Goal: Task Accomplishment & Management: Manage account settings

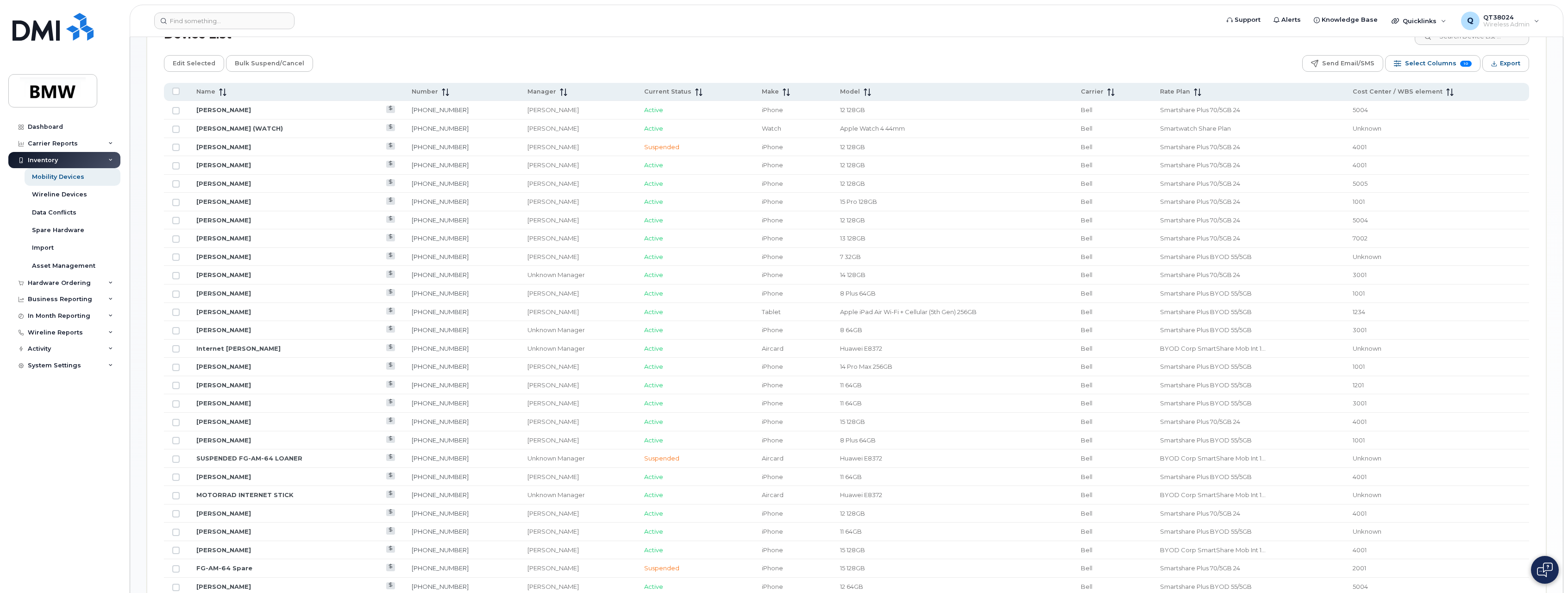
scroll to position [417, 0]
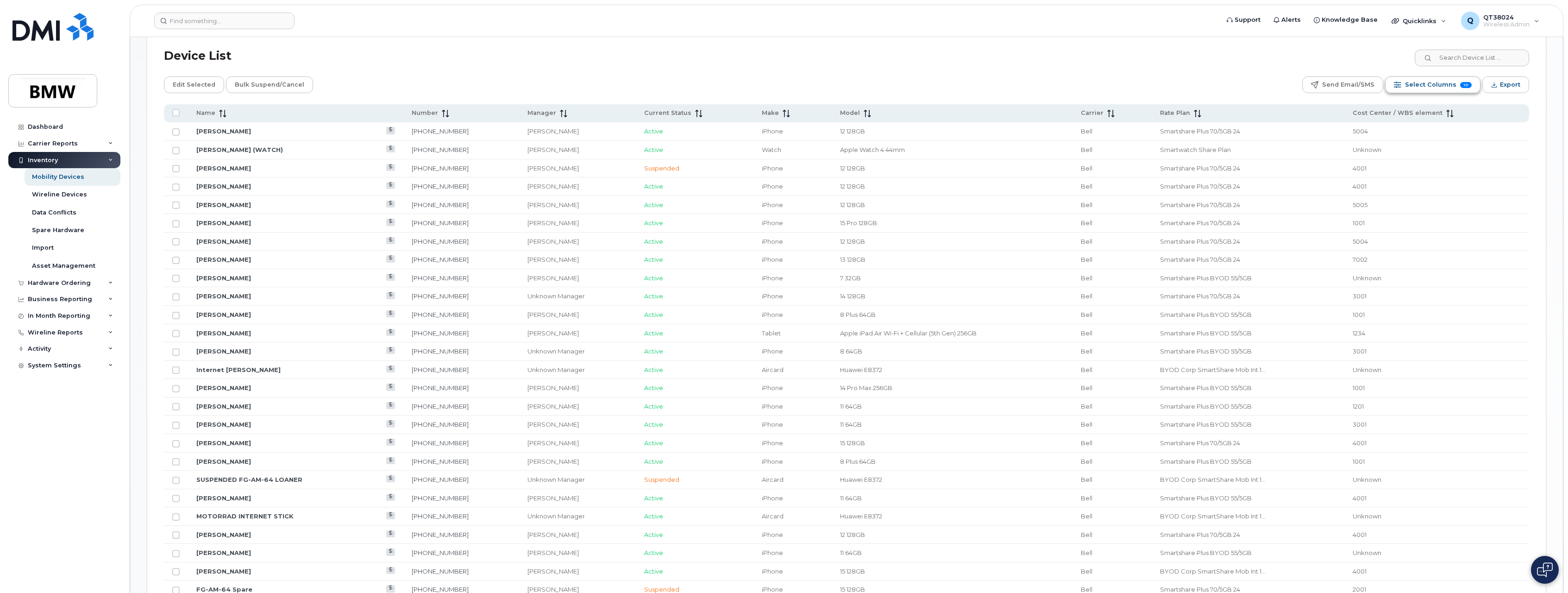
click at [1408, 84] on button "Select Columns 10" at bounding box center [1433, 84] width 95 height 16
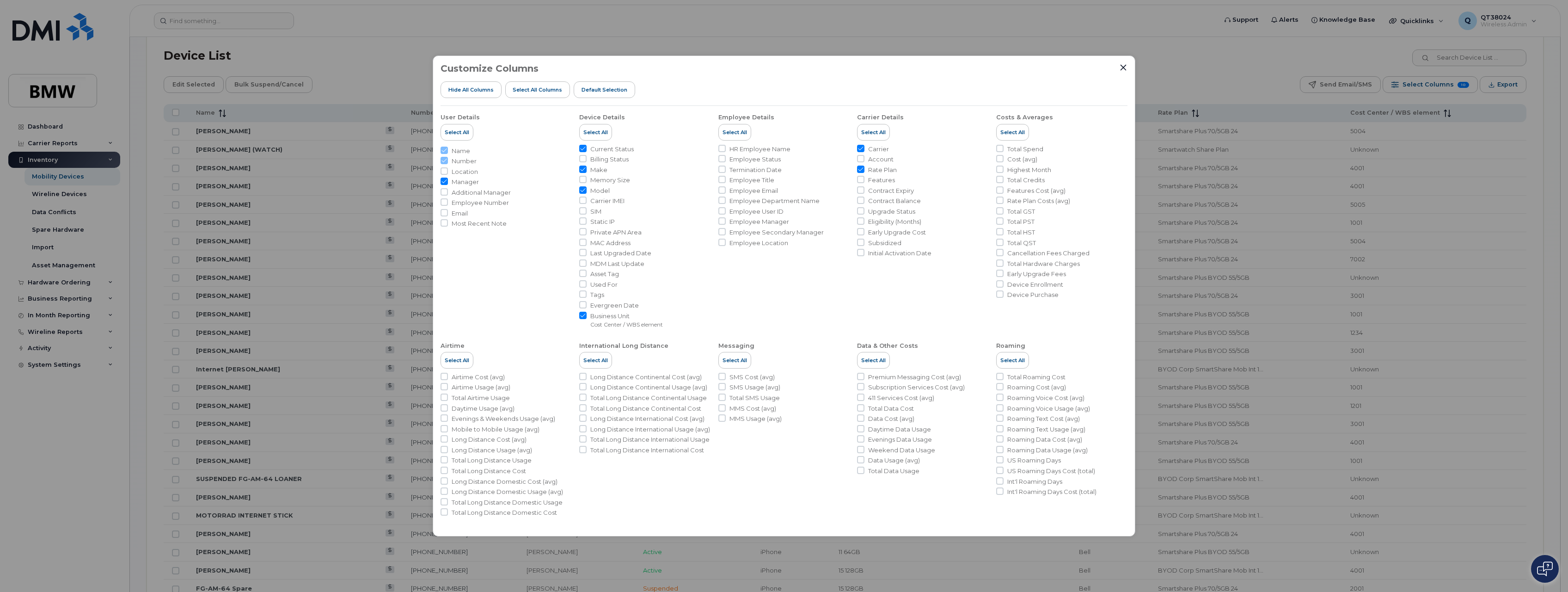
click at [464, 214] on span "Email" at bounding box center [460, 213] width 16 height 9
click at [448, 214] on input "Email" at bounding box center [444, 213] width 7 height 7
checkbox input "true"
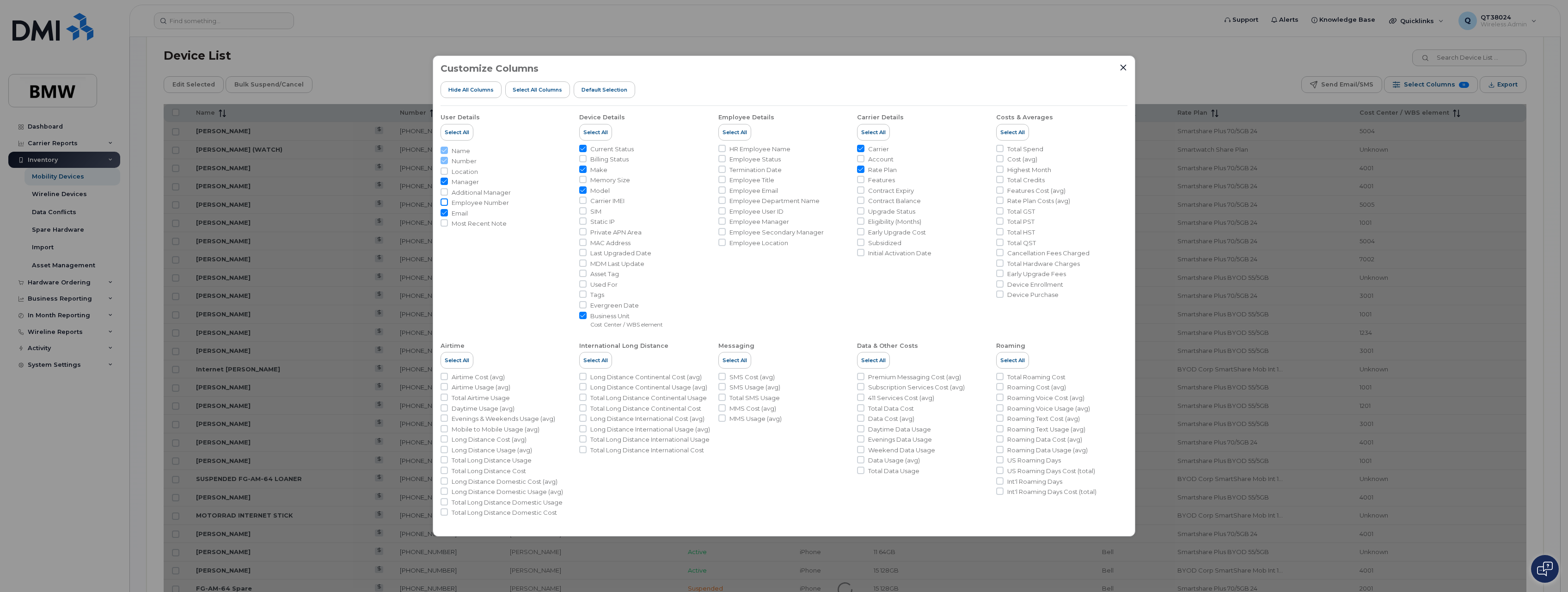
click at [444, 203] on input "Employee Number" at bounding box center [444, 202] width 7 height 7
checkbox input "true"
click at [1124, 68] on icon "Close" at bounding box center [1124, 68] width 6 height 6
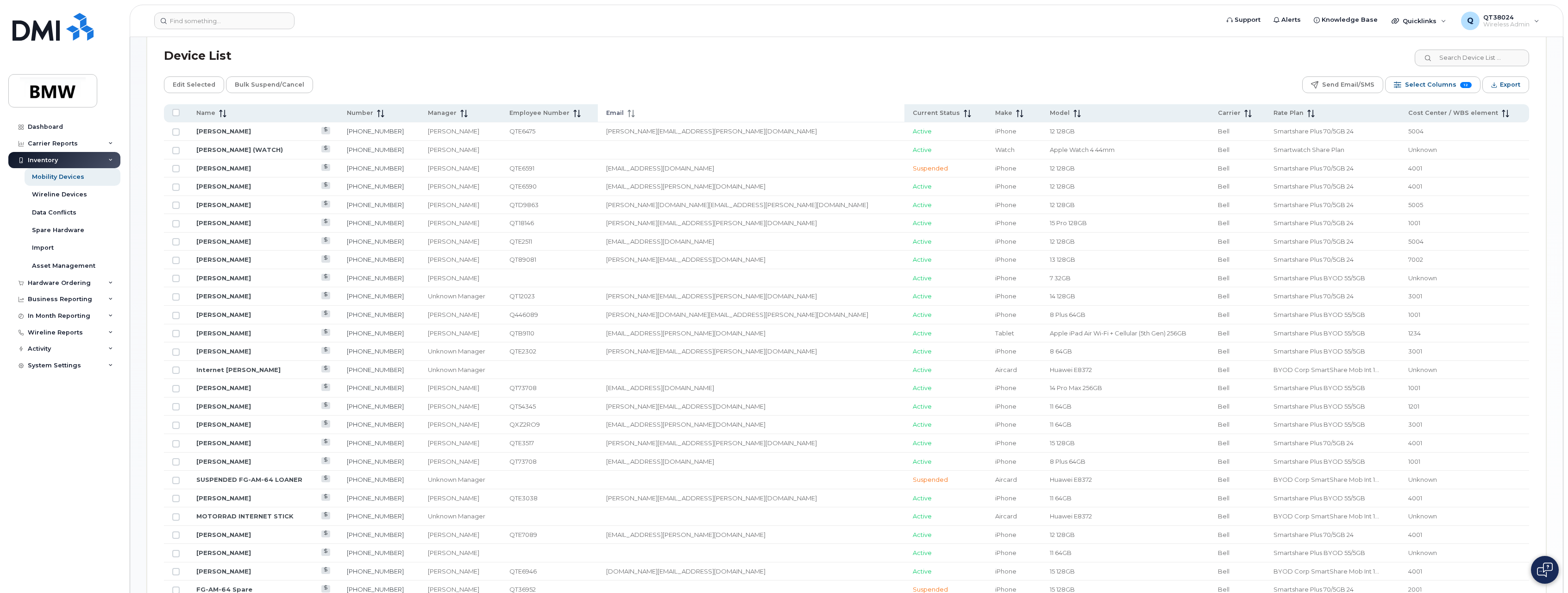
click at [624, 115] on span "Email" at bounding box center [615, 113] width 18 height 9
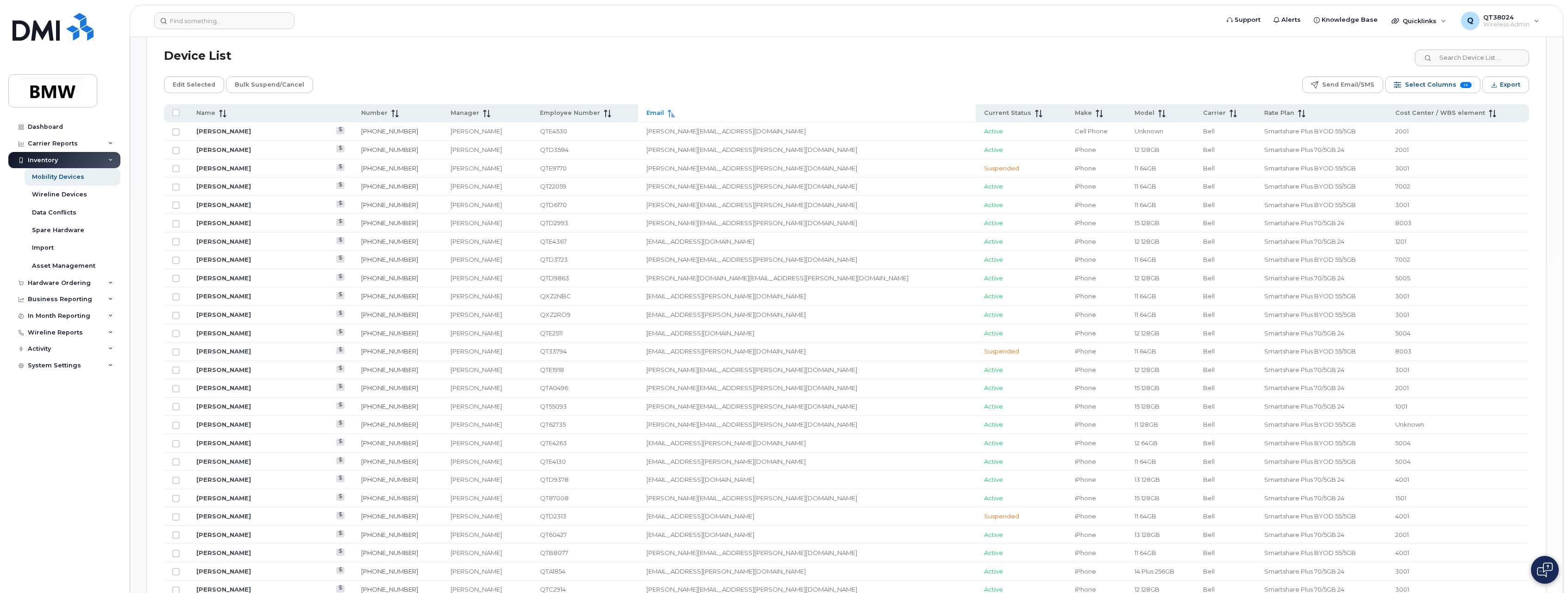
click at [675, 117] on span at bounding box center [670, 113] width 11 height 9
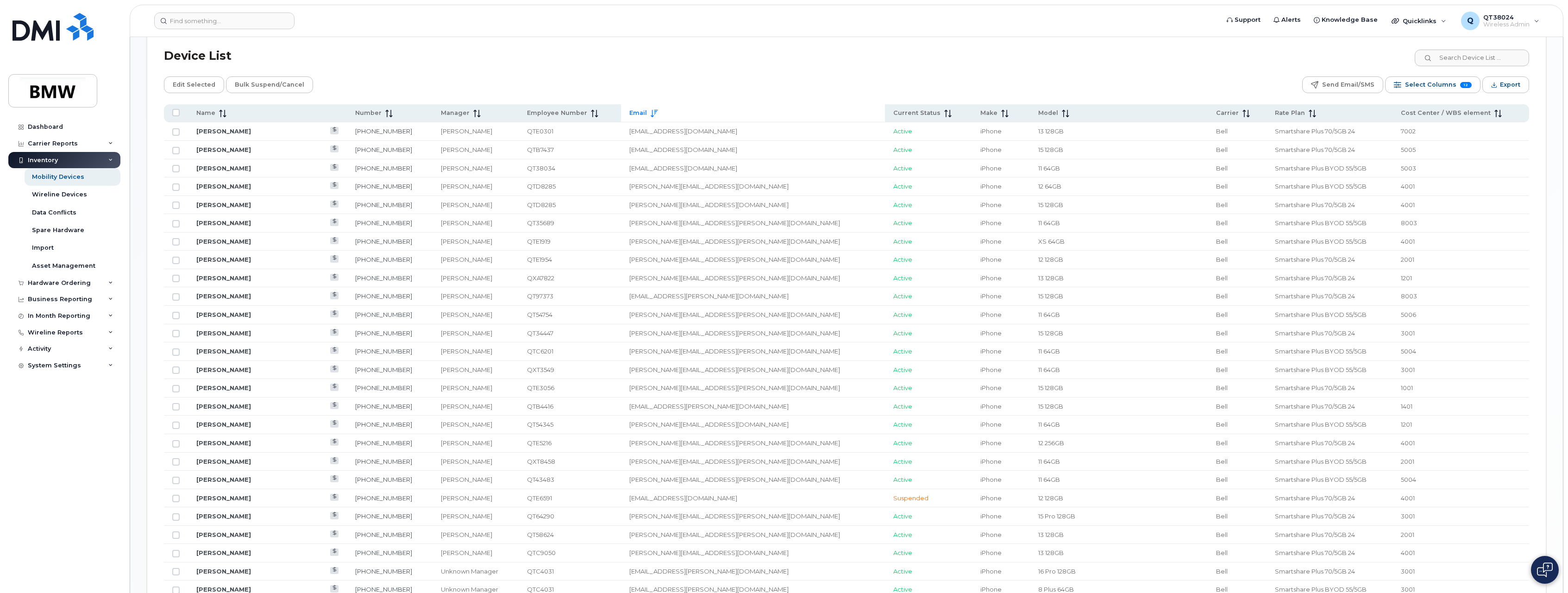
click at [637, 119] on th "Email" at bounding box center [753, 113] width 264 height 18
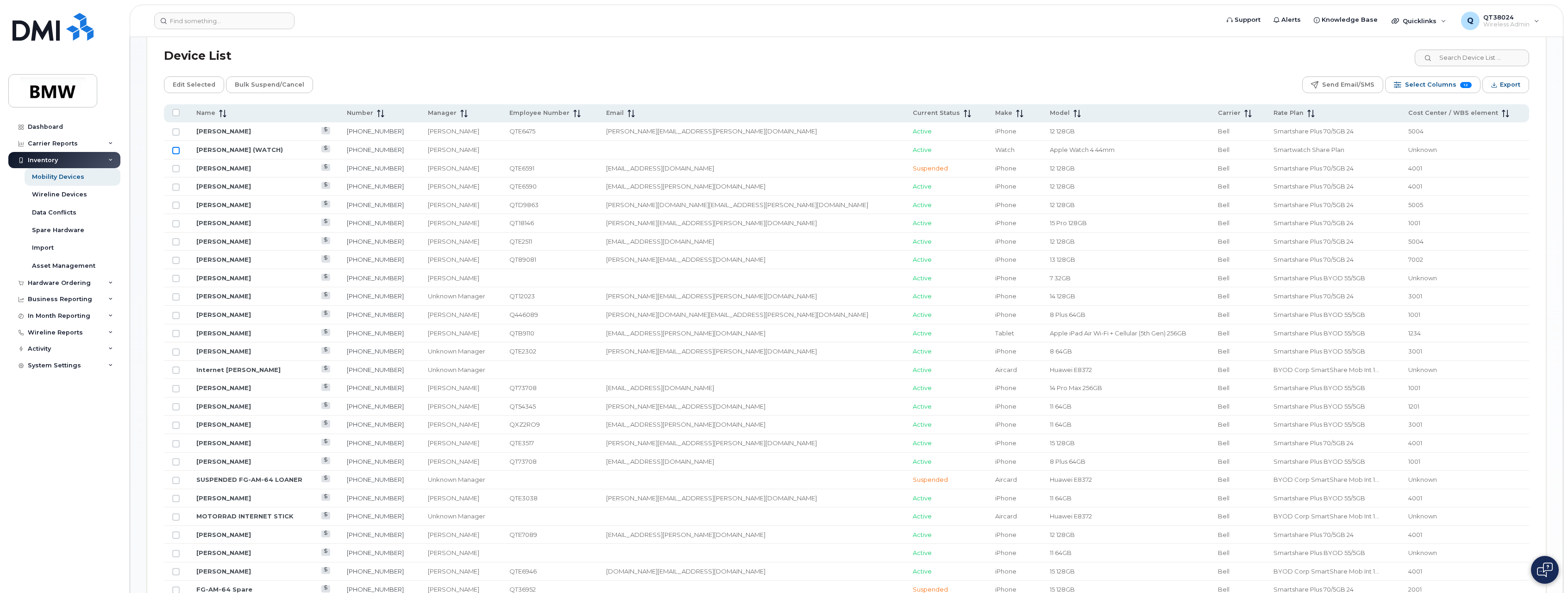
click at [174, 150] on input "Row Unselected" at bounding box center [176, 151] width 7 height 7
checkbox input "true"
drag, startPoint x: 201, startPoint y: 83, endPoint x: 215, endPoint y: 85, distance: 14.1
click at [201, 83] on span "Edit Selected" at bounding box center [194, 85] width 43 height 14
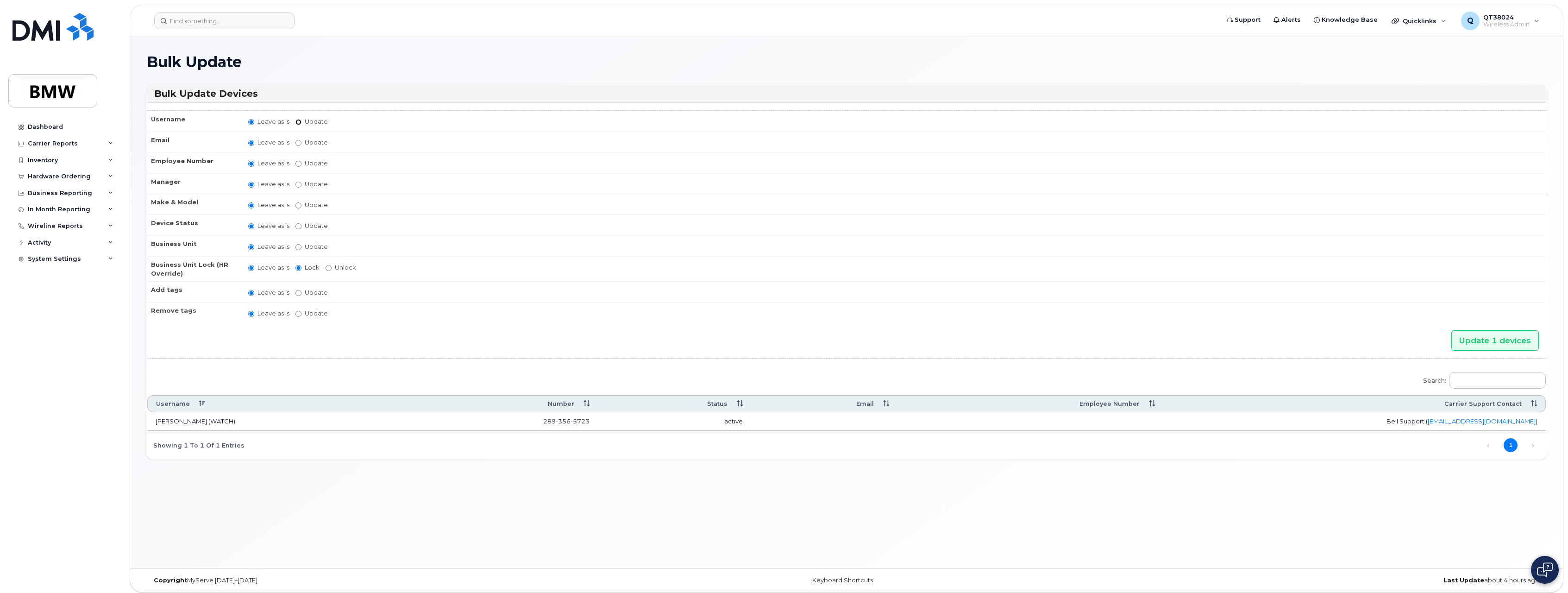
click at [298, 122] on input "Update" at bounding box center [299, 122] width 6 height 6
radio input "true"
click at [267, 120] on label "Leave as is" at bounding box center [269, 123] width 41 height 9
click at [254, 120] on input "Leave as is" at bounding box center [251, 123] width 6 height 6
radio input "true"
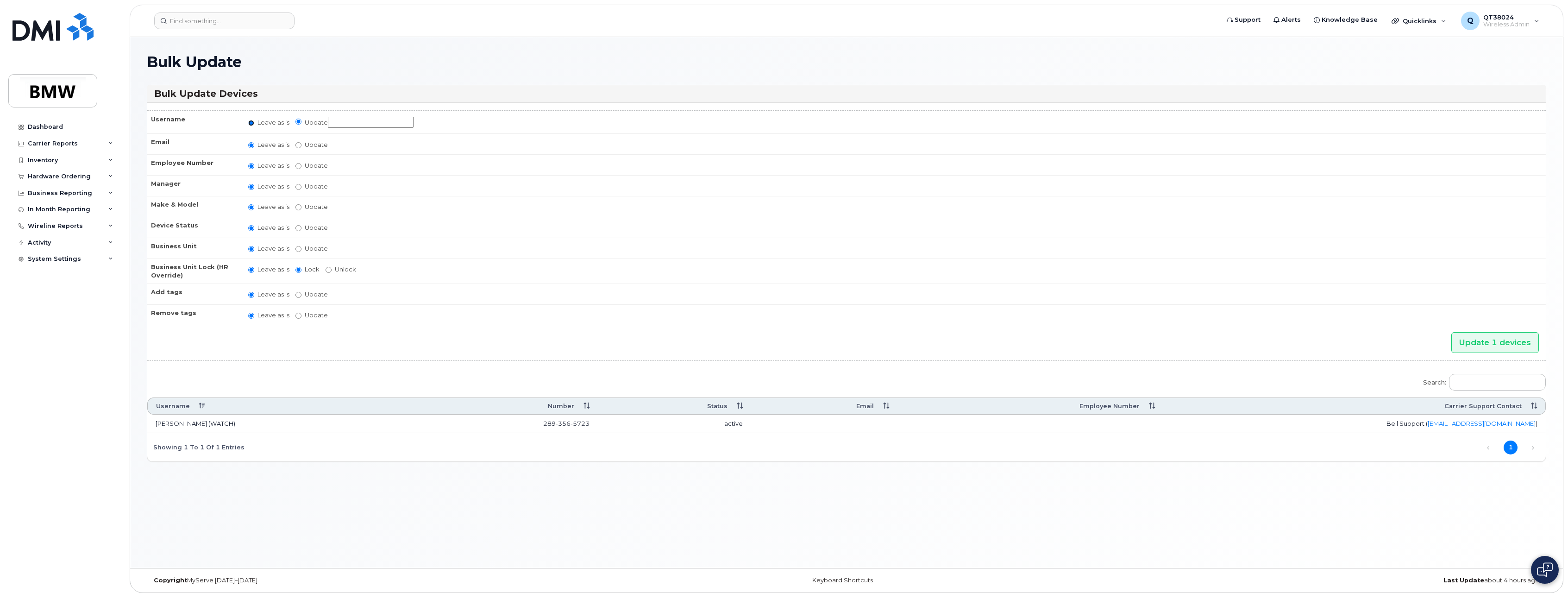
radio input "false"
click at [302, 163] on label "Update" at bounding box center [312, 163] width 32 height 9
click at [301, 163] on input "Update" at bounding box center [299, 164] width 6 height 6
radio input "true"
radio input "false"
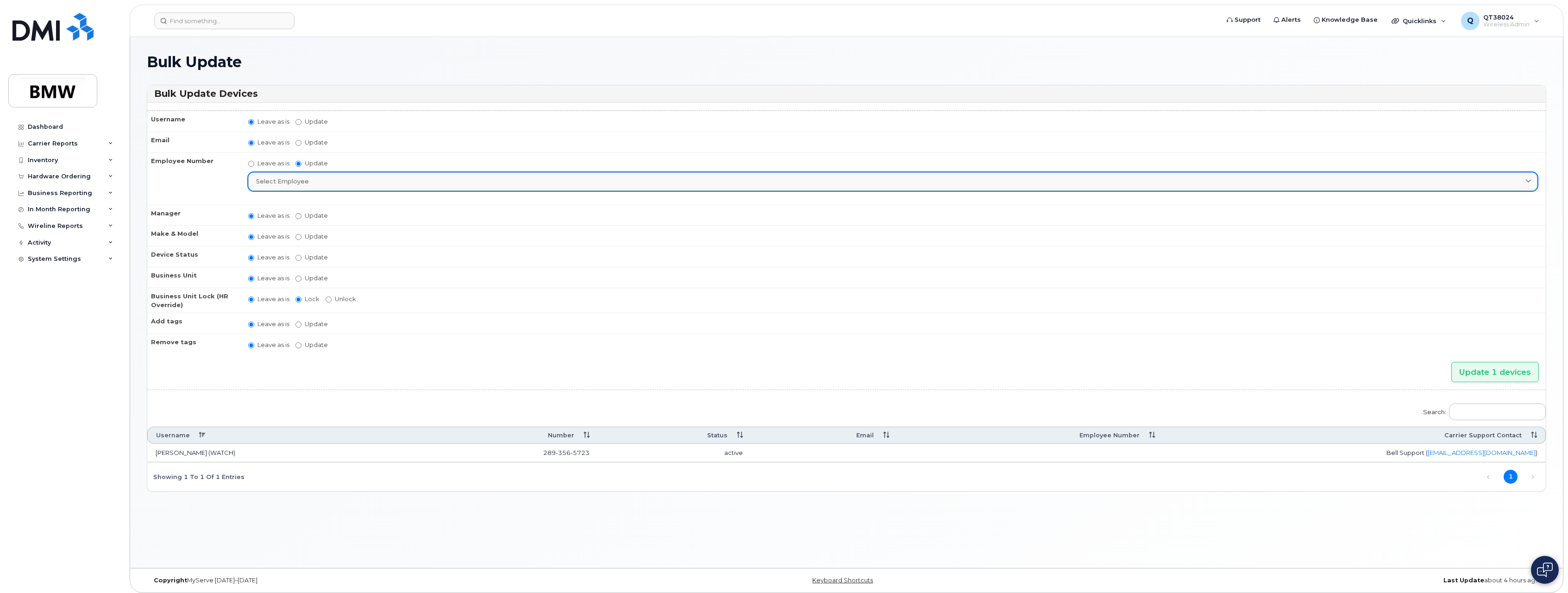
click at [363, 179] on div "Select employee" at bounding box center [893, 181] width 1273 height 9
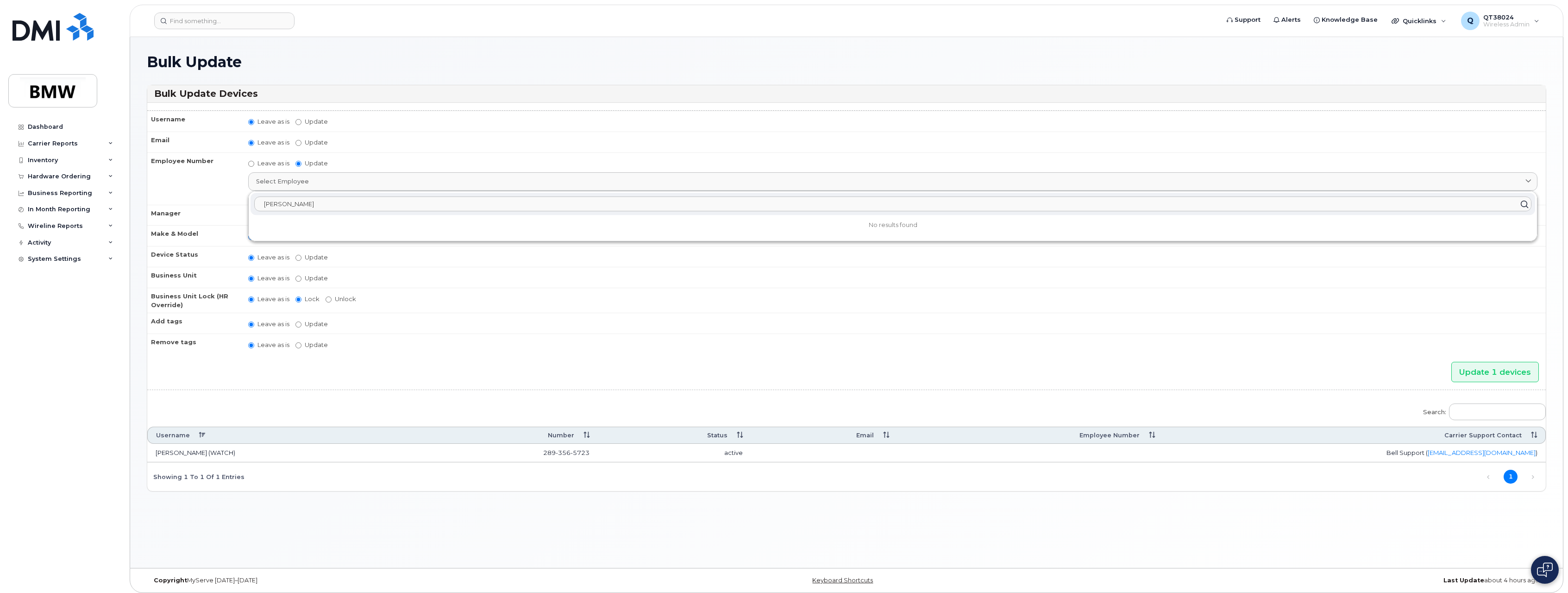
type input "Evan March"
click at [400, 170] on td "Leave as is Update Select employee Evan March No results found" at bounding box center [893, 179] width 1306 height 52
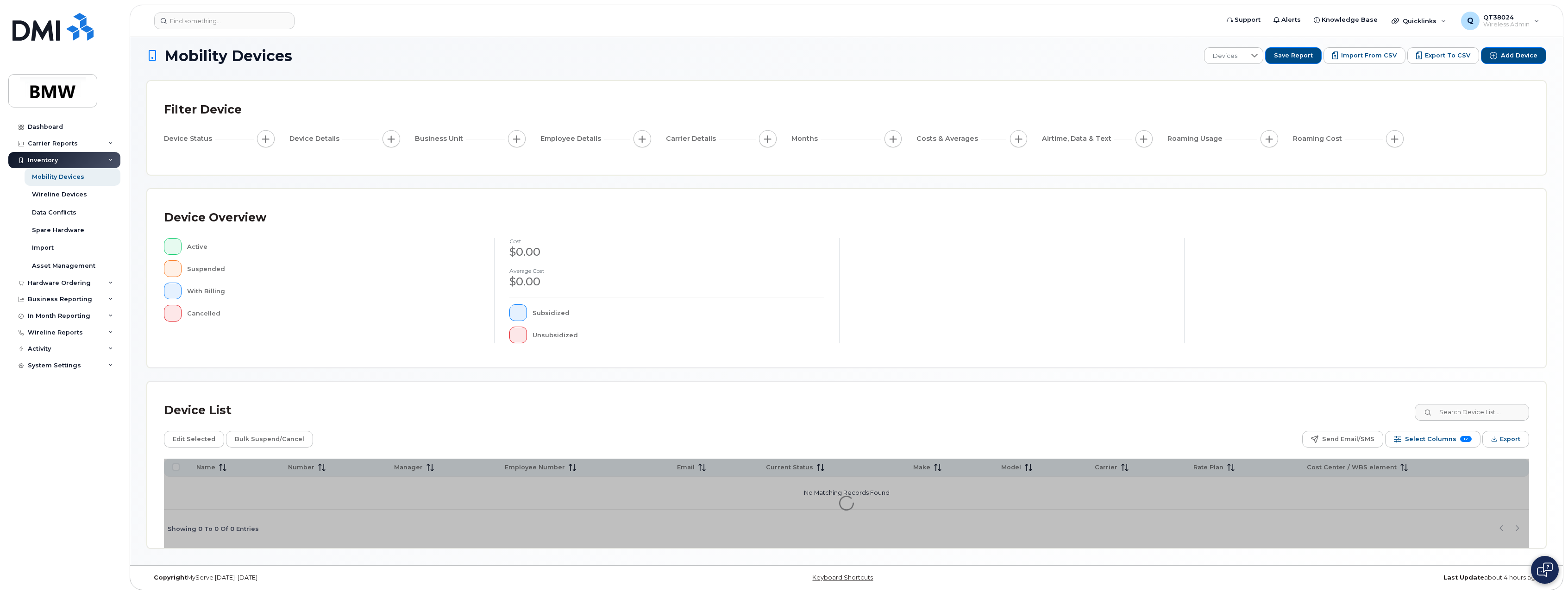
scroll to position [9, 0]
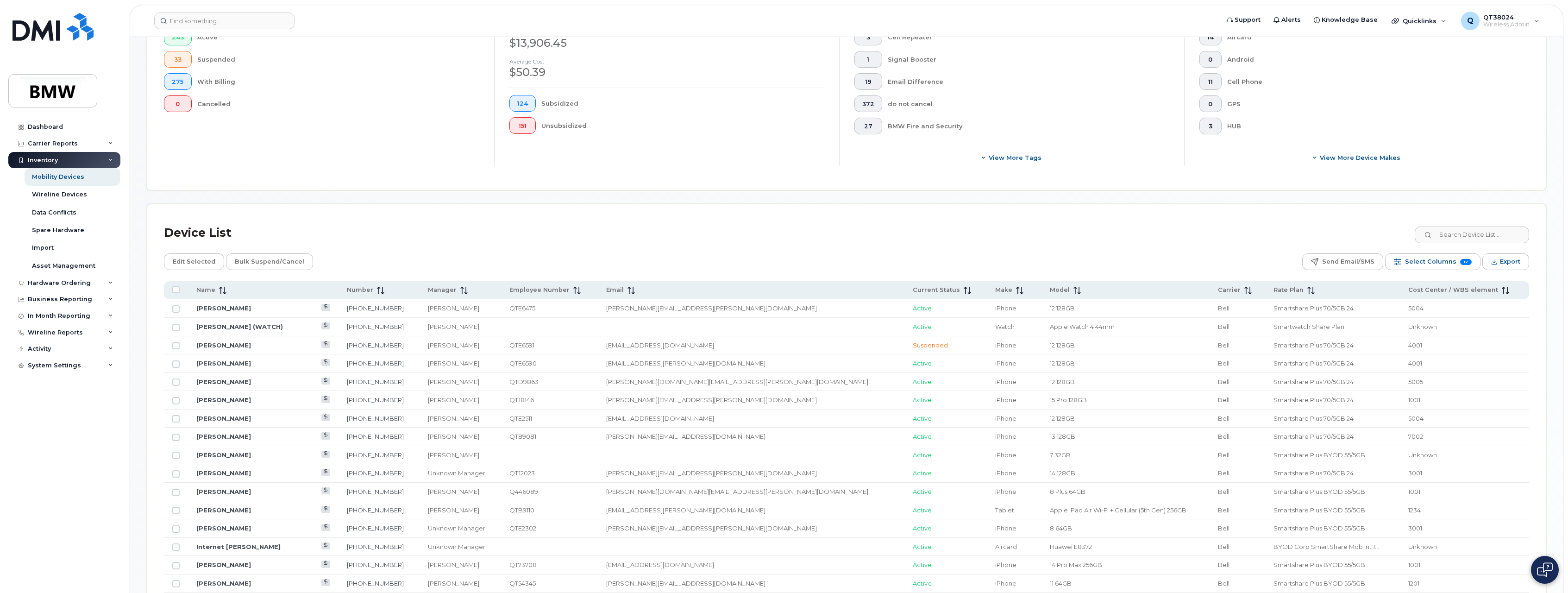
scroll to position [332, 0]
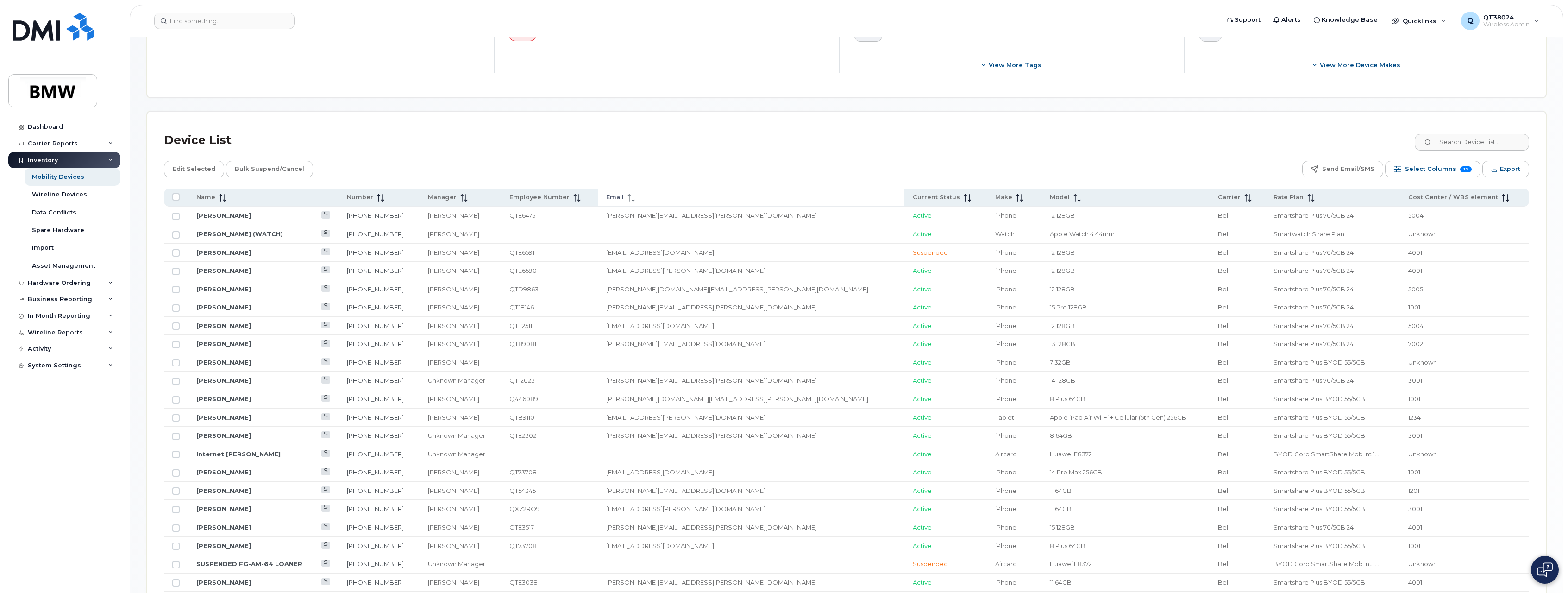
click at [624, 196] on span "Email" at bounding box center [615, 198] width 18 height 9
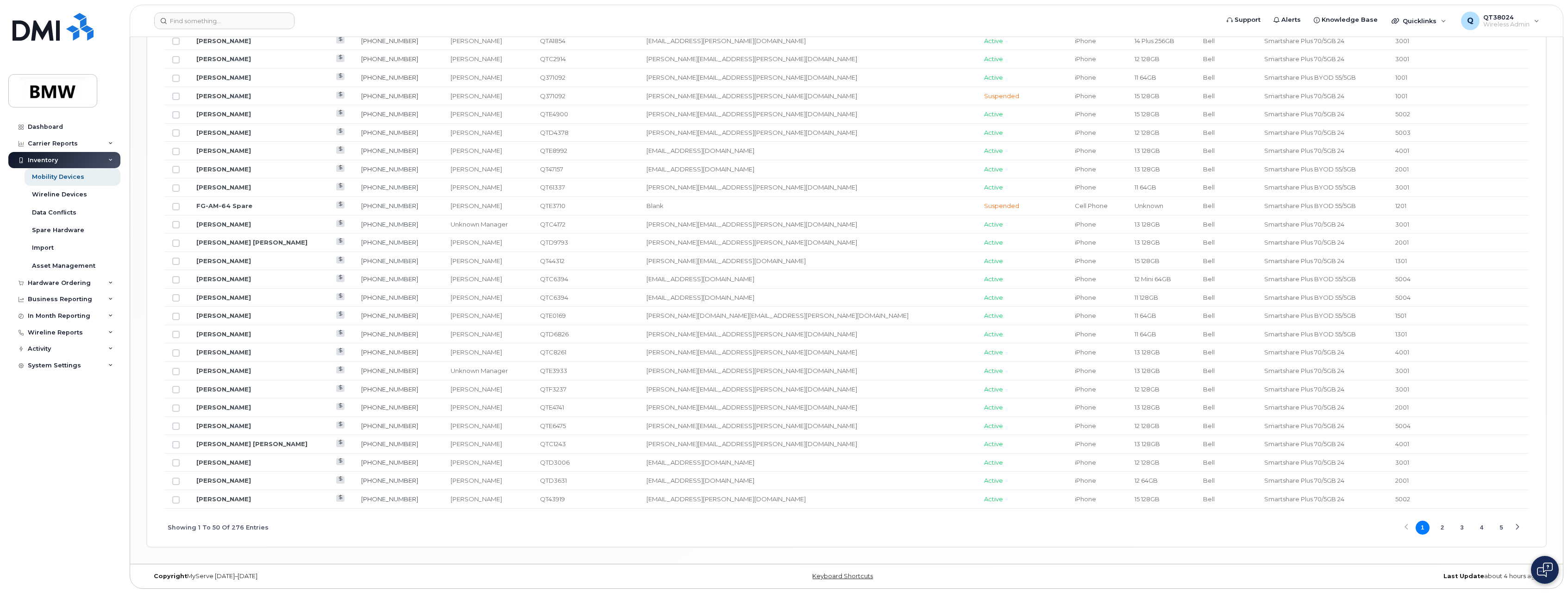
scroll to position [948, 0]
click at [1500, 527] on button "5" at bounding box center [1502, 527] width 14 height 14
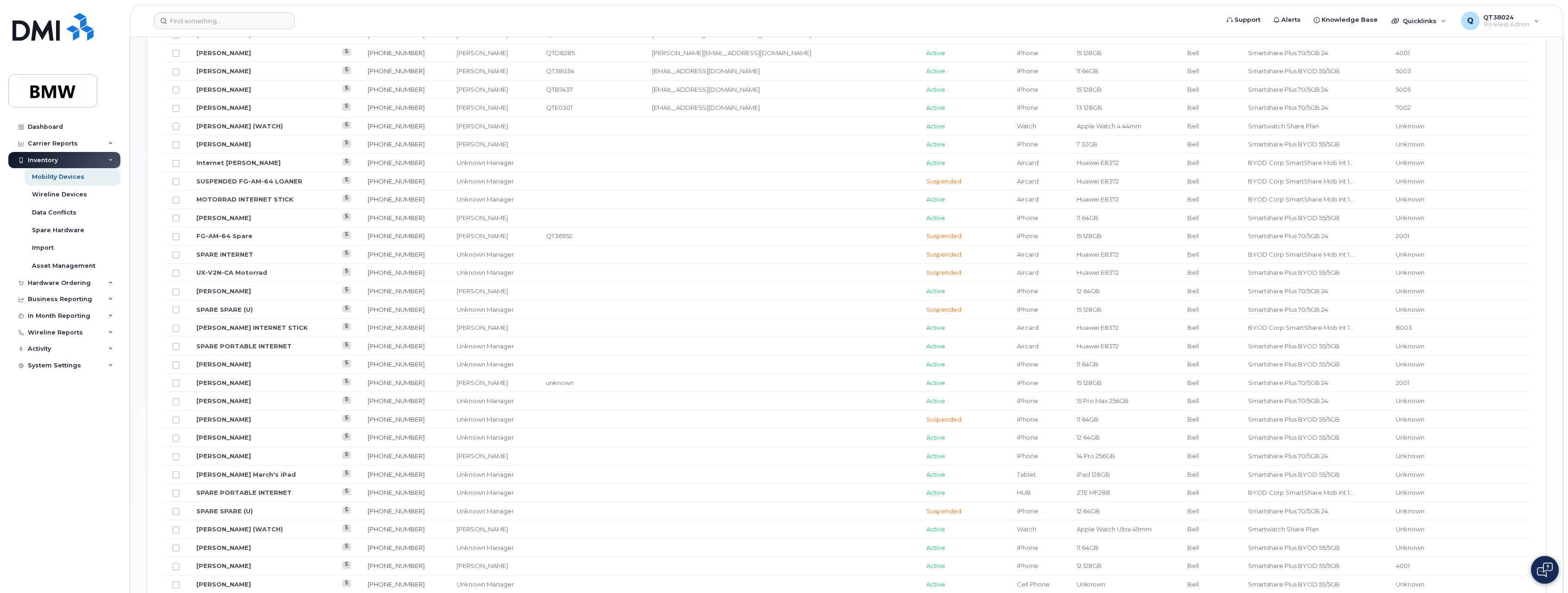
scroll to position [484, 0]
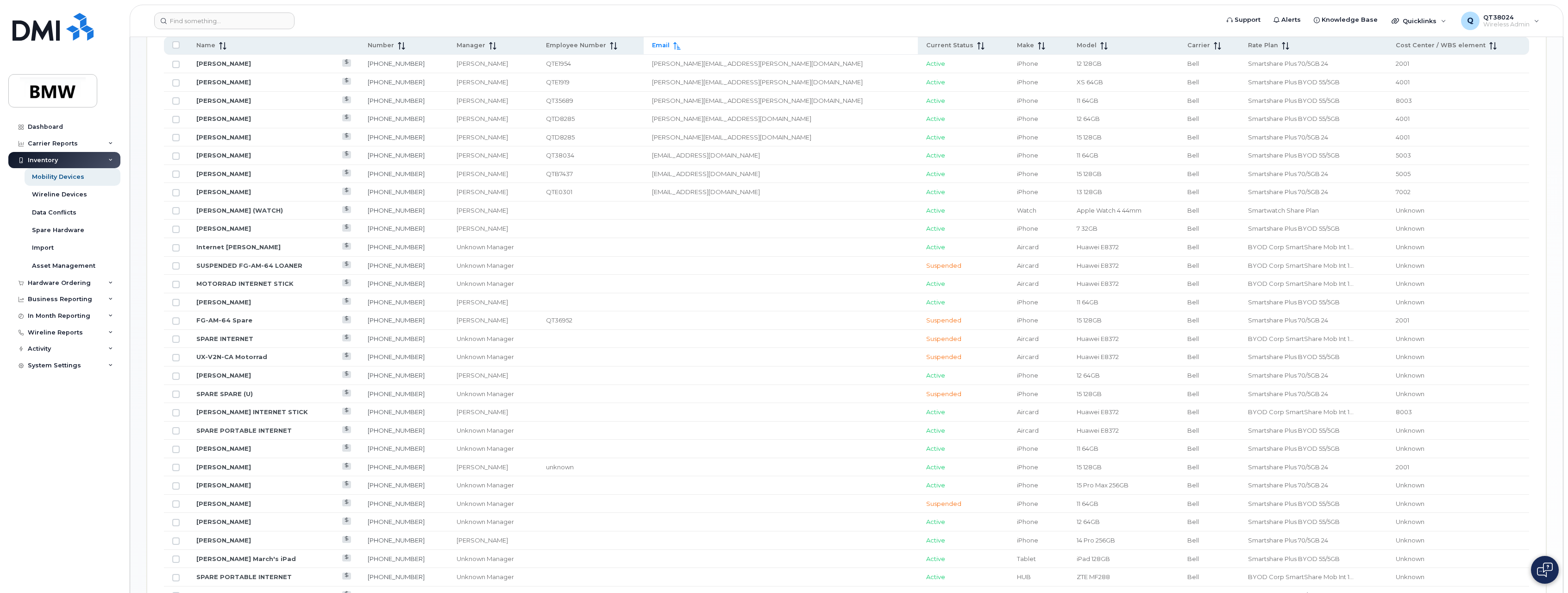
click at [178, 217] on td at bounding box center [176, 210] width 24 height 18
click at [176, 214] on input "Row Unselected" at bounding box center [176, 210] width 7 height 7
checkbox input "true"
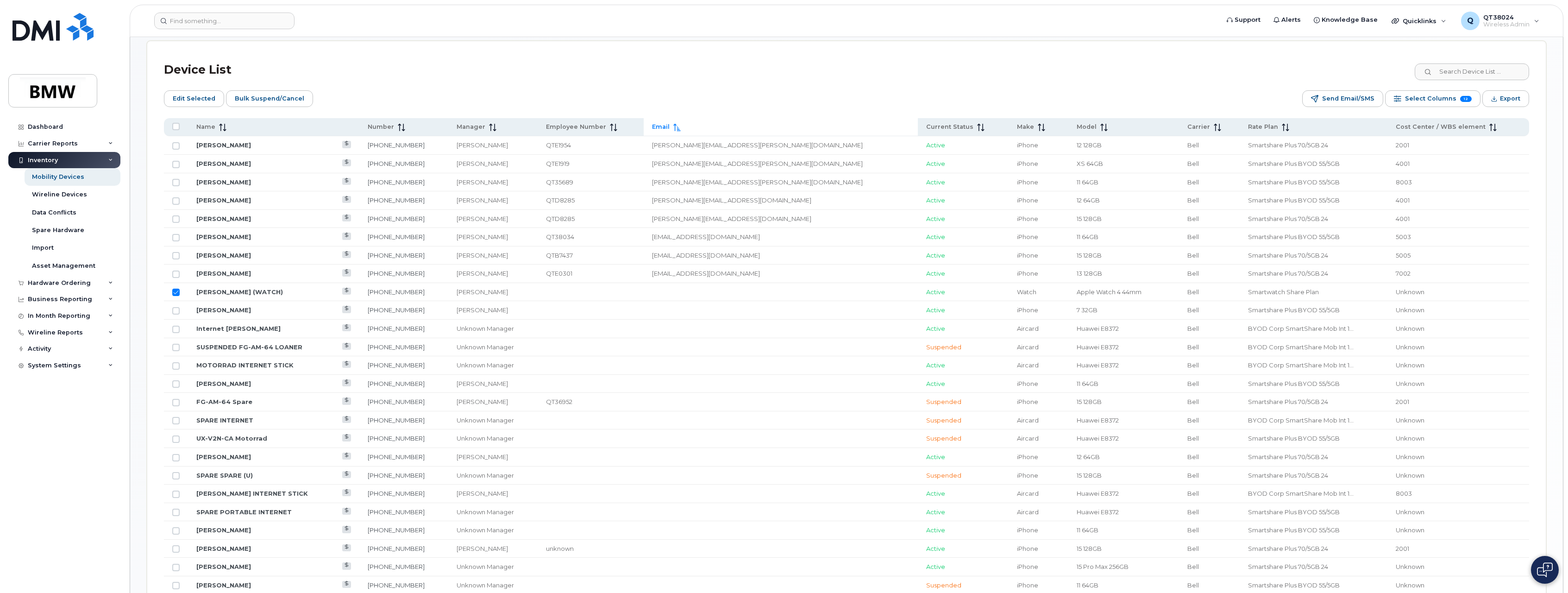
scroll to position [392, 0]
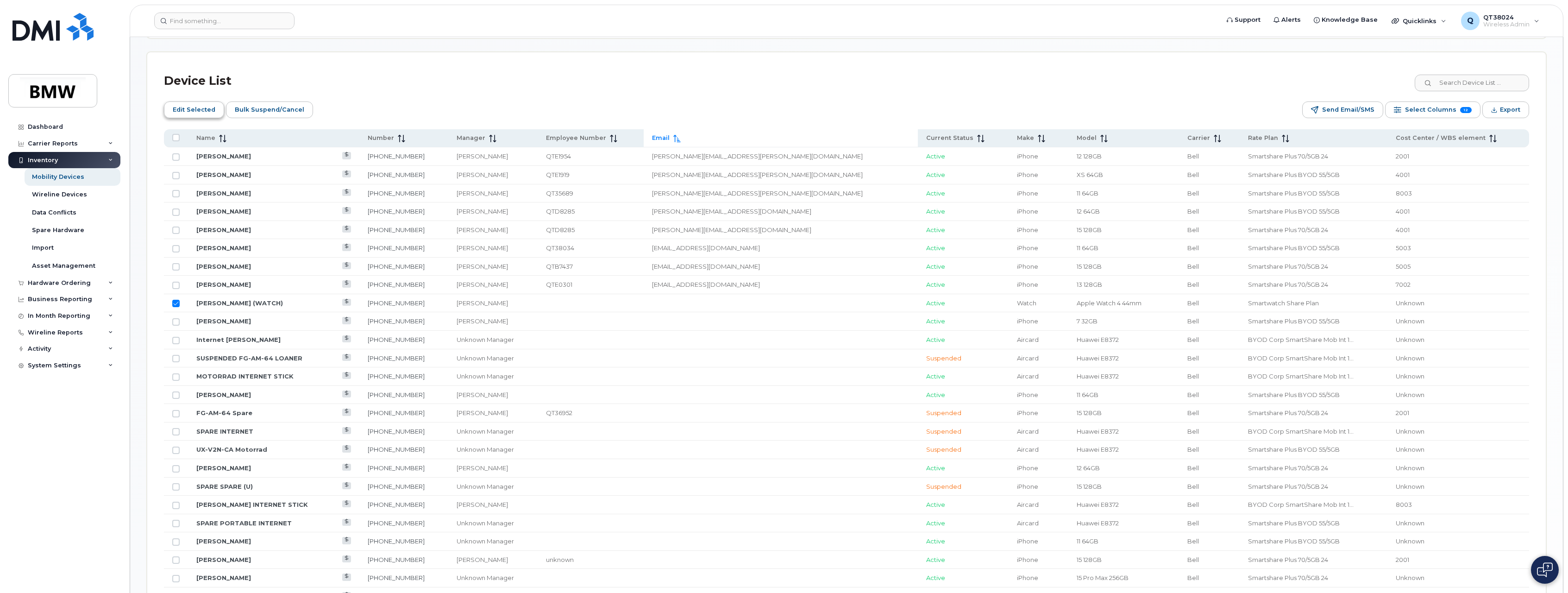
click at [209, 112] on span "Edit Selected" at bounding box center [194, 110] width 43 height 14
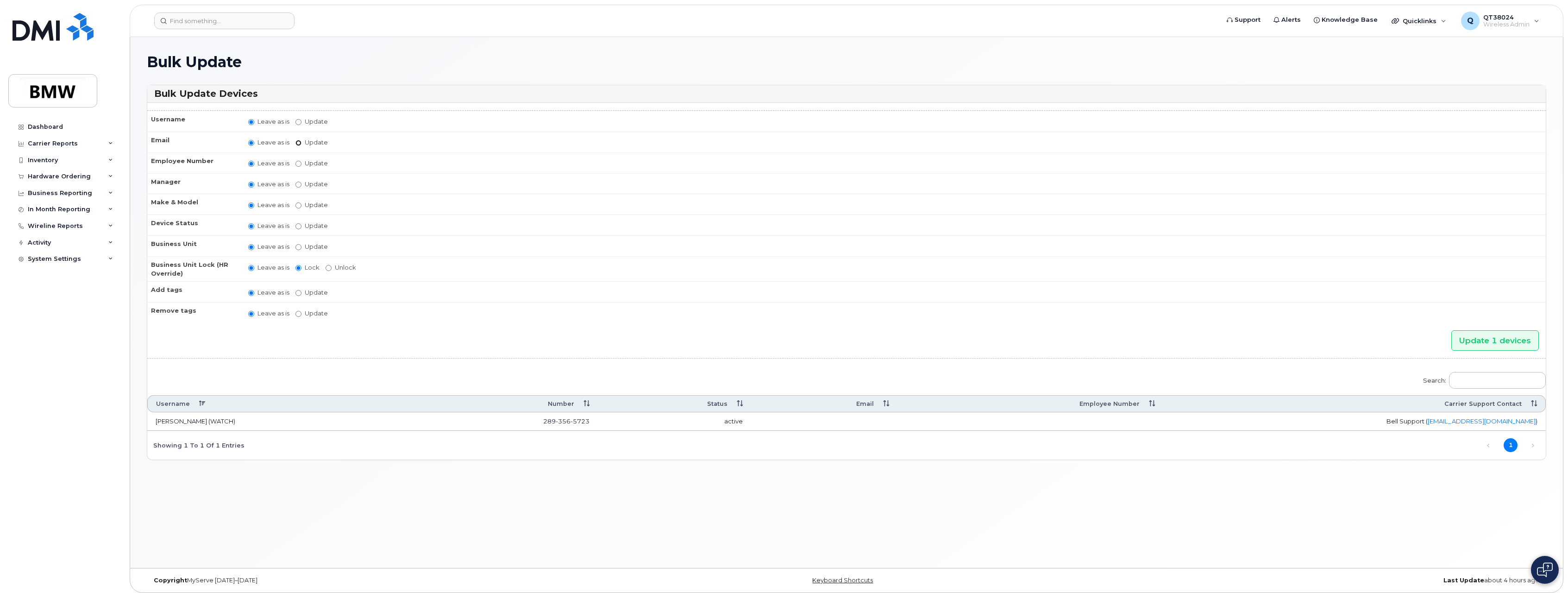
click at [296, 142] on input "Update" at bounding box center [299, 143] width 6 height 6
radio input "true"
radio input "false"
click at [334, 146] on input "Update" at bounding box center [371, 143] width 85 height 12
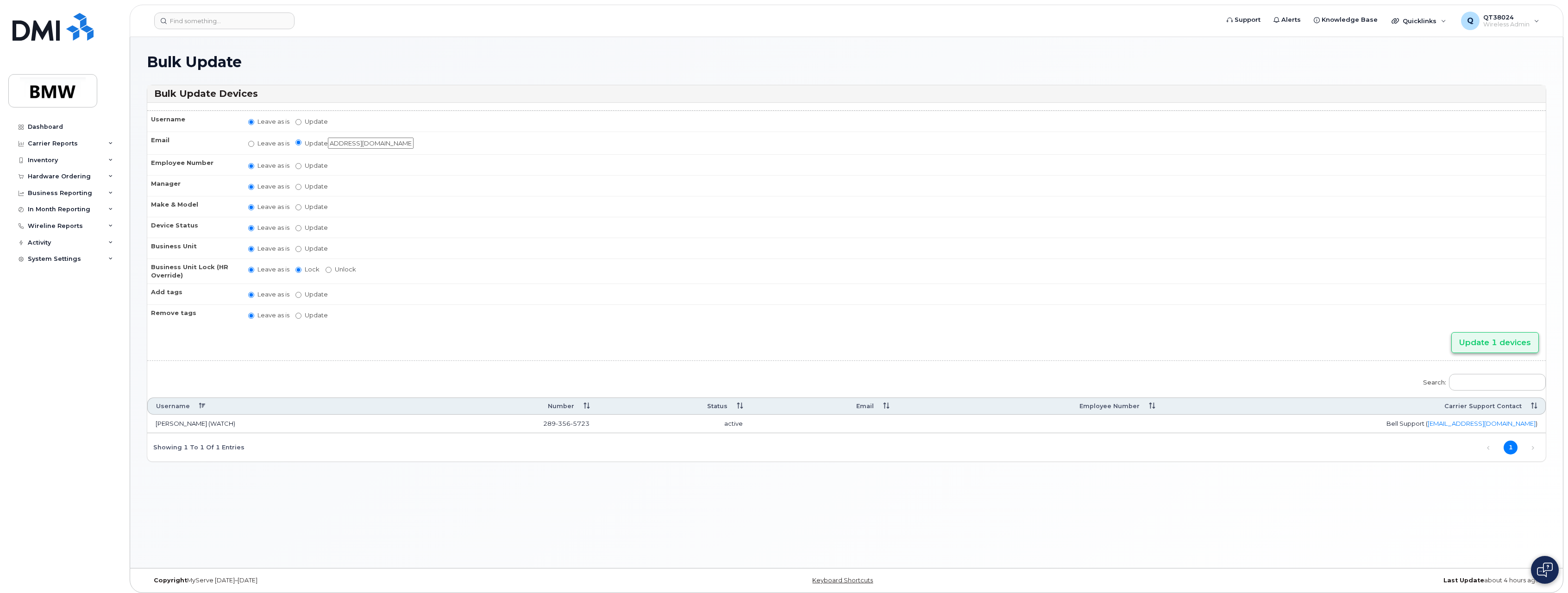
type input "evan.march@partner.bmw.com"
click at [1511, 346] on input "Update 1 devices" at bounding box center [1495, 343] width 88 height 21
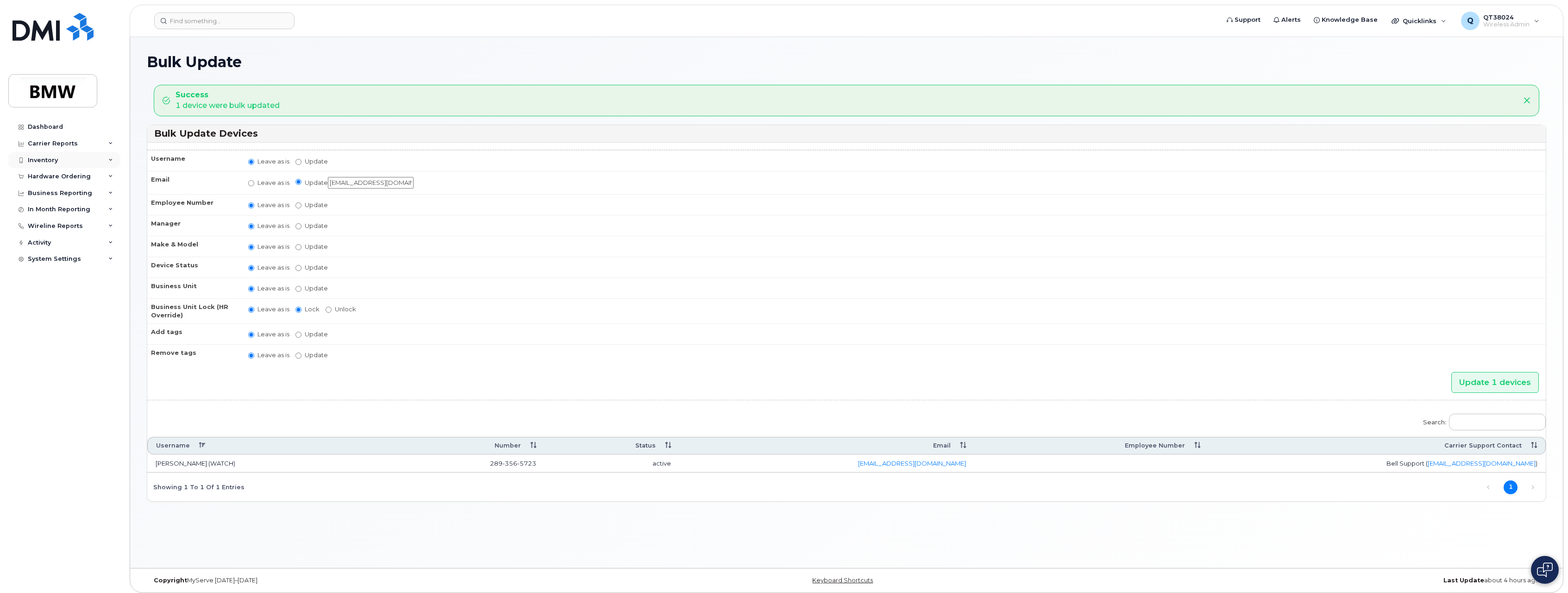
click at [106, 159] on div "Inventory" at bounding box center [65, 160] width 112 height 16
click at [56, 175] on div "Mobility Devices" at bounding box center [58, 177] width 52 height 9
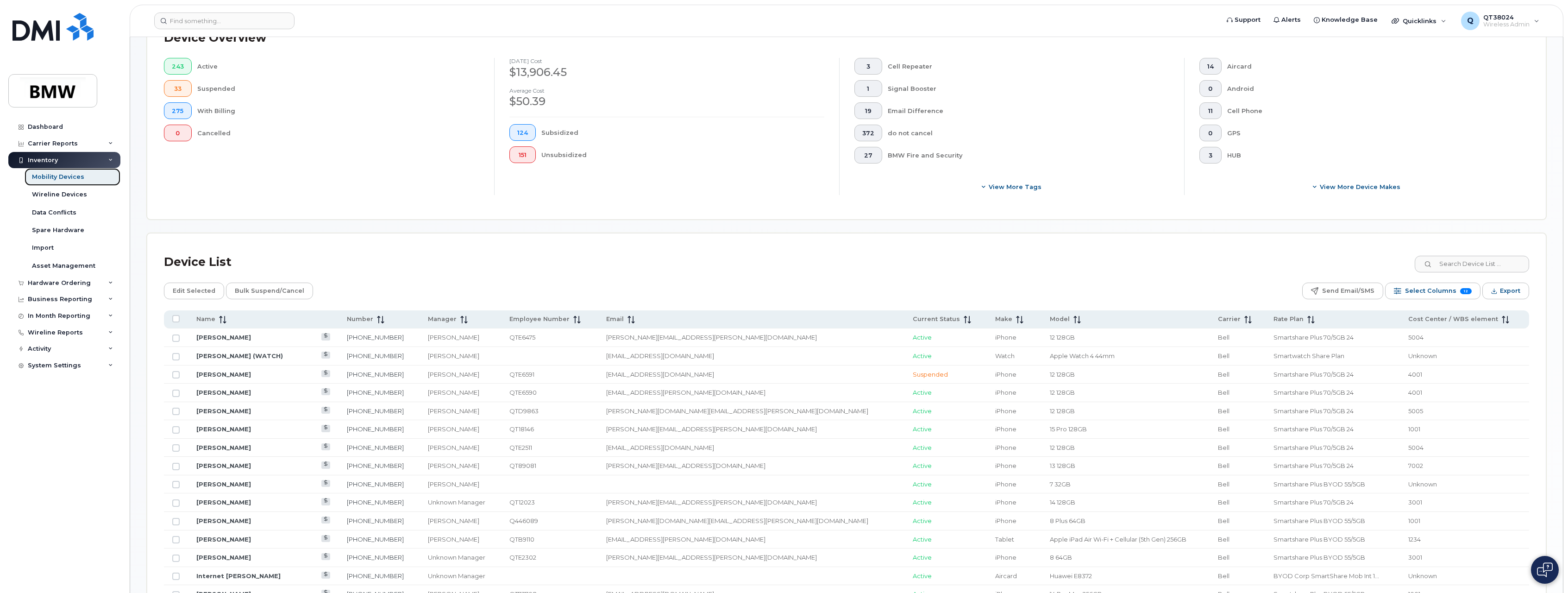
scroll to position [232, 0]
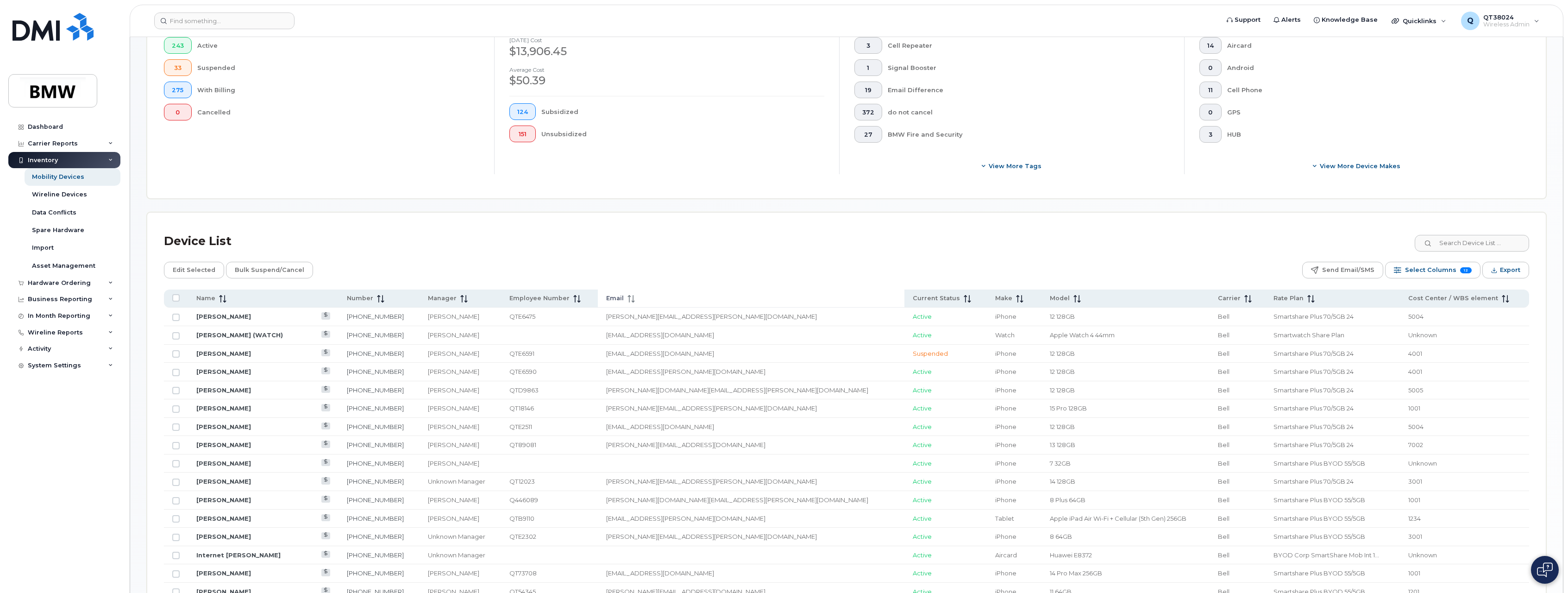
click at [624, 301] on span "Email" at bounding box center [615, 298] width 18 height 9
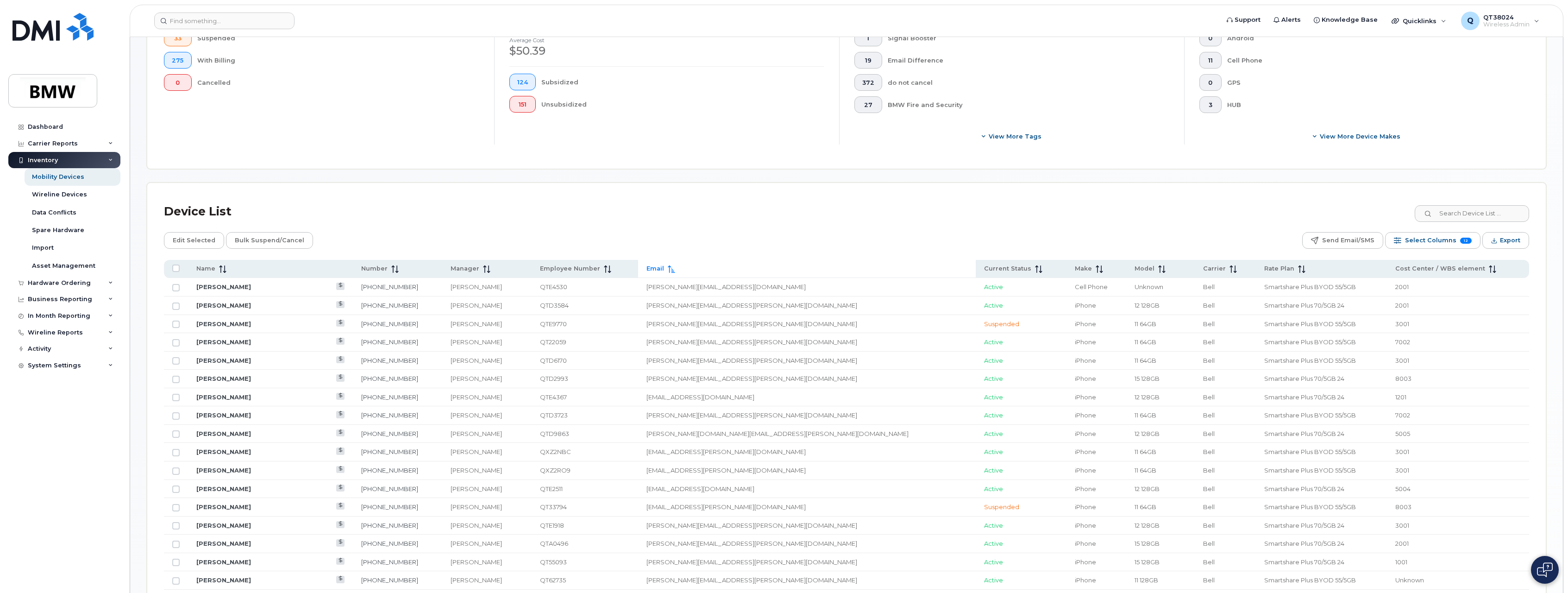
scroll to position [278, 0]
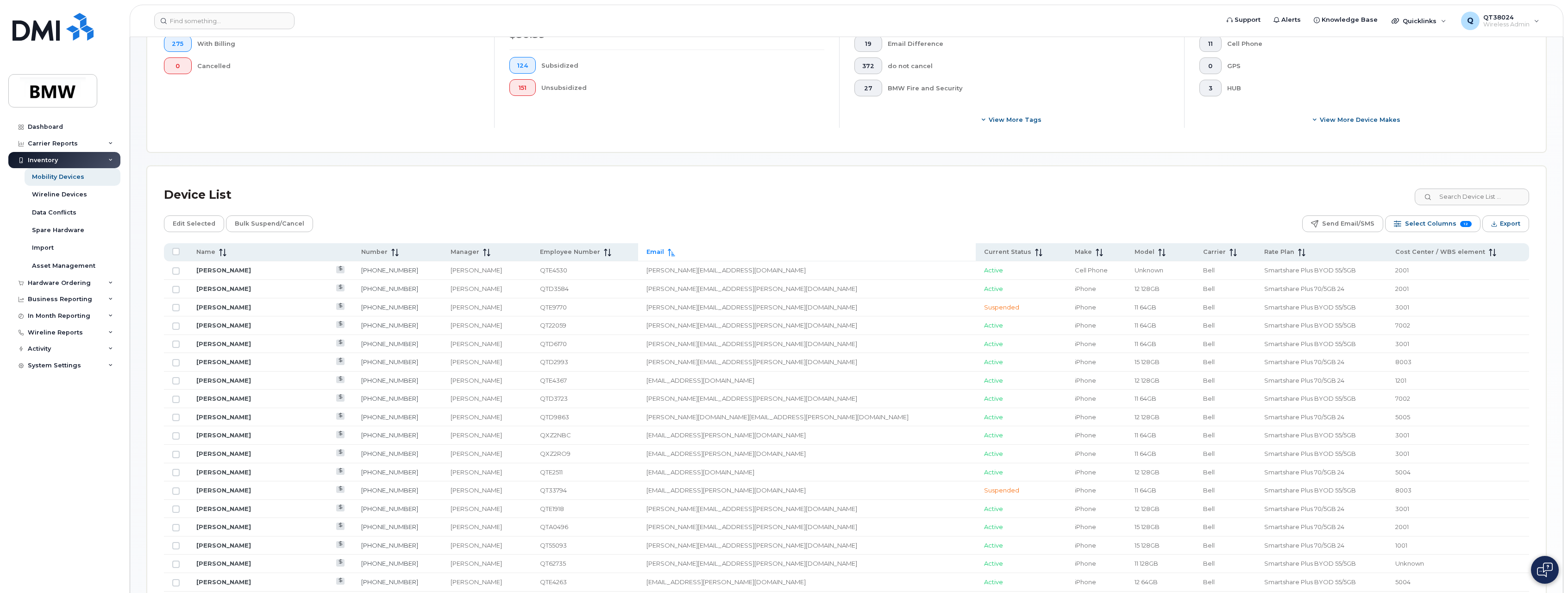
click at [683, 247] on th "Email" at bounding box center [806, 253] width 337 height 18
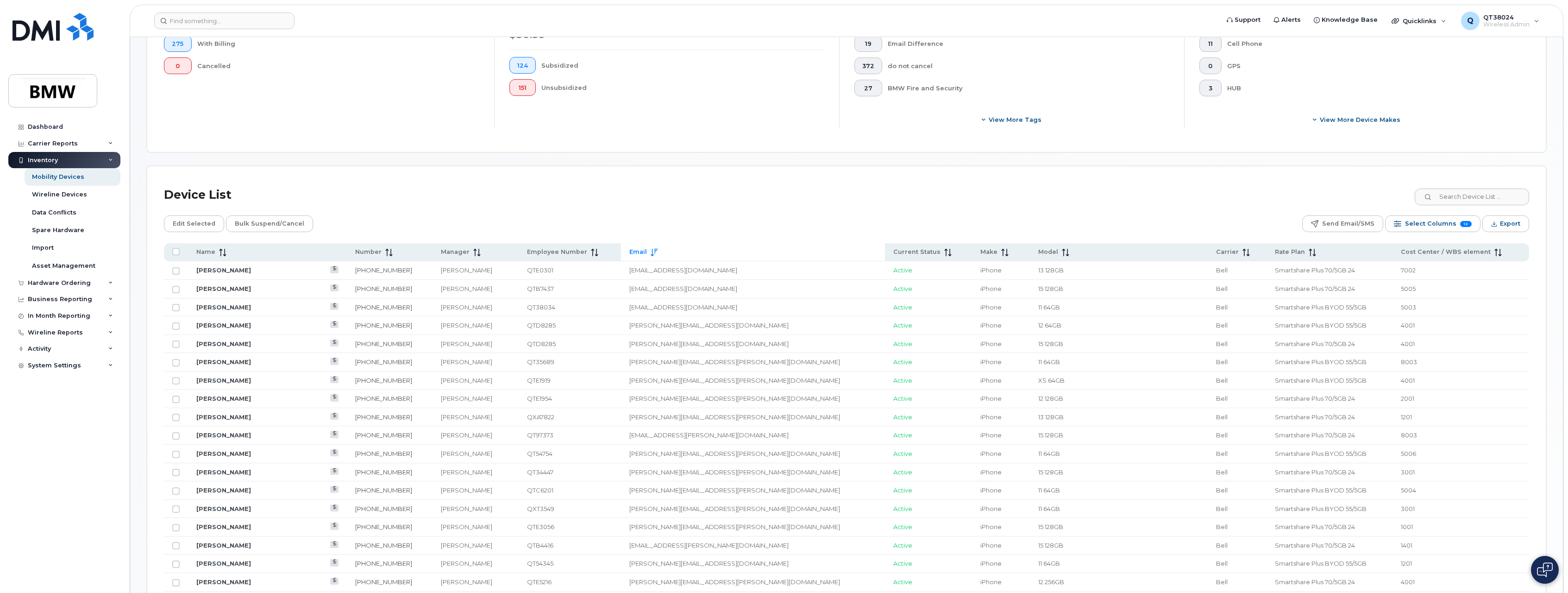
click at [647, 248] on span at bounding box center [653, 252] width 11 height 9
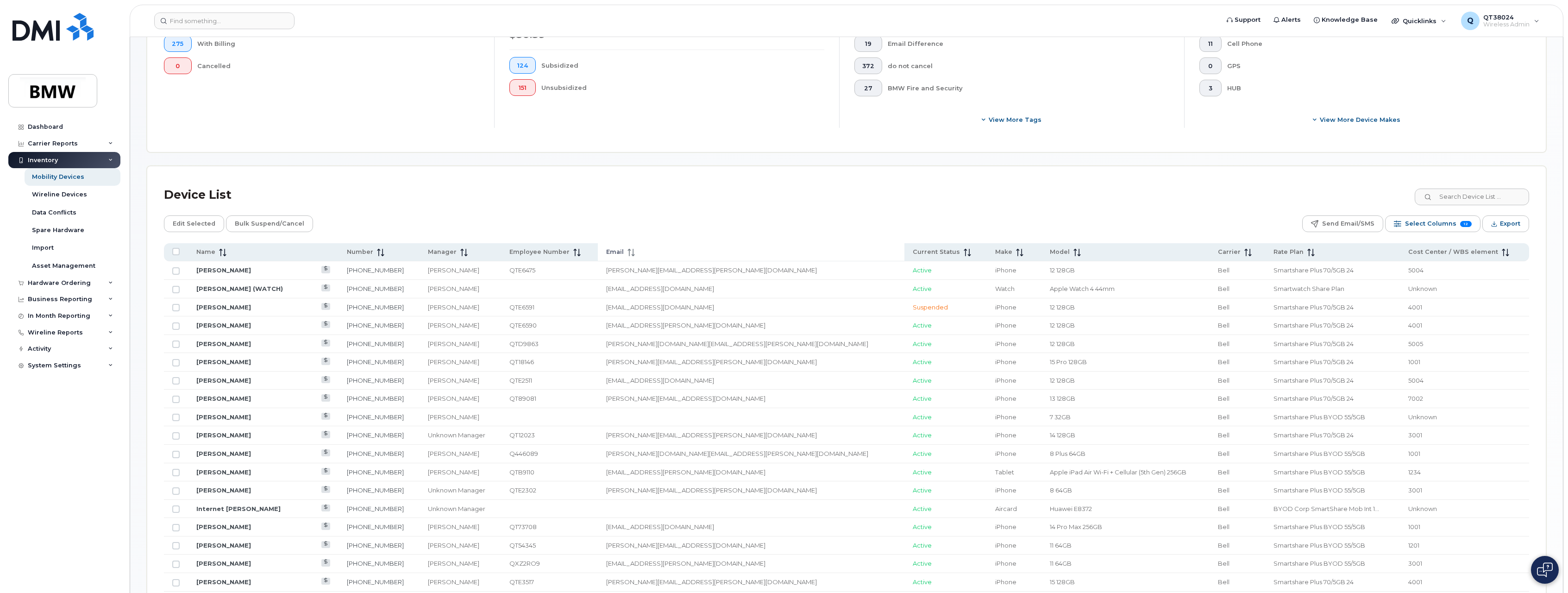
click at [624, 248] on span "Email" at bounding box center [615, 252] width 18 height 9
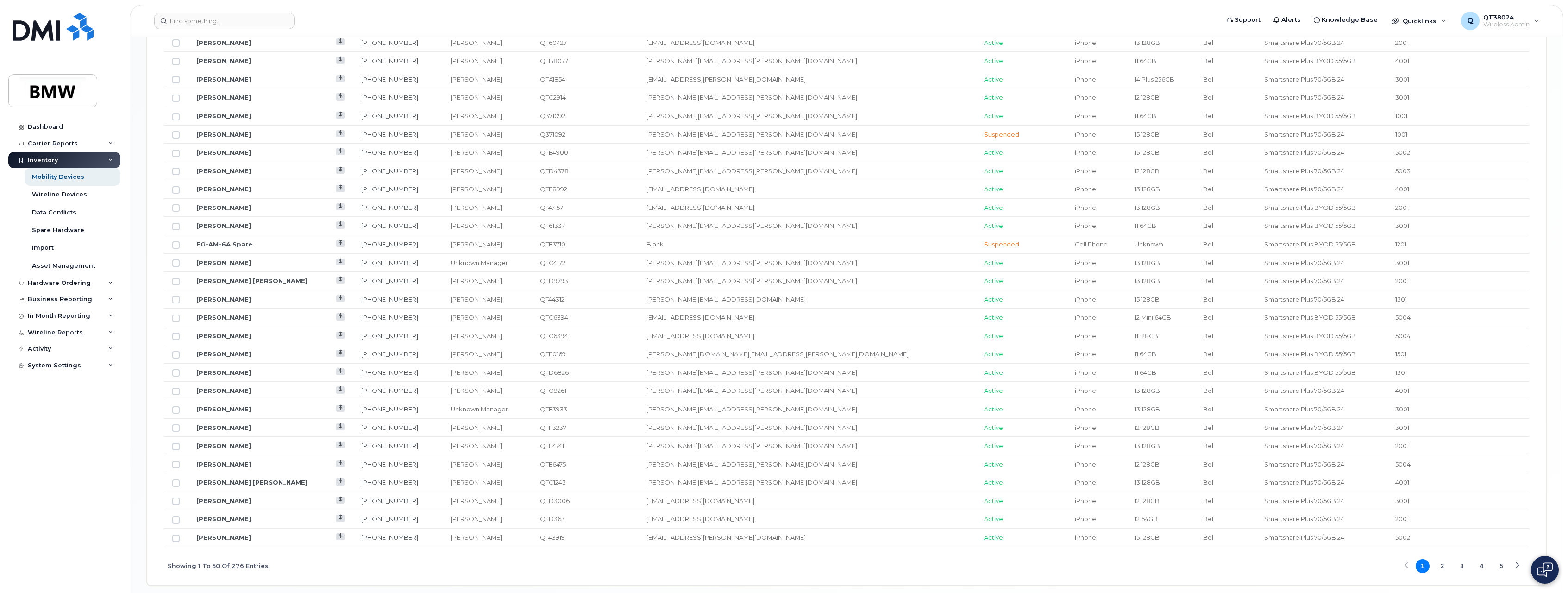
scroll to position [948, 0]
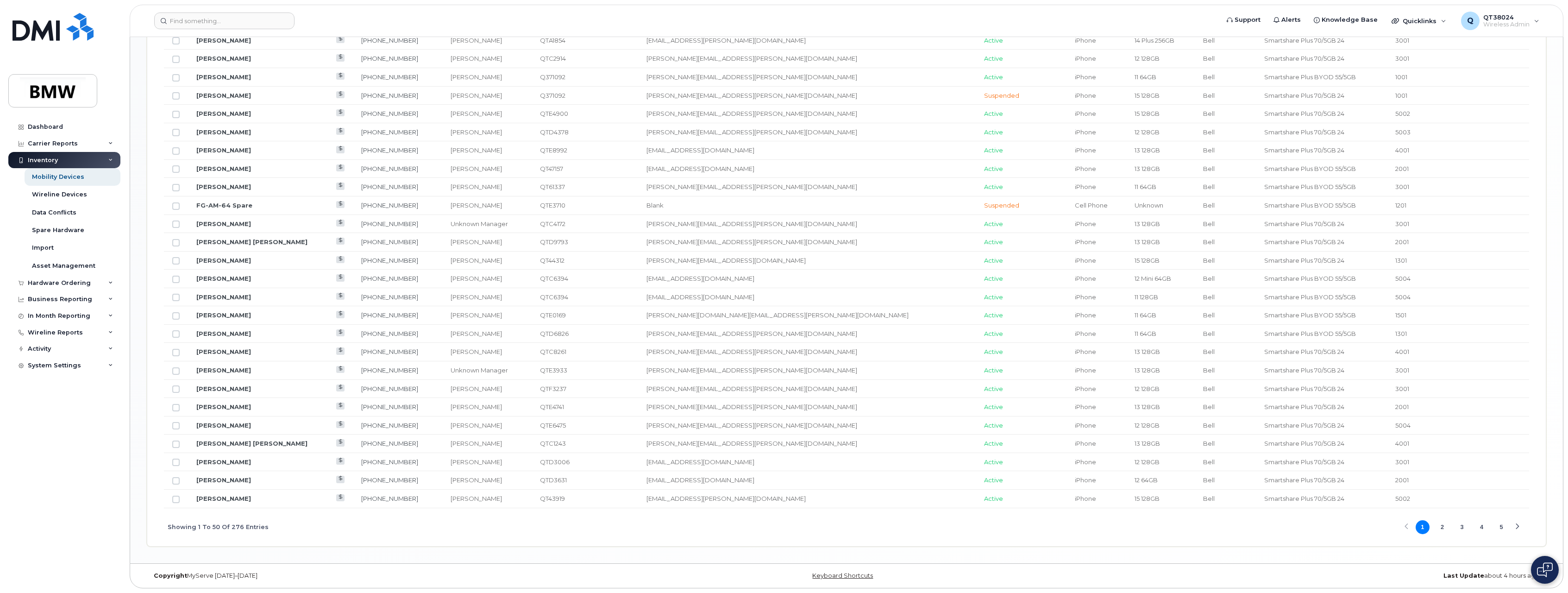
click at [1500, 522] on button "5" at bounding box center [1502, 527] width 14 height 14
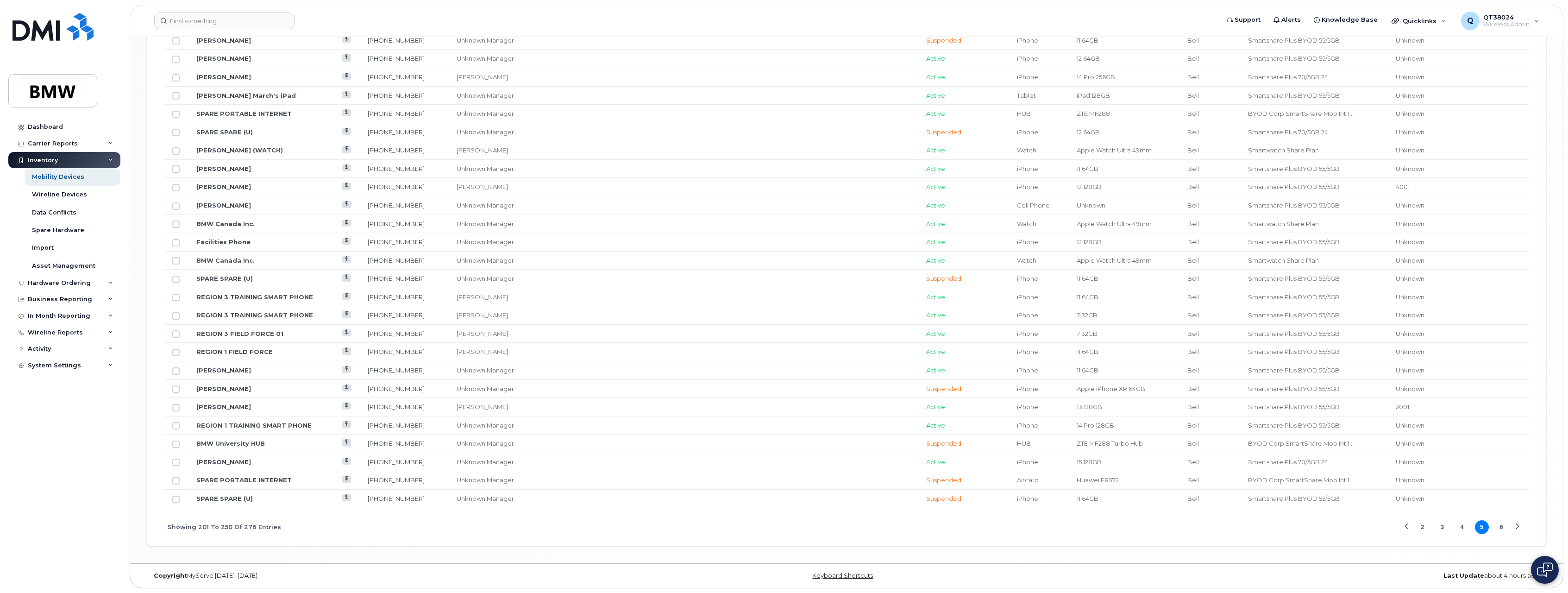
click at [1505, 525] on button "6" at bounding box center [1502, 527] width 14 height 14
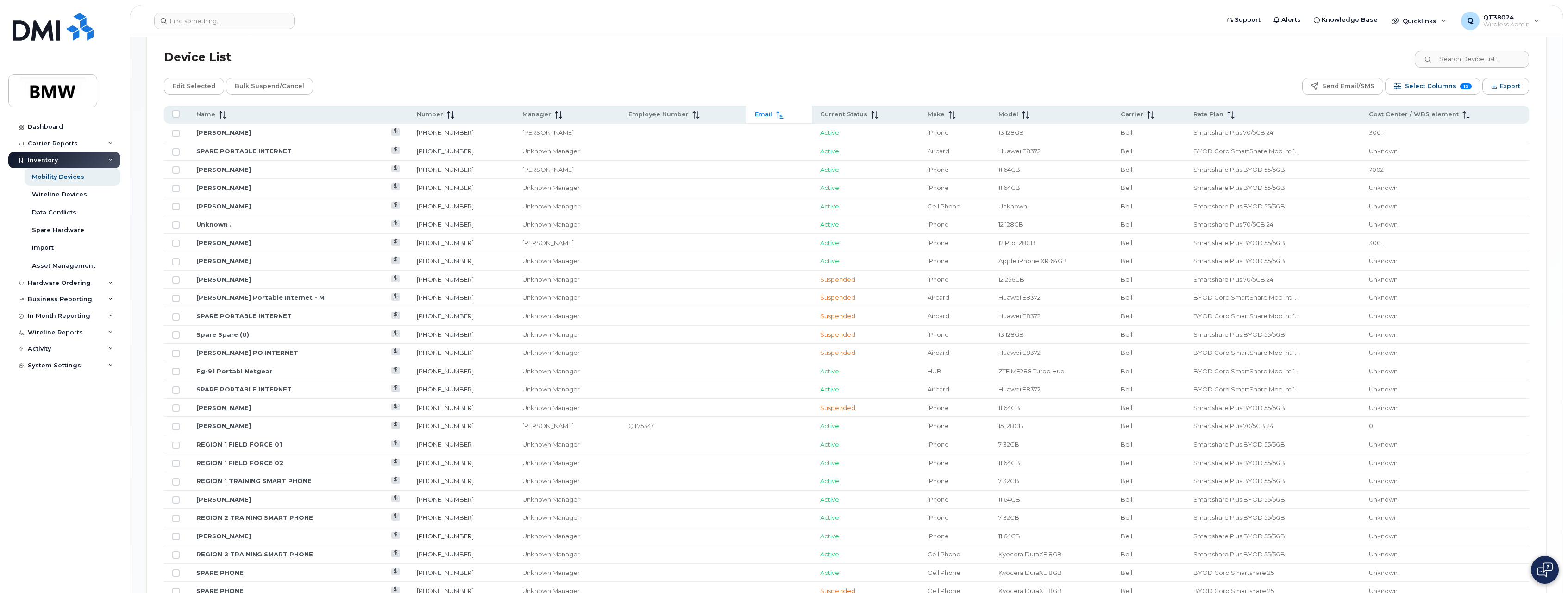
scroll to position [508, 0]
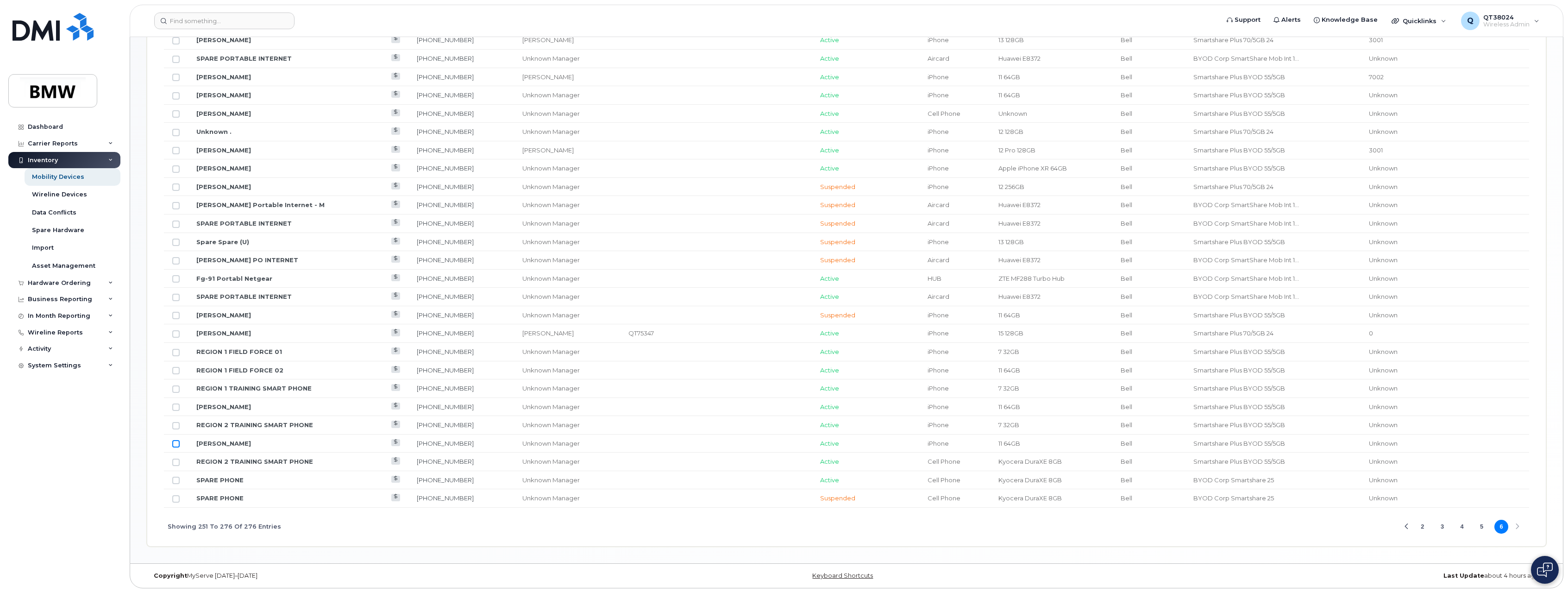
click at [177, 446] on input "Row Unselected" at bounding box center [176, 444] width 7 height 7
click at [177, 443] on input "Row Selected" at bounding box center [176, 444] width 7 height 7
checkbox input "false"
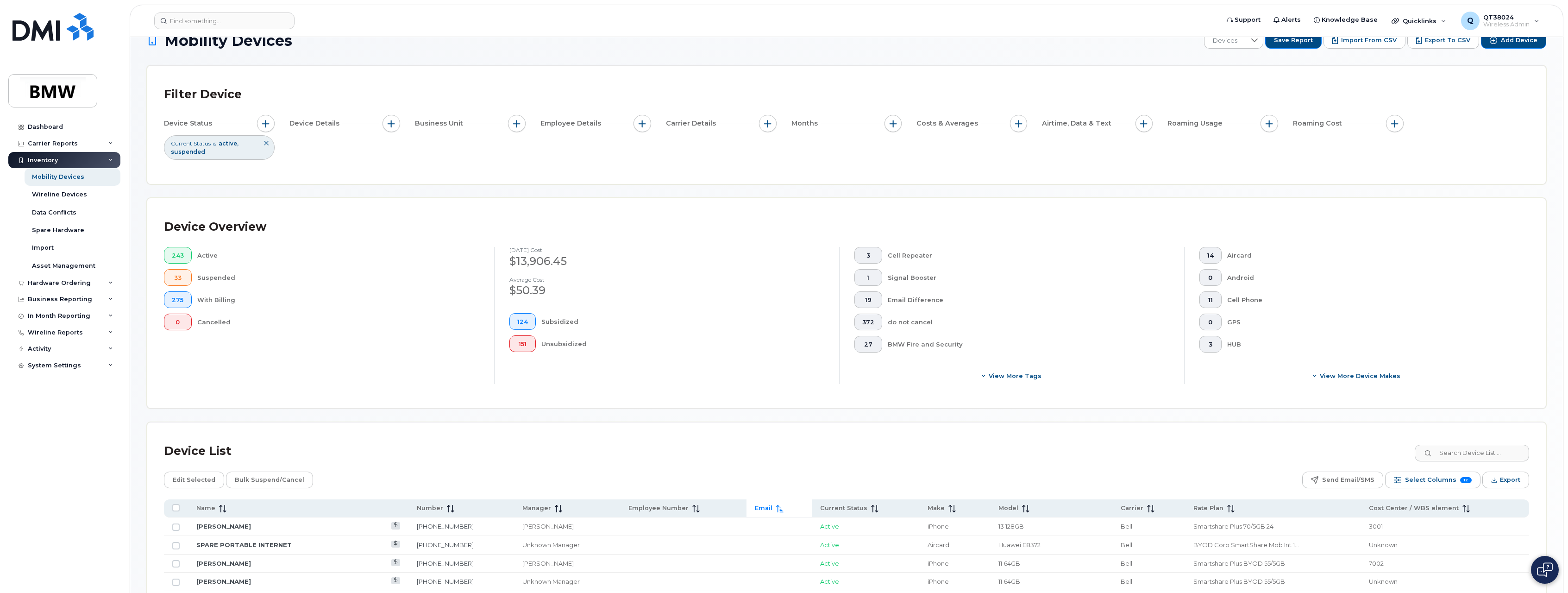
scroll to position [0, 0]
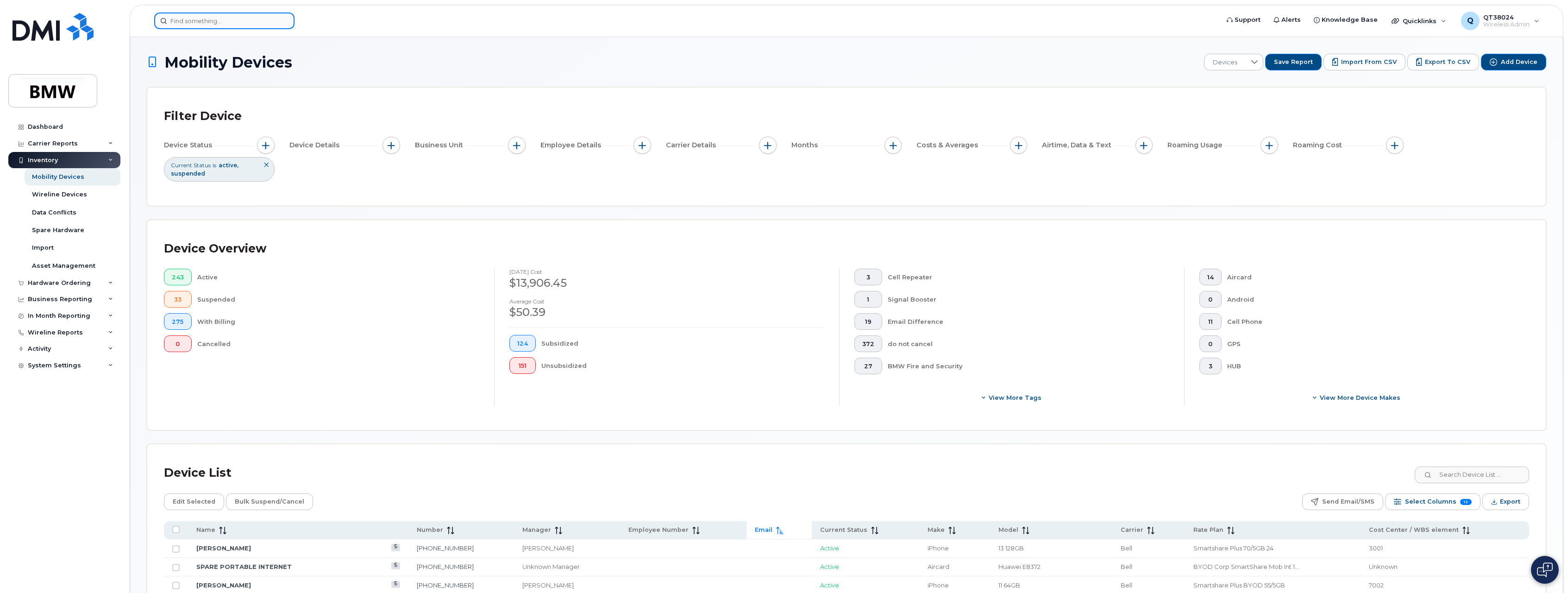
click at [209, 24] on input at bounding box center [224, 21] width 140 height 16
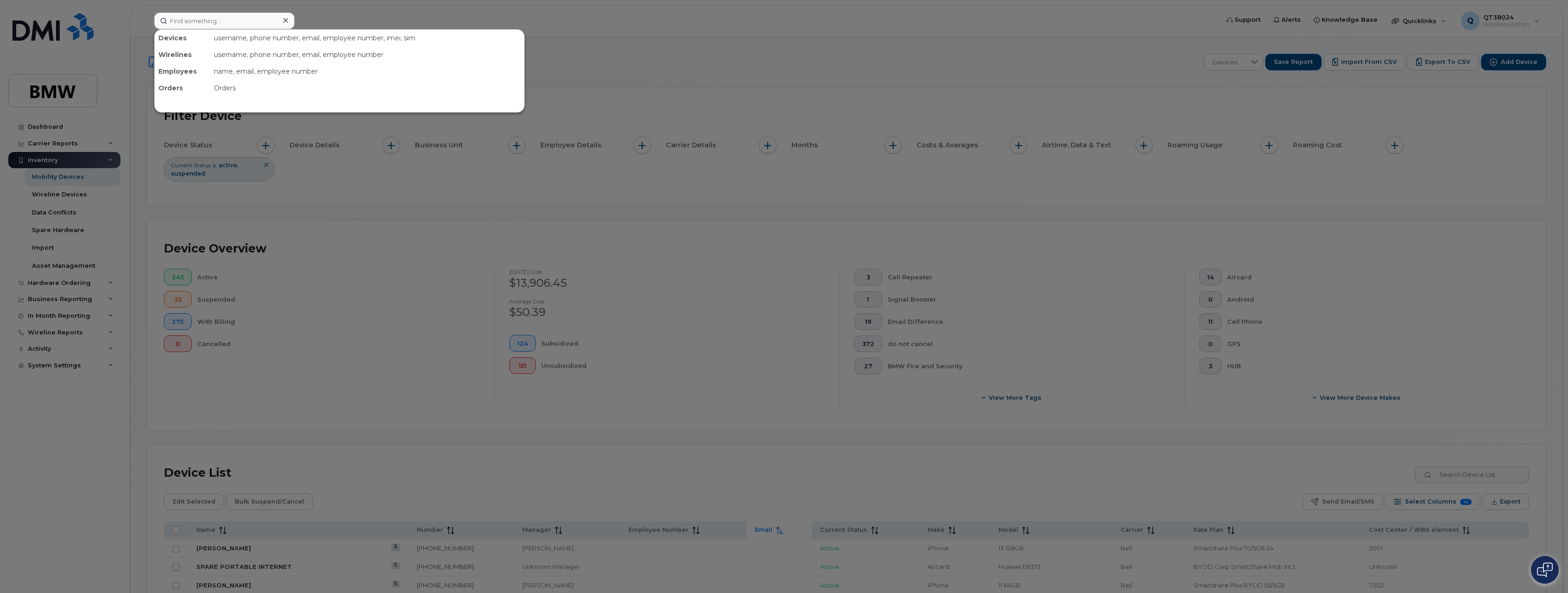
click at [1391, 361] on div at bounding box center [784, 296] width 1568 height 593
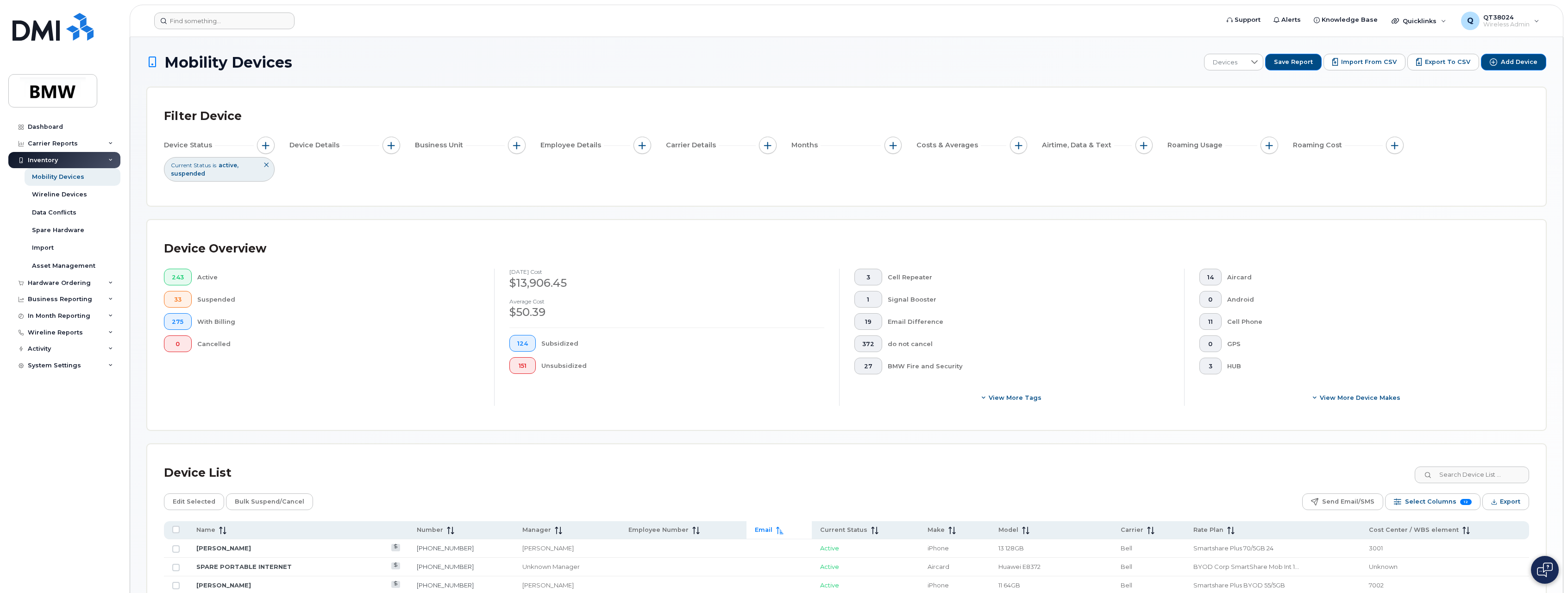
click at [1439, 485] on div "Device List" at bounding box center [847, 473] width 1366 height 24
click at [1445, 478] on input at bounding box center [1472, 475] width 115 height 16
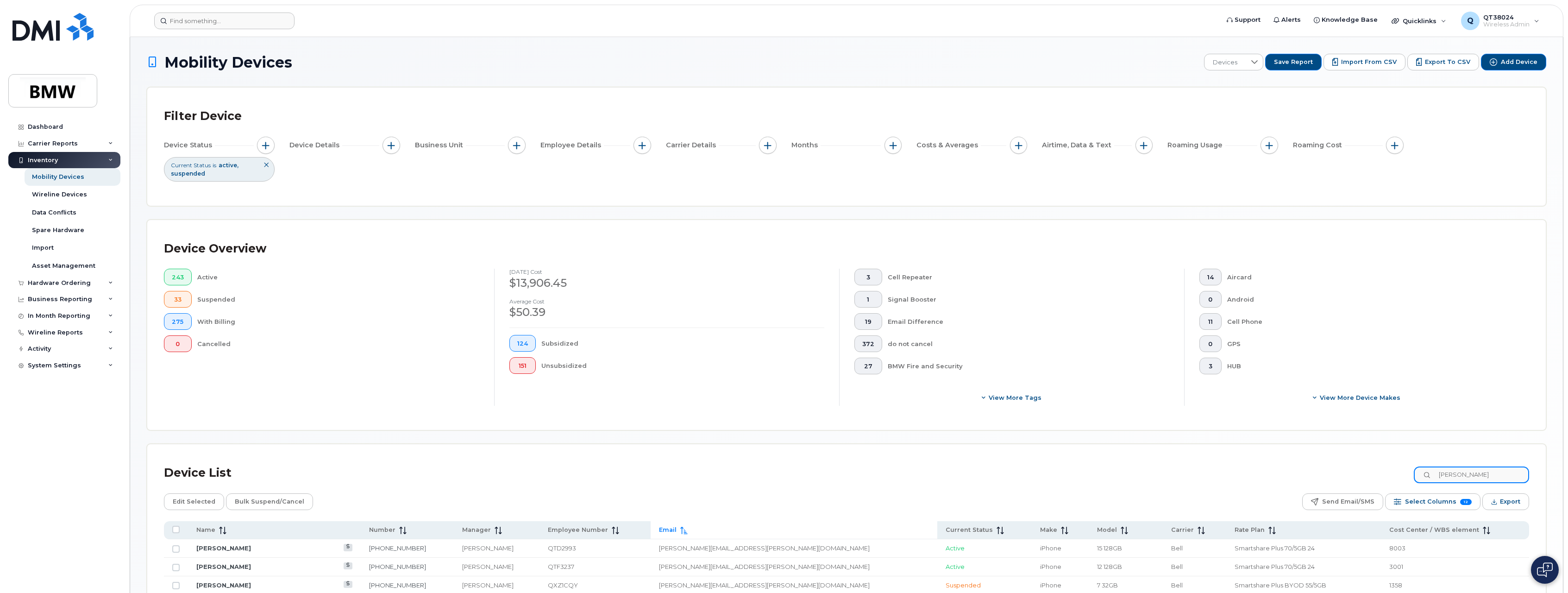
type input "Gregory"
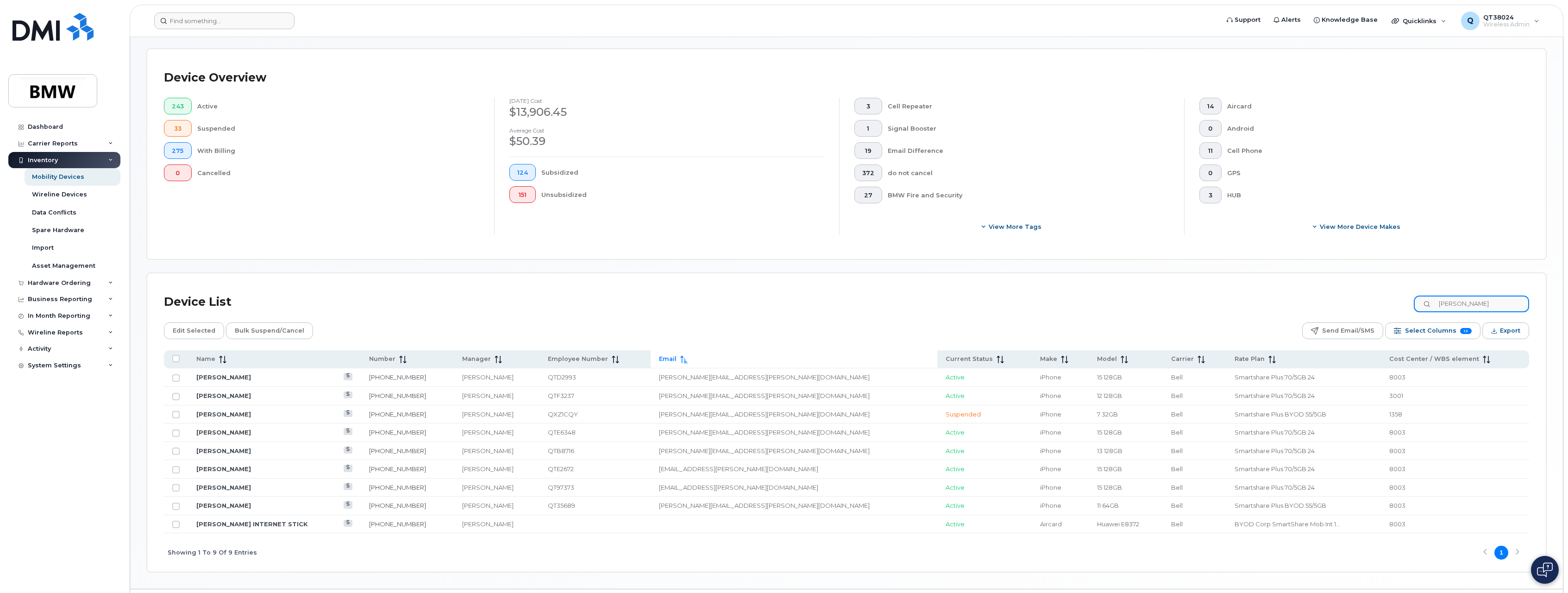
scroll to position [185, 0]
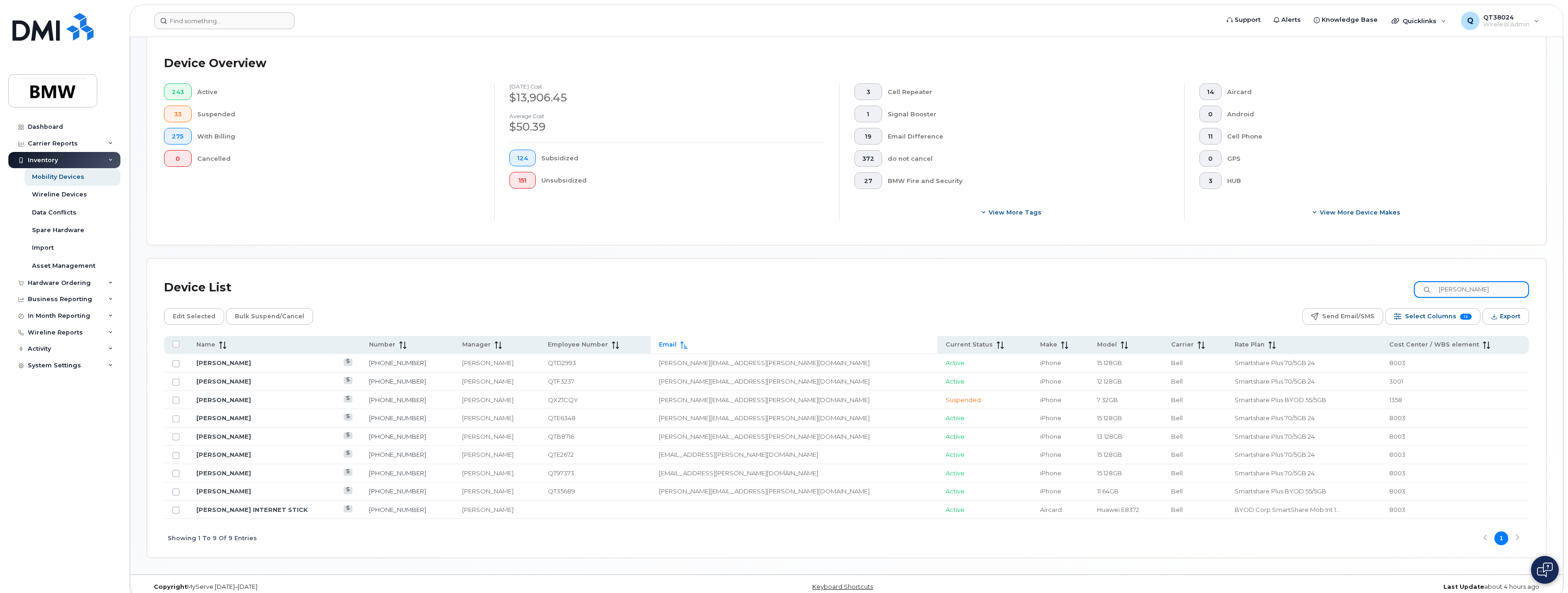
drag, startPoint x: 1482, startPoint y: 290, endPoint x: 1375, endPoint y: 281, distance: 107.4
click at [1375, 281] on div "Device List Gregory" at bounding box center [847, 287] width 1366 height 24
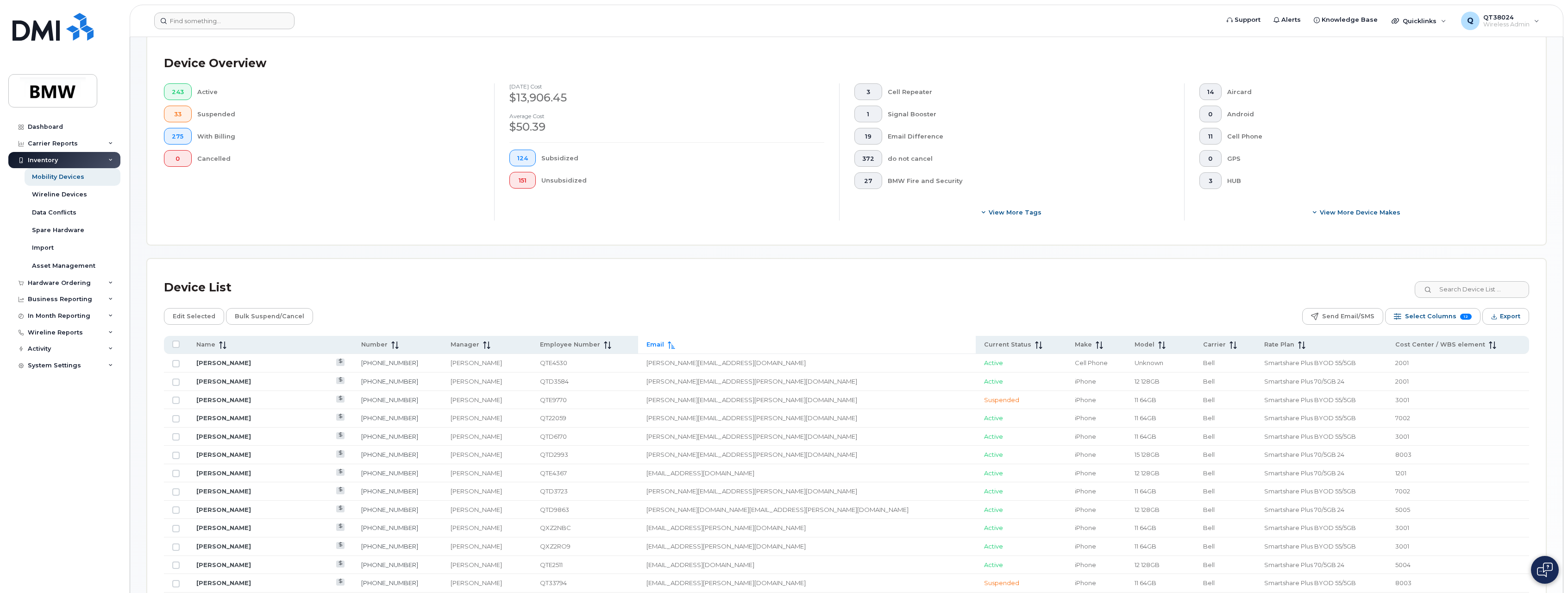
click at [1114, 289] on div "Device List" at bounding box center [847, 287] width 1366 height 24
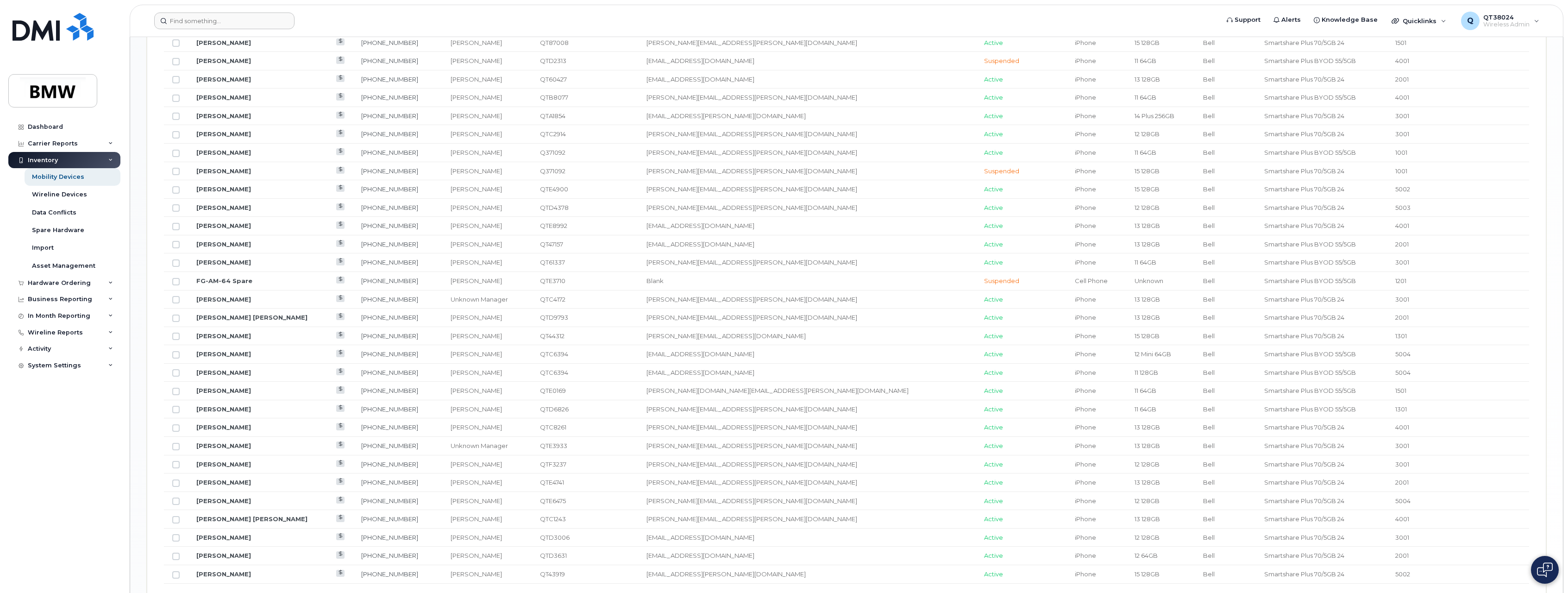
scroll to position [948, 0]
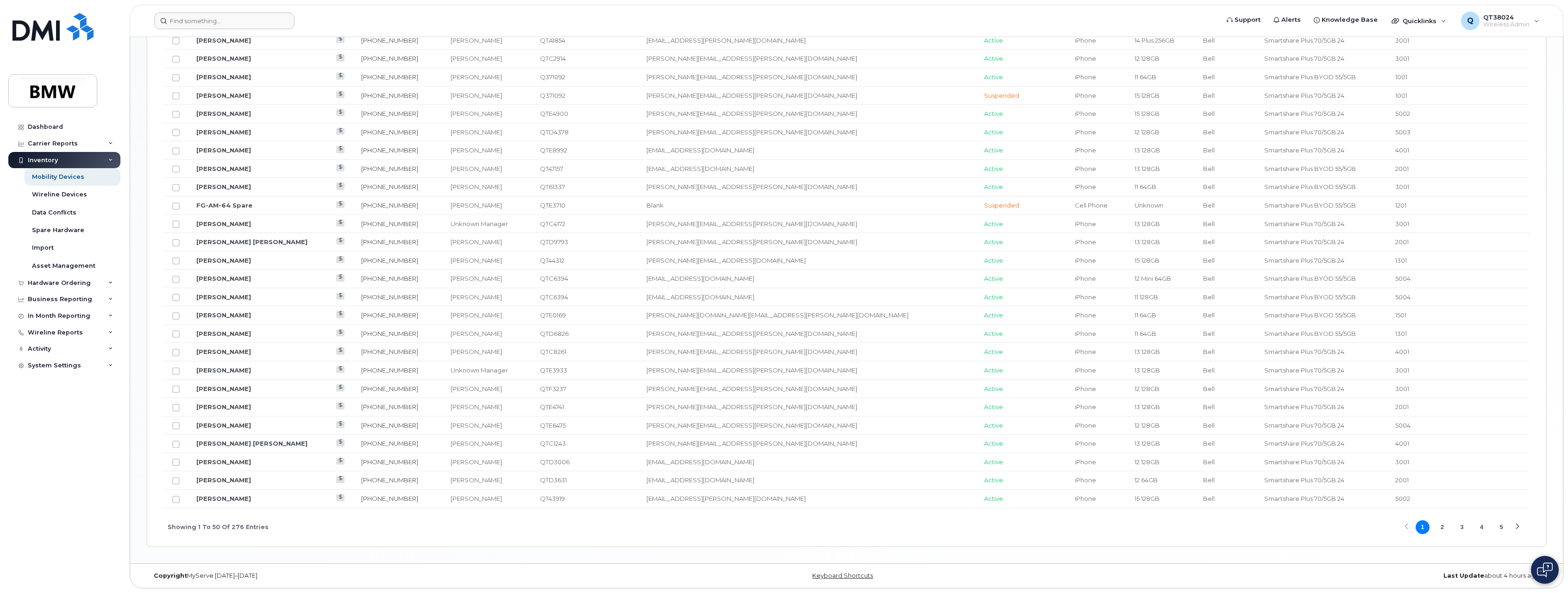
click at [1502, 529] on button "5" at bounding box center [1502, 527] width 14 height 14
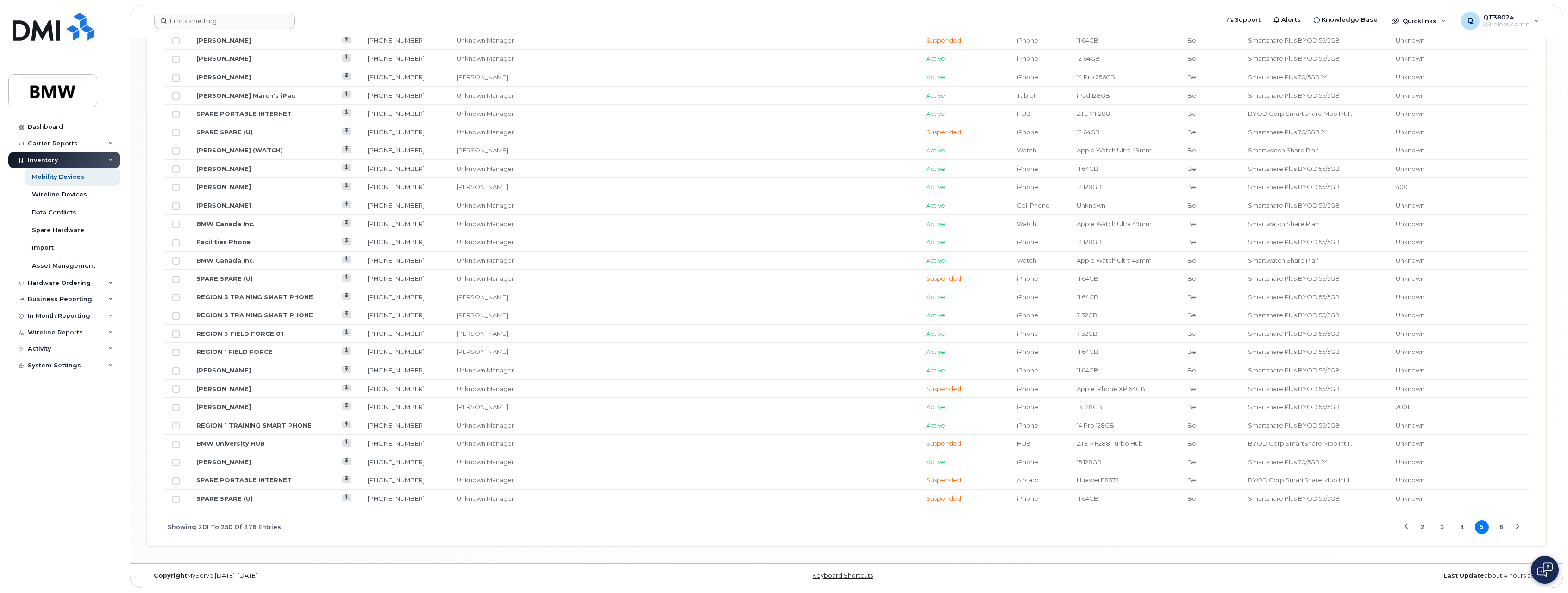
click at [1499, 531] on button "6" at bounding box center [1502, 527] width 14 height 14
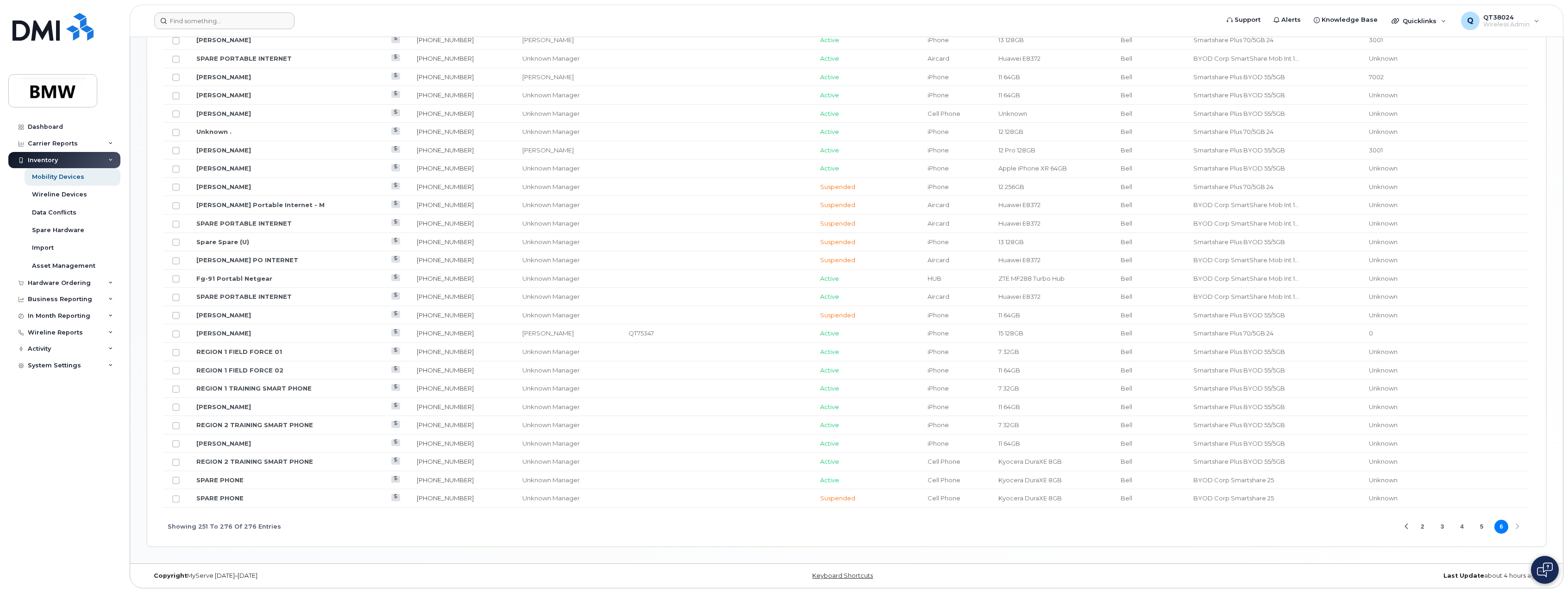
scroll to position [508, 0]
click at [180, 444] on td at bounding box center [176, 444] width 24 height 18
click at [177, 442] on input "Row Unselected" at bounding box center [176, 444] width 7 height 7
checkbox input "true"
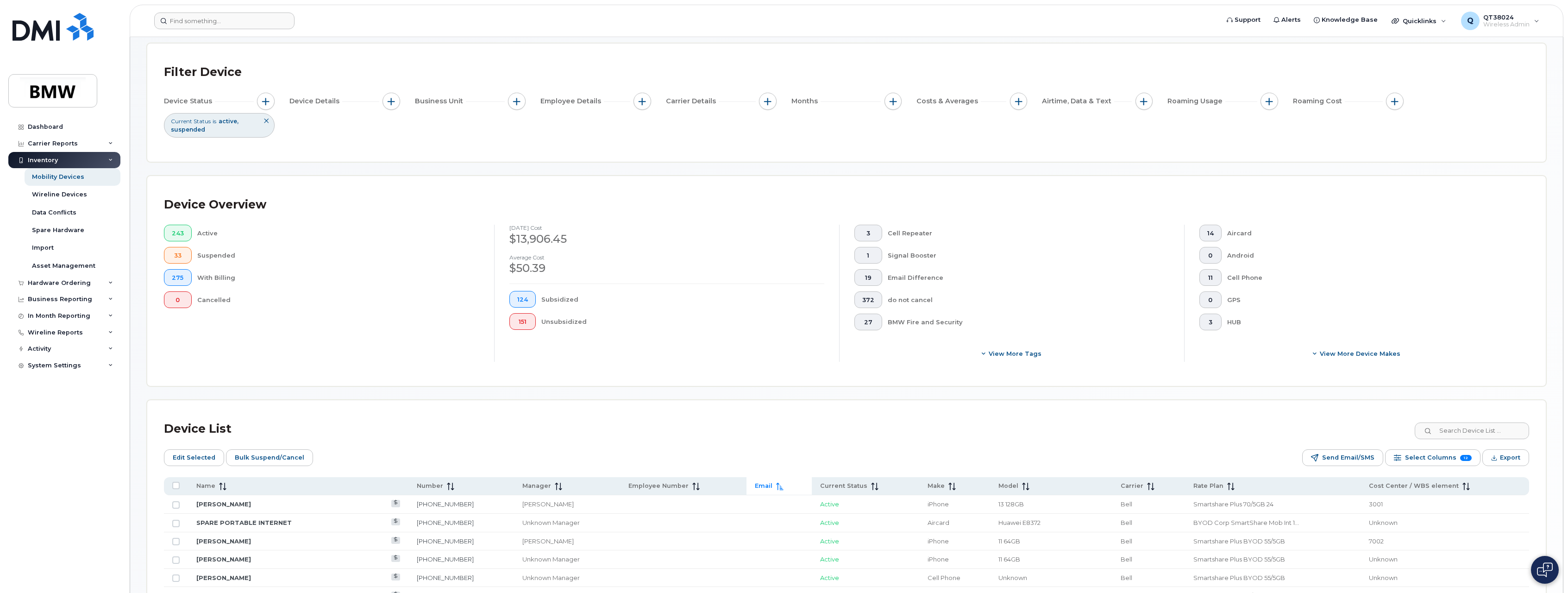
scroll to position [0, 0]
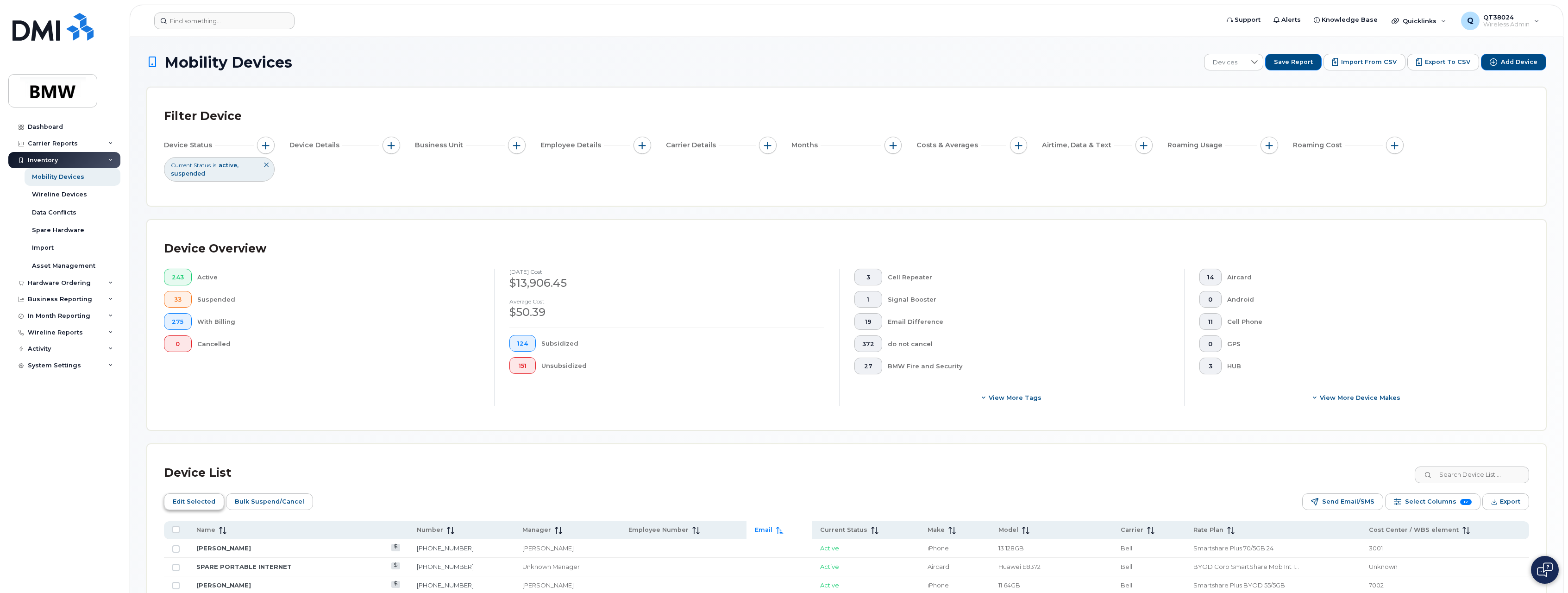
click at [190, 499] on span "Edit Selected" at bounding box center [194, 501] width 43 height 14
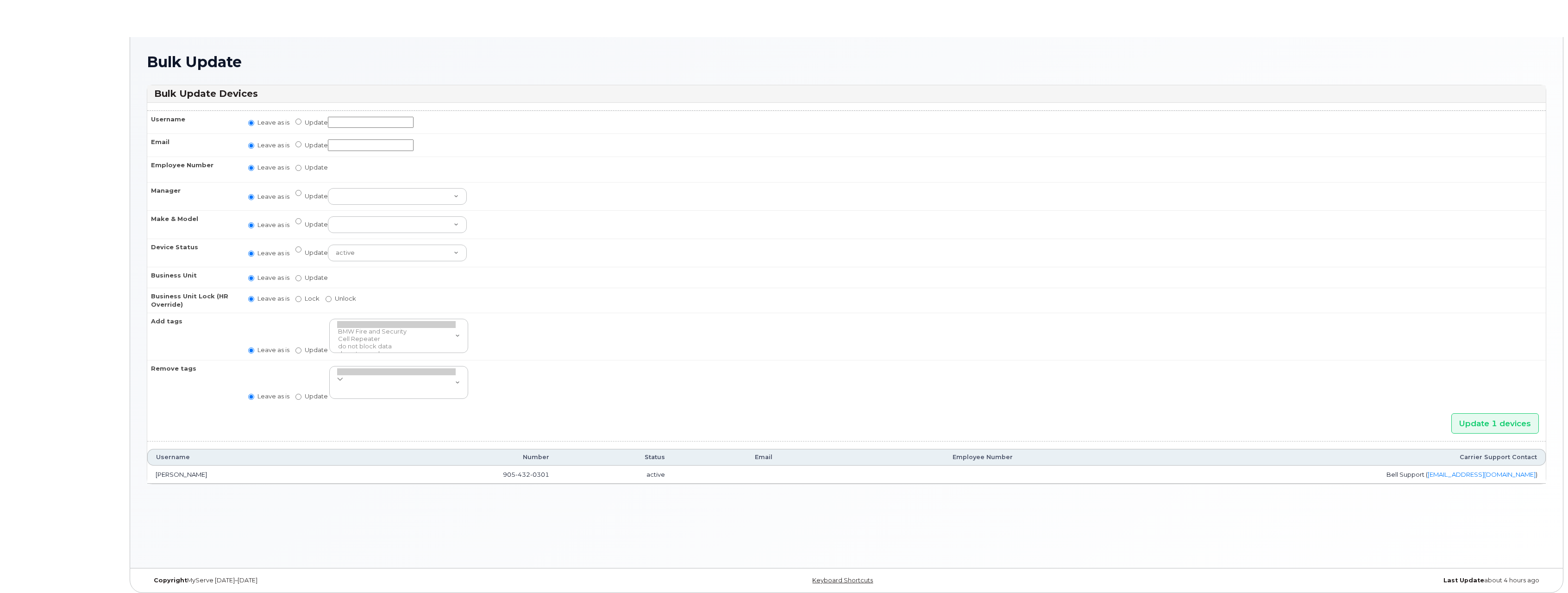
radio input "true"
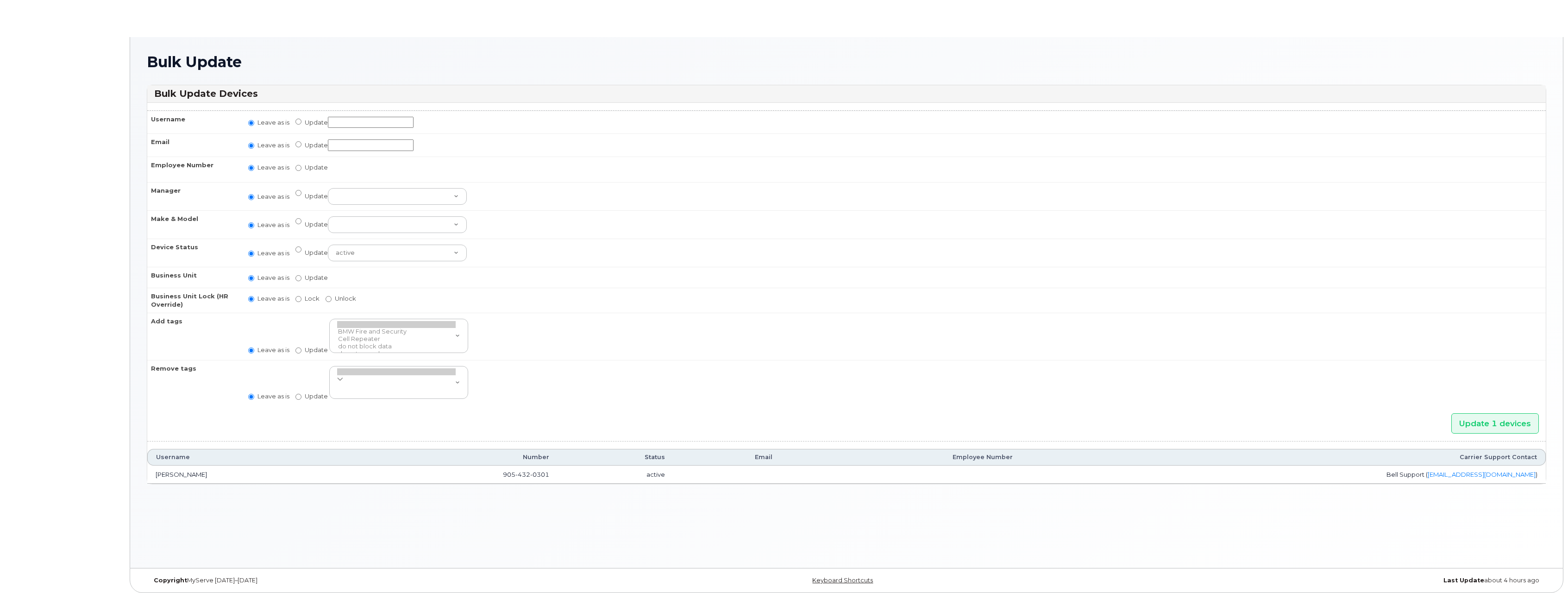
radio input "true"
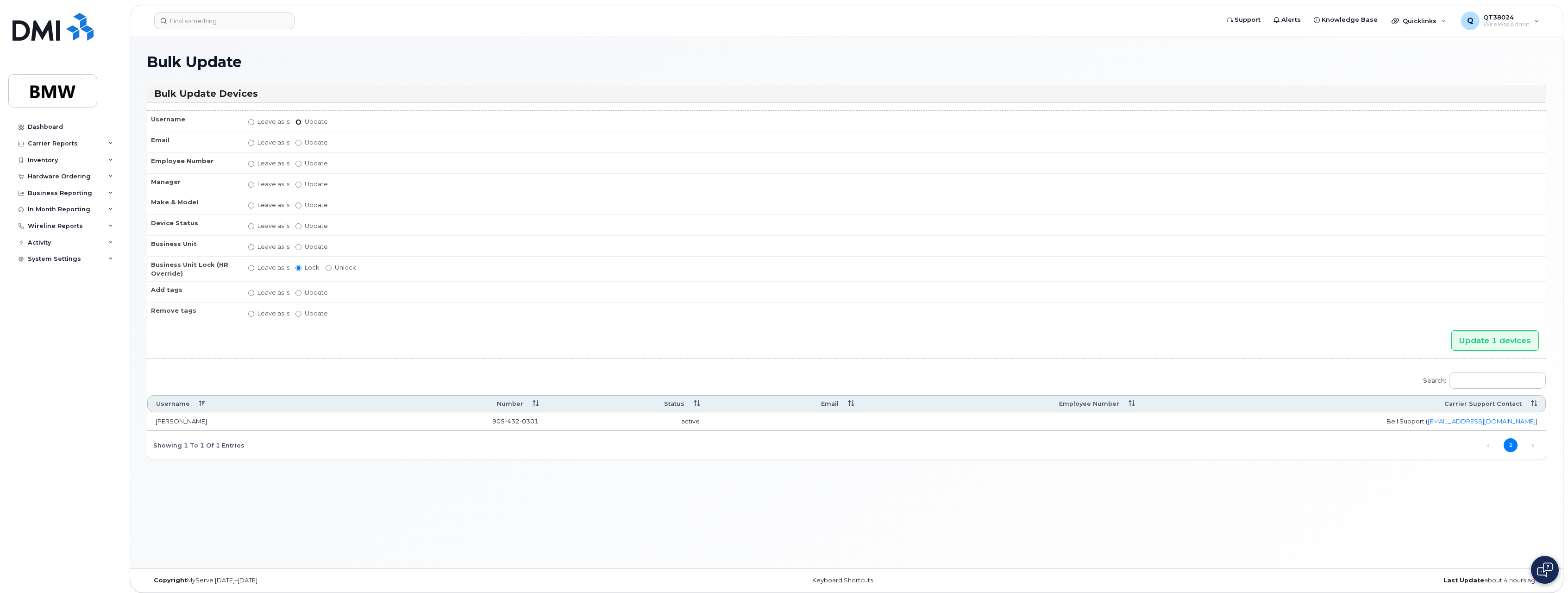
click at [297, 120] on input "Update" at bounding box center [299, 122] width 6 height 6
radio input "true"
radio input "false"
drag, startPoint x: 330, startPoint y: 121, endPoint x: 336, endPoint y: 120, distance: 6.1
click at [331, 121] on input "Update" at bounding box center [371, 122] width 85 height 12
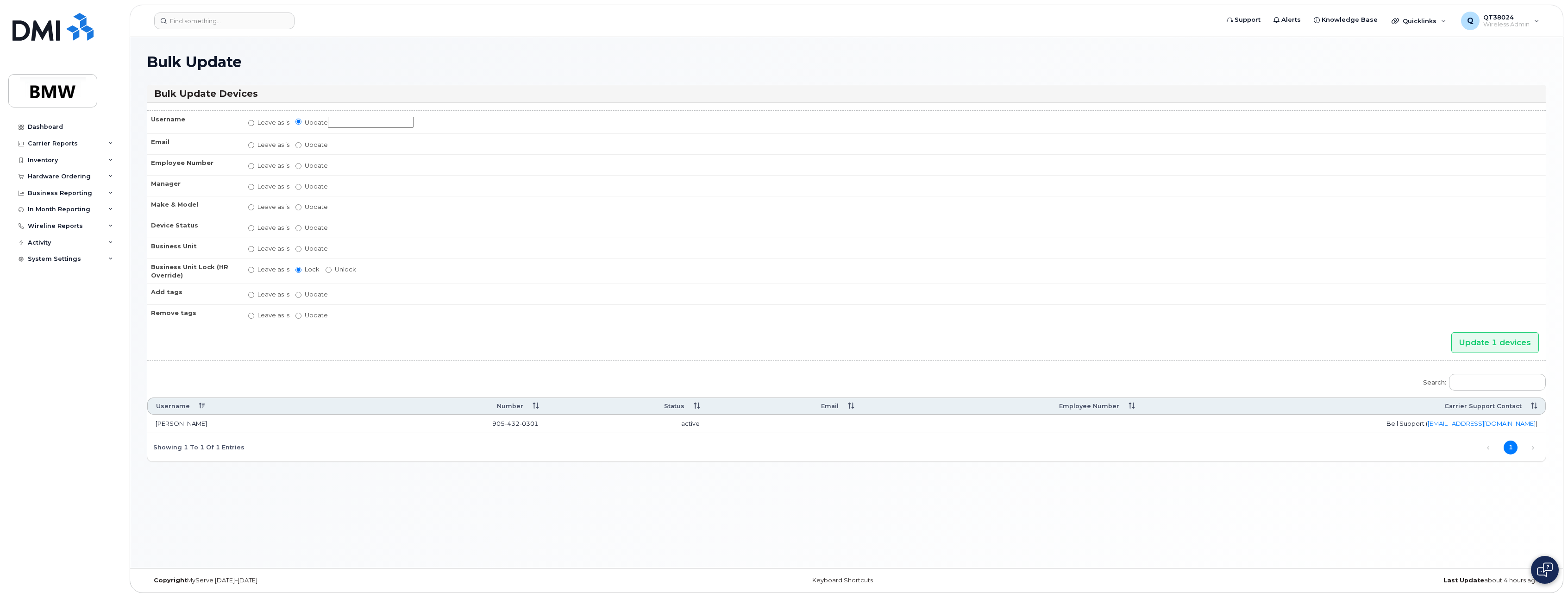
type input "FG-AM-64 Spare"
drag, startPoint x: 540, startPoint y: 425, endPoint x: 493, endPoint y: 425, distance: 47.0
click at [493, 425] on td "905 432 0301" at bounding box center [447, 424] width 199 height 18
copy span "905 432 0301"
click at [298, 188] on input "Update Aaron Barton Aaron Clapp Aaron Dobbs Aaron Grener Aaron Kuck Adam Broomh…" at bounding box center [299, 187] width 6 height 6
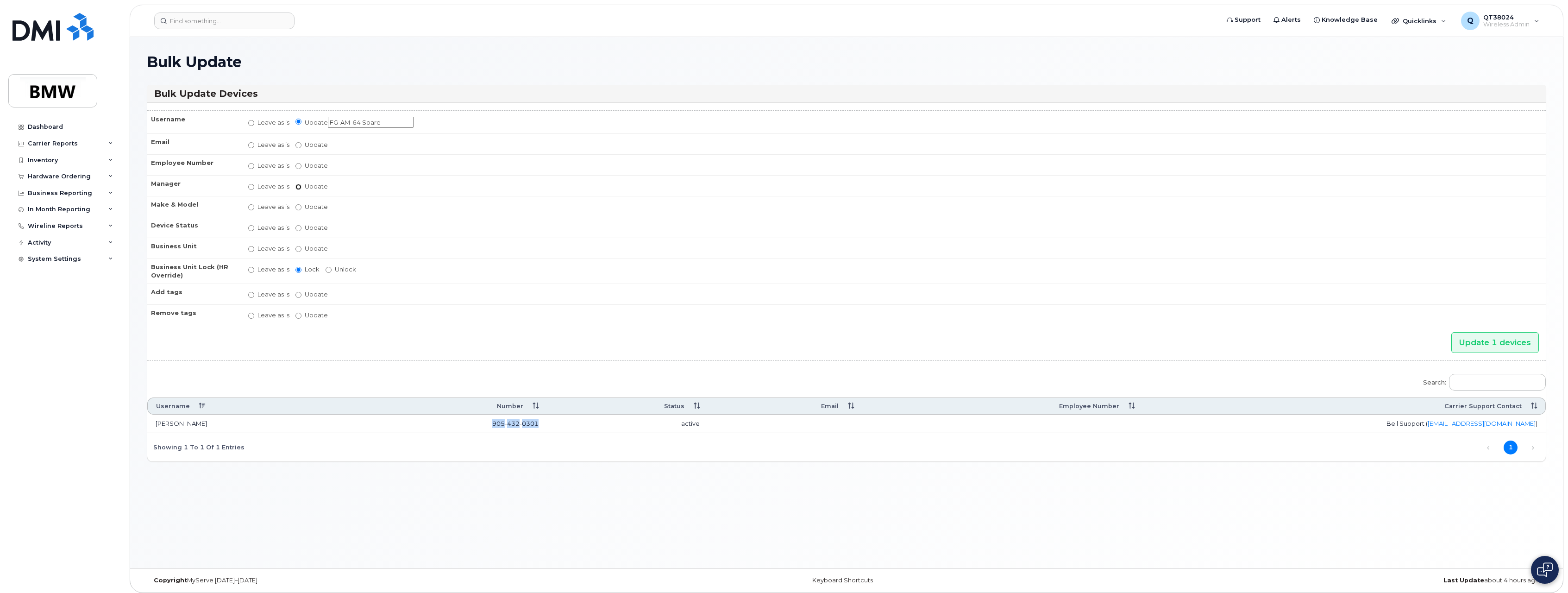
radio input "true"
radio input "false"
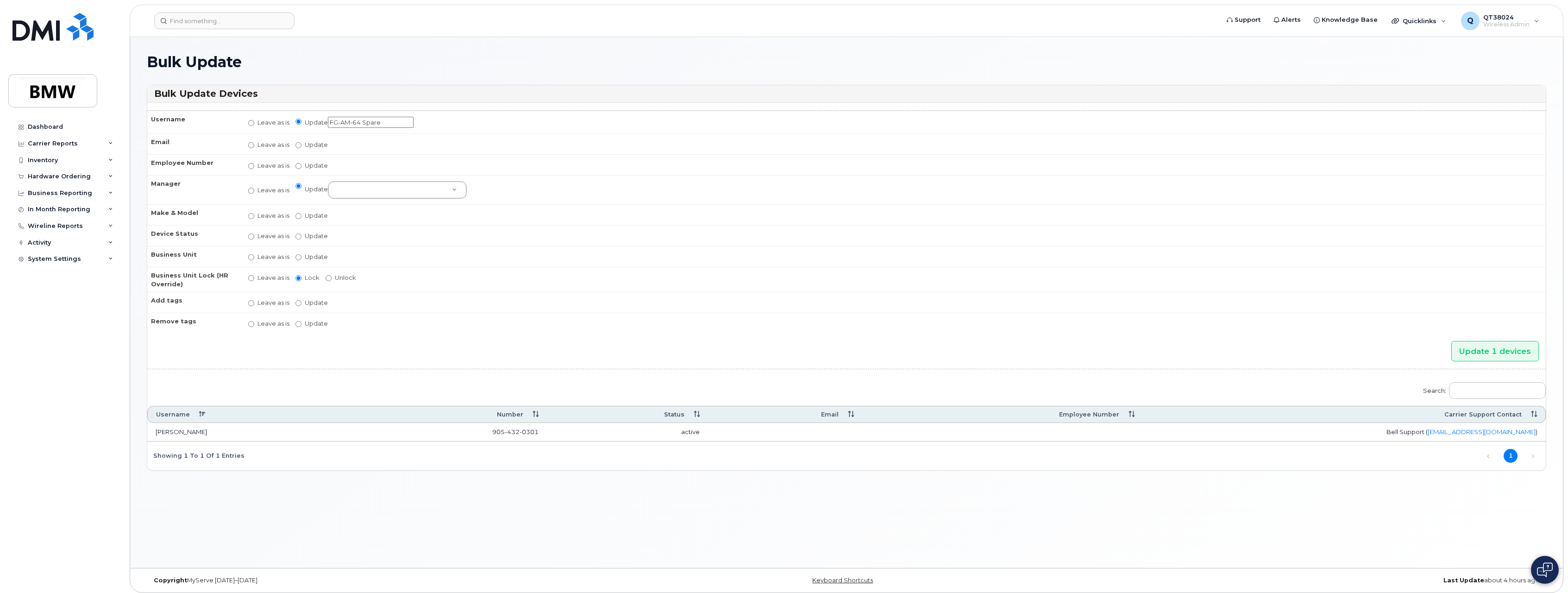
click at [442, 286] on td "Leave as is Lock Unlock" at bounding box center [893, 279] width 1306 height 25
click at [321, 236] on label "Update active active suspended cancelled" at bounding box center [312, 236] width 32 height 9
click at [301, 236] on input "Update active active suspended cancelled" at bounding box center [299, 237] width 6 height 6
radio input "true"
radio input "false"
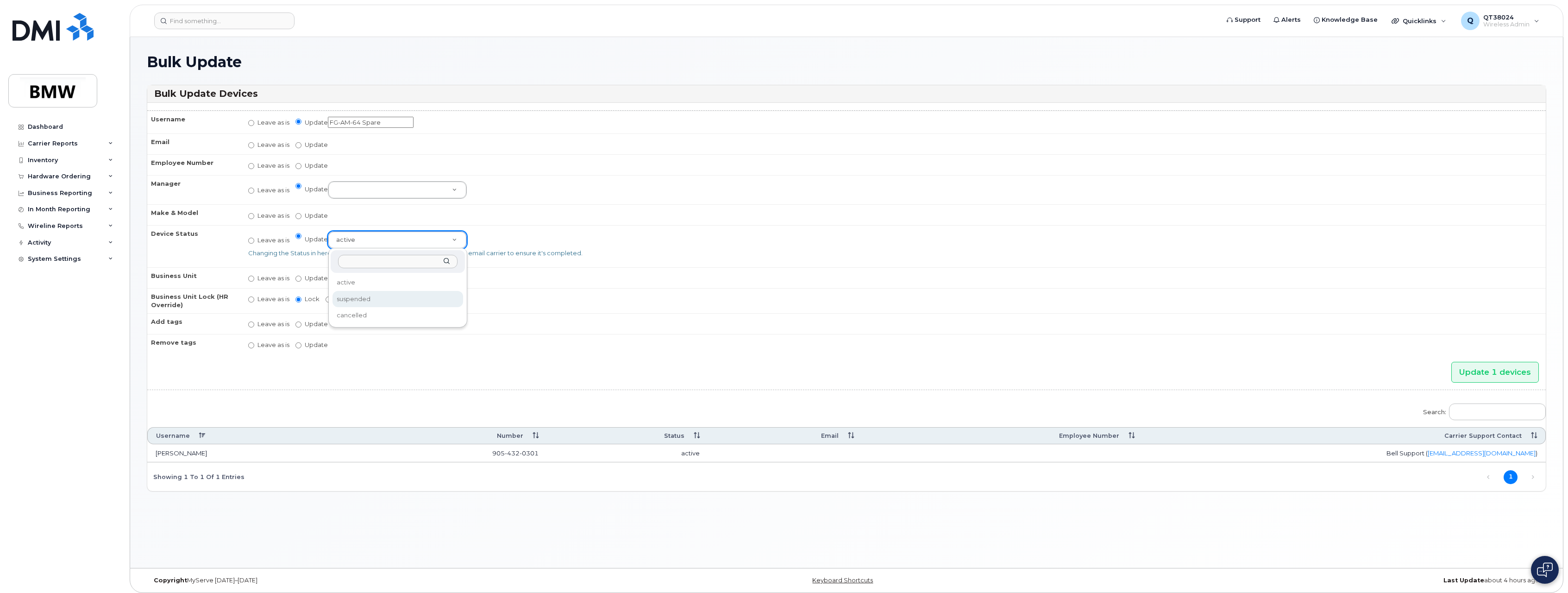
select select "suspended"
click at [484, 315] on td "Leave as is Update No matches found BMW Fire and Security Cell Repeater do not …" at bounding box center [893, 323] width 1306 height 21
click at [297, 278] on input "Update" at bounding box center [299, 279] width 6 height 6
radio input "true"
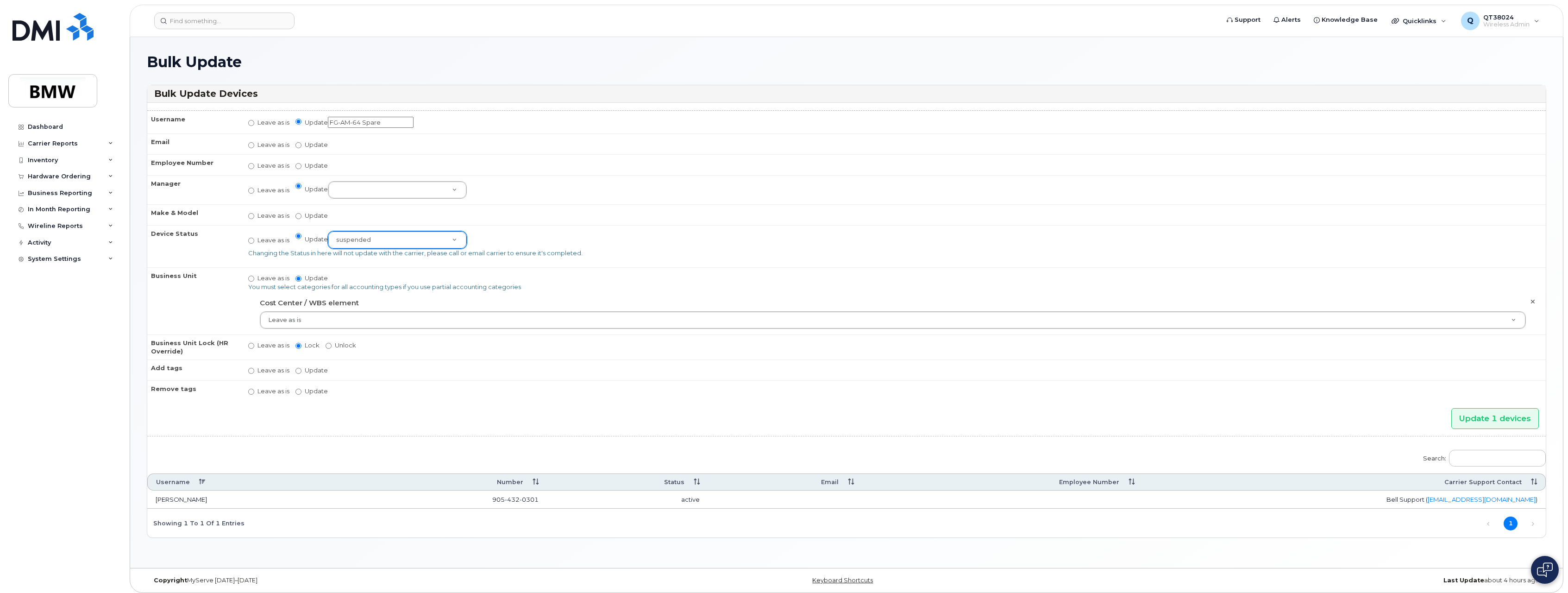
click at [293, 276] on td "Leave as is Update You must select categories for all accounting types if you u…" at bounding box center [893, 301] width 1306 height 67
click at [261, 278] on label "Leave as is" at bounding box center [269, 278] width 41 height 9
click at [254, 278] on input "Leave as is" at bounding box center [251, 279] width 6 height 6
radio input "true"
radio input "false"
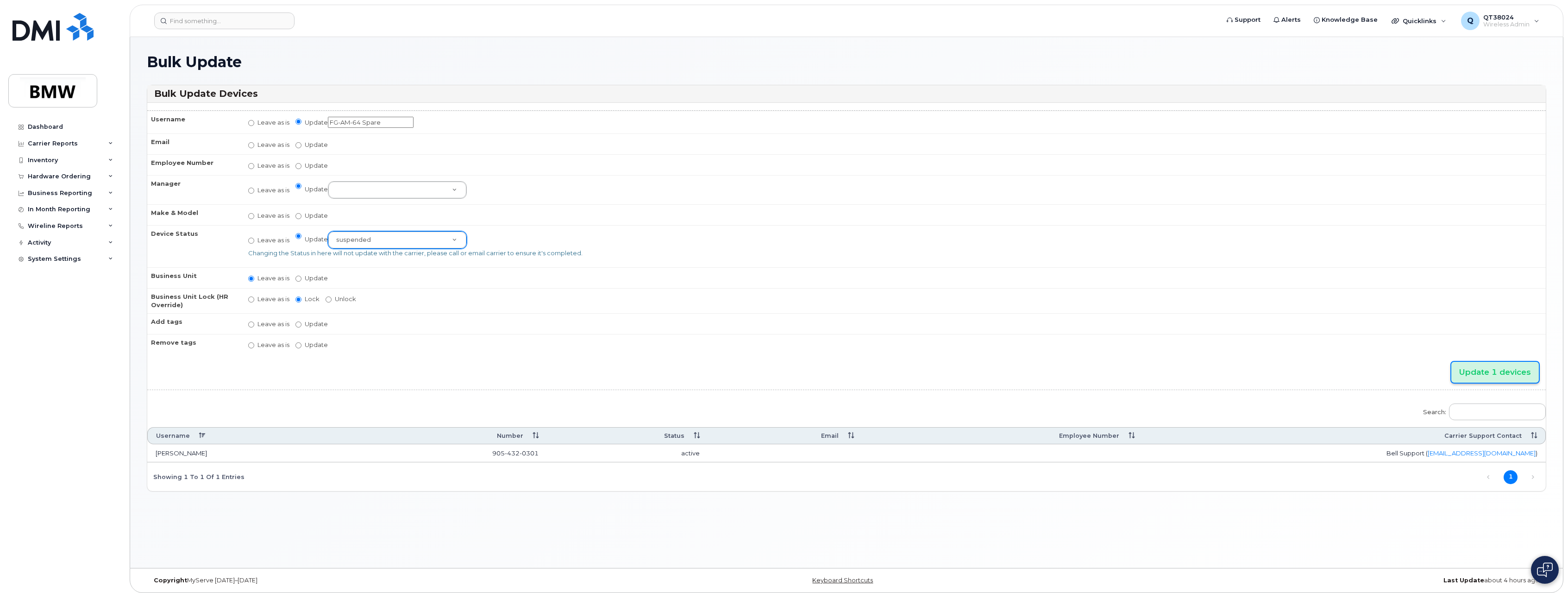
click at [1526, 380] on input "Update 1 devices" at bounding box center [1495, 372] width 88 height 21
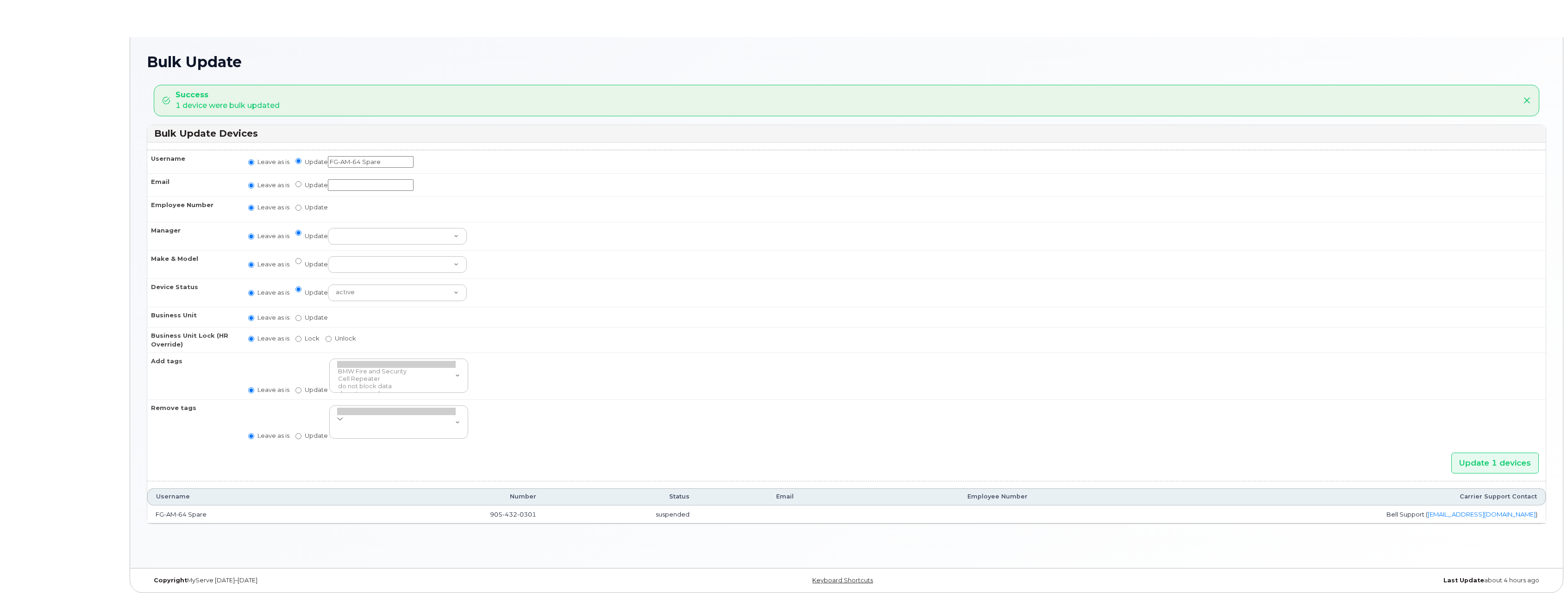
radio input "true"
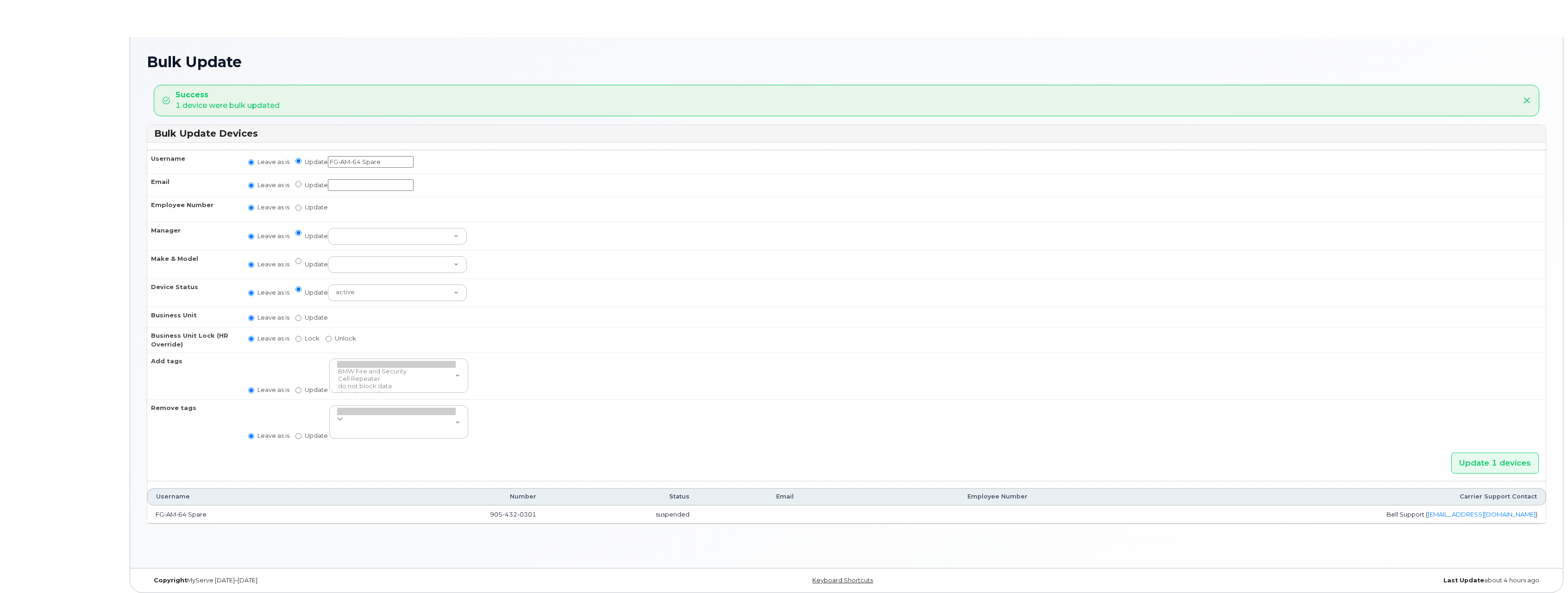
radio input "true"
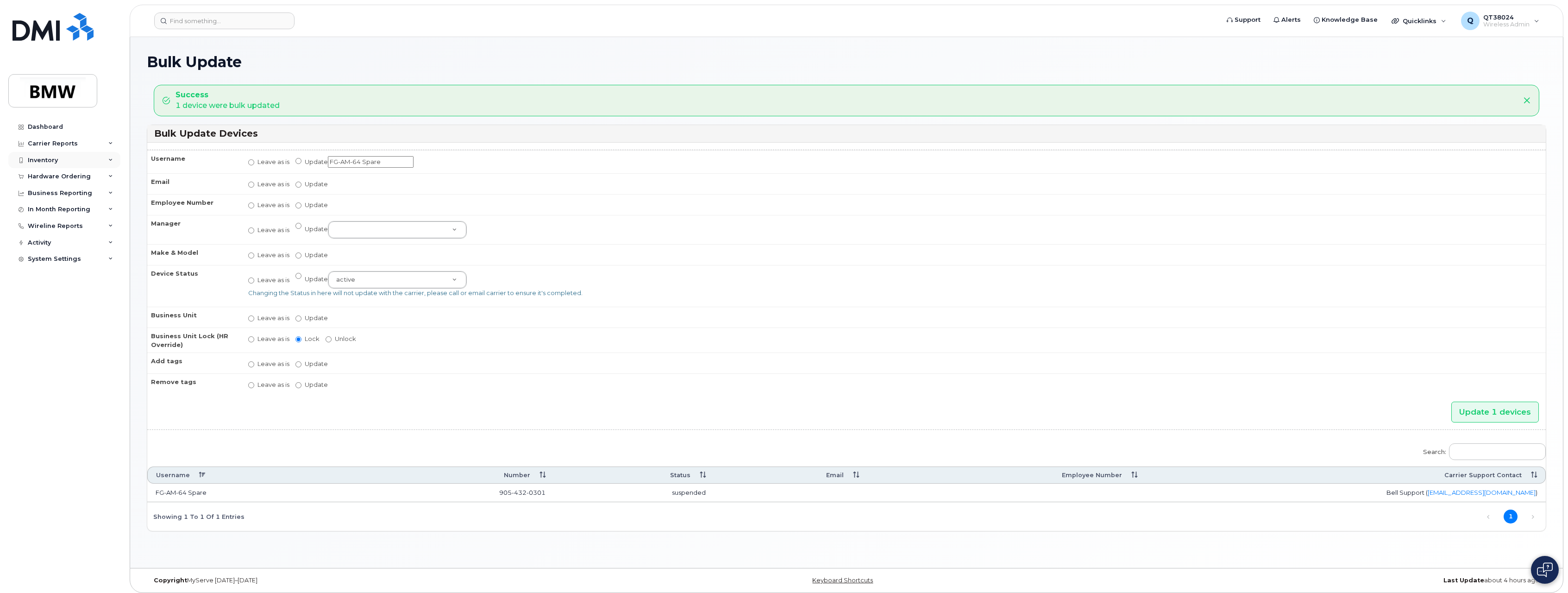
click at [111, 160] on icon at bounding box center [111, 160] width 5 height 5
click at [76, 178] on div "Mobility Devices" at bounding box center [58, 177] width 52 height 9
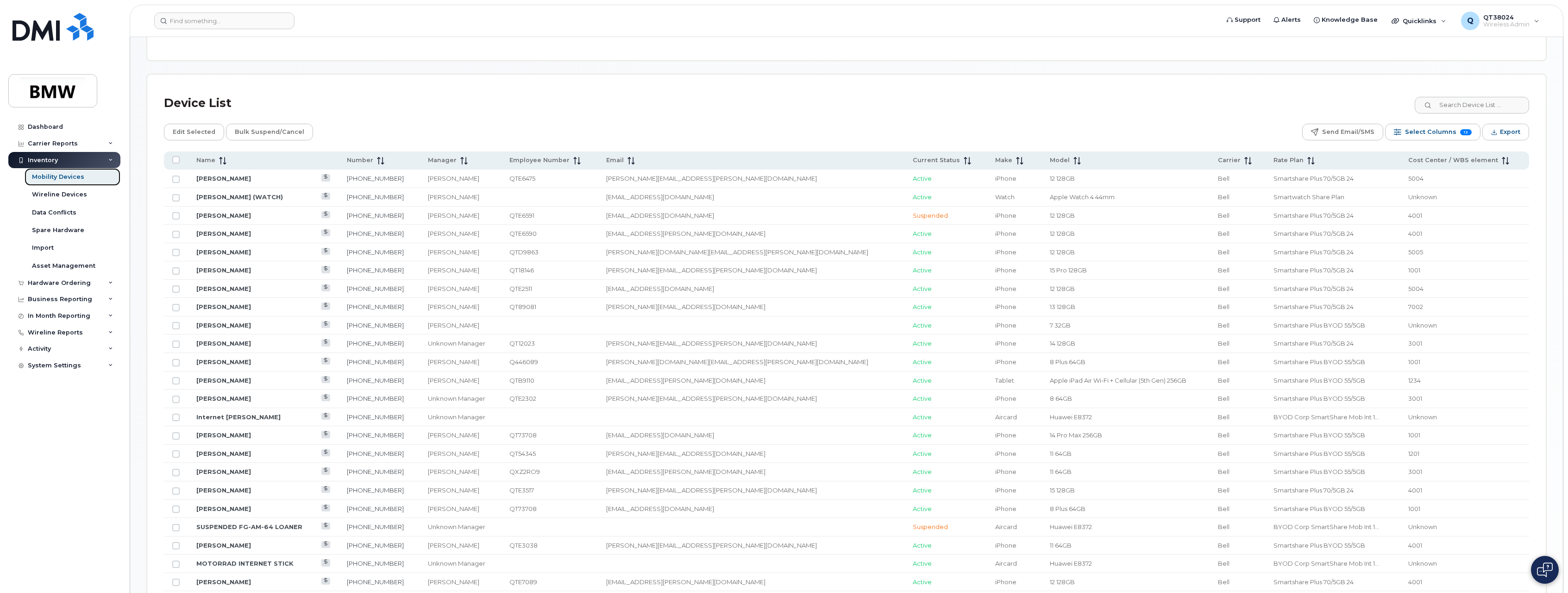
scroll to position [371, 0]
click at [624, 160] on span "Email" at bounding box center [615, 159] width 18 height 9
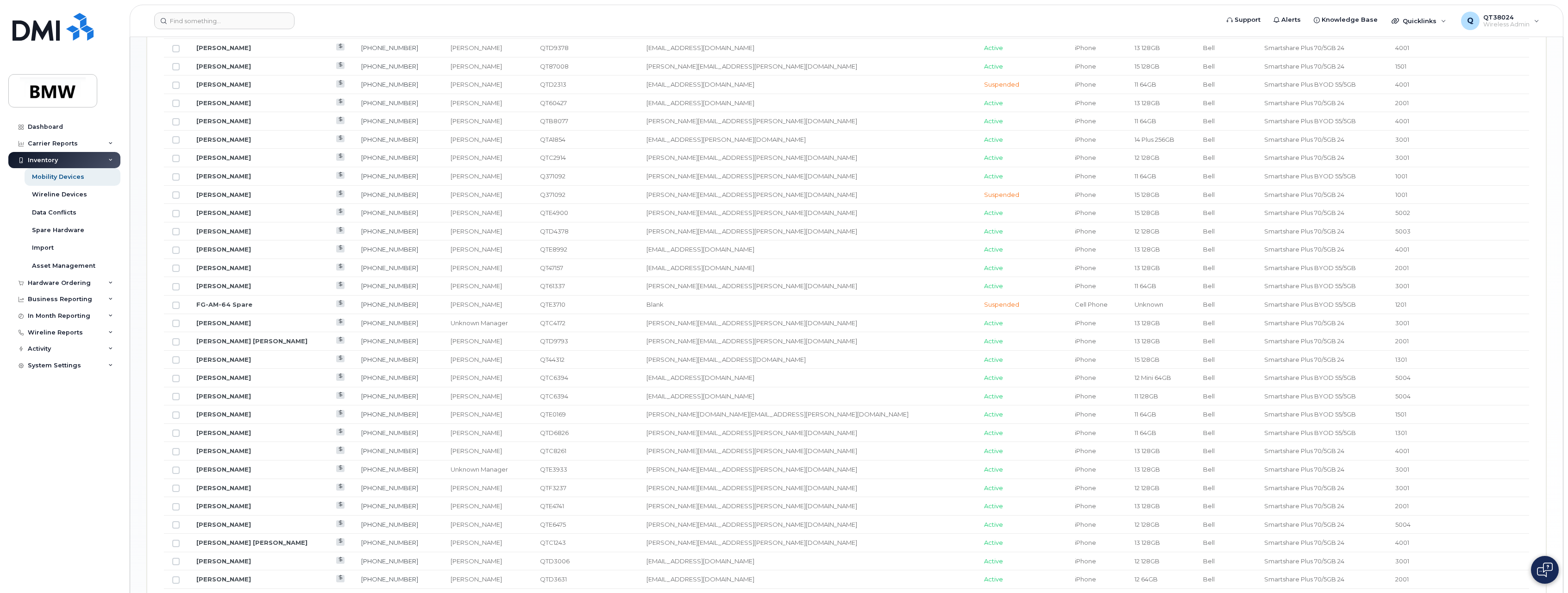
scroll to position [948, 0]
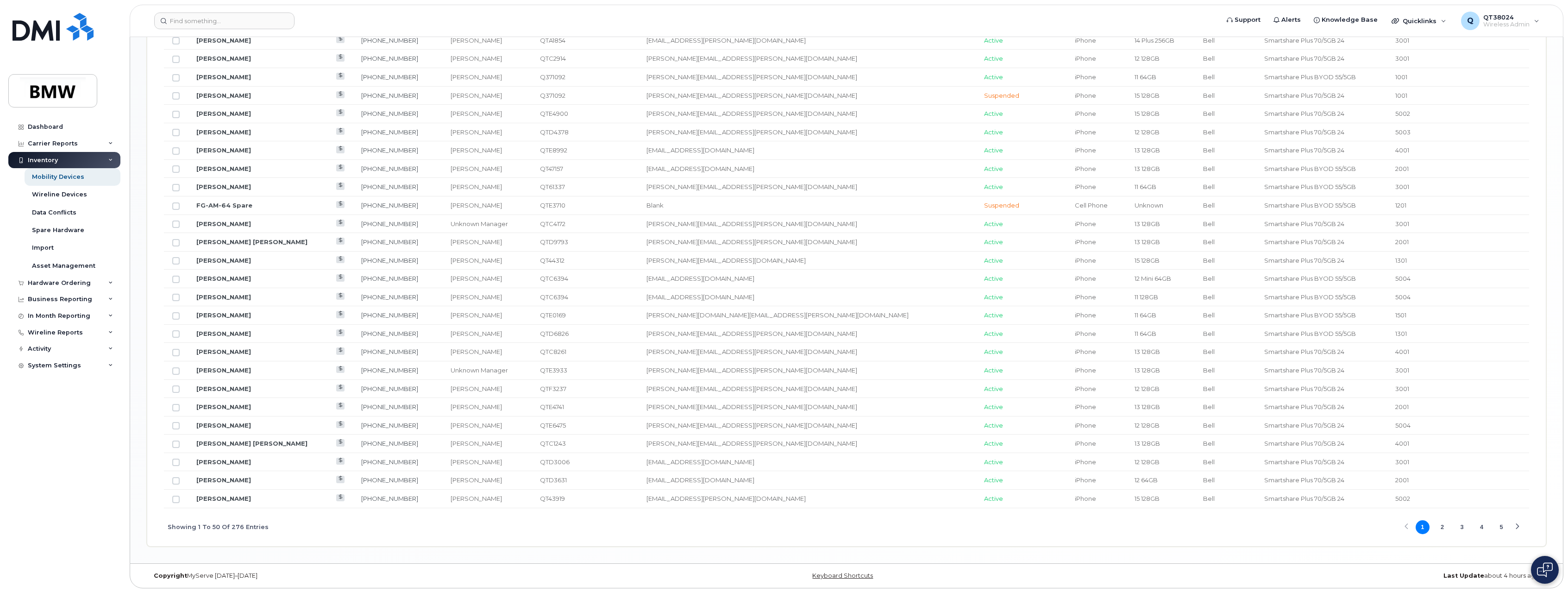
click at [1499, 527] on button "5" at bounding box center [1502, 527] width 14 height 14
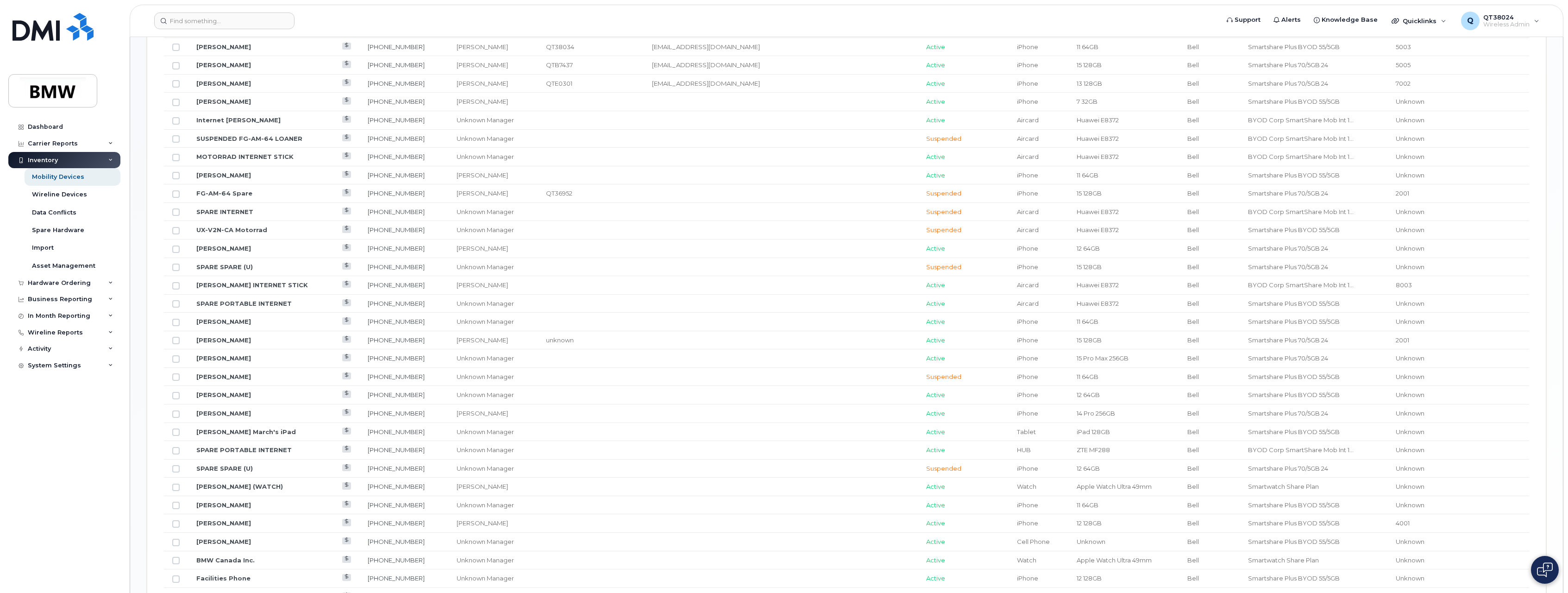
scroll to position [577, 0]
click at [174, 140] on input "Row Unselected" at bounding box center [176, 137] width 7 height 7
checkbox input "true"
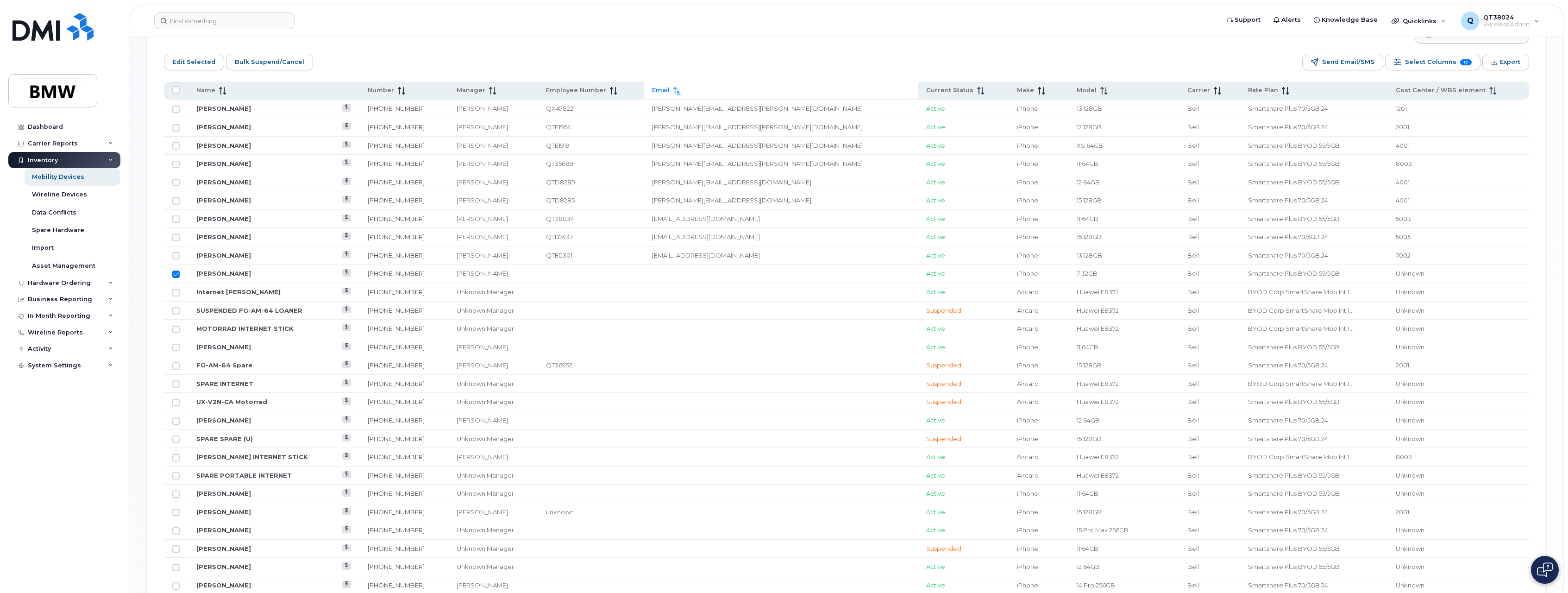
scroll to position [438, 0]
click at [199, 68] on span "Edit Selected" at bounding box center [194, 63] width 43 height 14
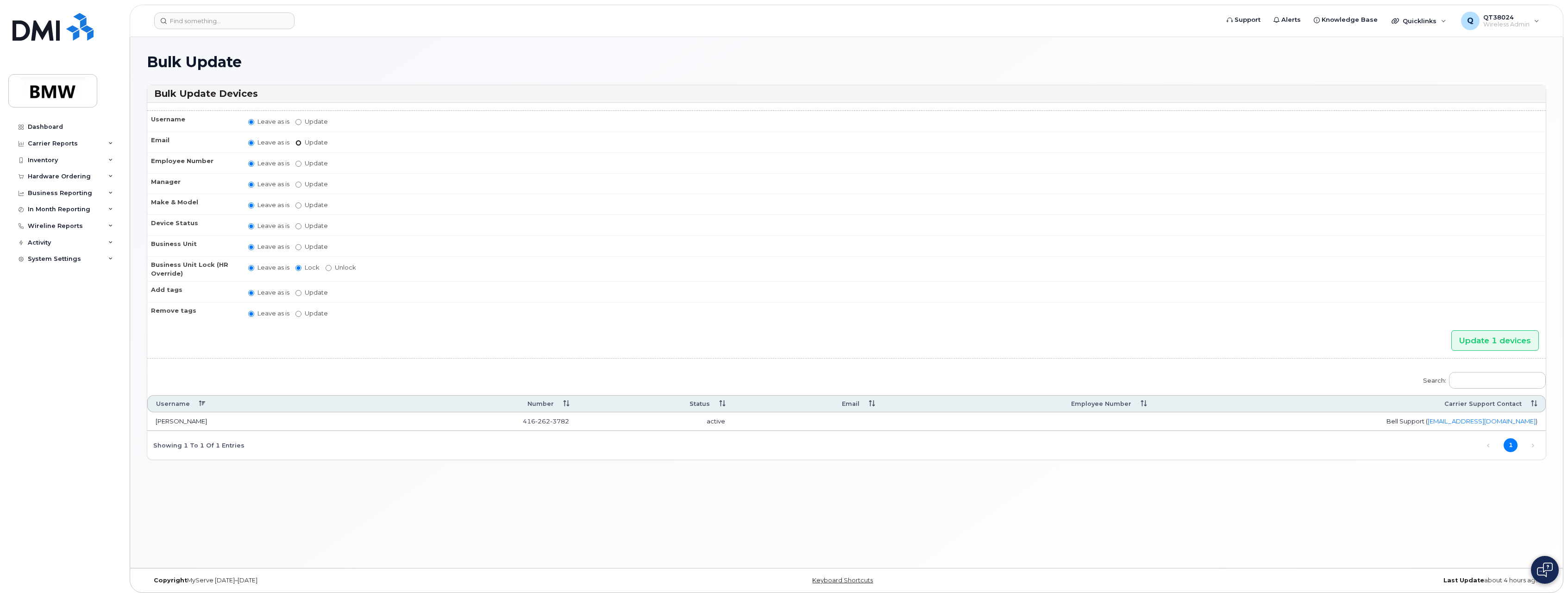
click at [299, 142] on input "Update" at bounding box center [299, 143] width 6 height 6
radio input "true"
radio input "false"
click at [349, 148] on input "Update" at bounding box center [371, 143] width 85 height 12
click at [388, 145] on input "Update" at bounding box center [371, 143] width 85 height 12
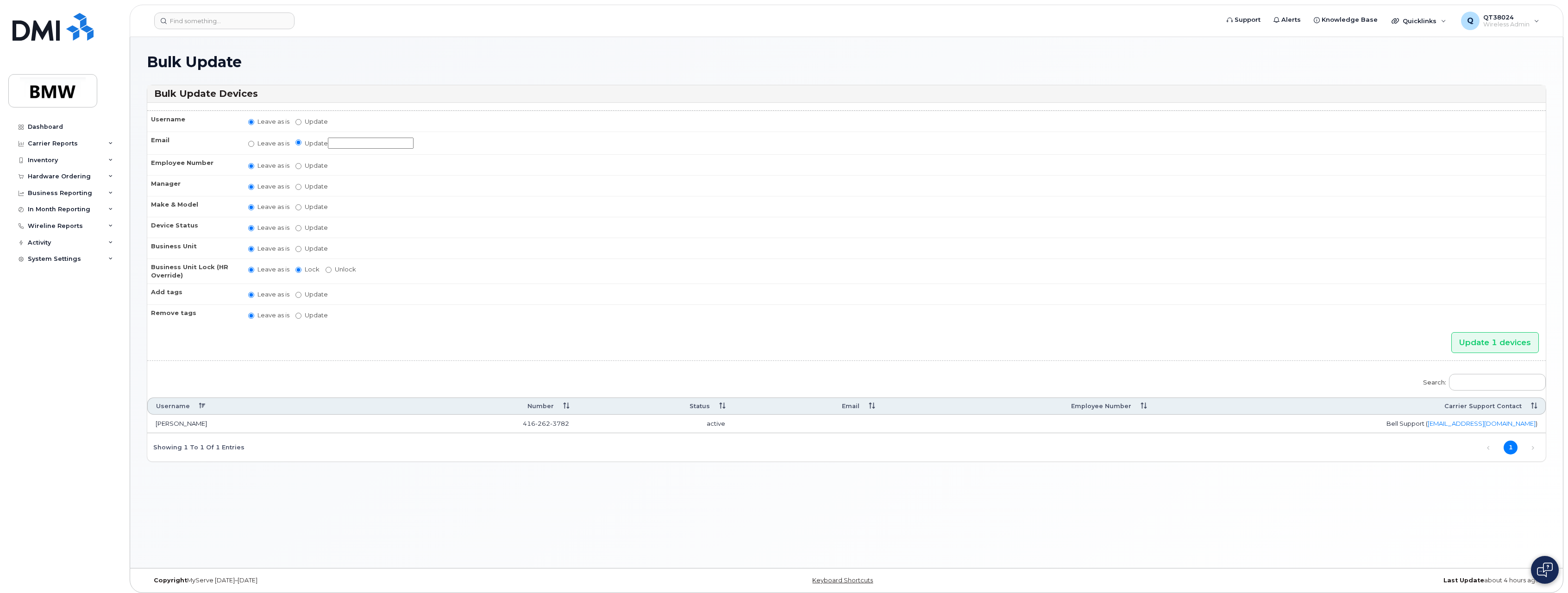
paste input "Jean-Francois.Taylor@bmwgroup.c"
type input "Jean-Francois.Taylor@bmwgroup.ca"
click at [298, 165] on input "Update" at bounding box center [299, 166] width 6 height 6
radio input "true"
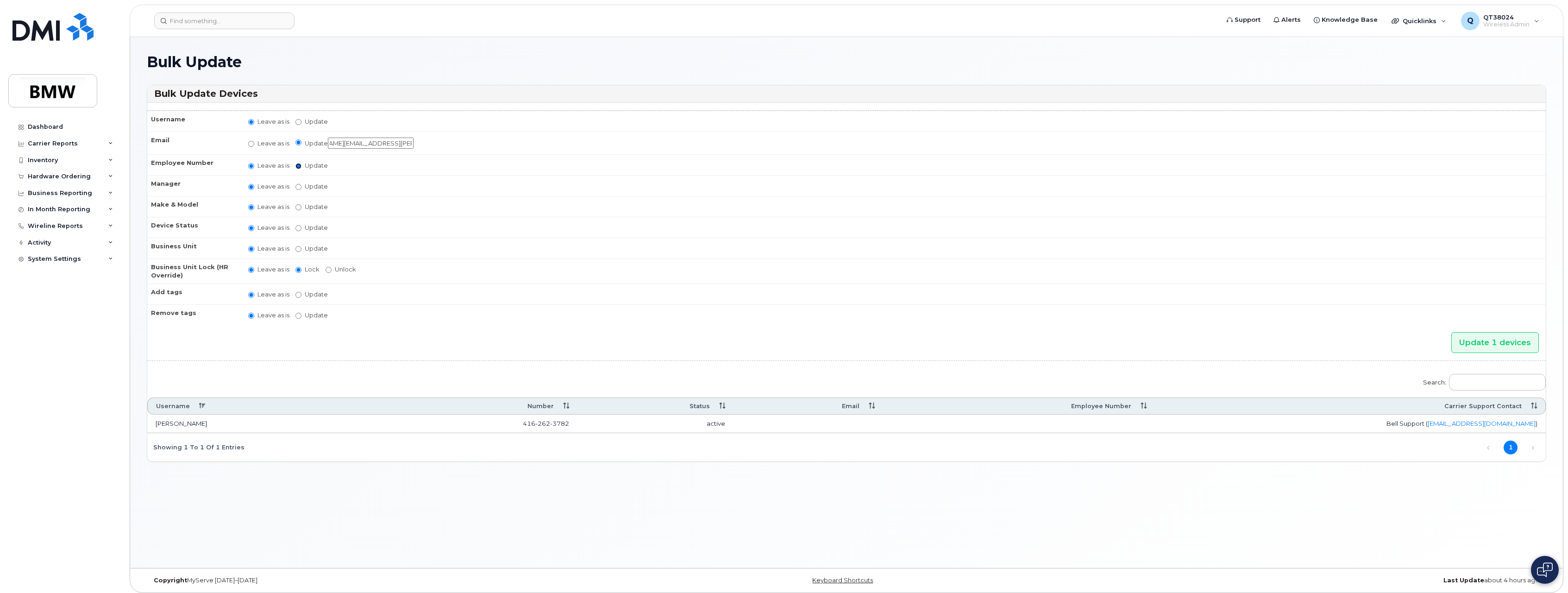
radio input "false"
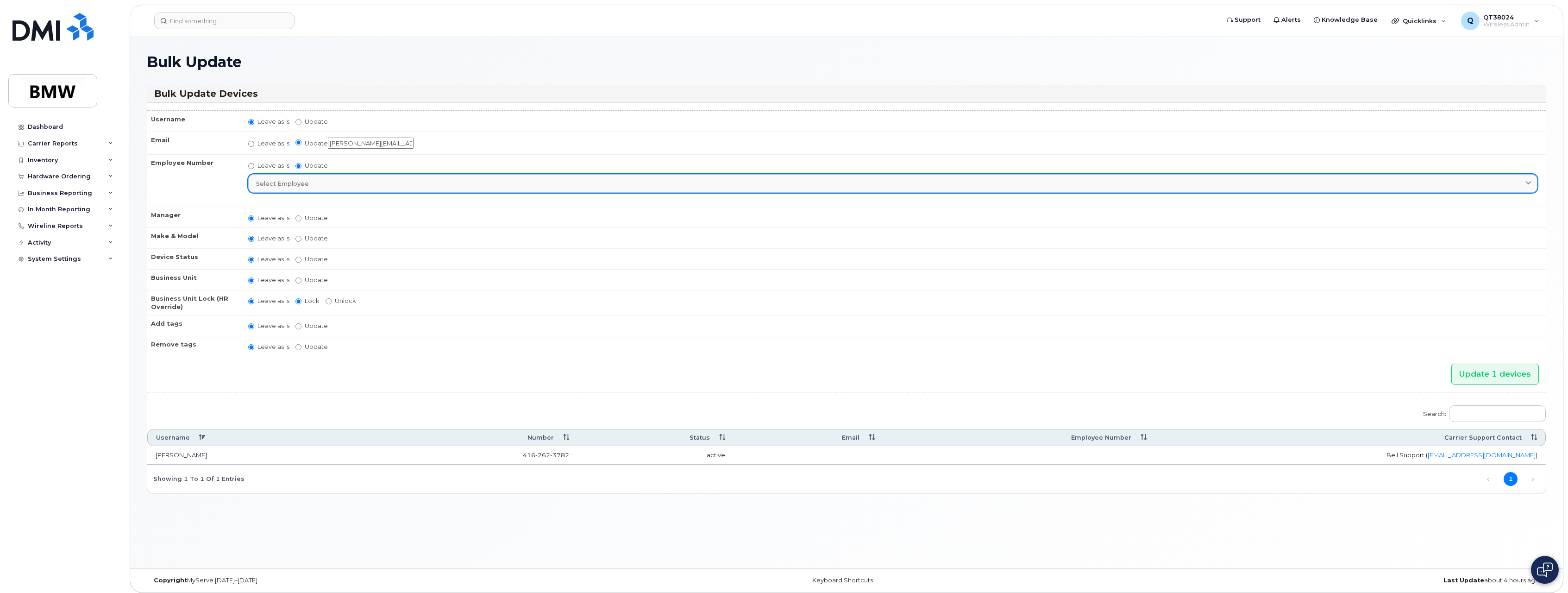
click at [374, 183] on div "Select employee" at bounding box center [893, 184] width 1273 height 9
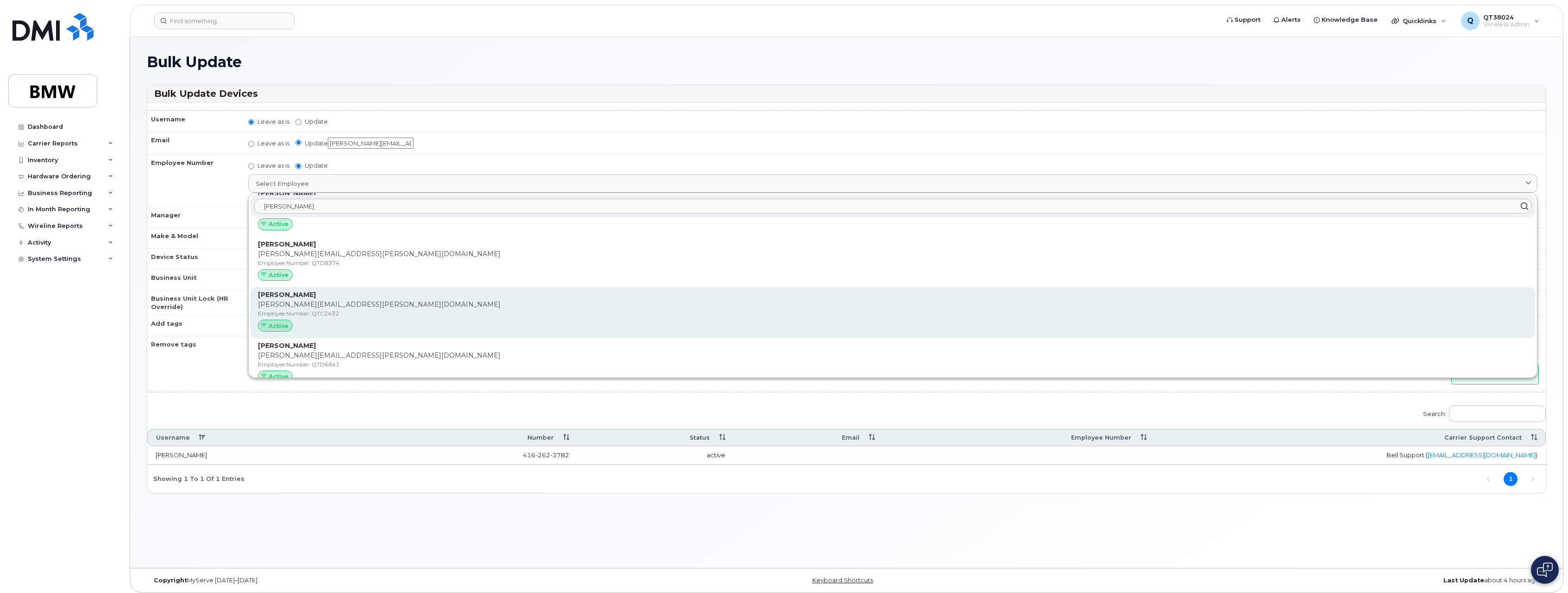
scroll to position [649, 0]
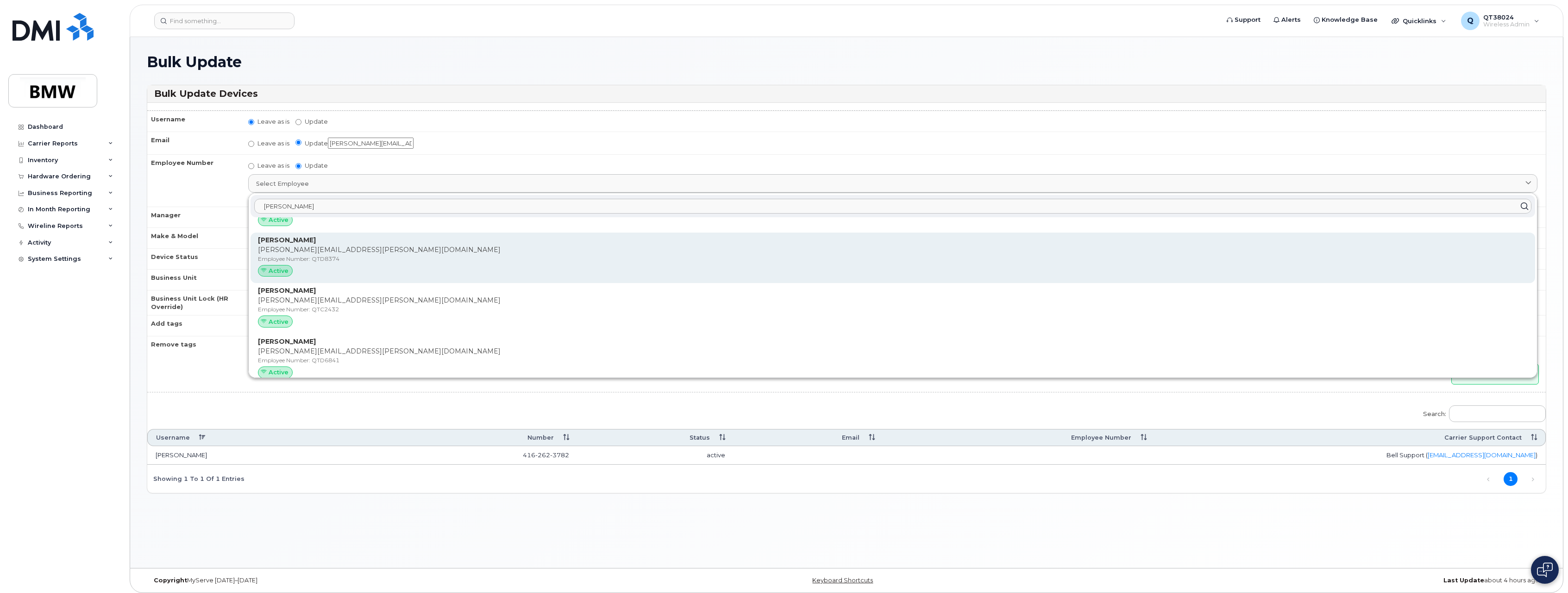
type input "Taylor"
click at [329, 255] on div "Jean-Francois Taylor jean-francois.taylor@bmwgroup.ca Employee Number: QTD8374 …" at bounding box center [893, 258] width 1270 height 45
type input "QTD8374"
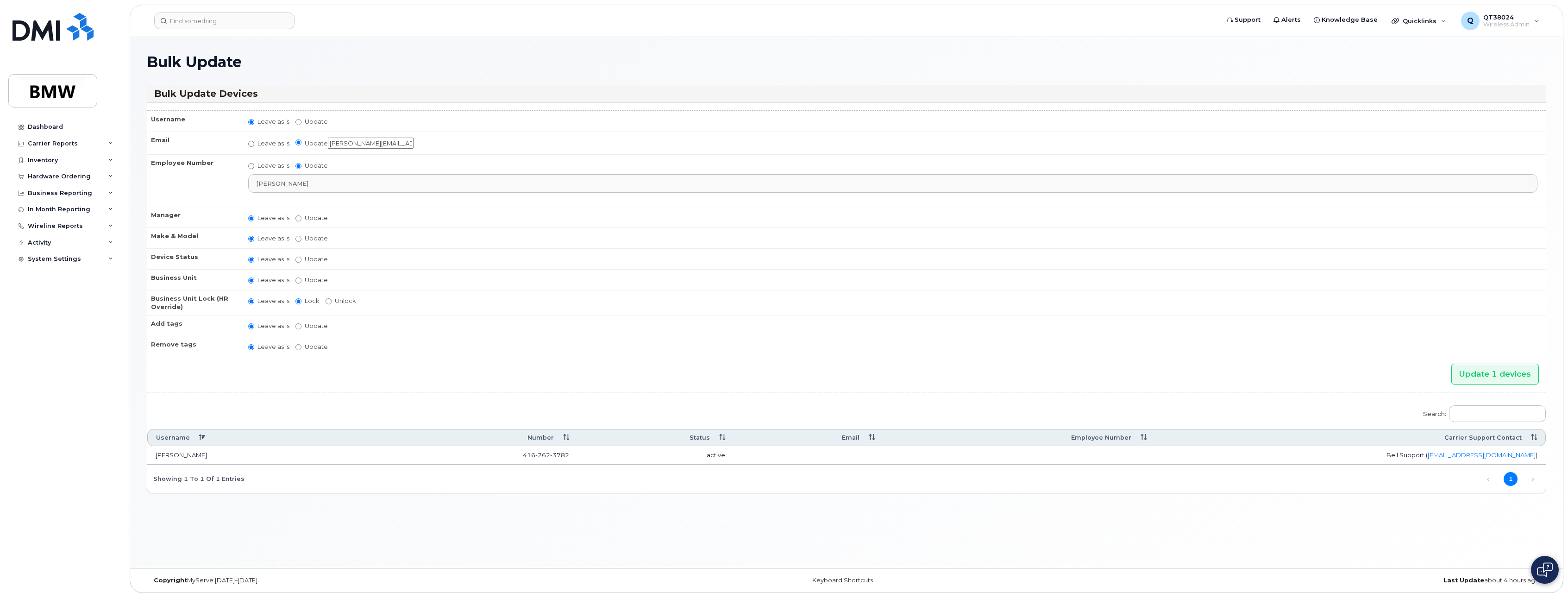
click at [392, 225] on td "Leave as is Update [PERSON_NAME] [PERSON_NAME] [PERSON_NAME] [PERSON_NAME] [PER…" at bounding box center [893, 217] width 1306 height 21
click at [337, 215] on td "Leave as is Update [PERSON_NAME] [PERSON_NAME] [PERSON_NAME] [PERSON_NAME] [PER…" at bounding box center [893, 217] width 1306 height 21
click at [326, 217] on label "Update Aaron Barton Aaron Clapp Aaron Dobbs Aaron Grener Aaron Kuck Adam Broomh…" at bounding box center [312, 218] width 32 height 9
click at [301, 217] on input "Update Aaron Barton Aaron Clapp Aaron Dobbs Aaron Grener Aaron Kuck Adam Broomh…" at bounding box center [299, 218] width 6 height 6
radio input "true"
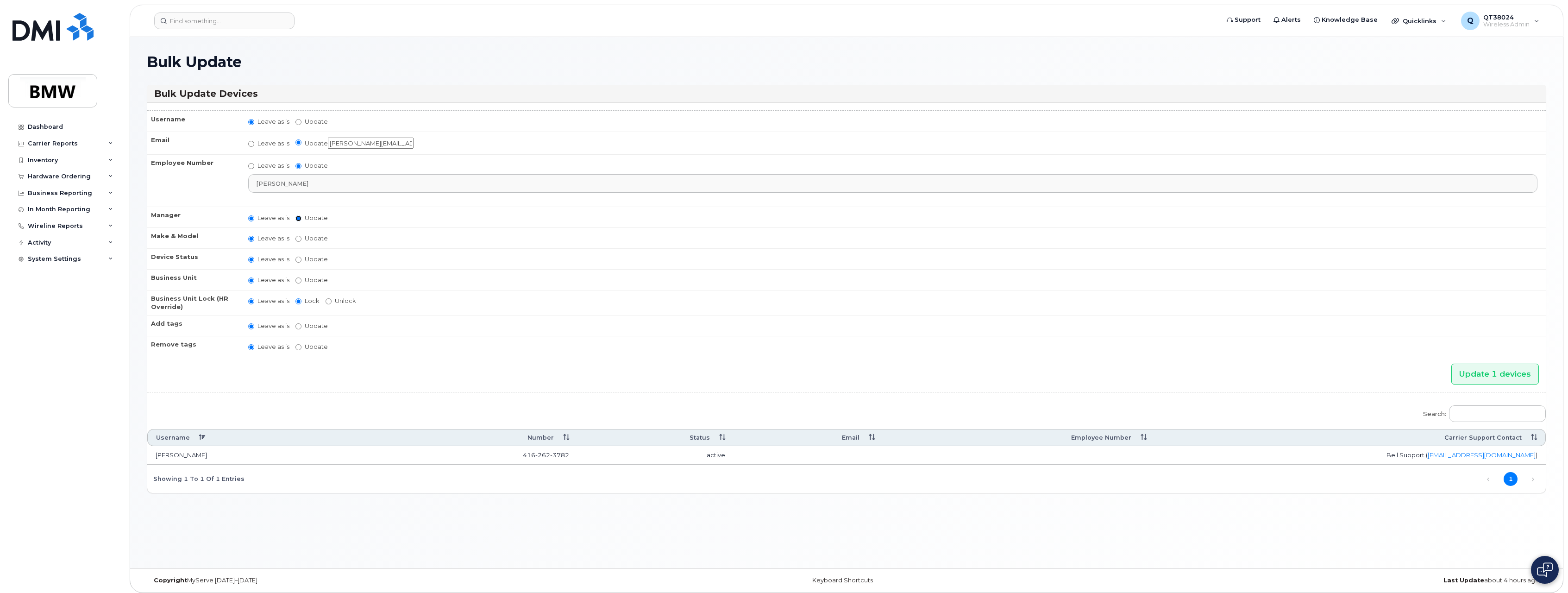
radio input "false"
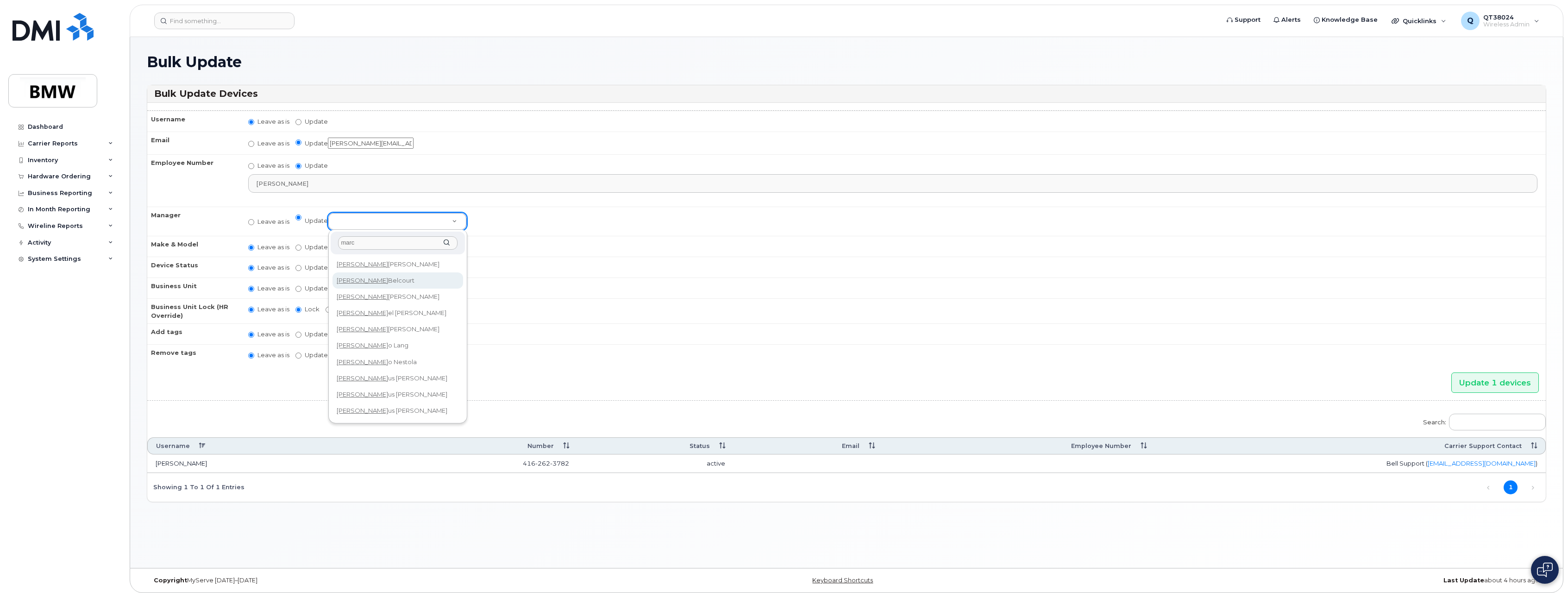
type input "marc"
select select "2966936"
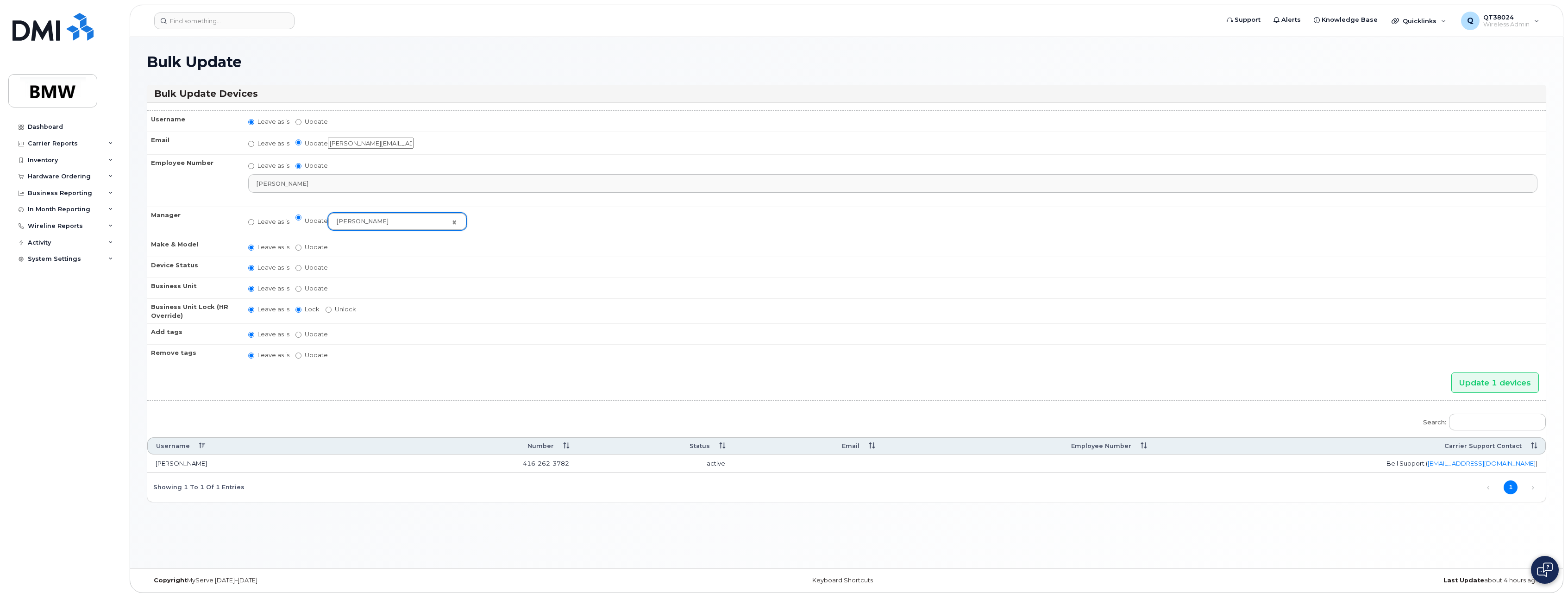
click at [404, 293] on td "Leave as is Update You must select categories for all accounting types if you u…" at bounding box center [893, 288] width 1306 height 21
click at [317, 285] on label "Update" at bounding box center [312, 289] width 32 height 9
click at [301, 286] on input "Update" at bounding box center [299, 289] width 6 height 6
radio input "true"
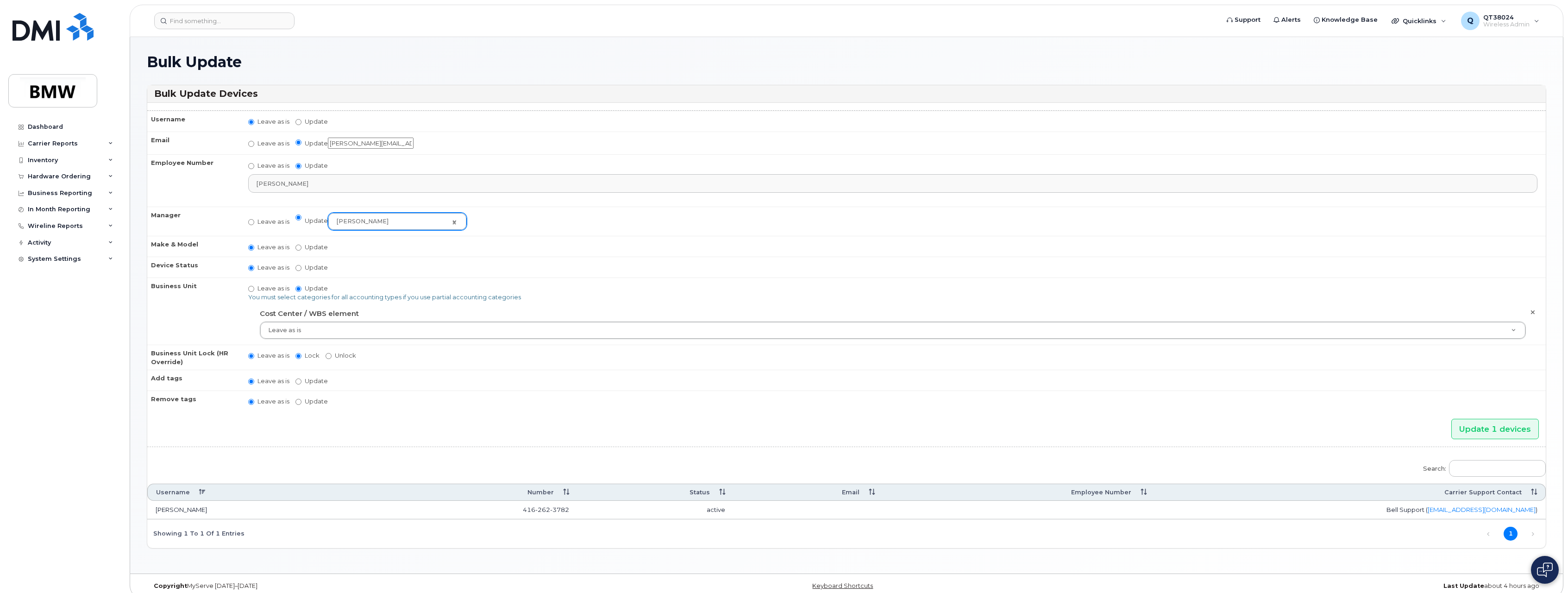
click at [262, 285] on label "Leave as is" at bounding box center [269, 289] width 41 height 9
click at [254, 286] on input "Leave as is" at bounding box center [251, 289] width 6 height 6
radio input "true"
radio input "false"
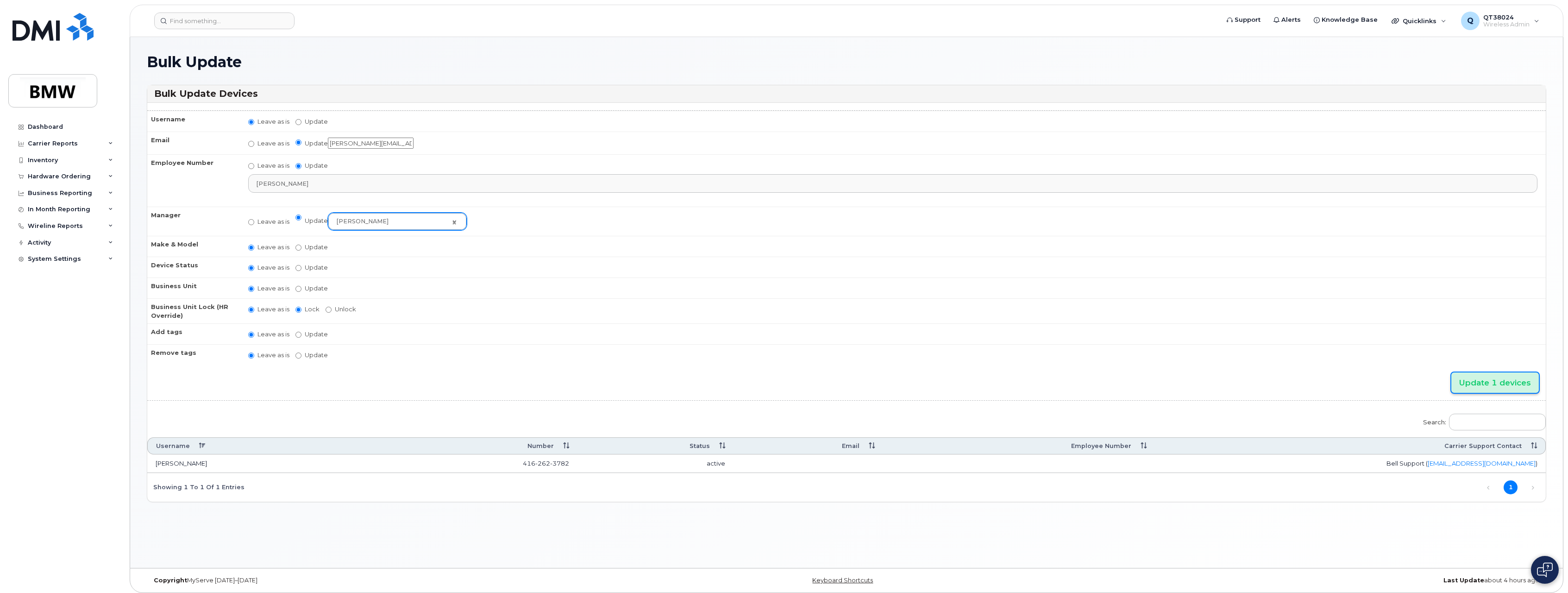
click at [1503, 381] on input "Update 1 devices" at bounding box center [1495, 383] width 88 height 21
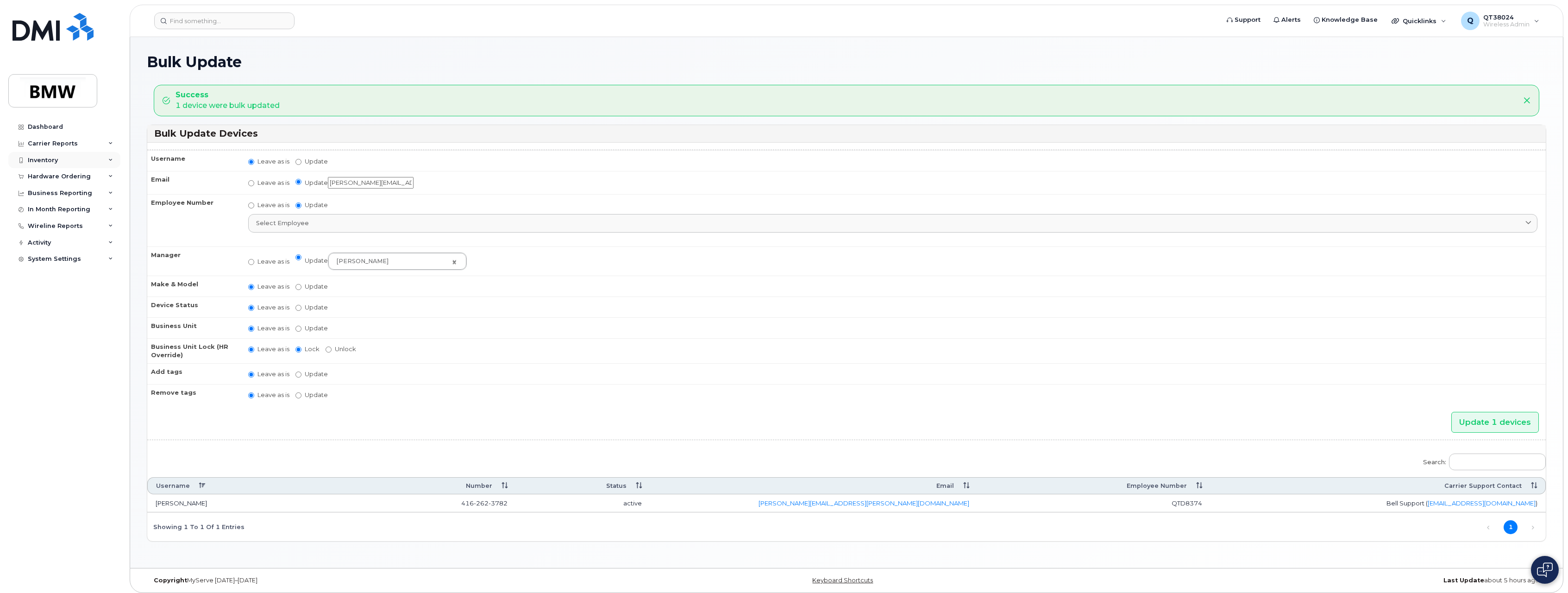
click at [104, 156] on div "Inventory" at bounding box center [65, 160] width 112 height 16
click at [72, 176] on div "Mobility Devices" at bounding box center [58, 177] width 52 height 9
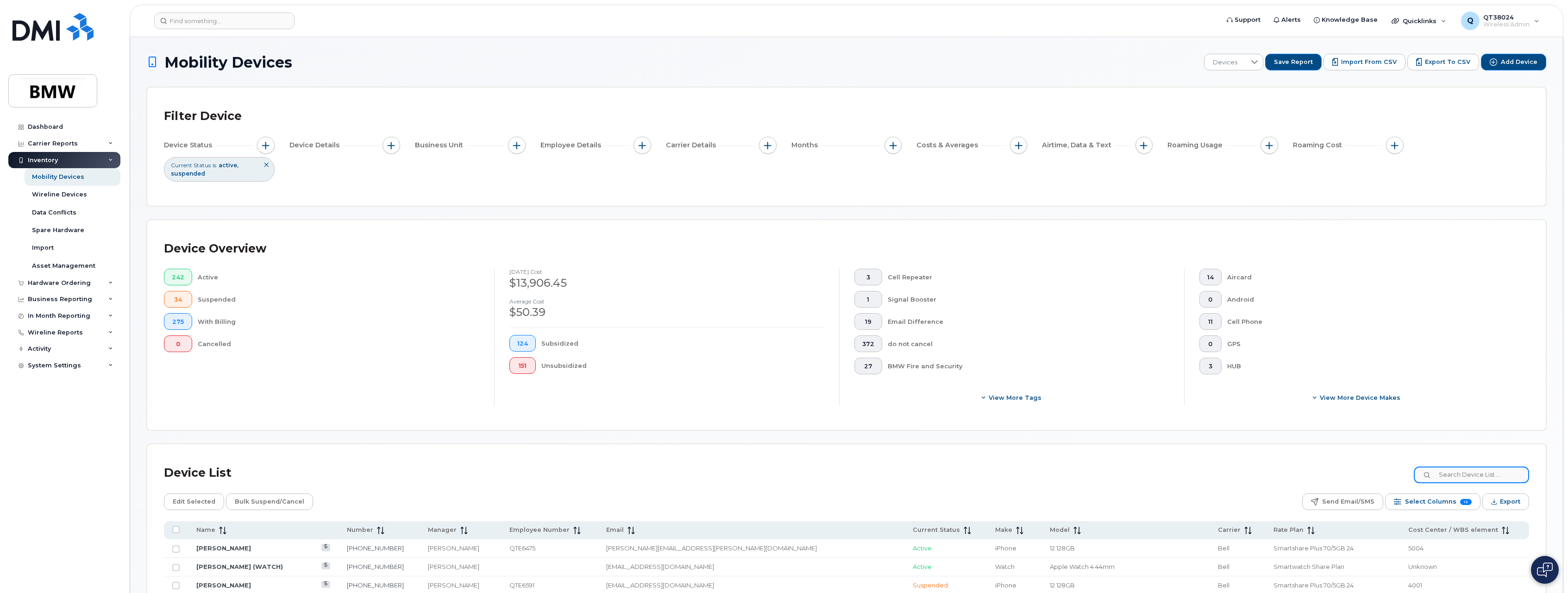
click at [1450, 473] on input at bounding box center [1472, 475] width 115 height 16
type input "Belcourt"
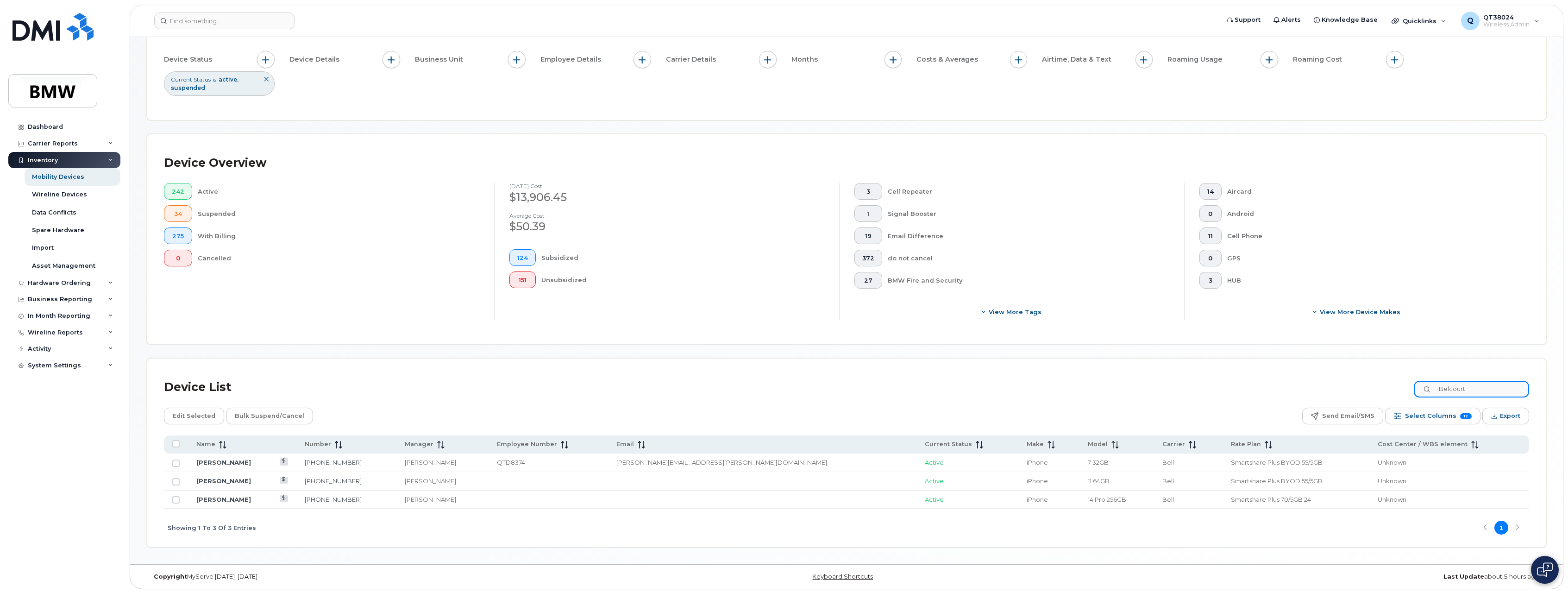
scroll to position [87, 0]
click at [176, 444] on input "All items unselected" at bounding box center [176, 443] width 7 height 7
checkbox input "true"
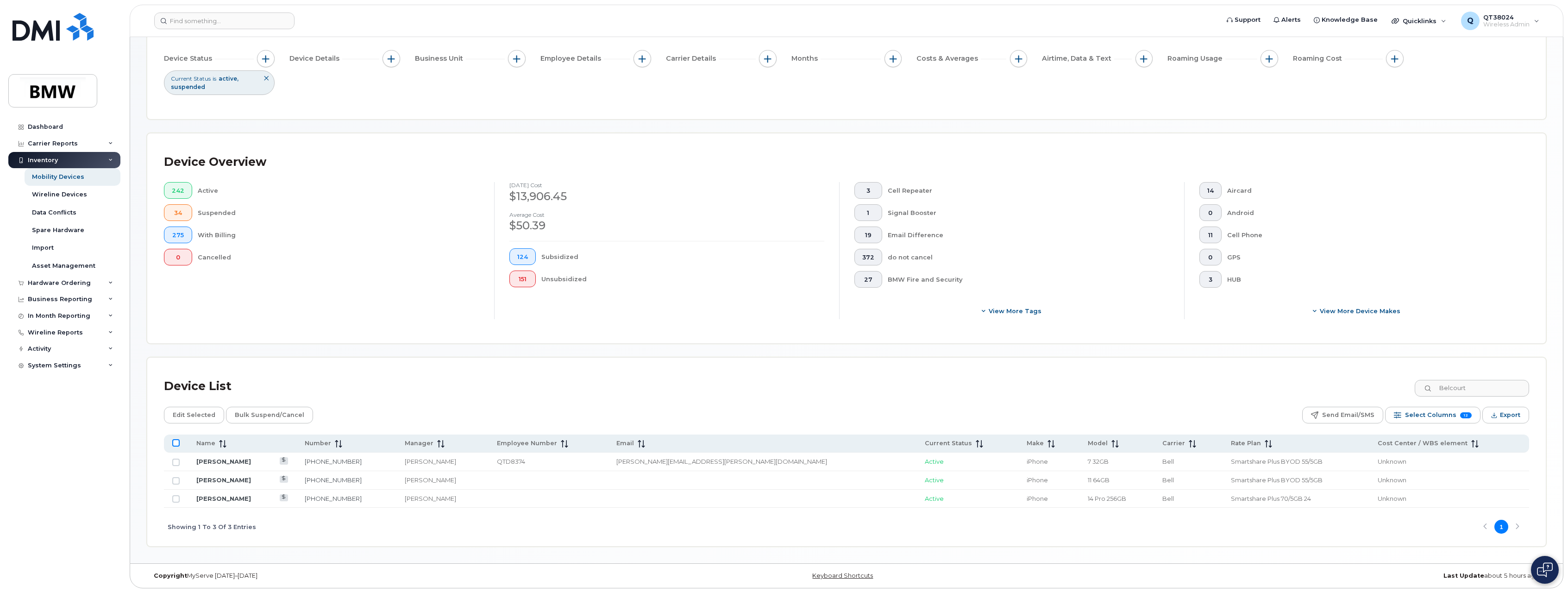
checkbox input "true"
click at [195, 419] on span "Edit Selected" at bounding box center [194, 415] width 43 height 14
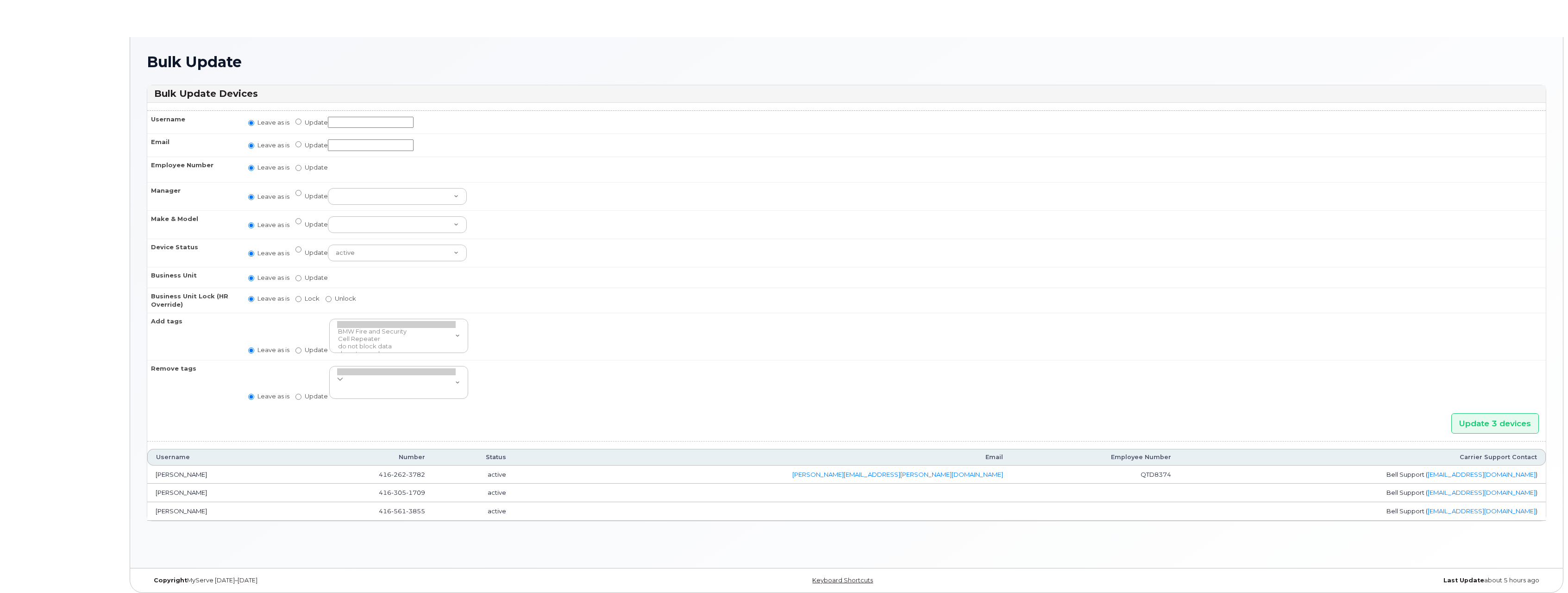
radio input "true"
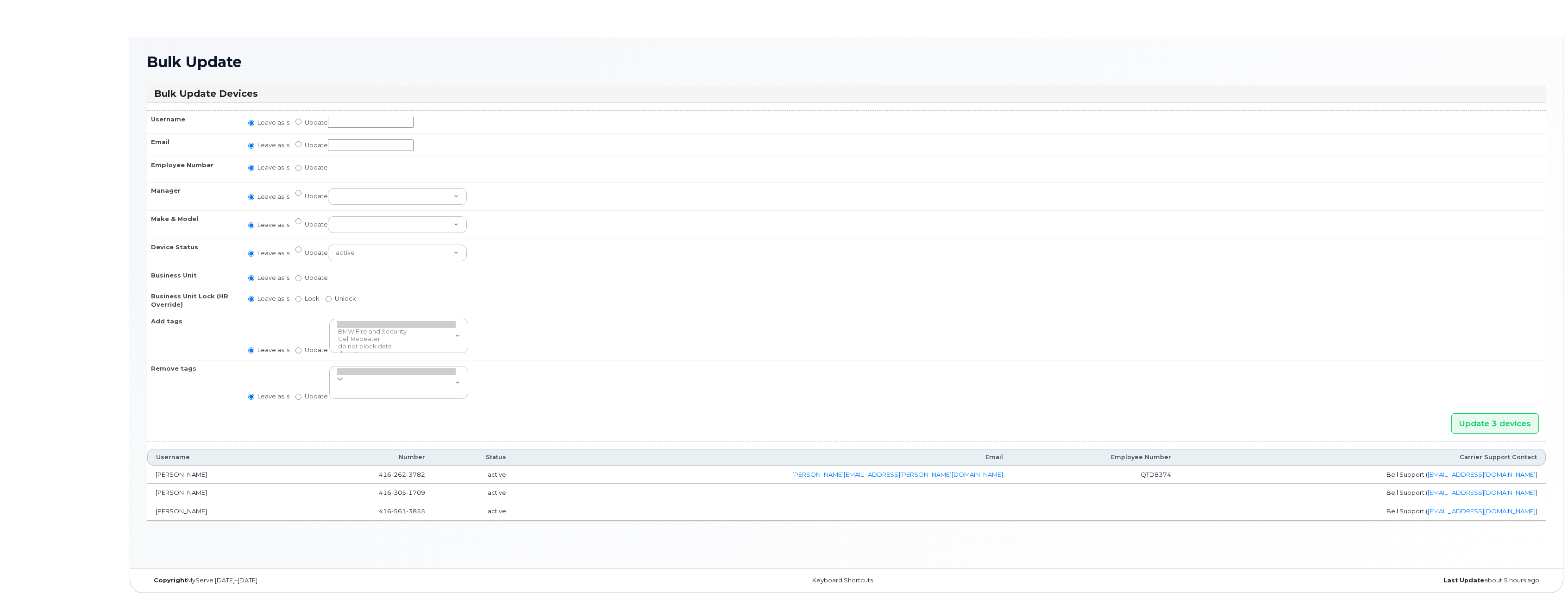
radio input "true"
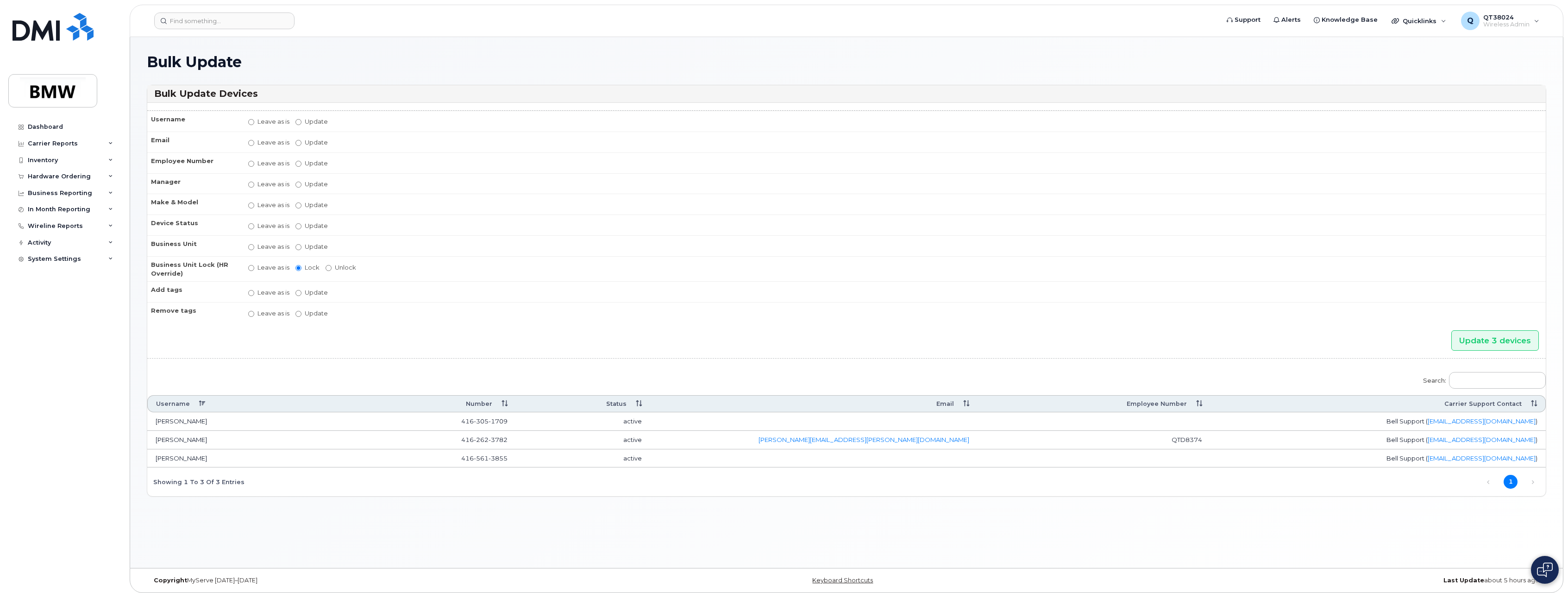
click at [305, 249] on label "Update" at bounding box center [312, 246] width 32 height 9
click at [301, 249] on input "Update" at bounding box center [299, 247] width 6 height 6
radio input "true"
radio input "false"
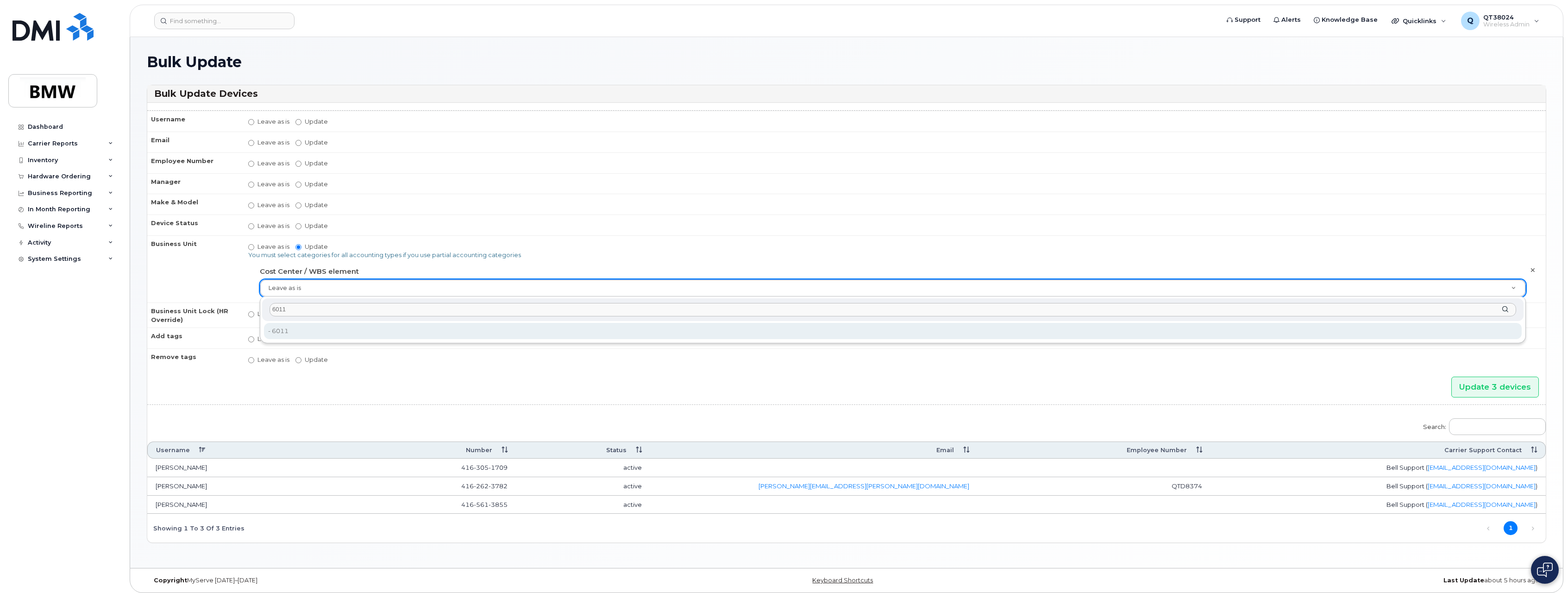
type input "6011"
type input "35283575"
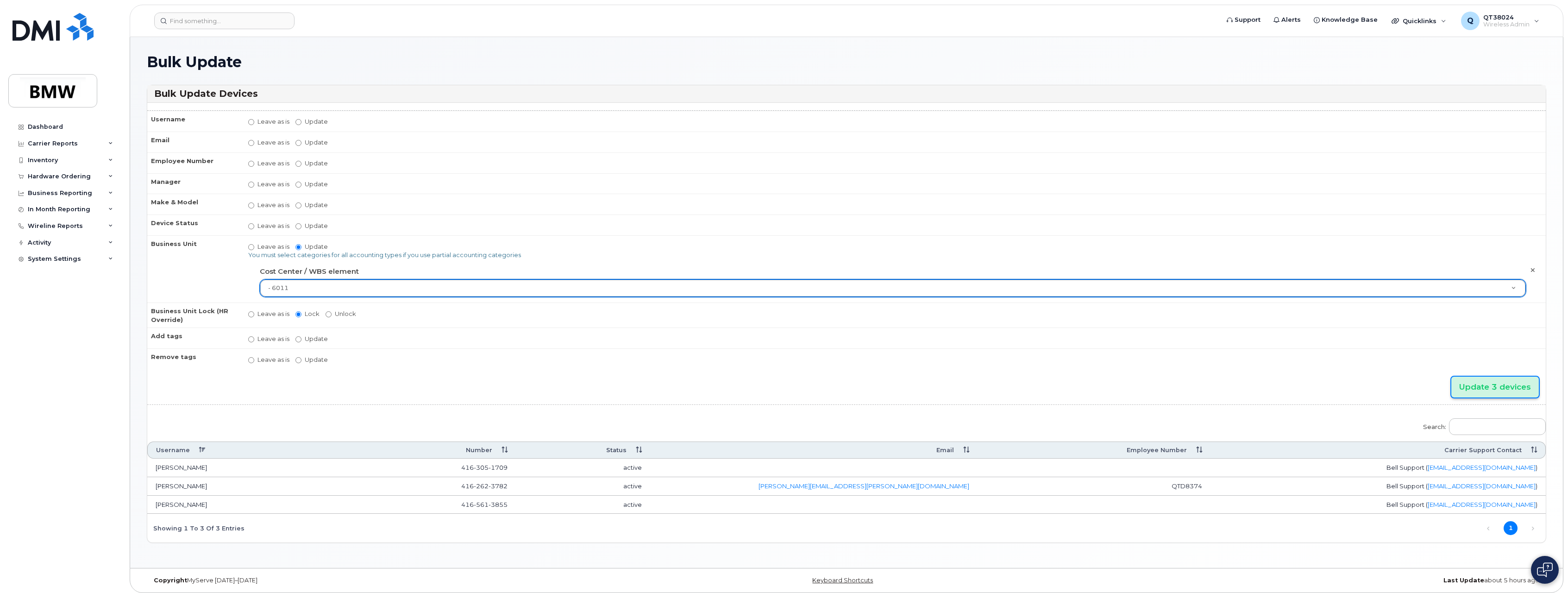
click at [1495, 389] on input "Update 3 devices" at bounding box center [1495, 387] width 88 height 21
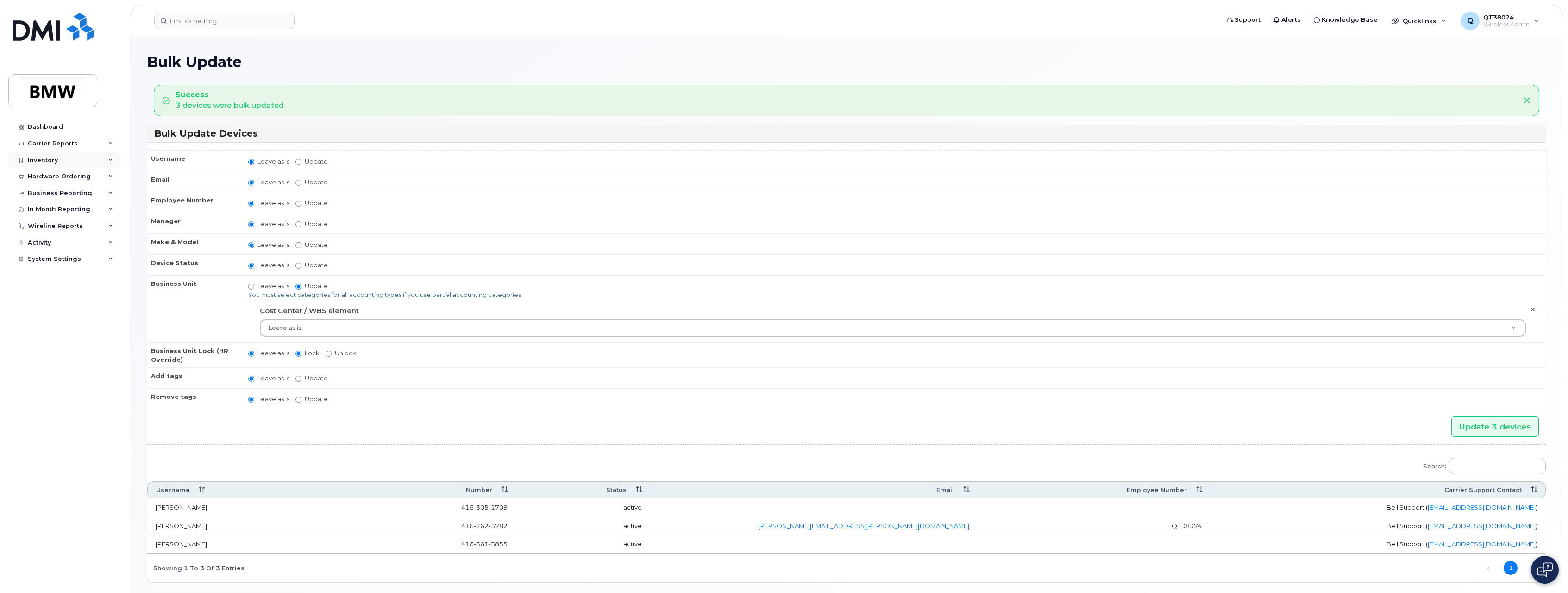
click at [106, 156] on div "Inventory" at bounding box center [65, 160] width 112 height 16
click at [60, 180] on div "Mobility Devices" at bounding box center [58, 177] width 52 height 9
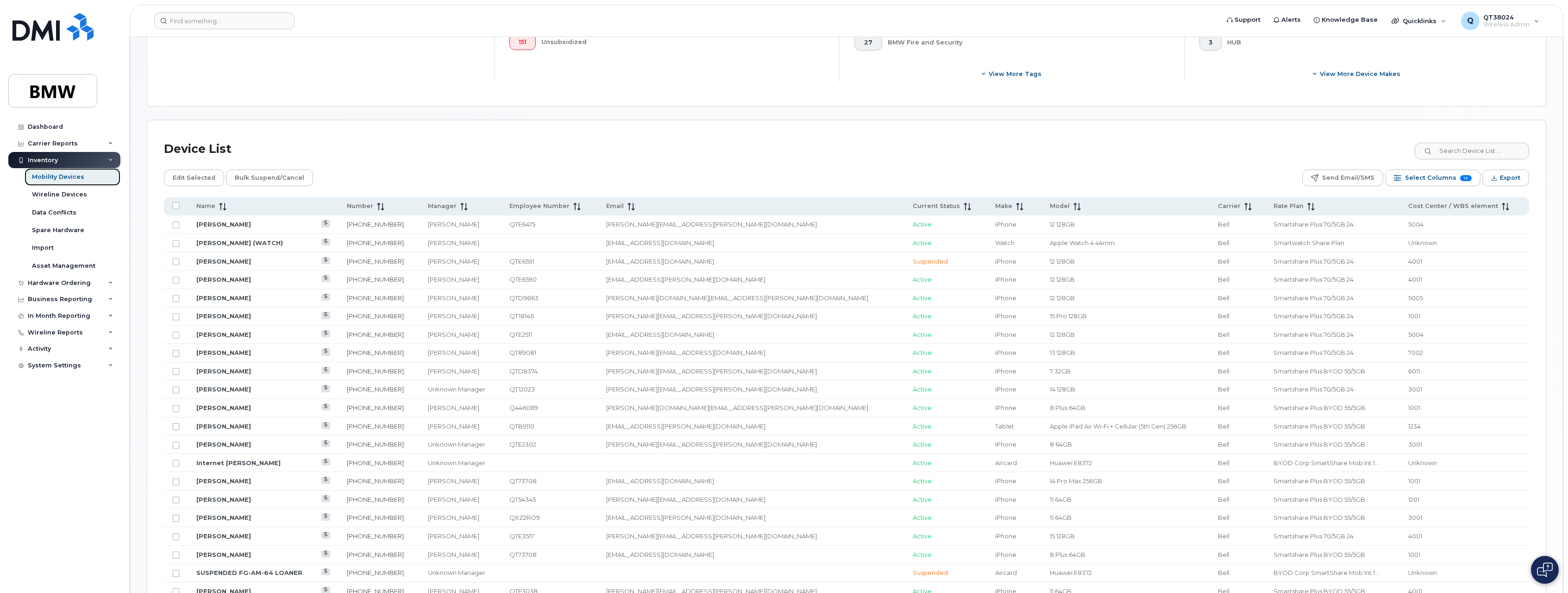
scroll to position [325, 0]
click at [1503, 176] on span "Export" at bounding box center [1510, 177] width 20 height 14
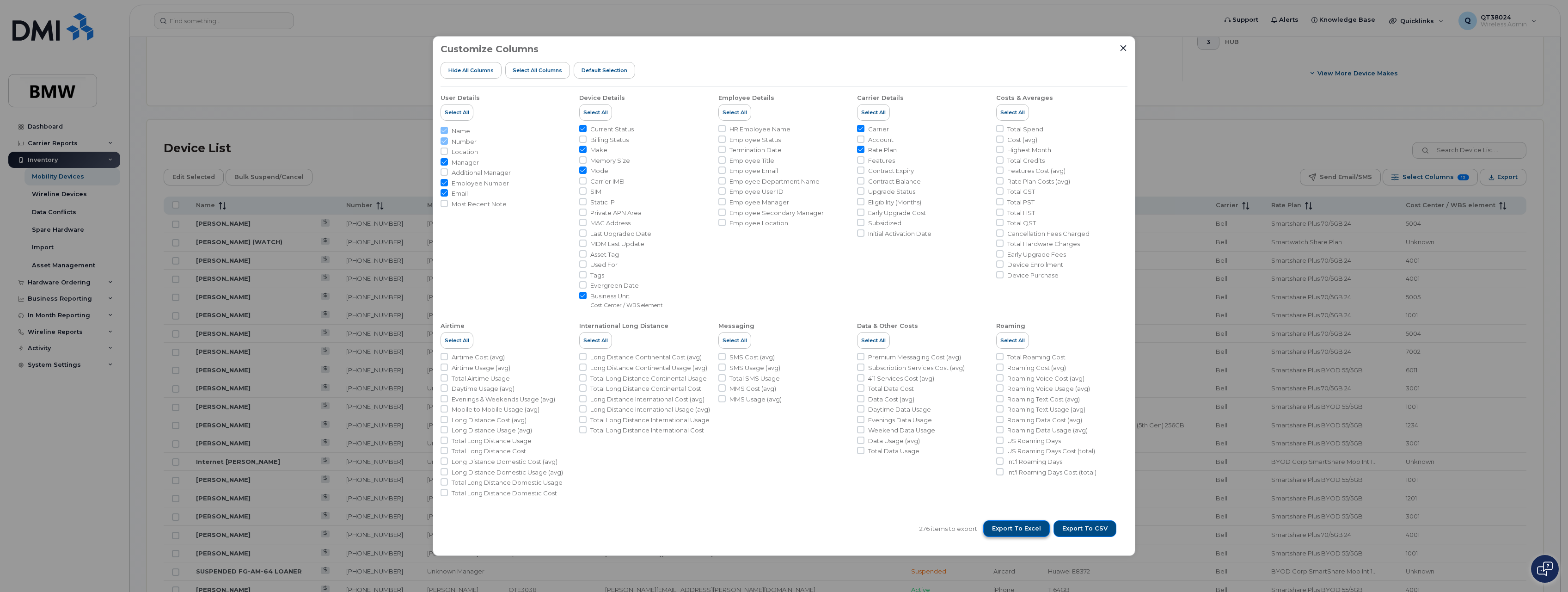
click at [1035, 520] on button "Export to Excel" at bounding box center [1016, 528] width 66 height 16
click at [1121, 44] on icon "Close" at bounding box center [1123, 48] width 7 height 7
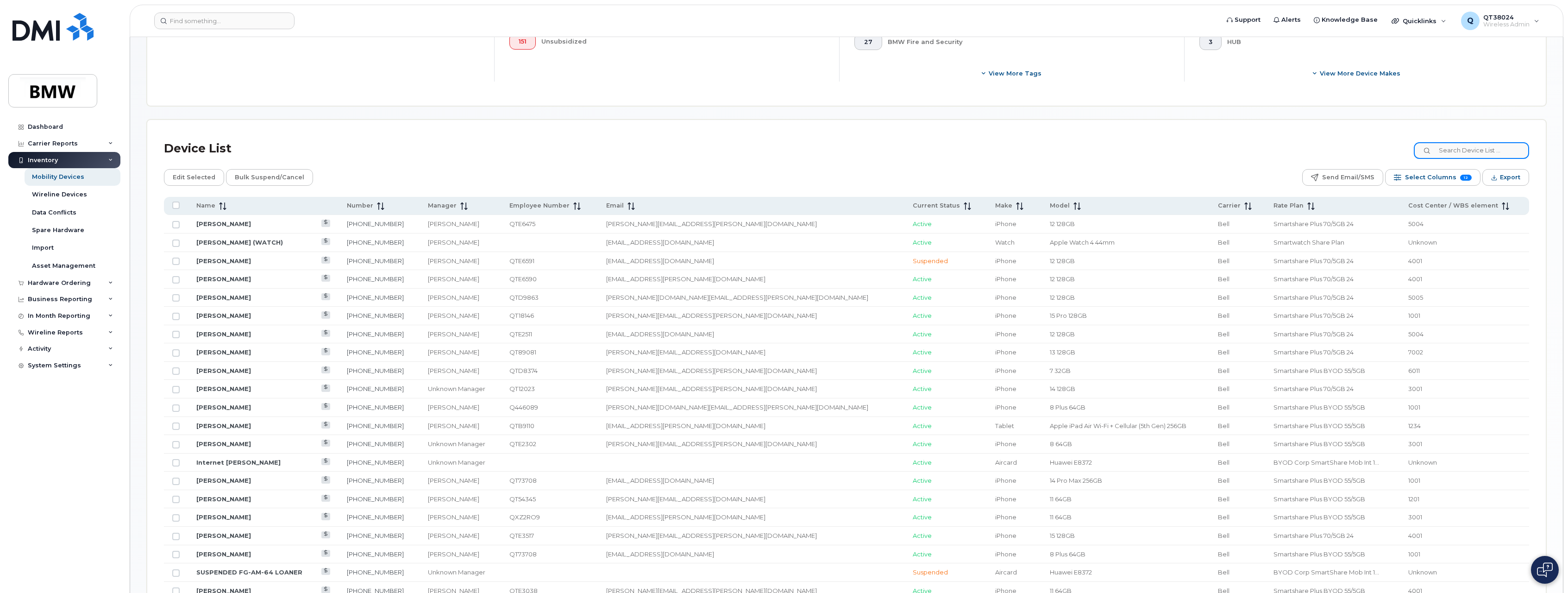
click at [1451, 152] on input at bounding box center [1472, 150] width 115 height 16
paste input "[PHONE_NUMBER]"
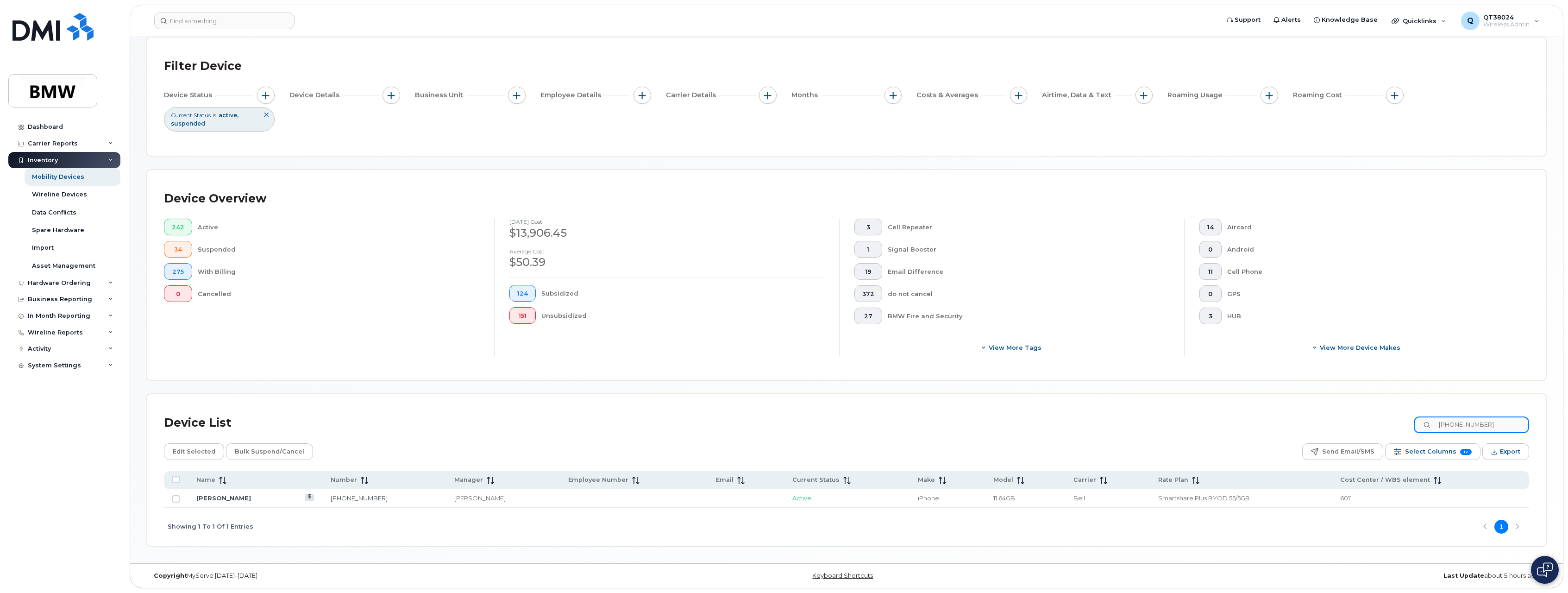
type input "416-305-1709"
click at [176, 497] on input "Row Unselected" at bounding box center [176, 499] width 7 height 7
checkbox input "true"
click at [188, 458] on span "Edit Selected" at bounding box center [194, 451] width 43 height 14
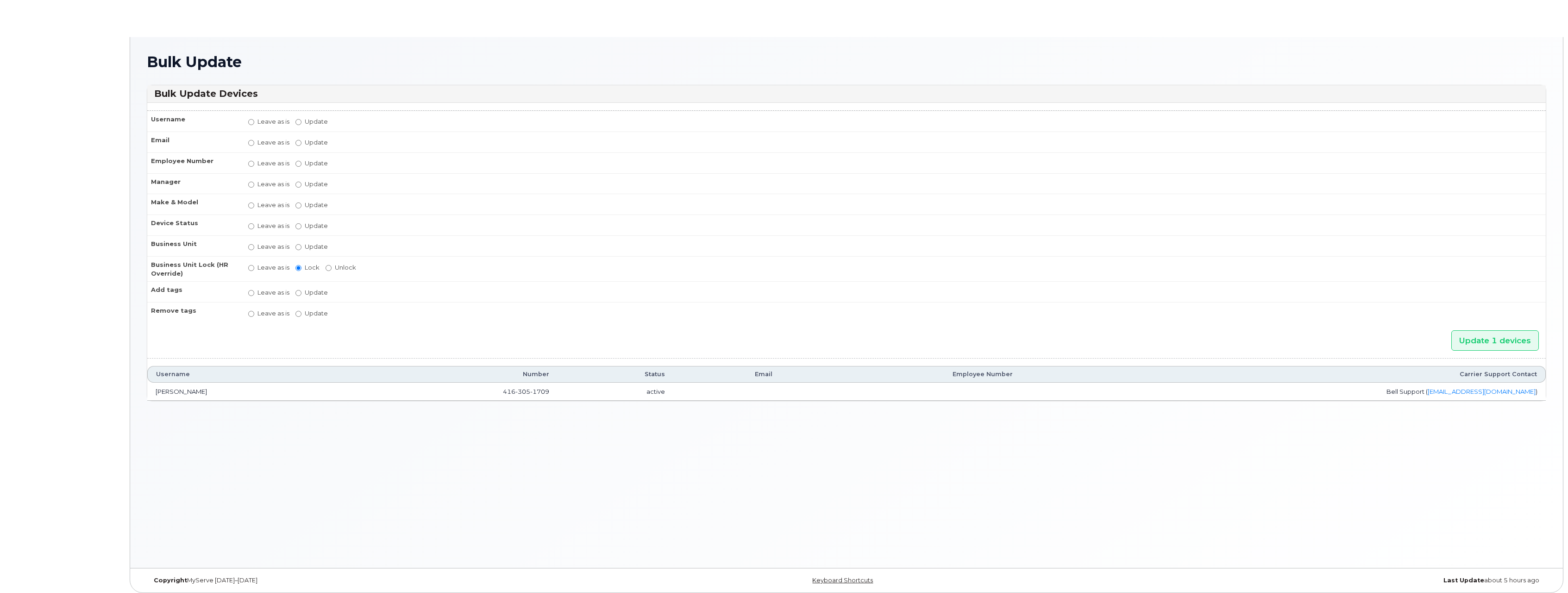
radio input "true"
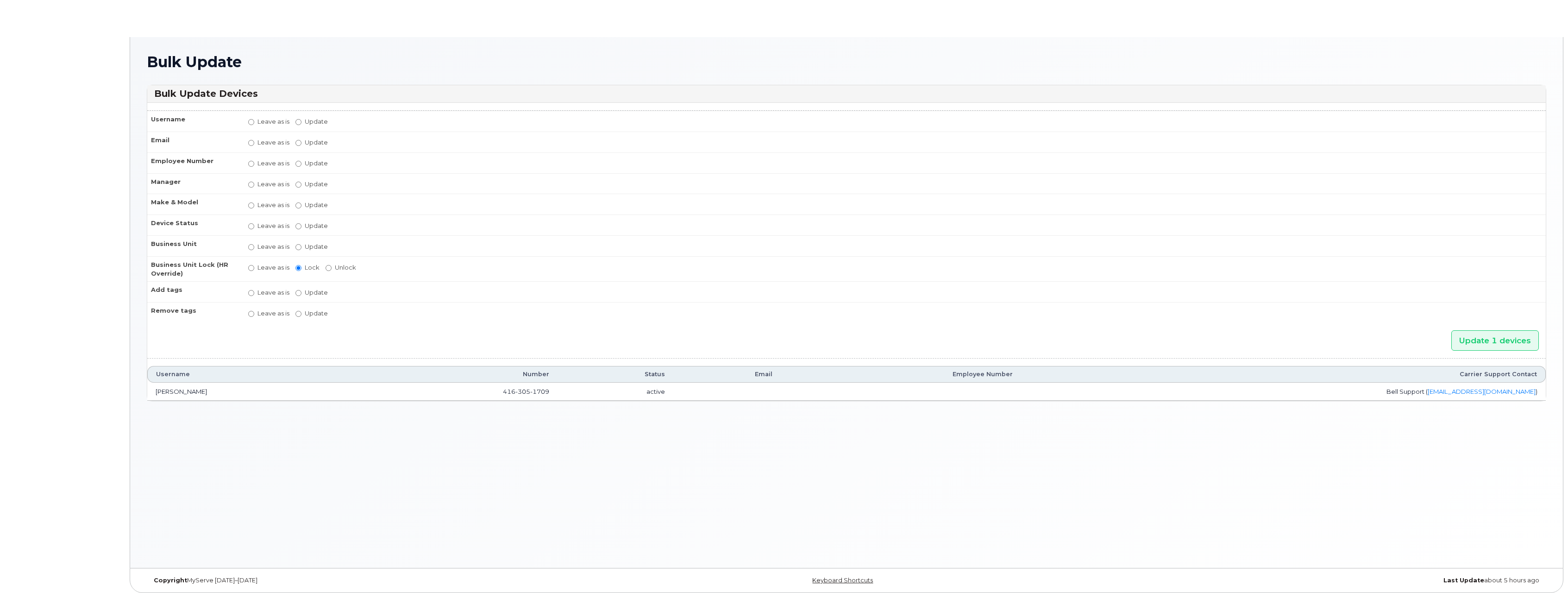
radio input "true"
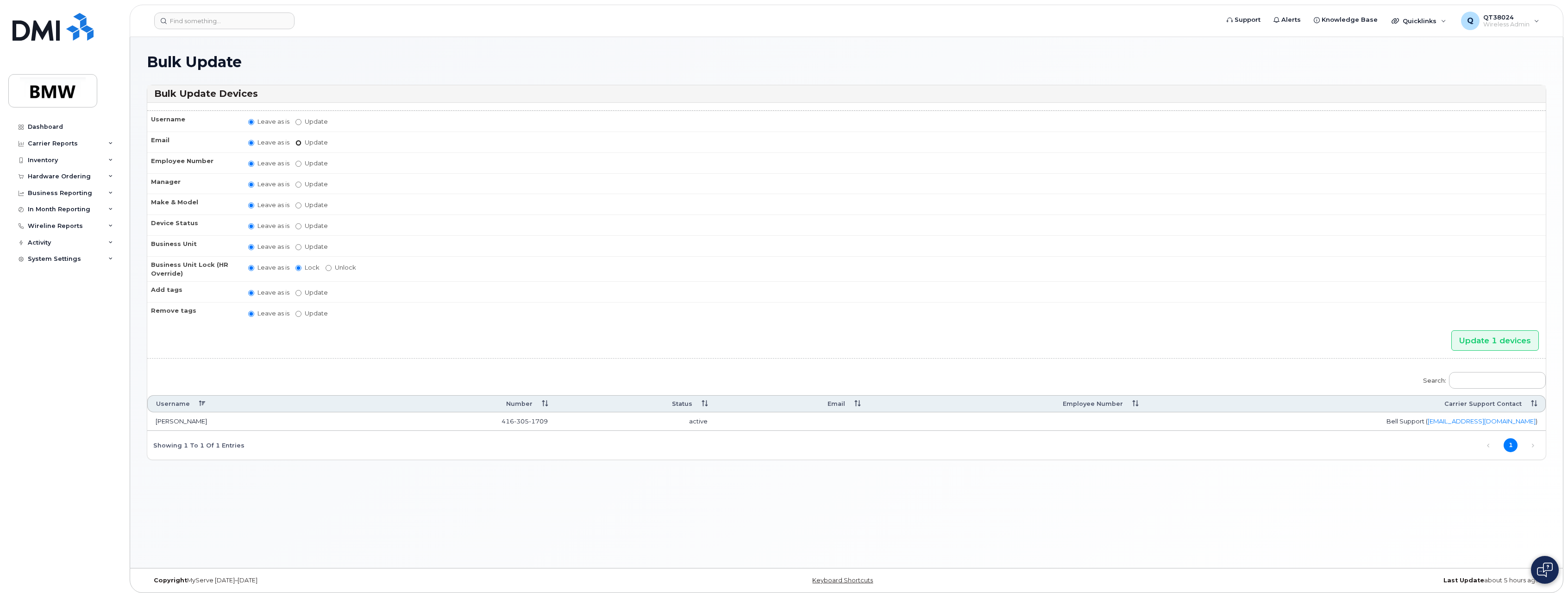
click at [299, 144] on input "Update" at bounding box center [299, 143] width 6 height 6
radio input "true"
radio input "false"
click at [342, 148] on input "Update" at bounding box center [371, 143] width 85 height 12
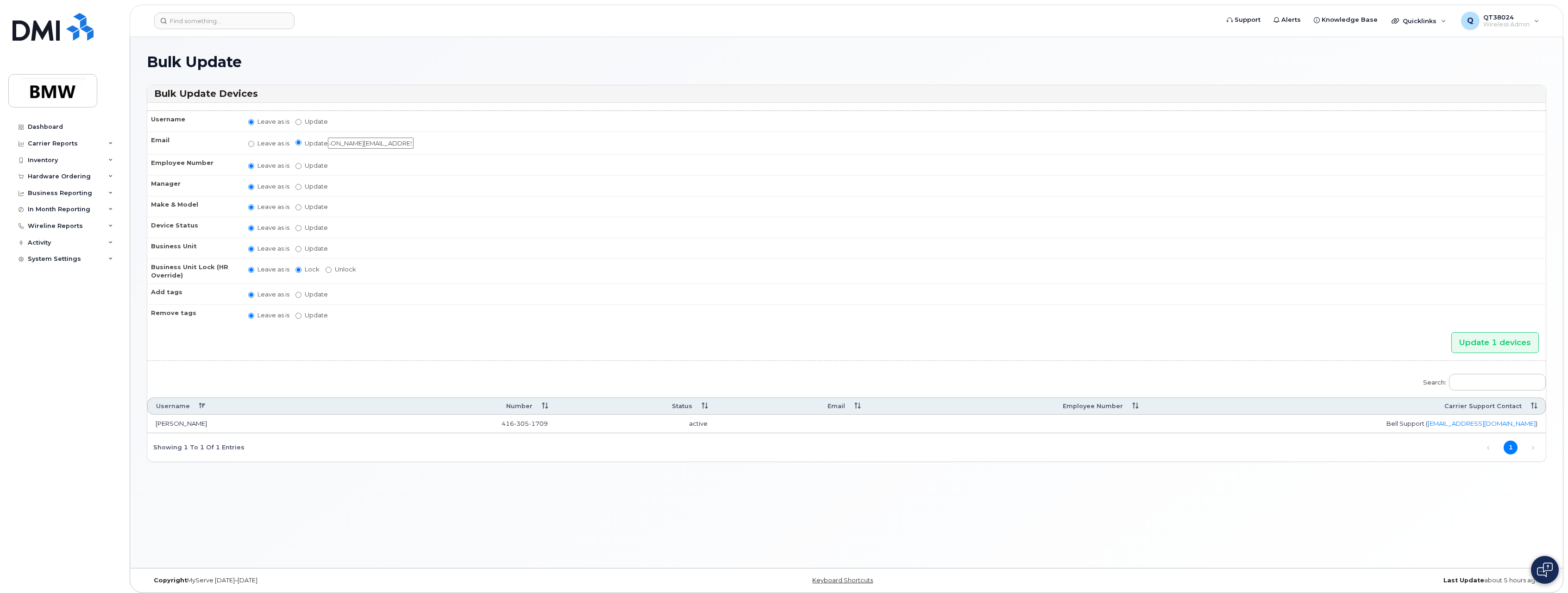
type input "[PERSON_NAME][EMAIL_ADDRESS][DOMAIN_NAME]"
click at [403, 174] on td "Leave as is Update Select employee Type first three symbols or more" at bounding box center [893, 165] width 1306 height 21
click at [1515, 341] on input "Update 1 devices" at bounding box center [1495, 343] width 88 height 21
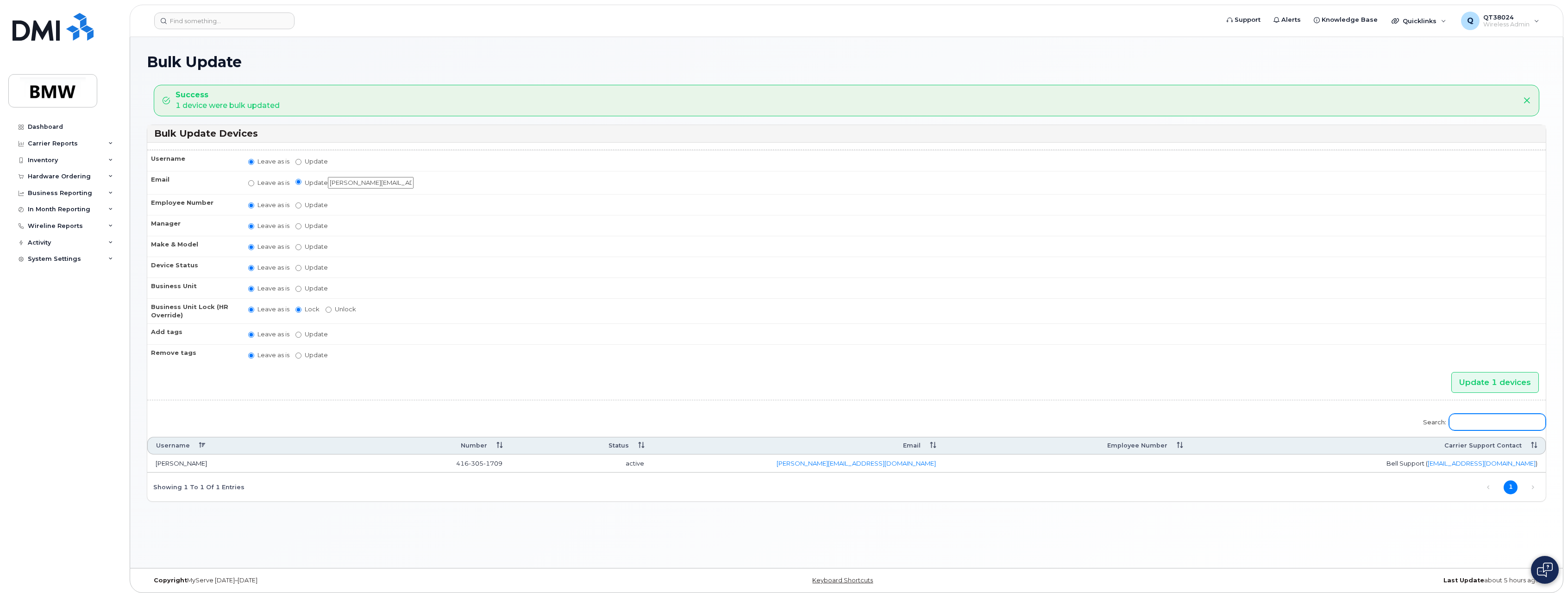
click at [1486, 423] on input "Search:" at bounding box center [1497, 422] width 97 height 16
paste input "[PHONE_NUMBER]"
type input "[PHONE_NUMBER]"
drag, startPoint x: 1515, startPoint y: 421, endPoint x: 1255, endPoint y: 386, distance: 262.3
click at [1270, 390] on form "Username Leave as is Update Email Leave as is Update [PERSON_NAME][EMAIL_ADDRES…" at bounding box center [847, 325] width 1398 height 351
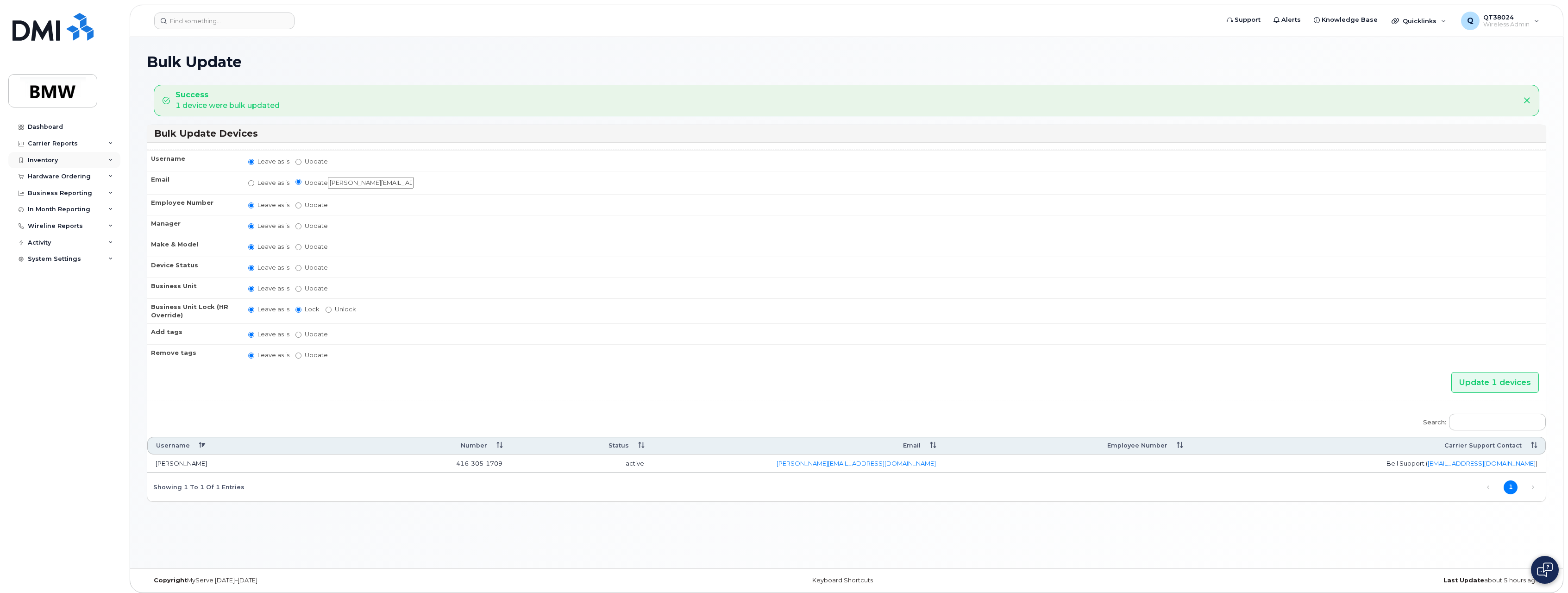
click at [47, 159] on div "Inventory" at bounding box center [43, 160] width 30 height 7
click at [43, 178] on div "Mobility Devices" at bounding box center [58, 177] width 52 height 9
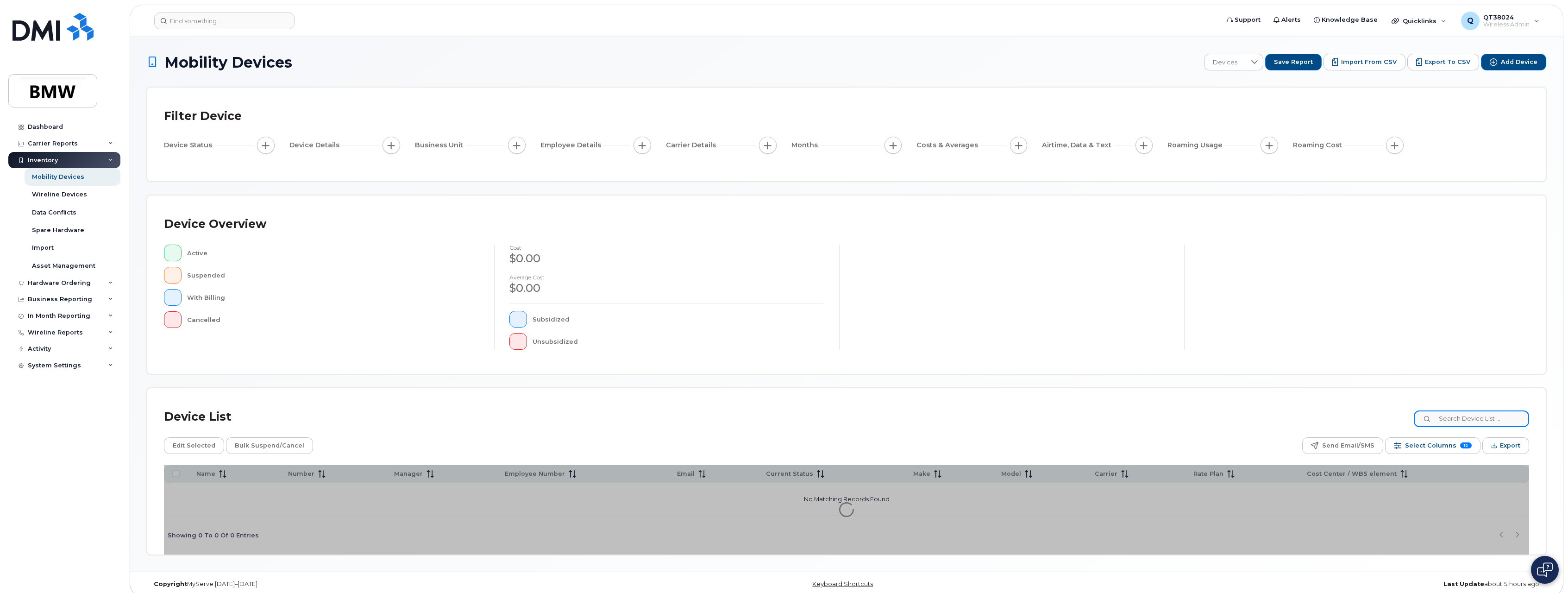
click at [1450, 418] on input at bounding box center [1472, 419] width 115 height 16
paste input "[PHONE_NUMBER]"
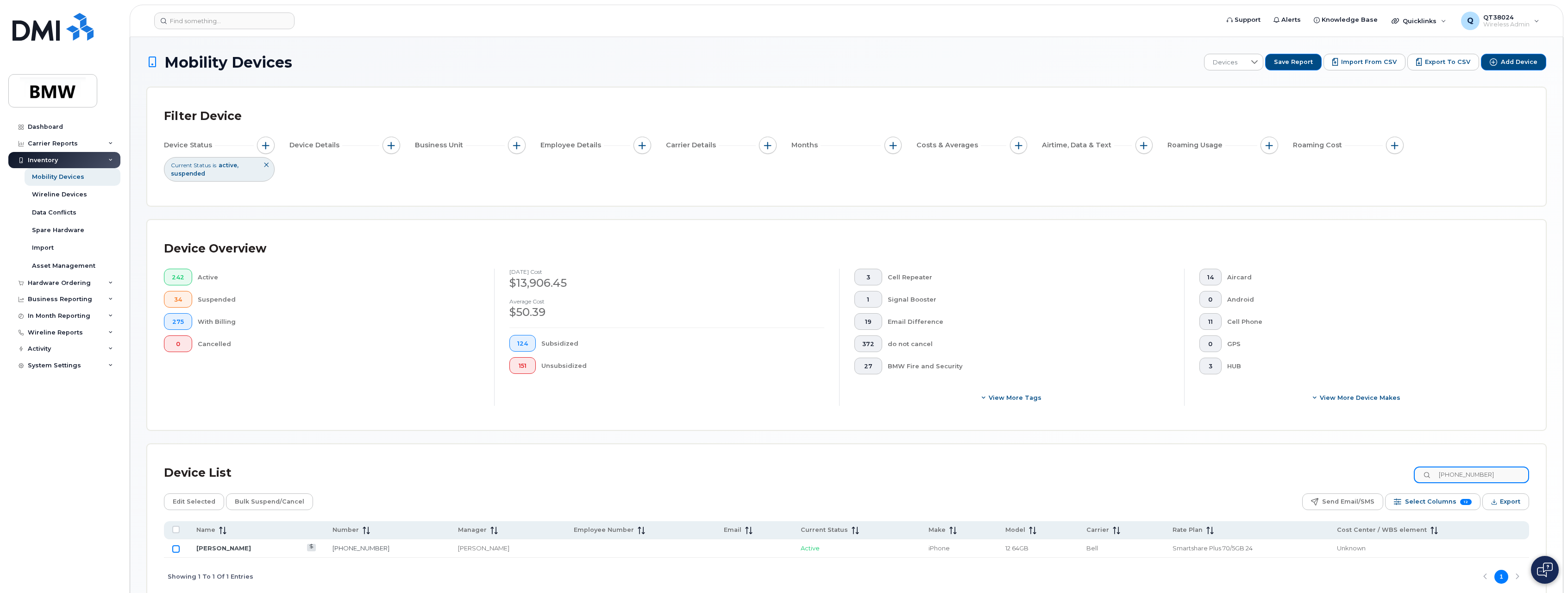
type input "[PHONE_NUMBER]"
click at [177, 548] on input "Row Unselected" at bounding box center [176, 549] width 7 height 7
checkbox input "true"
click at [187, 506] on span "Edit Selected" at bounding box center [194, 501] width 43 height 14
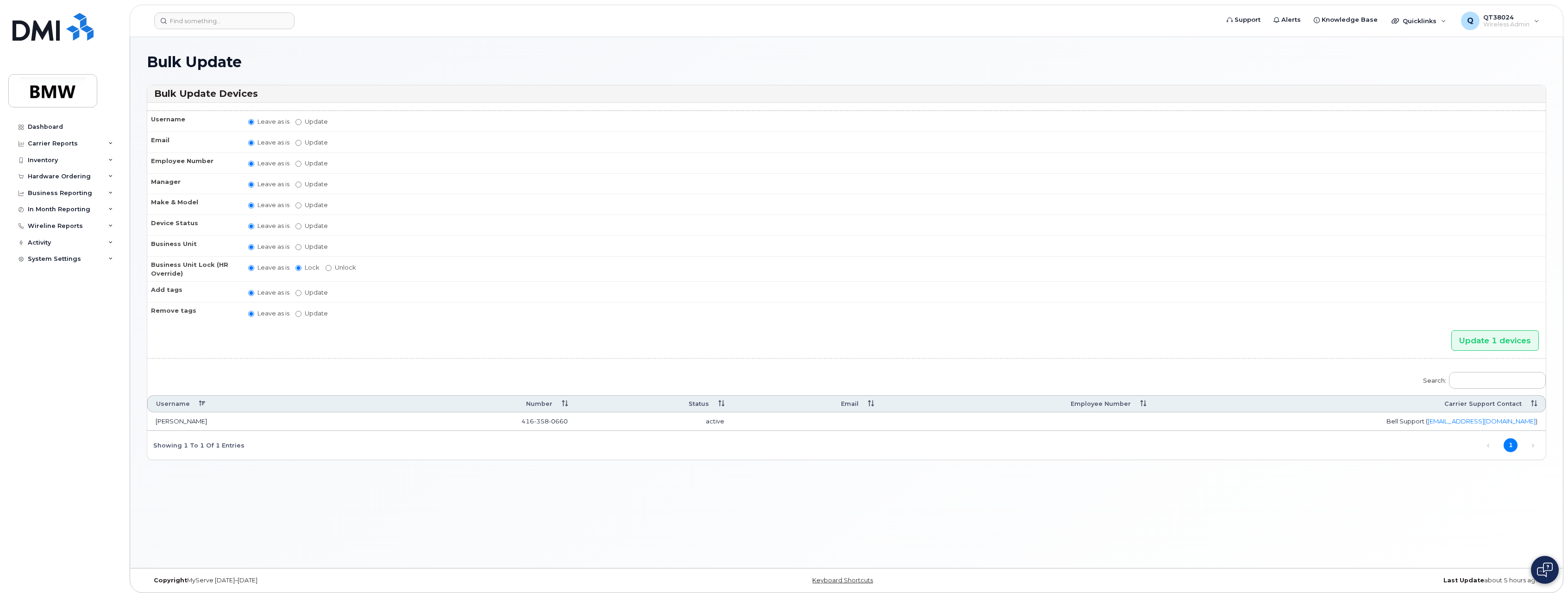
click at [301, 164] on label "Update" at bounding box center [312, 163] width 32 height 9
click at [301, 164] on input "Update" at bounding box center [299, 164] width 6 height 6
radio input "true"
radio input "false"
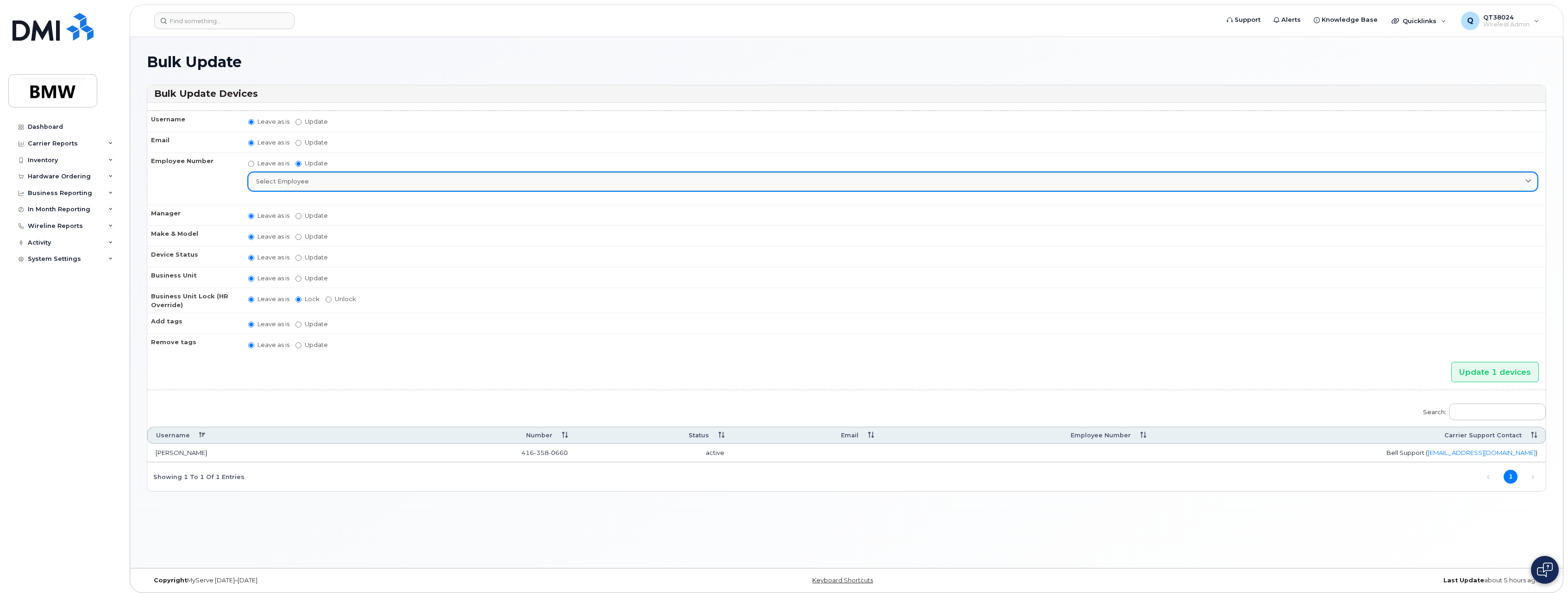
click at [359, 184] on div "Select employee" at bounding box center [893, 181] width 1273 height 9
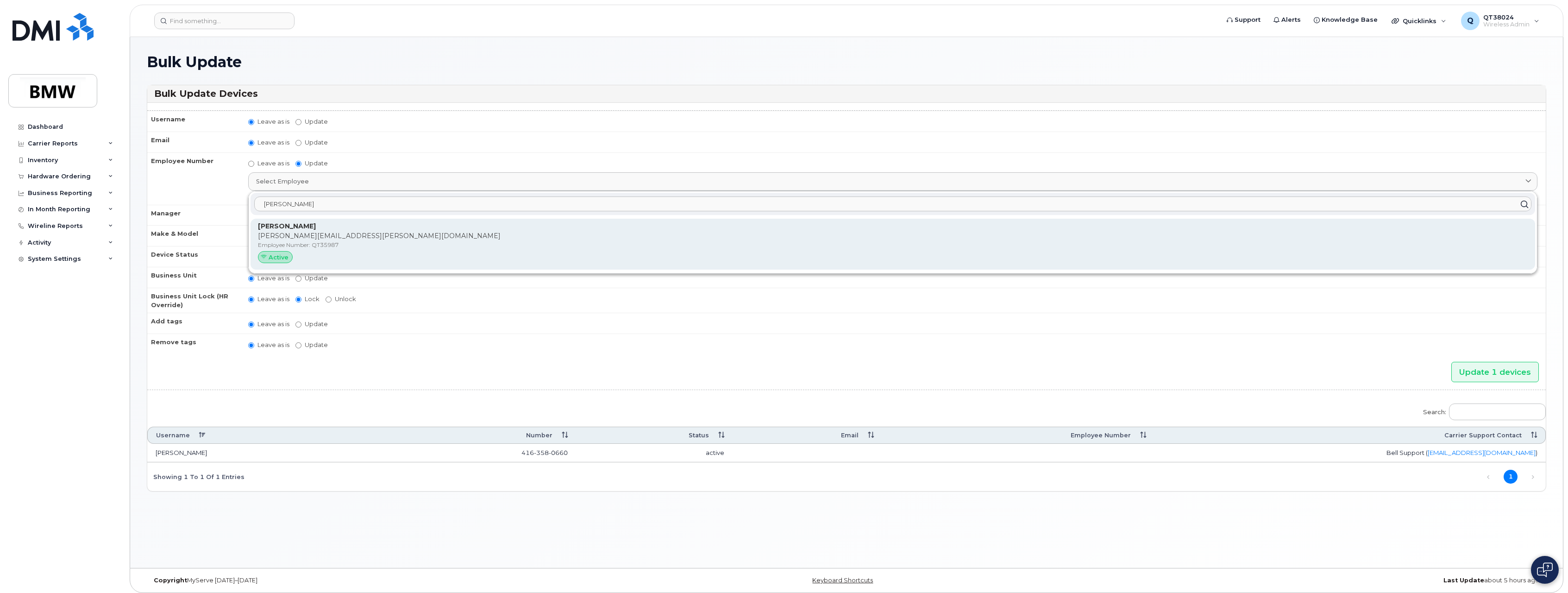
type input "[PERSON_NAME]"
click at [285, 251] on div "[PERSON_NAME] [PERSON_NAME][EMAIL_ADDRESS][PERSON_NAME][DOMAIN_NAME] Employee N…" at bounding box center [893, 244] width 1270 height 45
type input "QT35987"
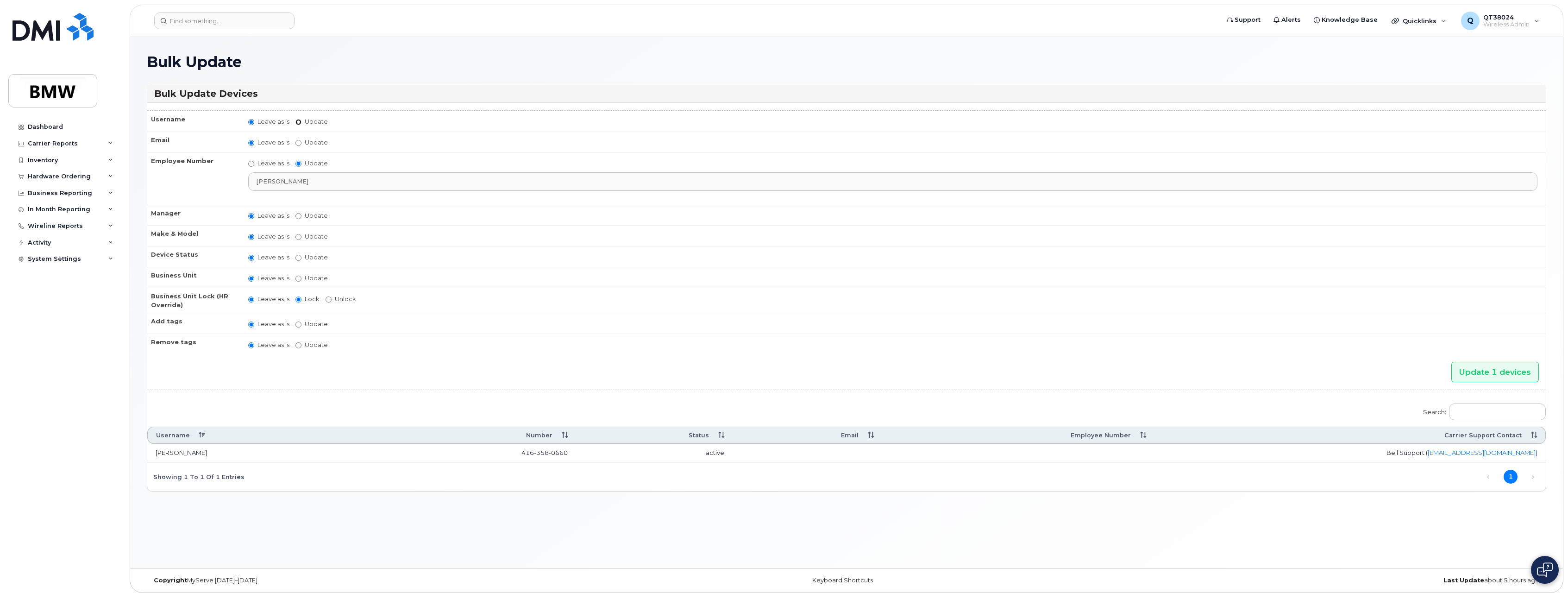
click at [298, 120] on input "Update" at bounding box center [299, 122] width 6 height 6
radio input "true"
radio input "false"
click at [347, 126] on input "Update" at bounding box center [371, 122] width 85 height 12
type input "[PERSON_NAME]"
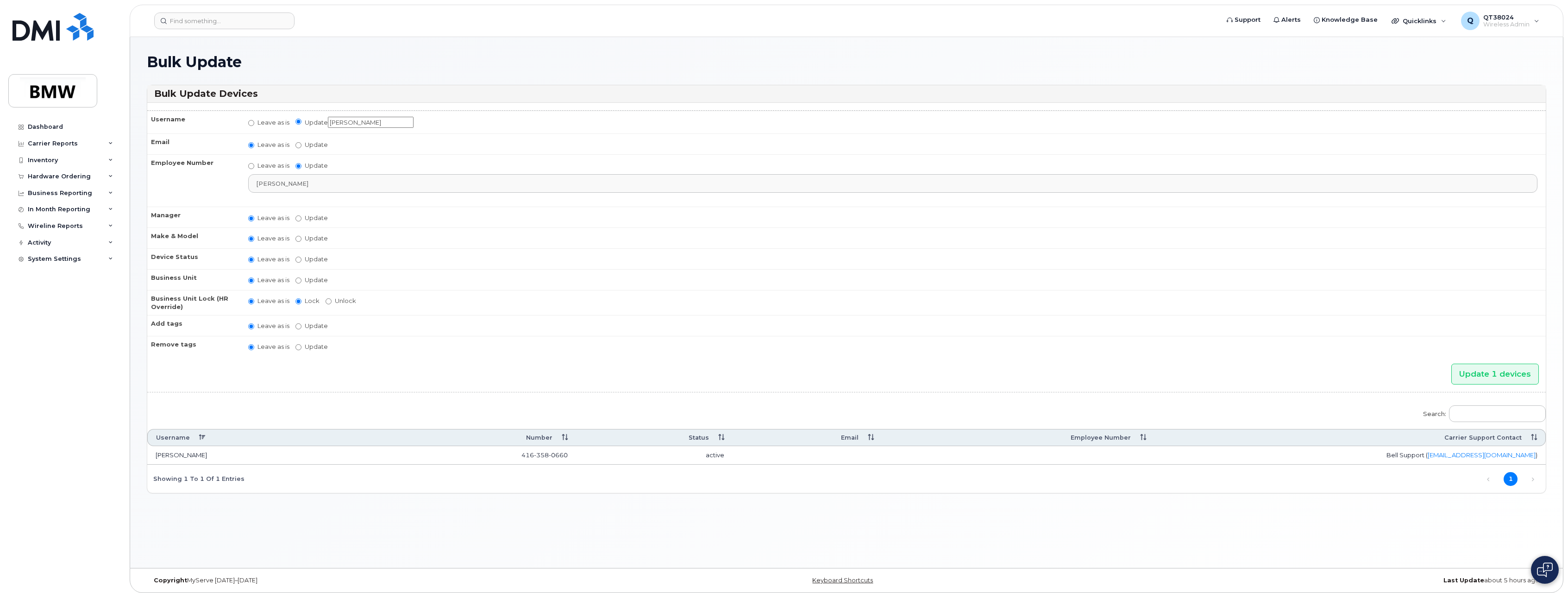
click at [521, 226] on td "Leave as is Update [PERSON_NAME] [PERSON_NAME] [PERSON_NAME] [PERSON_NAME] [PER…" at bounding box center [893, 217] width 1306 height 21
click at [1495, 377] on input "Update 1 devices" at bounding box center [1495, 374] width 88 height 21
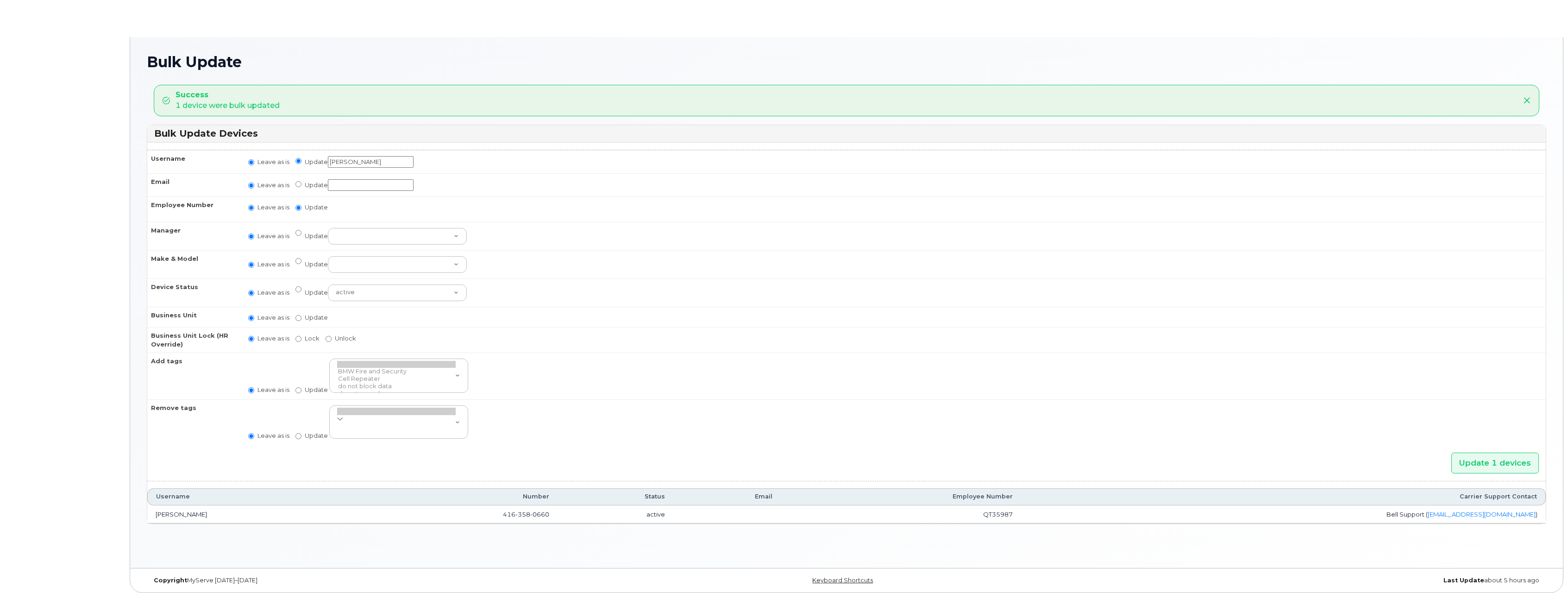
radio input "true"
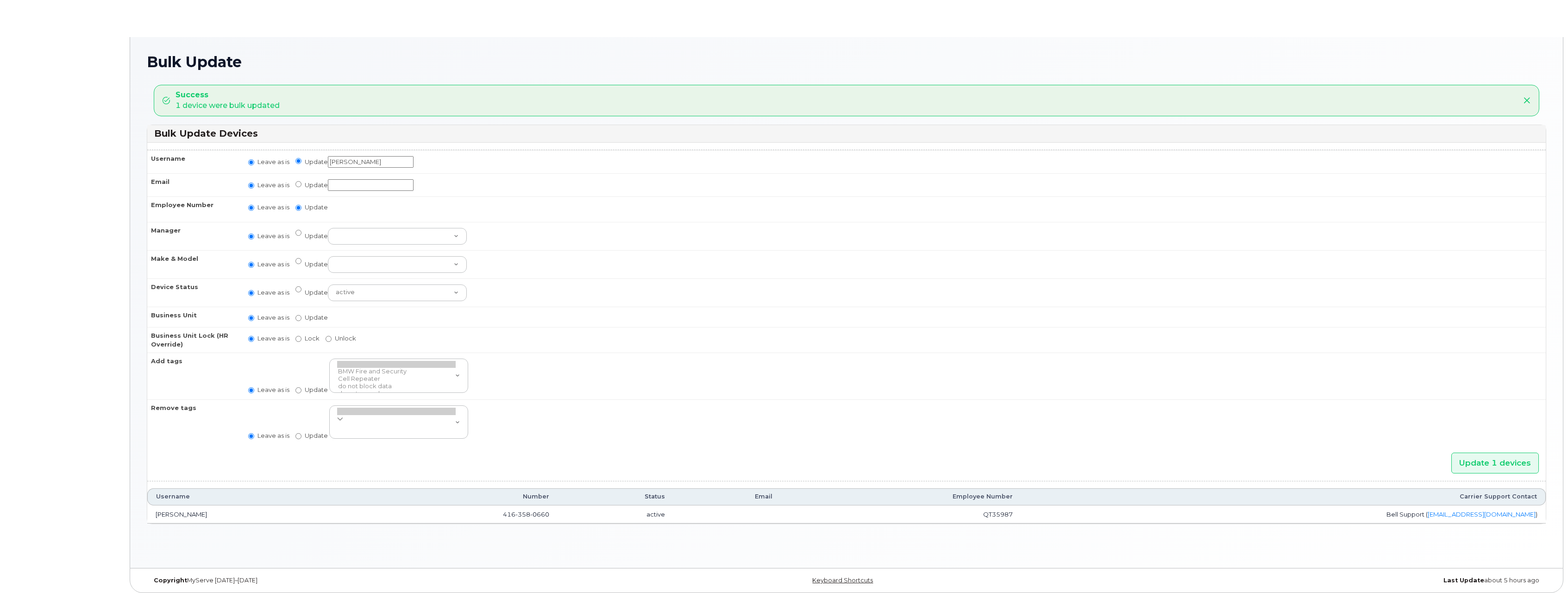
radio input "true"
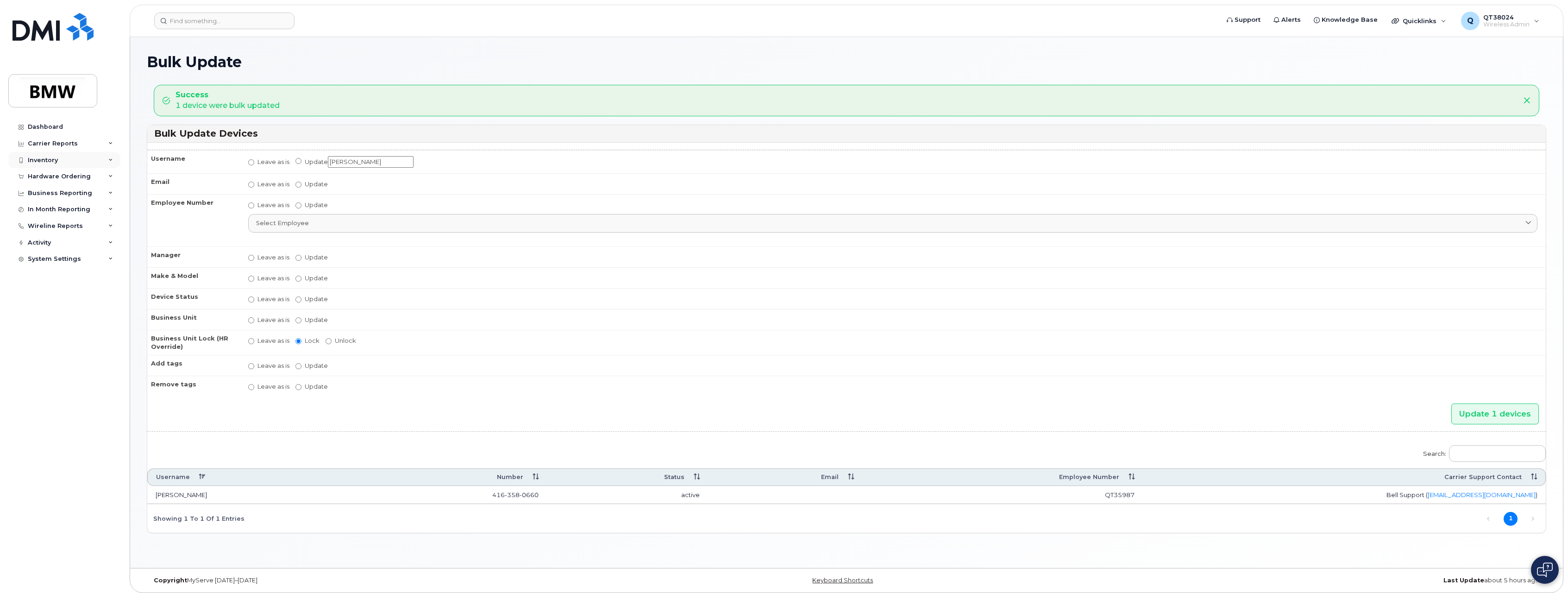
click at [107, 160] on div "Inventory" at bounding box center [65, 160] width 112 height 16
click at [72, 173] on div "Mobility Devices" at bounding box center [58, 177] width 52 height 9
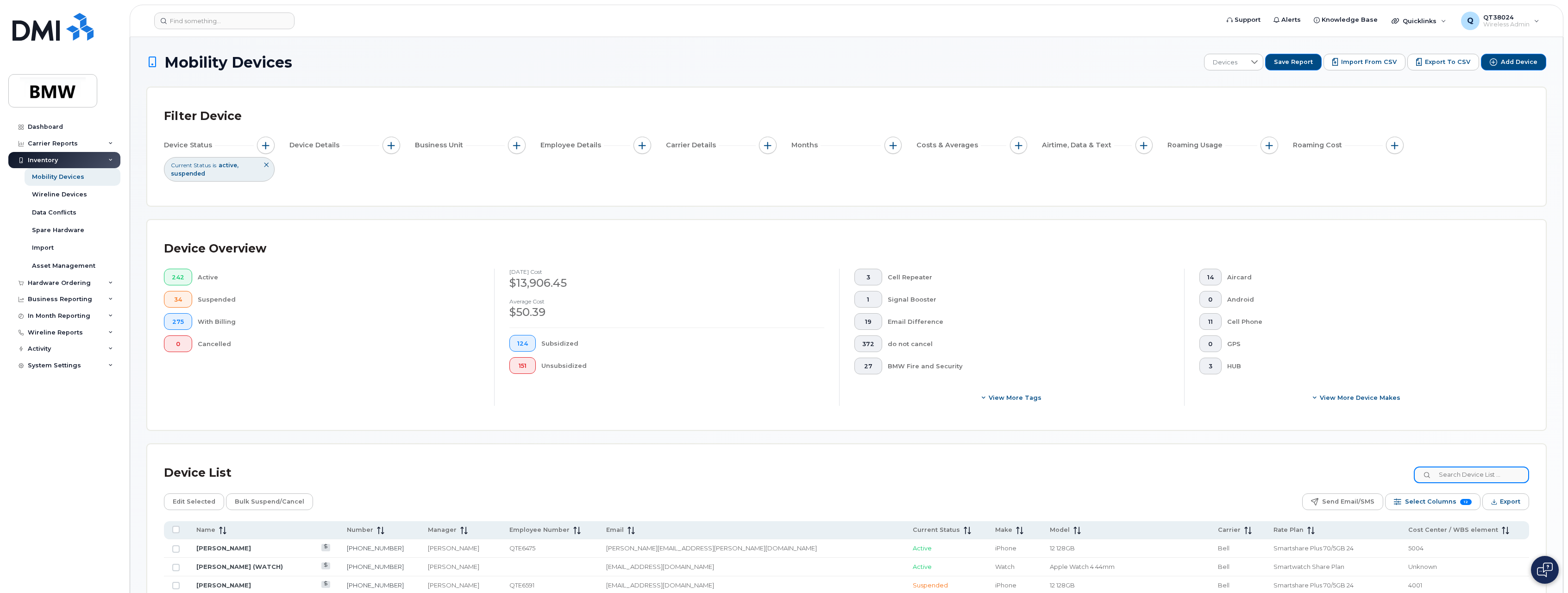
click at [1457, 476] on input at bounding box center [1472, 475] width 115 height 16
paste input "[PERSON_NAME]"
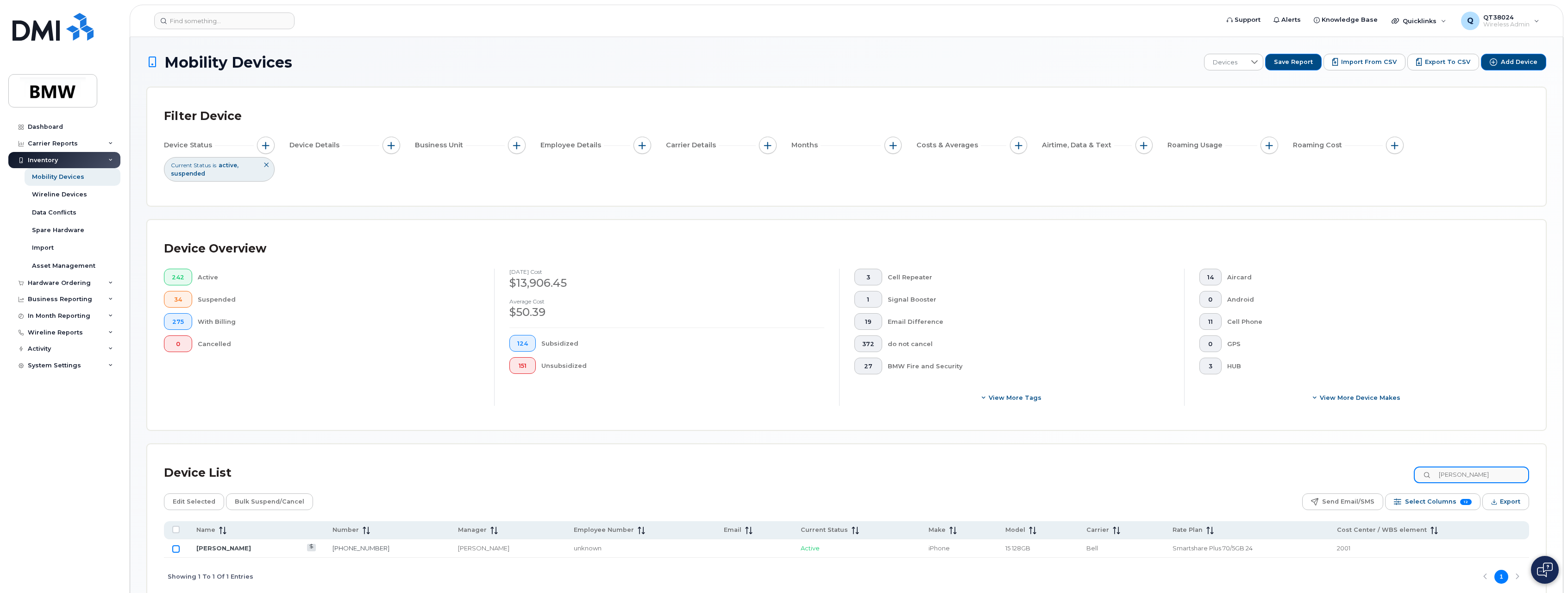
type input "[PERSON_NAME]"
click at [178, 550] on input "Row Unselected" at bounding box center [176, 549] width 7 height 7
checkbox input "true"
click at [202, 499] on span "Edit Selected" at bounding box center [194, 501] width 43 height 14
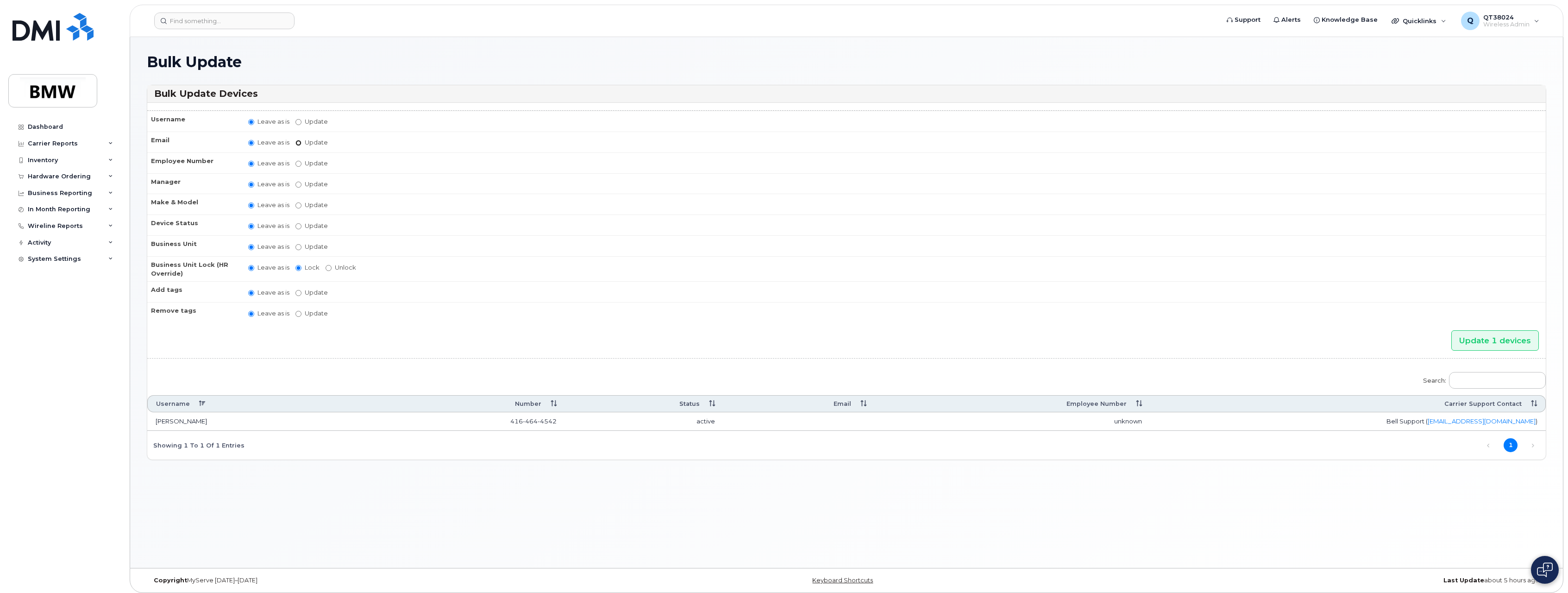
click at [298, 146] on input "Update" at bounding box center [299, 143] width 6 height 6
radio input "true"
click at [262, 144] on label "Leave as is" at bounding box center [269, 143] width 41 height 9
click at [254, 144] on input "Leave as is" at bounding box center [251, 144] width 6 height 6
radio input "true"
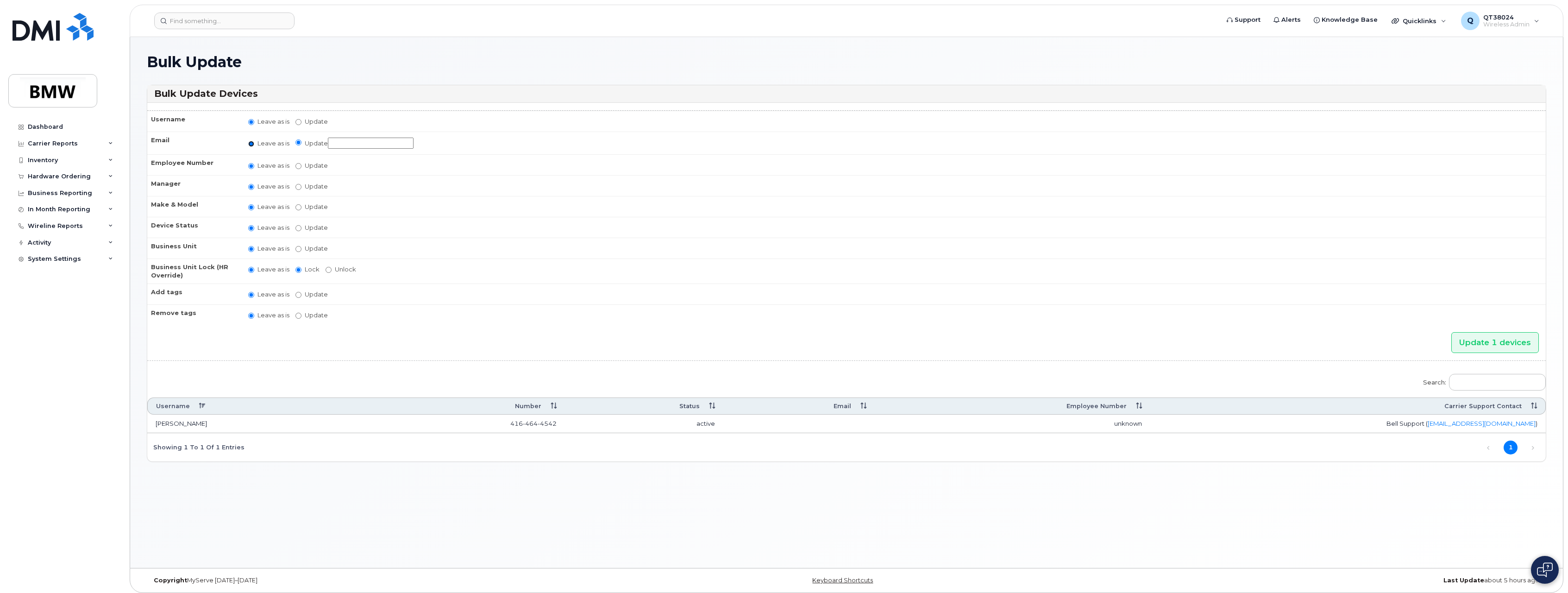
radio input "false"
click at [299, 162] on input "Update" at bounding box center [299, 164] width 6 height 6
radio input "true"
radio input "false"
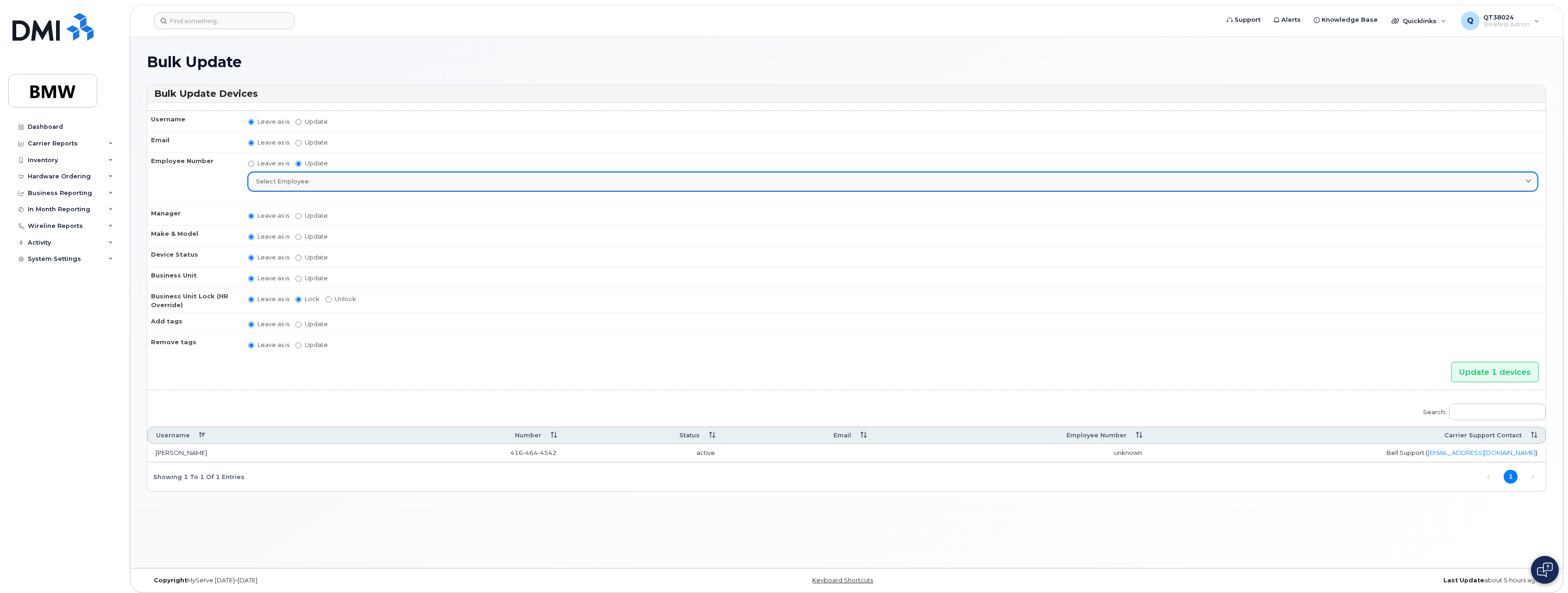
click at [298, 180] on span "Select employee" at bounding box center [282, 181] width 53 height 9
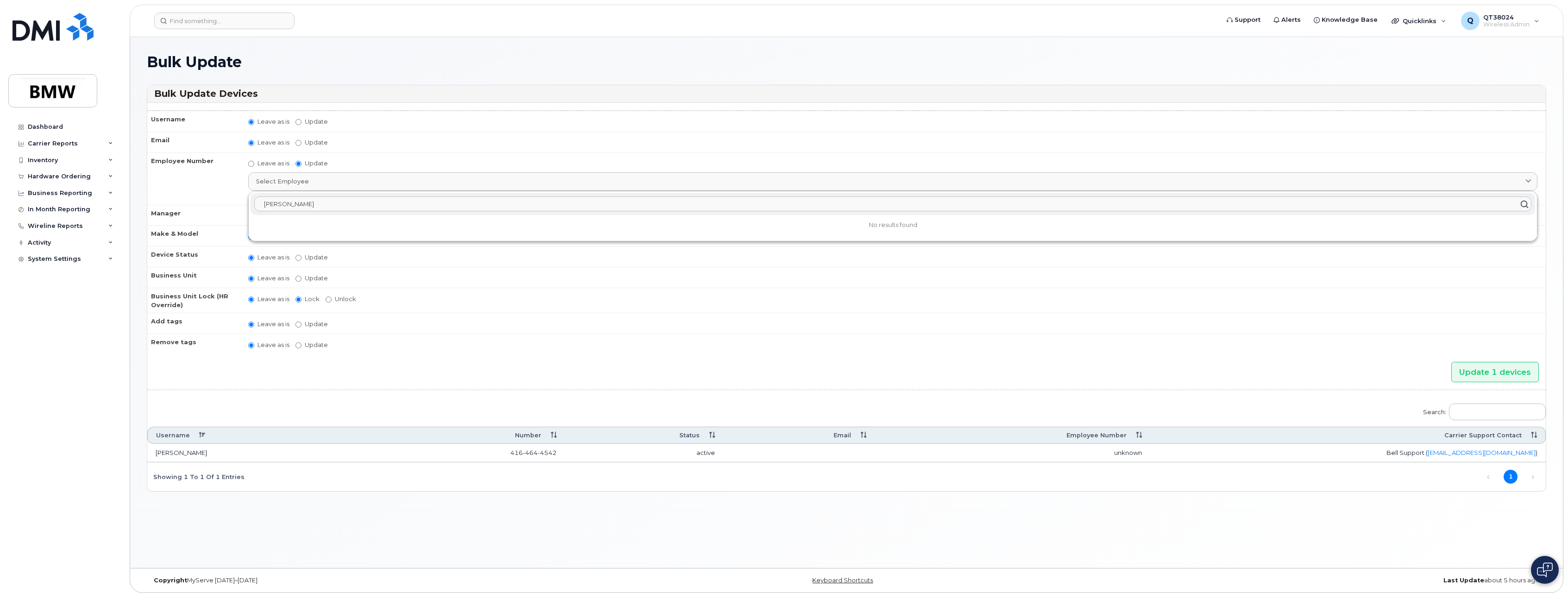
drag, startPoint x: 315, startPoint y: 207, endPoint x: 290, endPoint y: 203, distance: 25.3
click at [290, 203] on input "[PERSON_NAME]" at bounding box center [893, 204] width 1278 height 15
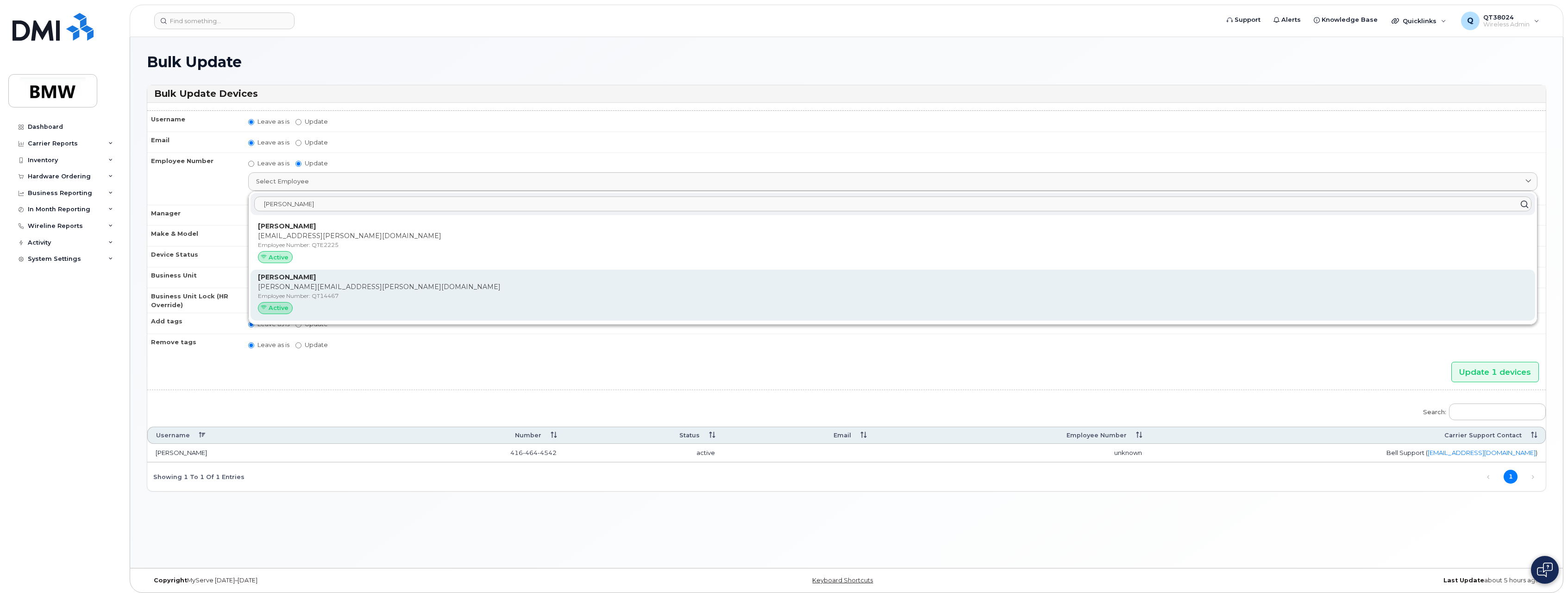
type input "[PERSON_NAME]"
click at [283, 305] on span "Active" at bounding box center [278, 307] width 20 height 9
click at [365, 290] on p "[PERSON_NAME][EMAIL_ADDRESS][PERSON_NAME][DOMAIN_NAME]" at bounding box center [893, 287] width 1270 height 10
type input "QT14467"
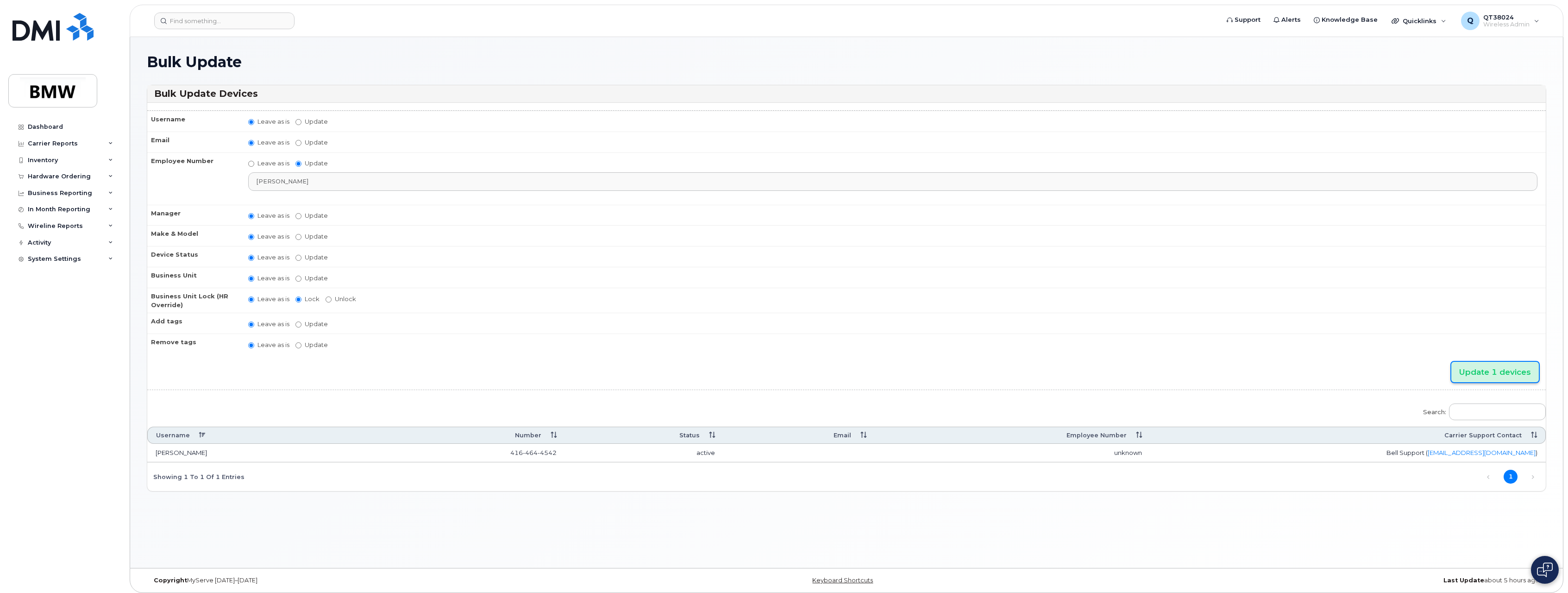
click at [1516, 370] on input "Update 1 devices" at bounding box center [1495, 372] width 88 height 21
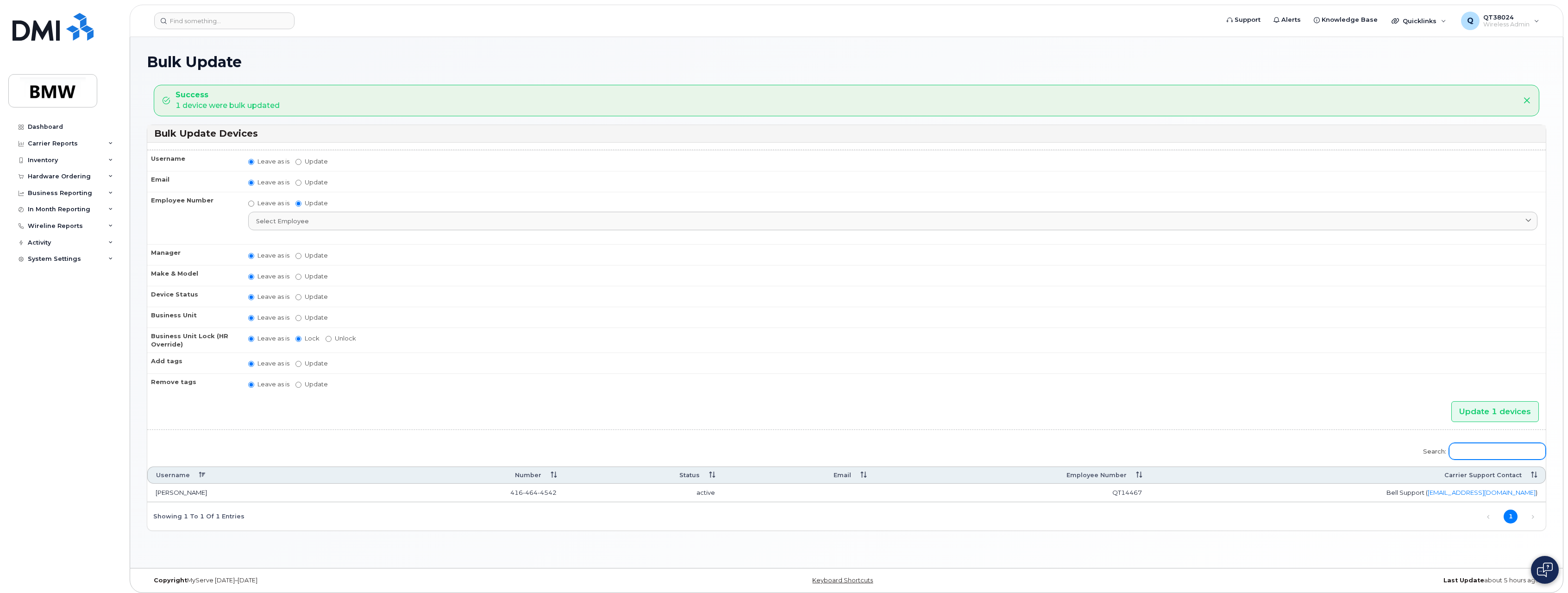
click at [1493, 453] on input "Search:" at bounding box center [1497, 451] width 97 height 16
paste input "[PHONE_NUMBER]"
type input "[PHONE_NUMBER]"
click at [52, 157] on div "Inventory" at bounding box center [43, 160] width 30 height 7
click at [53, 175] on div "Mobility Devices" at bounding box center [58, 177] width 52 height 9
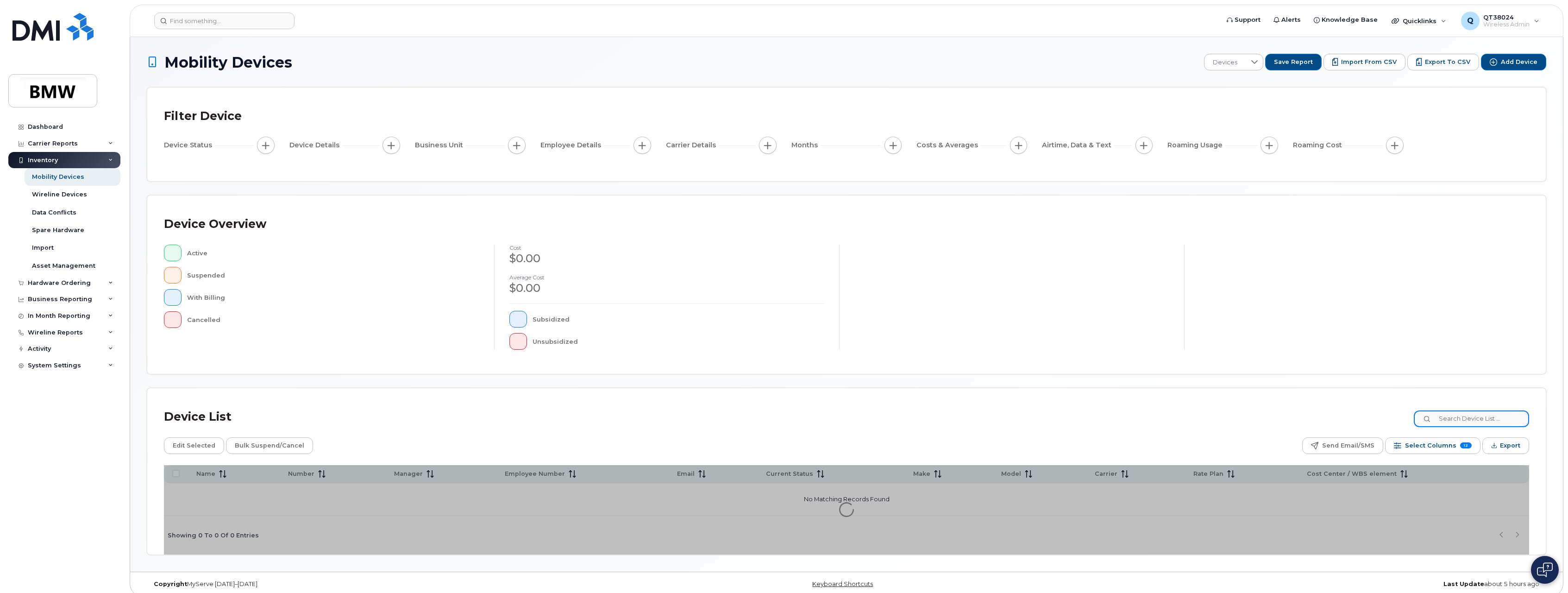
click at [1471, 420] on input at bounding box center [1472, 419] width 115 height 16
paste input "416-500-0583"
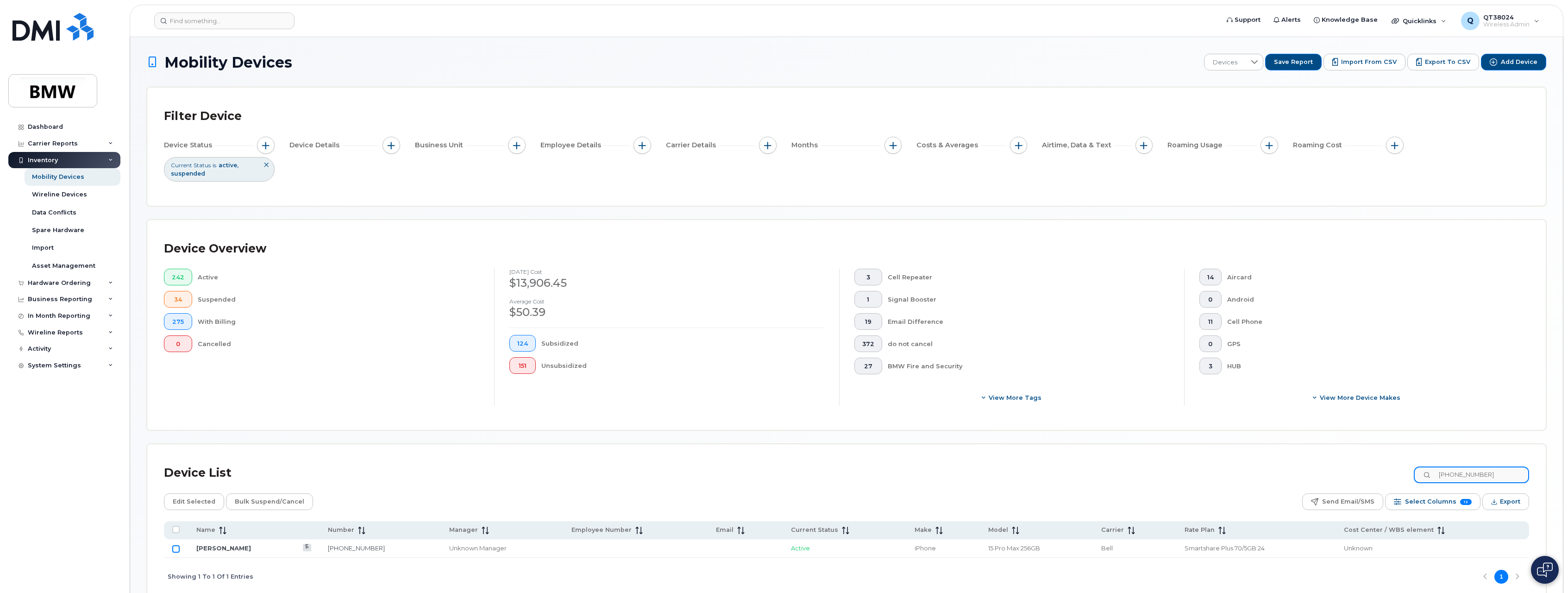
type input "416-500-0583"
click at [174, 546] on input "Row Unselected" at bounding box center [176, 549] width 7 height 7
checkbox input "true"
click at [180, 503] on span "Edit Selected" at bounding box center [194, 501] width 43 height 14
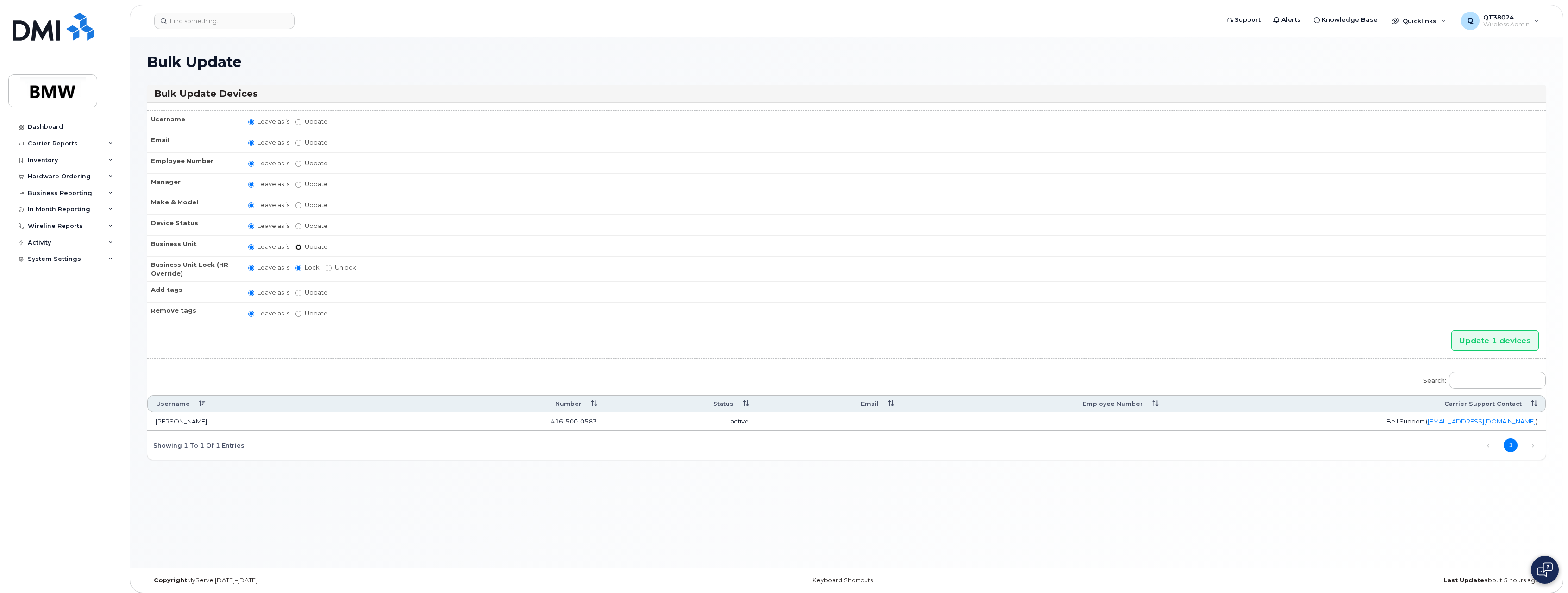
click at [299, 245] on input "Update" at bounding box center [299, 247] width 6 height 6
radio input "true"
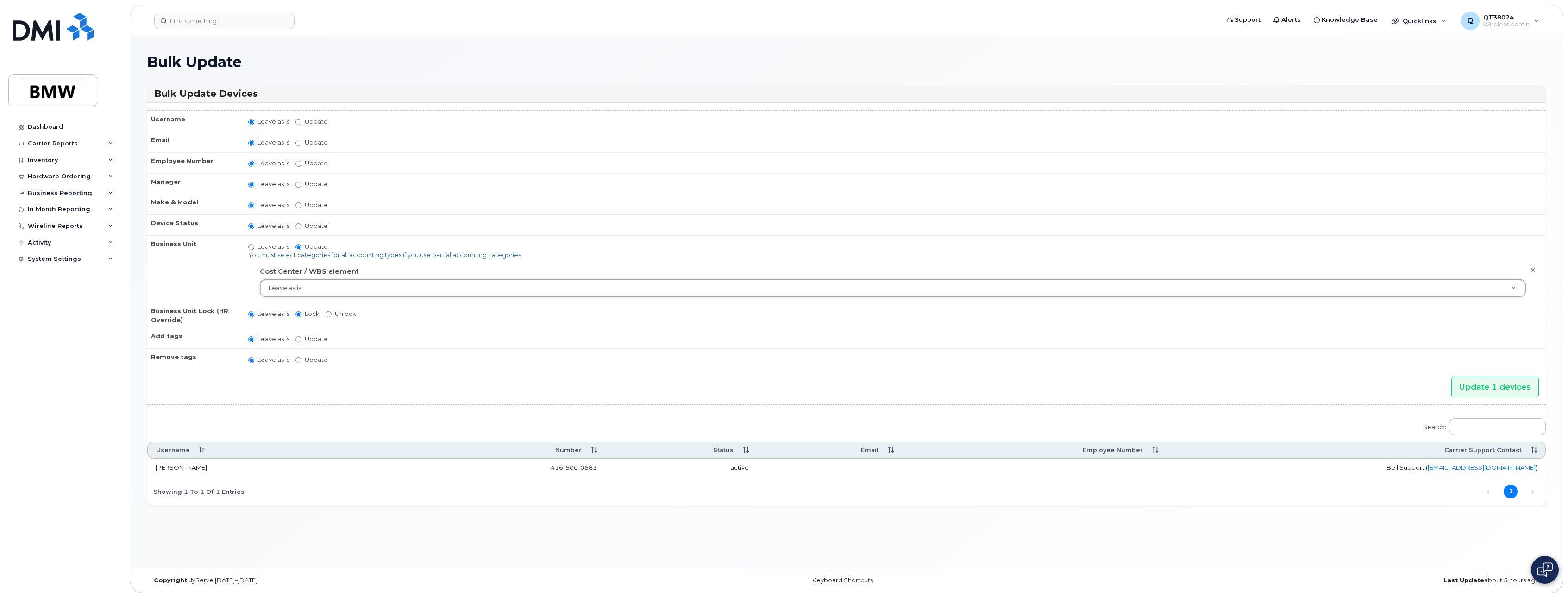
click at [227, 261] on th "Business Unit" at bounding box center [194, 269] width 93 height 67
click at [249, 248] on input "Leave as is" at bounding box center [251, 247] width 6 height 6
radio input "true"
radio input "false"
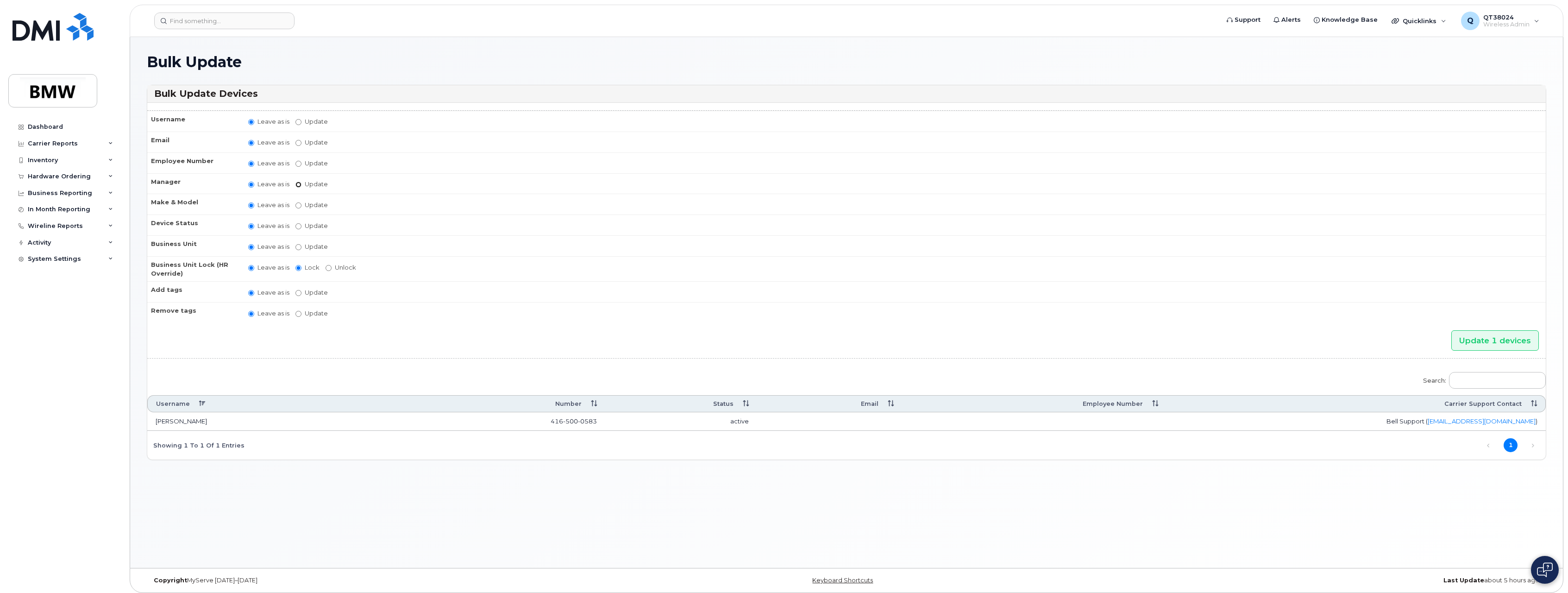
click at [298, 186] on input "Update Aaron Barton Aaron Clapp Aaron Dobbs Aaron Grener Aaron Kuck Adam Broomh…" at bounding box center [299, 185] width 6 height 6
radio input "true"
radio input "false"
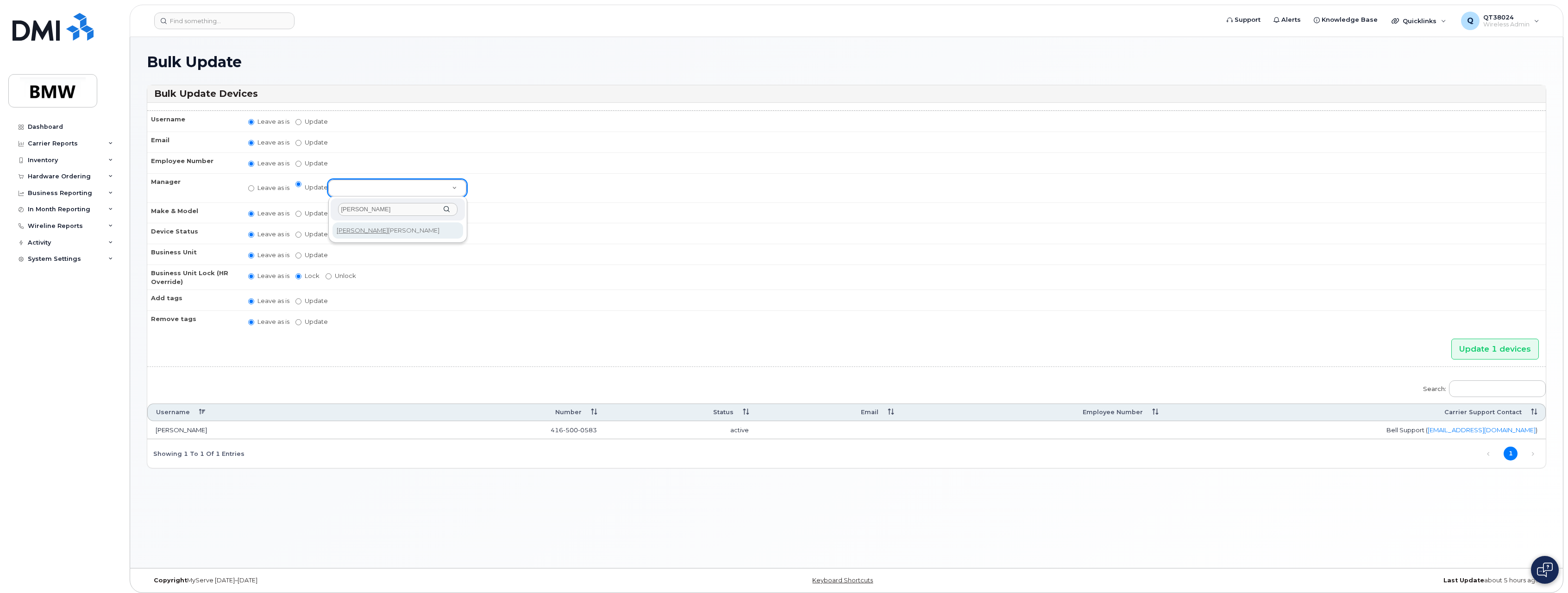
type input "tobias"
select select "2966943"
click at [731, 383] on div "Search: Username Number Status Email Employee Number Carrier Support Contact SU…" at bounding box center [847, 421] width 1398 height 93
click at [1498, 353] on input "Update 1 devices" at bounding box center [1495, 349] width 88 height 21
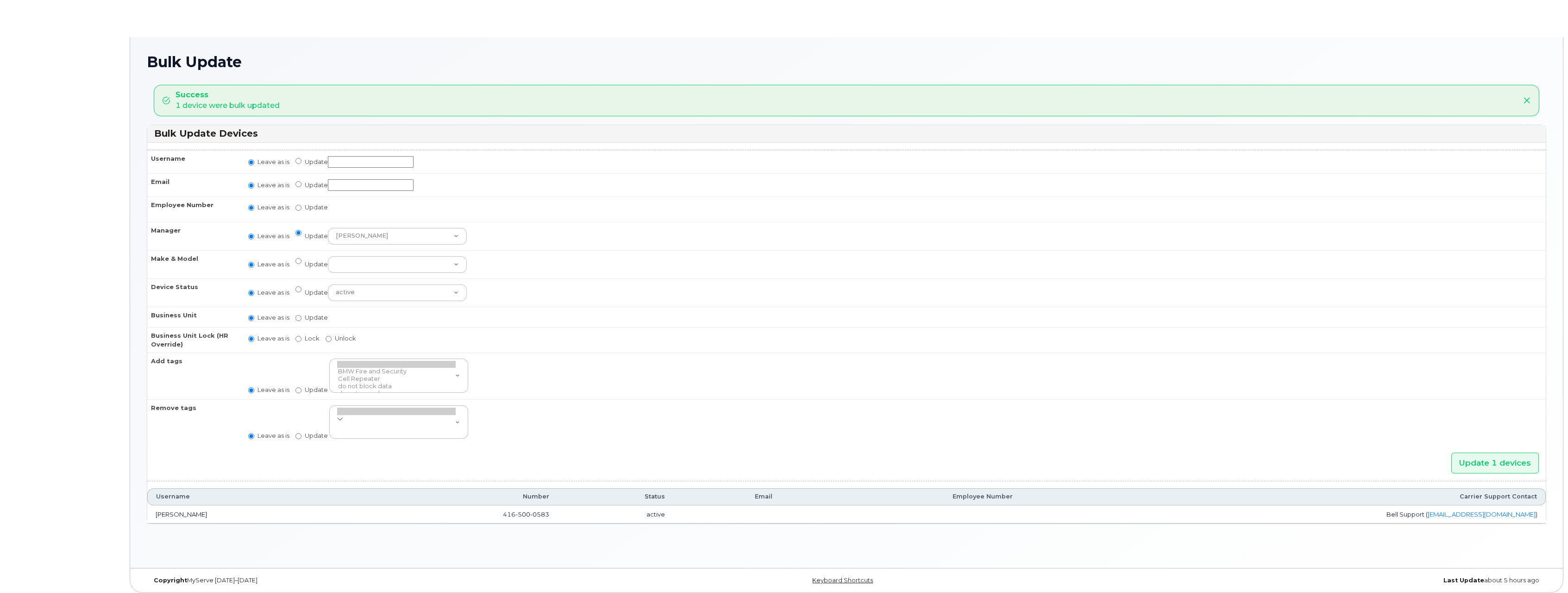
radio input "true"
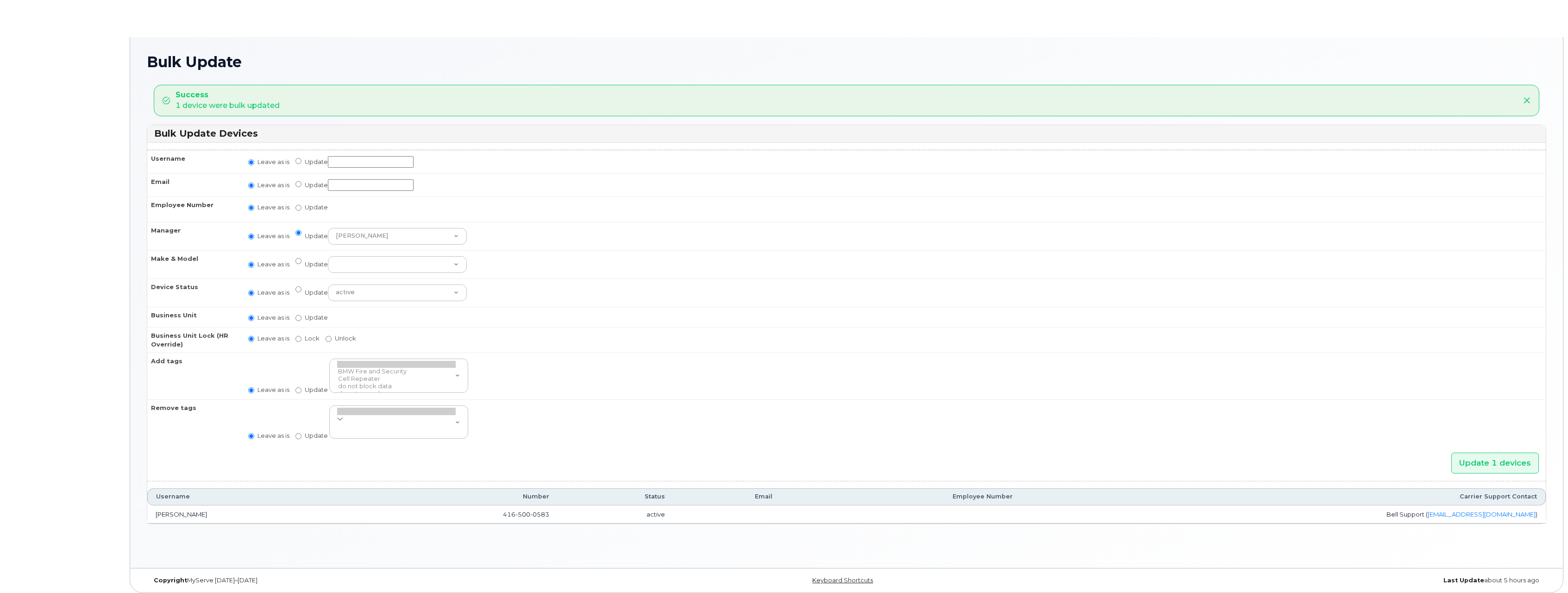
radio input "true"
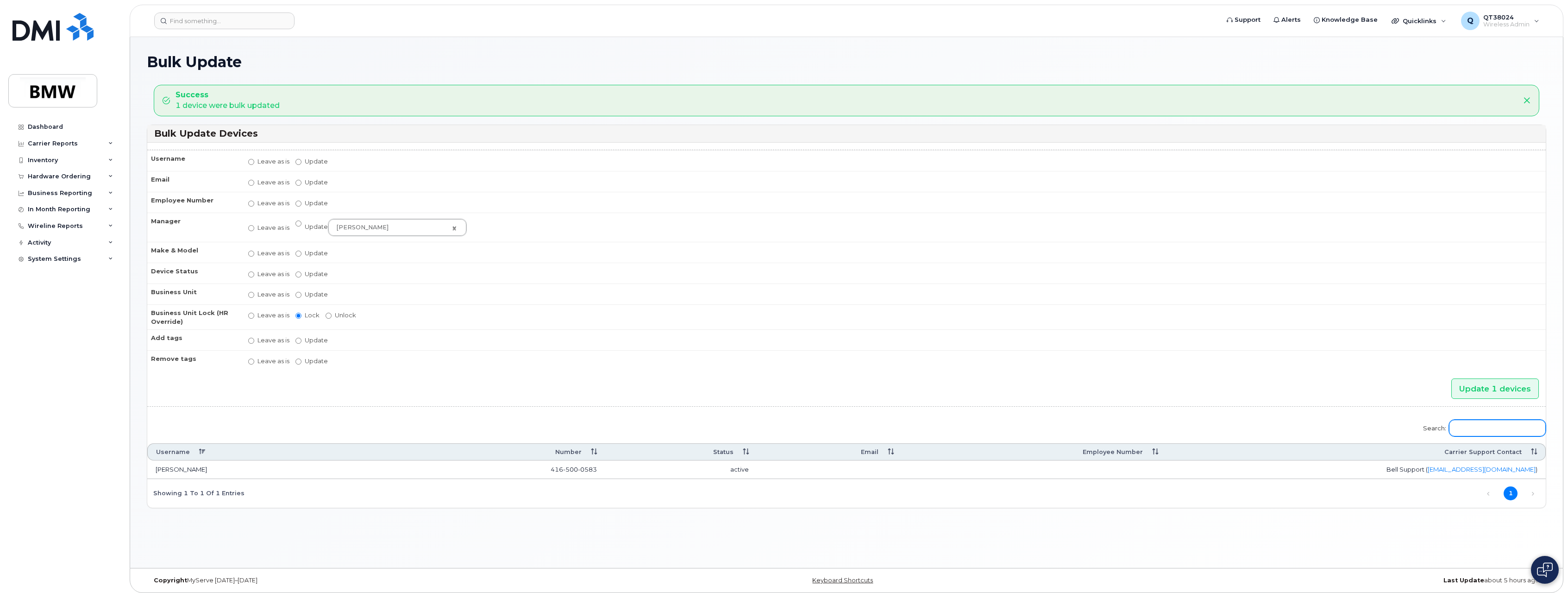
click at [1470, 431] on input "Search:" at bounding box center [1497, 428] width 97 height 16
paste input "416-540-5063"
type input "416-540-5063"
click at [38, 159] on div "Inventory" at bounding box center [43, 160] width 30 height 7
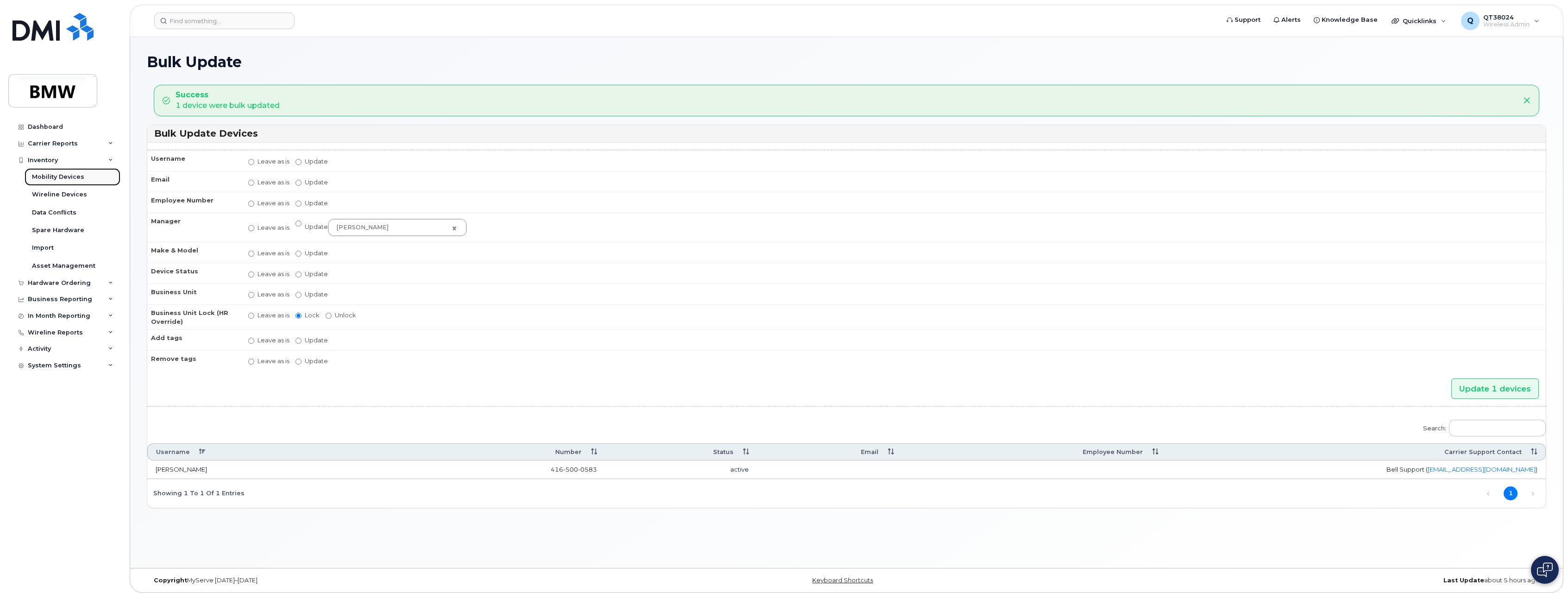
click at [63, 176] on div "Mobility Devices" at bounding box center [58, 177] width 52 height 9
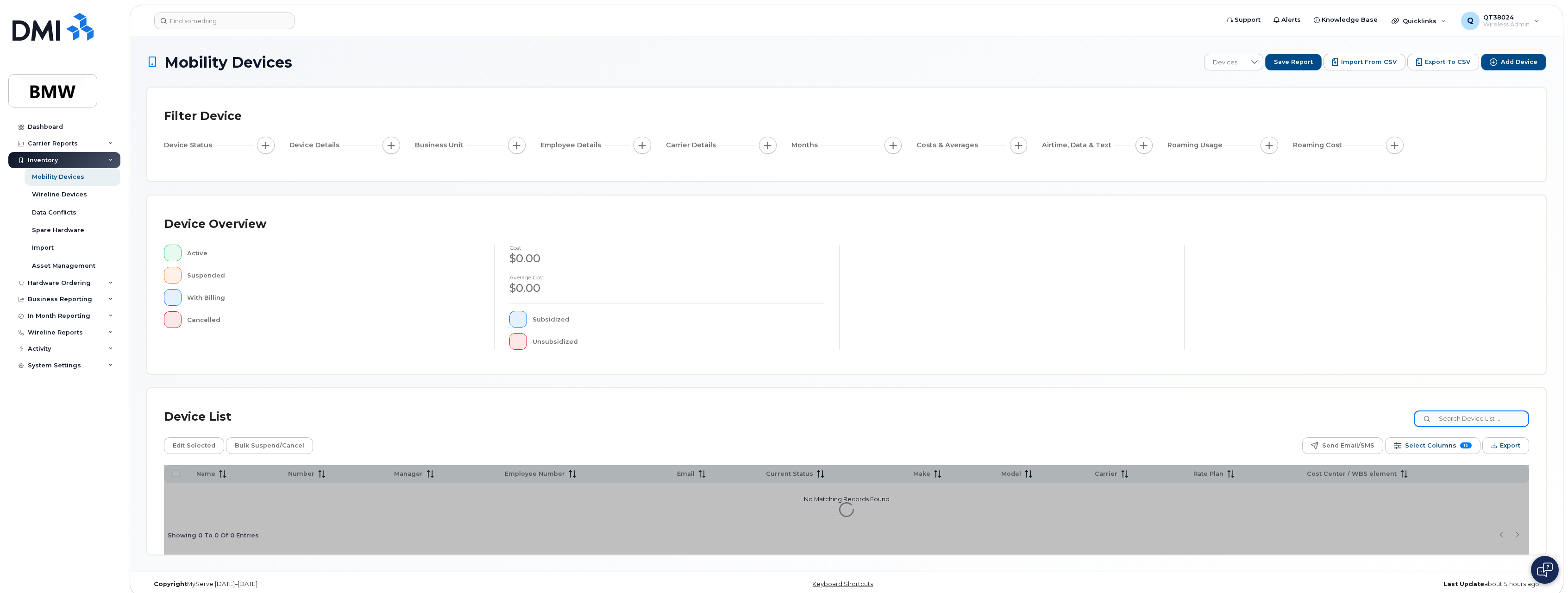
click at [1485, 421] on input at bounding box center [1472, 419] width 115 height 16
paste input "416-540-5063"
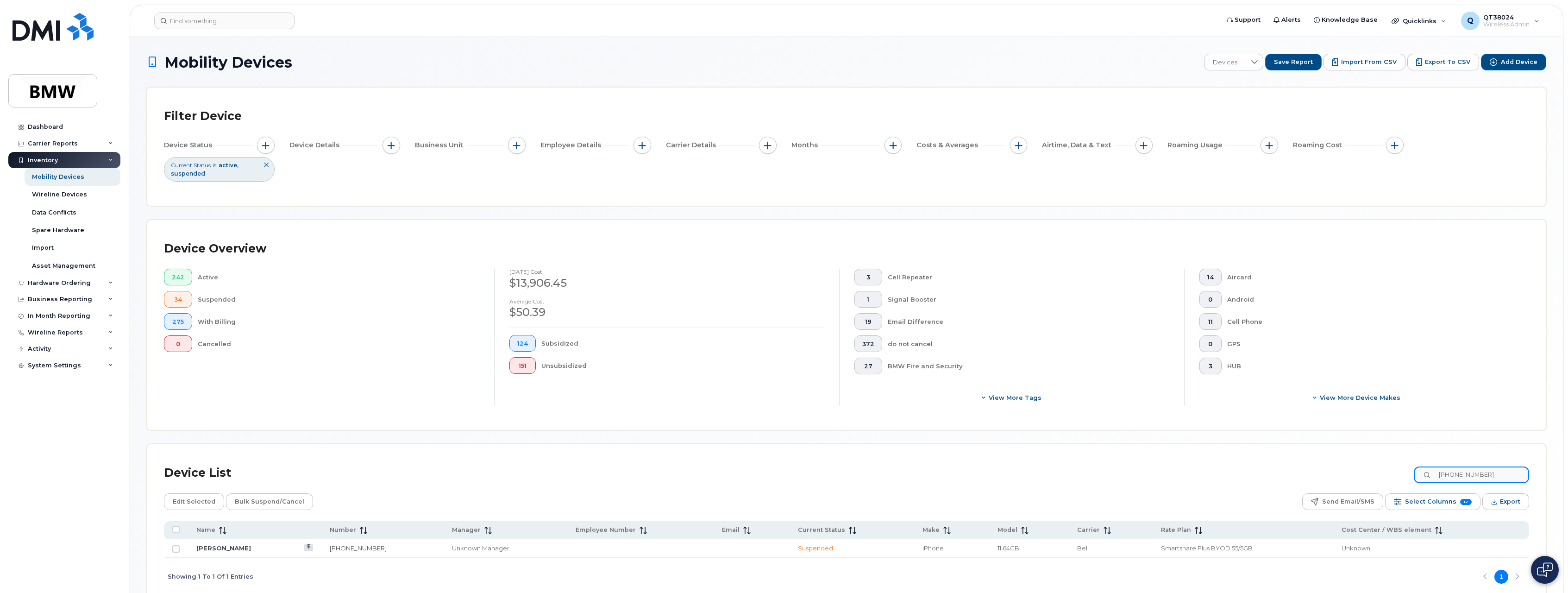
drag, startPoint x: 1506, startPoint y: 473, endPoint x: 1264, endPoint y: 452, distance: 242.9
click at [1269, 451] on div "Device List 416-540-5063 Edit Selected Bulk Suspend/Cancel Send Email/SMS Selec…" at bounding box center [847, 520] width 1398 height 151
paste input "57-6565"
type input "416-557-6565"
click at [174, 550] on input "Row Unselected" at bounding box center [176, 549] width 7 height 7
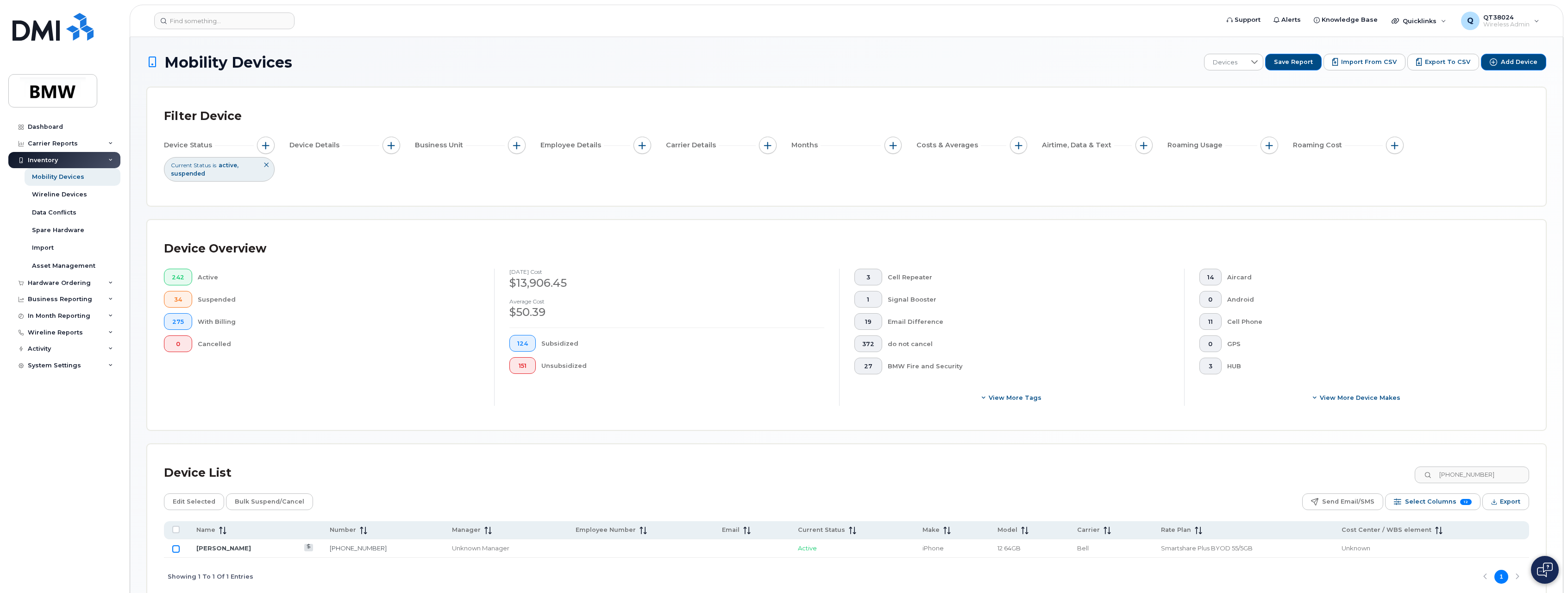
checkbox input "true"
drag, startPoint x: 198, startPoint y: 495, endPoint x: 199, endPoint y: 486, distance: 9.1
click at [198, 495] on span "Edit Selected" at bounding box center [194, 501] width 43 height 14
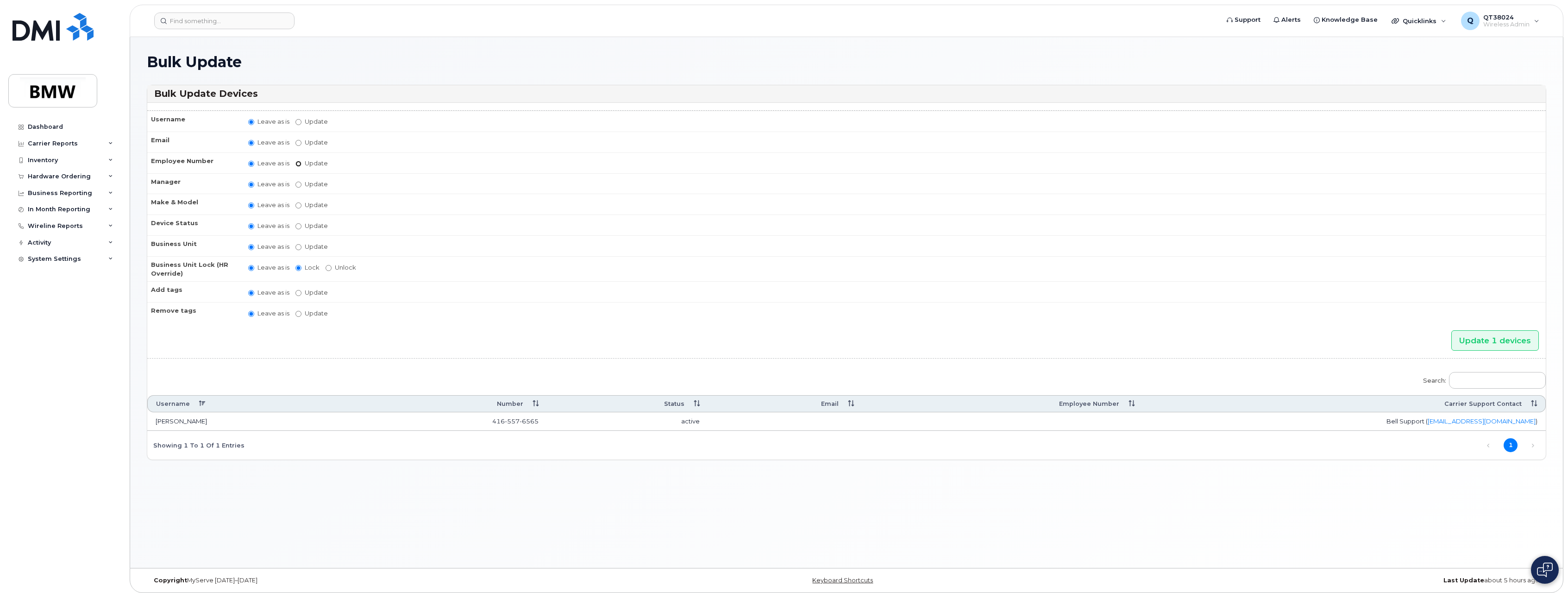
click at [298, 165] on input "Update" at bounding box center [299, 164] width 6 height 6
radio input "true"
radio input "false"
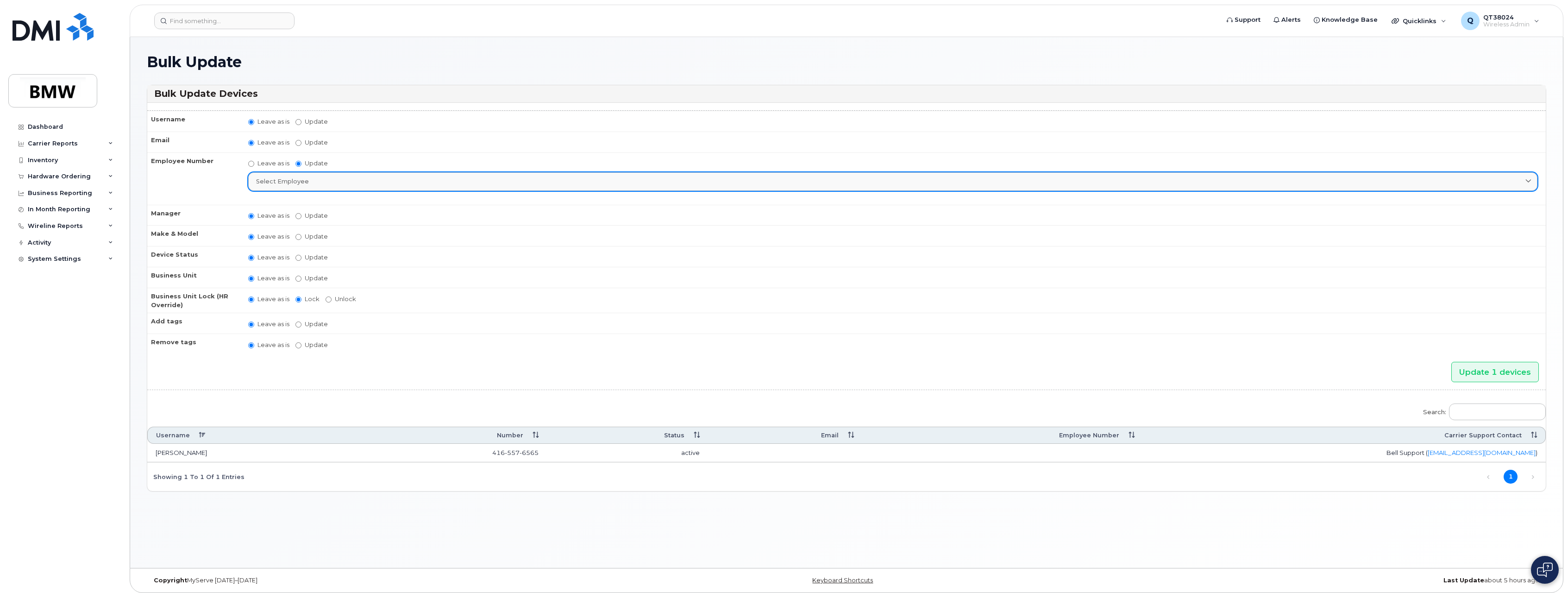
click at [355, 181] on div "Select employee" at bounding box center [893, 181] width 1273 height 9
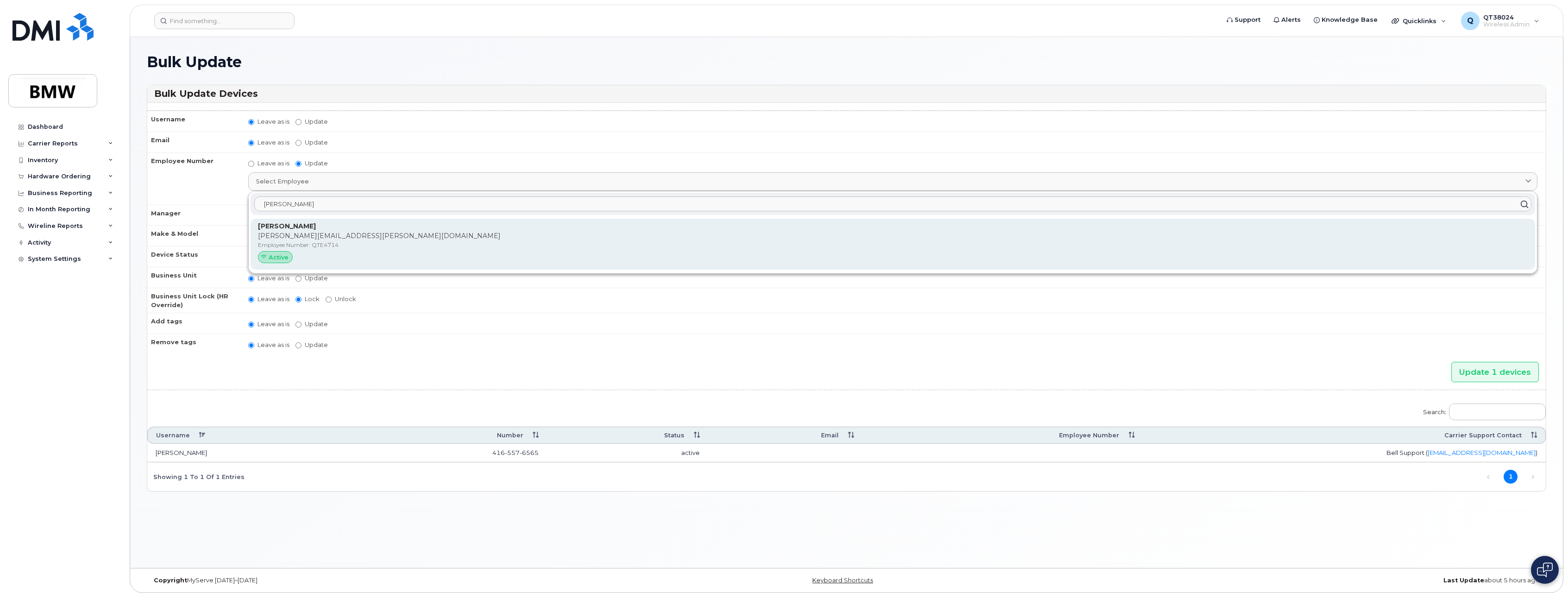
type input "[PERSON_NAME]"
click at [308, 236] on p "[PERSON_NAME][EMAIL_ADDRESS][PERSON_NAME][DOMAIN_NAME]" at bounding box center [893, 236] width 1270 height 10
type input "QTE4714"
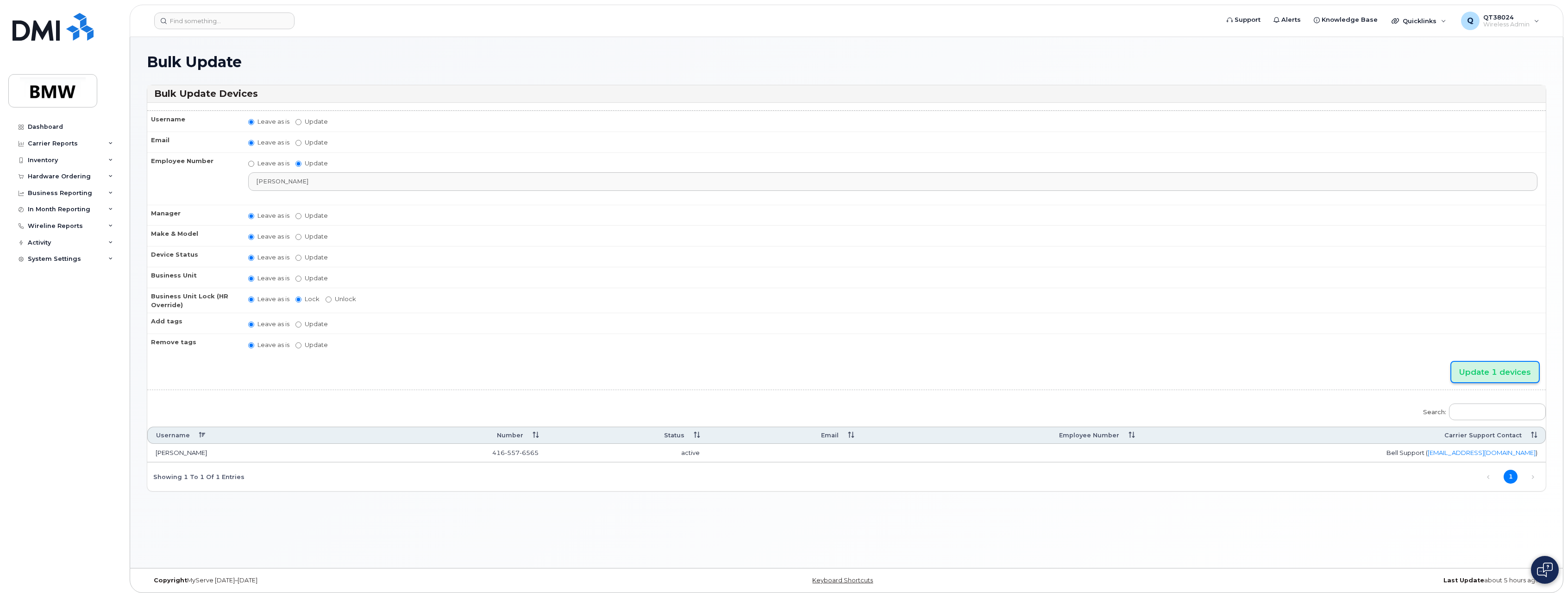
click at [1483, 368] on input "Update 1 devices" at bounding box center [1495, 372] width 88 height 21
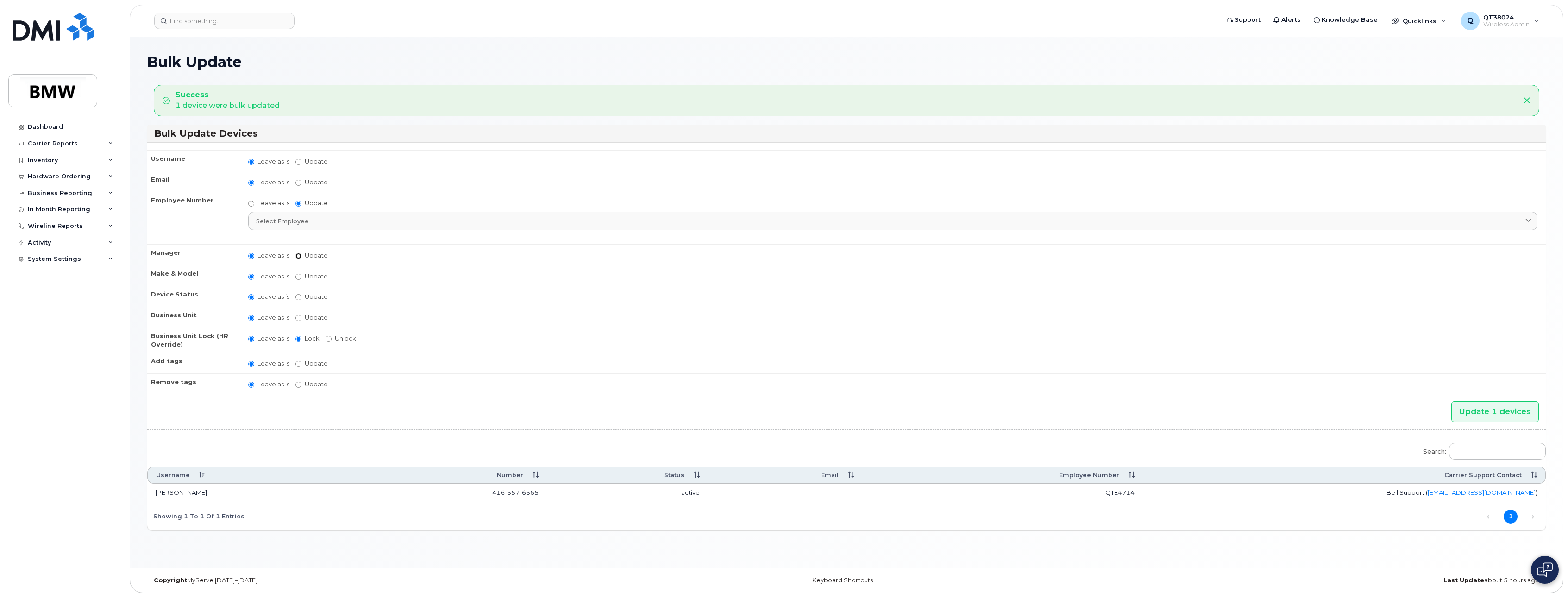
click at [301, 255] on input "Update Aaron Barton Aaron Clapp Aaron Dobbs Aaron Grener Aaron Kuck Adam Broomh…" at bounding box center [299, 256] width 6 height 6
radio input "true"
radio input "false"
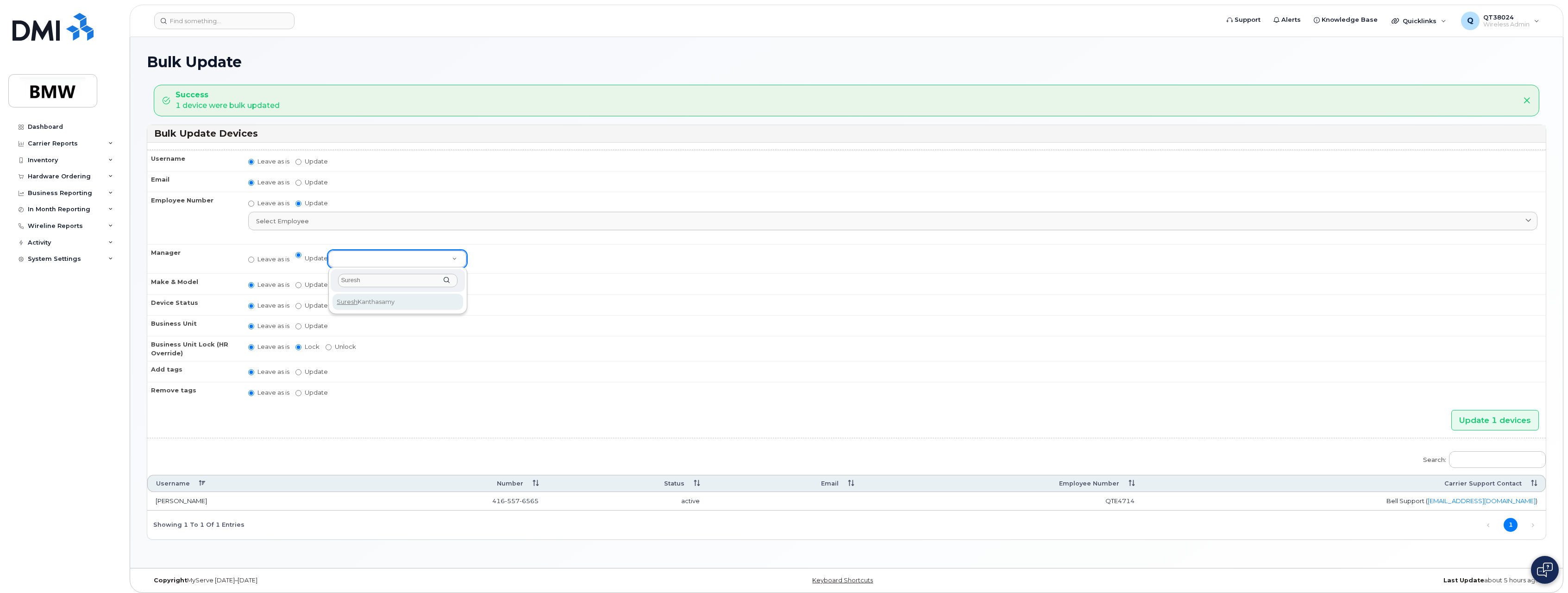
type input "Suresh"
select select "2966944"
click at [1459, 420] on input "Update 1 devices" at bounding box center [1495, 420] width 88 height 21
click at [55, 159] on div "Inventory" at bounding box center [43, 160] width 30 height 7
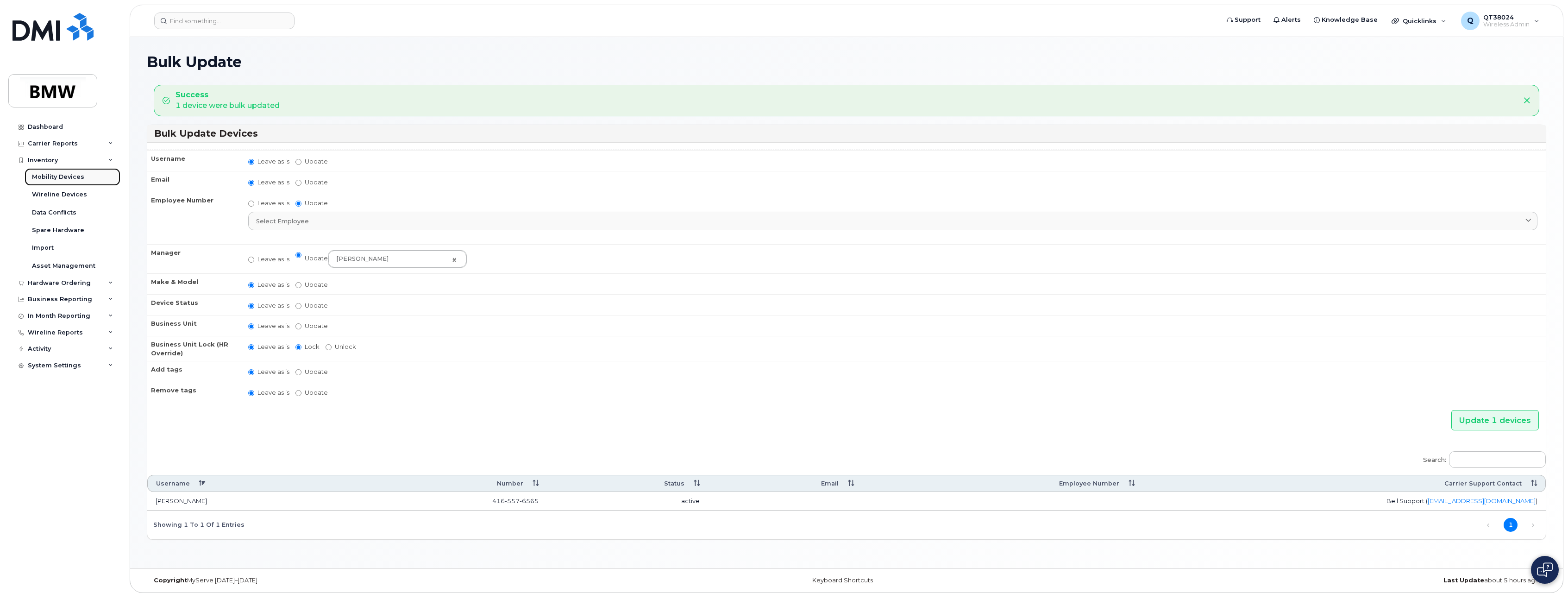
click at [67, 176] on div "Mobility Devices" at bounding box center [58, 177] width 52 height 9
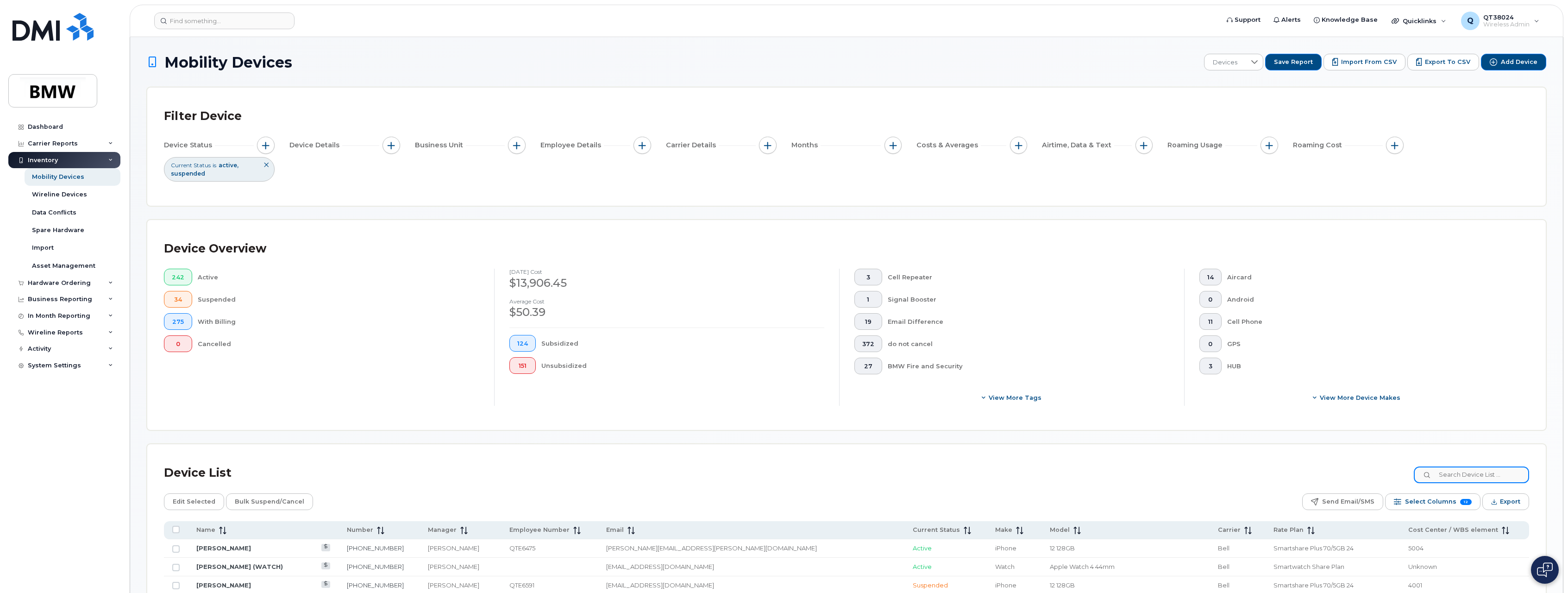
click at [1452, 478] on input at bounding box center [1472, 475] width 115 height 16
paste input "[PHONE_NUMBER]"
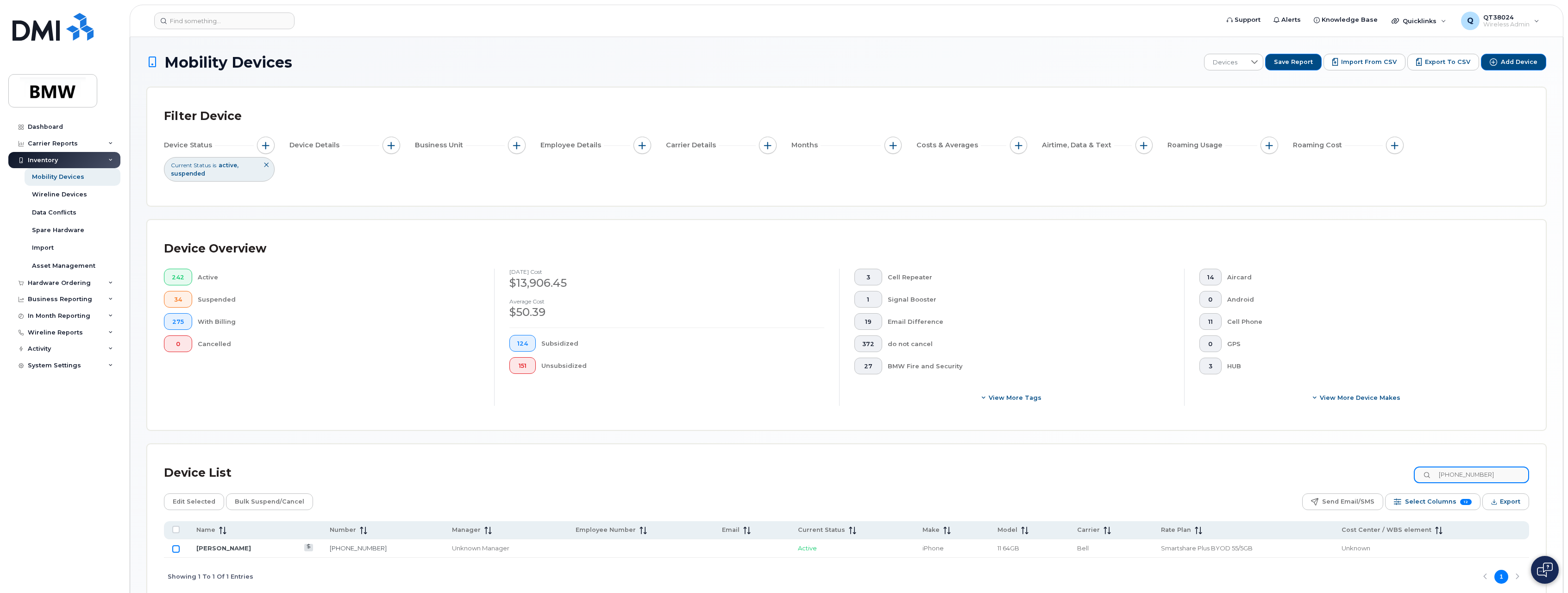
type input "[PHONE_NUMBER]"
click at [176, 550] on input "Row Unselected" at bounding box center [176, 549] width 7 height 7
checkbox input "true"
click at [198, 498] on span "Edit Selected" at bounding box center [194, 501] width 43 height 14
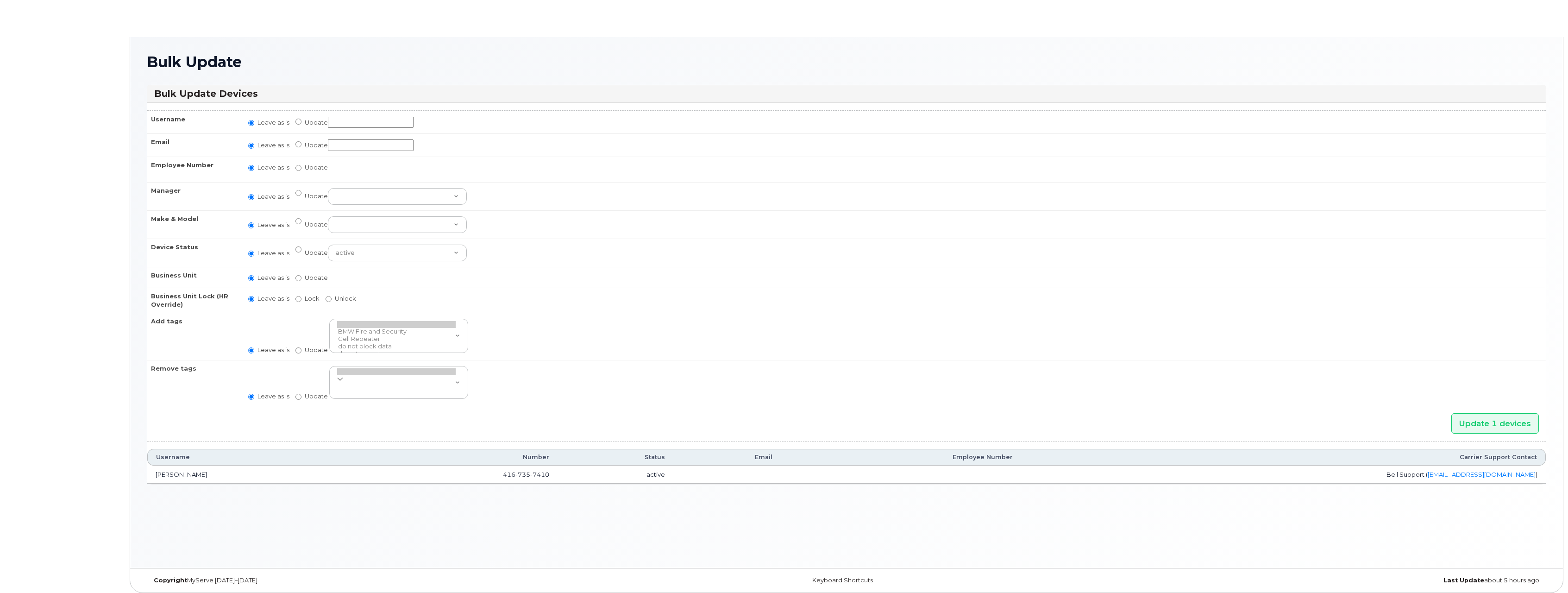
radio input "true"
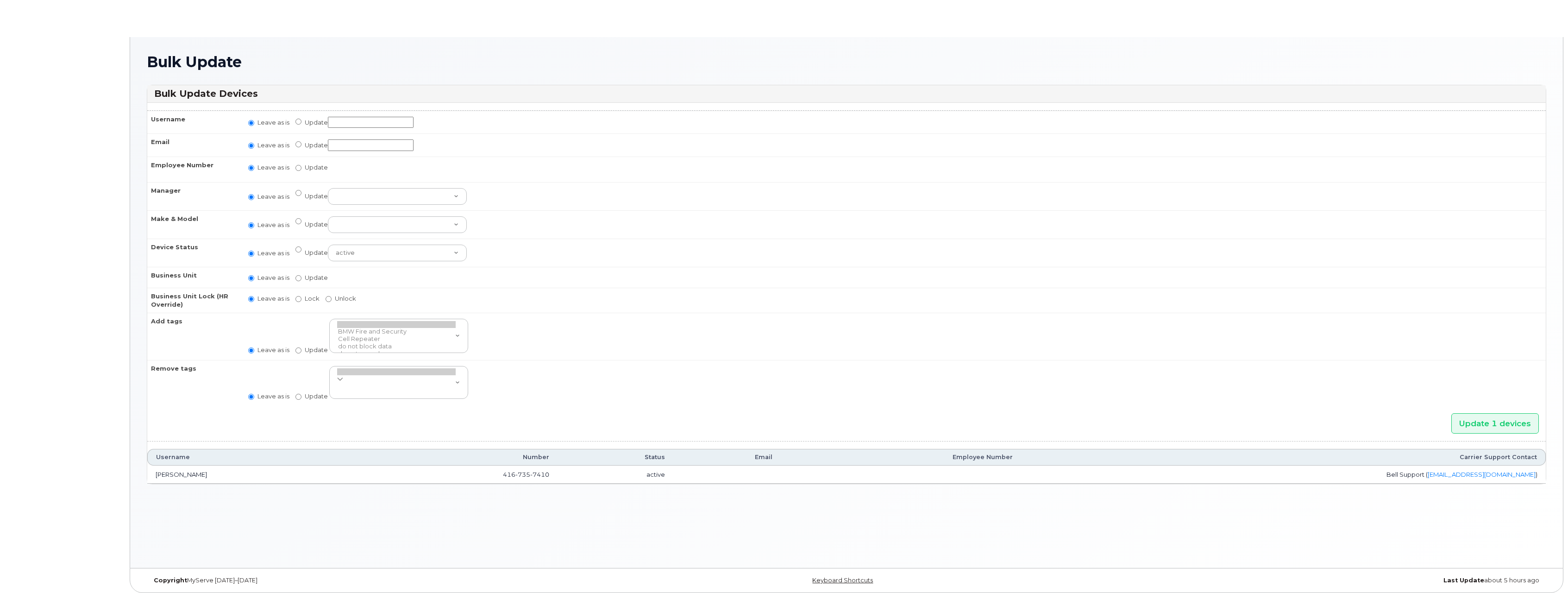
radio input "true"
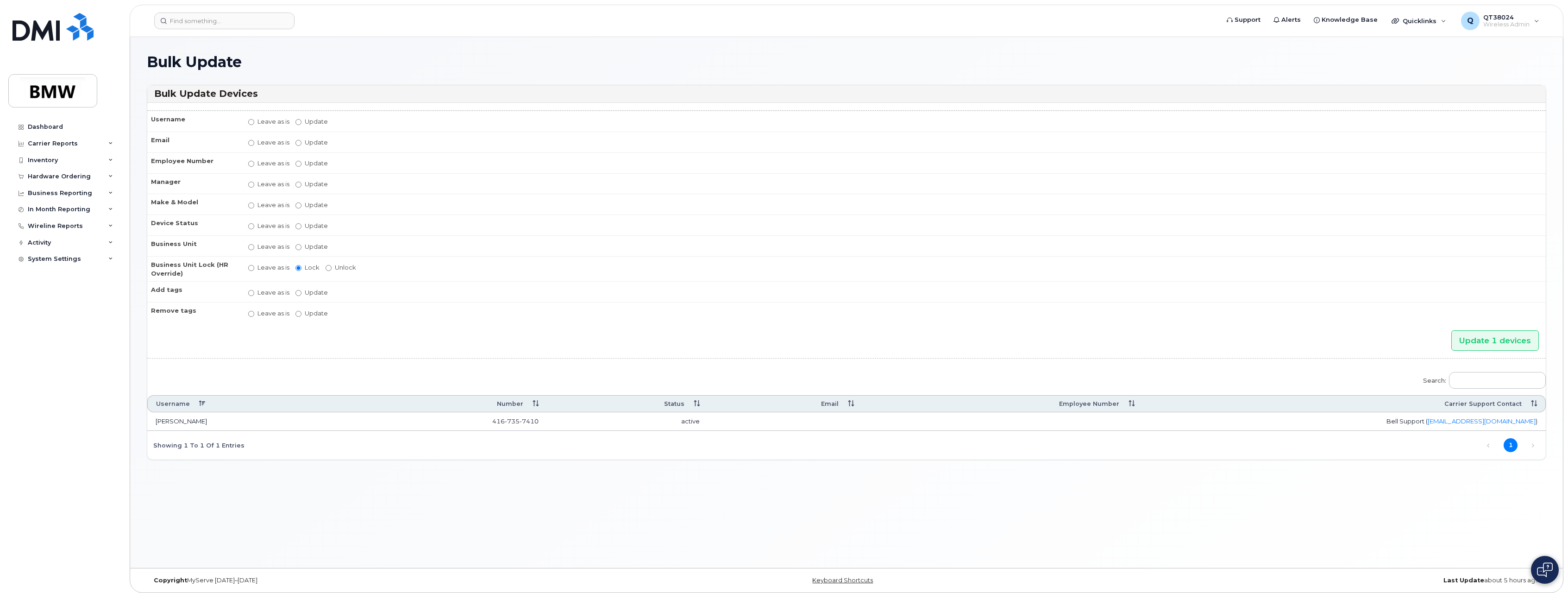
click at [303, 164] on label "Update" at bounding box center [312, 163] width 32 height 9
click at [301, 164] on input "Update" at bounding box center [299, 164] width 6 height 6
radio input "true"
radio input "false"
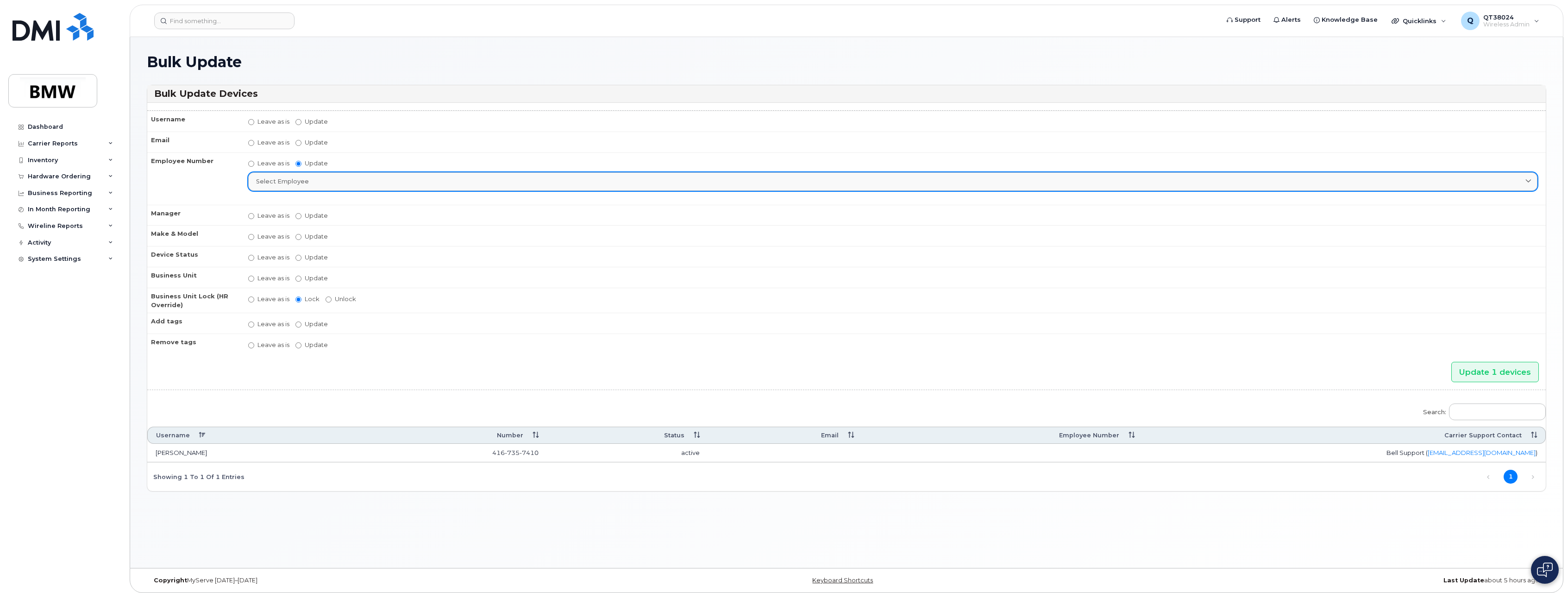
click at [307, 182] on div "Select employee" at bounding box center [893, 181] width 1273 height 9
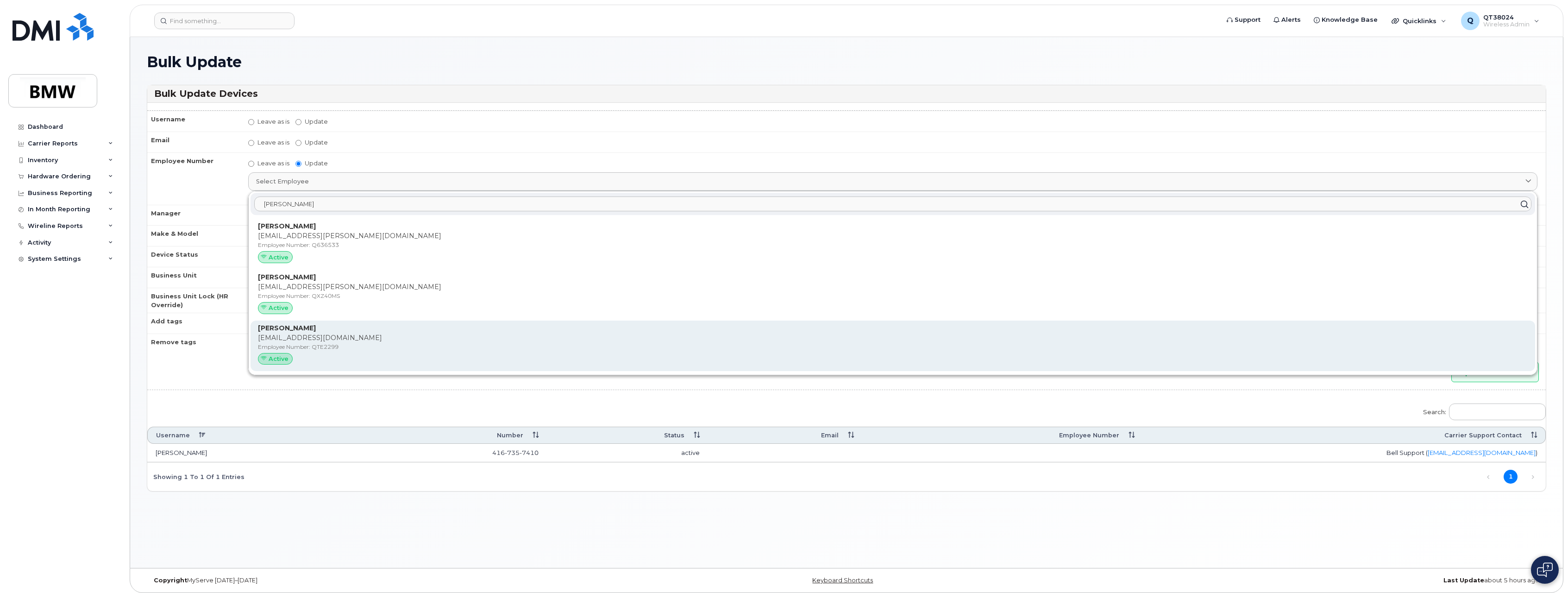
type input "Mirza"
click at [322, 348] on p "Employee Number: QTE2299" at bounding box center [893, 347] width 1270 height 9
type input "QTE2299"
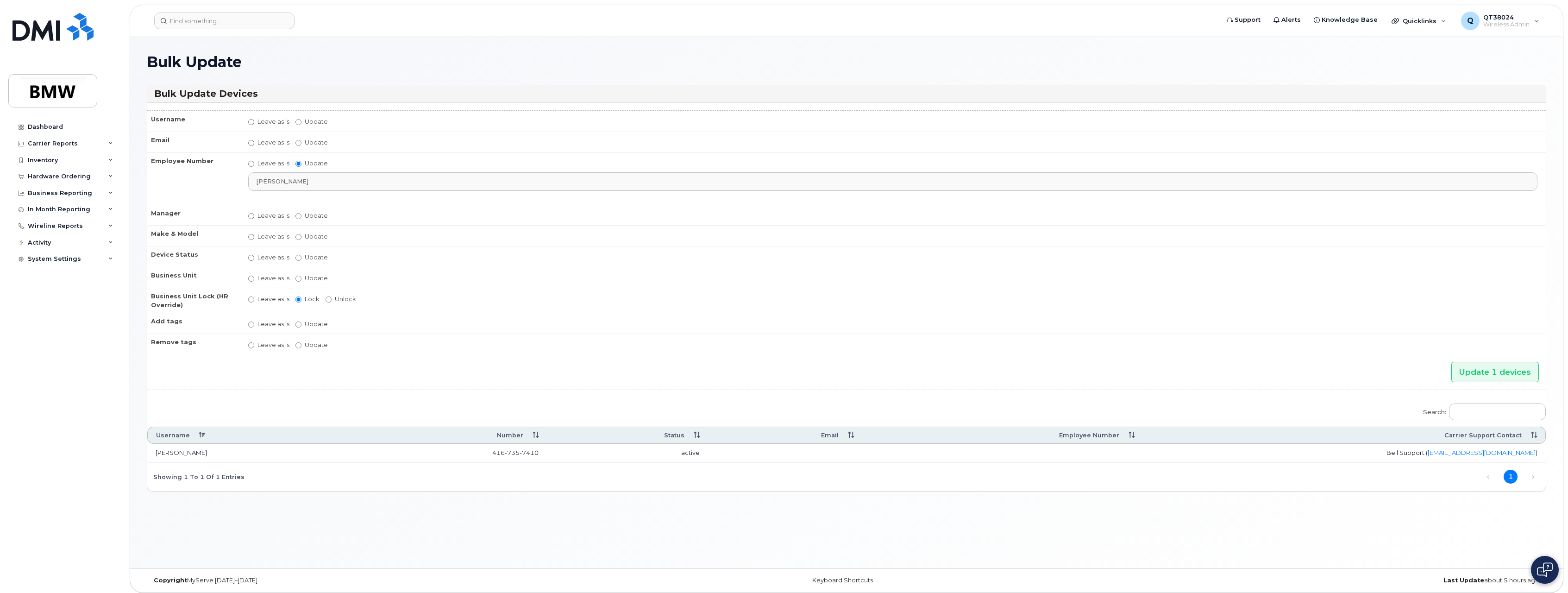
click at [296, 219] on label "Update [PERSON_NAME] [PERSON_NAME] [PERSON_NAME] [PERSON_NAME] [PERSON_NAME] [P…" at bounding box center [312, 215] width 32 height 9
click at [296, 219] on input "Update [PERSON_NAME] [PERSON_NAME] [PERSON_NAME] [PERSON_NAME] [PERSON_NAME] [P…" at bounding box center [299, 216] width 6 height 6
radio input "true"
radio input "false"
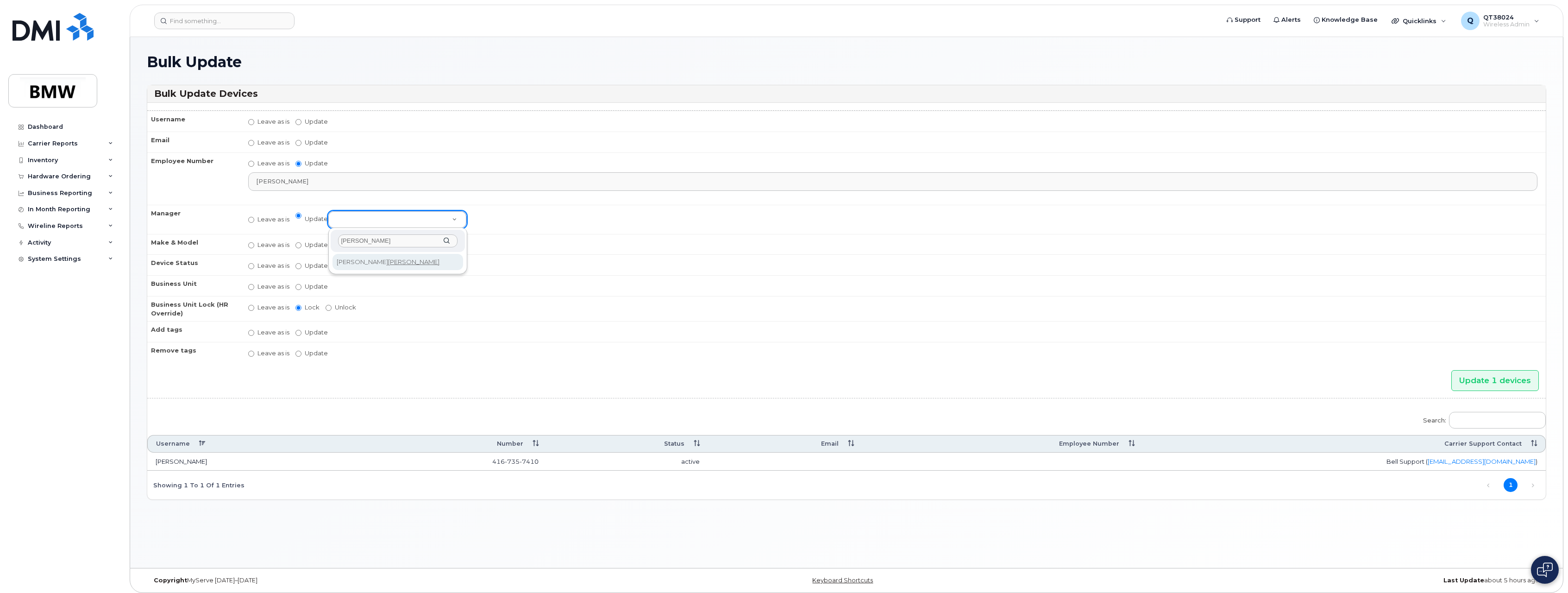
type input "[PERSON_NAME]"
select select "1895534"
click at [1473, 377] on input "Update 1 devices" at bounding box center [1495, 381] width 88 height 21
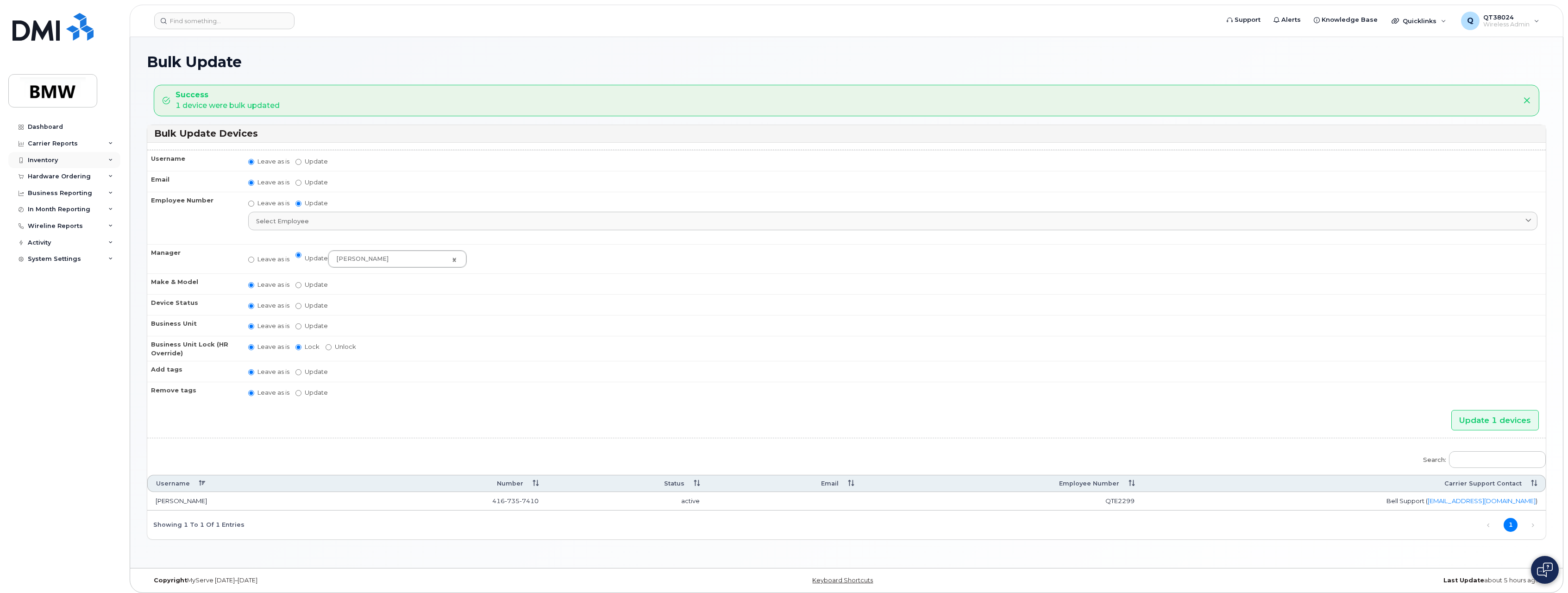
click at [33, 157] on div "Inventory" at bounding box center [43, 160] width 30 height 7
click at [63, 178] on div "Mobility Devices" at bounding box center [58, 177] width 52 height 9
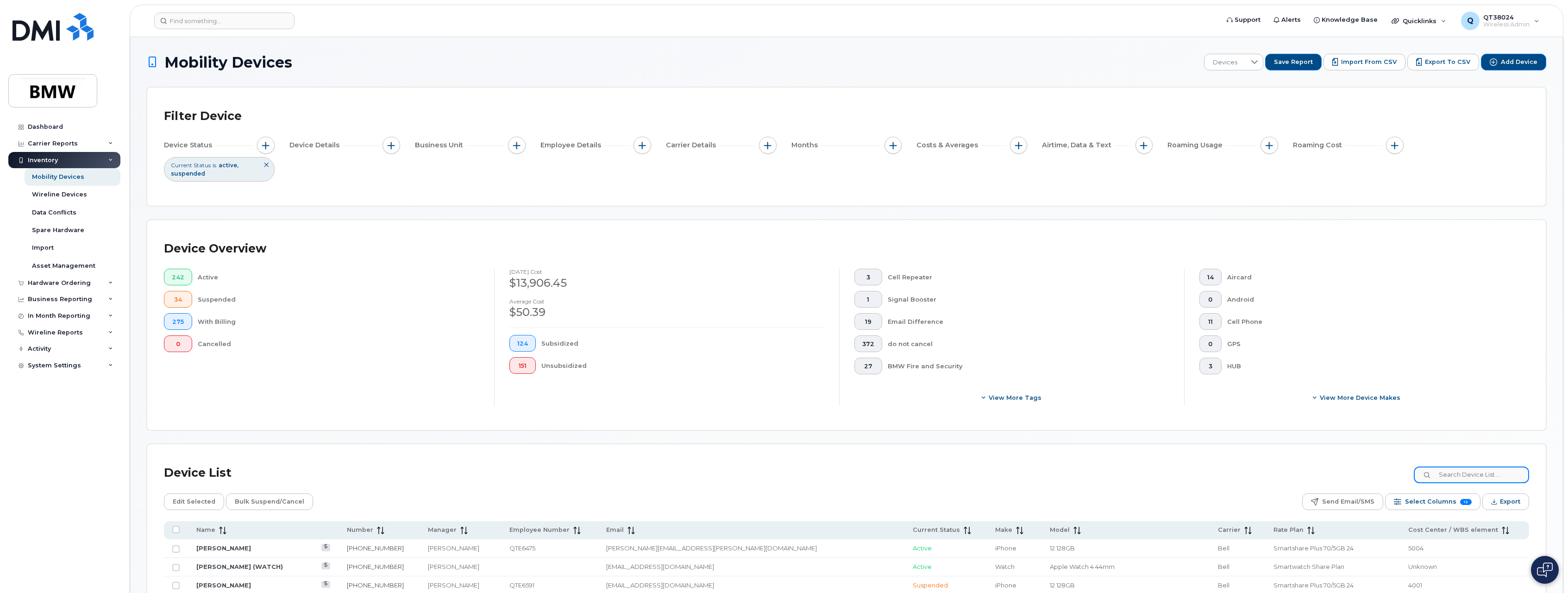
click at [1447, 478] on input at bounding box center [1472, 475] width 115 height 16
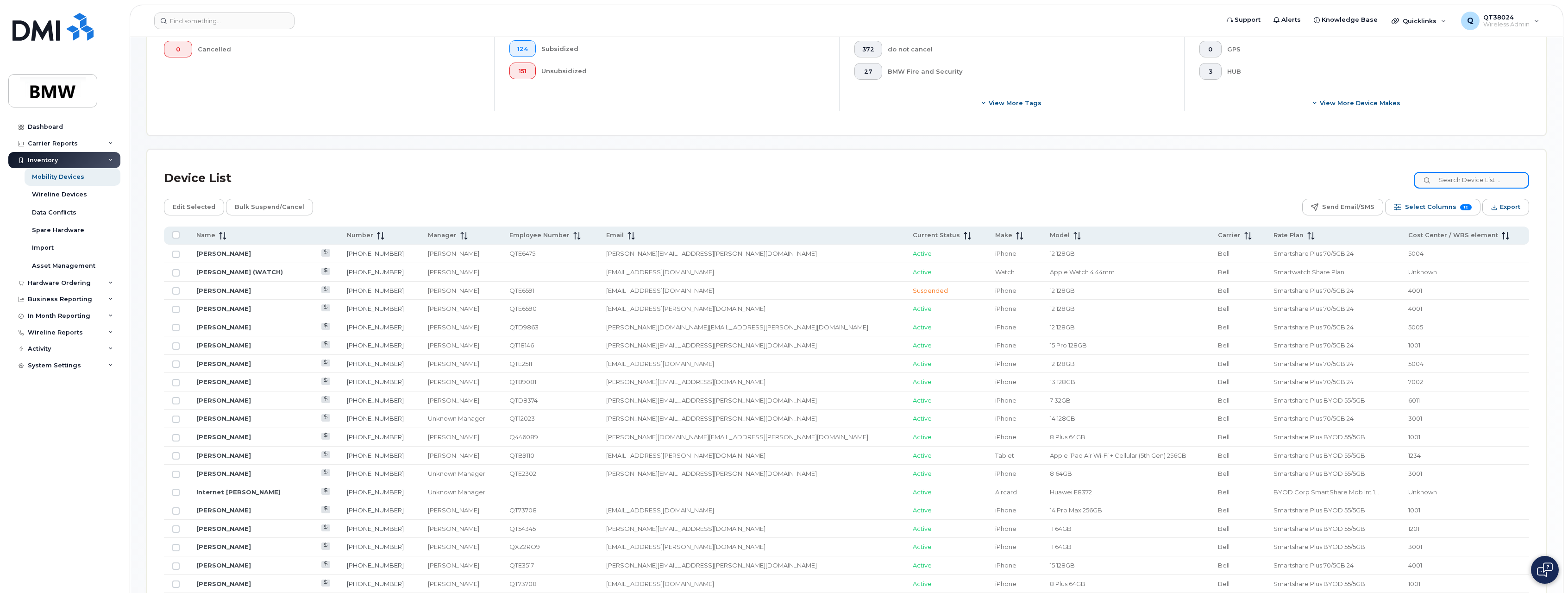
scroll to position [278, 0]
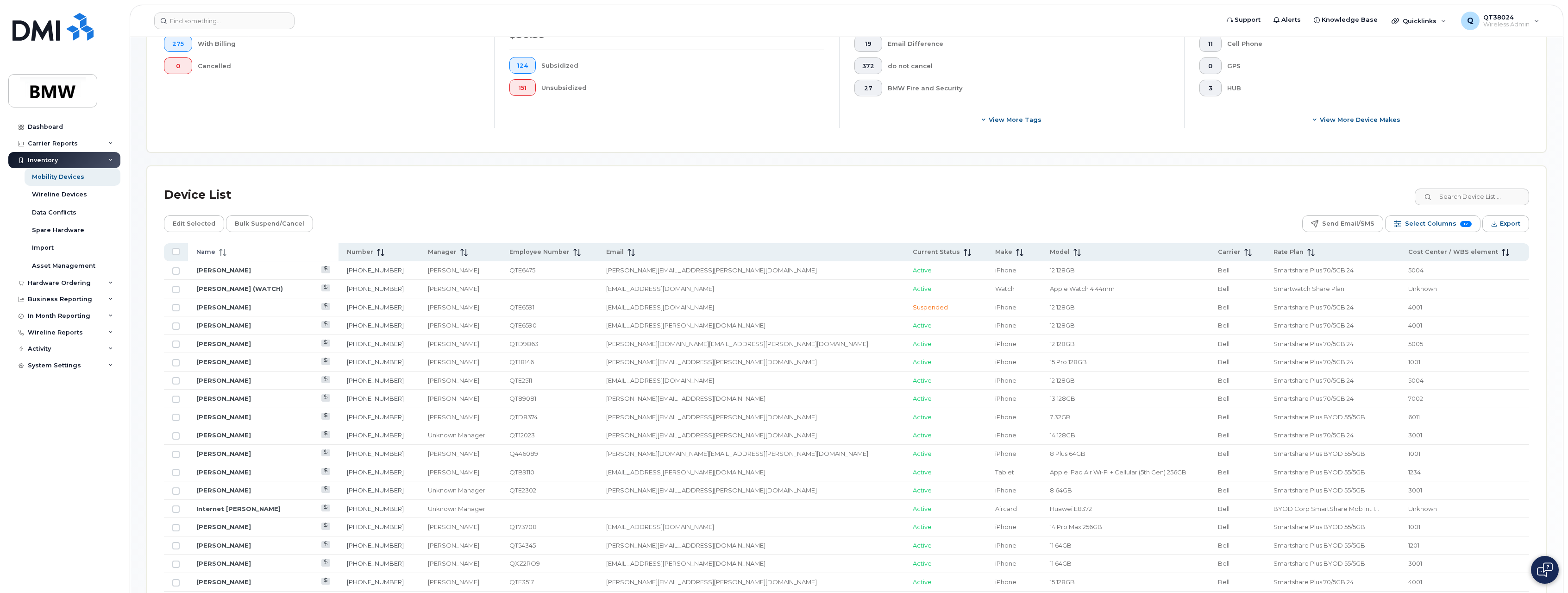
click at [202, 250] on span "Name" at bounding box center [206, 252] width 19 height 9
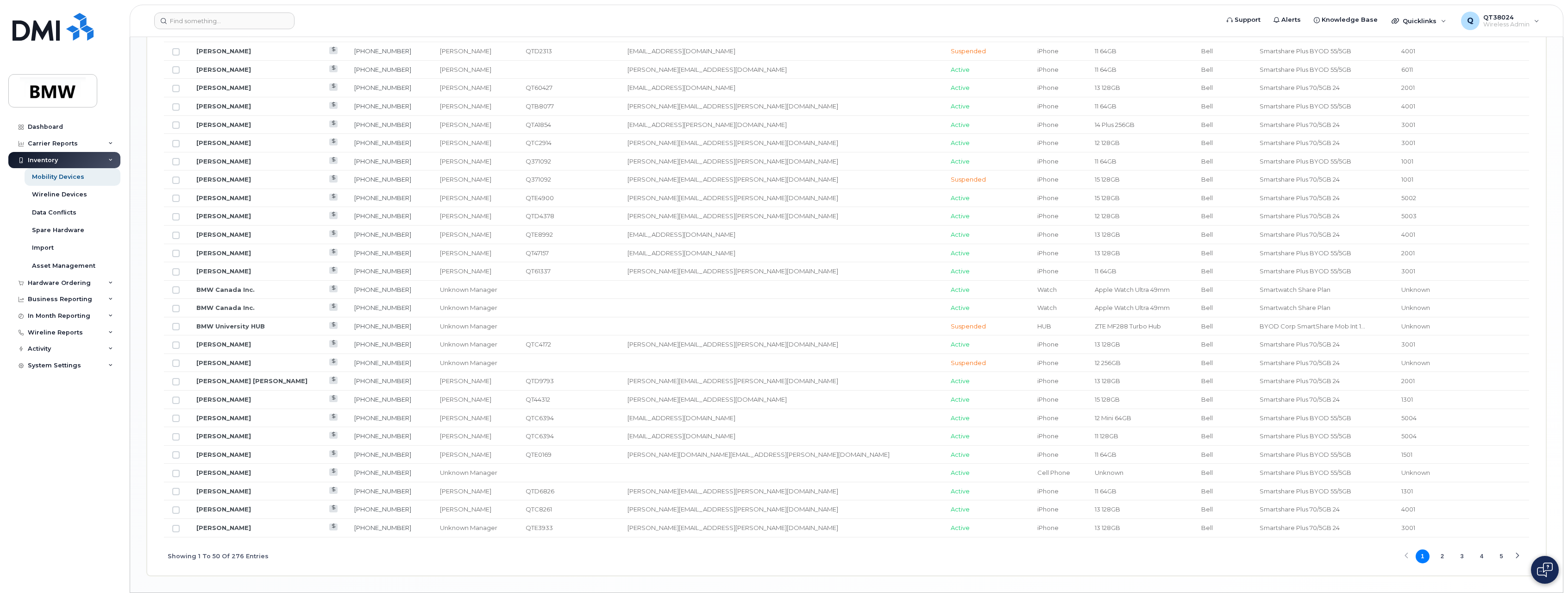
scroll to position [948, 0]
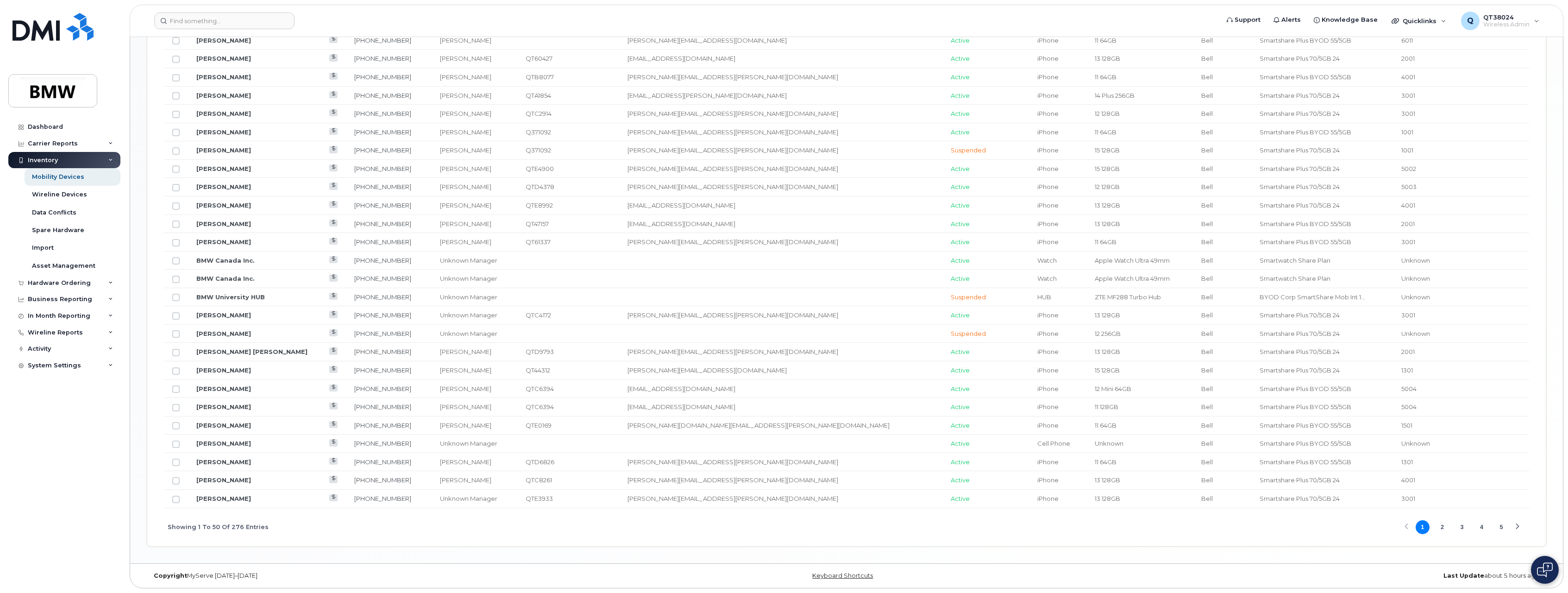
click at [1506, 529] on button "5" at bounding box center [1502, 527] width 14 height 14
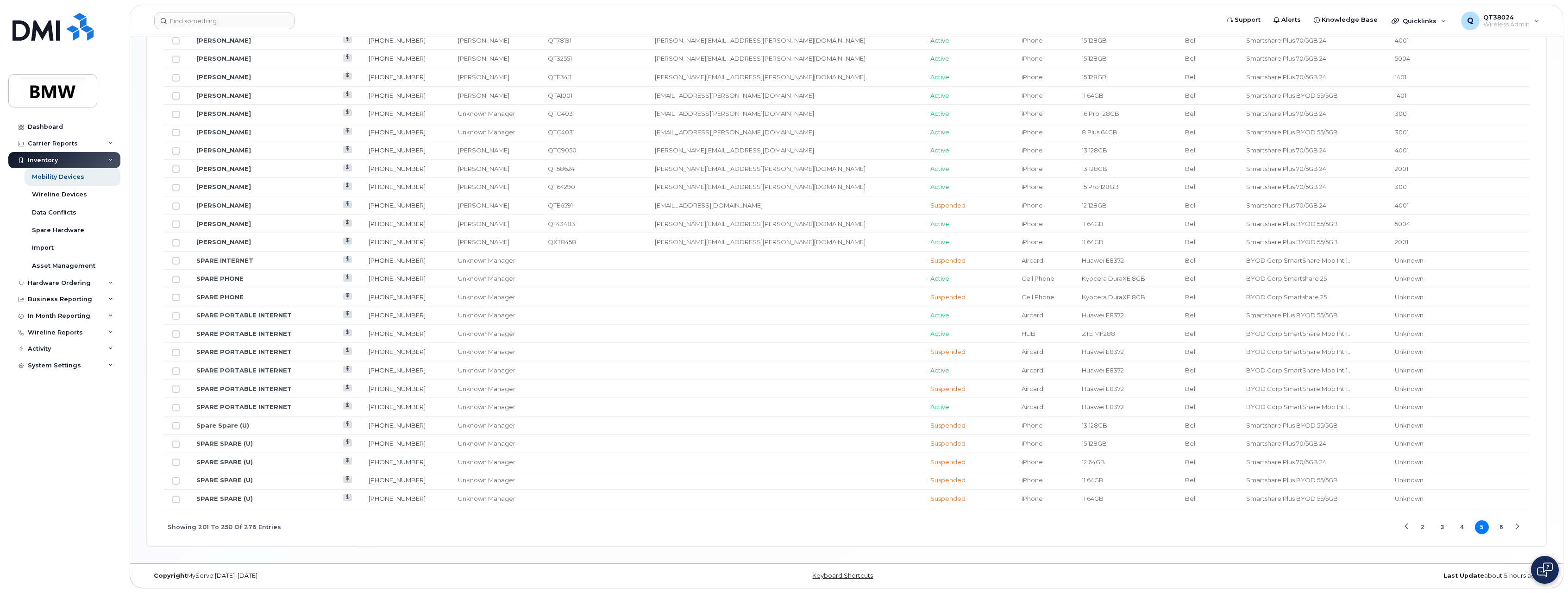
click at [1501, 528] on button "6" at bounding box center [1502, 527] width 14 height 14
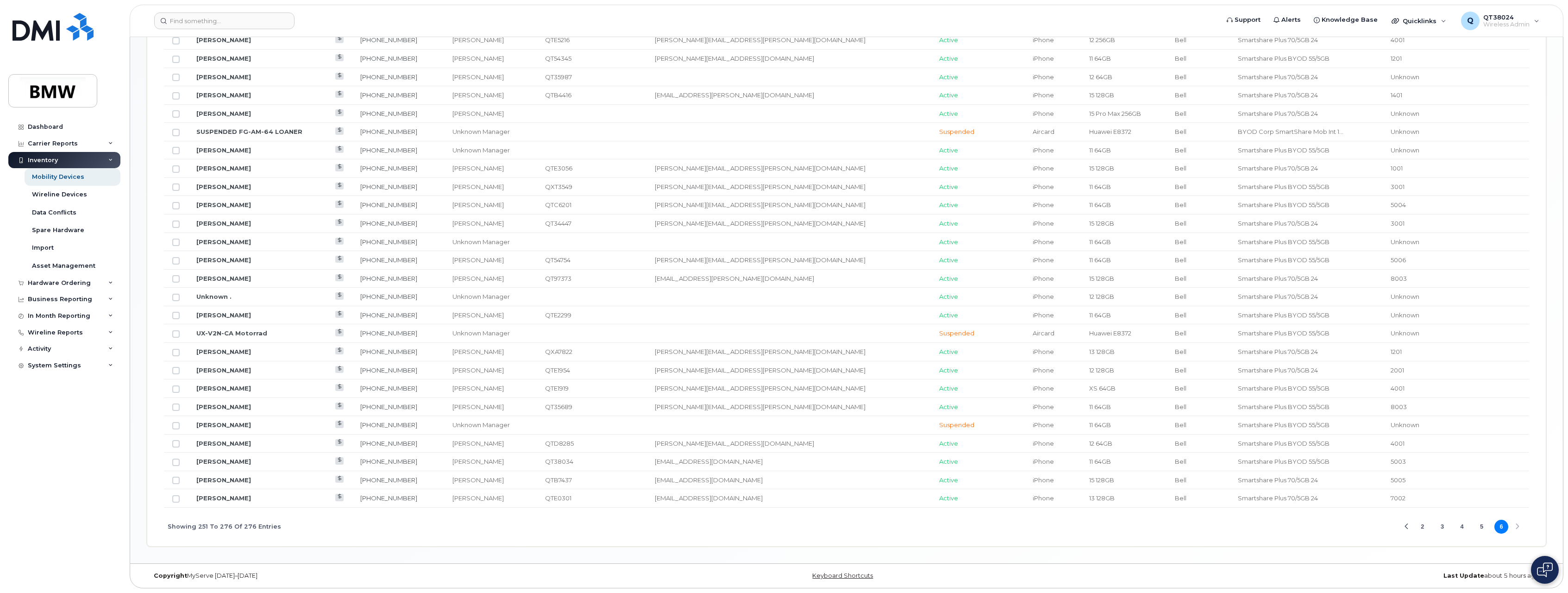
scroll to position [508, 0]
click at [174, 480] on input "Row Unselected" at bounding box center [176, 480] width 7 height 7
checkbox input "true"
click at [1466, 526] on button "4" at bounding box center [1462, 527] width 14 height 14
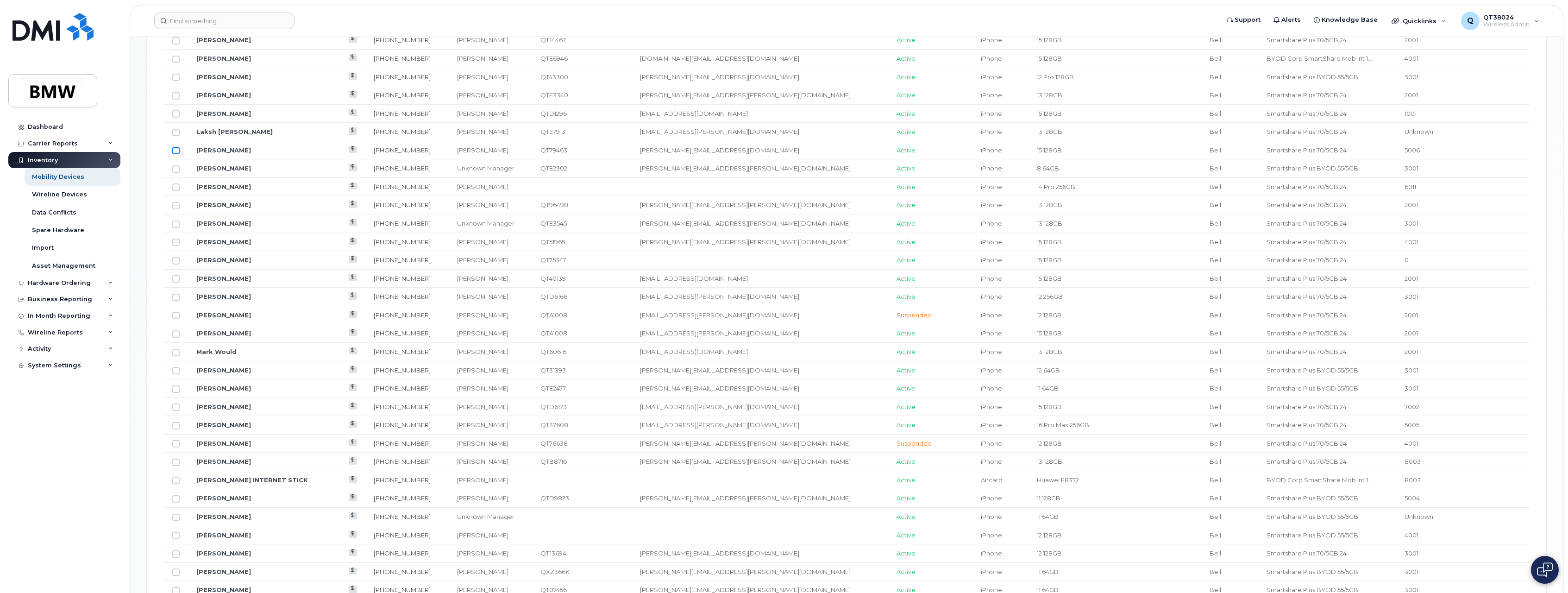
click at [175, 151] on input "Row Unselected" at bounding box center [176, 151] width 7 height 7
checkbox input "true"
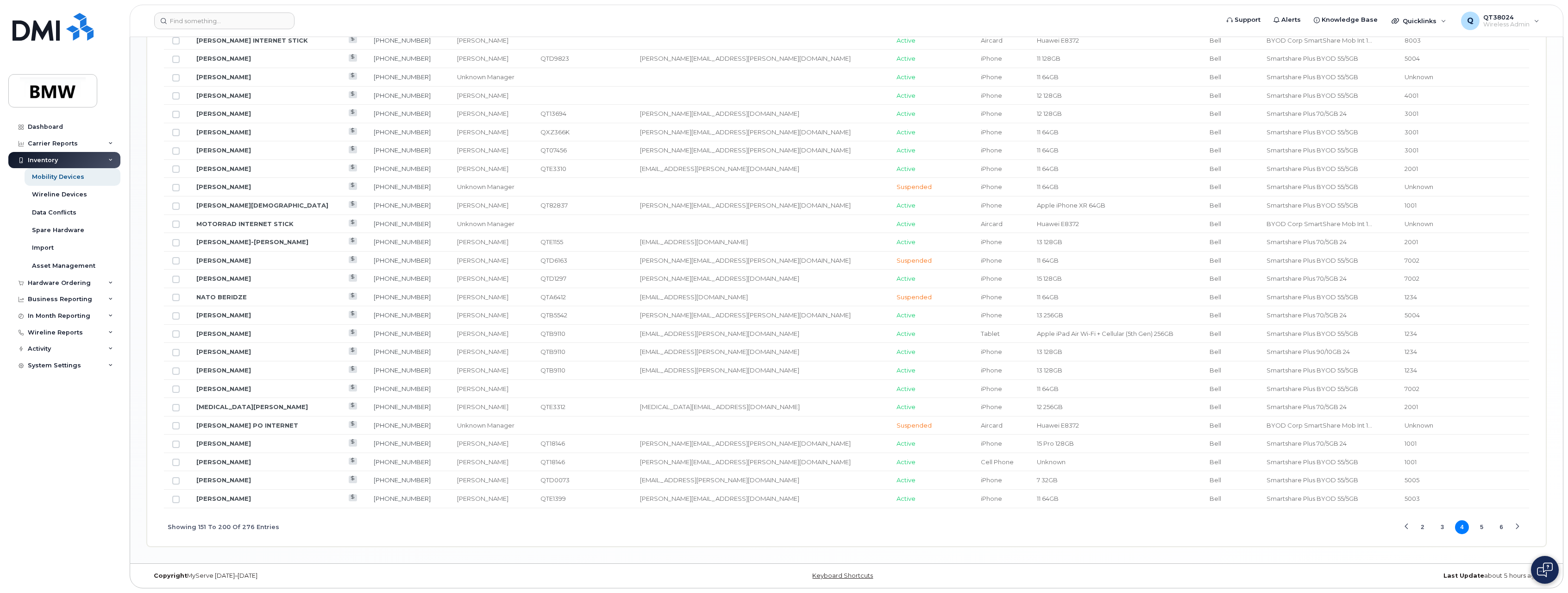
click at [1497, 524] on button "6" at bounding box center [1502, 527] width 14 height 14
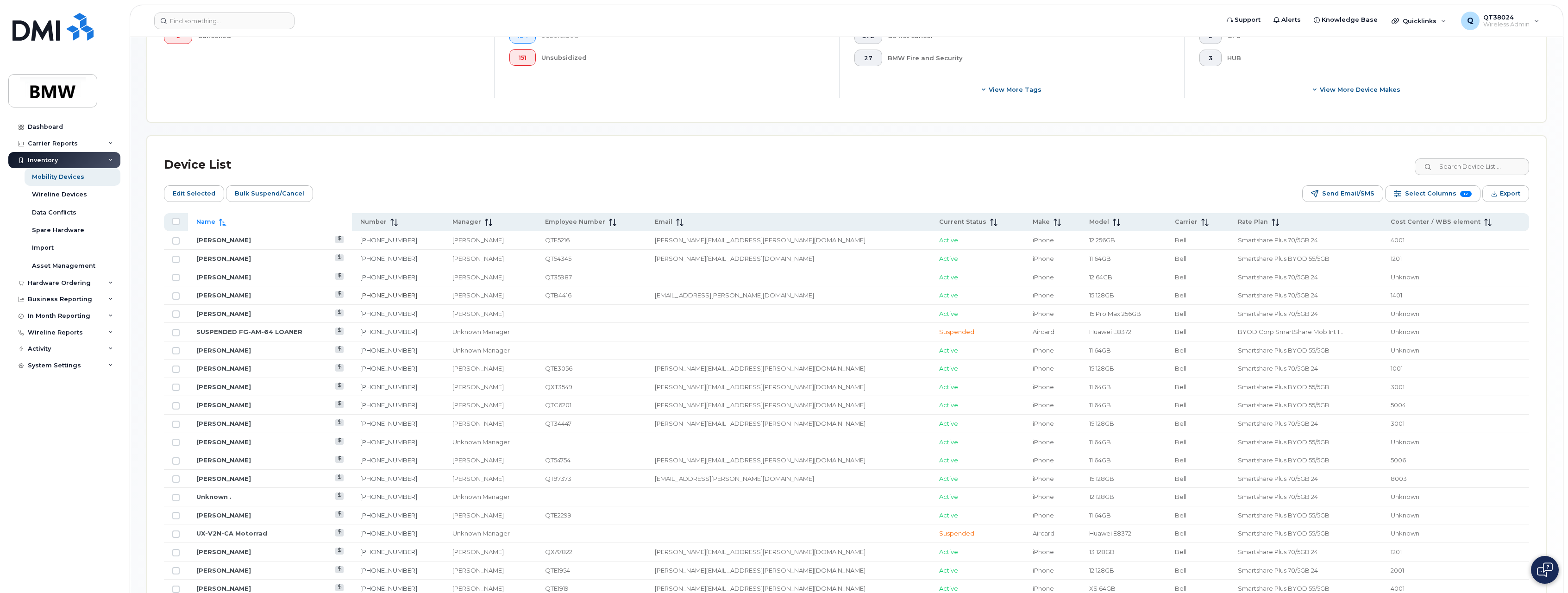
scroll to position [276, 0]
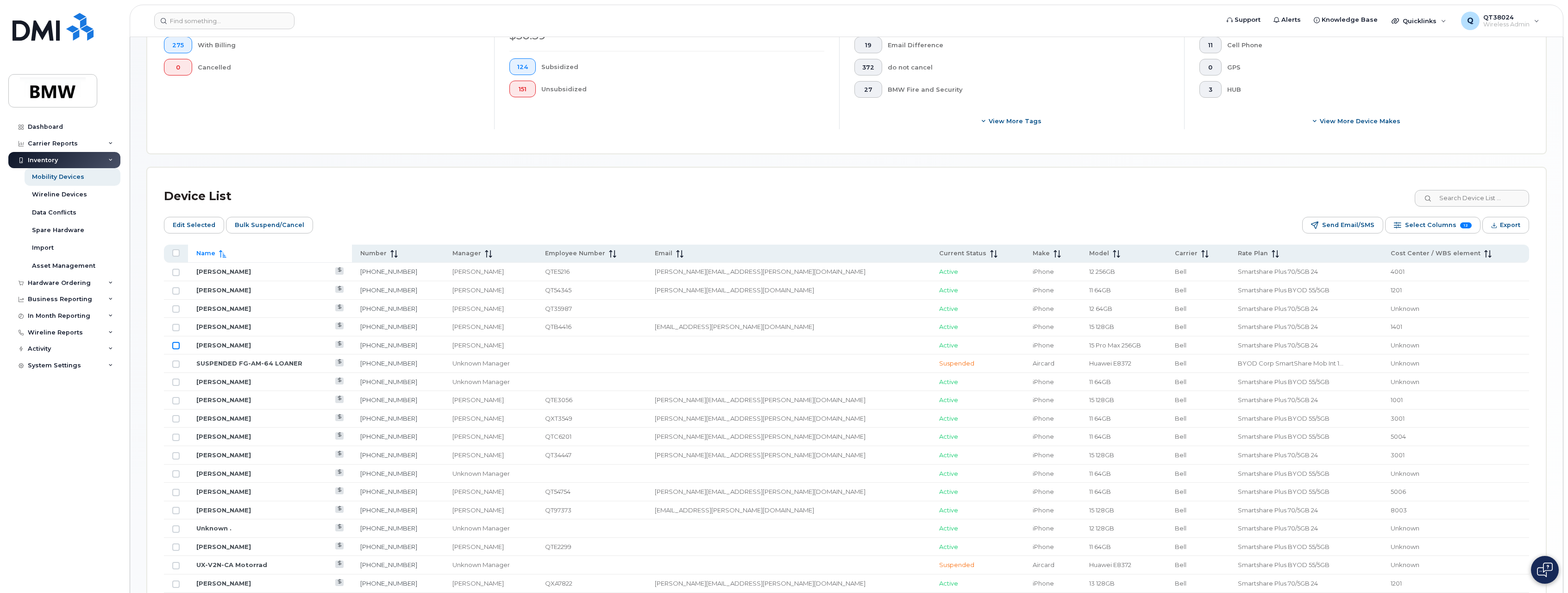
click at [178, 349] on input "Row Unselected" at bounding box center [176, 345] width 7 height 7
checkbox input "true"
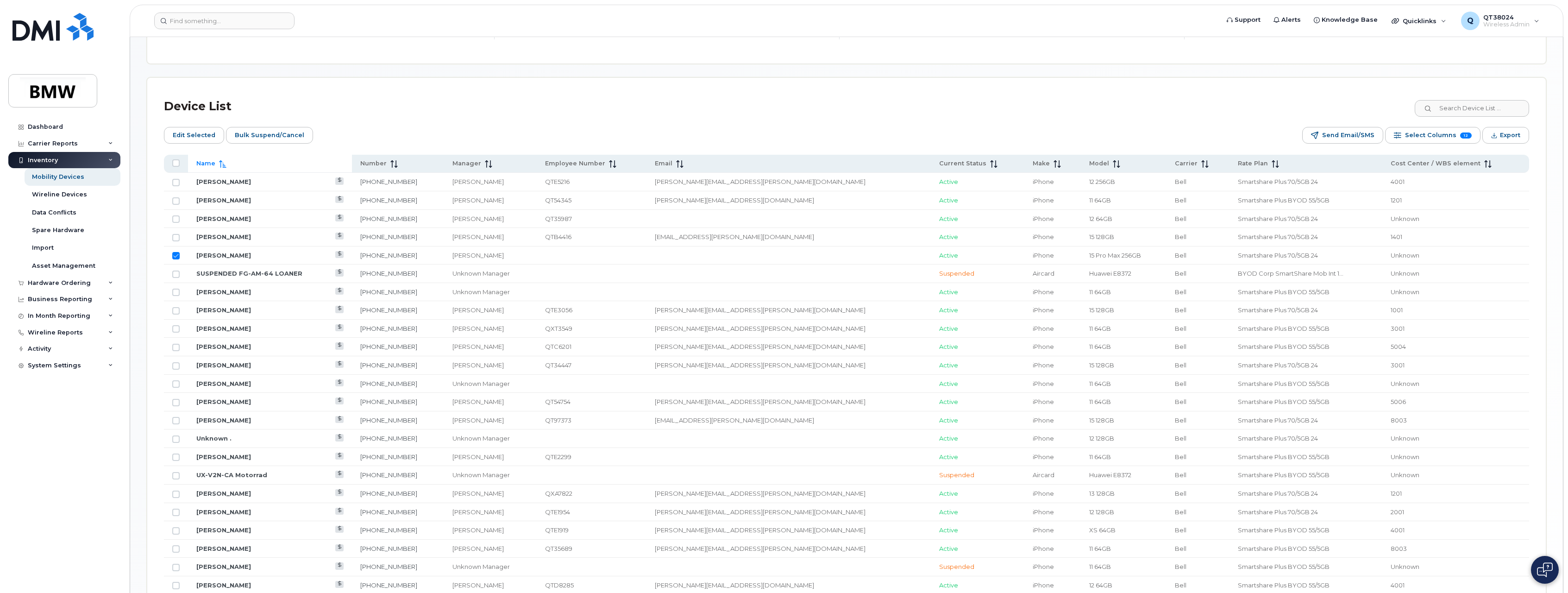
scroll to position [508, 0]
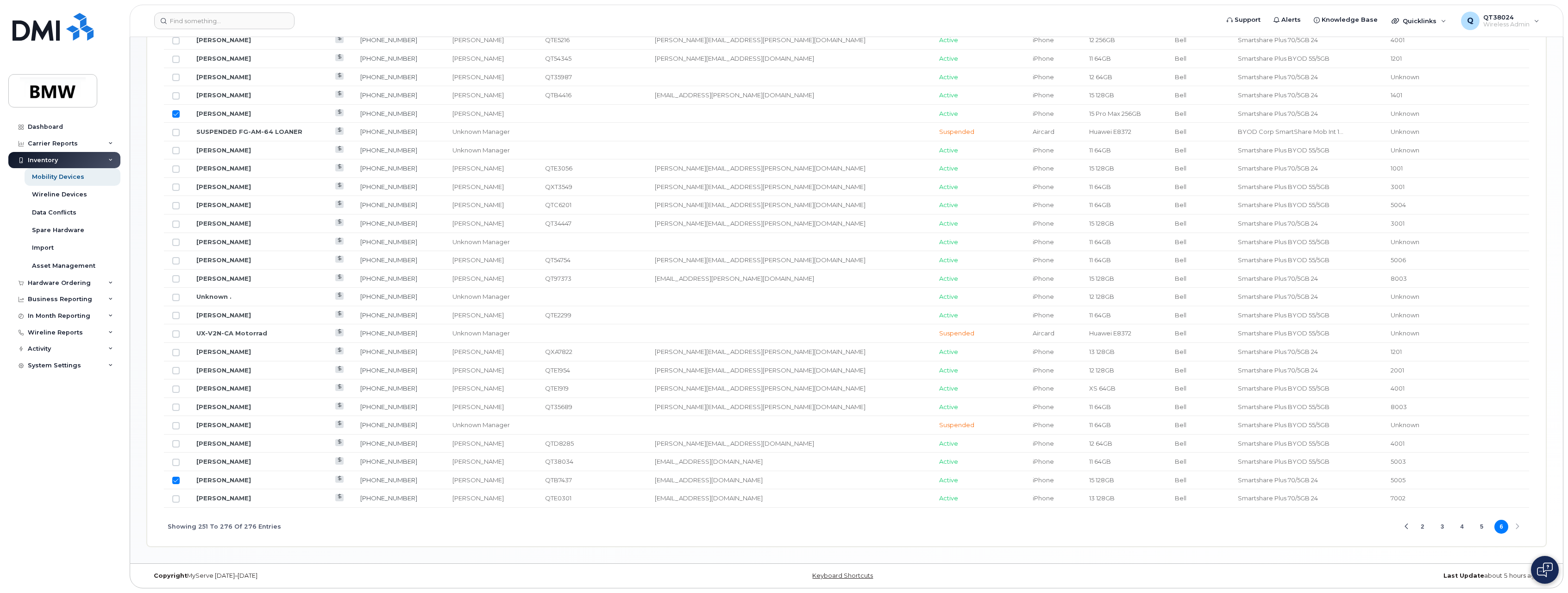
click at [1422, 525] on button "2" at bounding box center [1423, 527] width 14 height 14
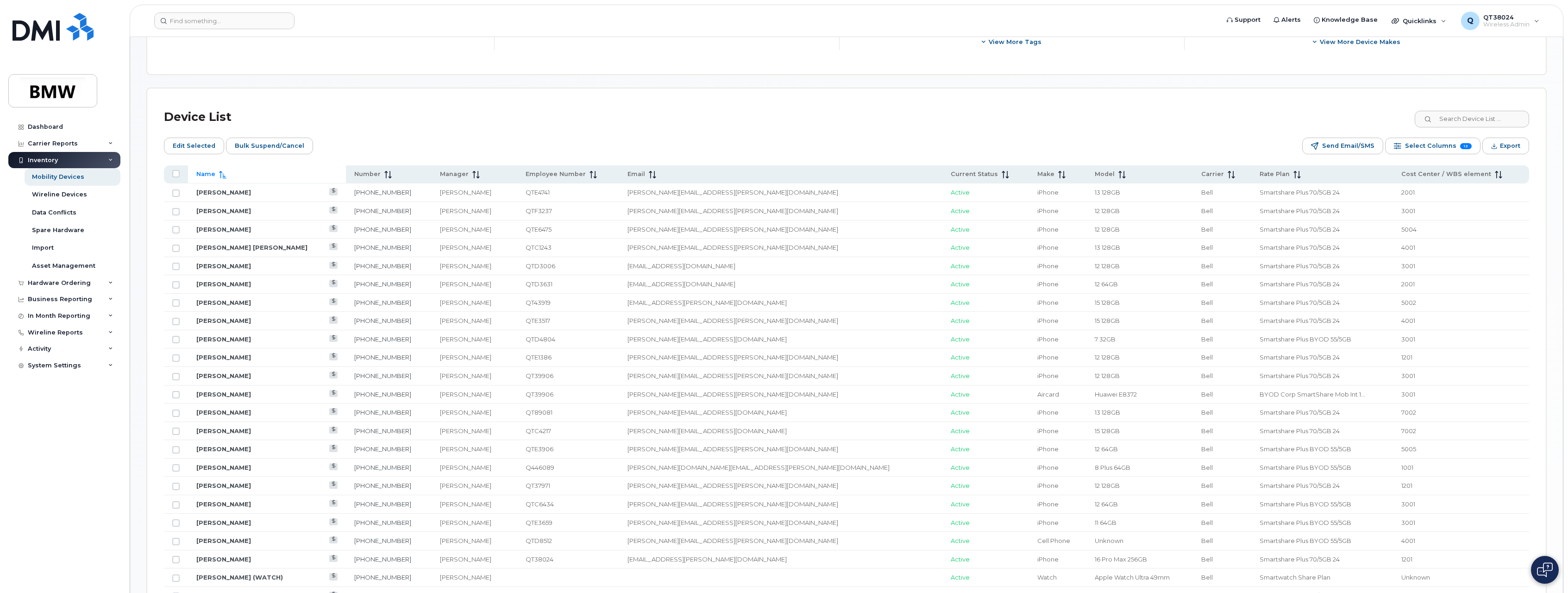
scroll to position [415, 0]
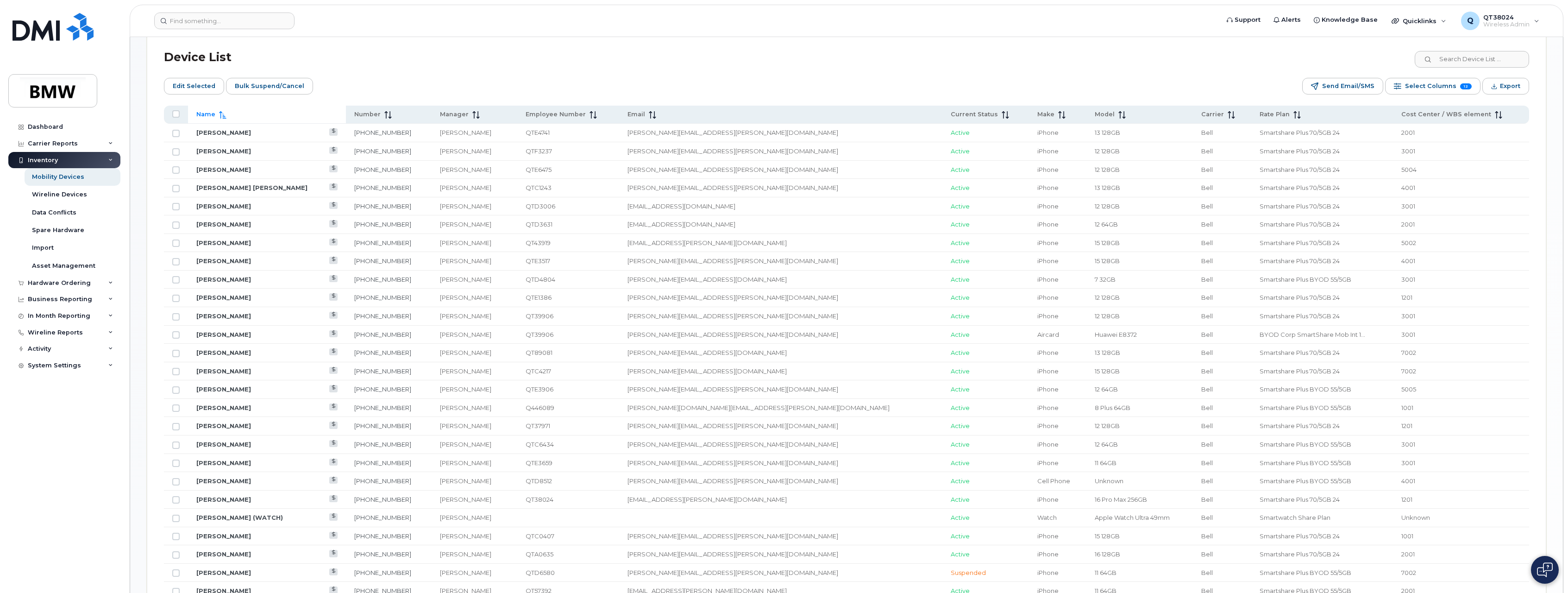
click at [180, 246] on td at bounding box center [176, 243] width 24 height 18
click at [175, 245] on input "Row Unselected" at bounding box center [176, 243] width 7 height 7
click at [174, 242] on input "Row Selected" at bounding box center [176, 243] width 7 height 7
click at [174, 242] on input "Row Unselected" at bounding box center [176, 243] width 7 height 7
checkbox input "true"
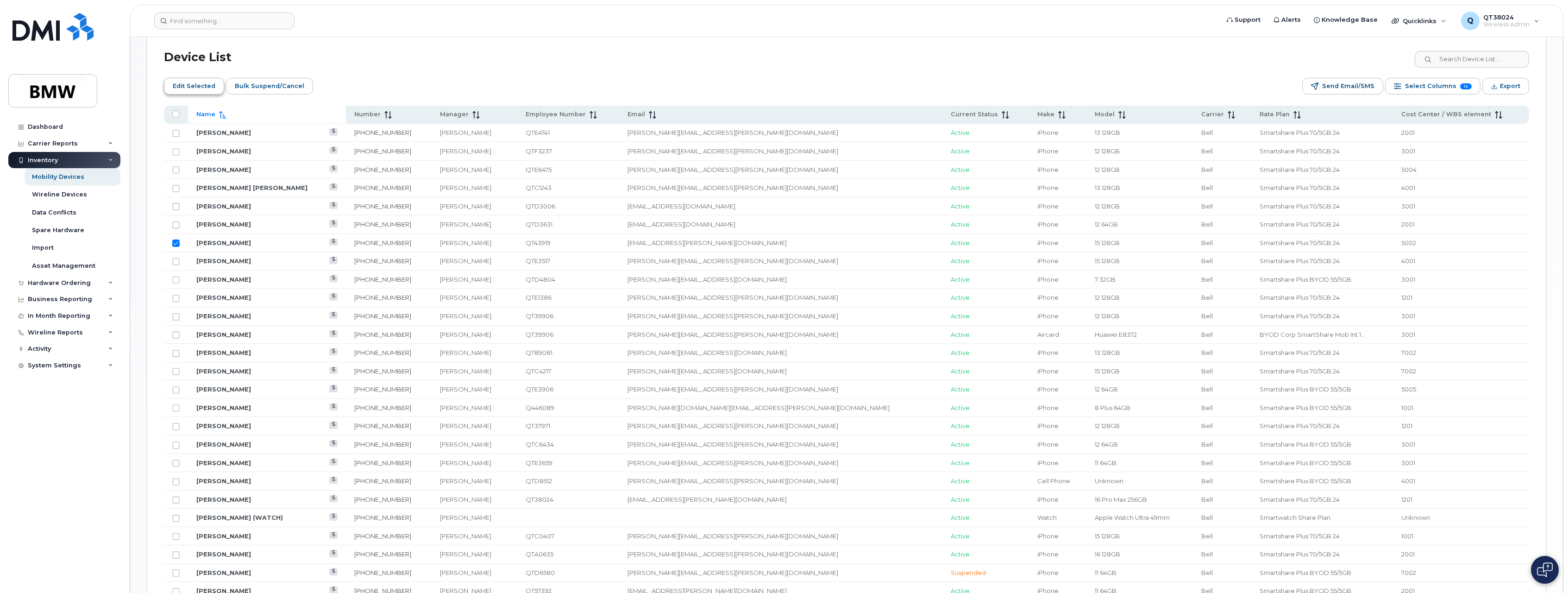
click at [199, 91] on span "Edit Selected" at bounding box center [194, 86] width 43 height 14
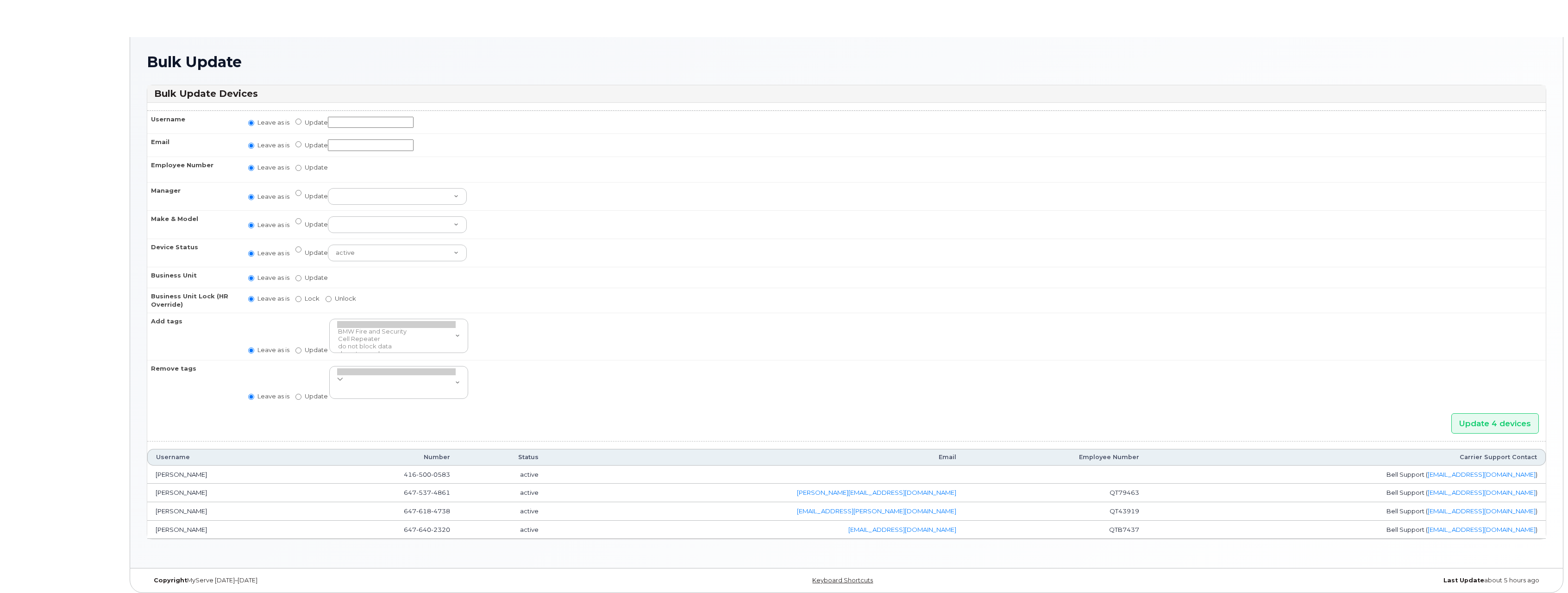
radio input "true"
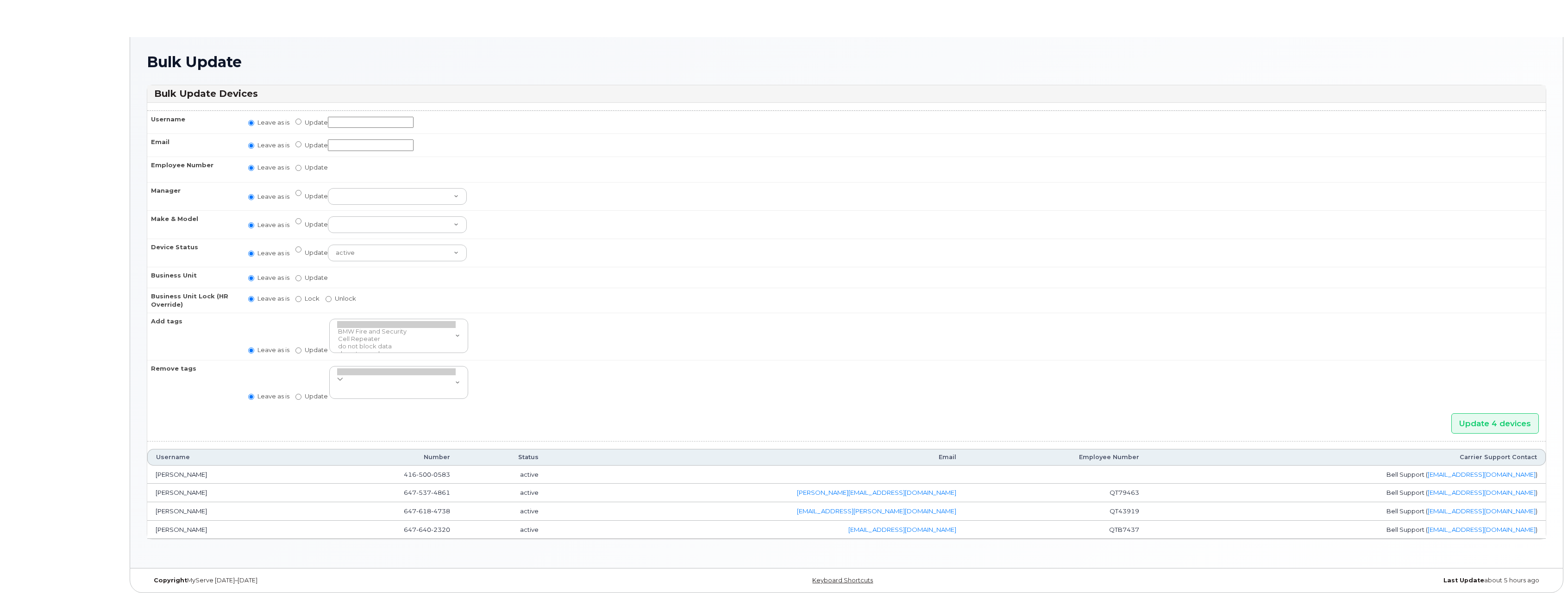
radio input "true"
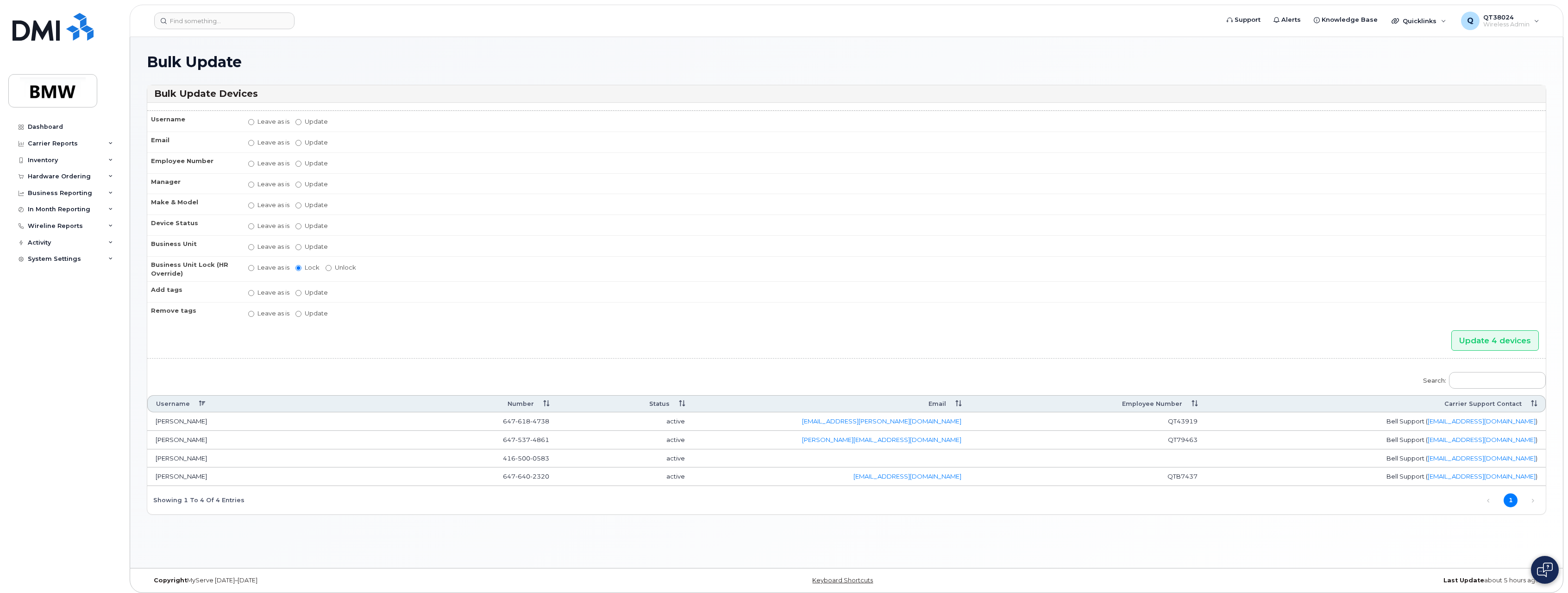
scroll to position [5, 0]
click at [298, 180] on input "Update [PERSON_NAME] [PERSON_NAME] [PERSON_NAME] [PERSON_NAME] [PERSON_NAME] [P…" at bounding box center [299, 180] width 6 height 6
radio input "true"
radio input "false"
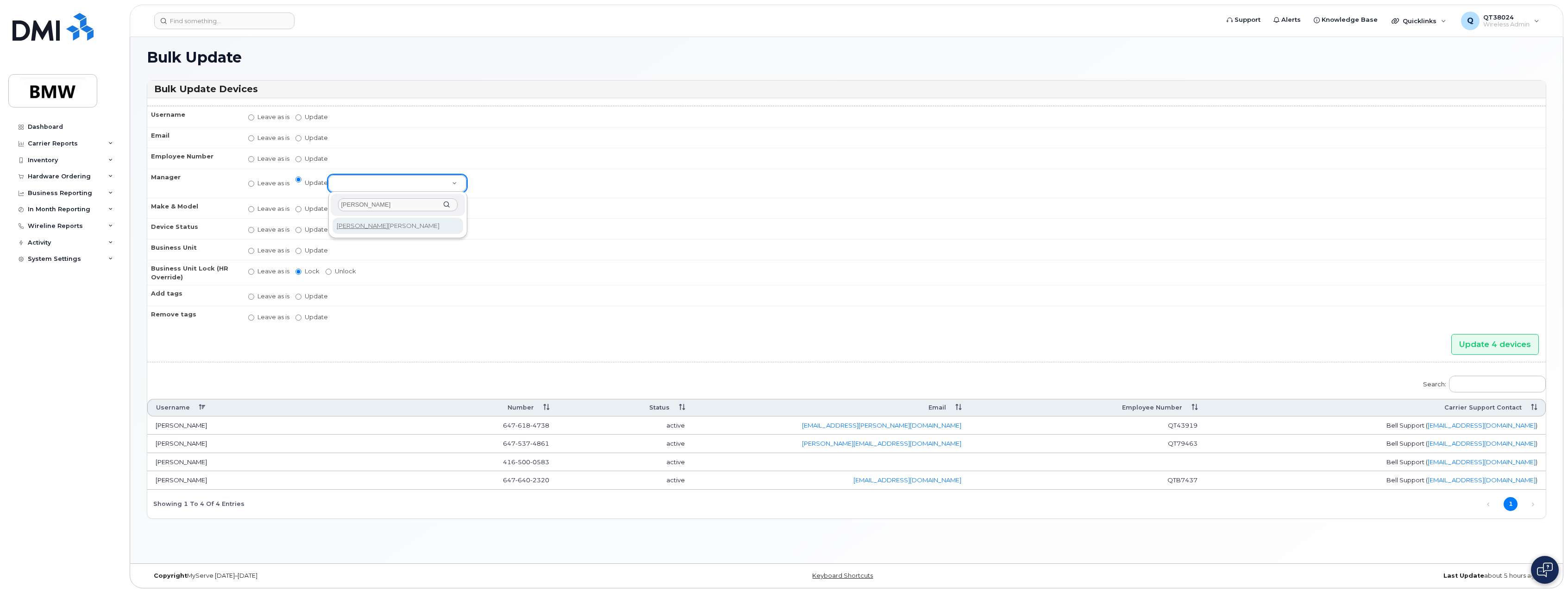
type input "[PERSON_NAME]"
select select "2966943"
click at [1476, 349] on input "Update 4 devices" at bounding box center [1495, 345] width 88 height 21
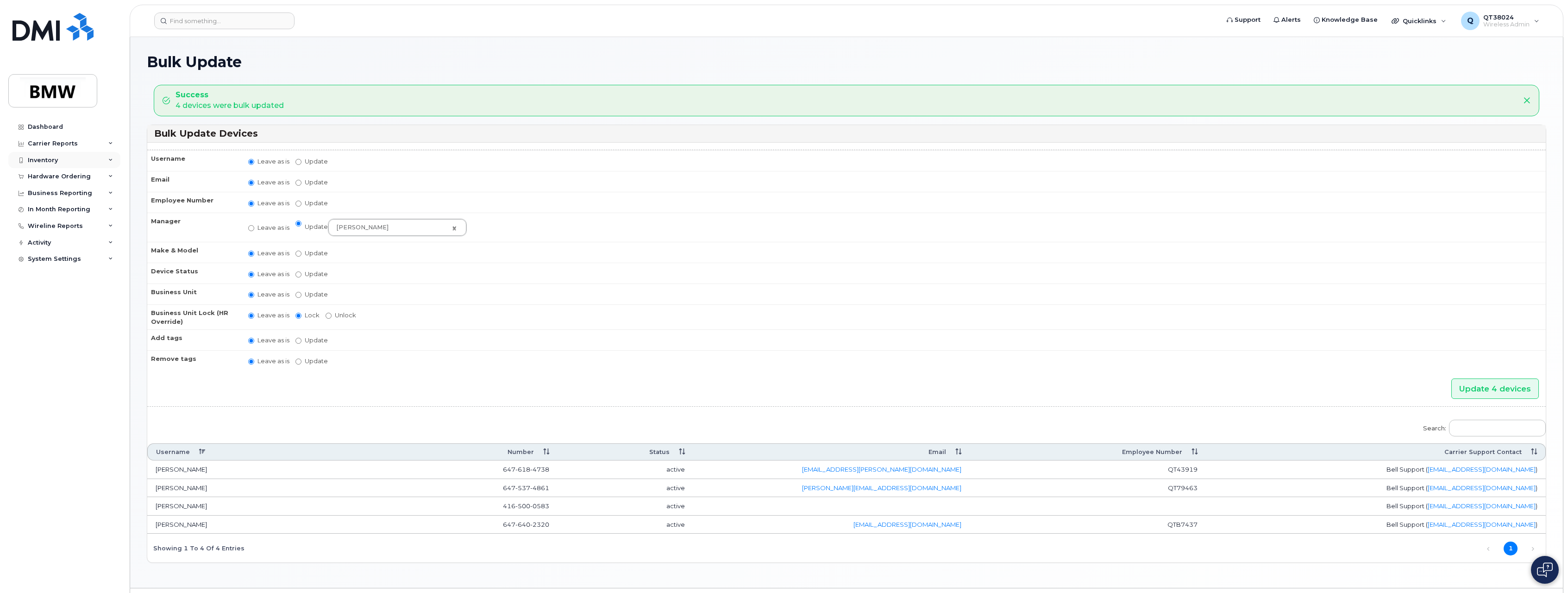
click at [49, 159] on div "Inventory" at bounding box center [43, 160] width 30 height 7
click at [65, 179] on div "Mobility Devices" at bounding box center [58, 177] width 52 height 9
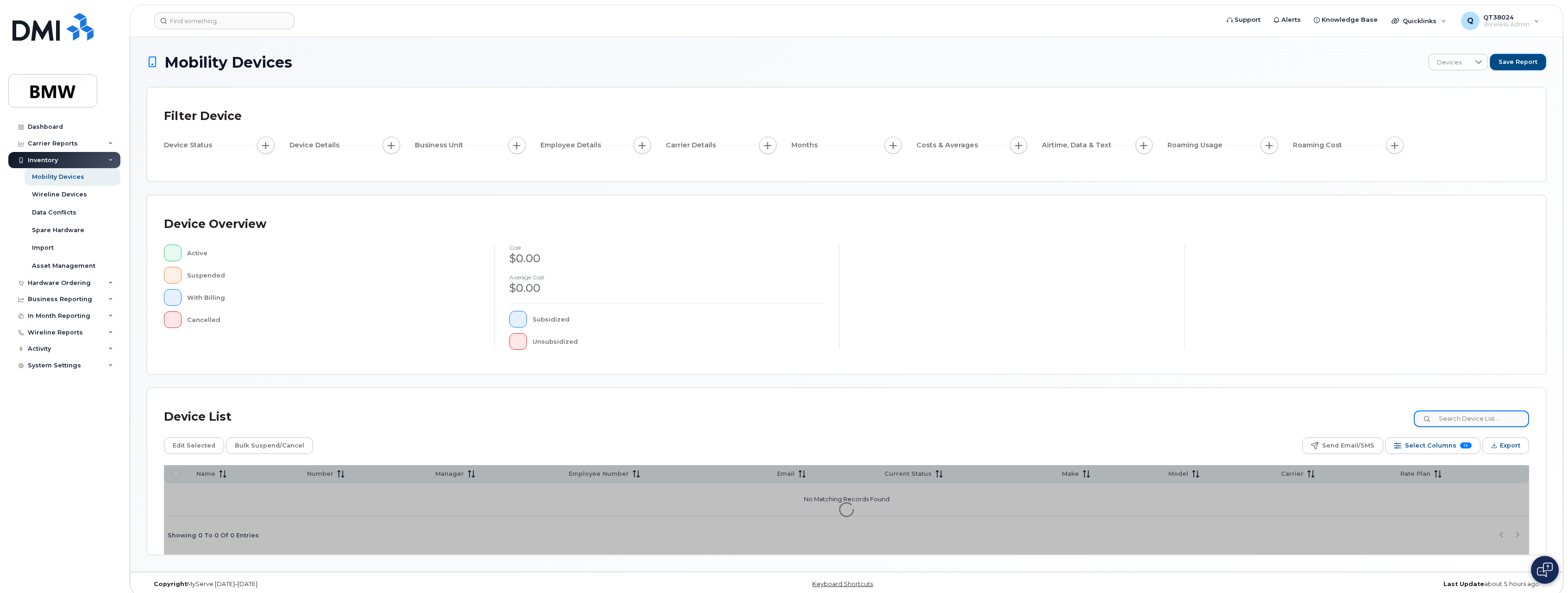
click at [1449, 419] on input at bounding box center [1472, 419] width 115 height 16
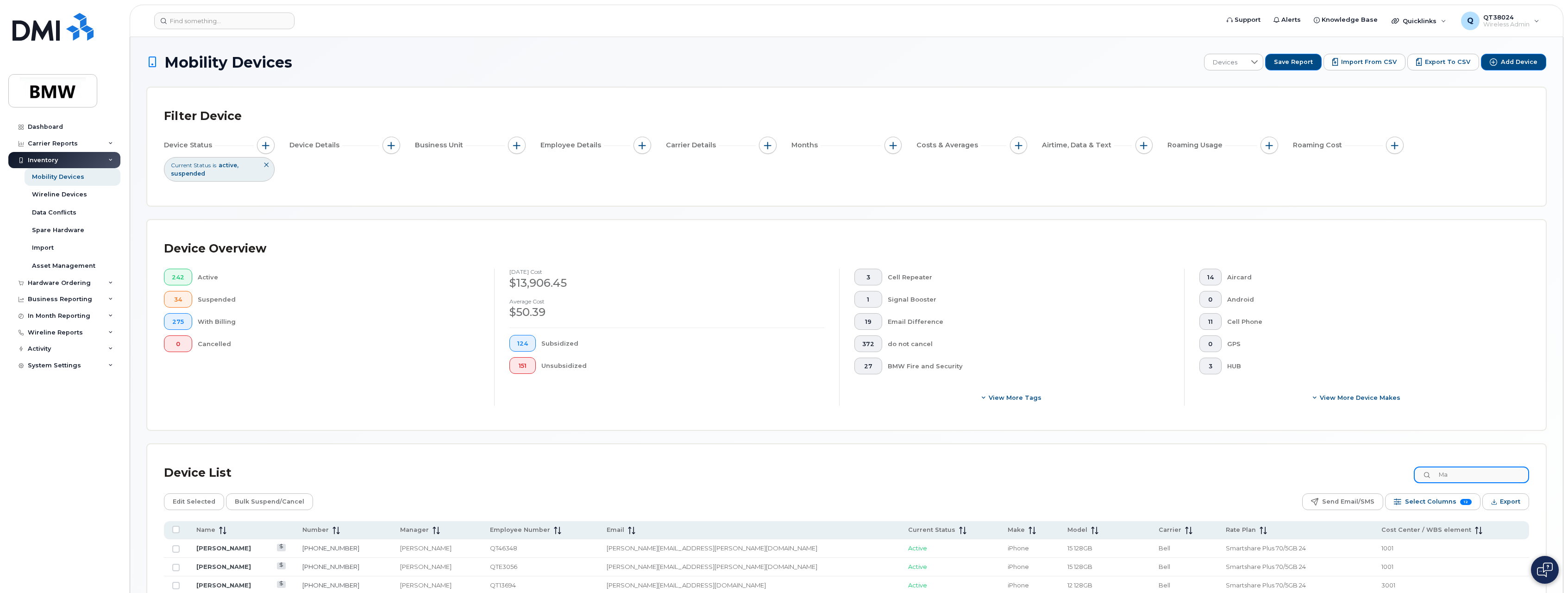
type input "M"
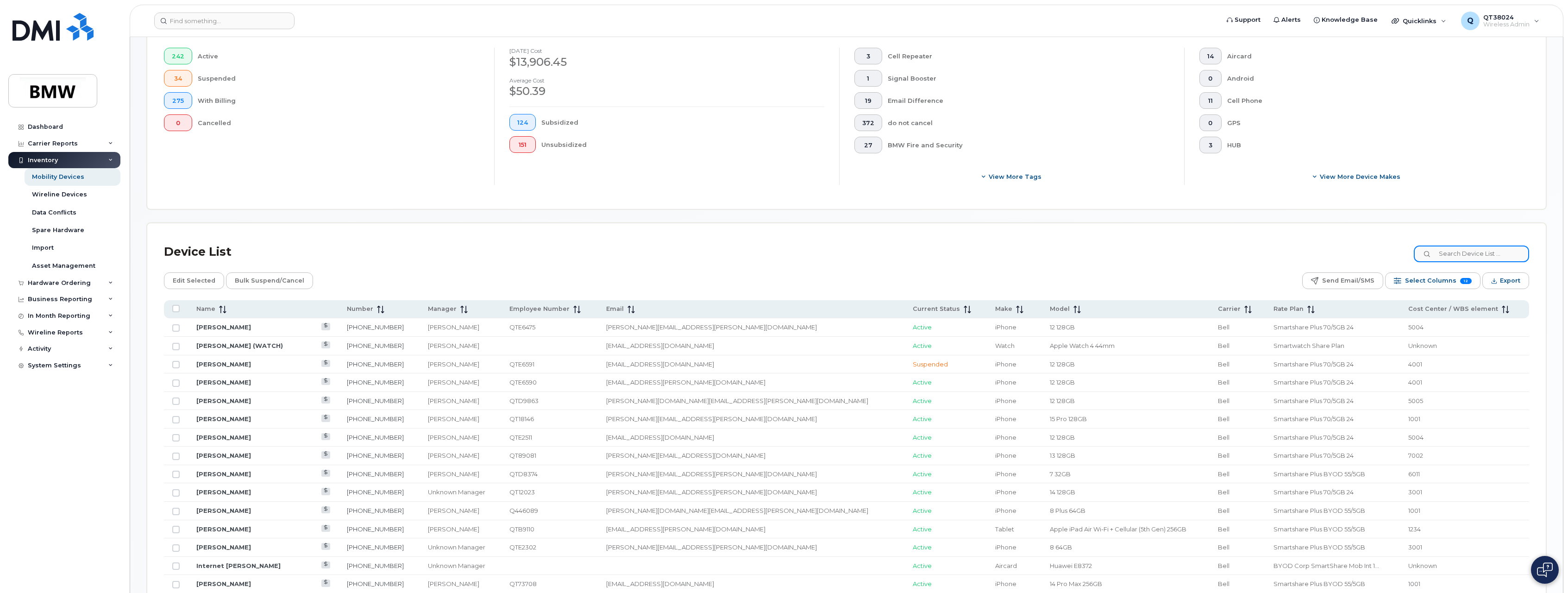
scroll to position [232, 0]
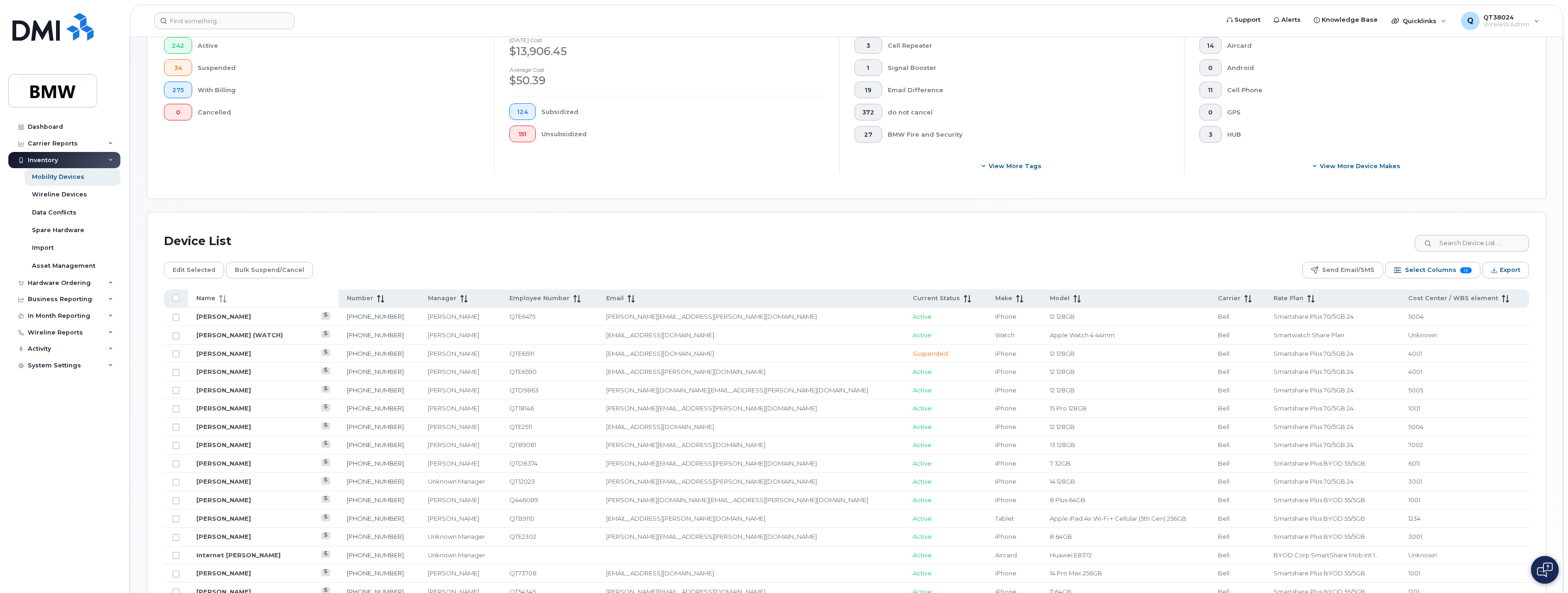
click at [212, 301] on span "Name" at bounding box center [206, 298] width 19 height 9
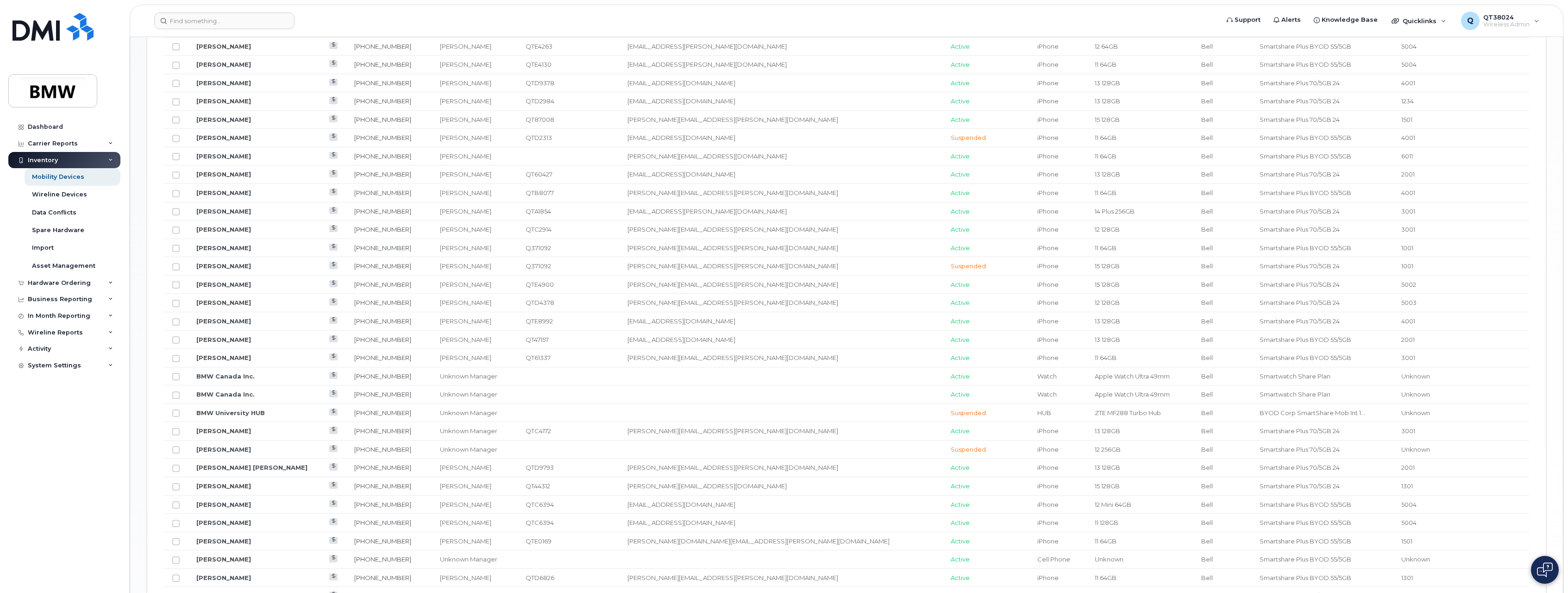
scroll to position [948, 0]
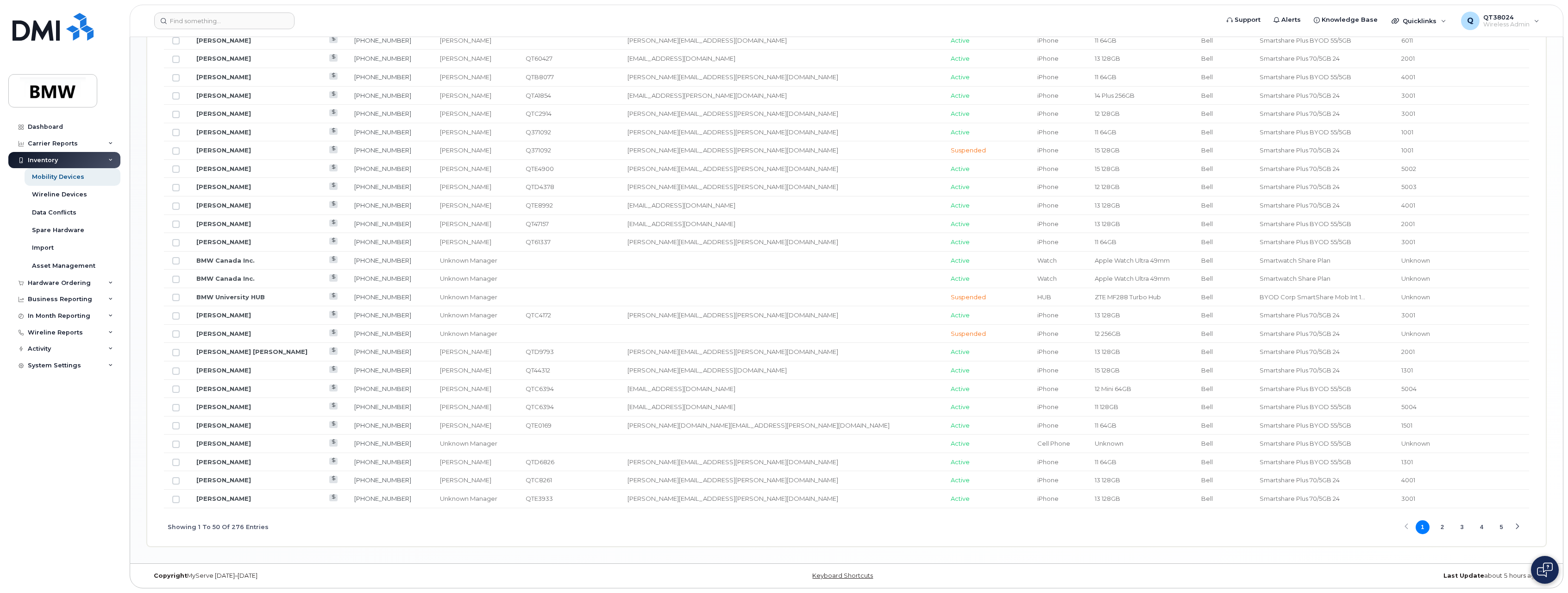
click at [1483, 528] on button "4" at bounding box center [1482, 527] width 14 height 14
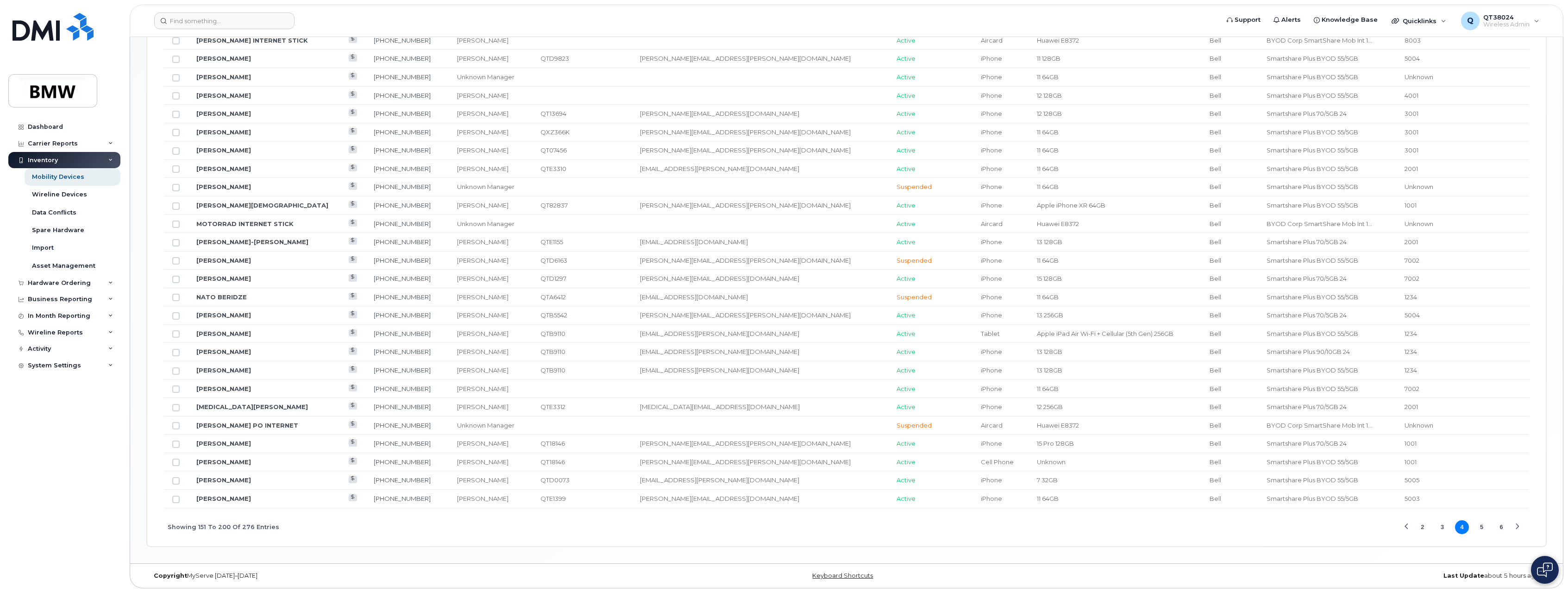
scroll to position [763, 0]
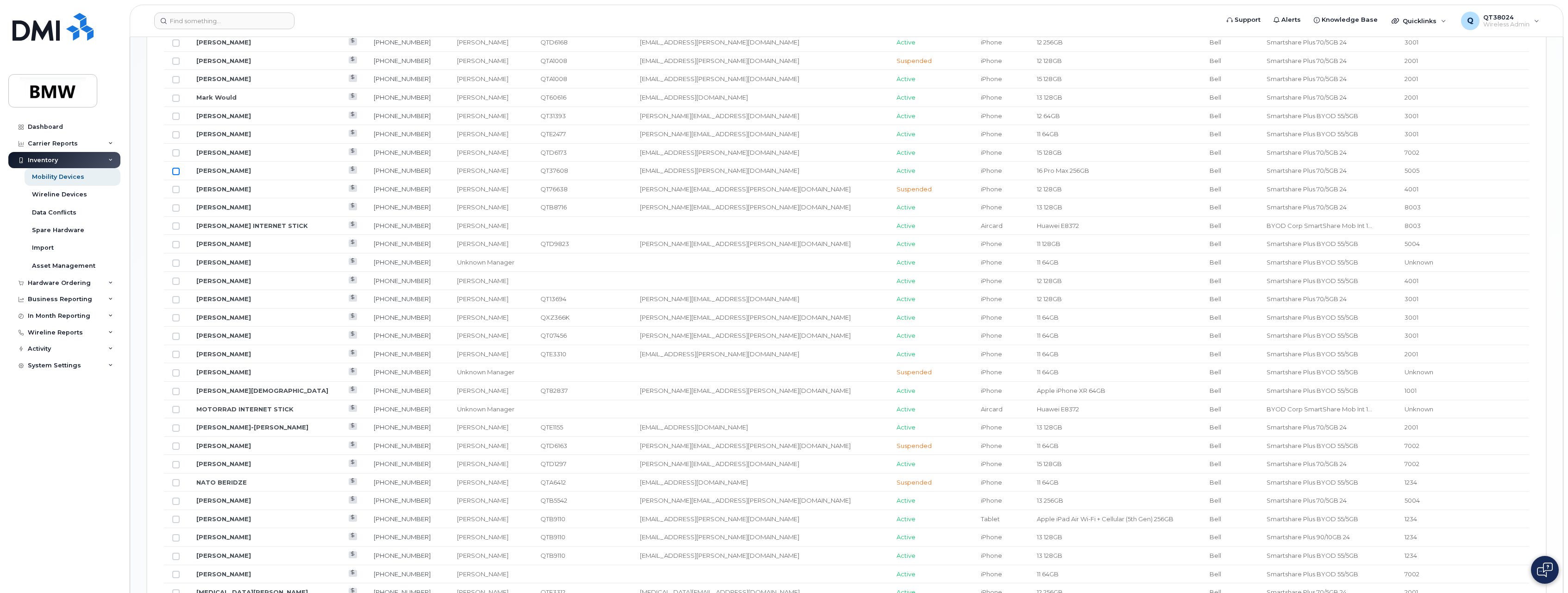
click at [174, 170] on input "Row Unselected" at bounding box center [176, 171] width 7 height 7
click at [174, 170] on input "Row Selected" at bounding box center [176, 171] width 7 height 7
checkbox input "false"
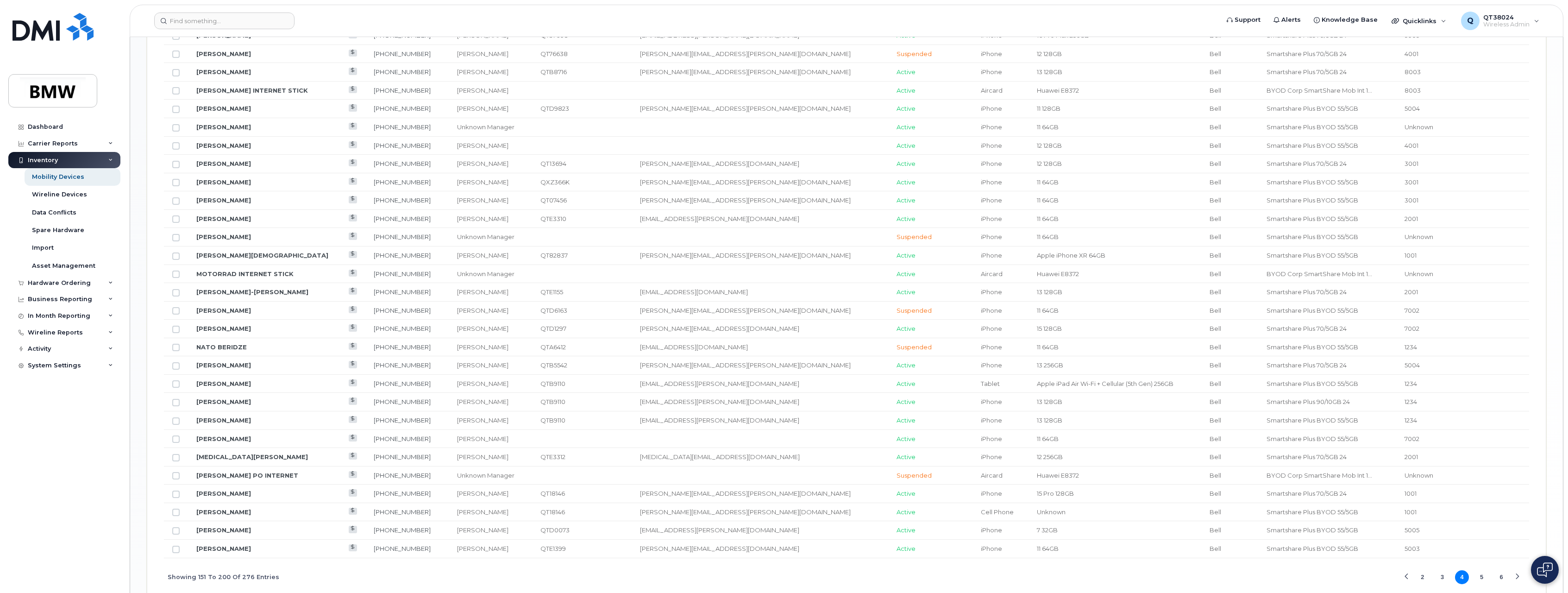
scroll to position [948, 0]
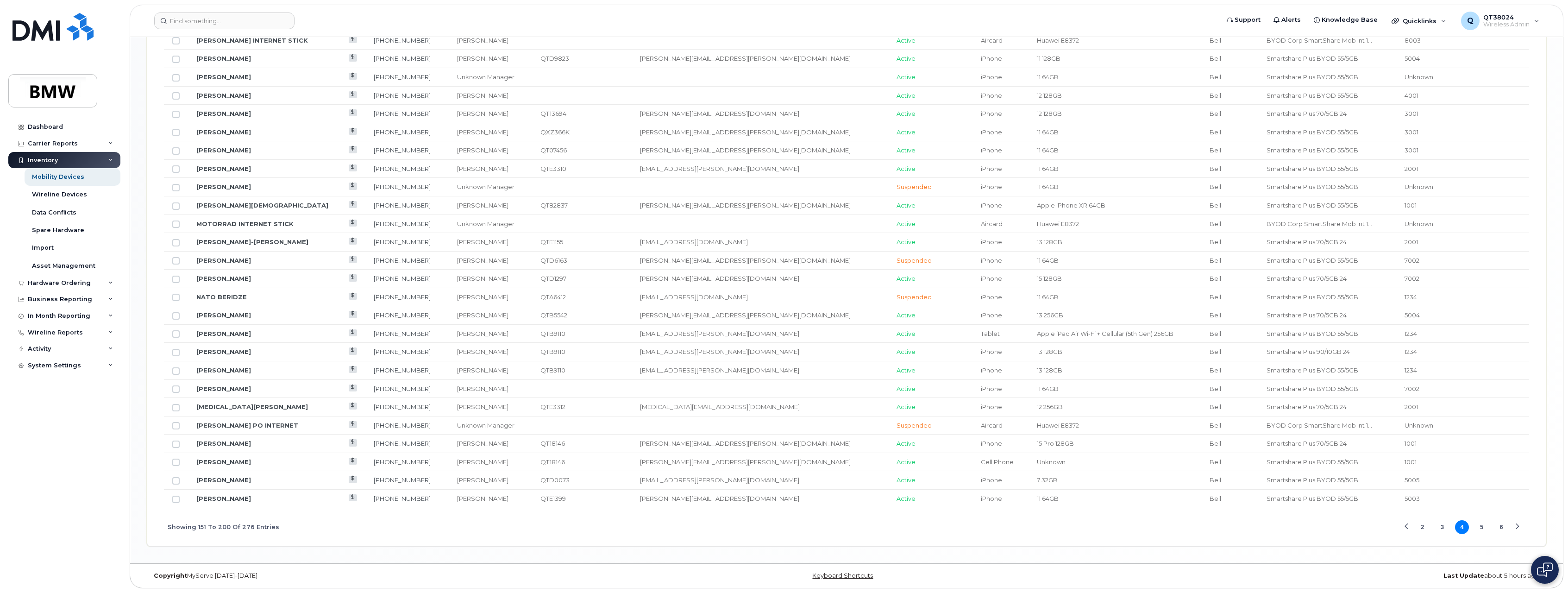
click at [1420, 525] on button "2" at bounding box center [1423, 527] width 14 height 14
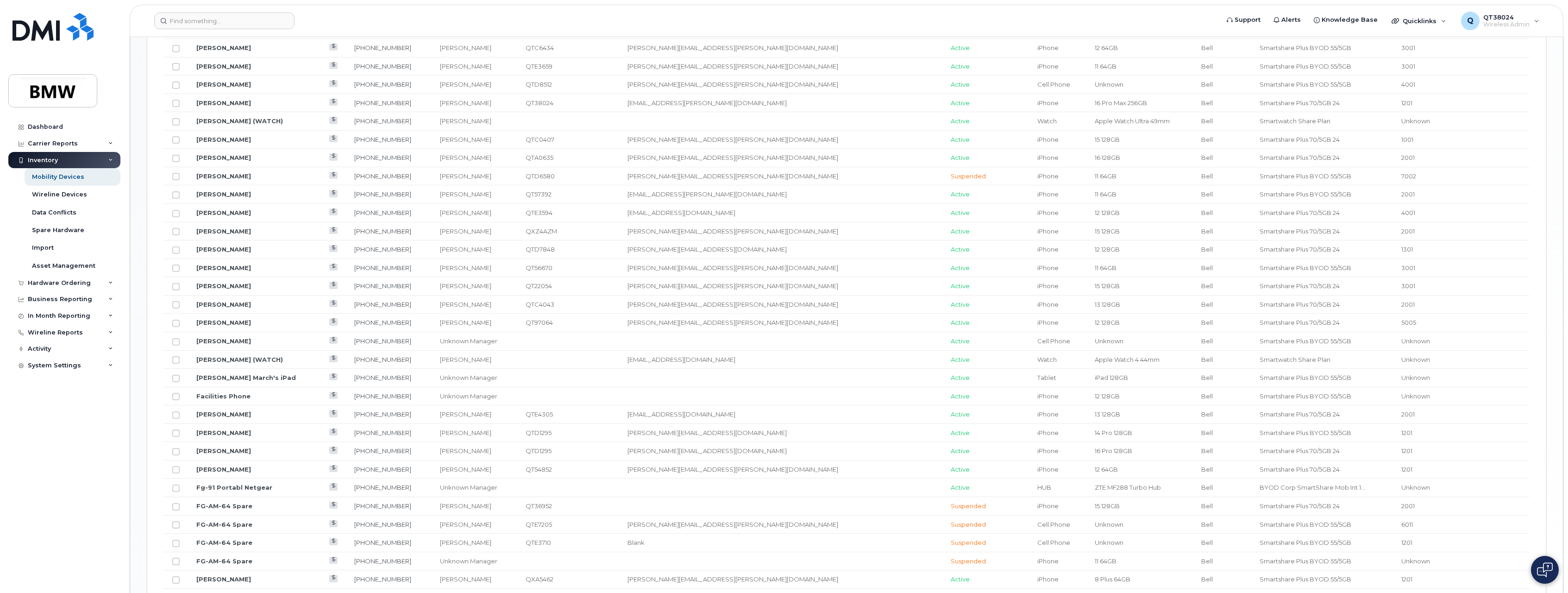
scroll to position [902, 0]
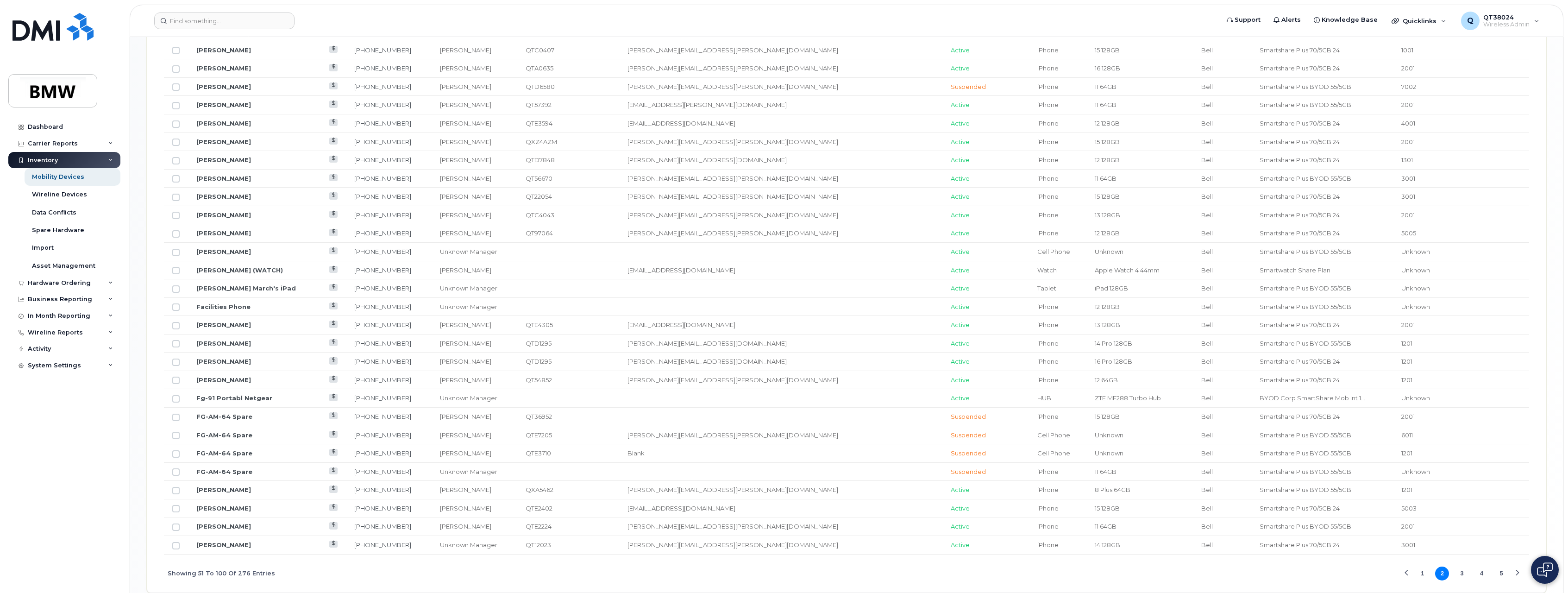
click at [1420, 570] on button "1" at bounding box center [1423, 573] width 14 height 14
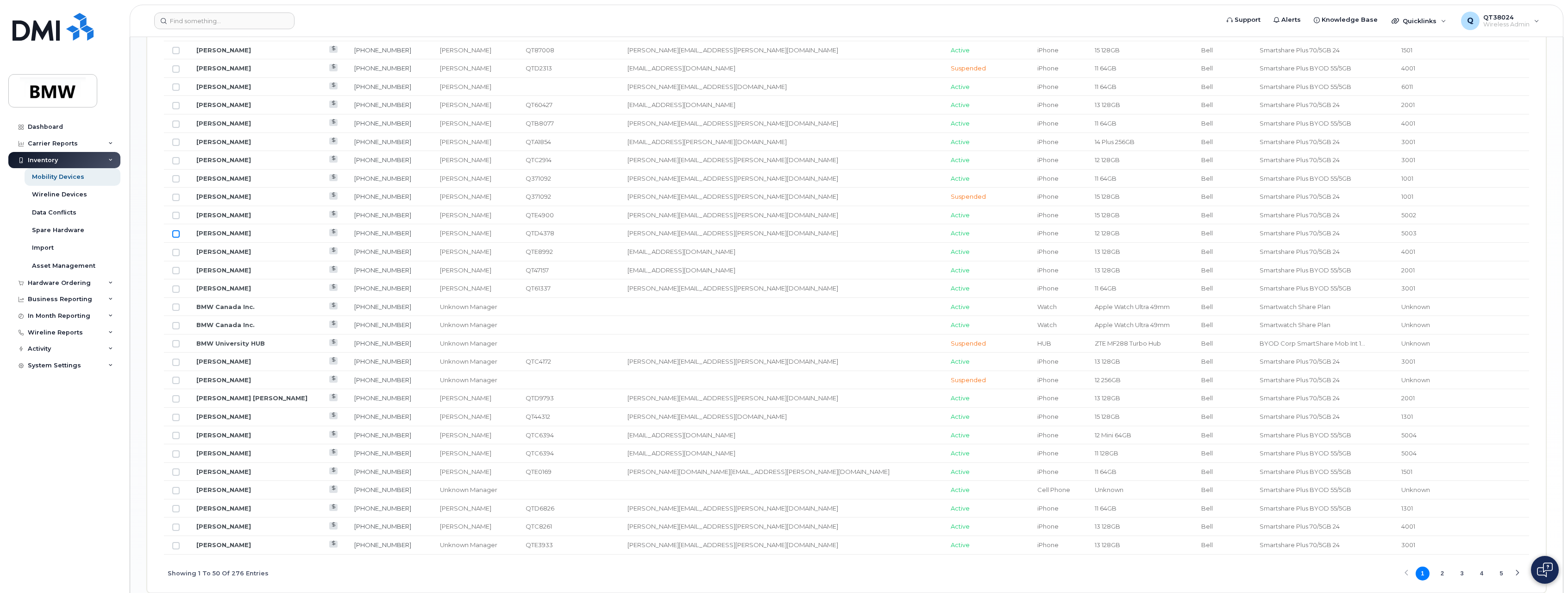
click at [174, 232] on input "Row Unselected" at bounding box center [176, 234] width 7 height 7
checkbox input "true"
click at [1459, 571] on button "3" at bounding box center [1462, 573] width 14 height 14
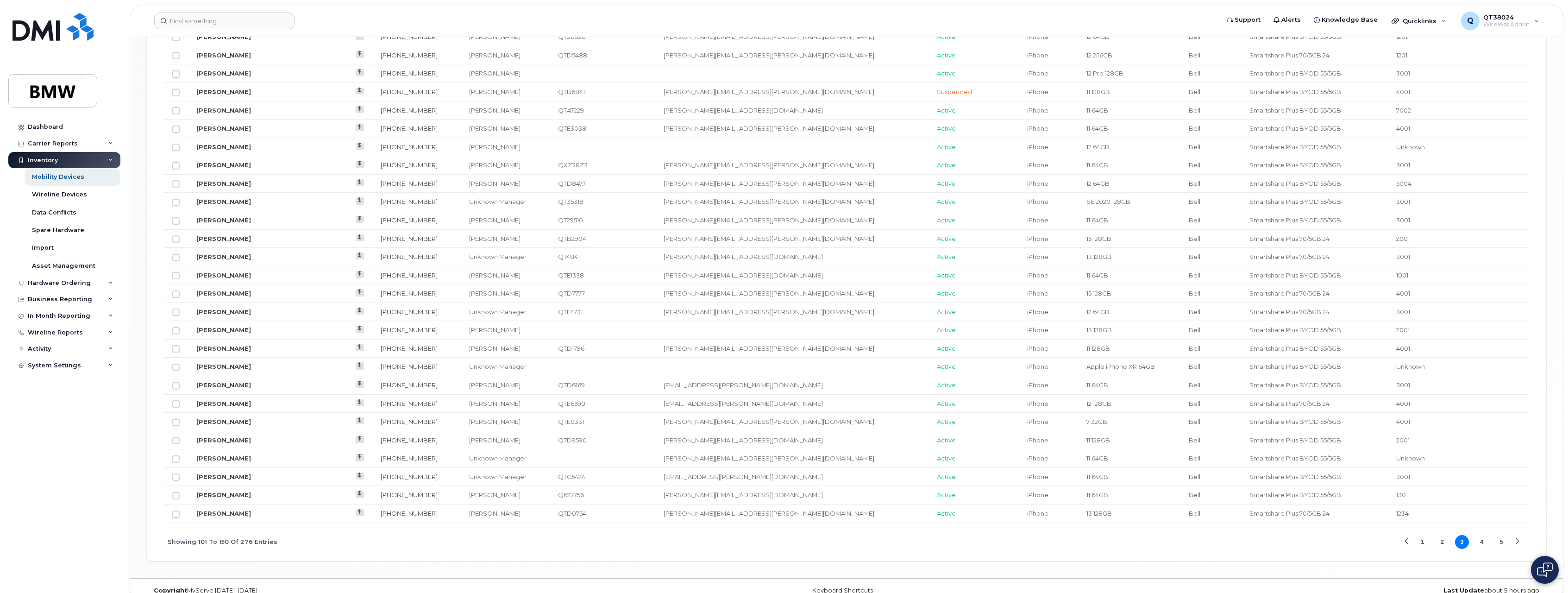
scroll to position [948, 0]
click at [178, 498] on input "Row Unselected" at bounding box center [176, 500] width 7 height 7
checkbox input "true"
click at [1480, 529] on button "4" at bounding box center [1482, 527] width 14 height 14
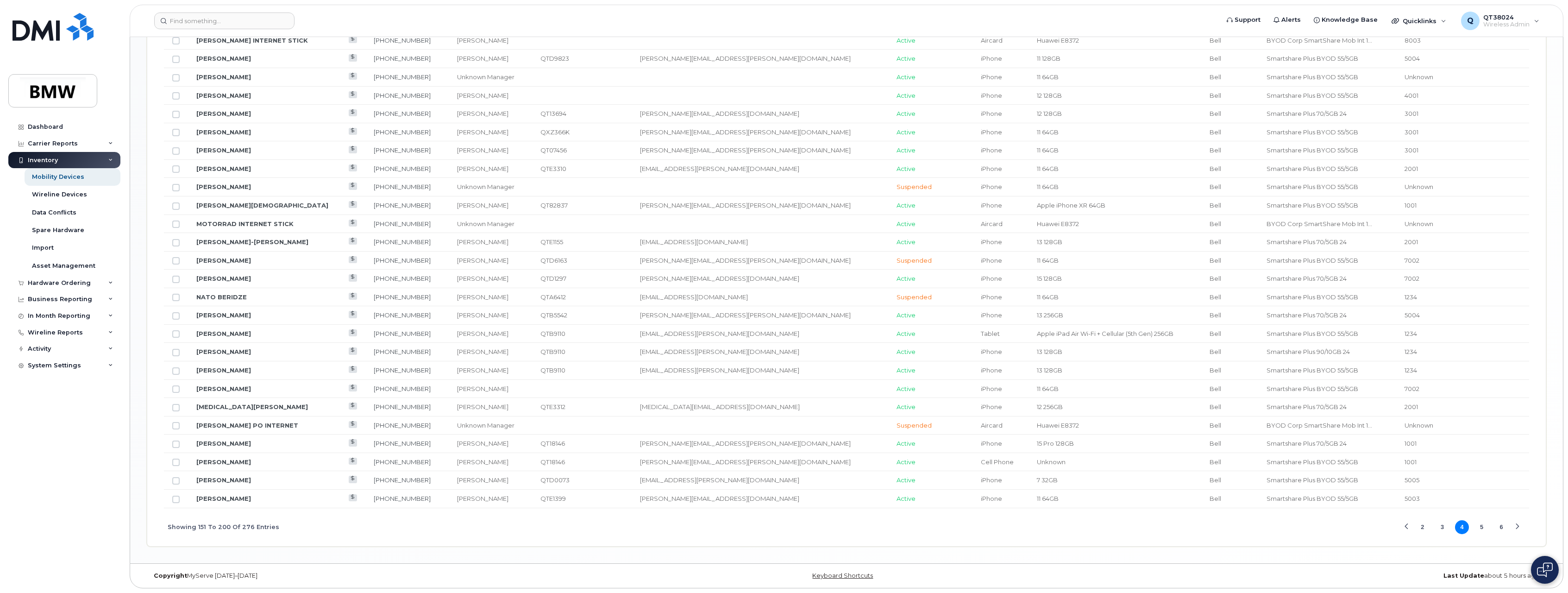
click at [1503, 530] on button "6" at bounding box center [1502, 527] width 14 height 14
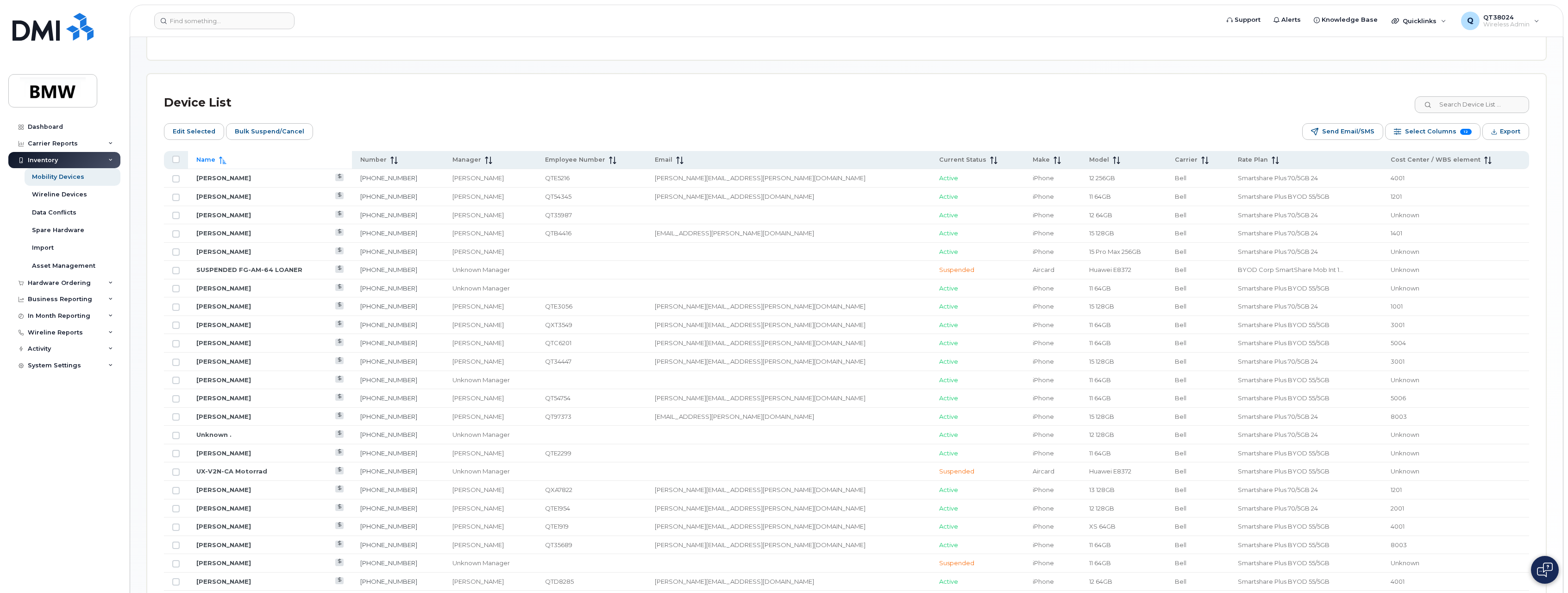
scroll to position [508, 0]
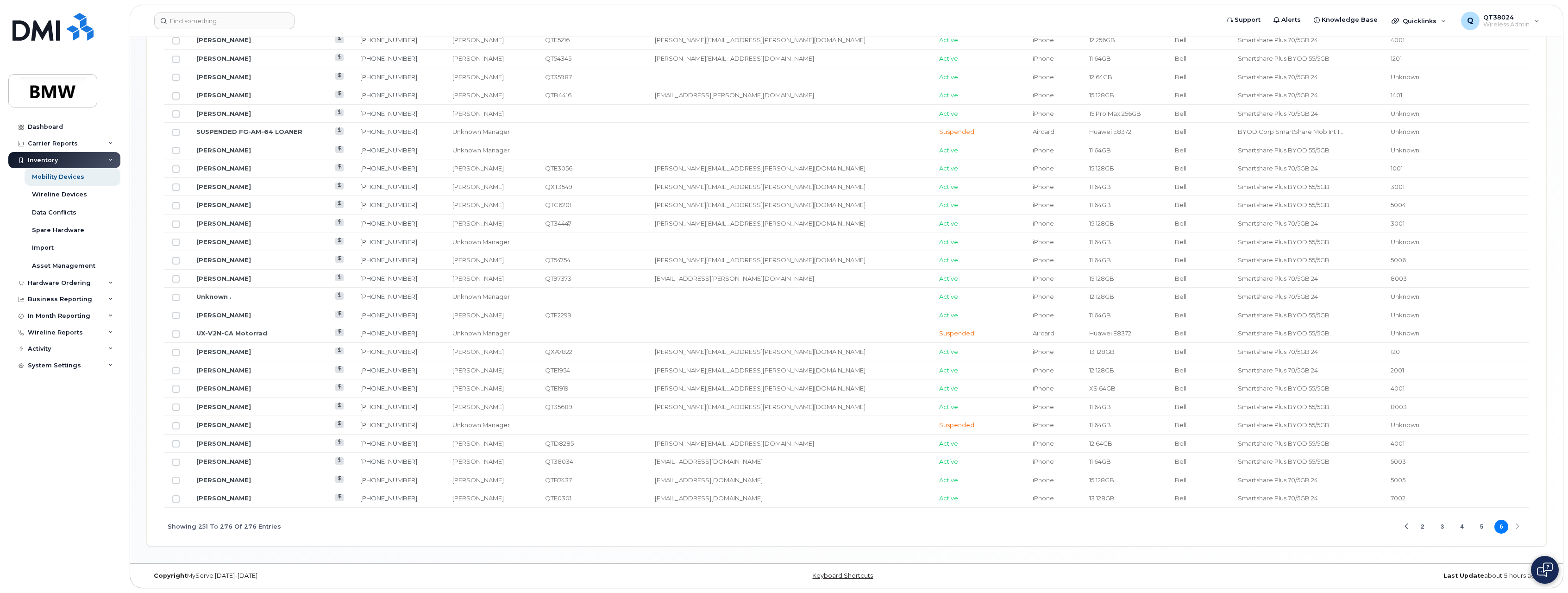
click at [1482, 528] on button "5" at bounding box center [1482, 527] width 14 height 14
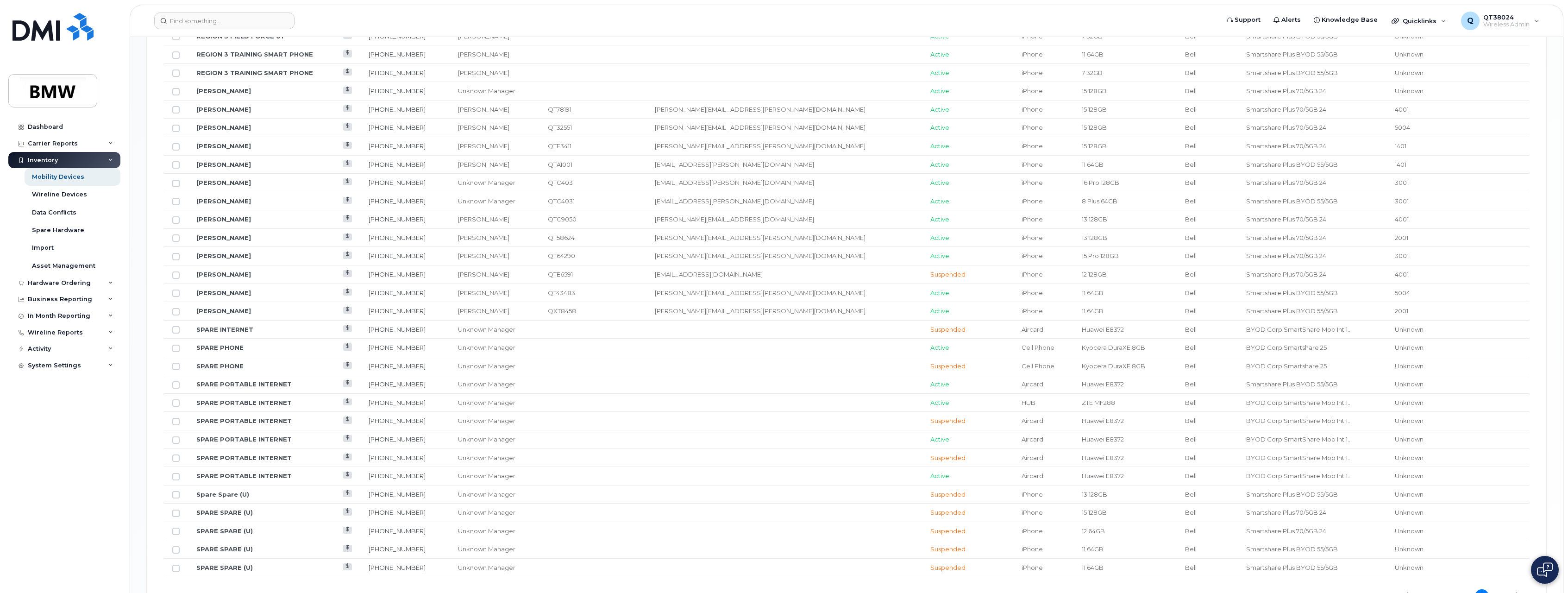
scroll to position [948, 0]
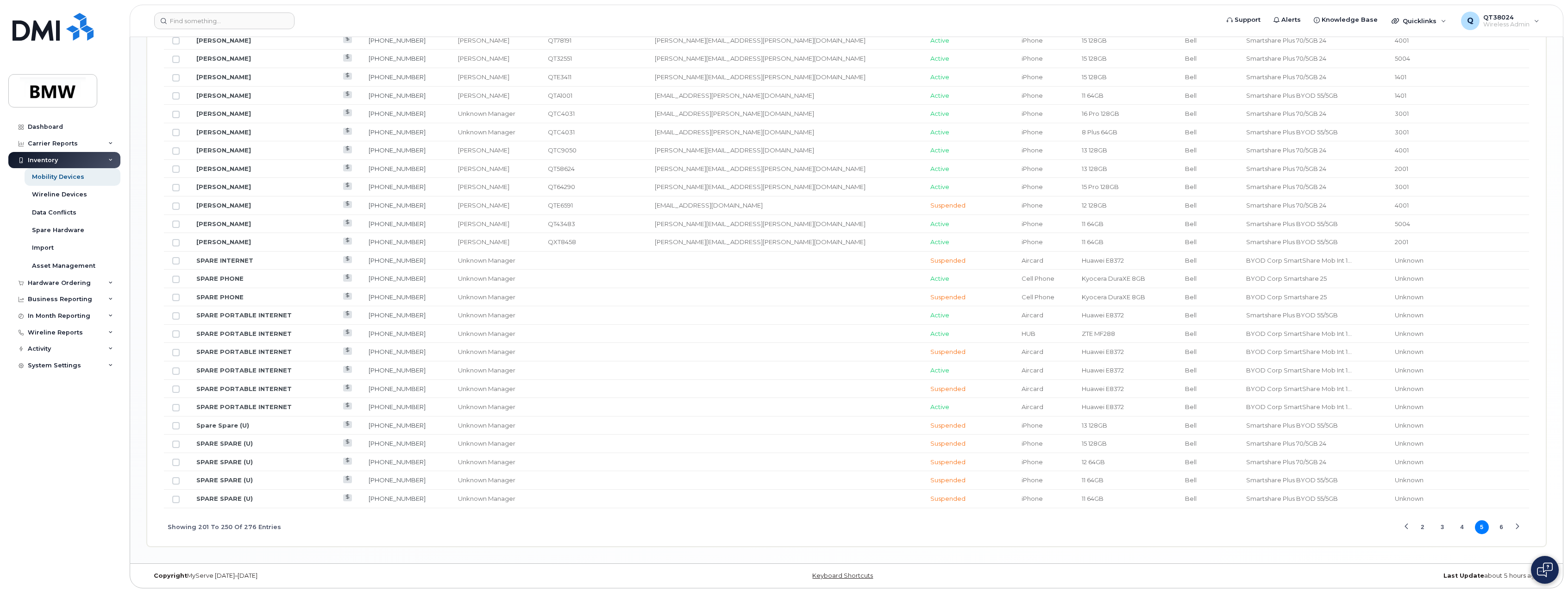
click at [1458, 525] on button "4" at bounding box center [1462, 527] width 14 height 14
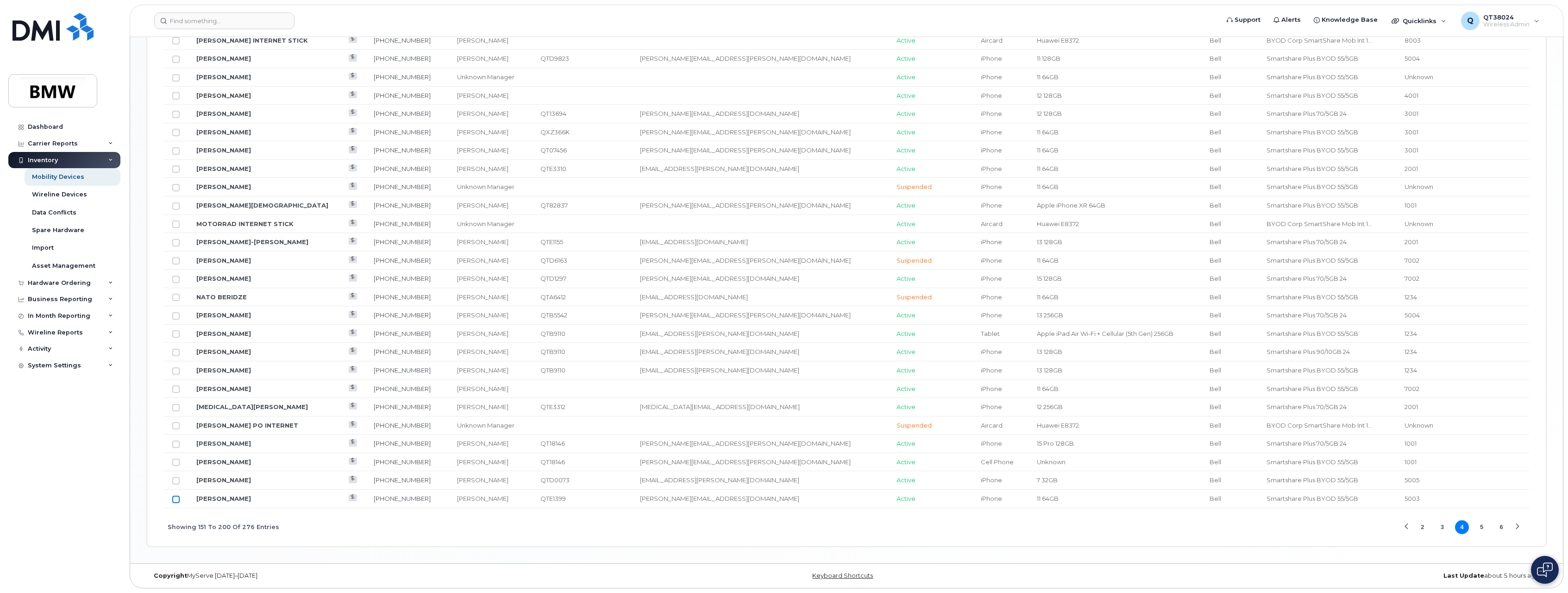
click at [178, 500] on input "Row Unselected" at bounding box center [176, 500] width 7 height 7
checkbox input "true"
click at [1441, 528] on button "3" at bounding box center [1442, 527] width 14 height 14
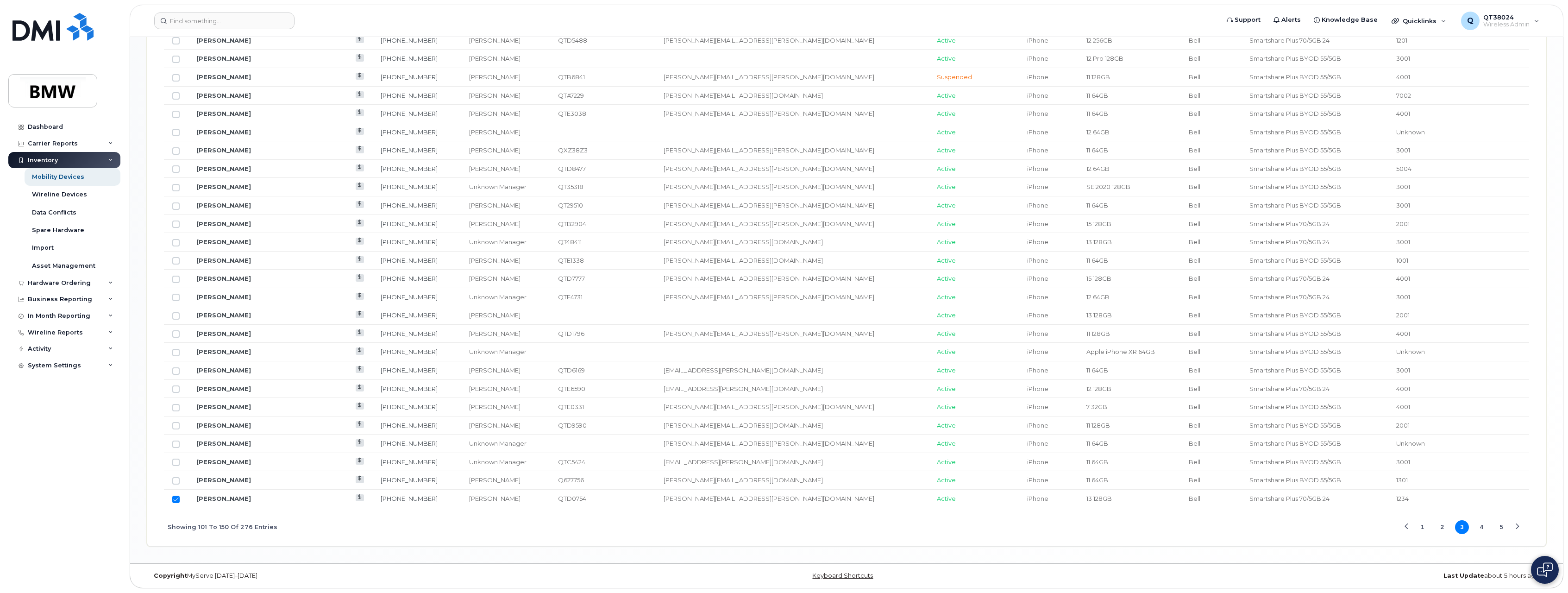
click at [1443, 527] on button "2" at bounding box center [1442, 527] width 14 height 14
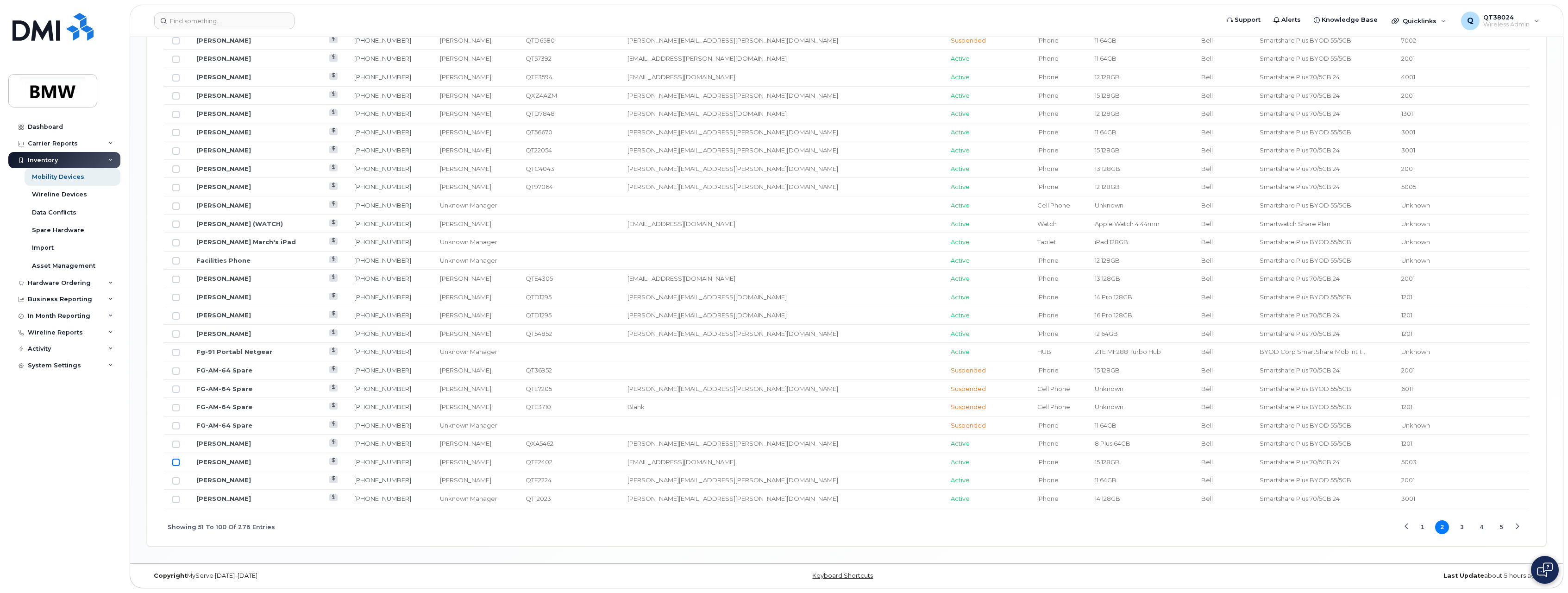
click at [177, 466] on input "Row Unselected" at bounding box center [176, 462] width 7 height 7
checkbox input "true"
click at [1423, 530] on button "1" at bounding box center [1423, 527] width 14 height 14
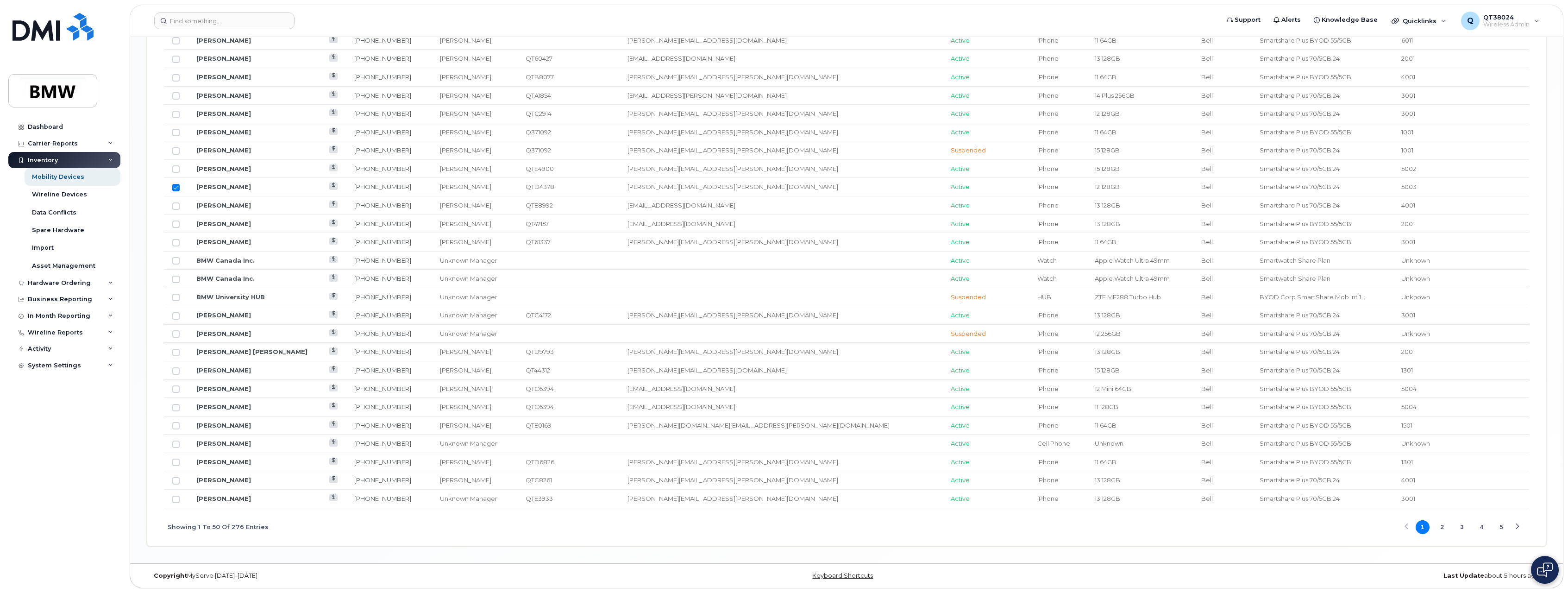
click at [1503, 527] on button "5" at bounding box center [1502, 527] width 14 height 14
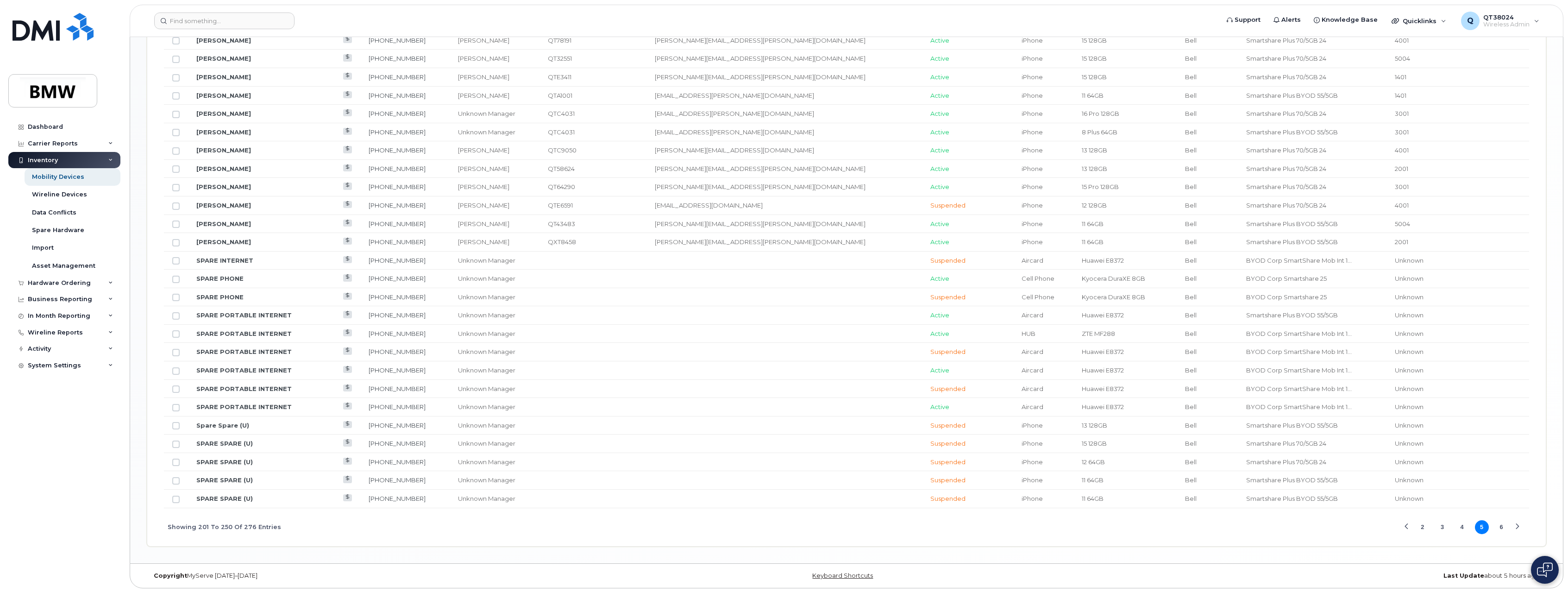
click at [1497, 525] on button "6" at bounding box center [1502, 527] width 14 height 14
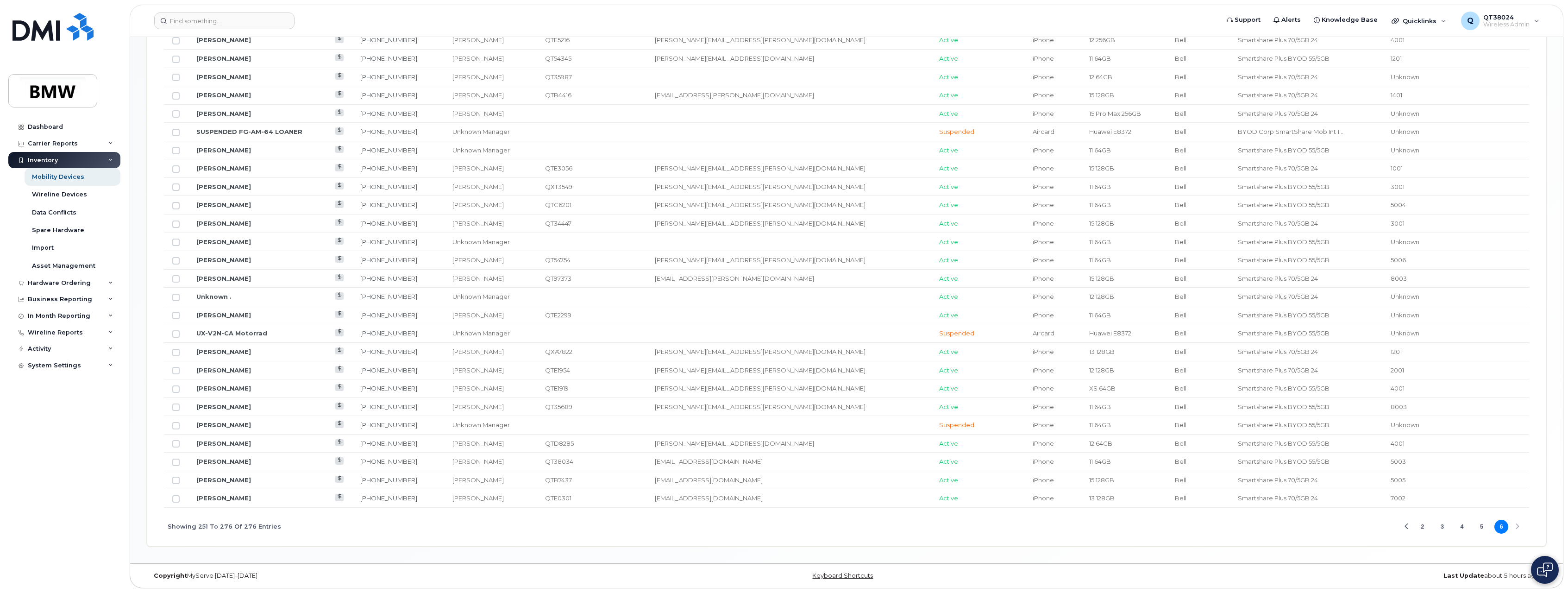
scroll to position [508, 0]
click at [178, 464] on input "Row Unselected" at bounding box center [176, 462] width 7 height 7
checkbox input "true"
click at [1484, 531] on button "5" at bounding box center [1482, 527] width 14 height 14
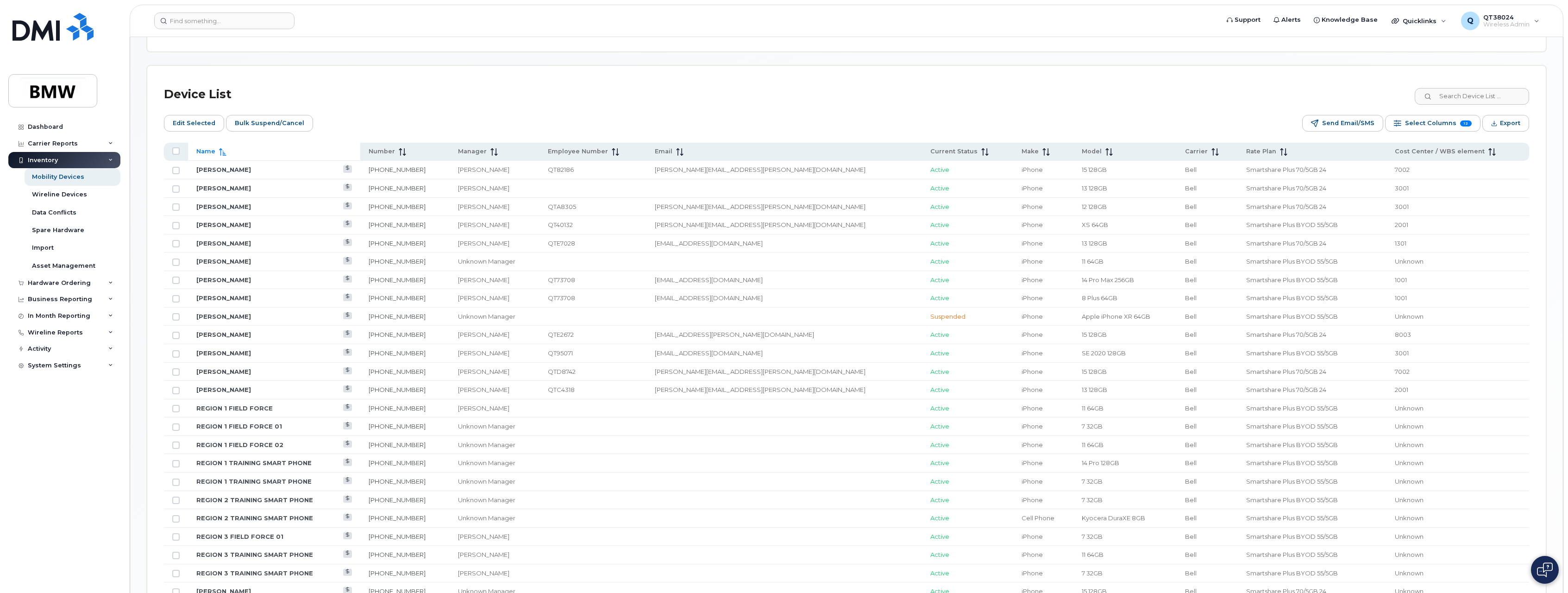
scroll to position [207, 0]
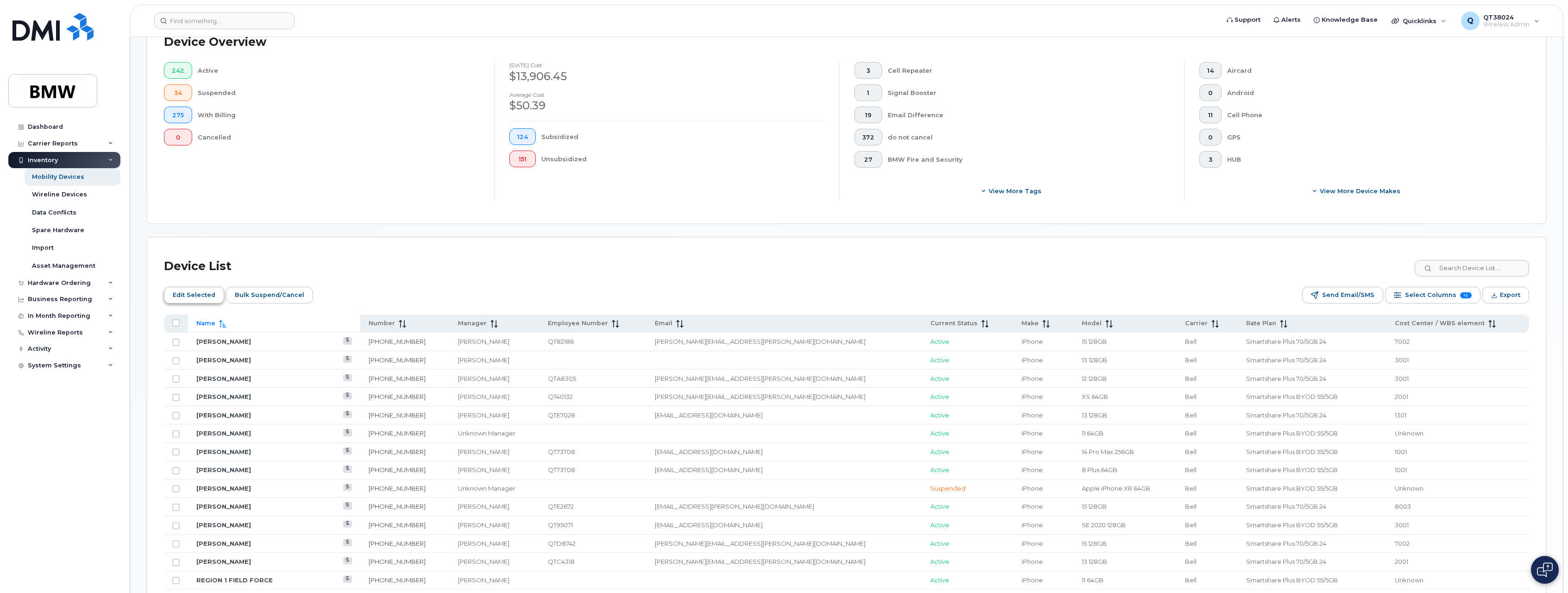
click at [208, 296] on span "Edit Selected" at bounding box center [194, 295] width 43 height 14
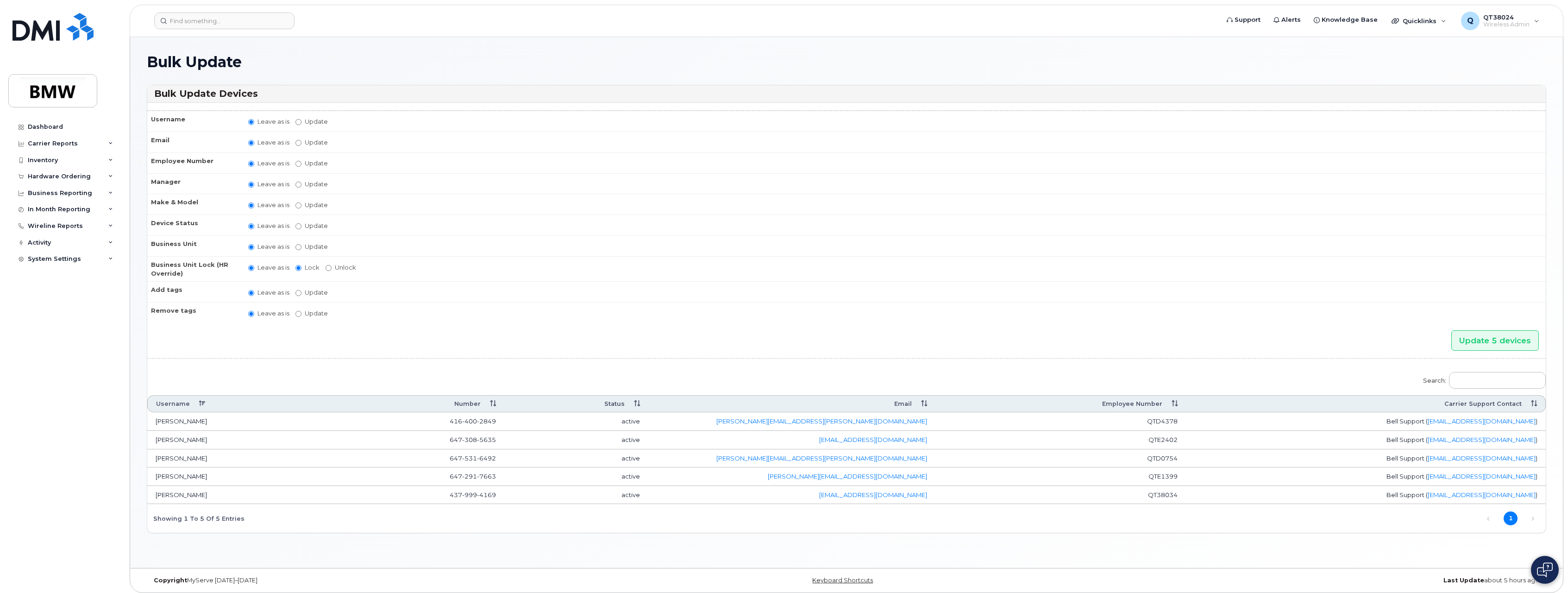
click at [304, 188] on label "Update [PERSON_NAME] [PERSON_NAME] [PERSON_NAME] [PERSON_NAME] [PERSON_NAME] [P…" at bounding box center [312, 184] width 32 height 9
click at [301, 188] on input "Update [PERSON_NAME] [PERSON_NAME] [PERSON_NAME] [PERSON_NAME] [PERSON_NAME] [P…" at bounding box center [299, 185] width 6 height 6
radio input "true"
radio input "false"
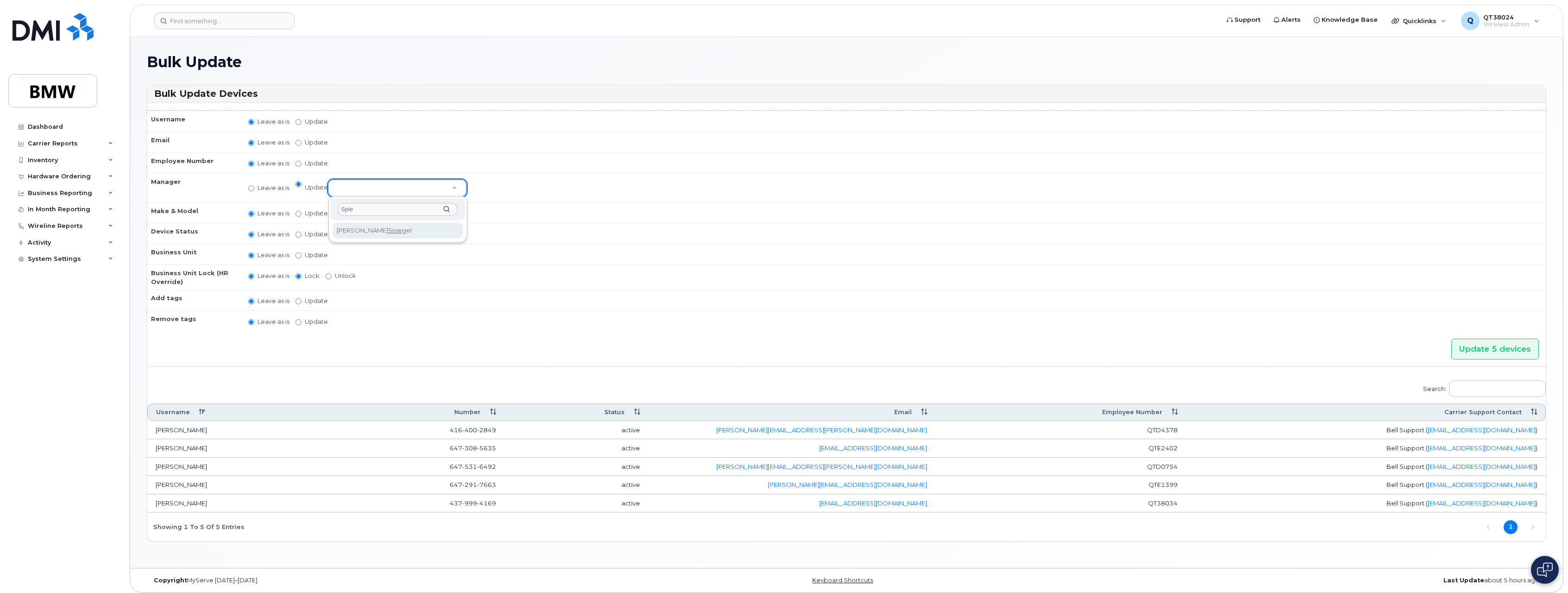
type input "Spie"
select select "1895551"
click at [1482, 344] on input "Update 5 devices" at bounding box center [1495, 349] width 88 height 21
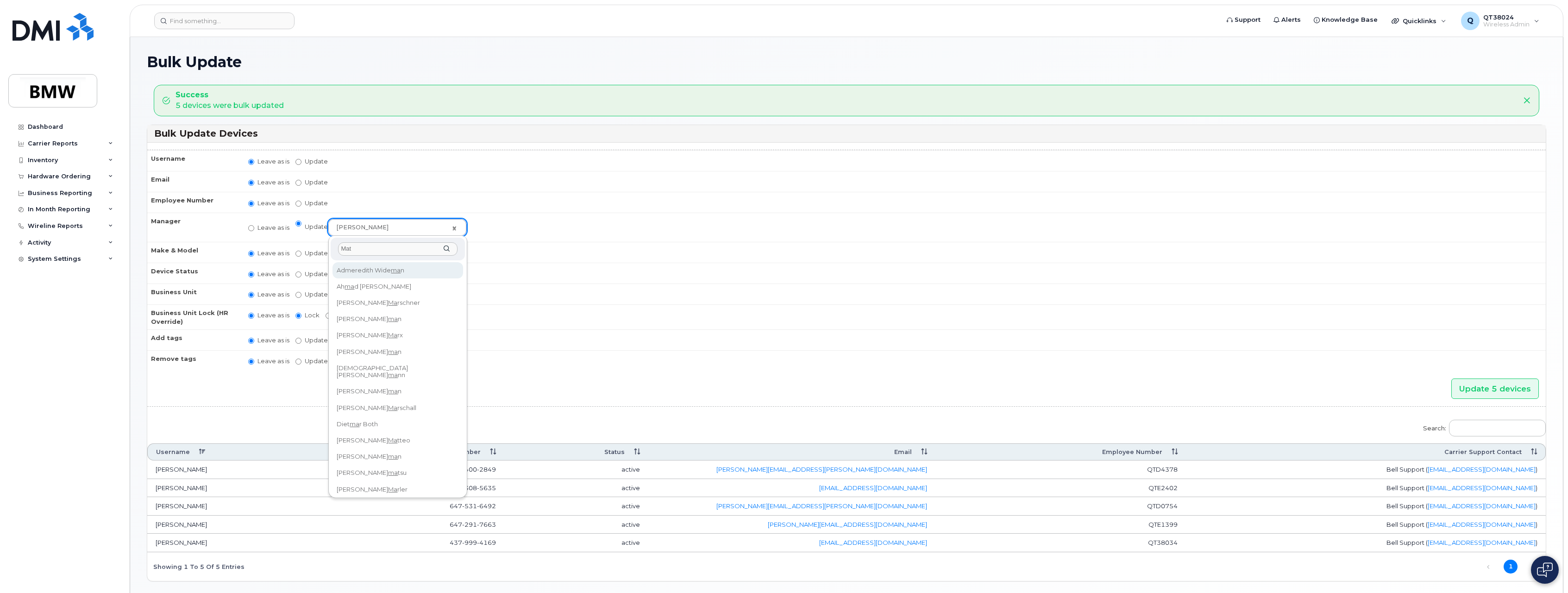
type input "[PERSON_NAME]"
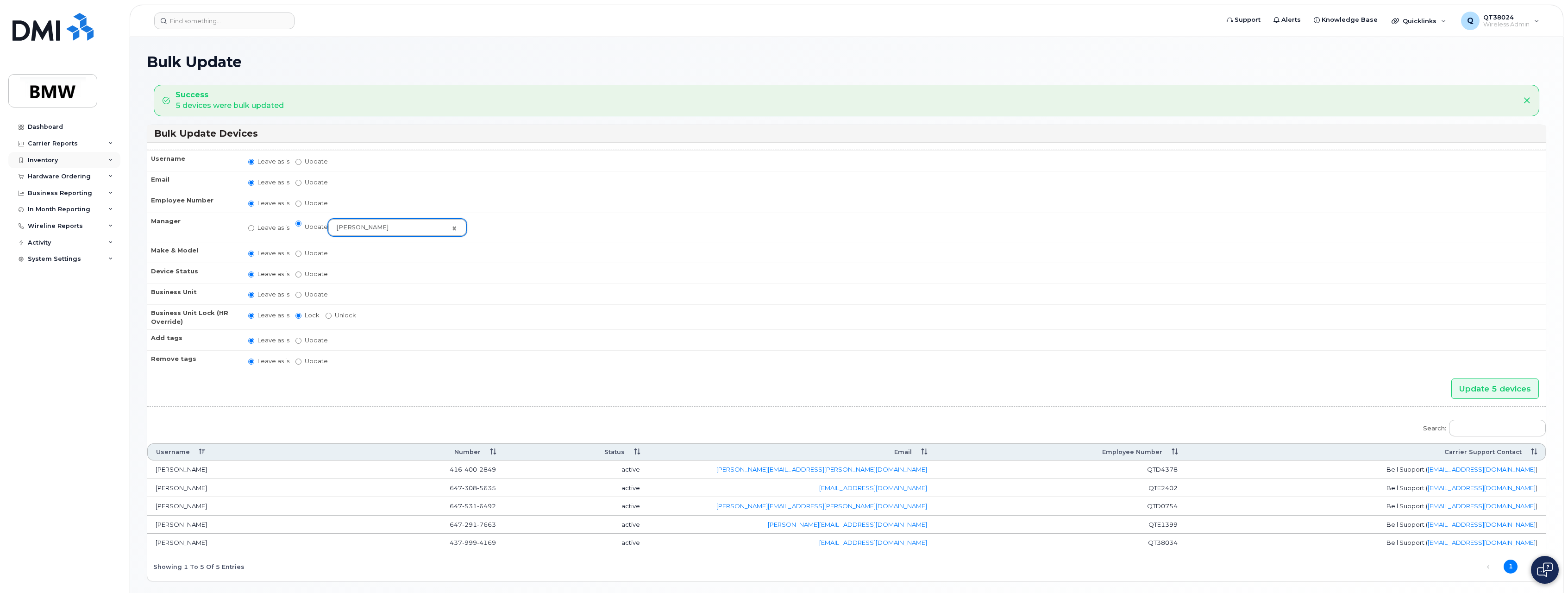
click at [57, 158] on div "Inventory" at bounding box center [43, 160] width 30 height 7
click at [55, 173] on link "Mobility Devices" at bounding box center [72, 177] width 96 height 18
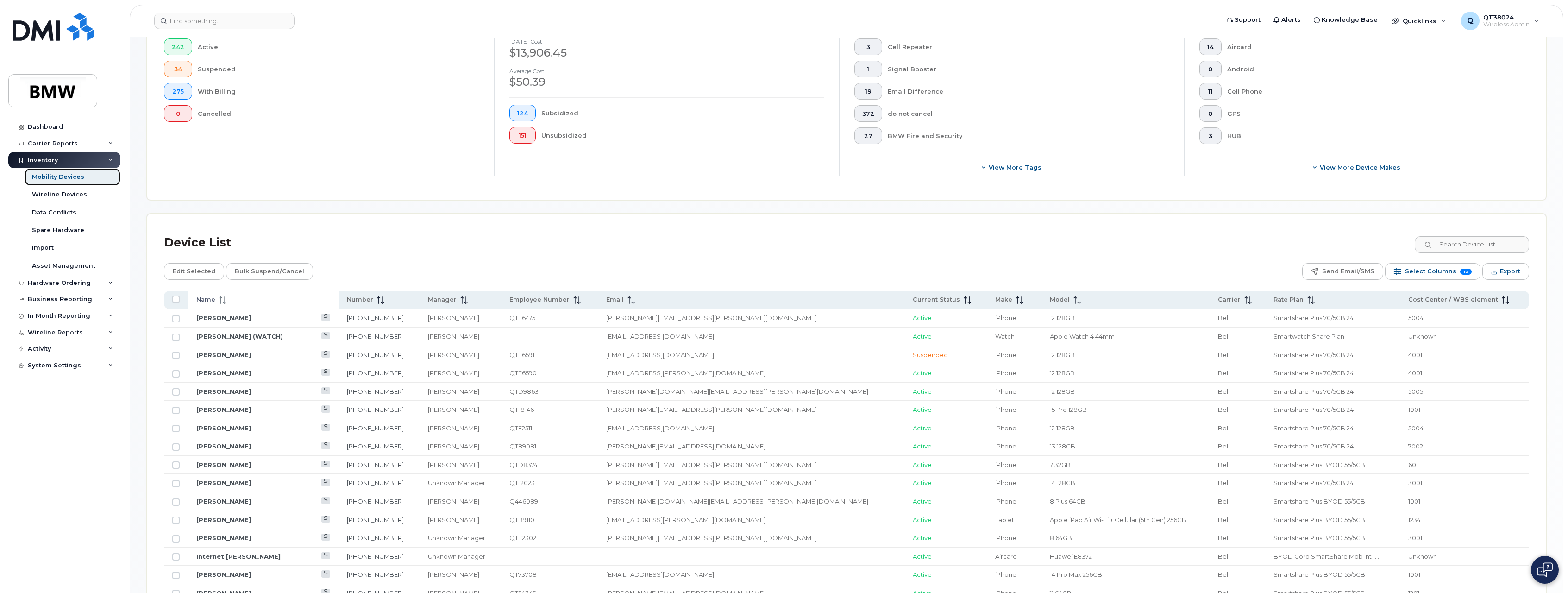
scroll to position [232, 0]
click at [215, 296] on span at bounding box center [221, 298] width 11 height 9
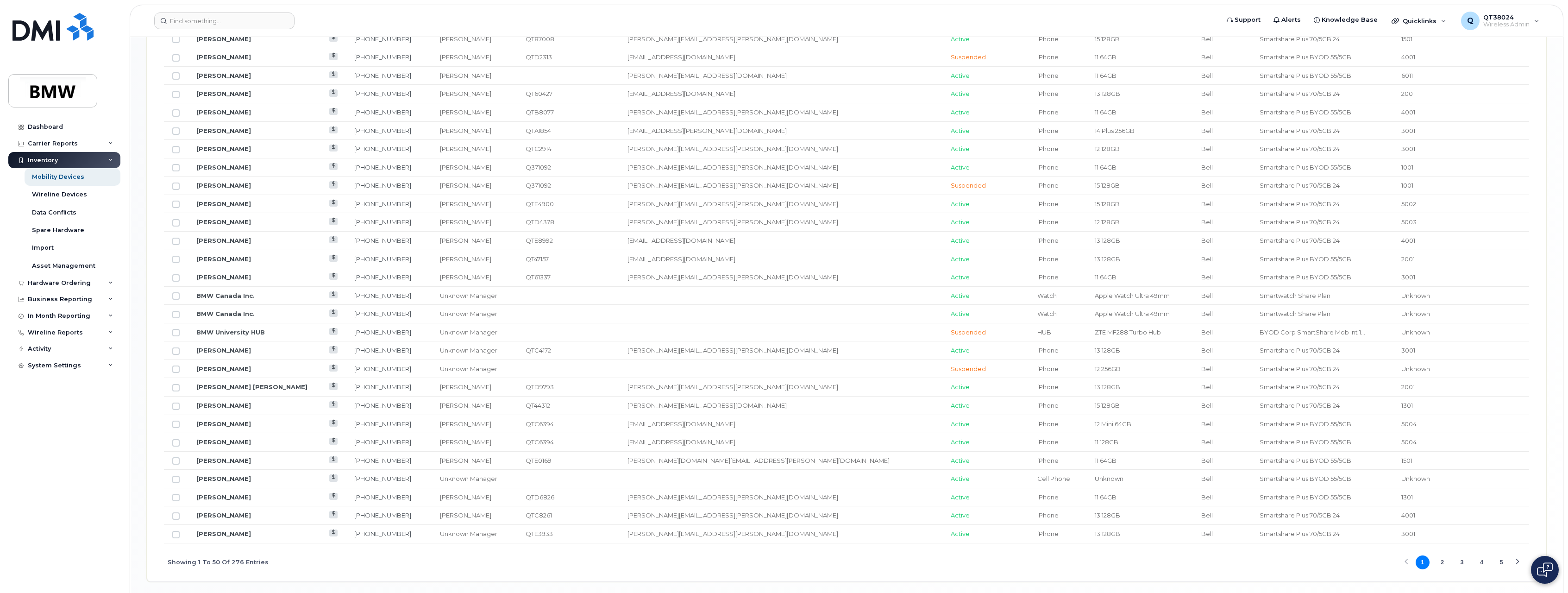
scroll to position [948, 0]
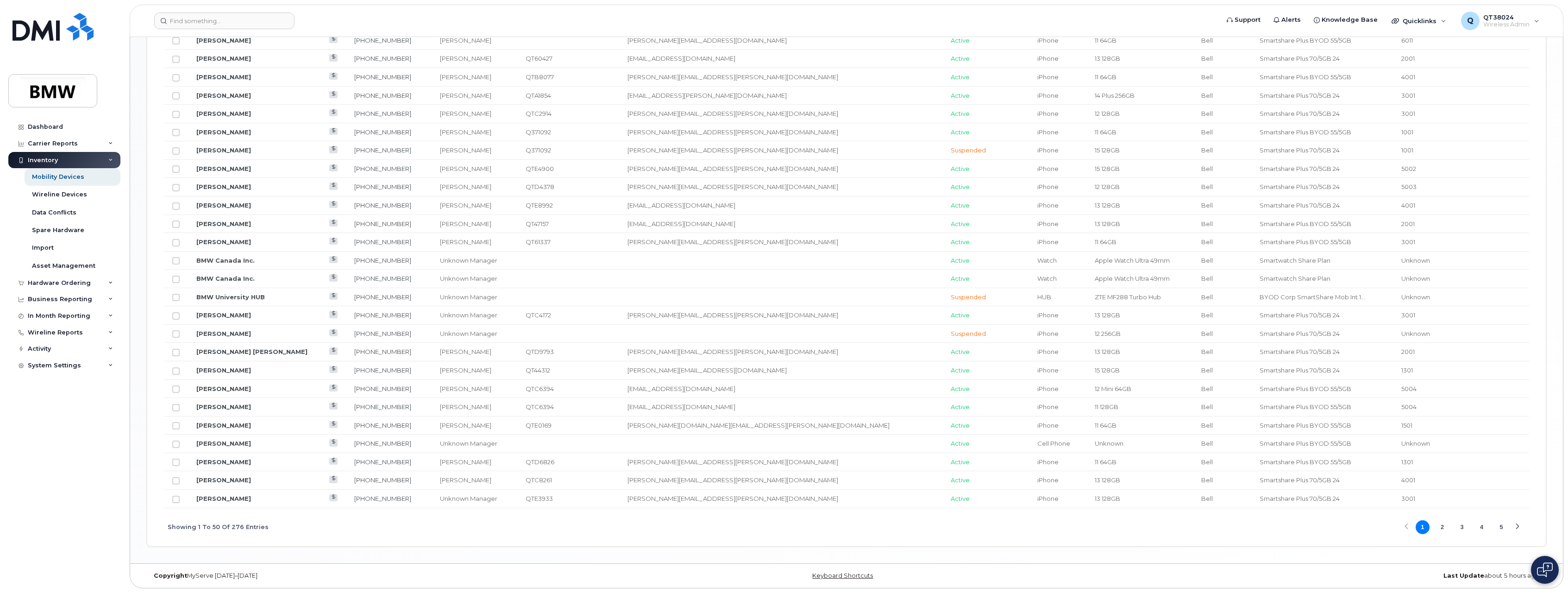
click at [1439, 523] on button "2" at bounding box center [1442, 527] width 14 height 14
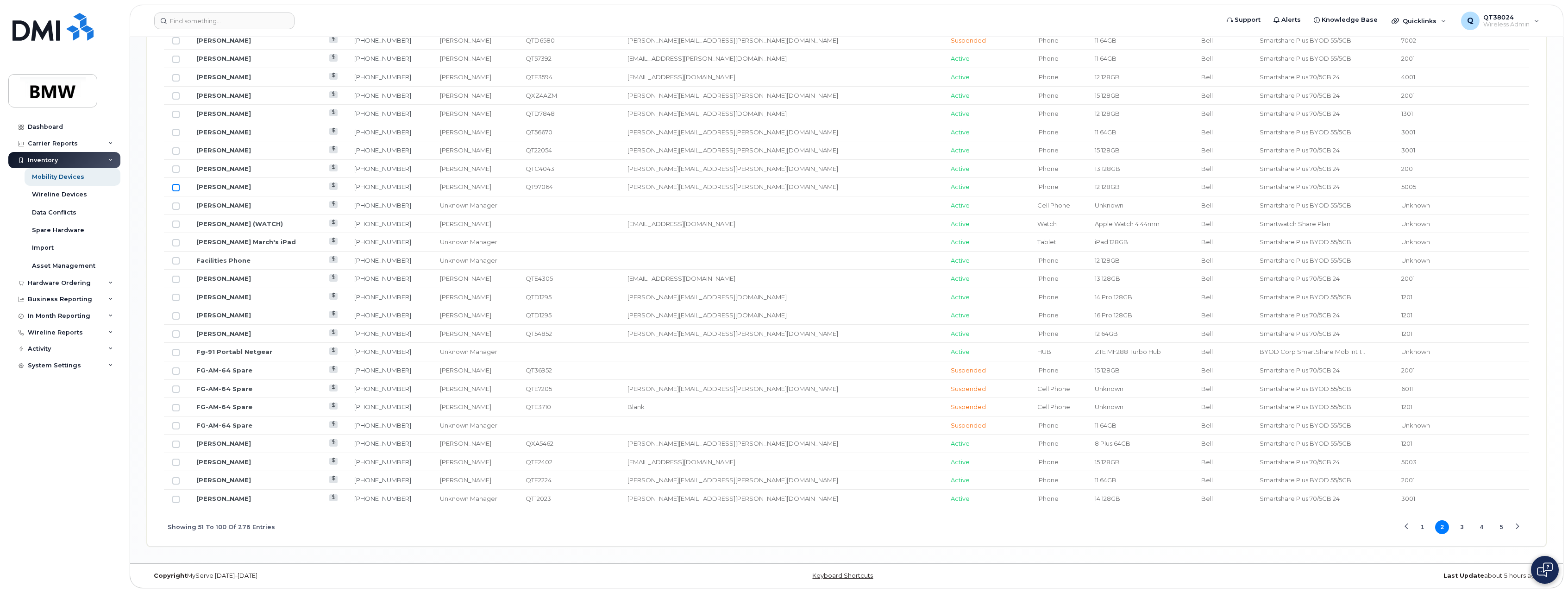
click at [177, 189] on input "Row Unselected" at bounding box center [176, 187] width 7 height 7
checkbox input "true"
click at [1423, 527] on button "1" at bounding box center [1423, 527] width 14 height 14
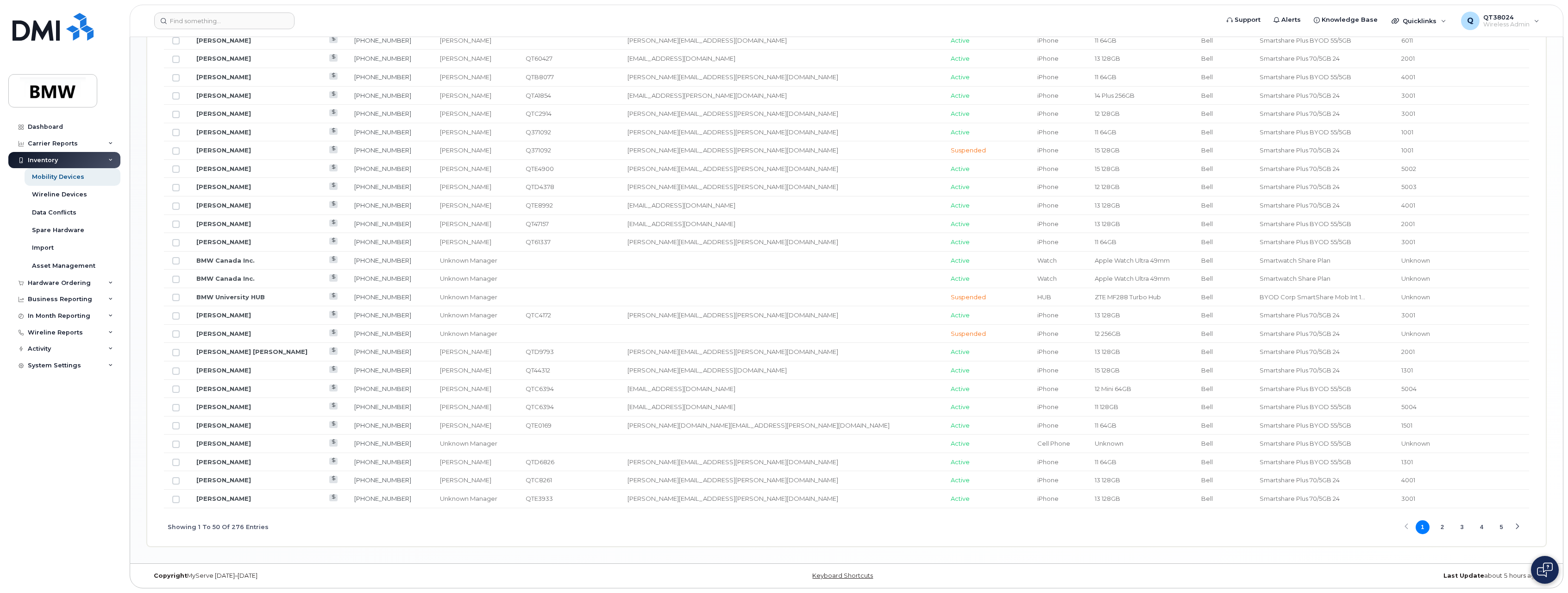
drag, startPoint x: 1484, startPoint y: 525, endPoint x: 1478, endPoint y: 520, distance: 7.8
click at [1484, 525] on button "4" at bounding box center [1482, 527] width 14 height 14
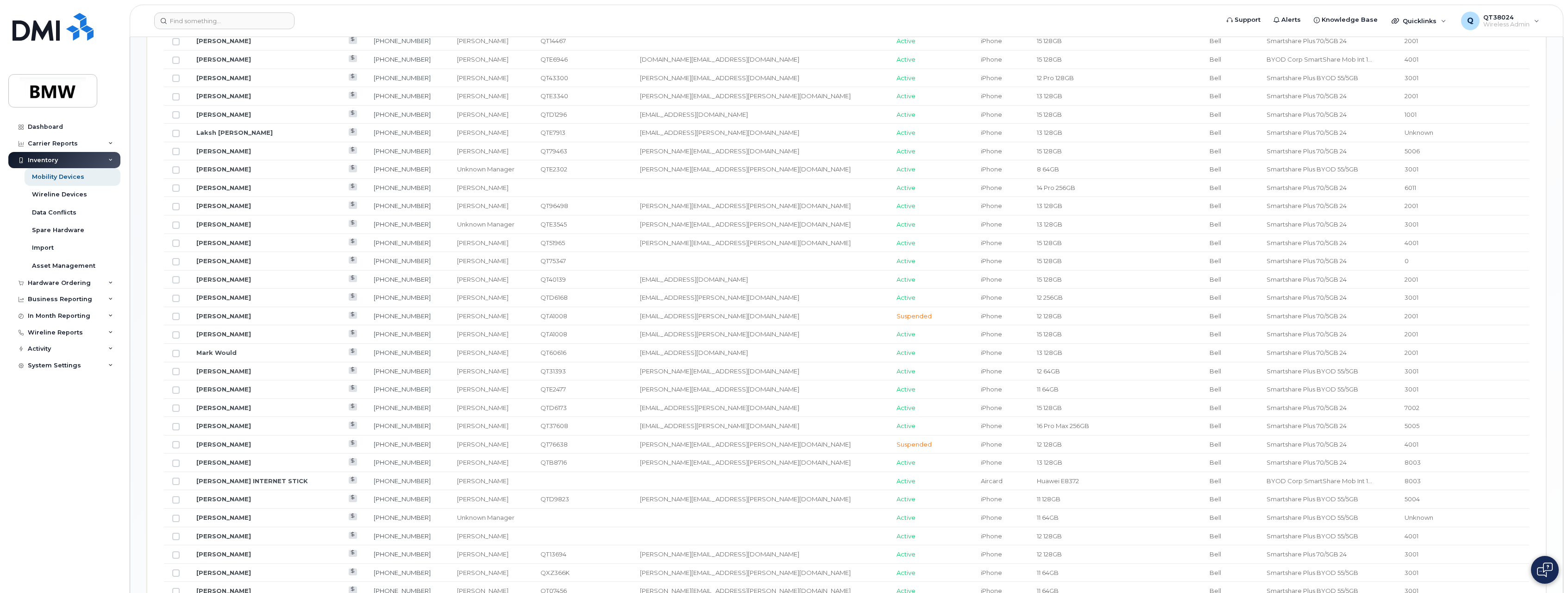
scroll to position [346, 0]
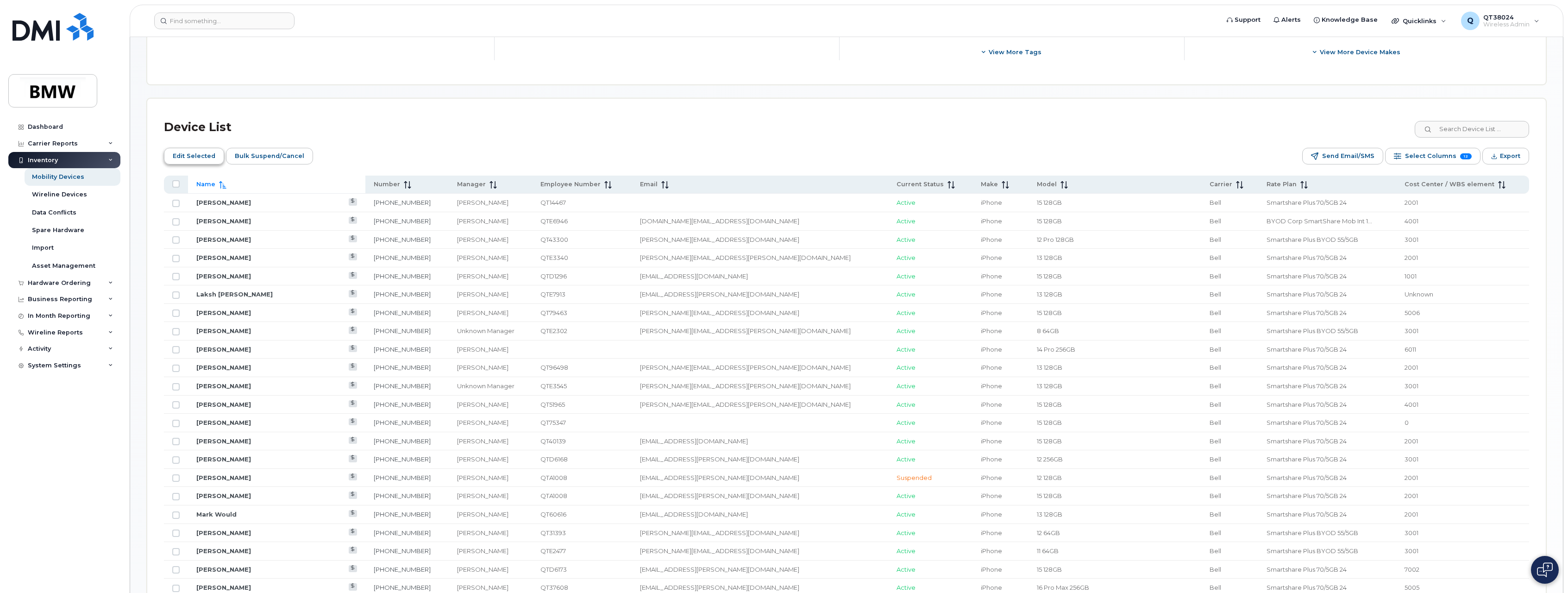
click at [207, 153] on span "Edit Selected" at bounding box center [194, 156] width 43 height 14
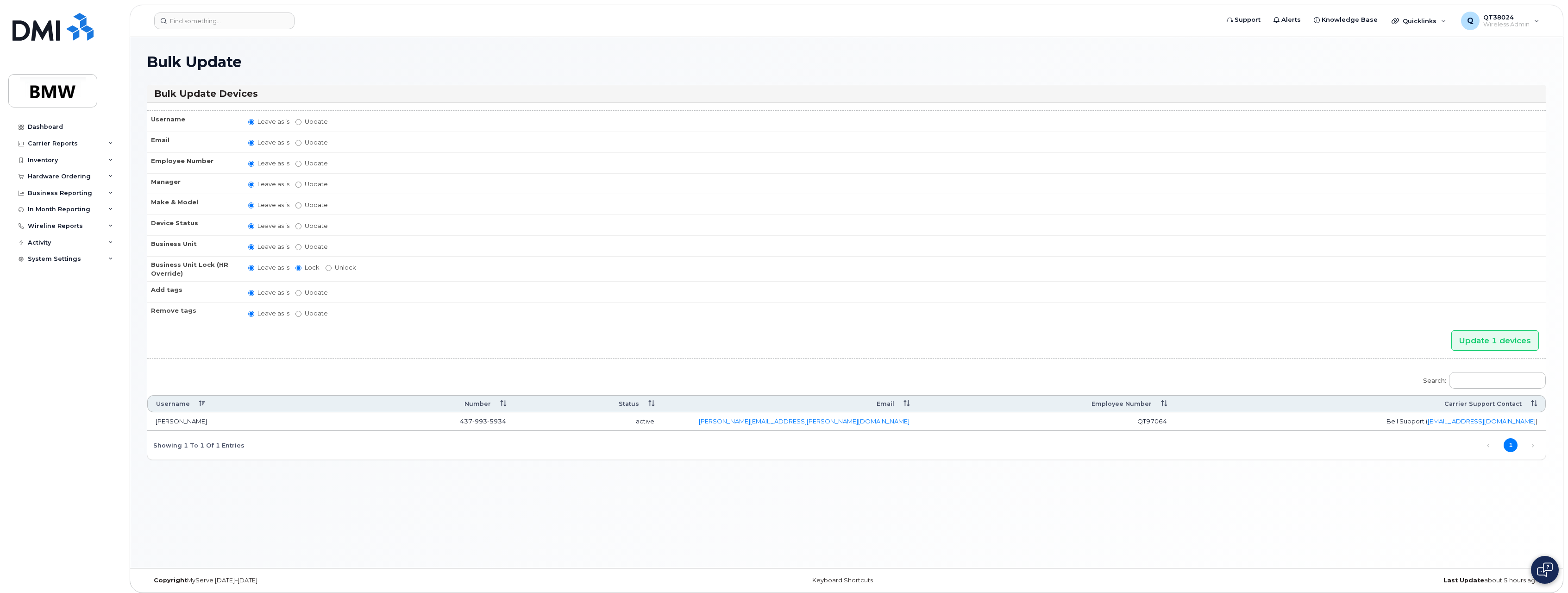
click at [301, 187] on label "Update [PERSON_NAME] [PERSON_NAME] [PERSON_NAME] [PERSON_NAME] [PERSON_NAME] [P…" at bounding box center [312, 184] width 32 height 9
click at [301, 187] on input "Update [PERSON_NAME] [PERSON_NAME] [PERSON_NAME] [PERSON_NAME] [PERSON_NAME] [P…" at bounding box center [299, 185] width 6 height 6
radio input "true"
radio input "false"
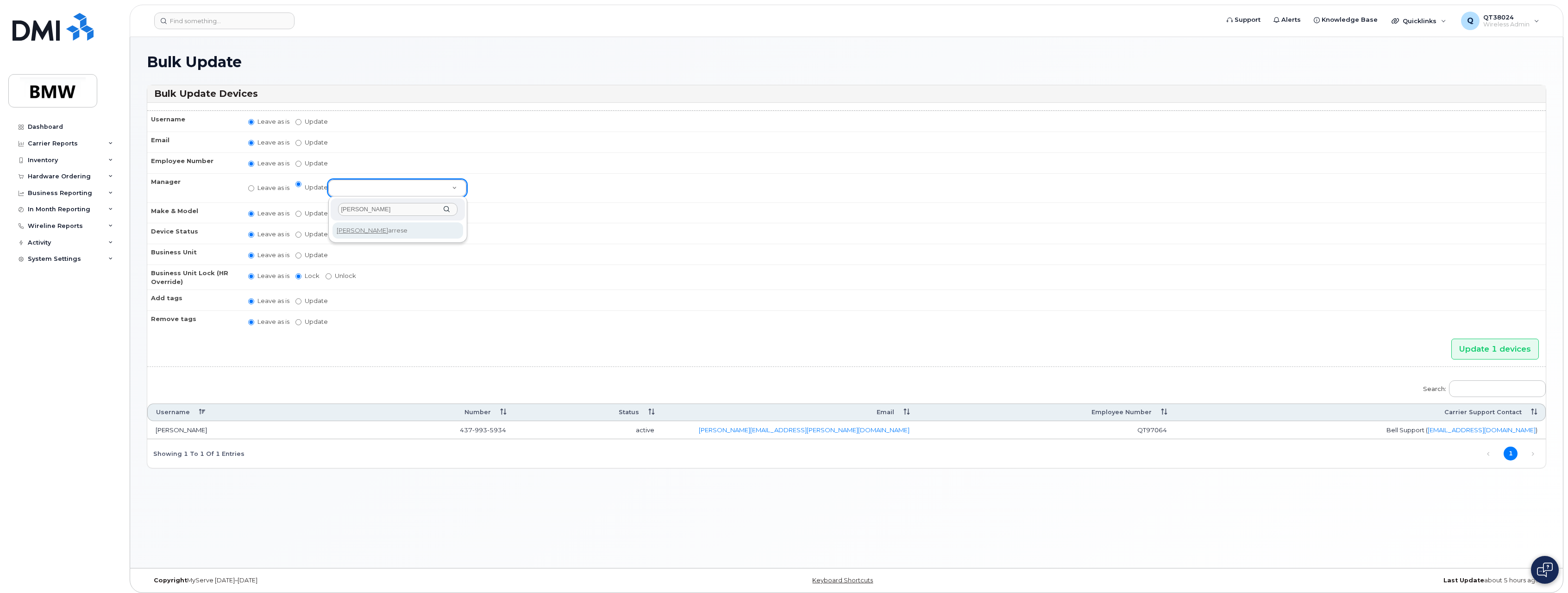
type input "[PERSON_NAME]"
select select "1895548"
drag, startPoint x: 1459, startPoint y: 354, endPoint x: 1437, endPoint y: 349, distance: 22.6
click at [1459, 354] on input "Update 1 devices" at bounding box center [1495, 349] width 88 height 21
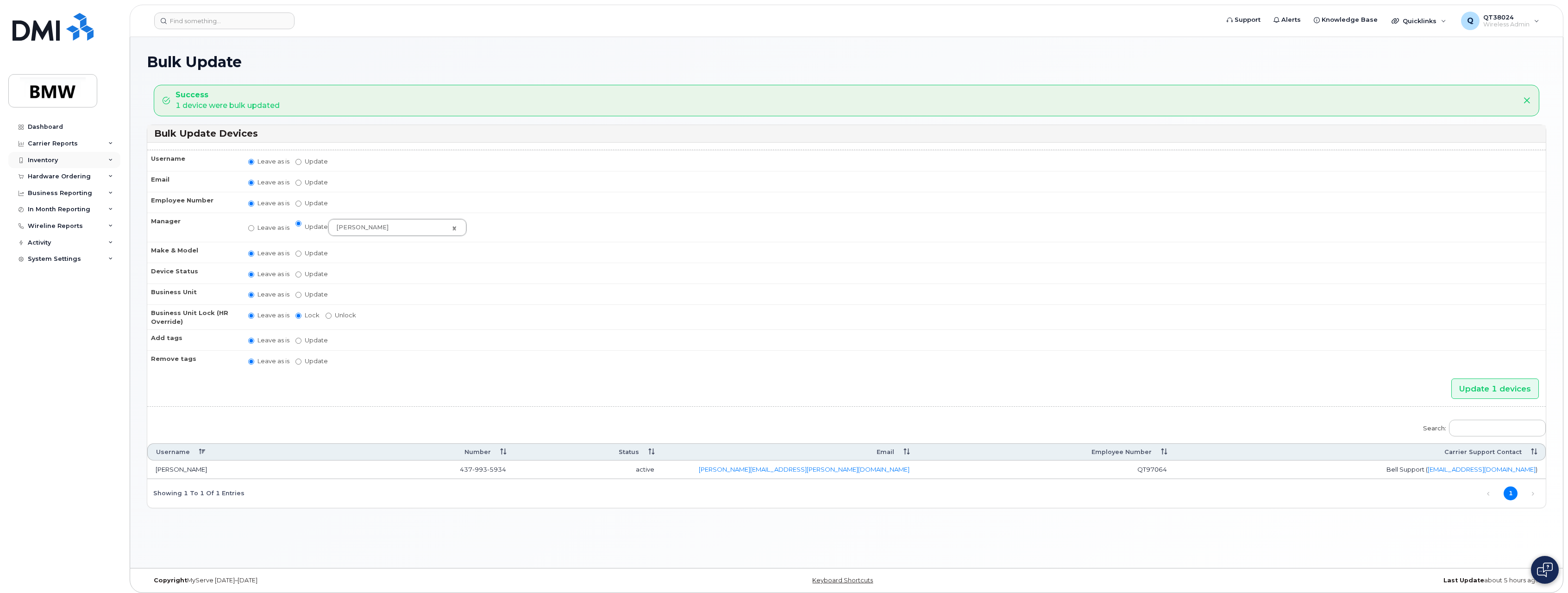
click at [53, 161] on div "Inventory" at bounding box center [43, 160] width 30 height 7
click at [61, 179] on div "Mobility Devices" at bounding box center [58, 177] width 52 height 9
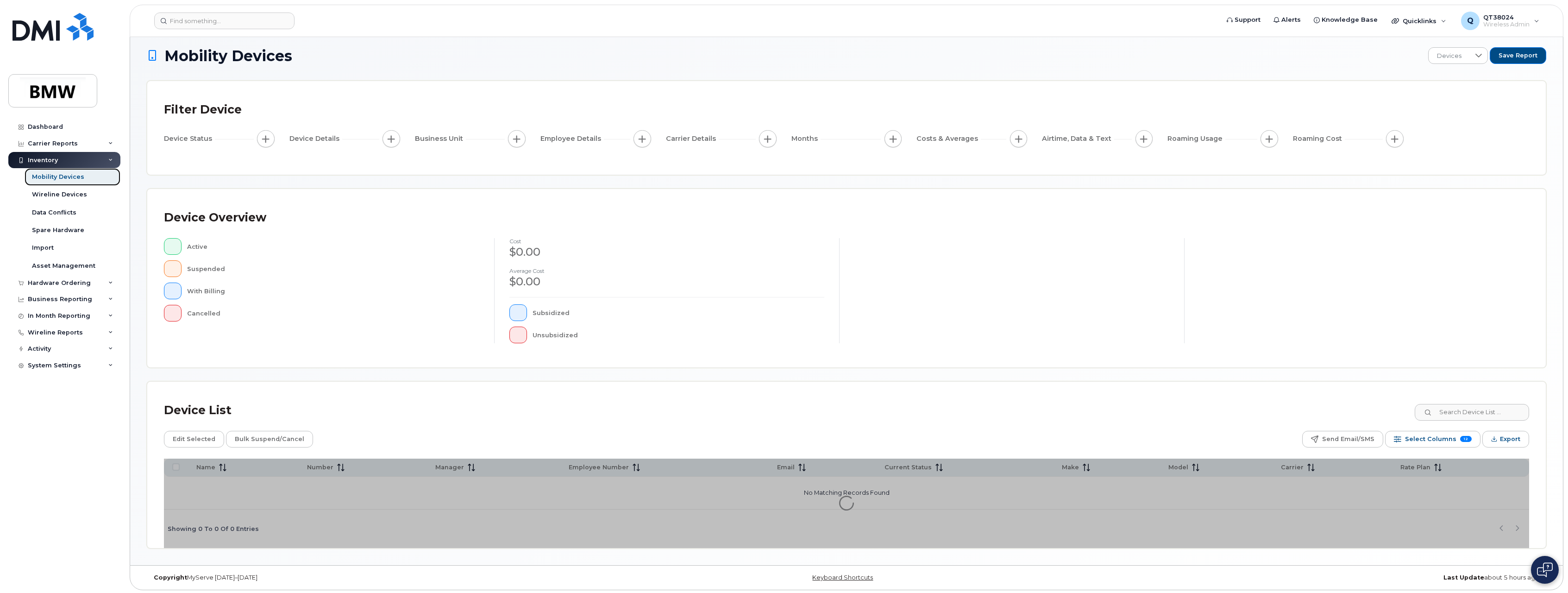
scroll to position [9, 0]
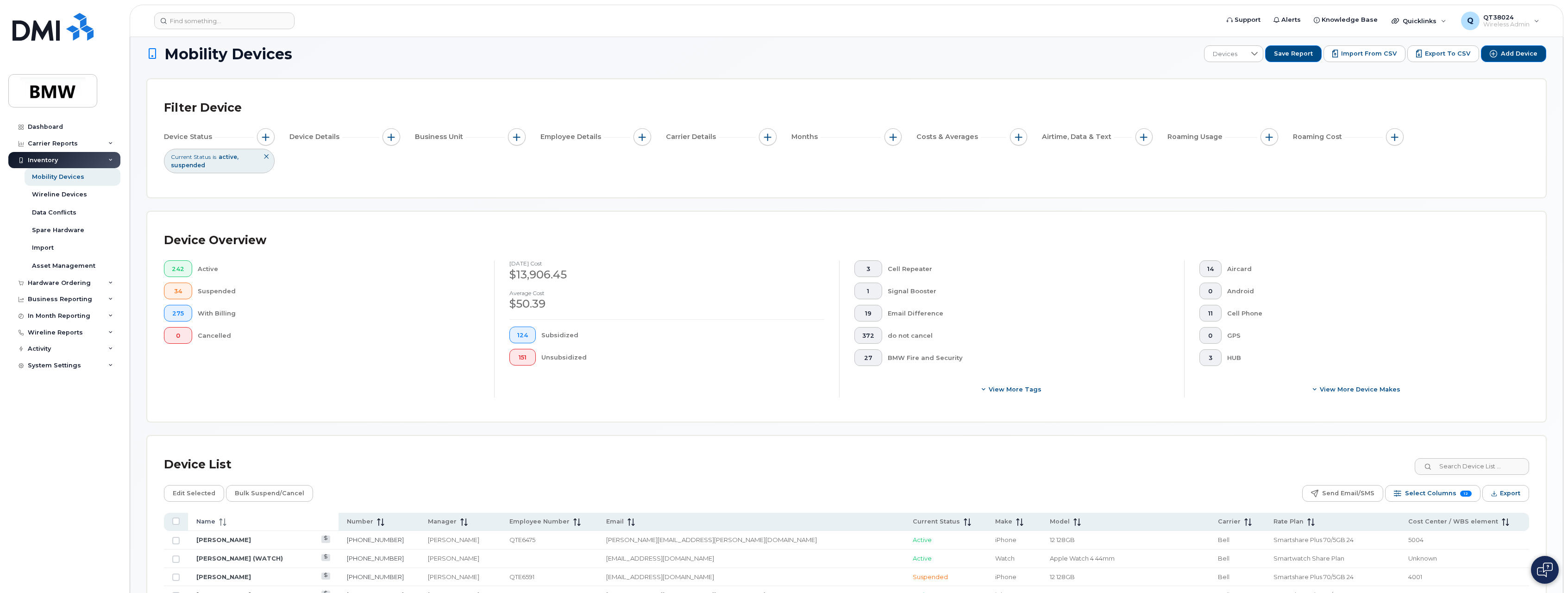
click at [212, 522] on span "Name" at bounding box center [206, 522] width 19 height 9
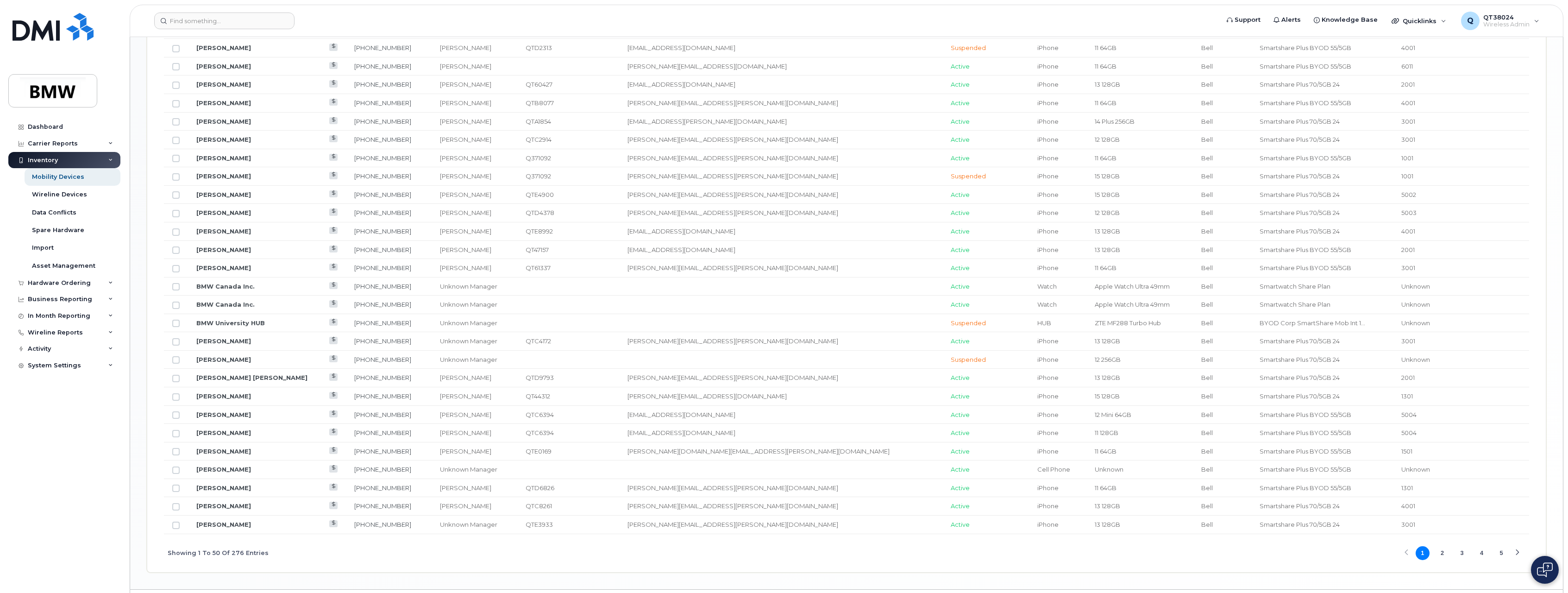
scroll to position [948, 0]
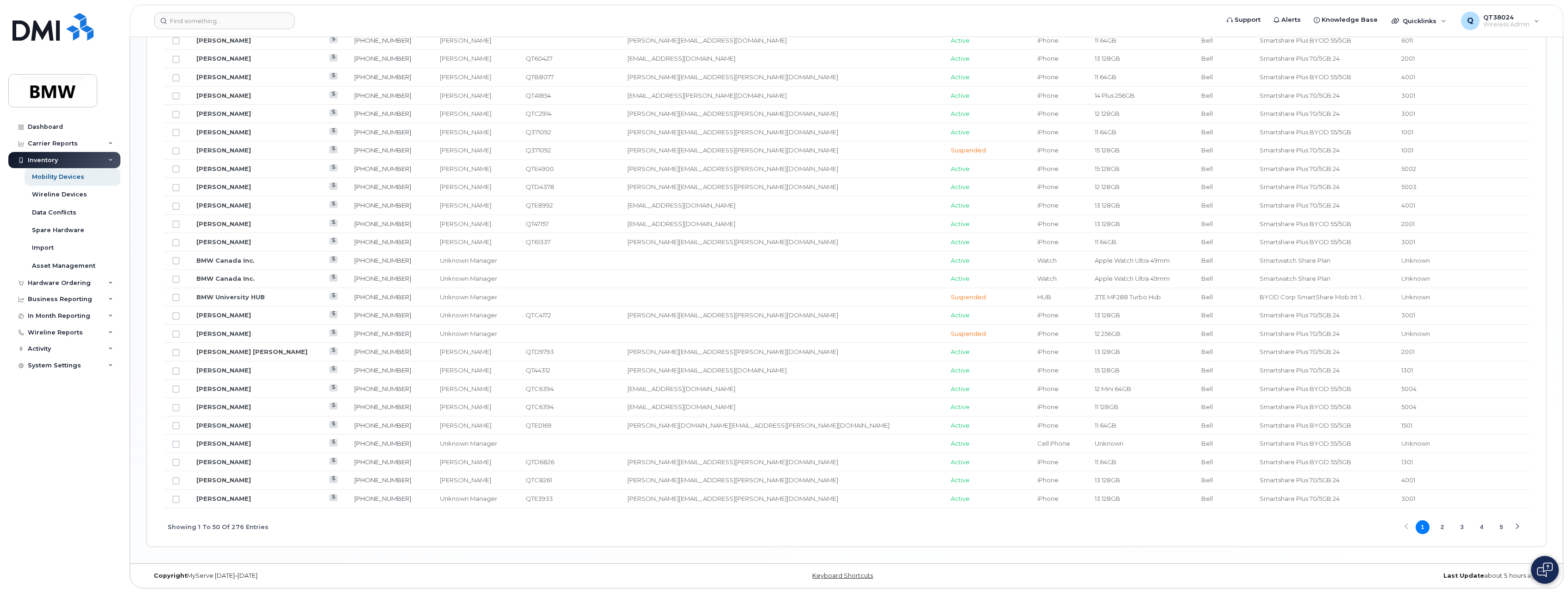
click at [1459, 528] on button "3" at bounding box center [1462, 527] width 14 height 14
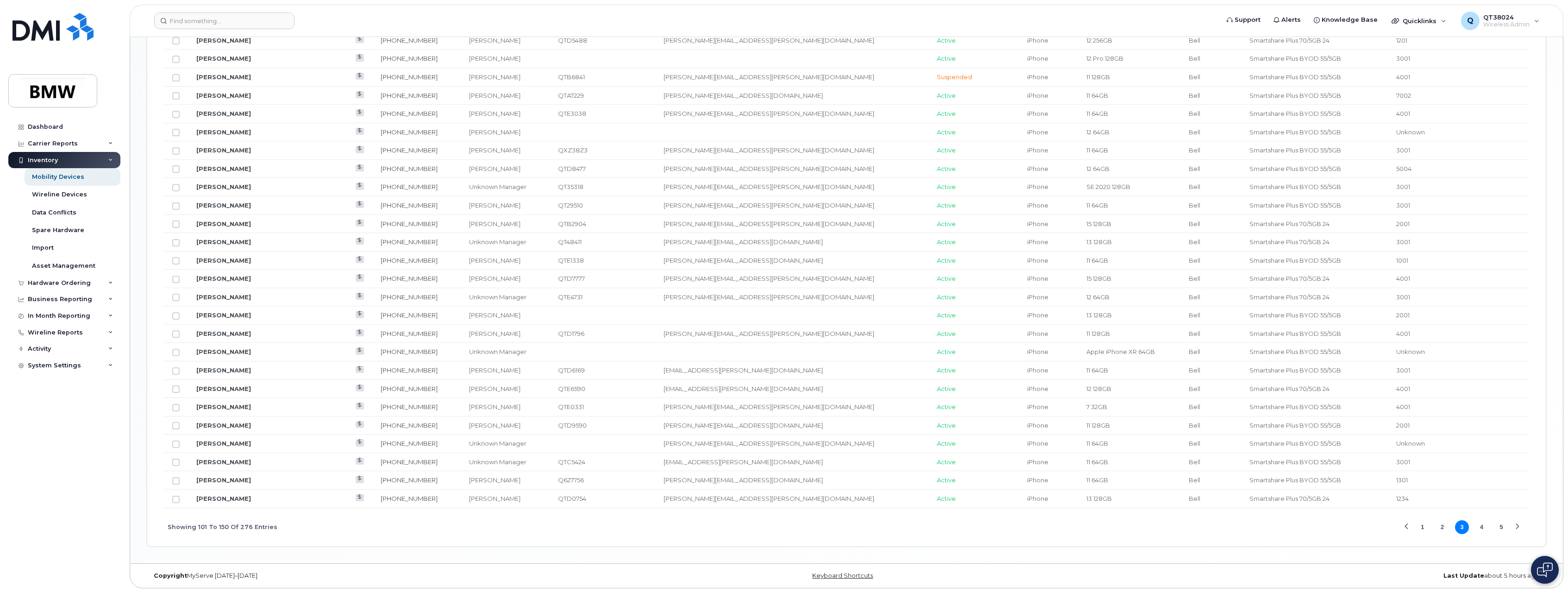
drag, startPoint x: 1444, startPoint y: 529, endPoint x: 1439, endPoint y: 529, distance: 5.0
click at [1444, 529] on button "2" at bounding box center [1442, 527] width 14 height 14
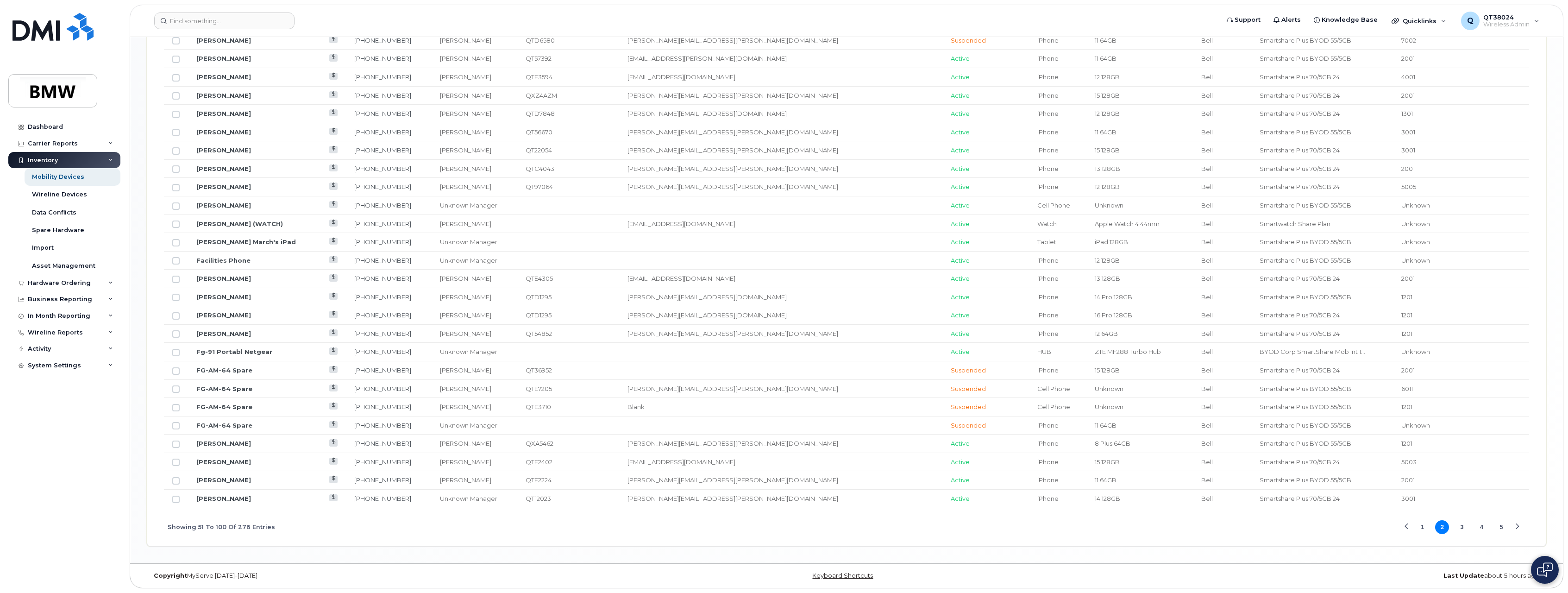
click at [1479, 529] on button "4" at bounding box center [1482, 527] width 14 height 14
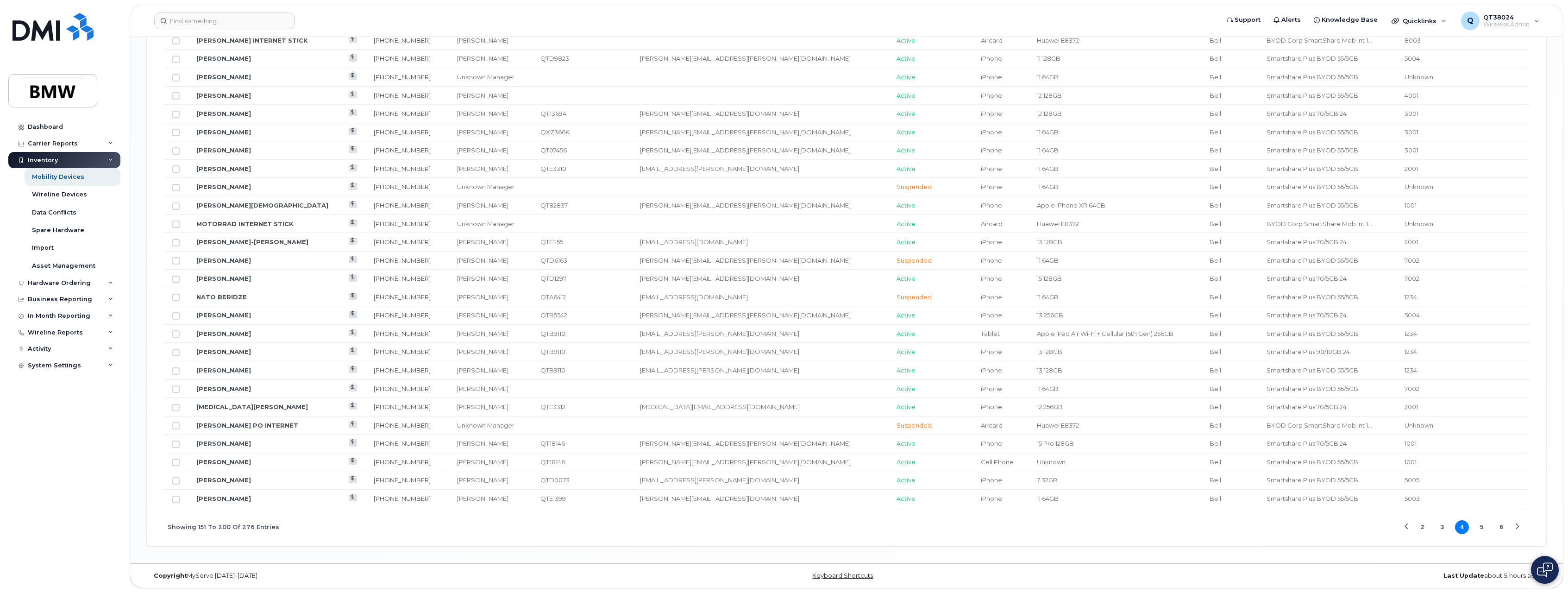
click at [1486, 525] on button "5" at bounding box center [1482, 527] width 14 height 14
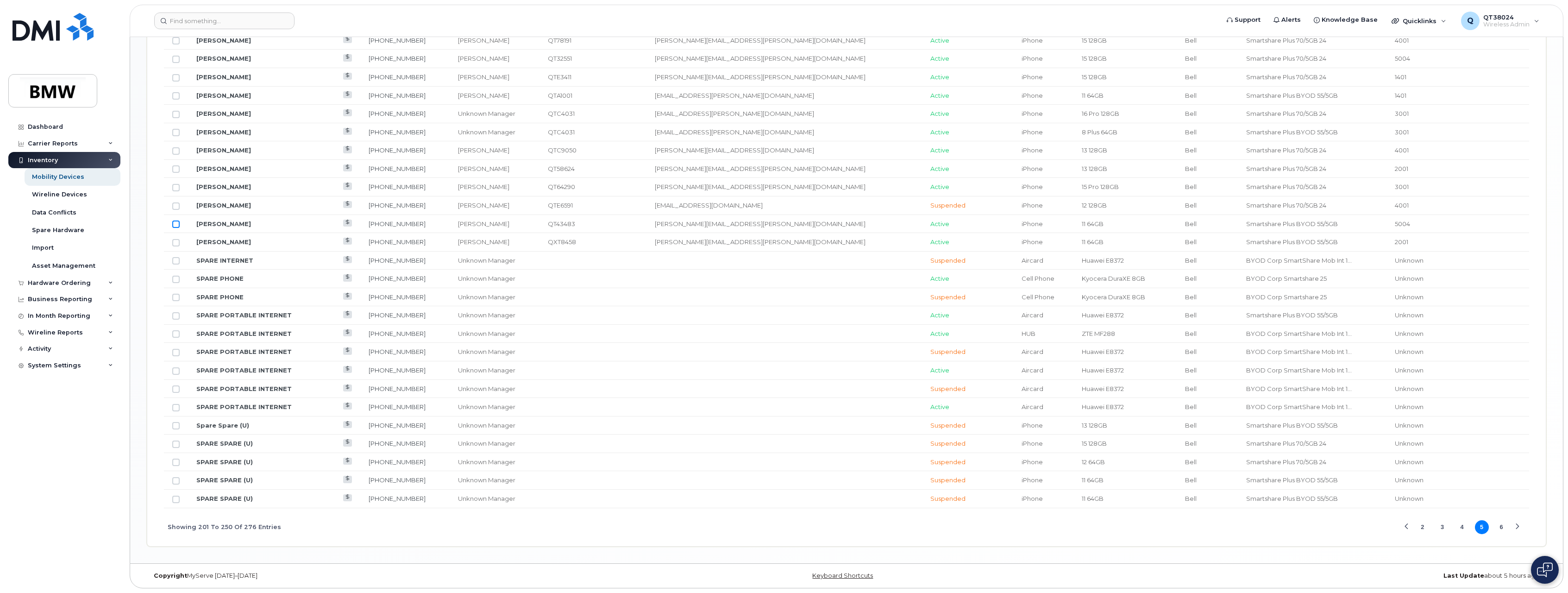
click at [176, 223] on input "Row Unselected" at bounding box center [176, 224] width 7 height 7
checkbox input "true"
click at [1501, 525] on button "6" at bounding box center [1502, 527] width 14 height 14
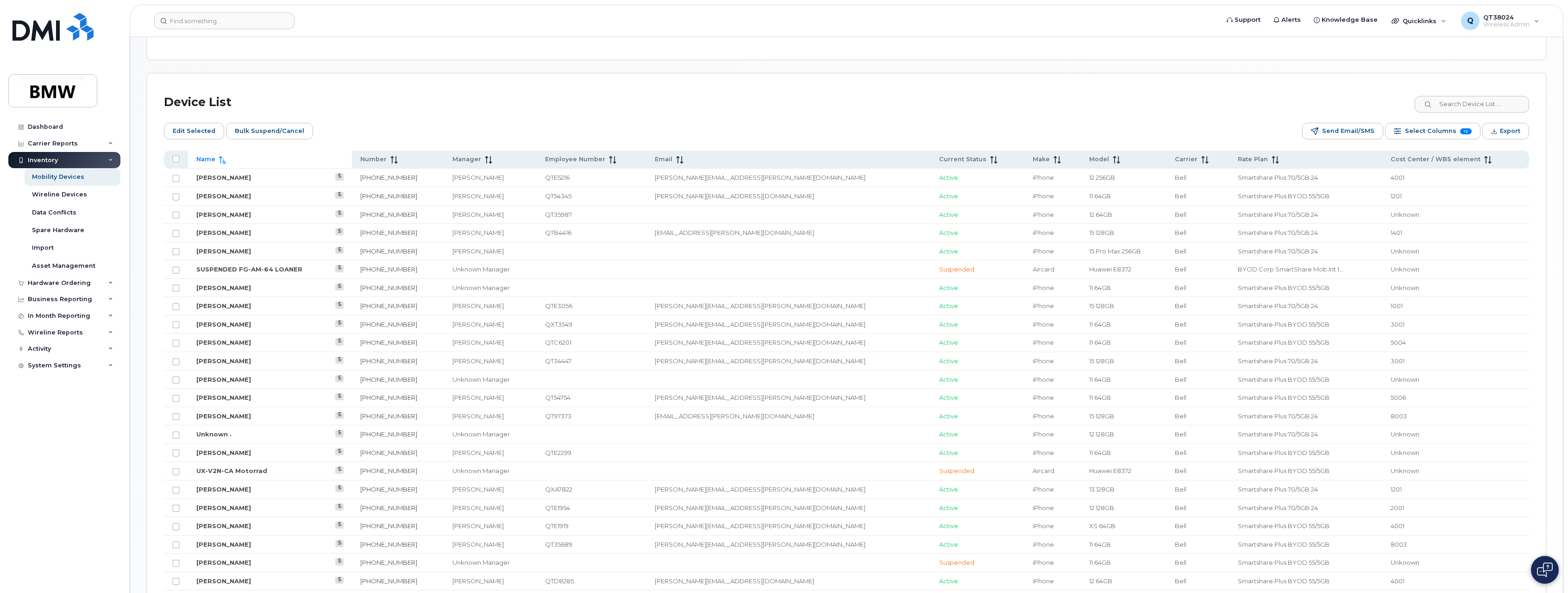
scroll to position [369, 0]
click at [178, 345] on input "Row Unselected" at bounding box center [176, 345] width 7 height 7
checkbox input "true"
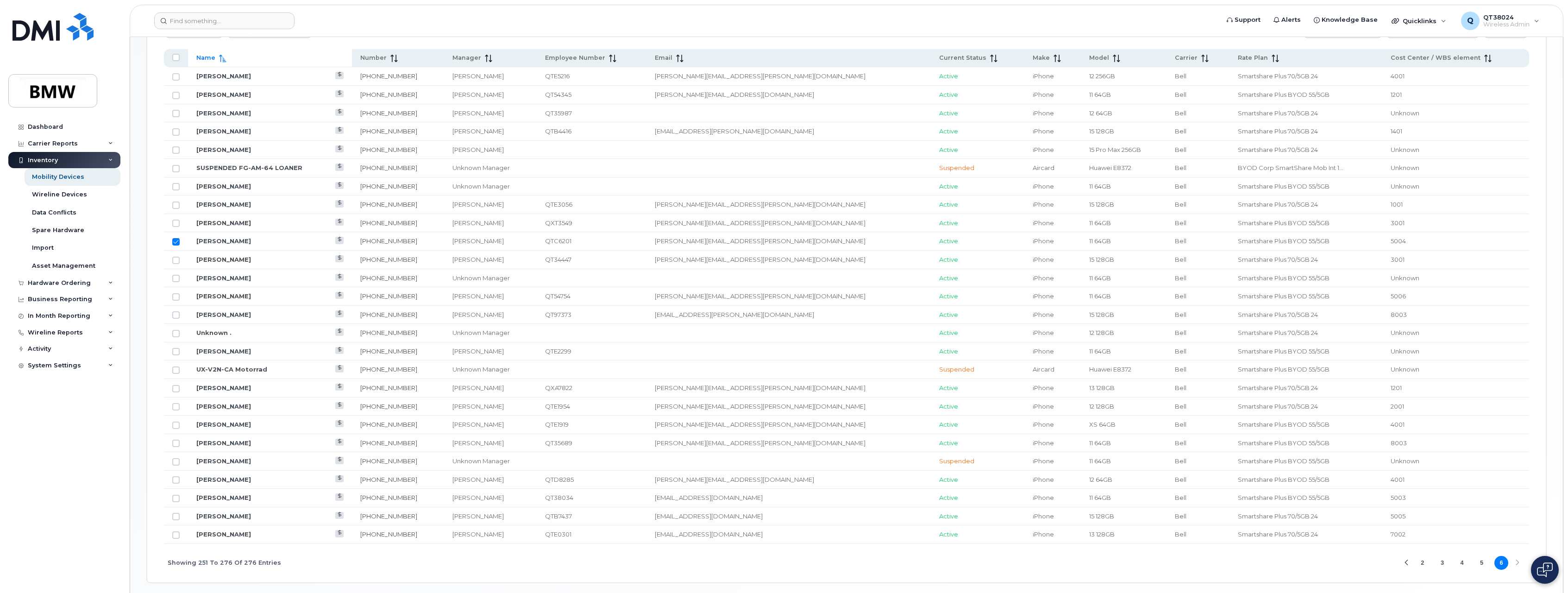
scroll to position [508, 0]
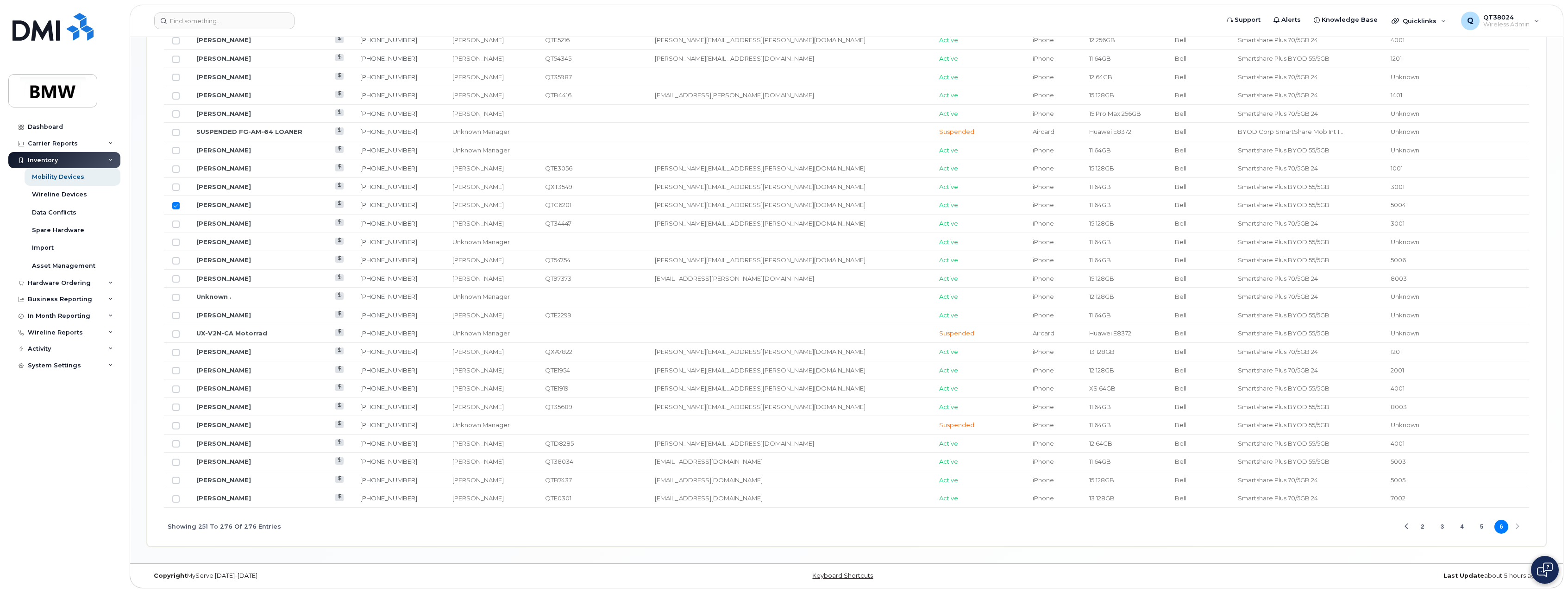
click at [1464, 528] on button "4" at bounding box center [1462, 527] width 14 height 14
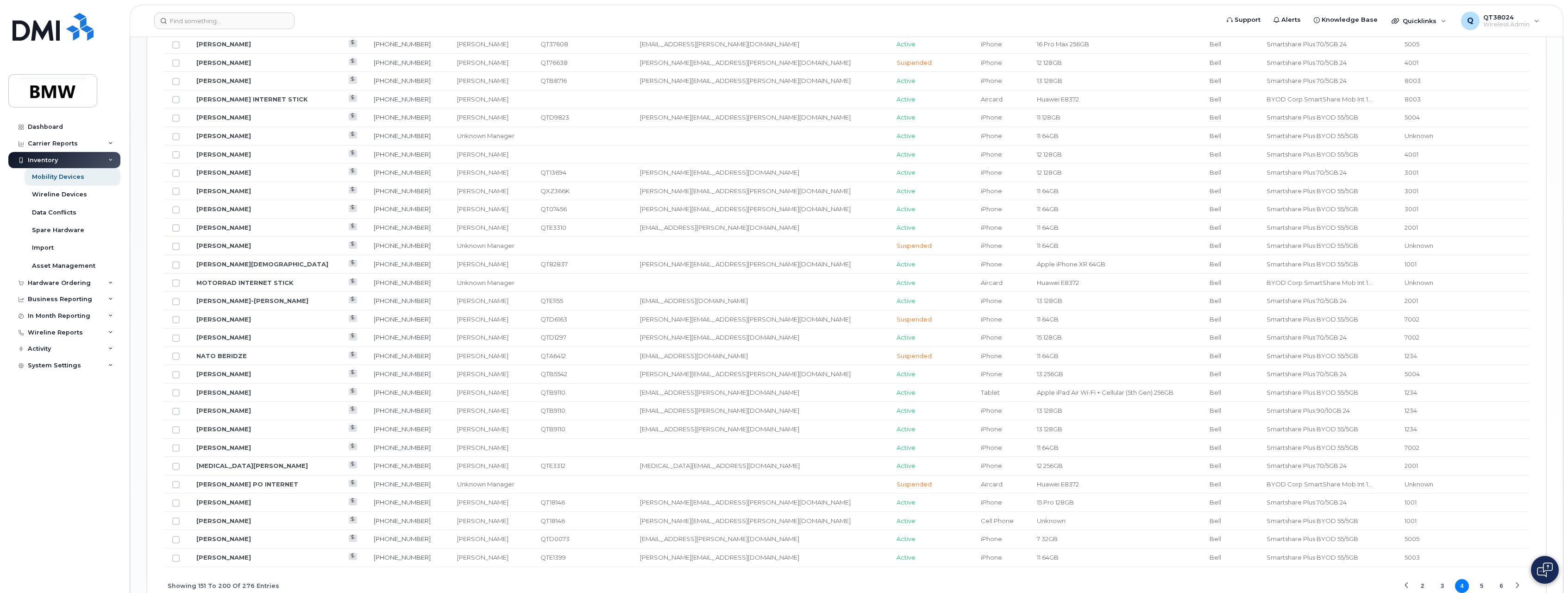
scroll to position [948, 0]
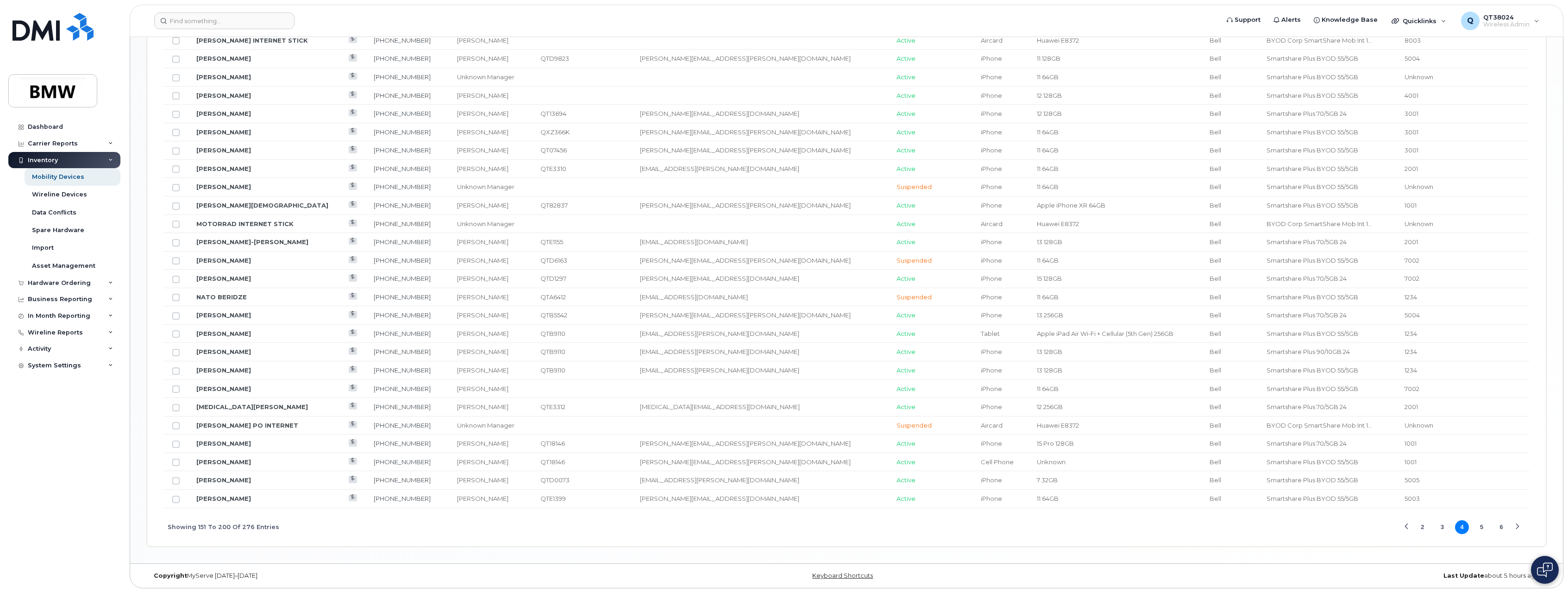
click at [1439, 528] on button "3" at bounding box center [1442, 527] width 14 height 14
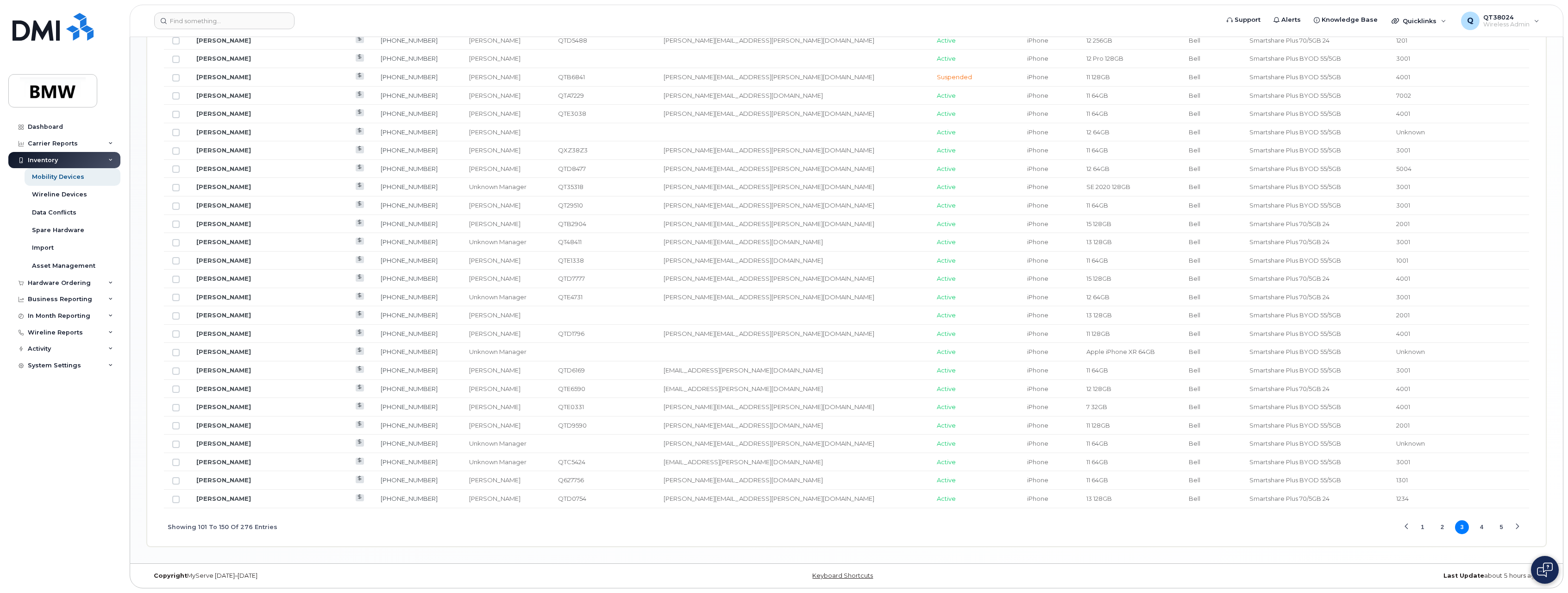
click at [180, 169] on td at bounding box center [176, 169] width 24 height 18
click at [176, 170] on input "Row Unselected" at bounding box center [176, 169] width 7 height 7
click at [174, 166] on input "Row Selected" at bounding box center [176, 169] width 7 height 7
checkbox input "false"
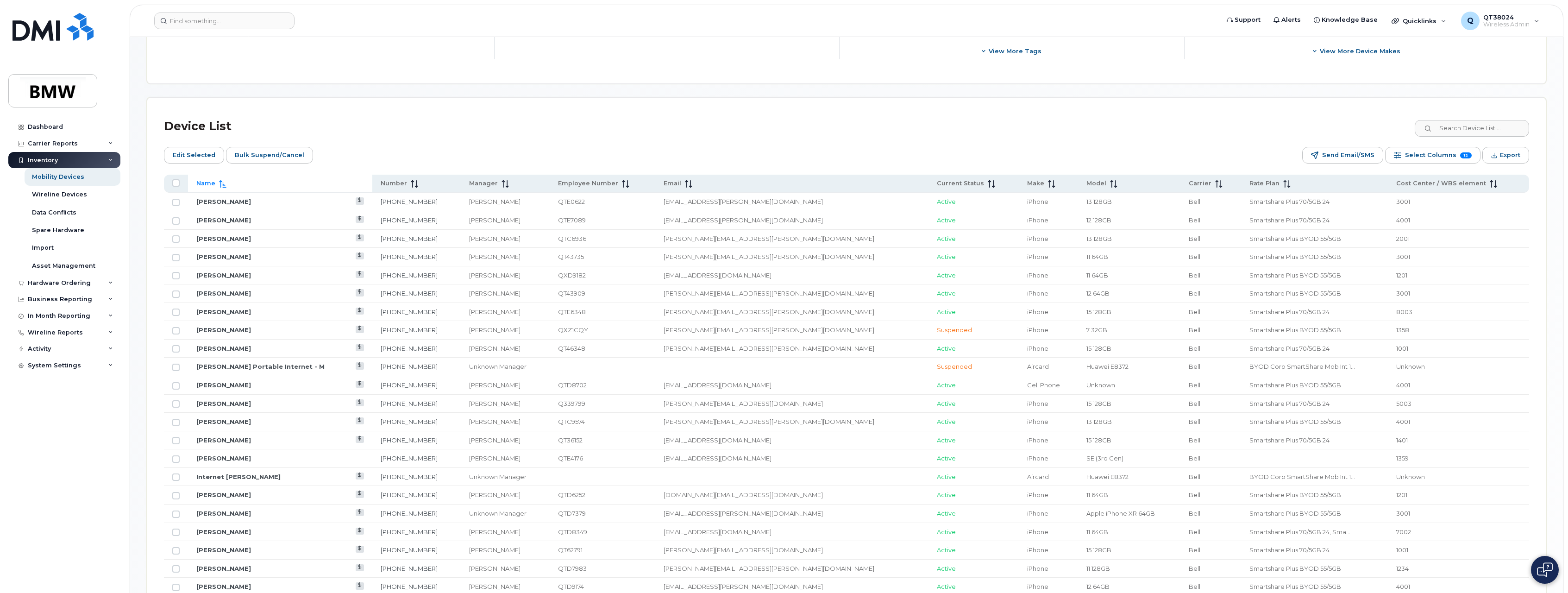
scroll to position [346, 0]
click at [190, 154] on span "Edit Selected" at bounding box center [194, 156] width 43 height 14
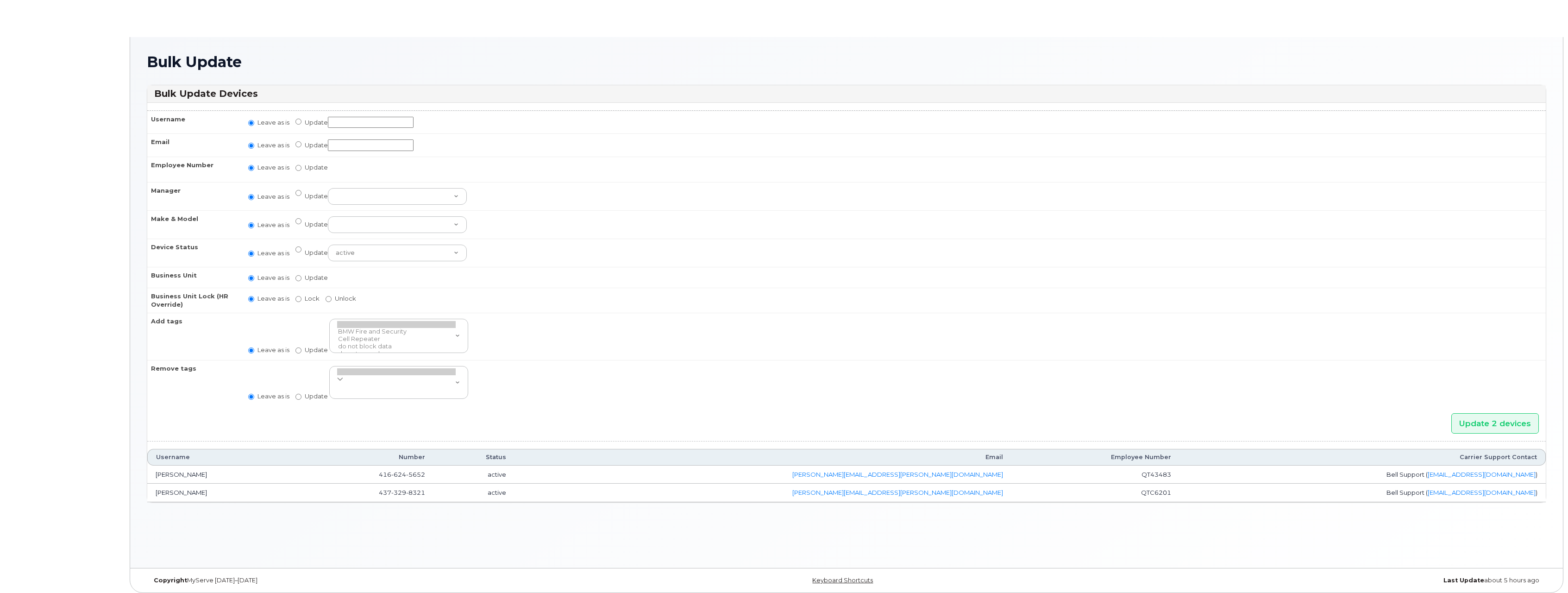
radio input "true"
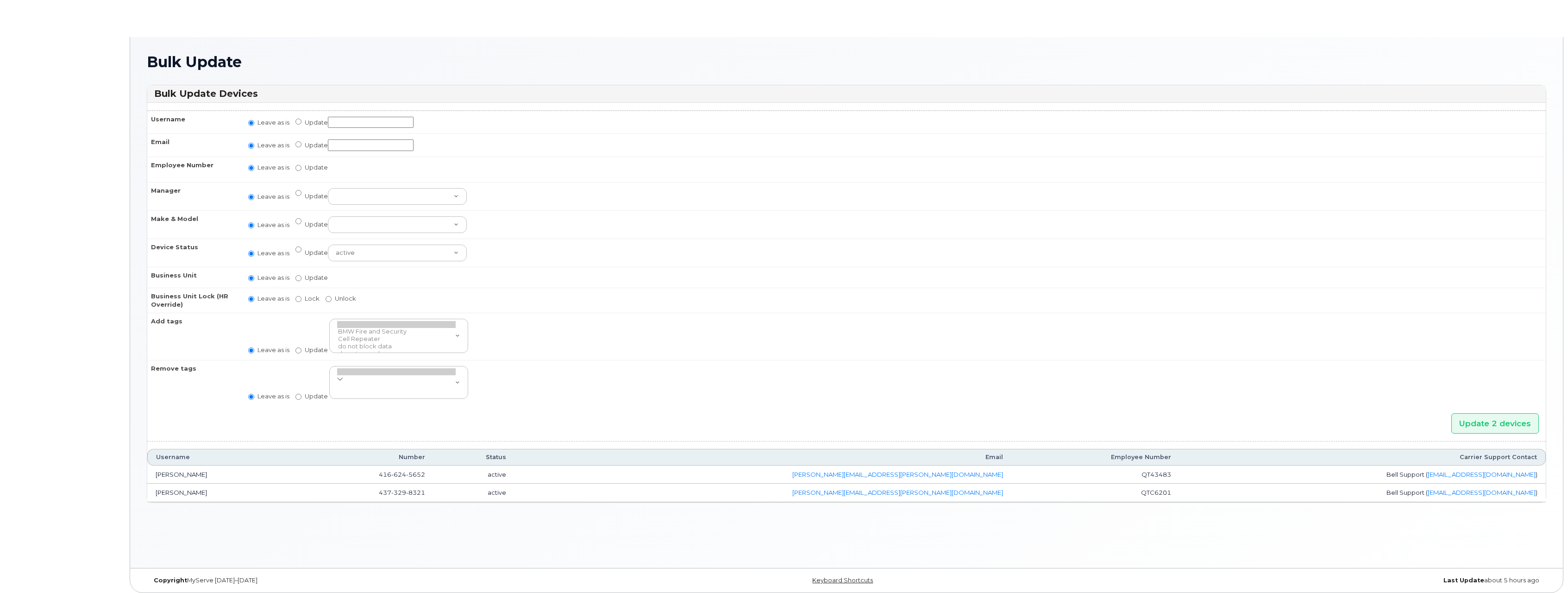
radio input "true"
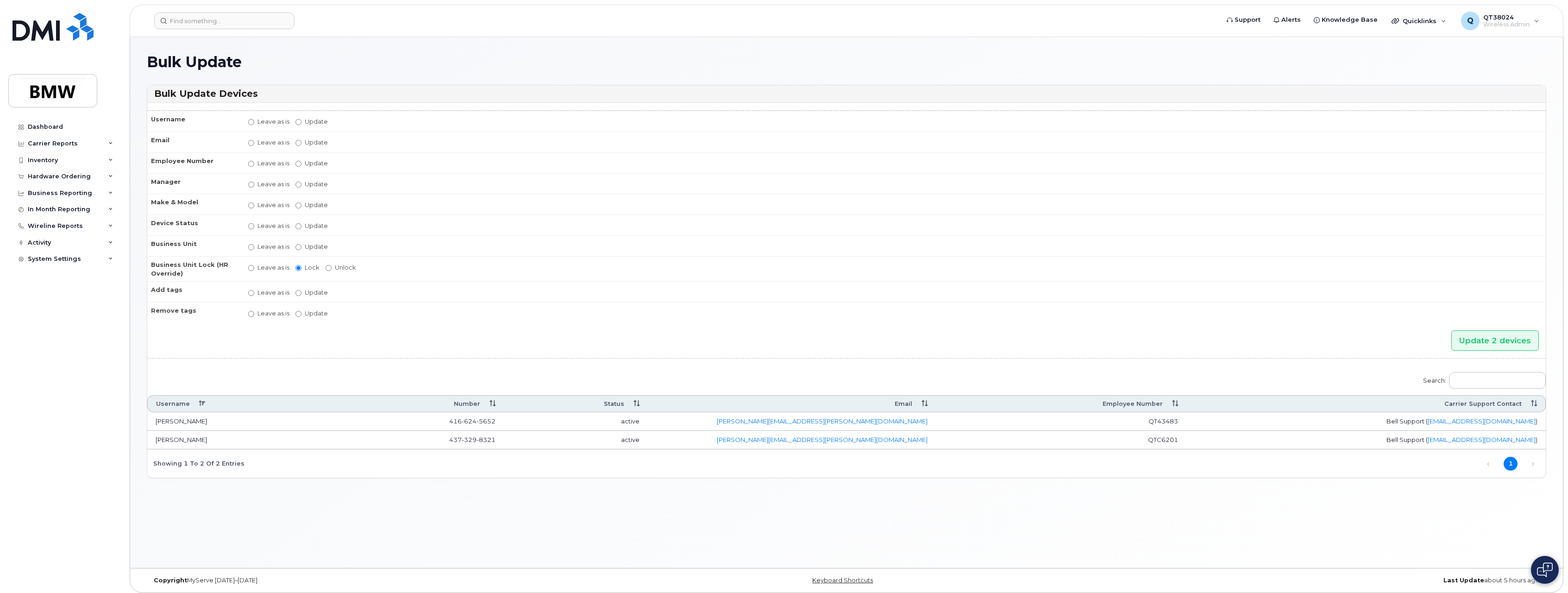
click at [314, 182] on label "Update Aaron Barton Aaron Clapp Aaron Dobbs Aaron Grener Aaron Kuck Adam Broomh…" at bounding box center [312, 184] width 32 height 9
click at [301, 182] on input "Update Aaron Barton Aaron Clapp Aaron Dobbs Aaron Grener Aaron Kuck Adam Broomh…" at bounding box center [299, 185] width 6 height 6
radio input "true"
radio input "false"
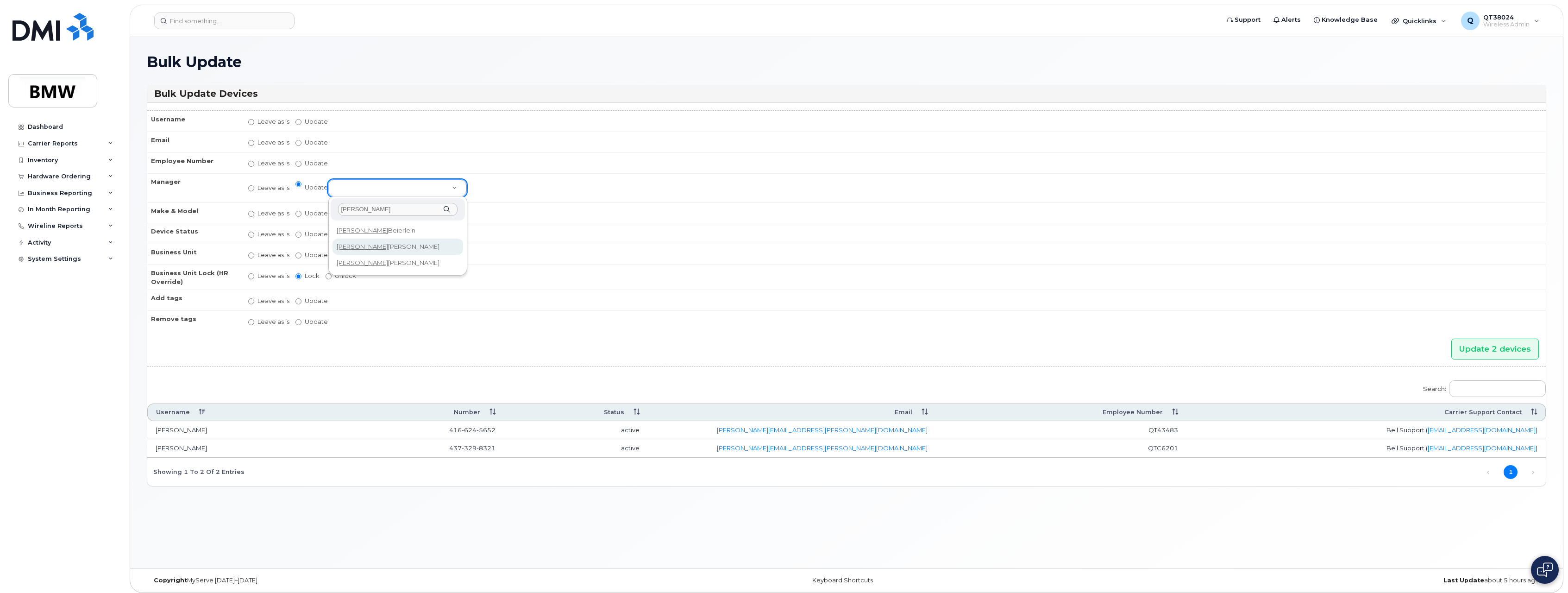
type input "Tracy"
select select "1895534"
click at [1498, 343] on input "Update 2 devices" at bounding box center [1495, 349] width 88 height 21
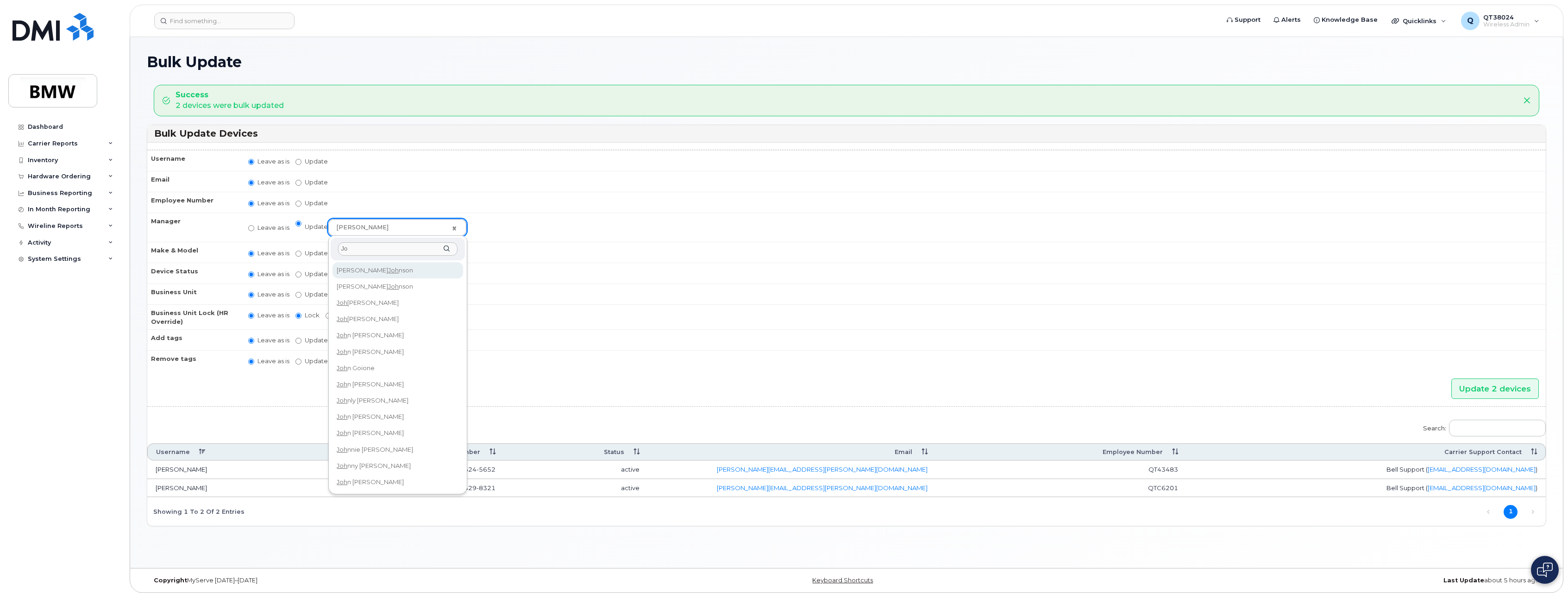
type input "J"
click at [56, 161] on div "Inventory" at bounding box center [43, 160] width 30 height 7
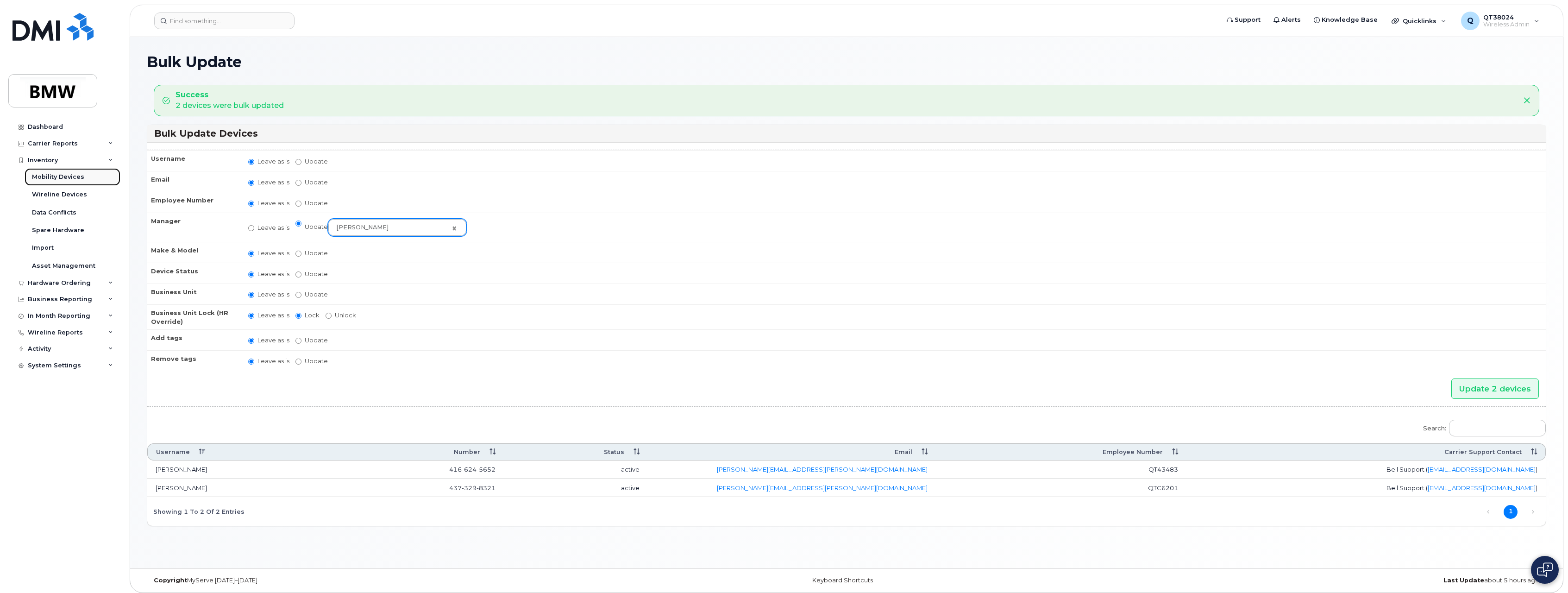
click at [56, 178] on div "Mobility Devices" at bounding box center [58, 177] width 52 height 9
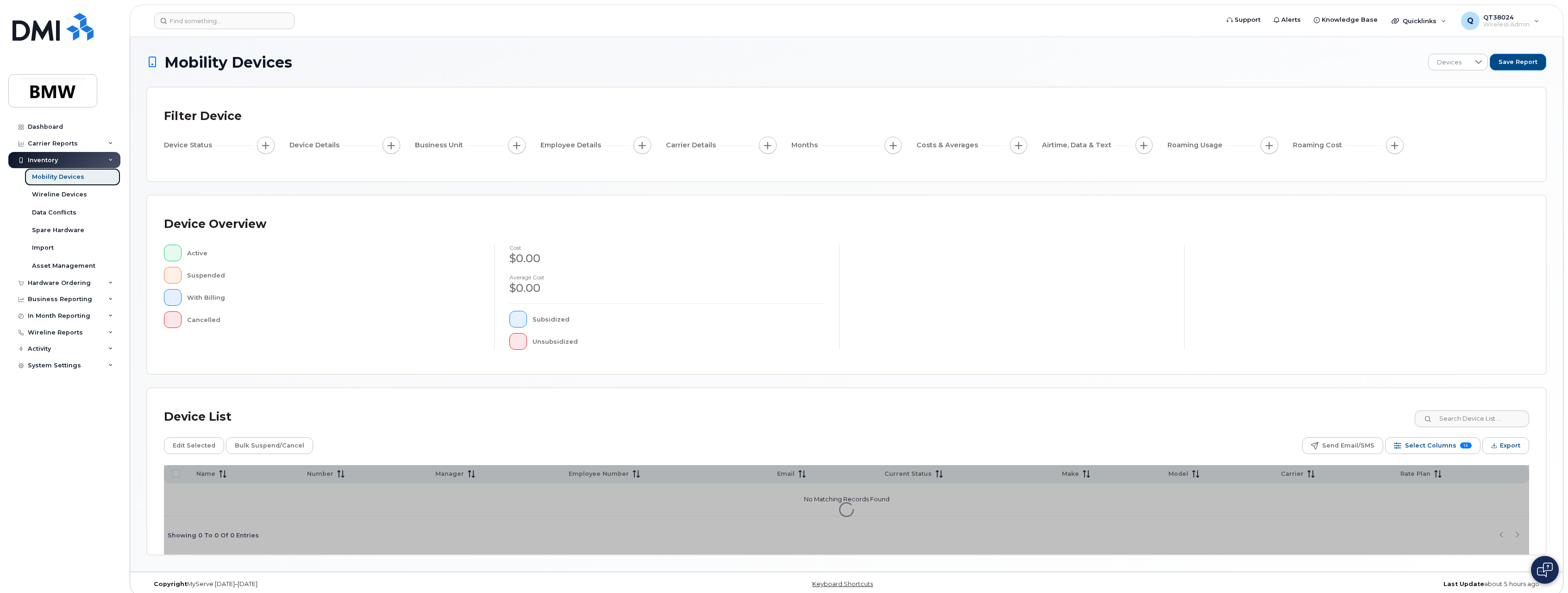
scroll to position [9, 0]
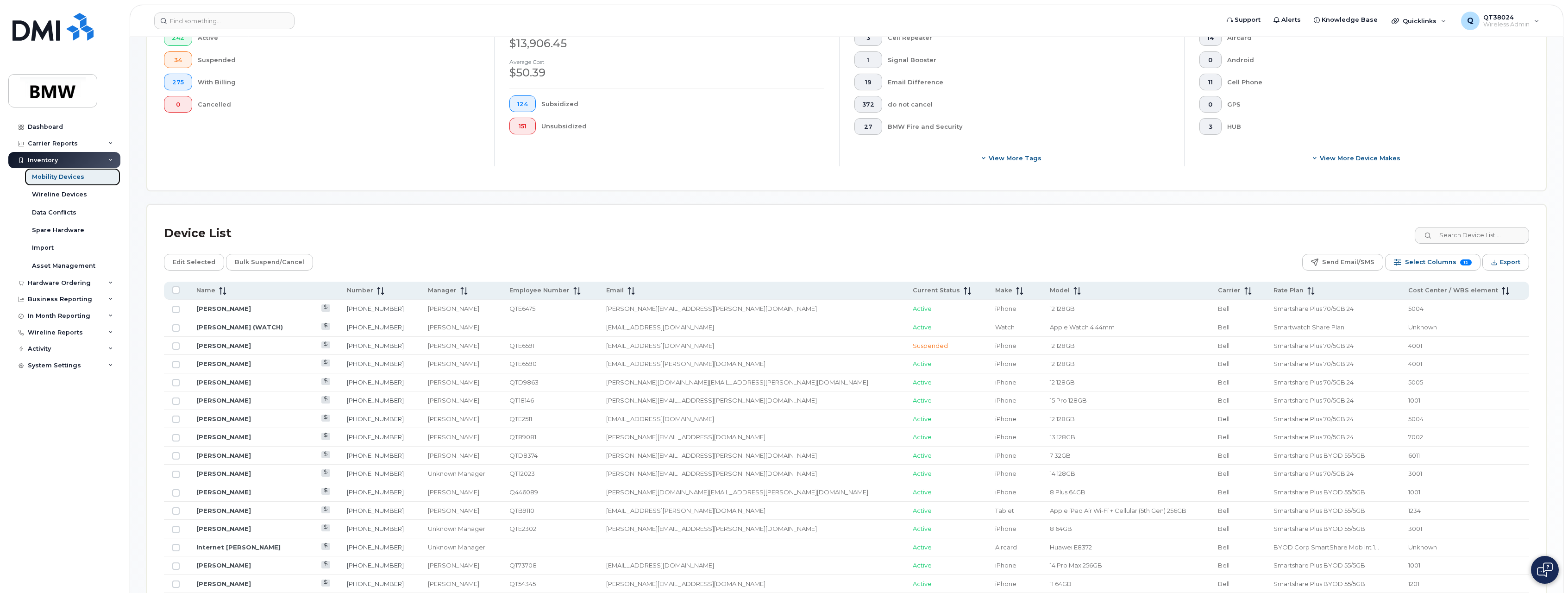
scroll to position [332, 0]
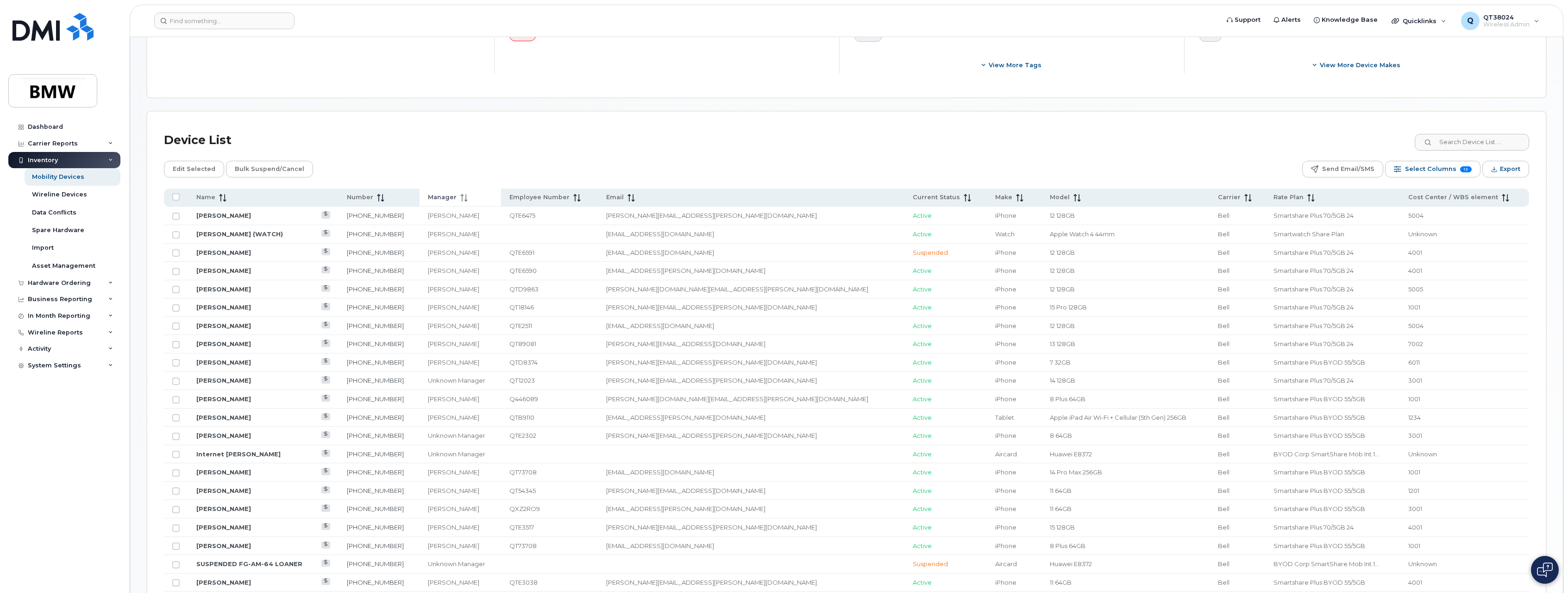
click at [445, 201] on span "Manager" at bounding box center [442, 198] width 29 height 9
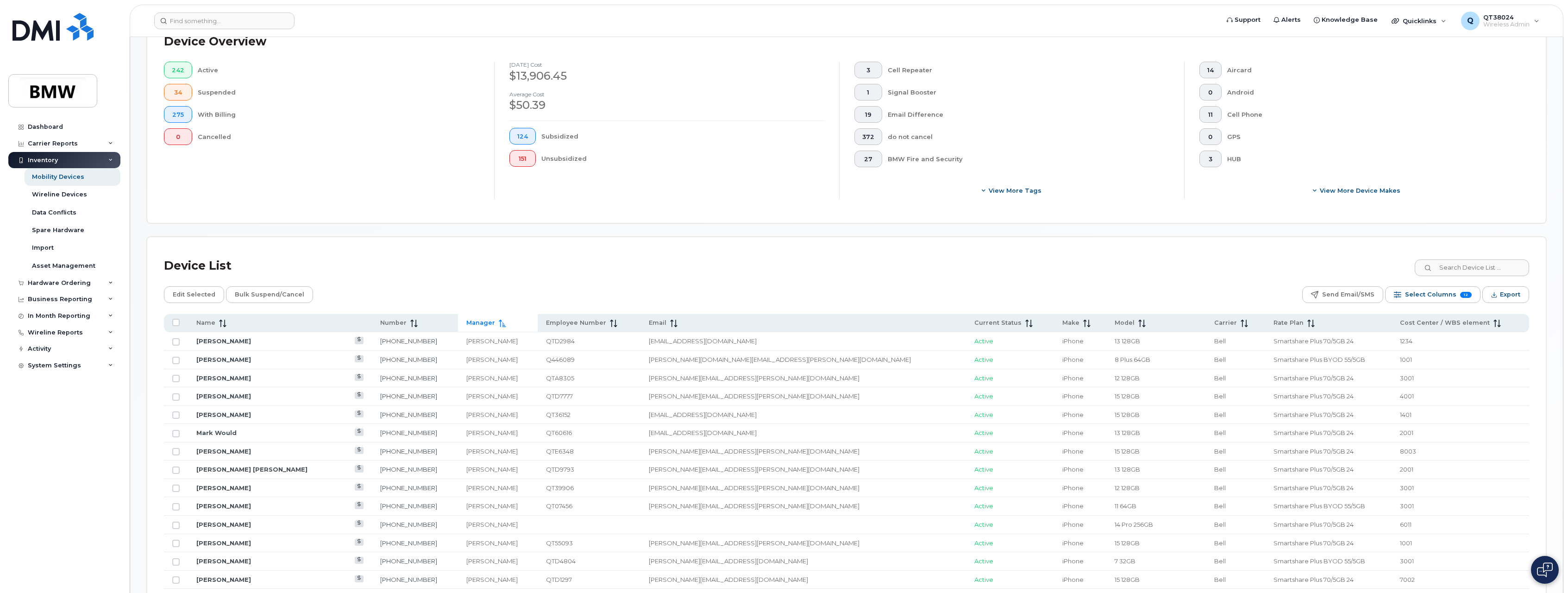
scroll to position [207, 0]
click at [217, 325] on span at bounding box center [221, 323] width 11 height 9
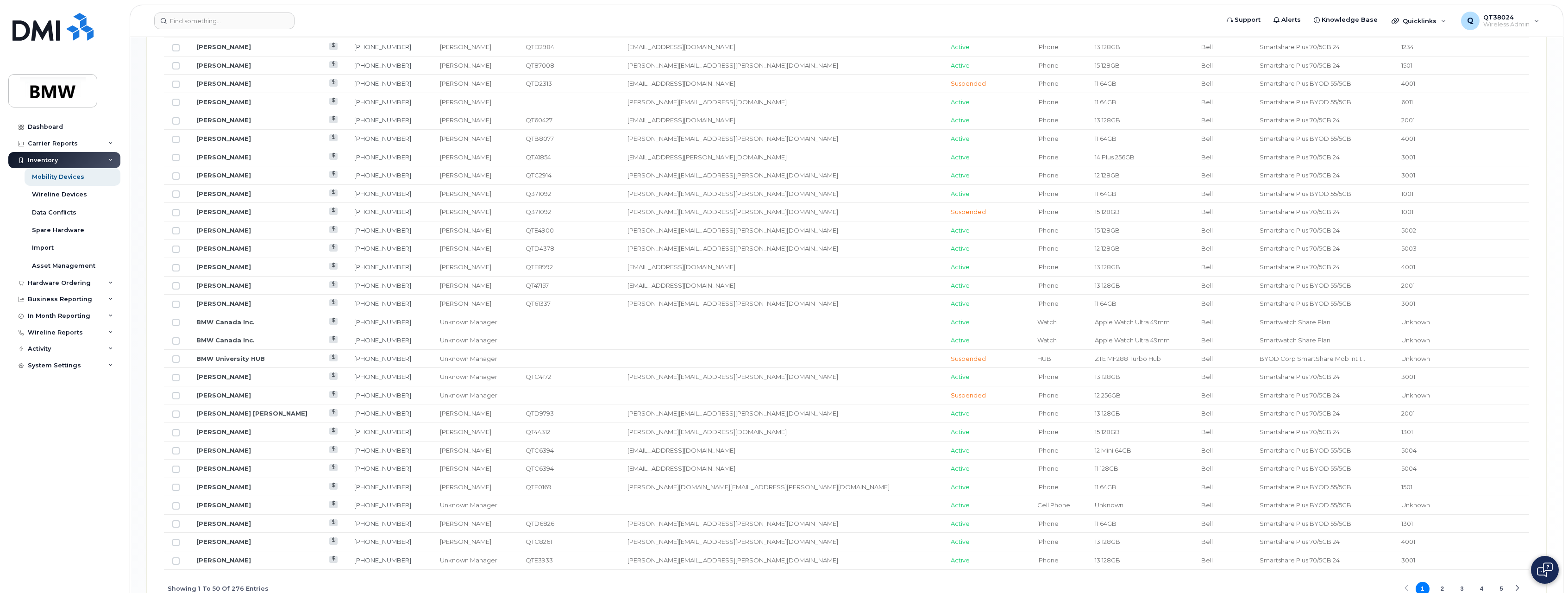
scroll to position [948, 0]
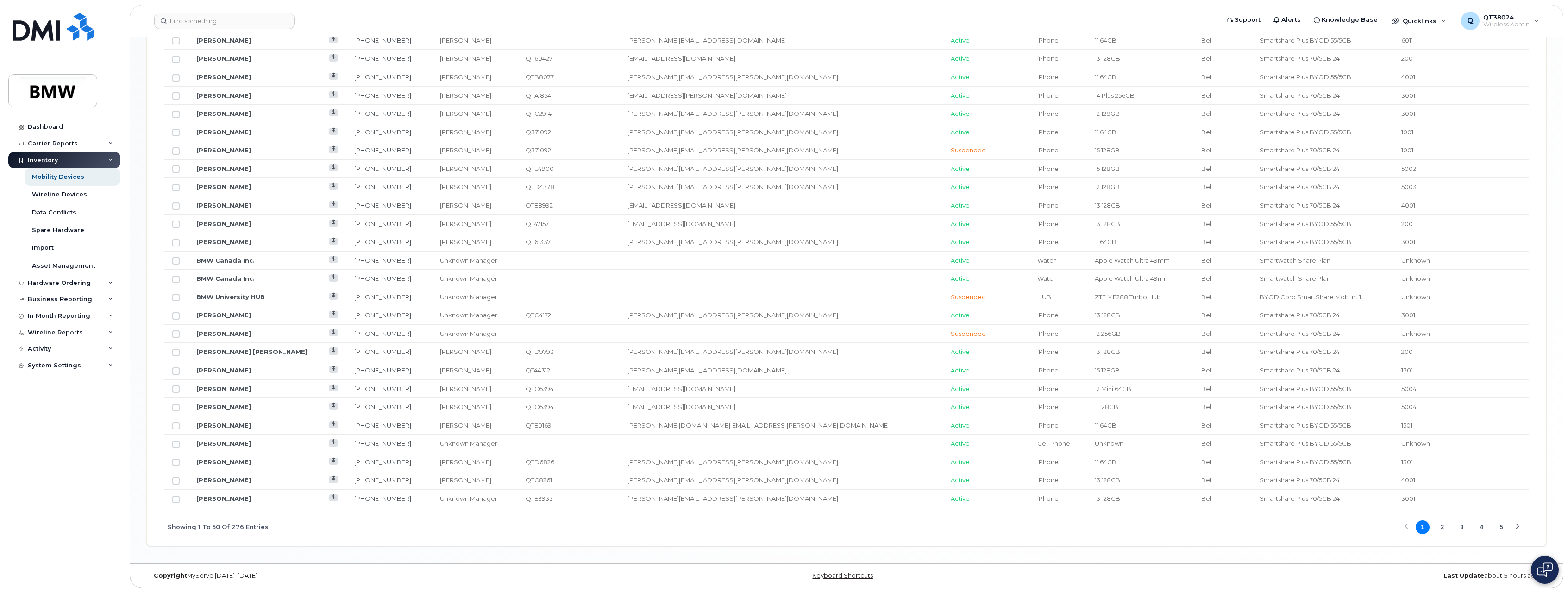
click at [1459, 531] on button "3" at bounding box center [1462, 527] width 14 height 14
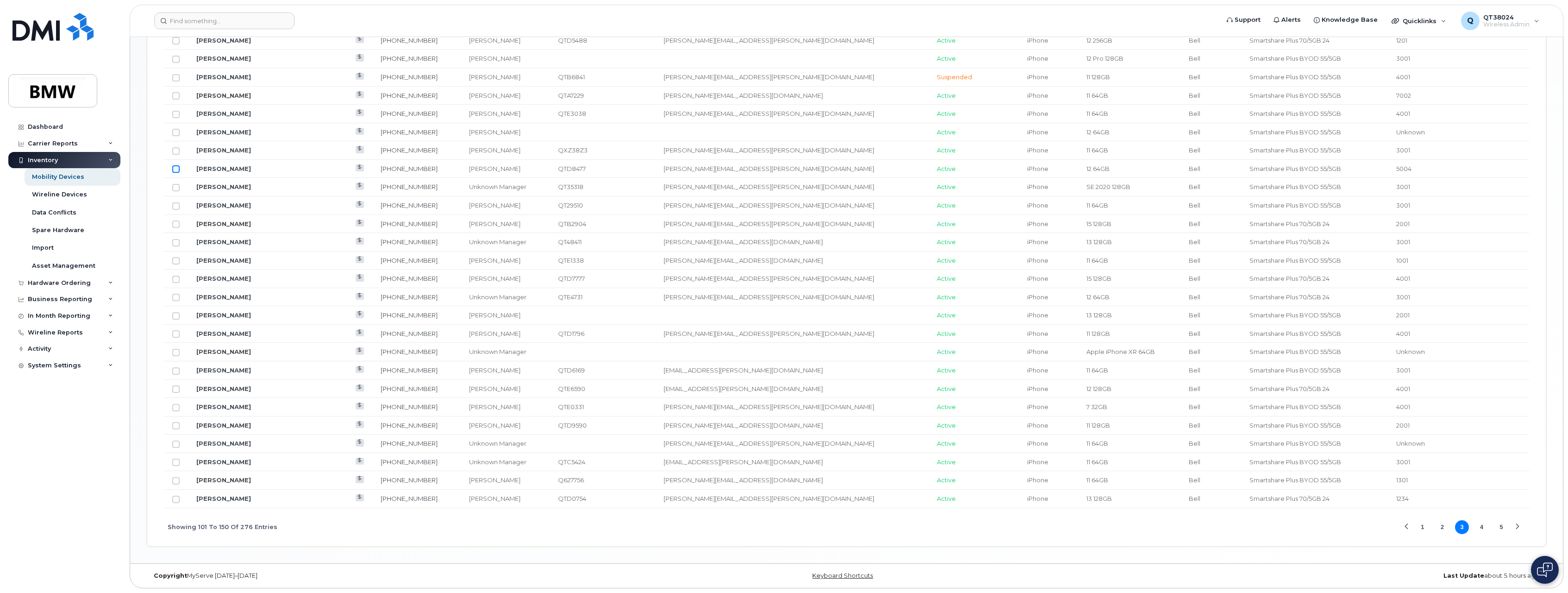
click at [178, 170] on input "Row Unselected" at bounding box center [176, 169] width 7 height 7
checkbox input "true"
click at [1439, 529] on button "2" at bounding box center [1442, 527] width 14 height 14
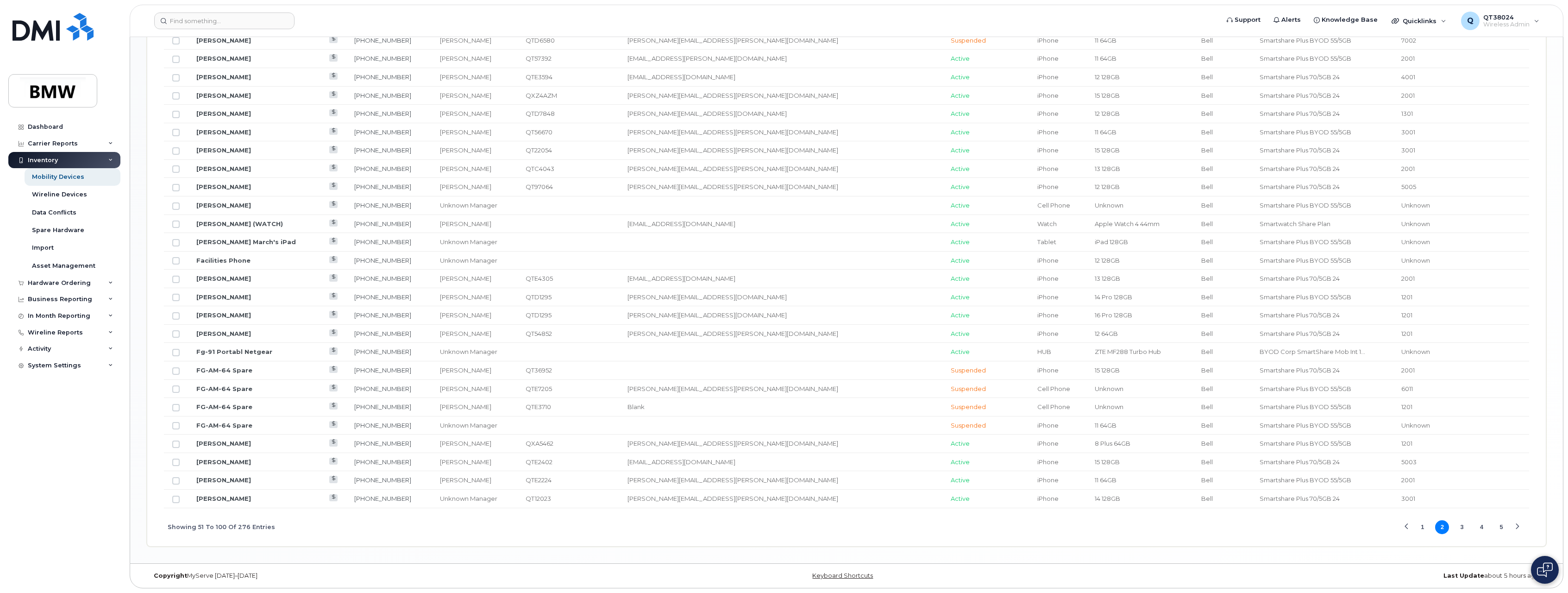
click at [1423, 527] on button "1" at bounding box center [1423, 527] width 14 height 14
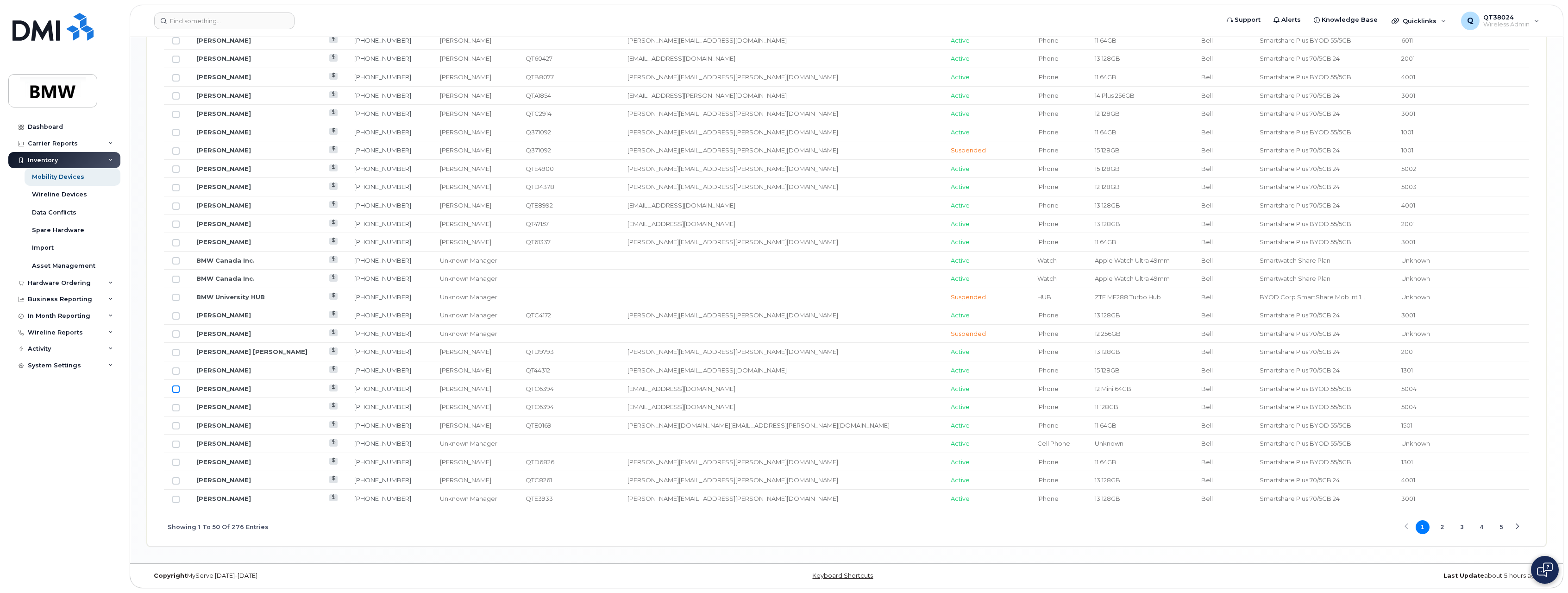
click at [176, 390] on input "Row Unselected" at bounding box center [176, 389] width 7 height 7
checkbox input "true"
click at [177, 406] on input "Row Unselected" at bounding box center [176, 408] width 7 height 7
checkbox input "true"
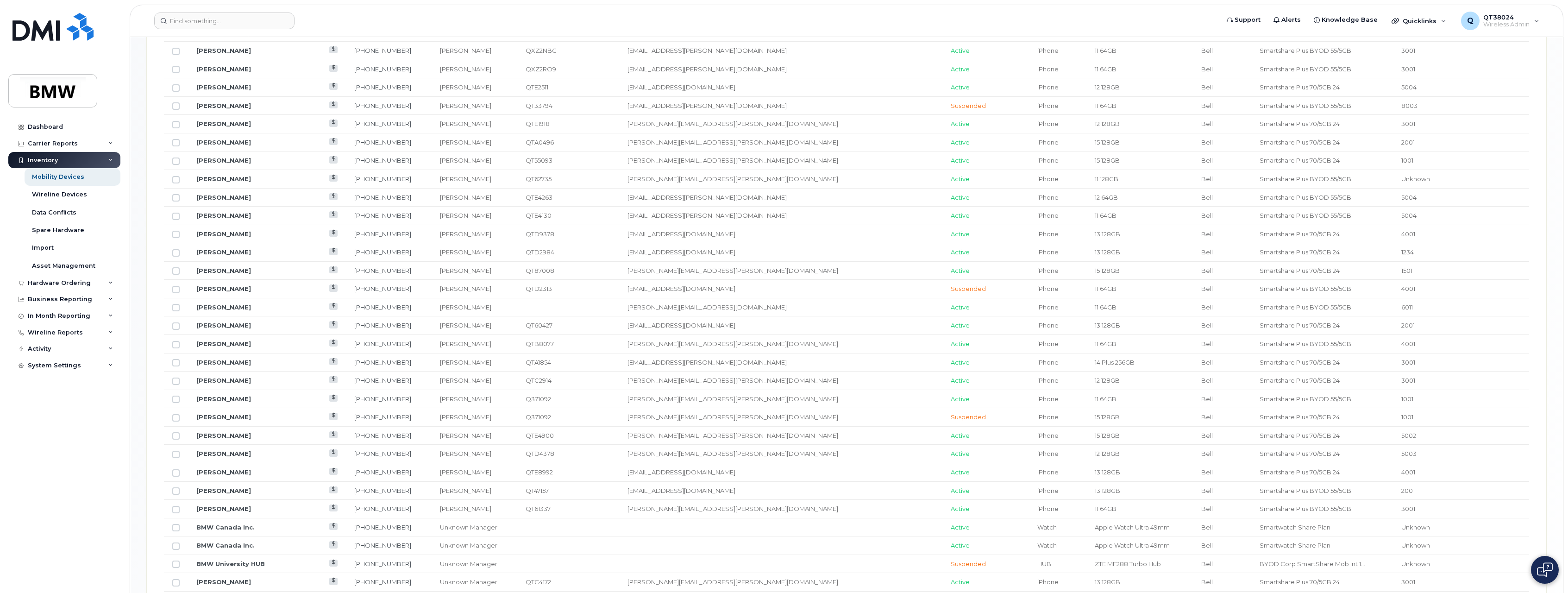
scroll to position [624, 0]
click at [174, 146] on input "Row Unselected" at bounding box center [176, 145] width 7 height 7
checkbox input "true"
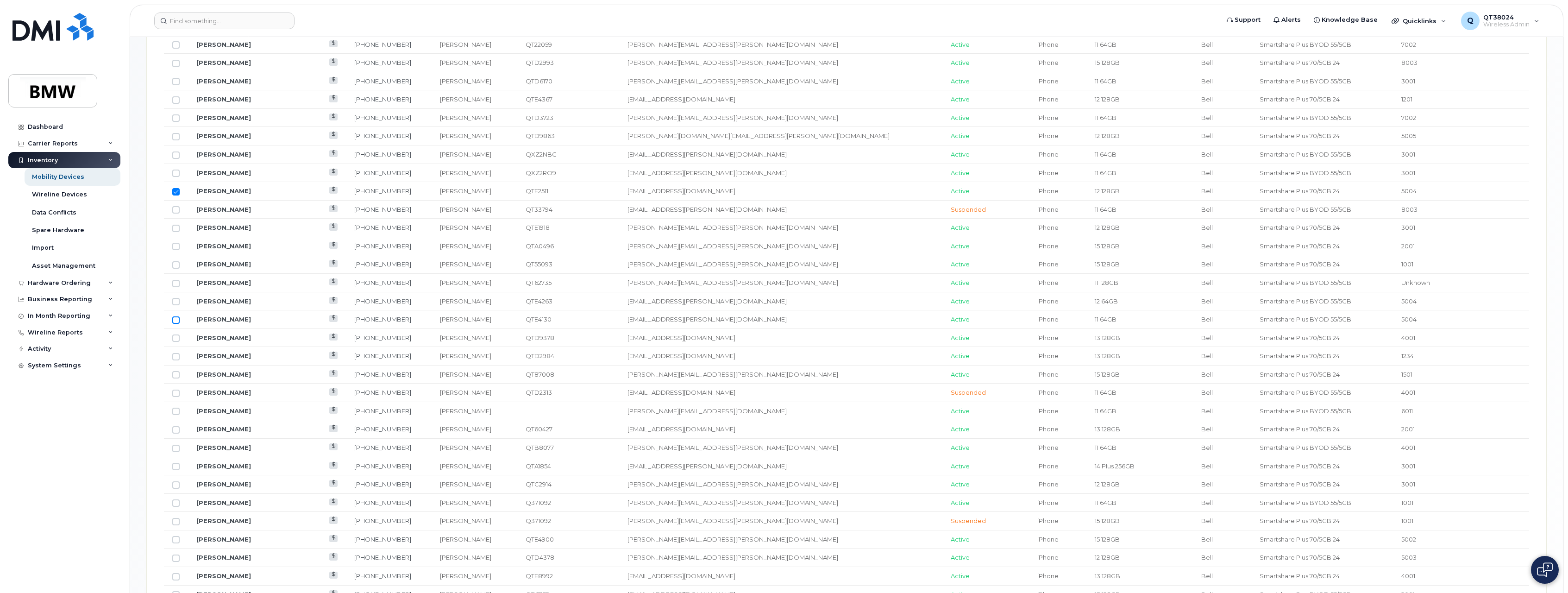
click at [178, 319] on input "Row Unselected" at bounding box center [176, 320] width 7 height 7
checkbox input "true"
click at [178, 300] on input "Row Unselected" at bounding box center [176, 301] width 7 height 7
checkbox input "true"
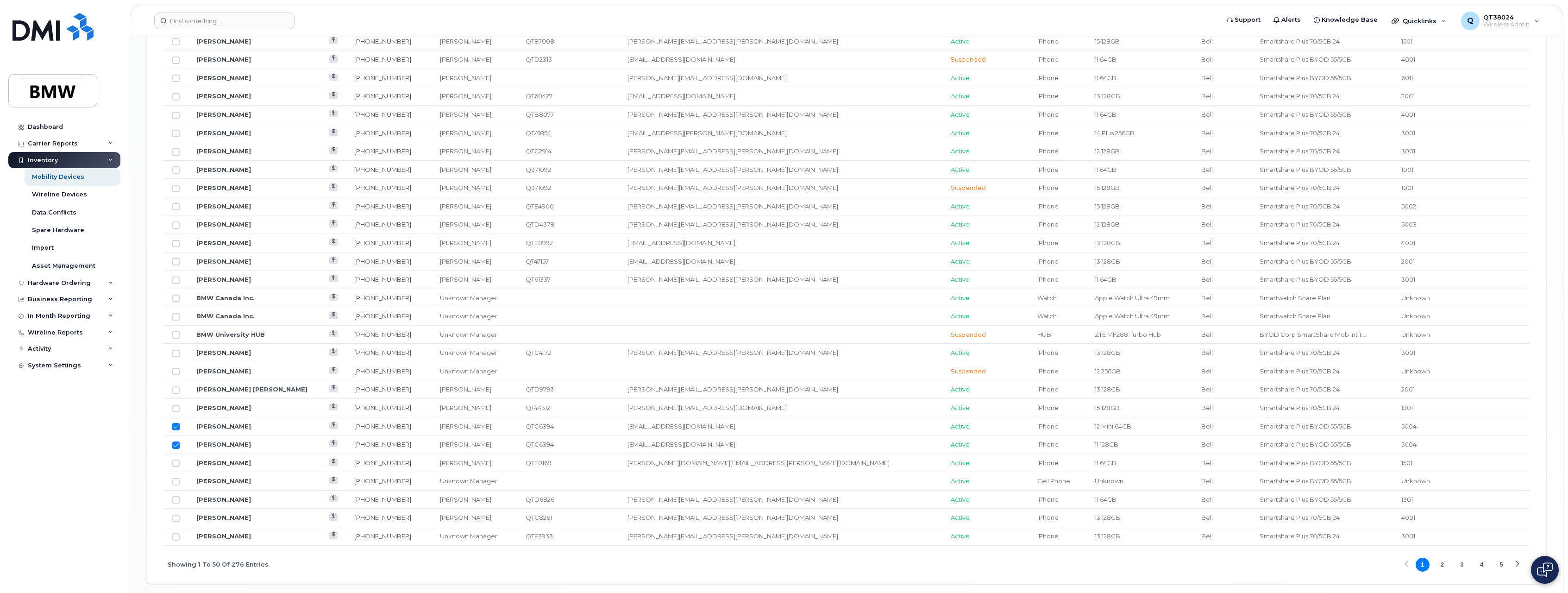
scroll to position [948, 0]
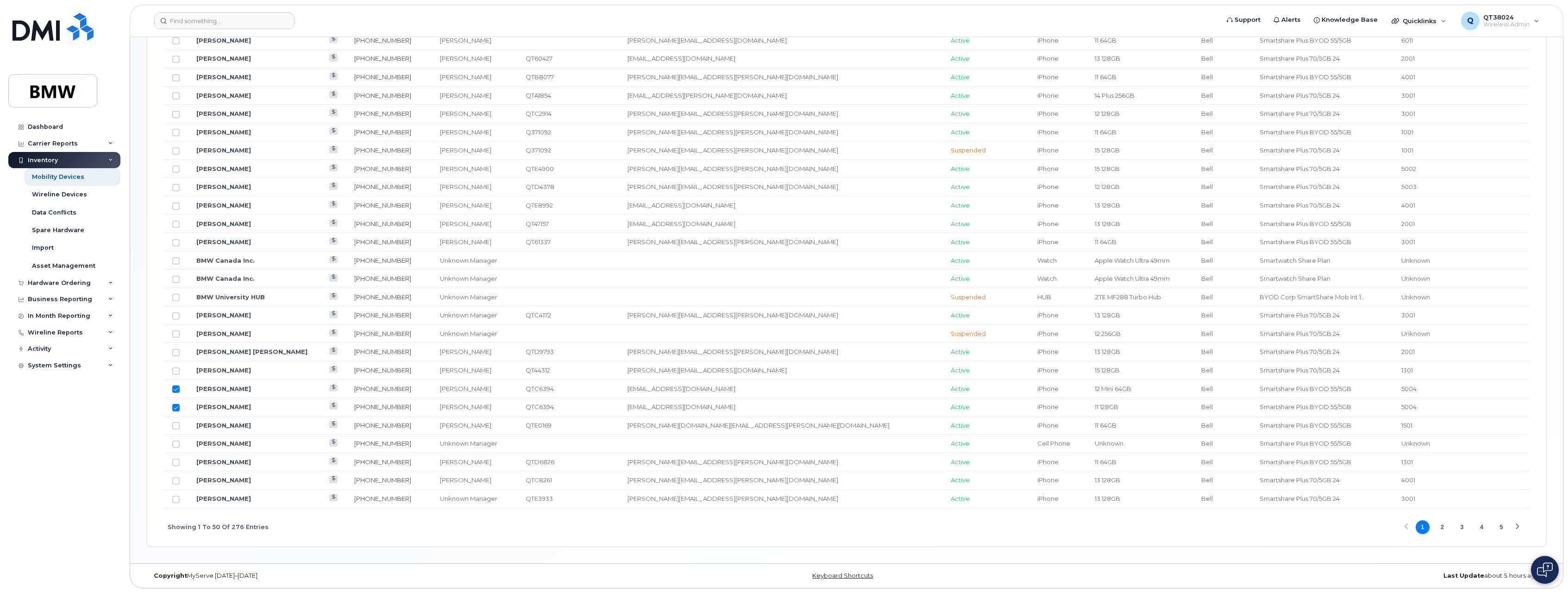
click at [1478, 528] on button "4" at bounding box center [1482, 527] width 14 height 14
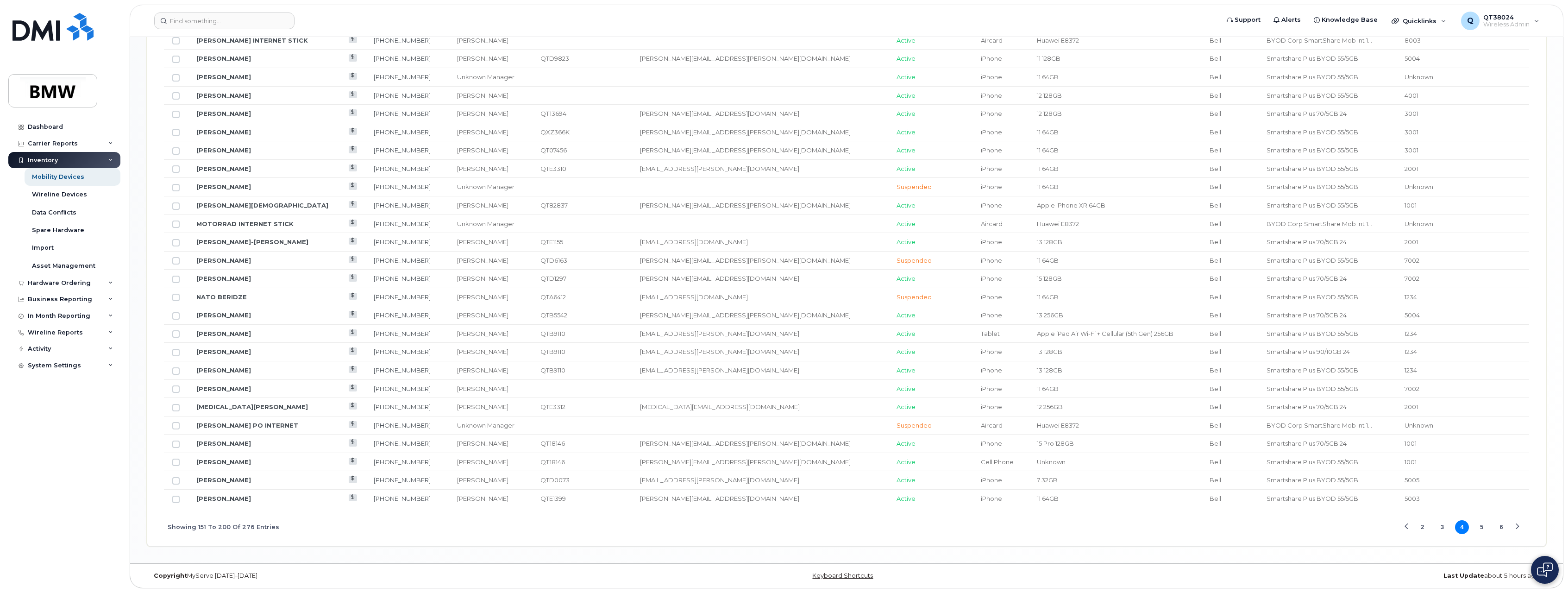
click at [1483, 528] on button "5" at bounding box center [1482, 527] width 14 height 14
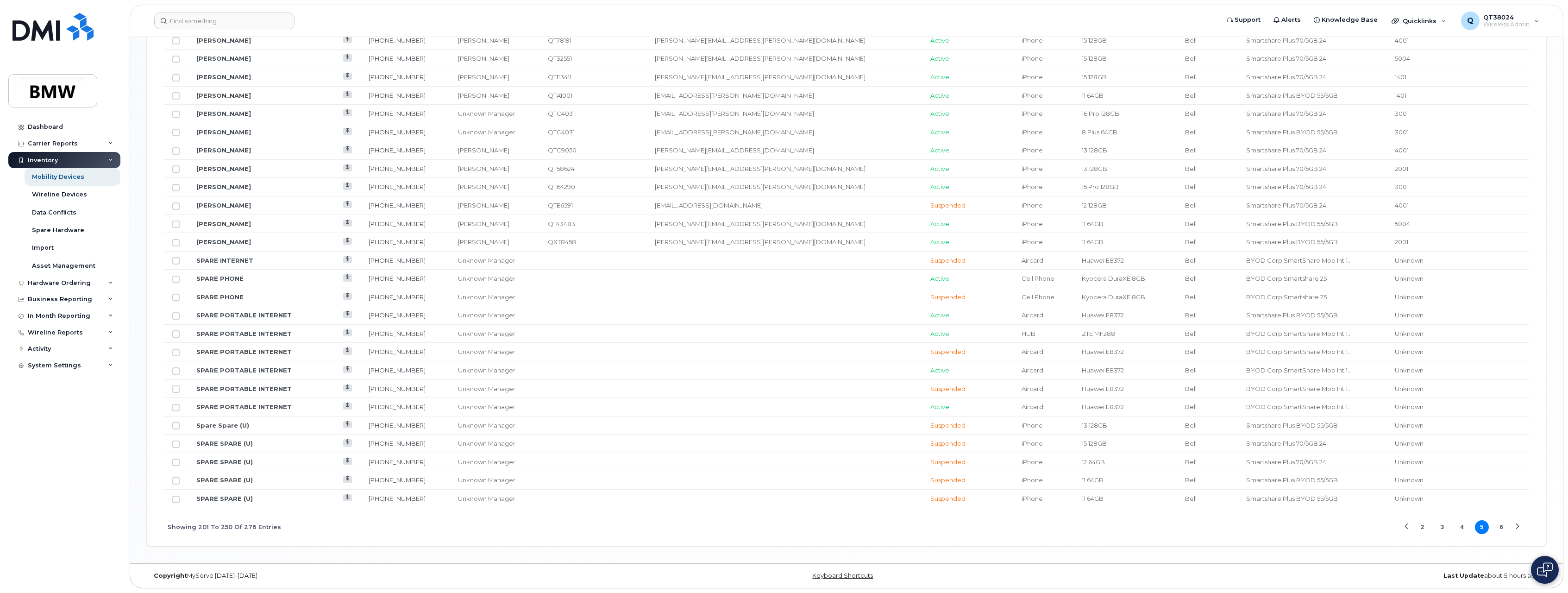
click at [1461, 525] on button "4" at bounding box center [1462, 527] width 14 height 14
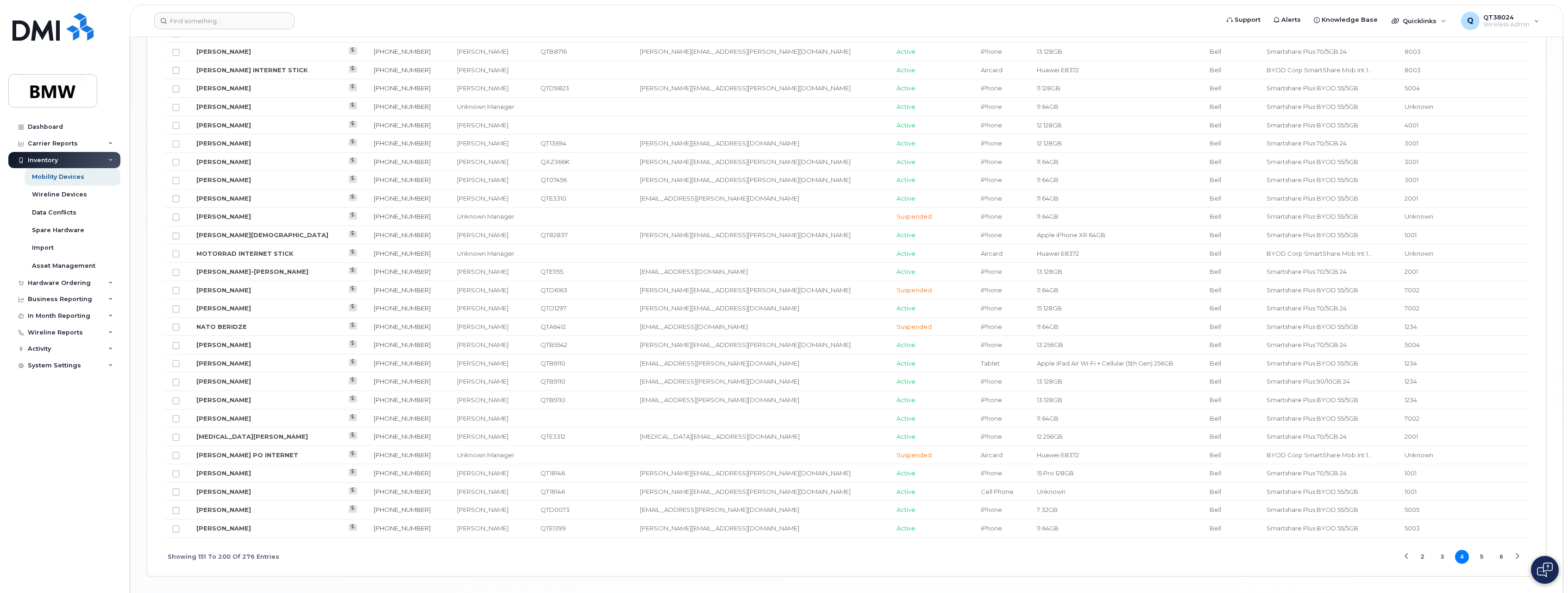
scroll to position [902, 0]
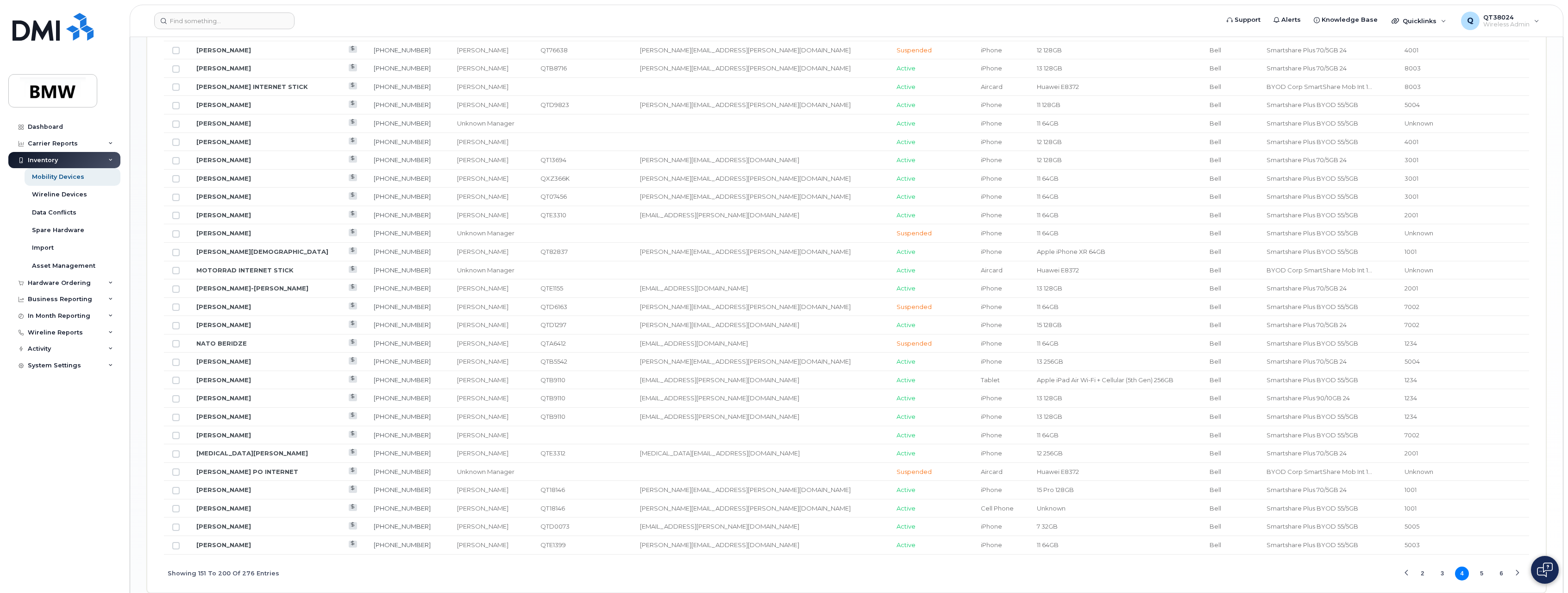
drag, startPoint x: 1481, startPoint y: 574, endPoint x: 1476, endPoint y: 573, distance: 5.1
click at [1480, 574] on button "5" at bounding box center [1482, 573] width 14 height 14
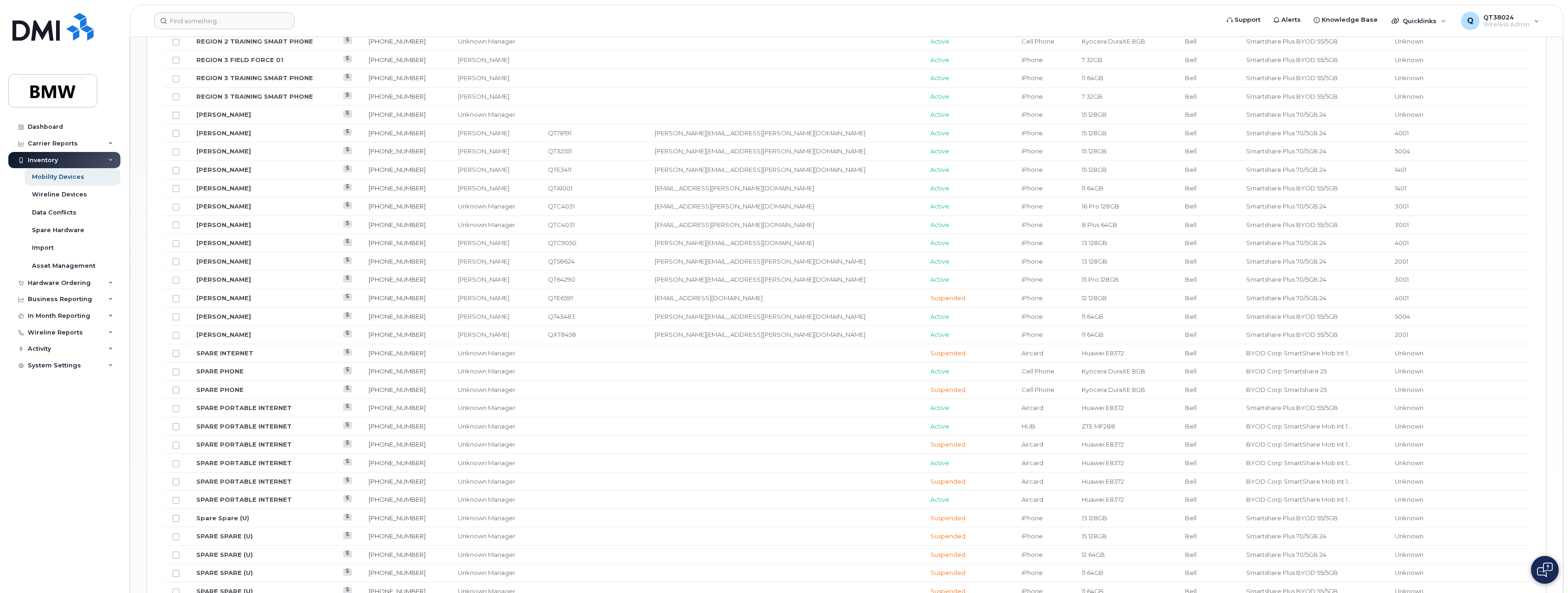
scroll to position [948, 0]
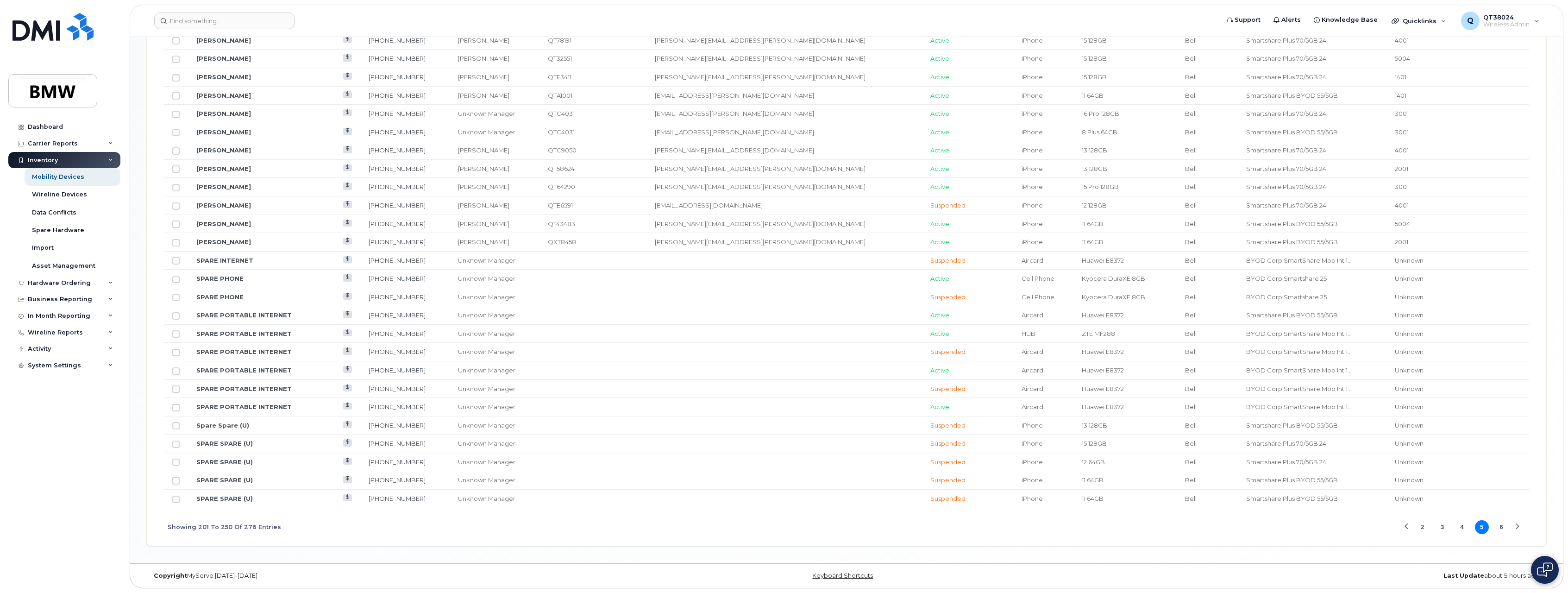
click at [1466, 528] on button "4" at bounding box center [1462, 527] width 14 height 14
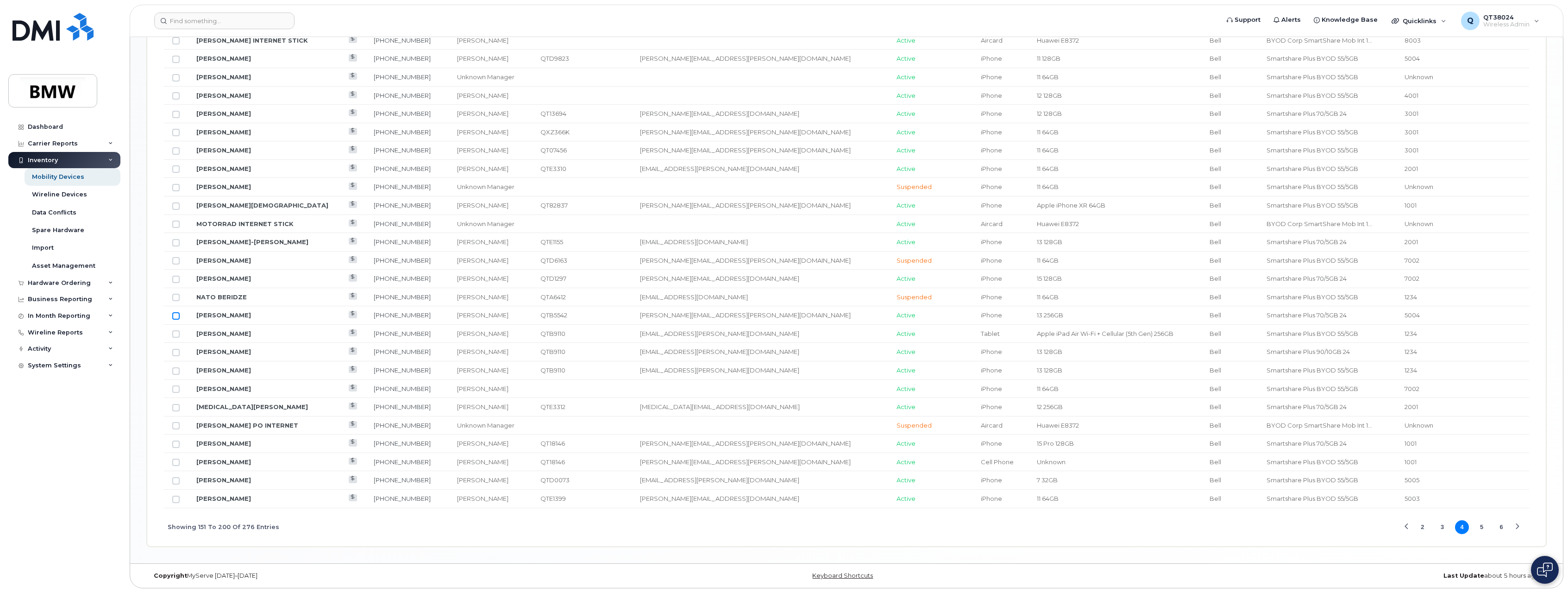
click at [176, 313] on input "Row Unselected" at bounding box center [176, 316] width 7 height 7
checkbox input "true"
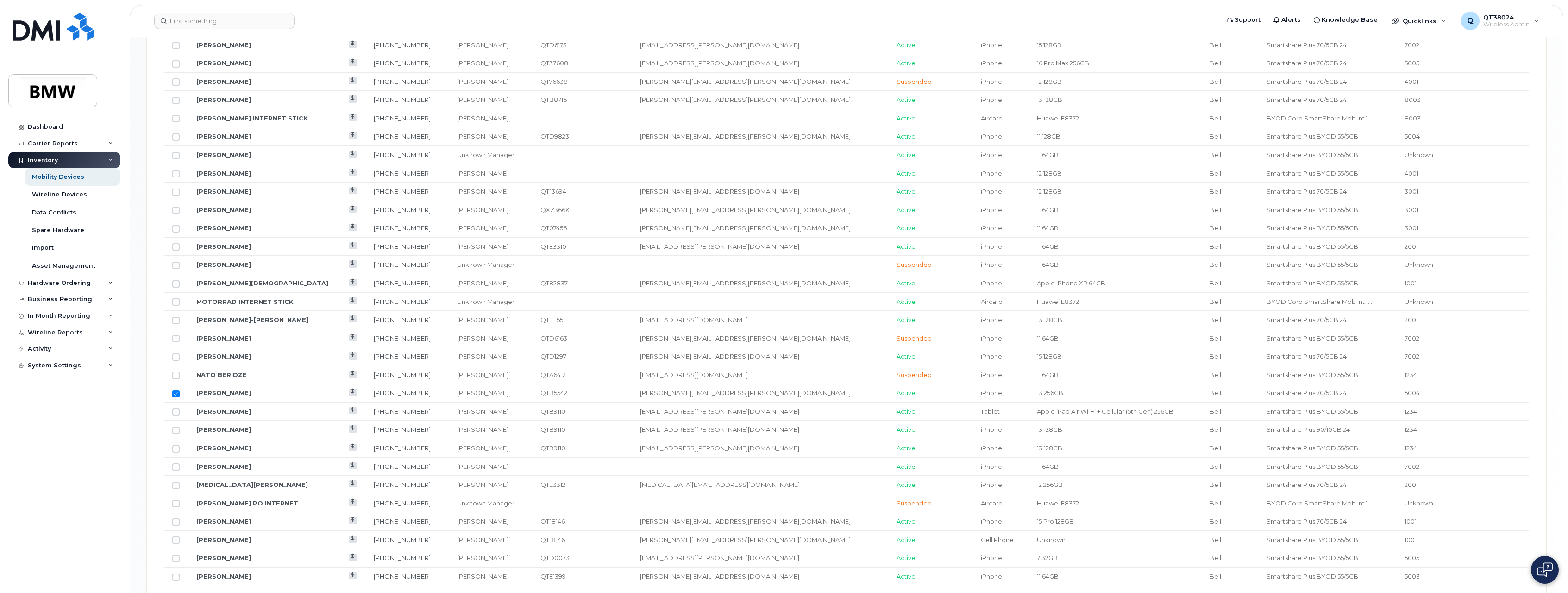
scroll to position [855, 0]
click at [174, 154] on input "Row Unselected" at bounding box center [176, 152] width 7 height 7
checkbox input "true"
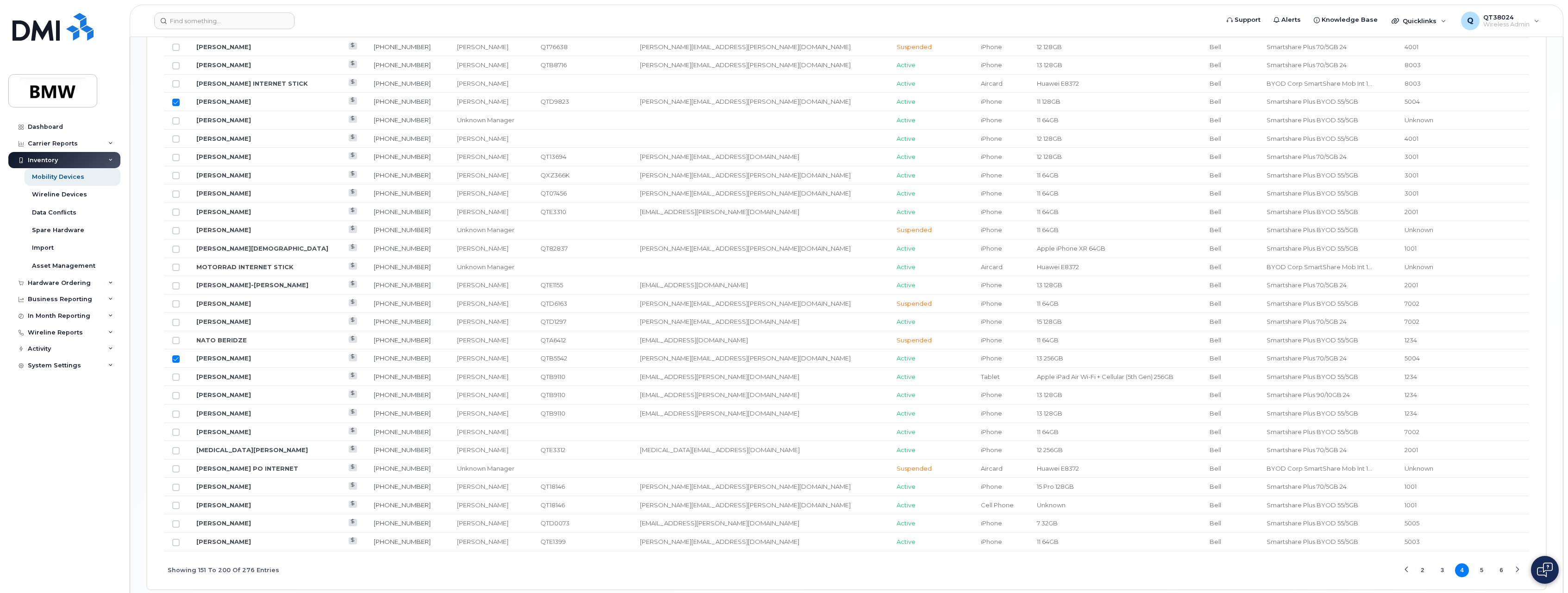
scroll to position [948, 0]
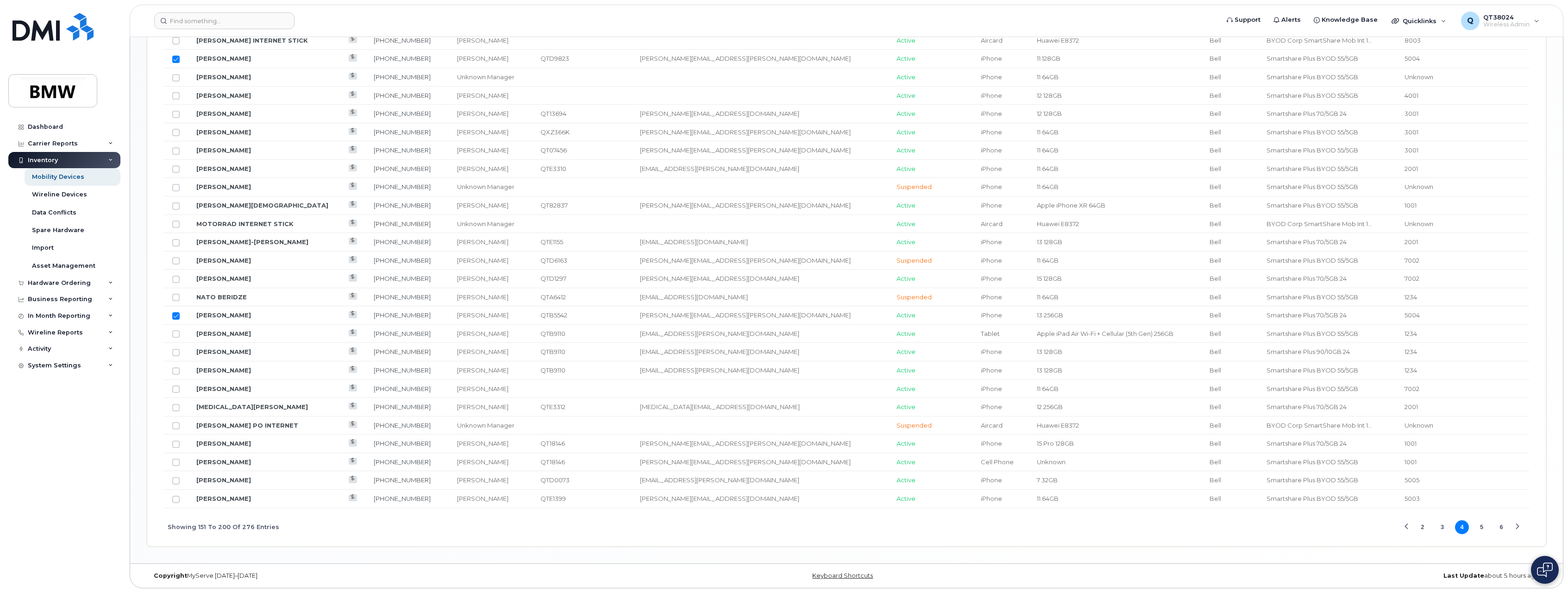
click at [1495, 525] on button "6" at bounding box center [1502, 527] width 14 height 14
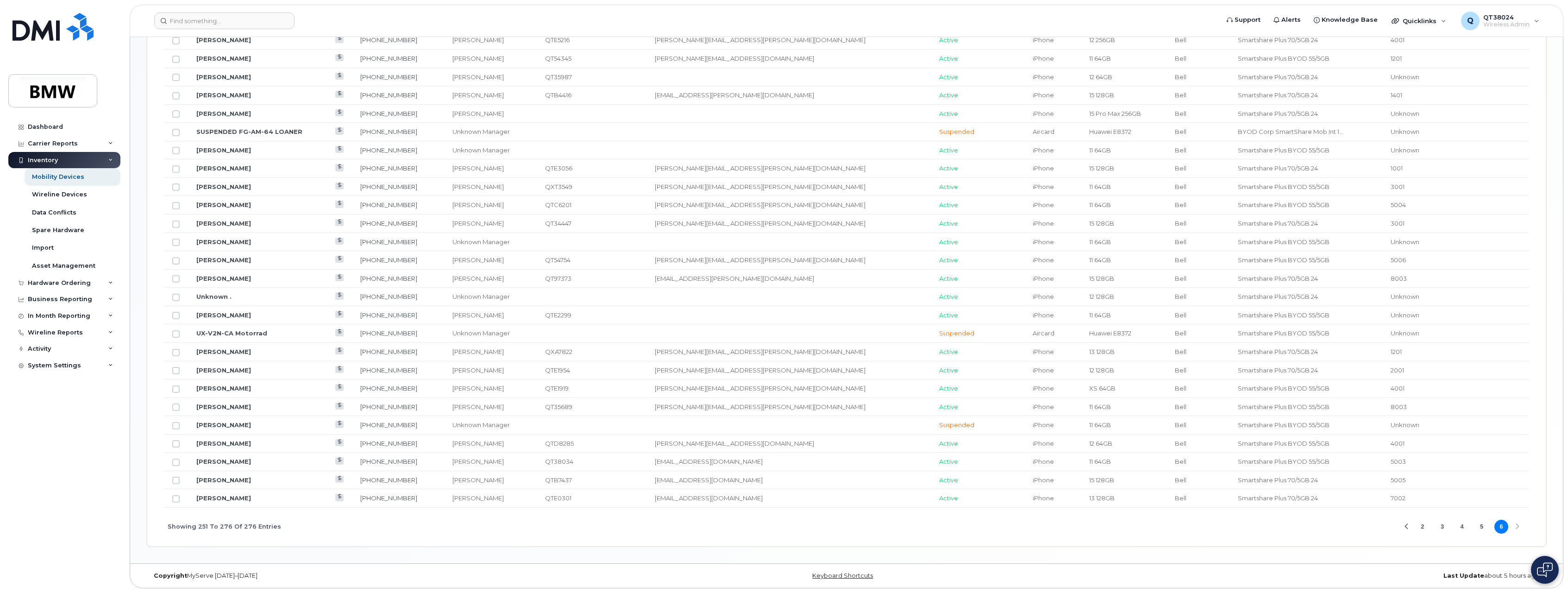
scroll to position [508, 0]
click at [177, 317] on input "Row Unselected" at bounding box center [176, 315] width 7 height 7
checkbox input "true"
click at [1443, 524] on button "3" at bounding box center [1442, 527] width 14 height 14
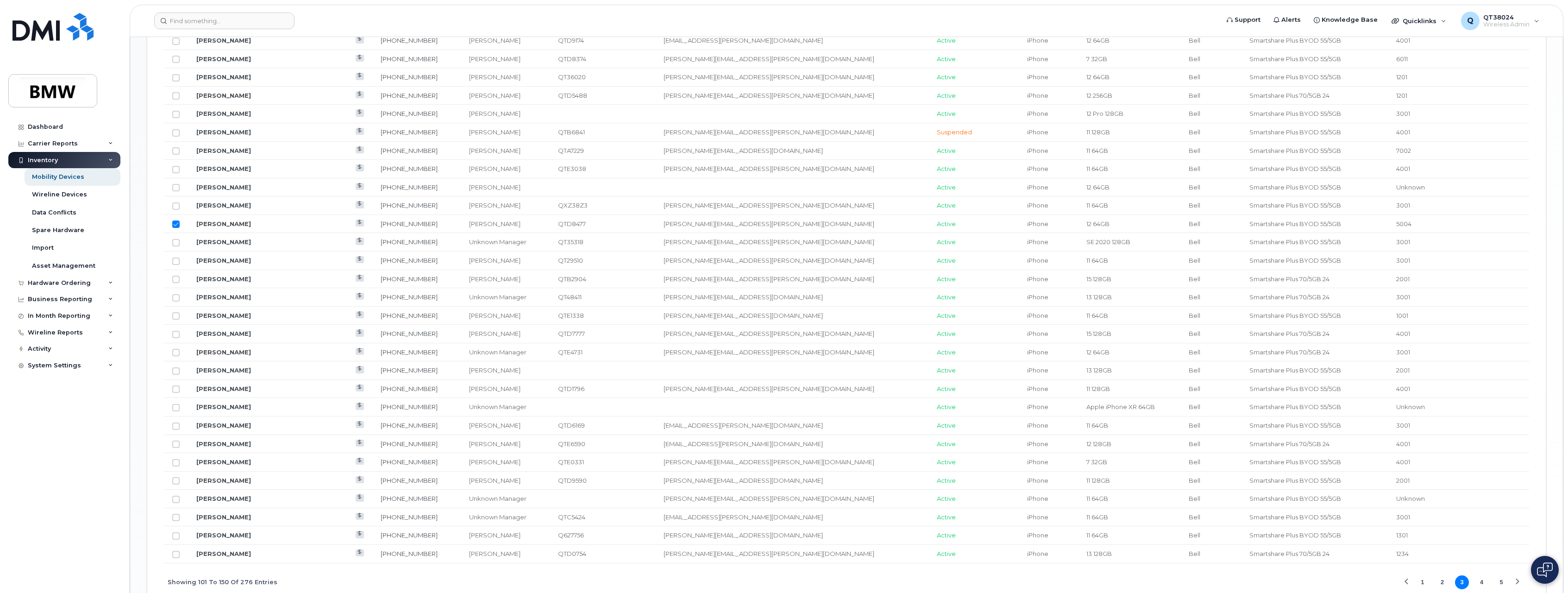
scroll to position [948, 0]
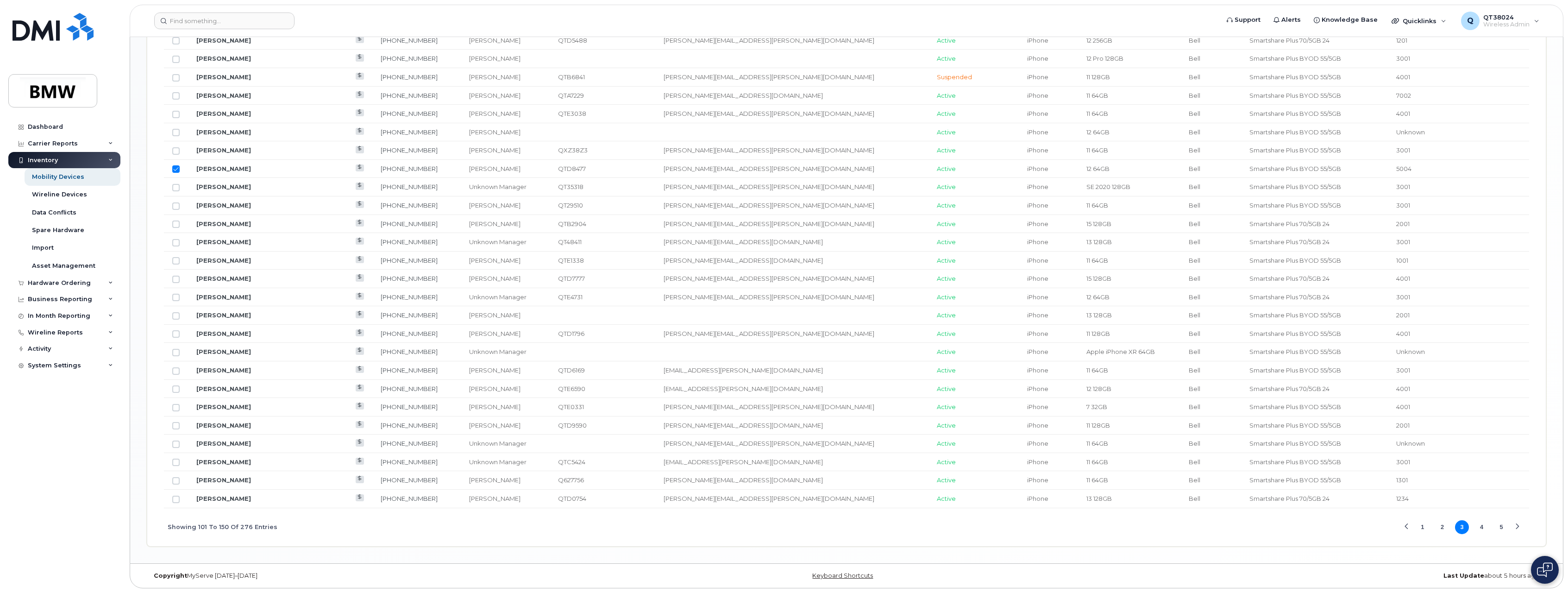
click at [1422, 524] on button "1" at bounding box center [1423, 527] width 14 height 14
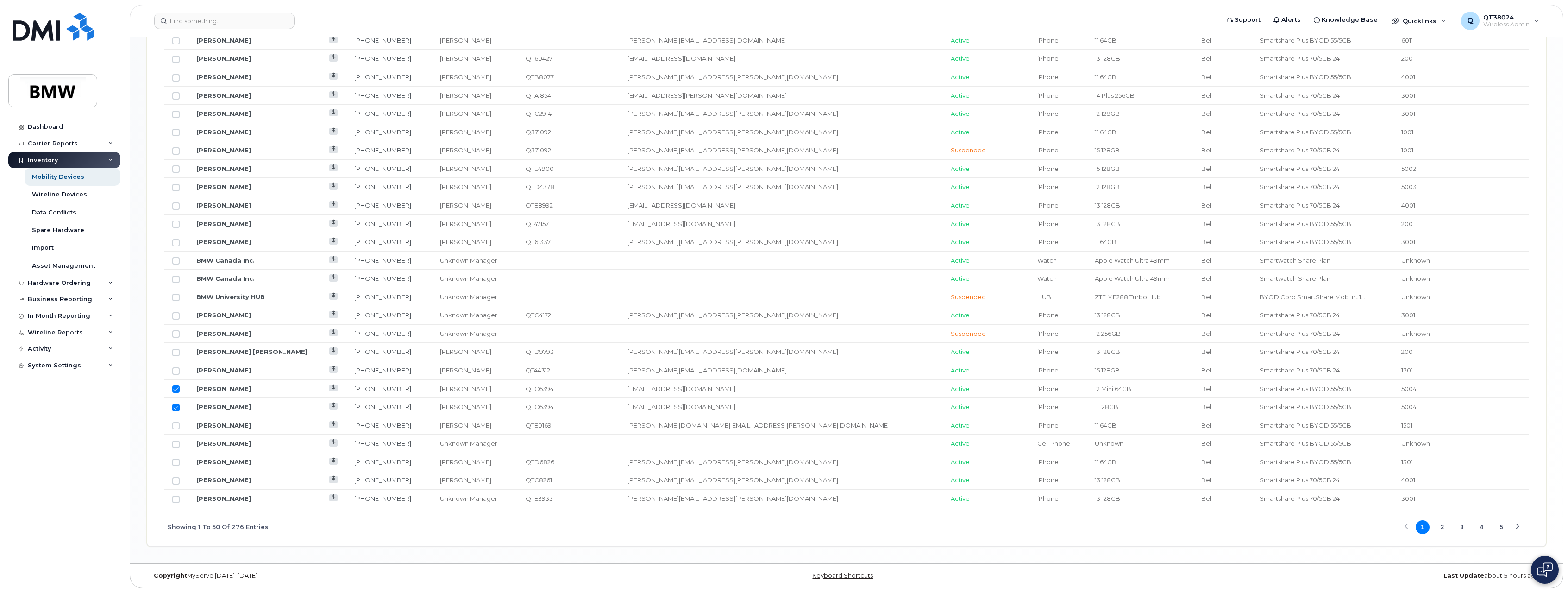
click at [1444, 525] on button "2" at bounding box center [1442, 527] width 14 height 14
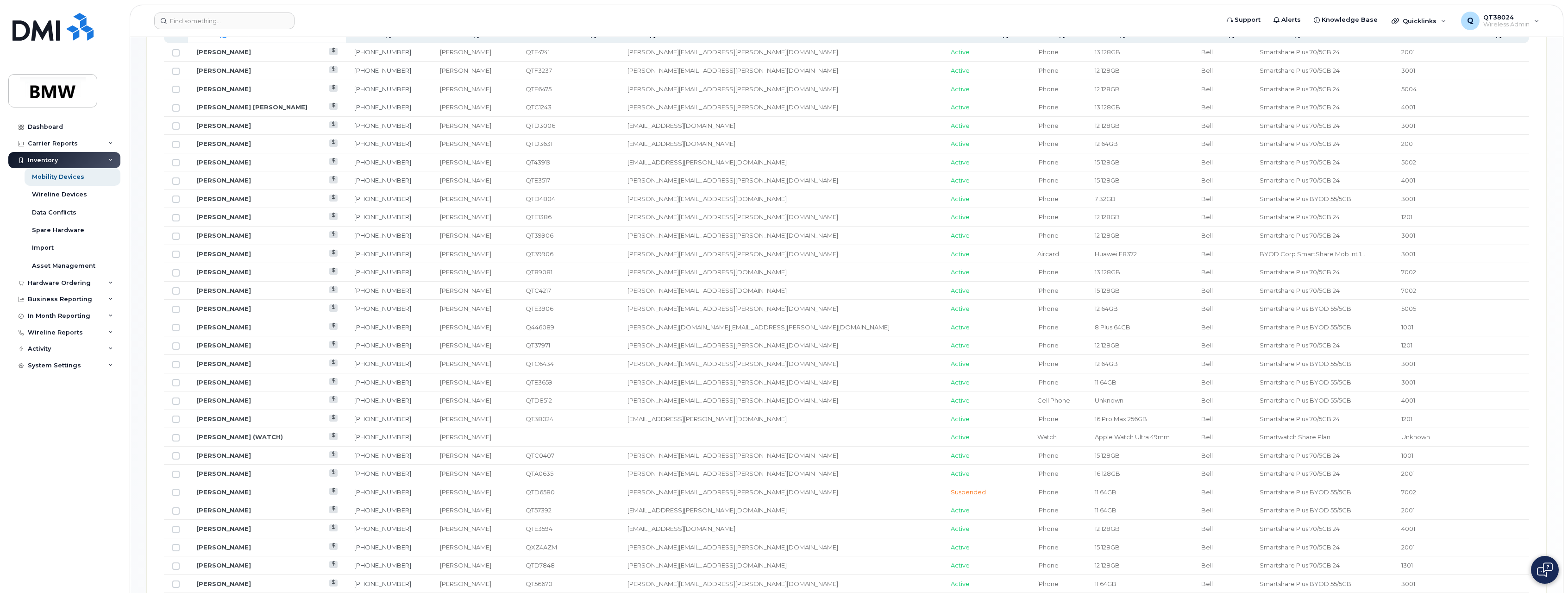
scroll to position [484, 0]
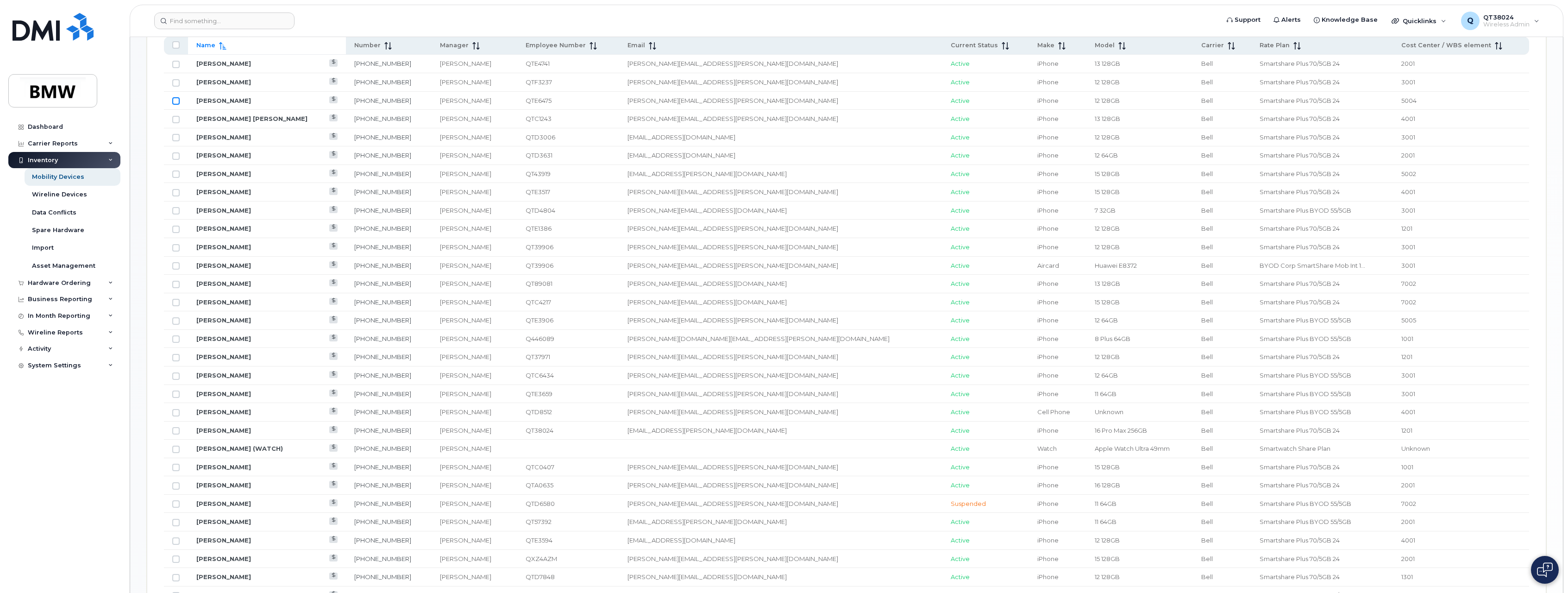
click at [175, 102] on input "Row Unselected" at bounding box center [176, 101] width 7 height 7
checkbox input "true"
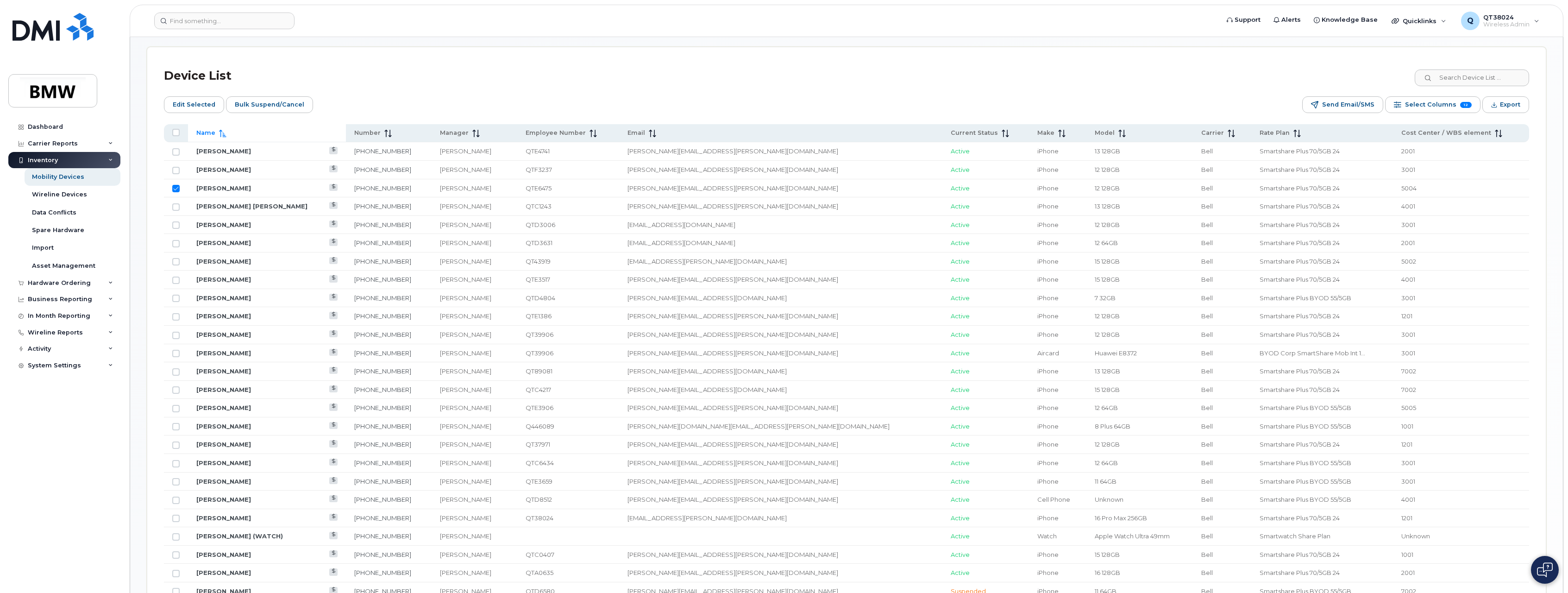
scroll to position [346, 0]
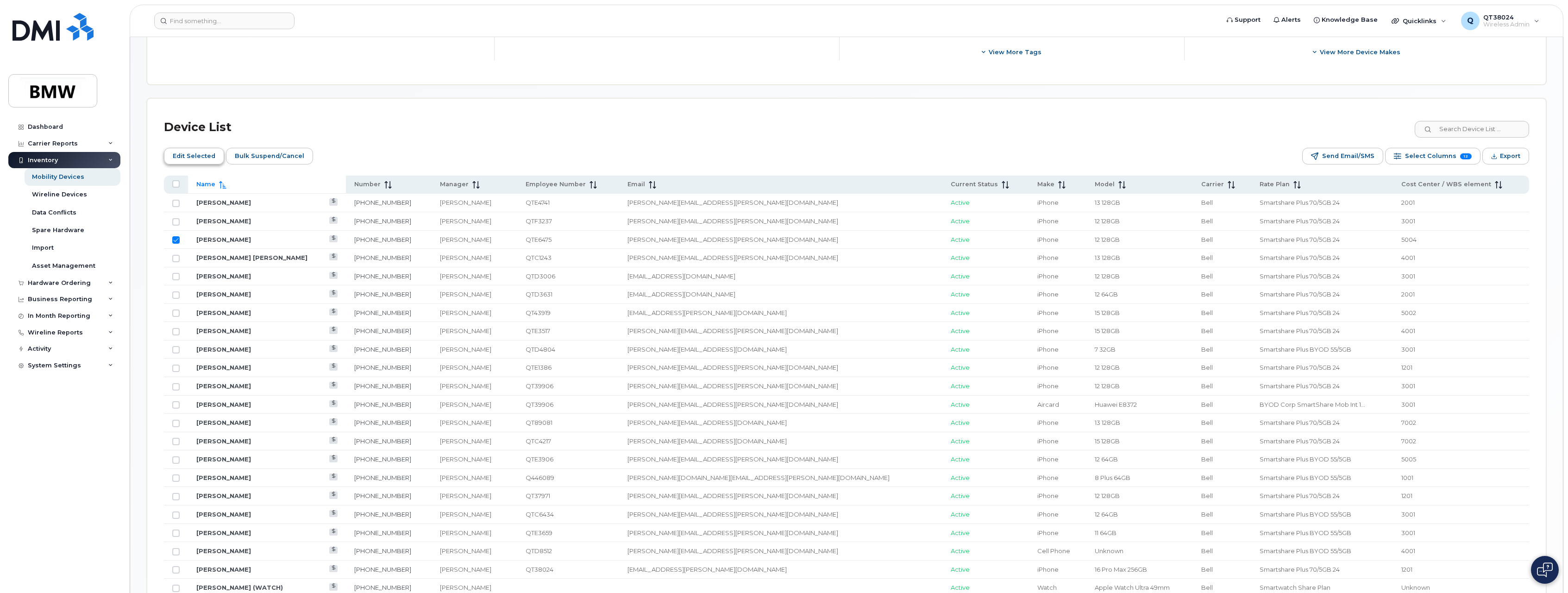
click at [193, 152] on span "Edit Selected" at bounding box center [194, 156] width 43 height 14
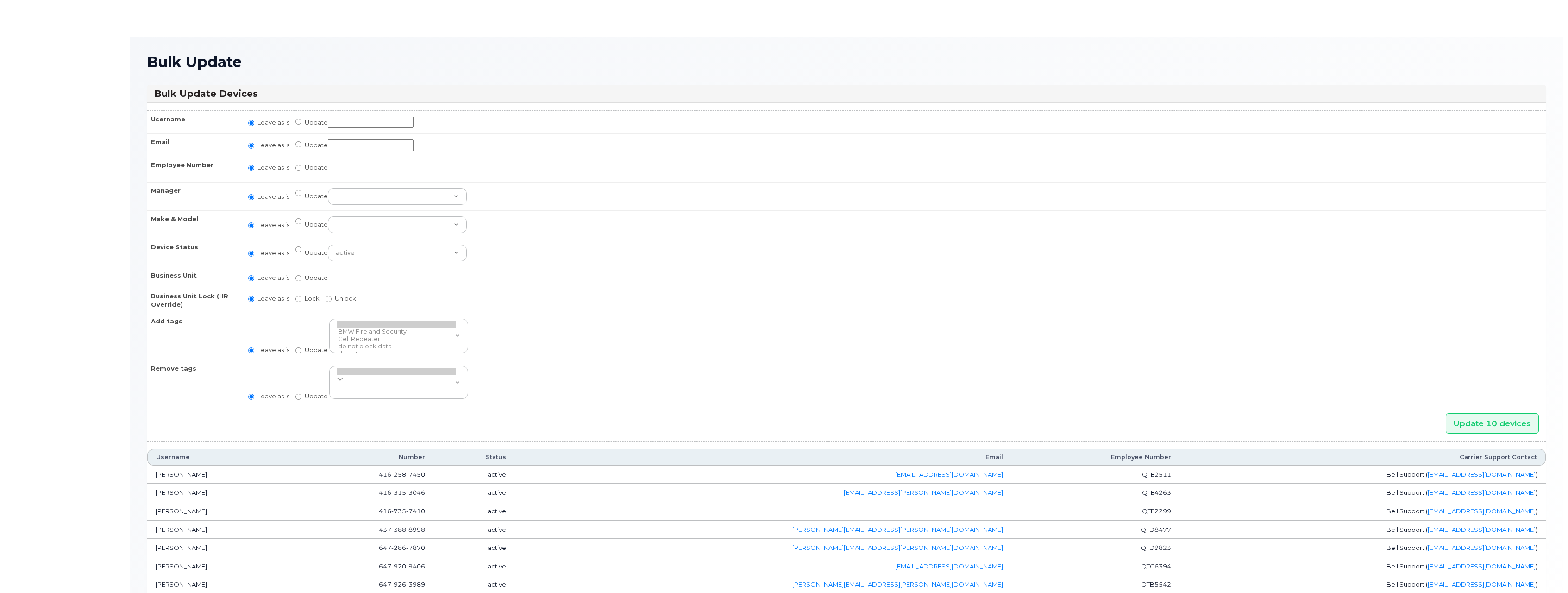
radio input "true"
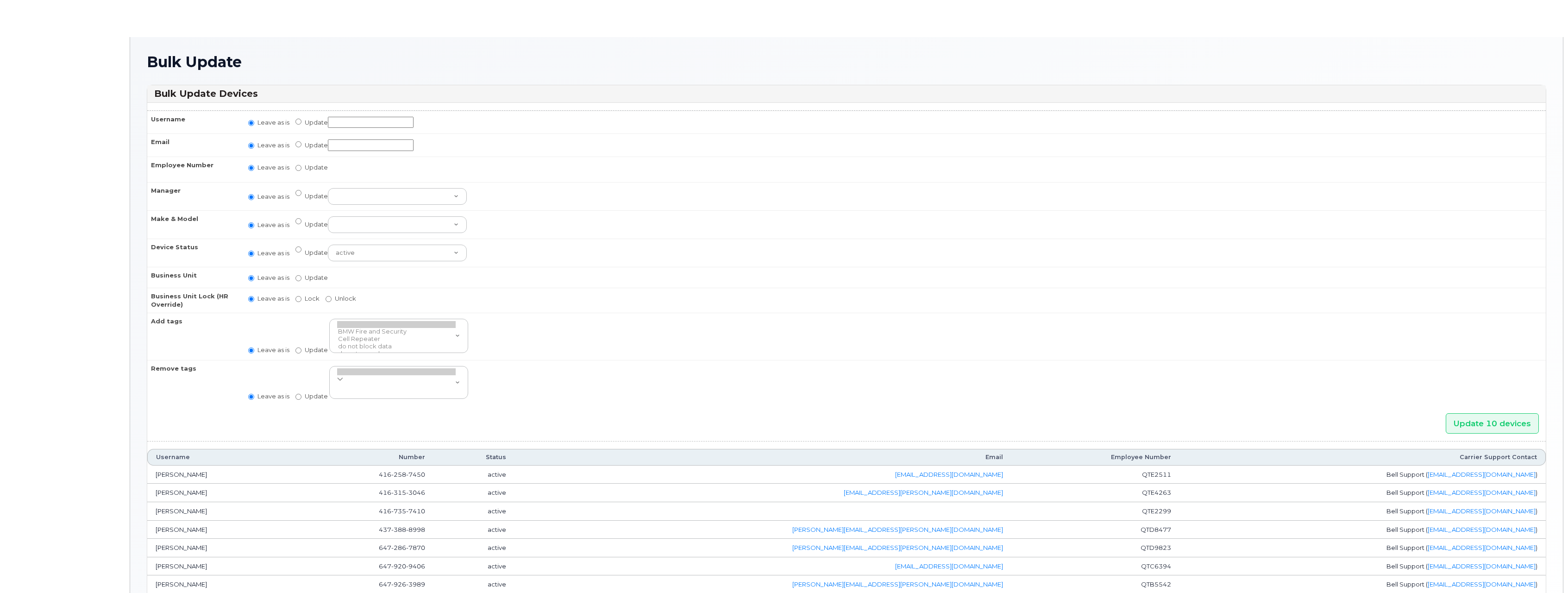
radio input "true"
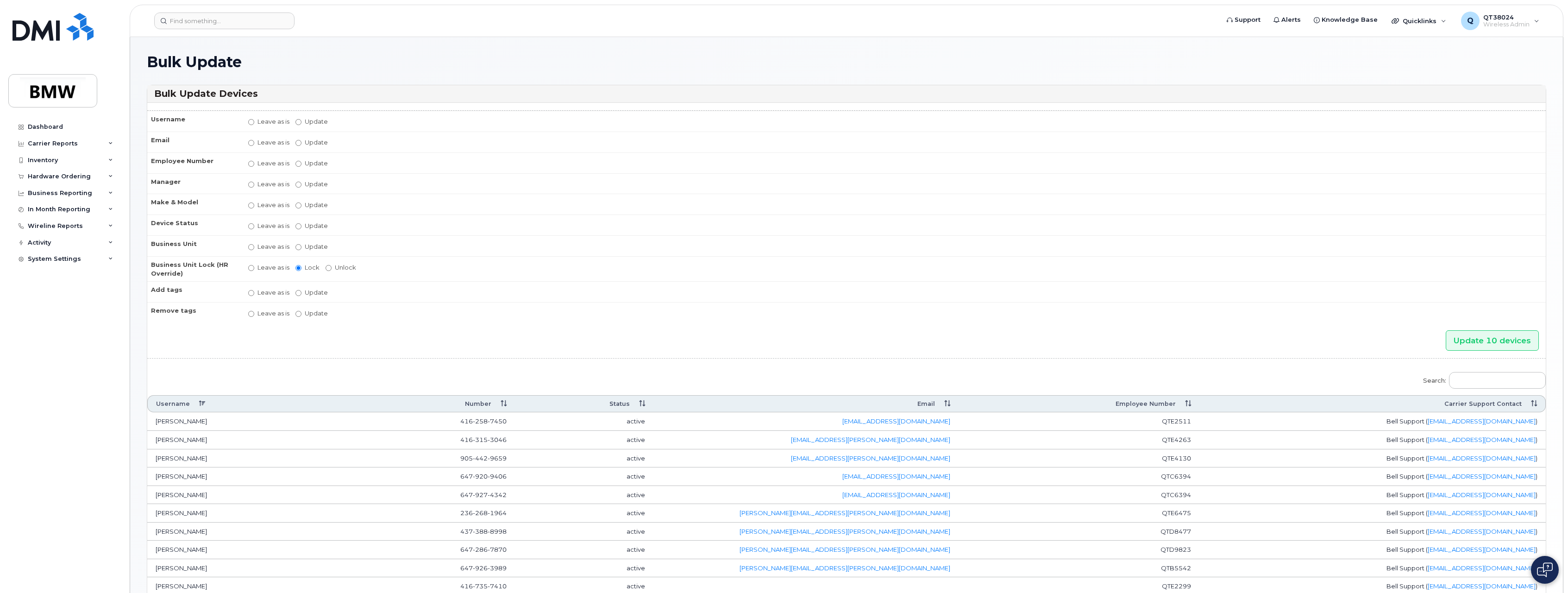
click at [307, 186] on label "Update Aaron Barton Aaron Clapp Aaron Dobbs Aaron Grener Aaron Kuck Adam Broomh…" at bounding box center [312, 184] width 32 height 9
click at [301, 186] on input "Update Aaron Barton Aaron Clapp Aaron Dobbs Aaron Grener Aaron Kuck Adam Broomh…" at bounding box center [299, 185] width 6 height 6
radio input "true"
radio input "false"
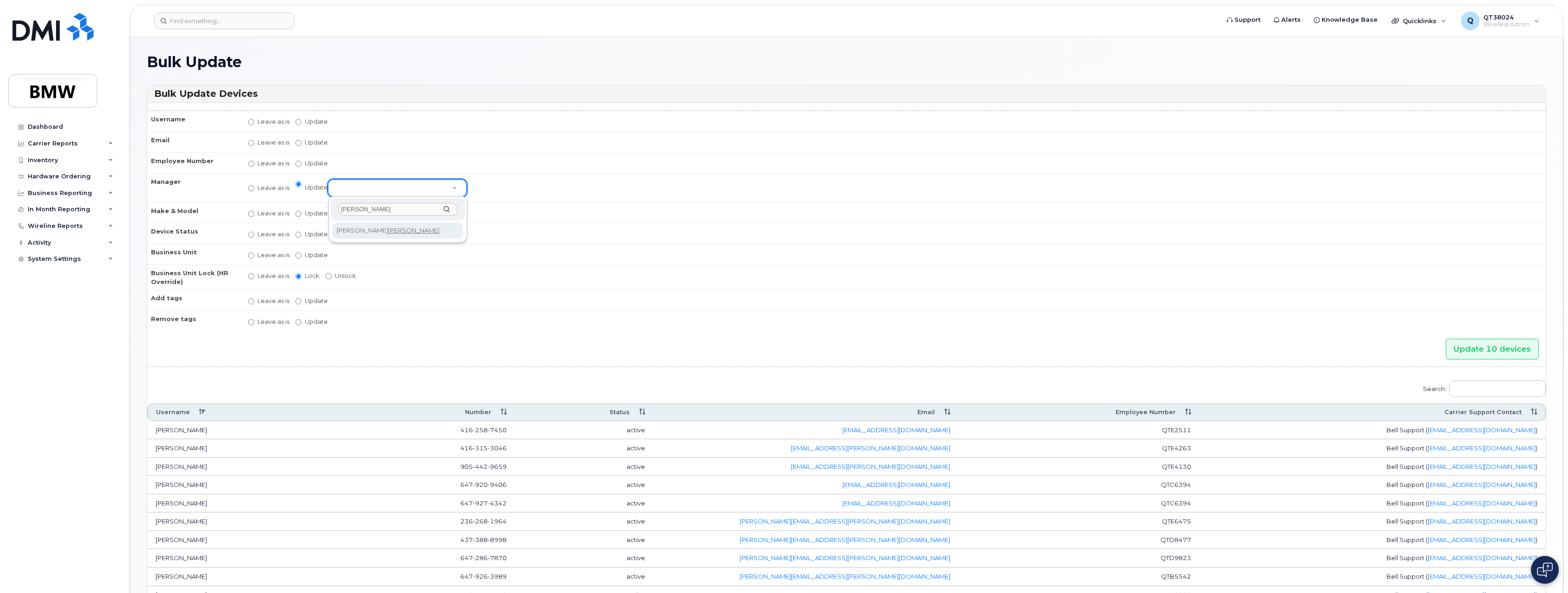
type input "Bulmer"
select select "1895534"
click at [1450, 358] on input "Update 10 devices" at bounding box center [1492, 349] width 93 height 21
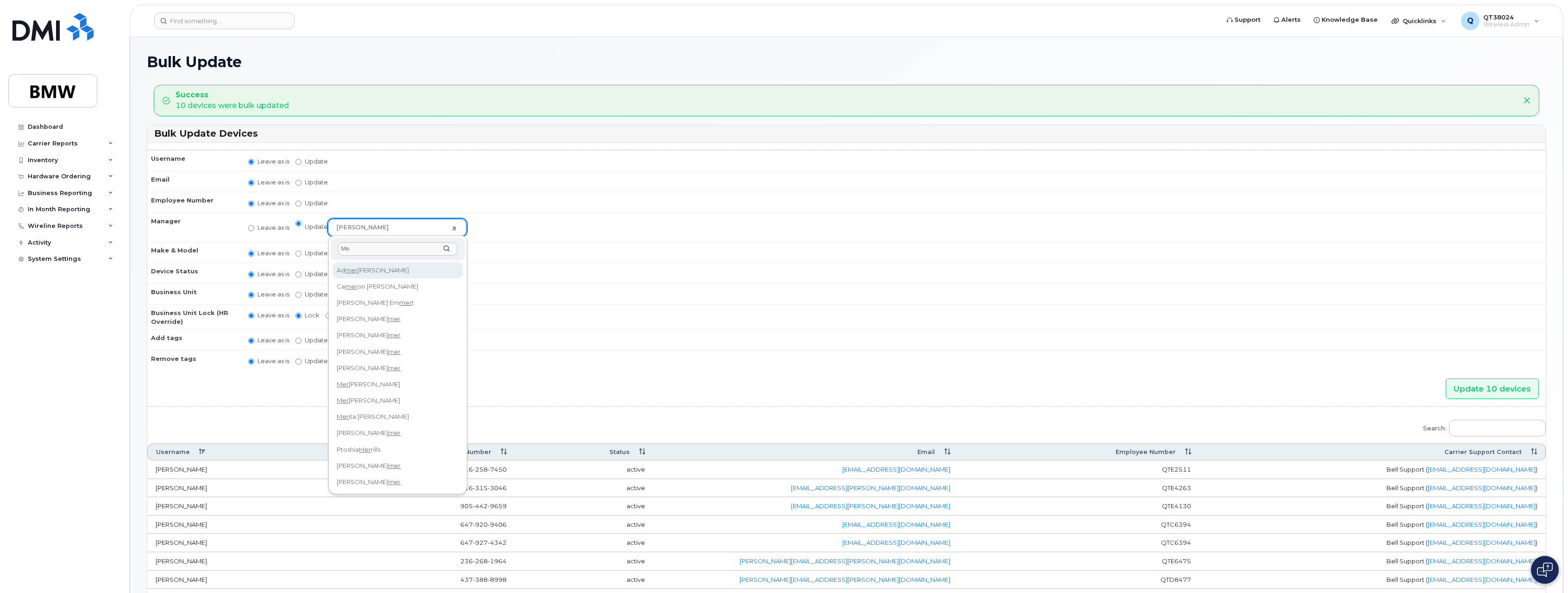
type input "M"
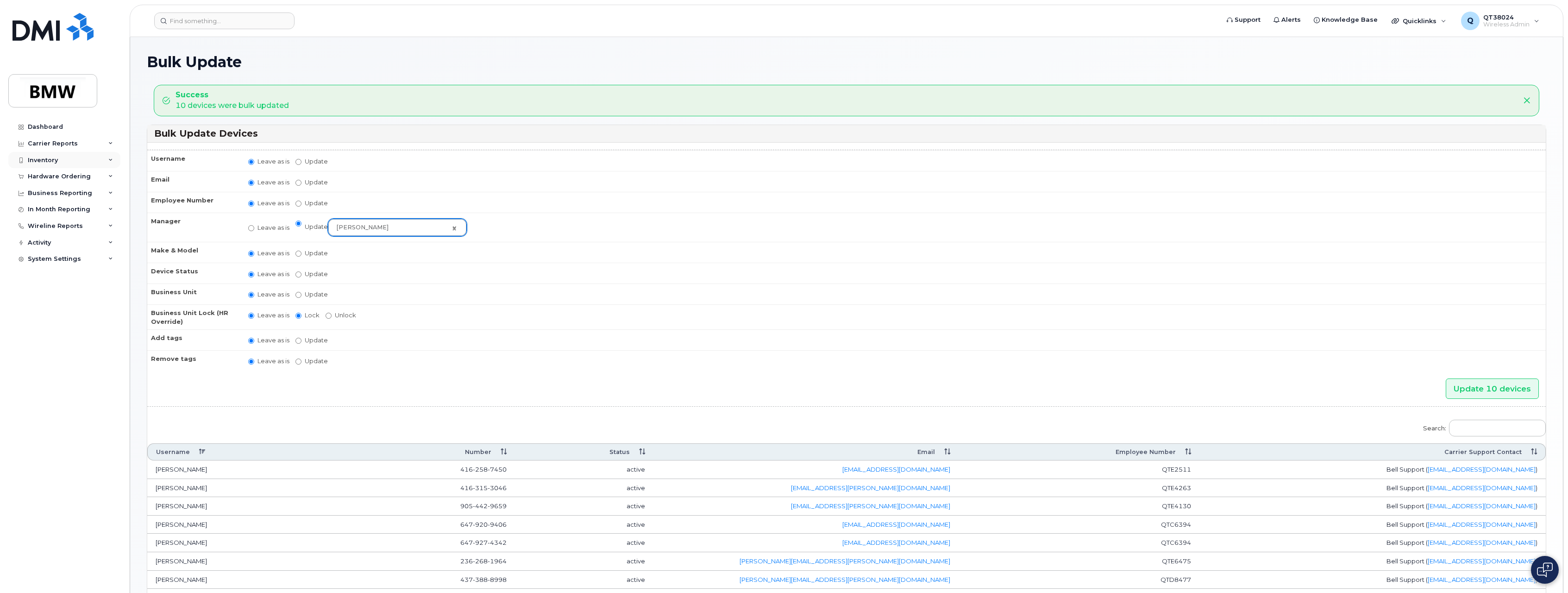
click at [62, 159] on div "Inventory" at bounding box center [65, 160] width 112 height 16
click at [57, 177] on div "Mobility Devices" at bounding box center [58, 177] width 52 height 9
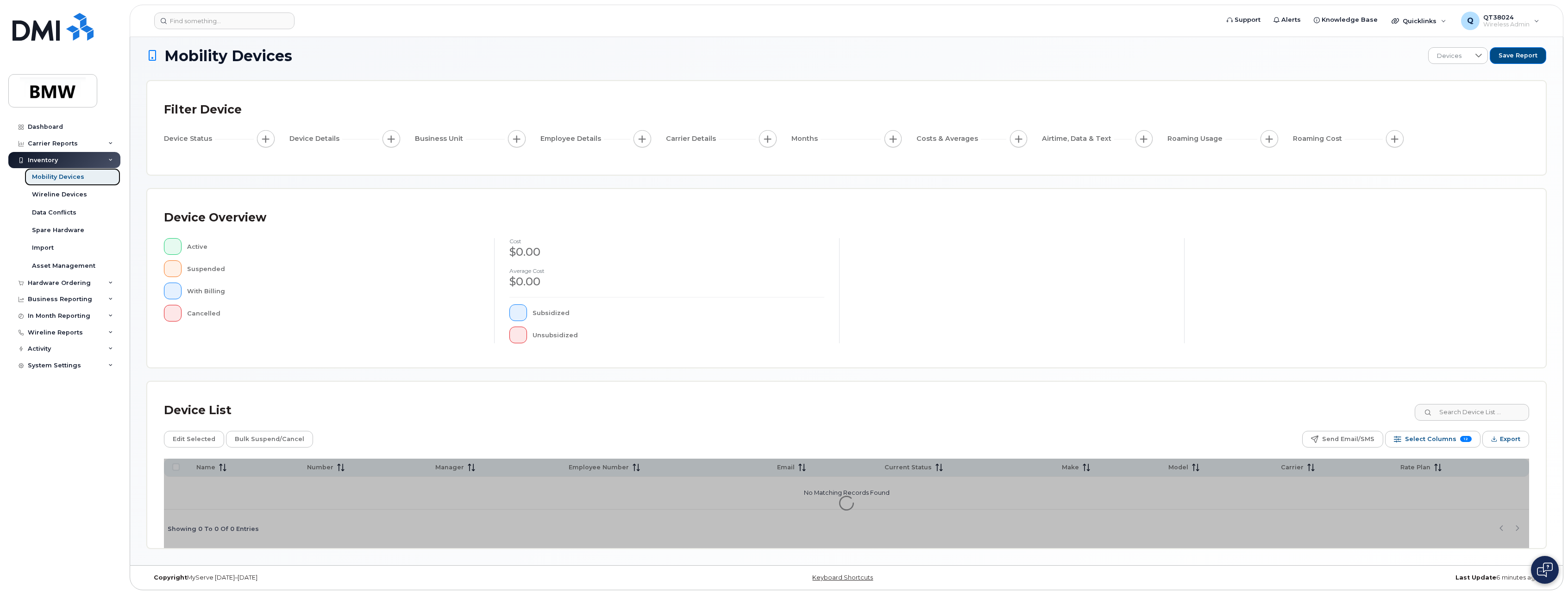
scroll to position [9, 0]
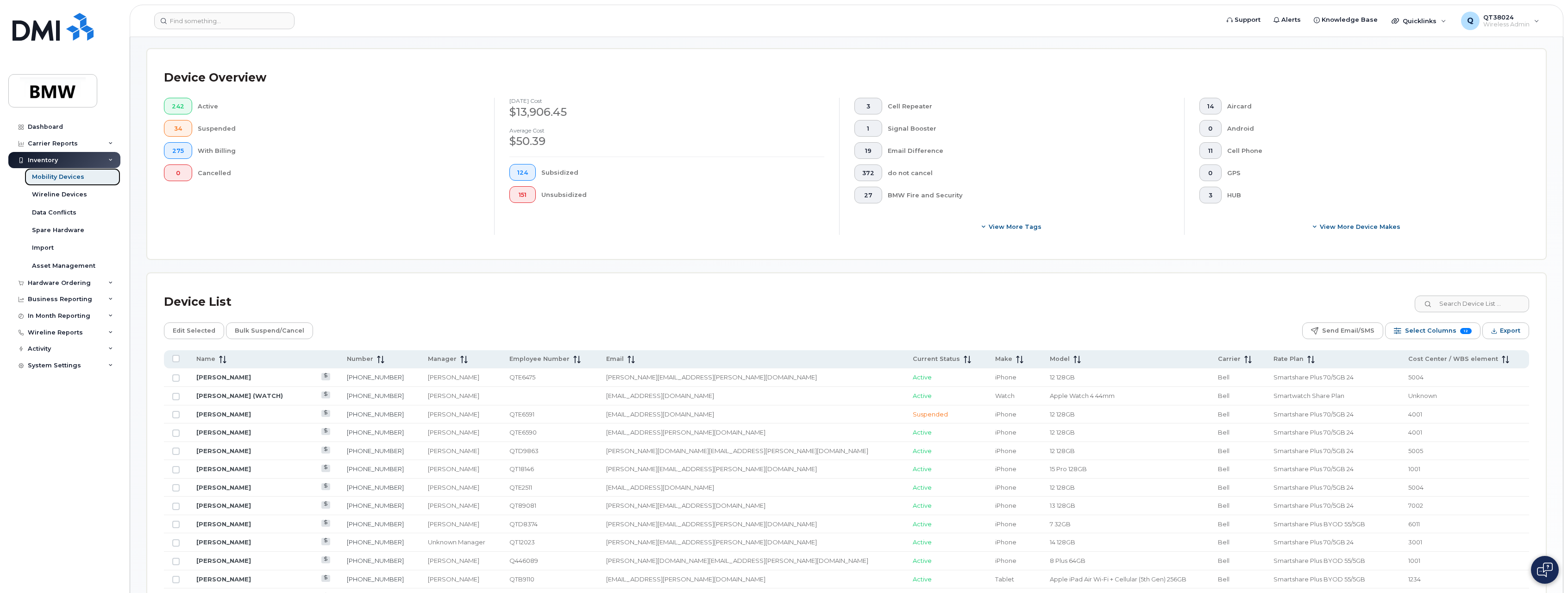
scroll to position [193, 0]
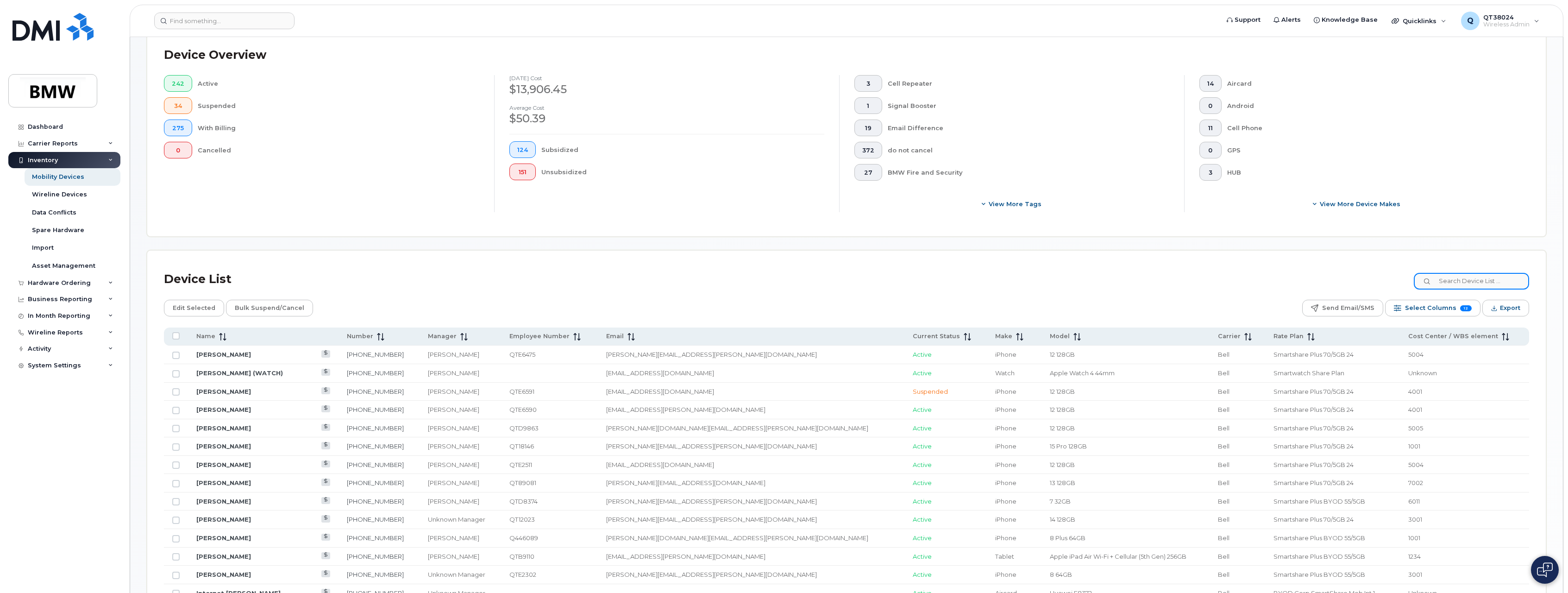
click at [1453, 282] on input at bounding box center [1472, 281] width 115 height 16
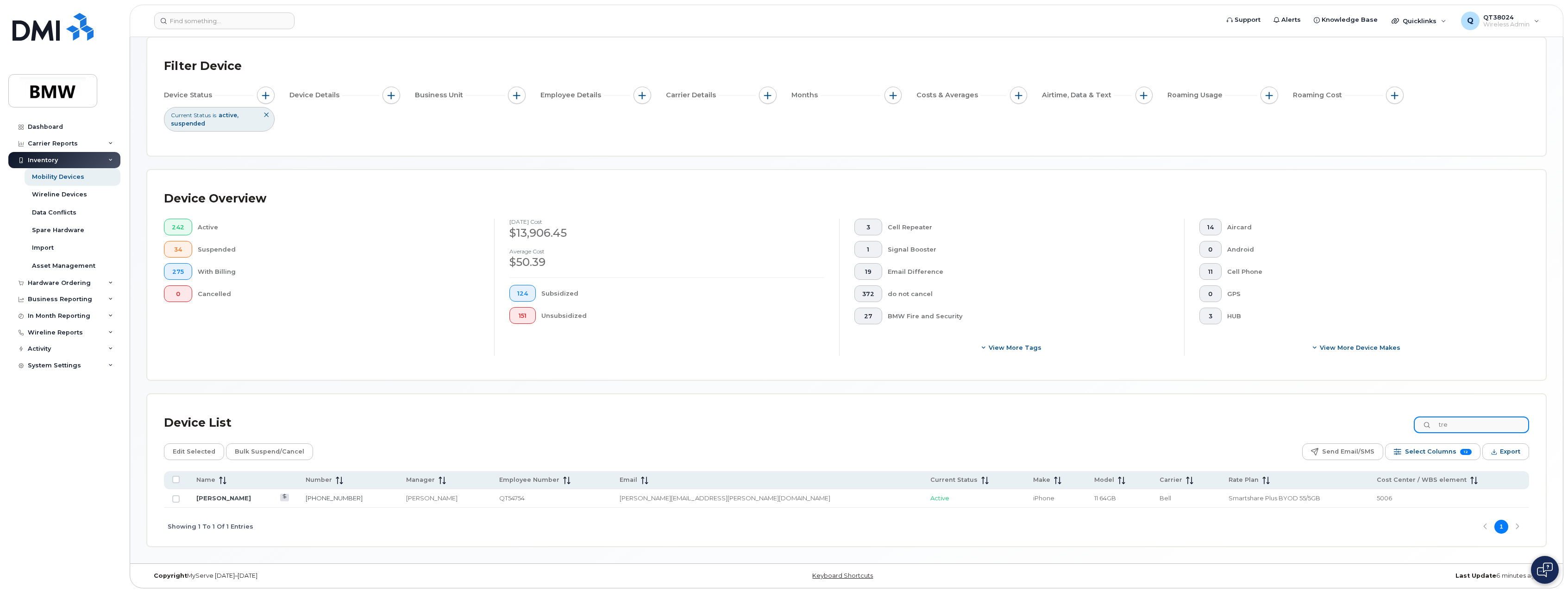
scroll to position [50, 0]
type input "[PERSON_NAME]"
click at [177, 501] on input "Row Unselected" at bounding box center [176, 499] width 7 height 7
checkbox input "true"
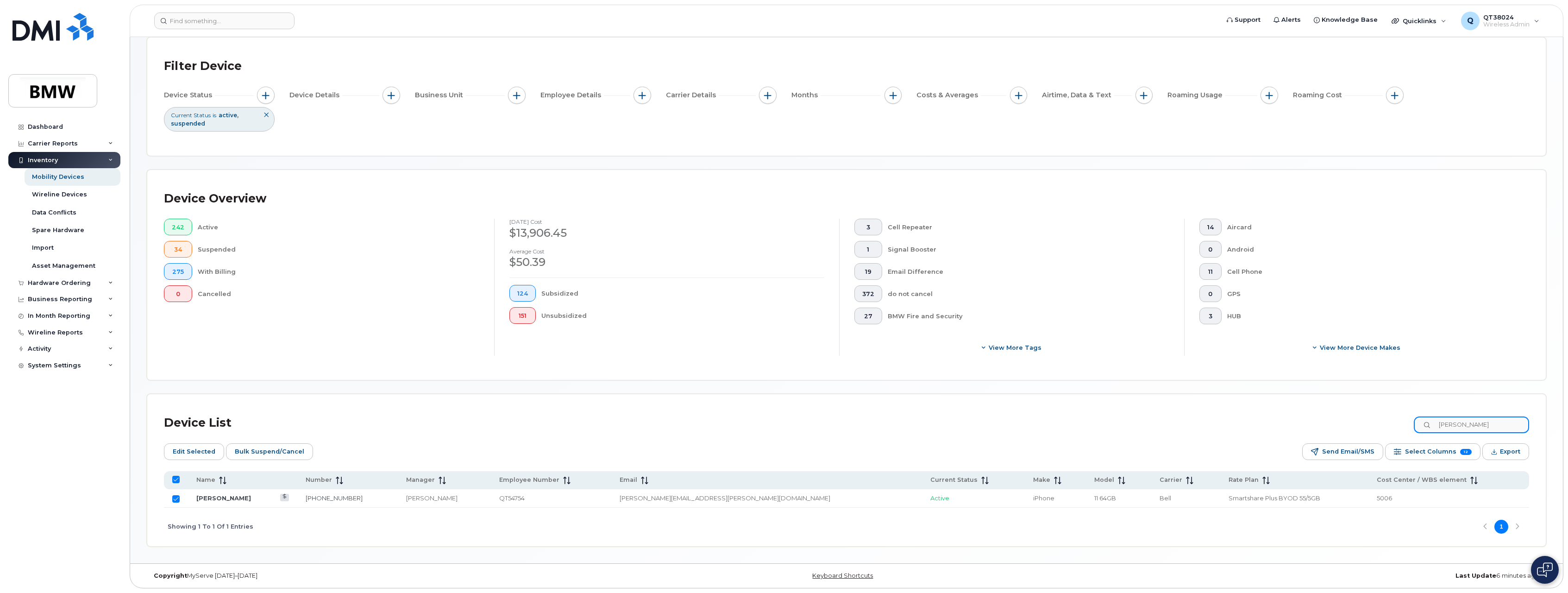
drag, startPoint x: 1487, startPoint y: 428, endPoint x: 1378, endPoint y: 421, distance: 109.2
click at [1378, 421] on div "Device List [PERSON_NAME]" at bounding box center [847, 423] width 1366 height 24
type input "demoy"
checkbox input "false"
type input "d"
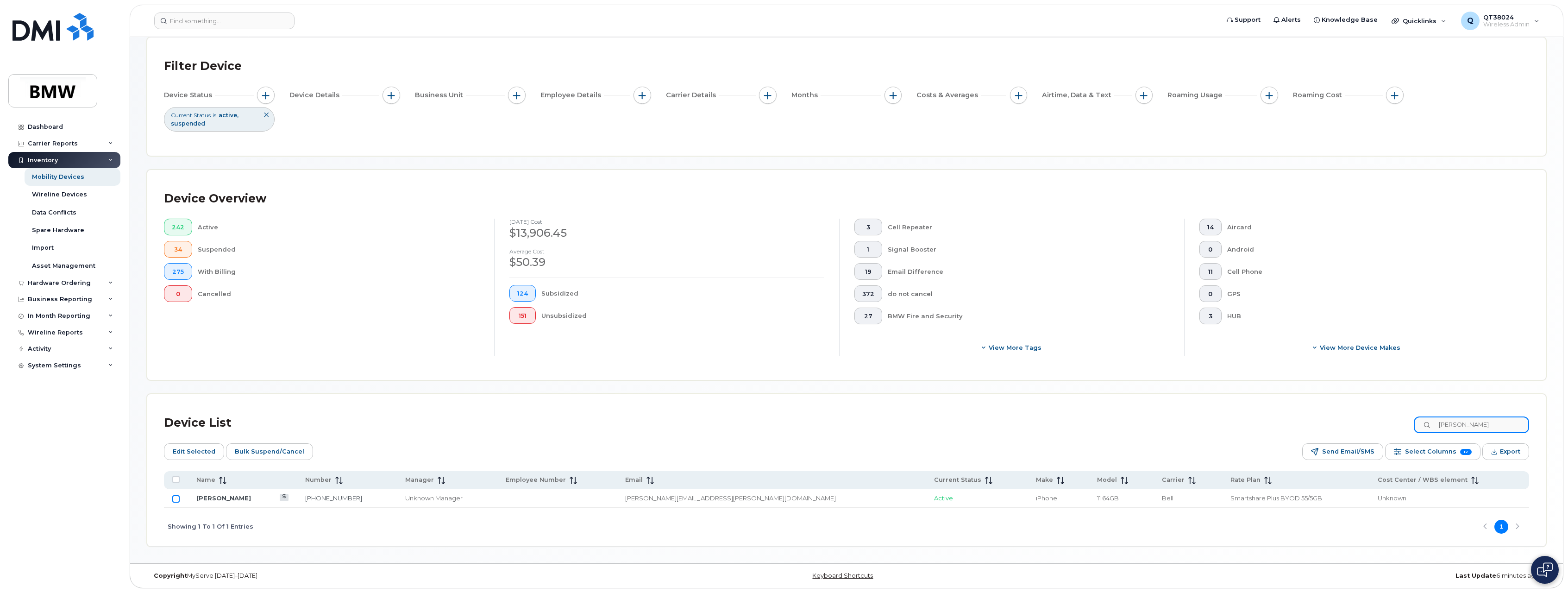
type input "[PERSON_NAME]"
click at [178, 500] on input "Row Unselected" at bounding box center [176, 499] width 7 height 7
checkbox input "true"
click at [1445, 431] on input "[PERSON_NAME]" at bounding box center [1472, 425] width 115 height 16
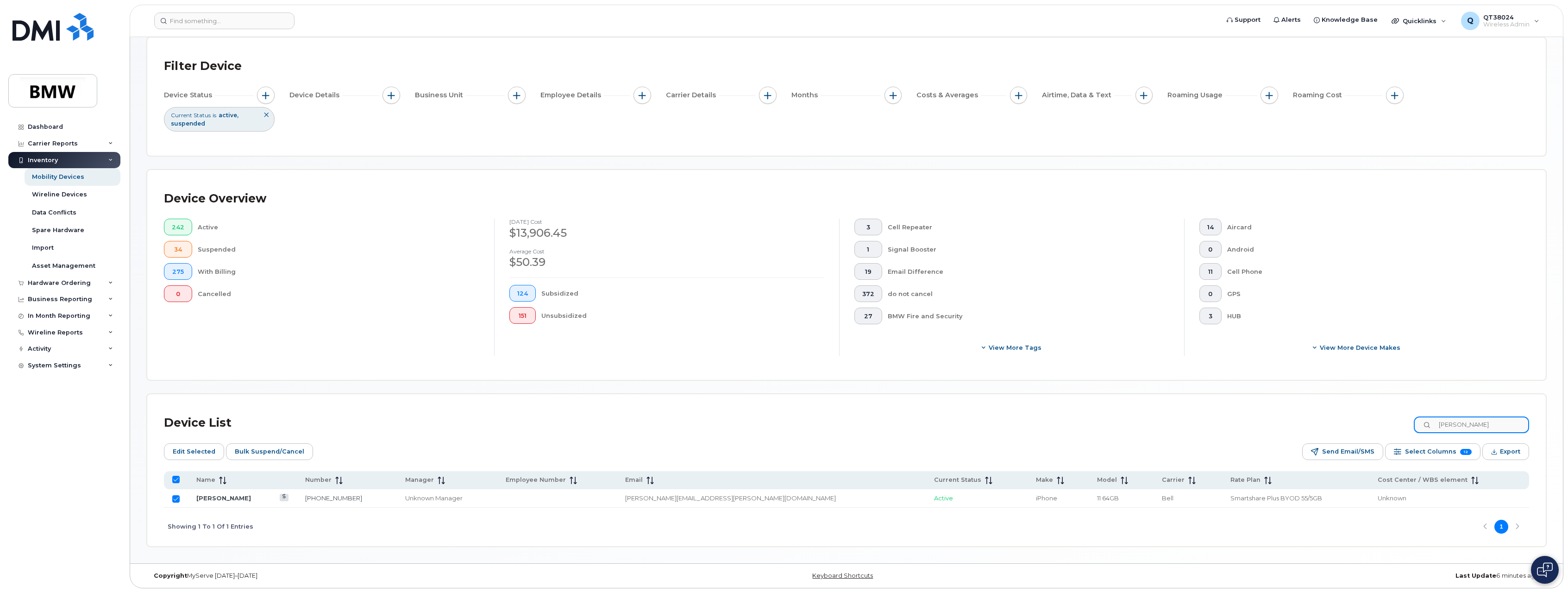
drag, startPoint x: 1491, startPoint y: 420, endPoint x: 1377, endPoint y: 409, distance: 114.5
click at [1378, 409] on div "Device List mccallum Edit Selected Bulk Suspend/Cancel Send Email/SMS Select Co…" at bounding box center [847, 470] width 1398 height 151
checkbox input "false"
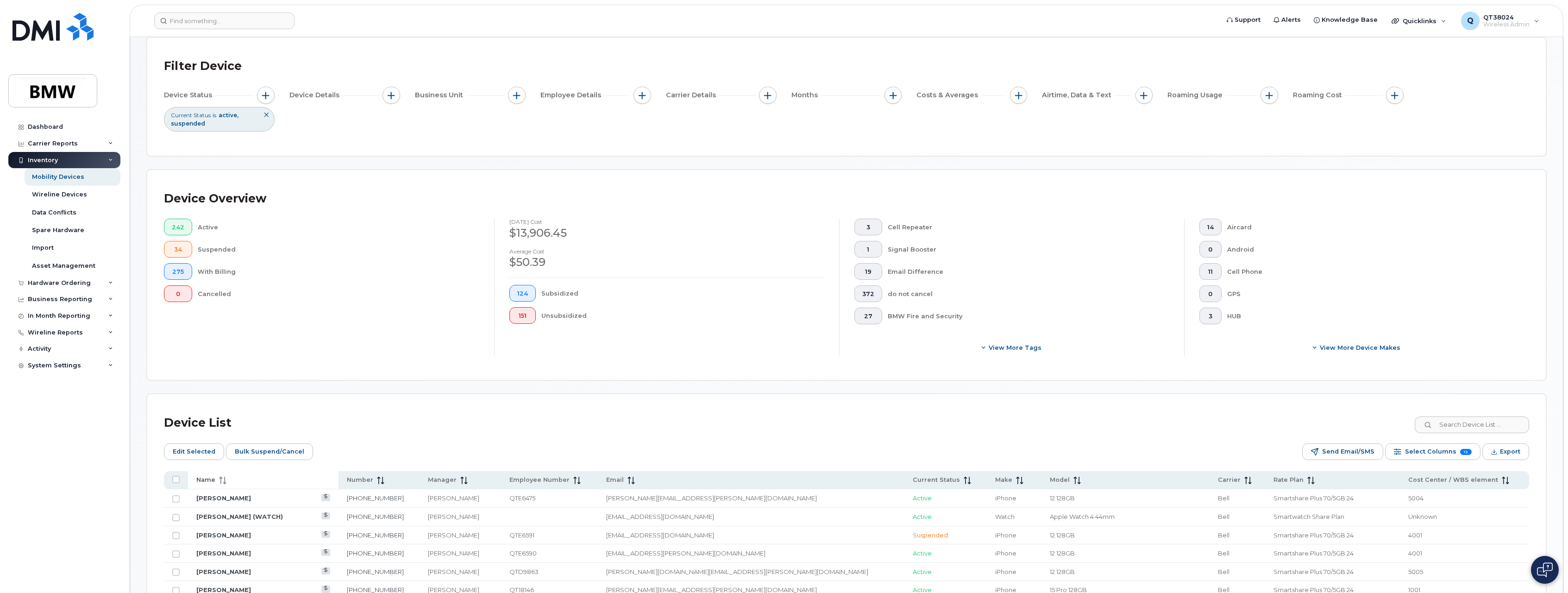
click at [198, 481] on span "Name" at bounding box center [206, 480] width 19 height 9
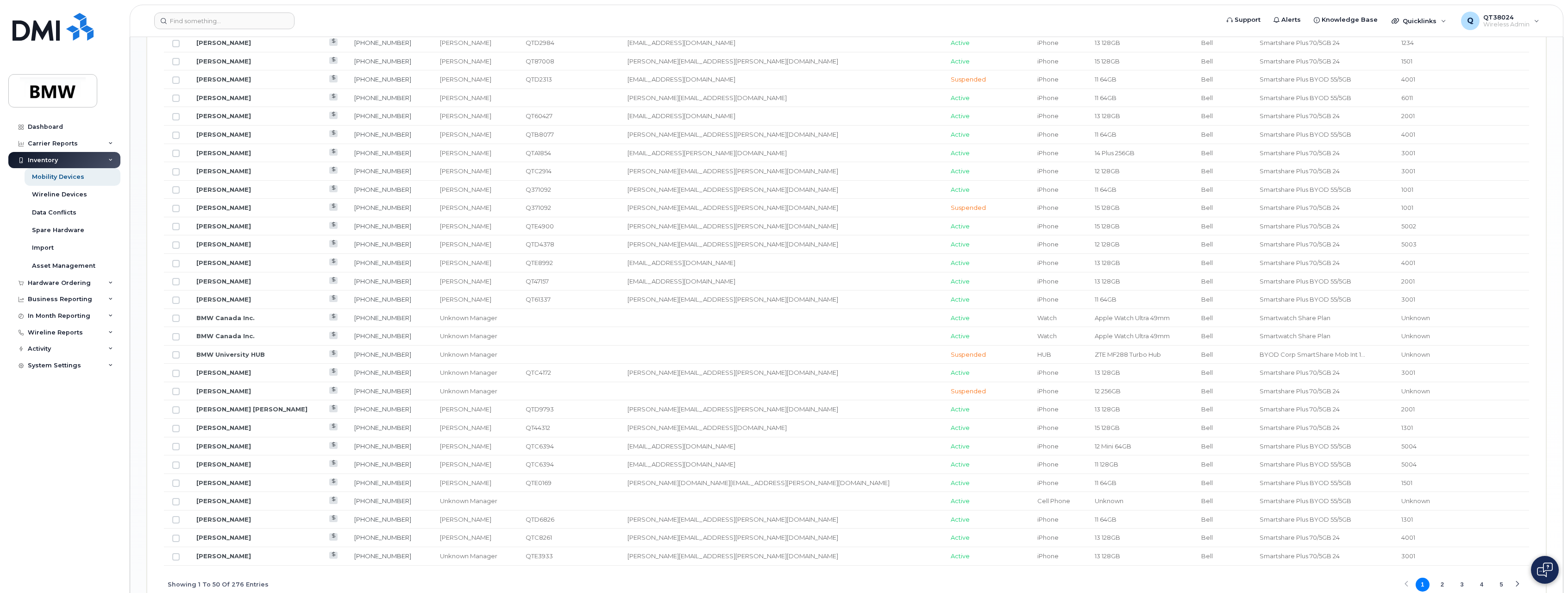
scroll to position [948, 0]
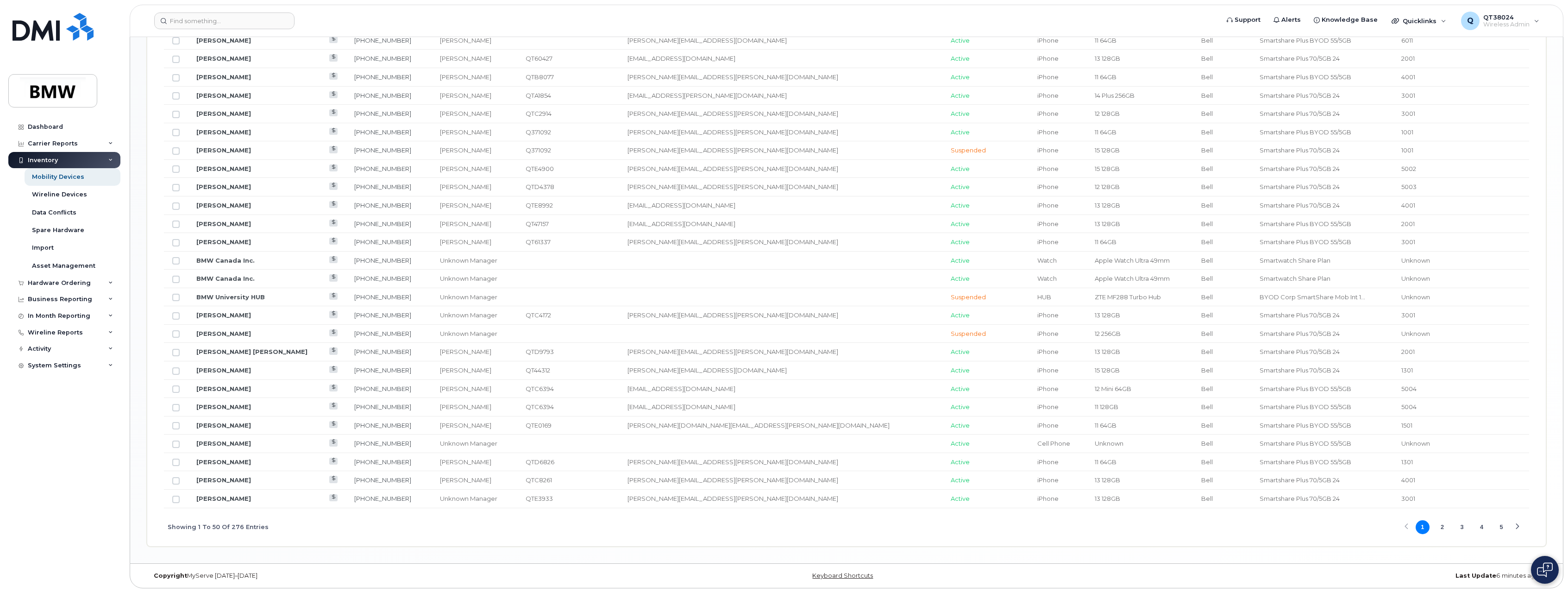
click at [1461, 523] on button "3" at bounding box center [1462, 527] width 14 height 14
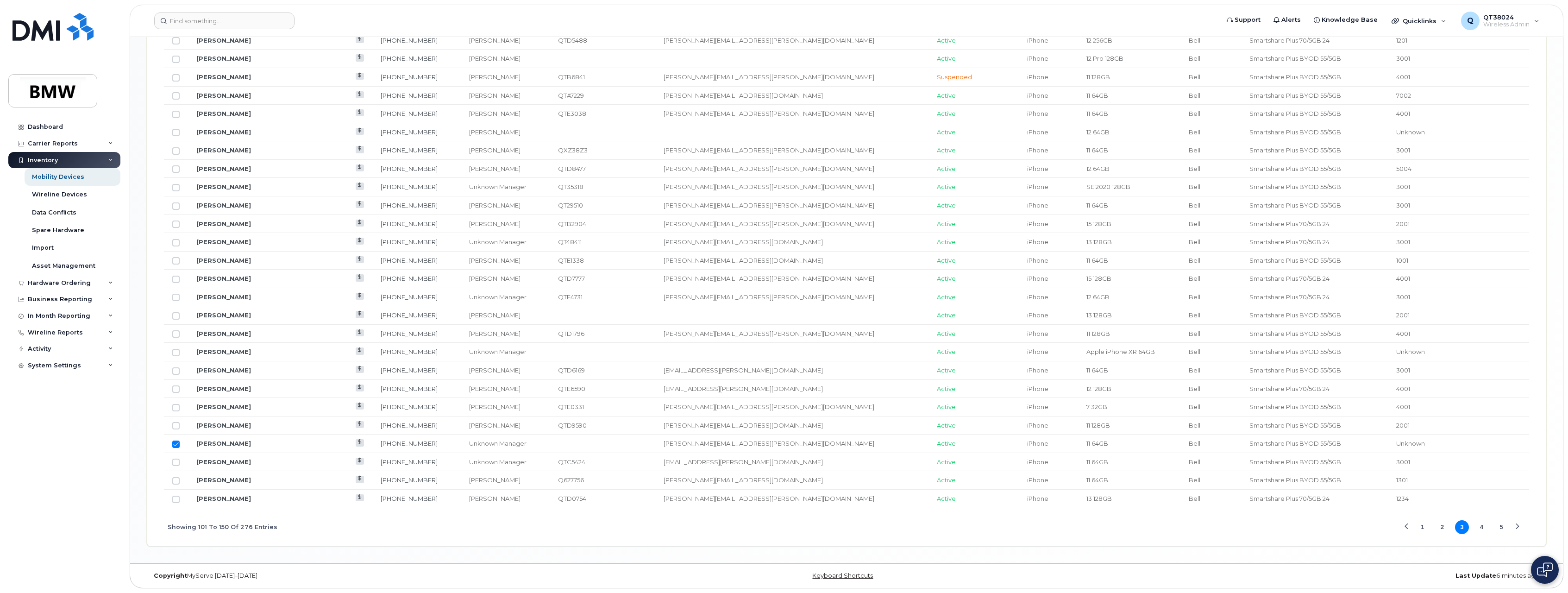
click at [1481, 528] on button "4" at bounding box center [1482, 527] width 14 height 14
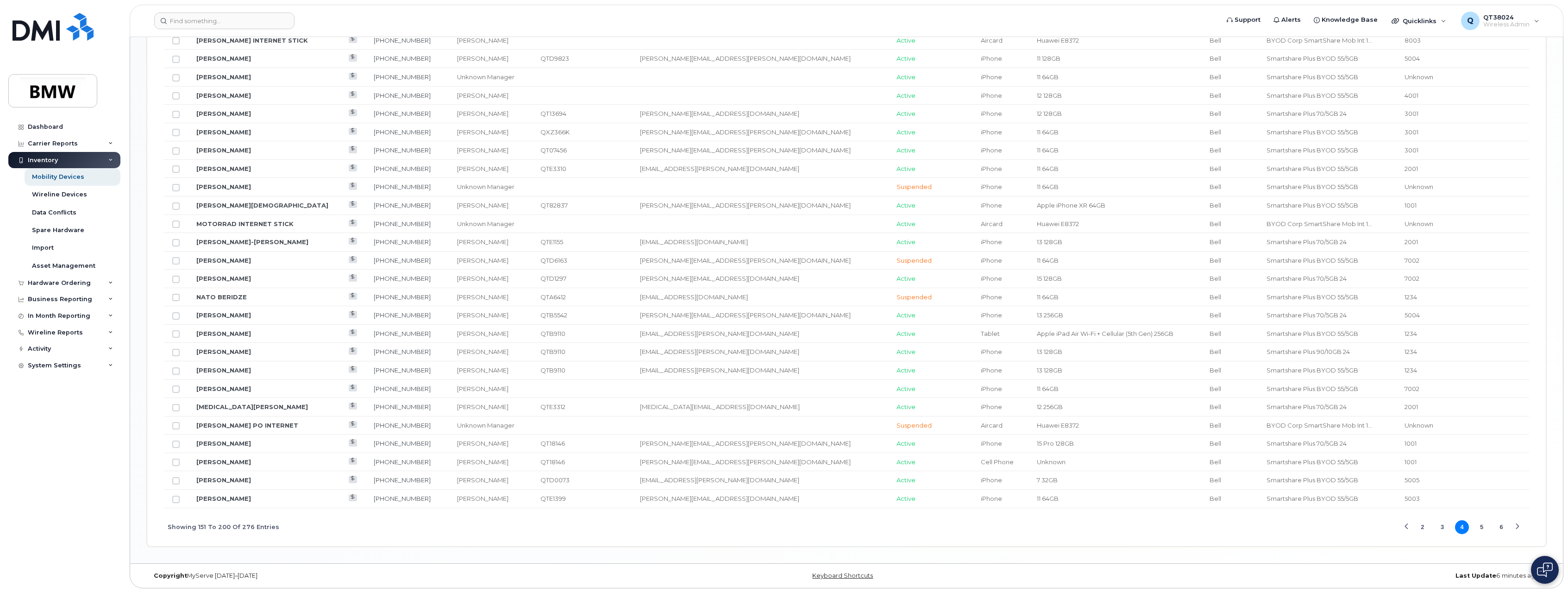
click at [1483, 530] on button "5" at bounding box center [1482, 527] width 14 height 14
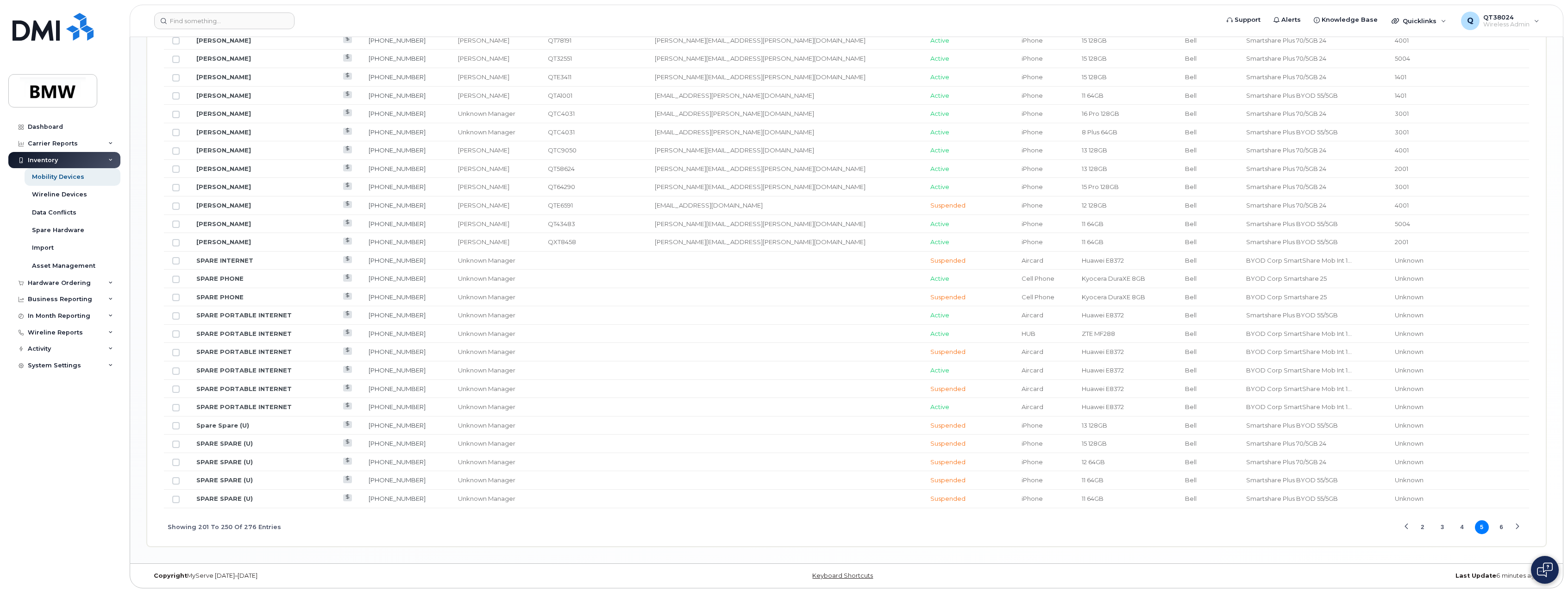
drag, startPoint x: 1441, startPoint y: 528, endPoint x: 1431, endPoint y: 521, distance: 12.2
click at [1441, 528] on button "3" at bounding box center [1442, 527] width 14 height 14
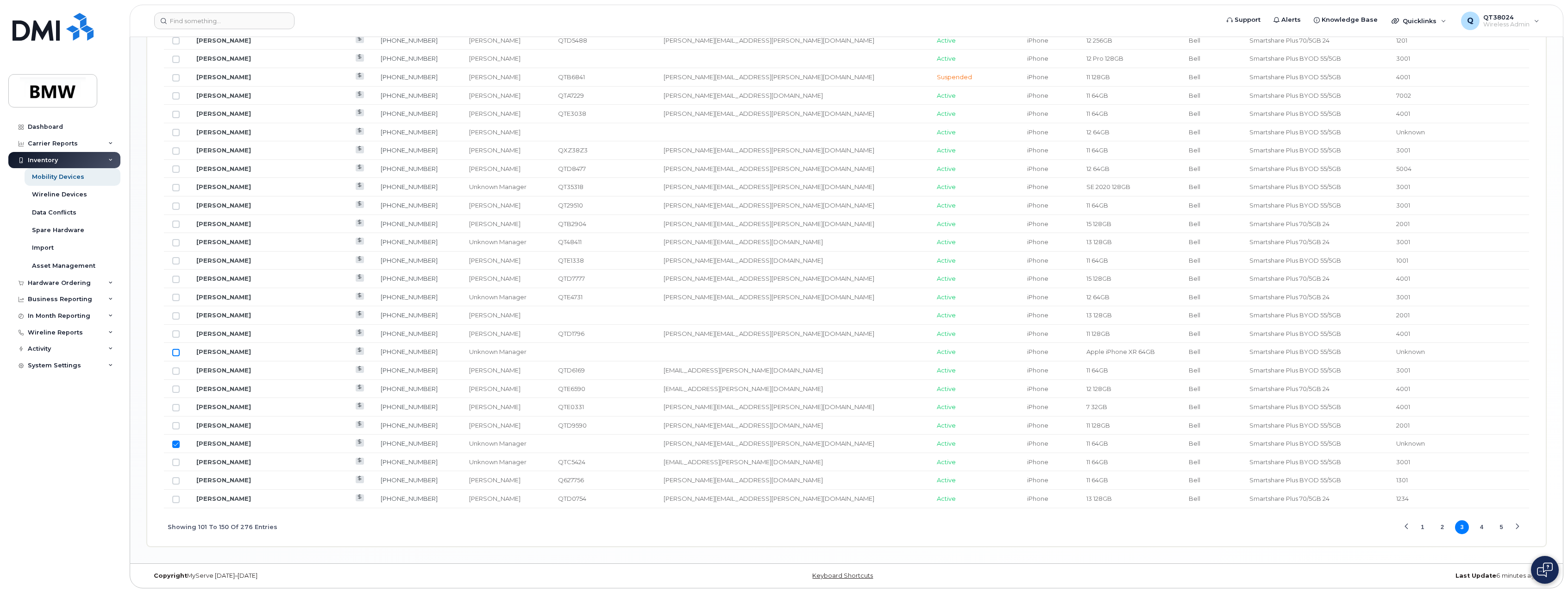
click at [176, 356] on input "Row Unselected" at bounding box center [176, 353] width 7 height 7
checkbox input "true"
click at [1481, 527] on button "4" at bounding box center [1482, 527] width 14 height 14
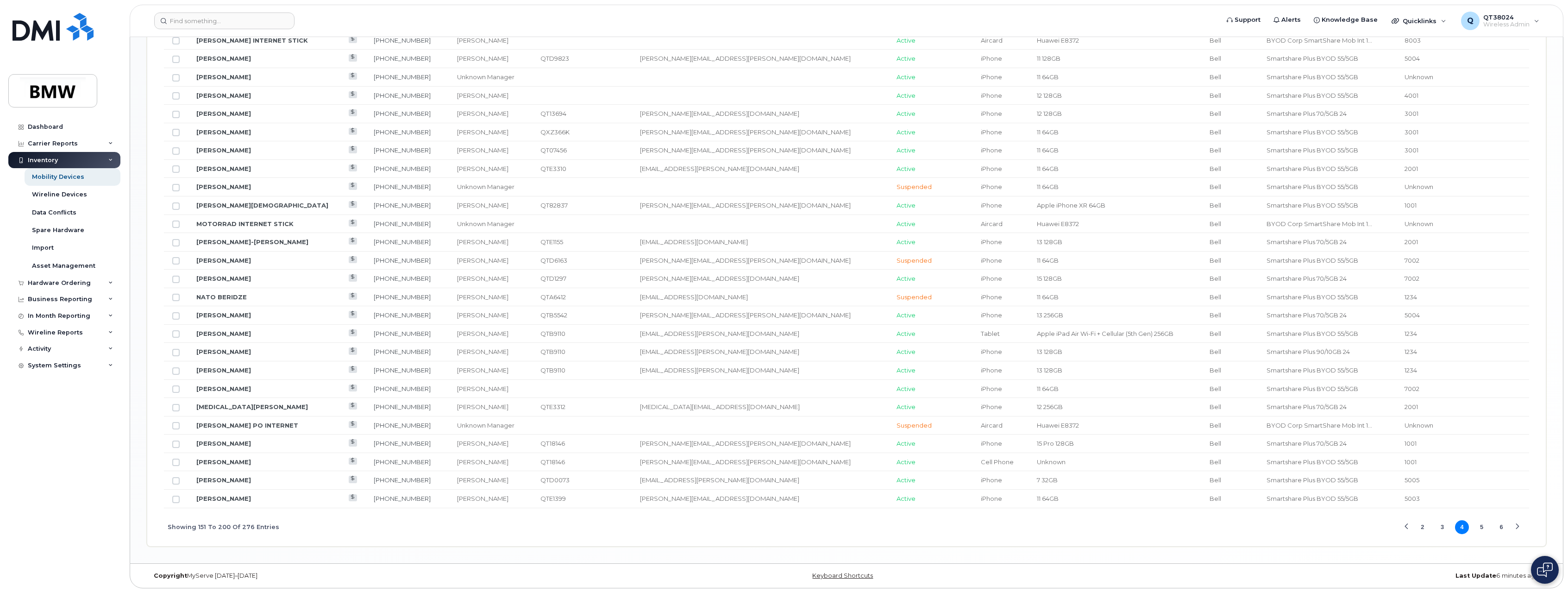
click at [1480, 525] on button "5" at bounding box center [1482, 527] width 14 height 14
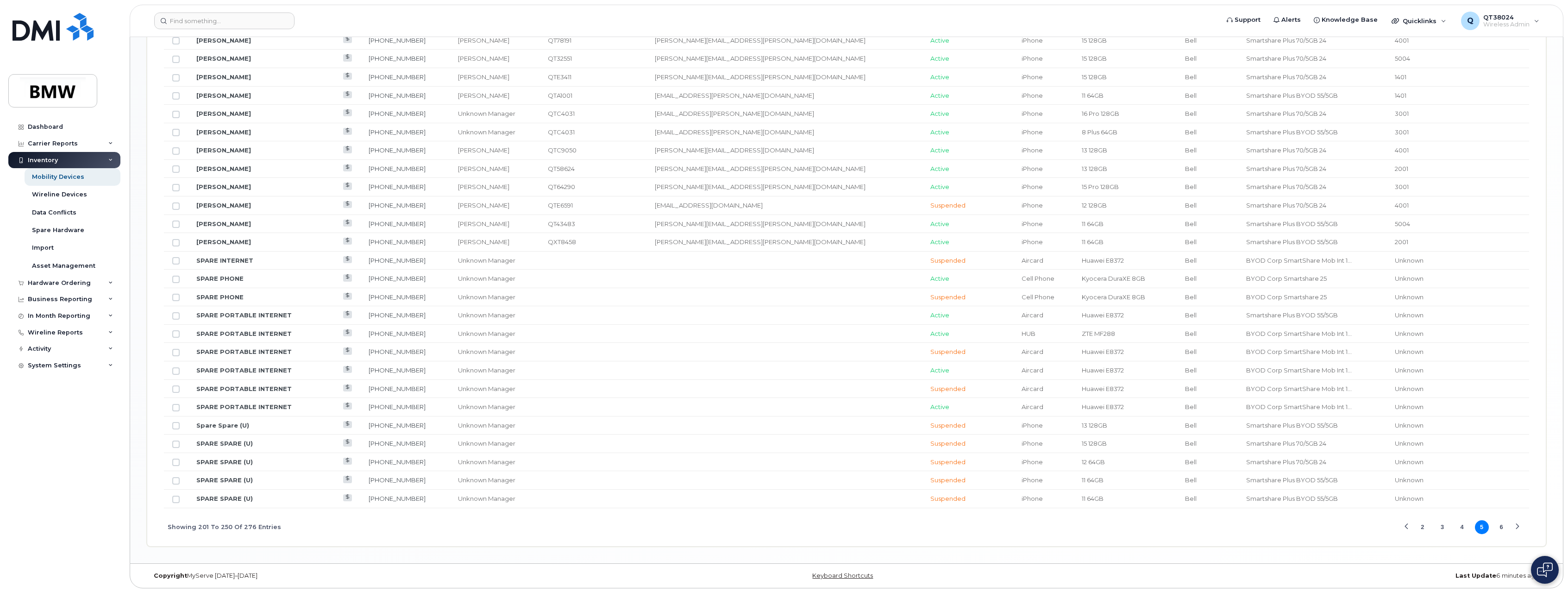
click at [1460, 525] on button "4" at bounding box center [1462, 527] width 14 height 14
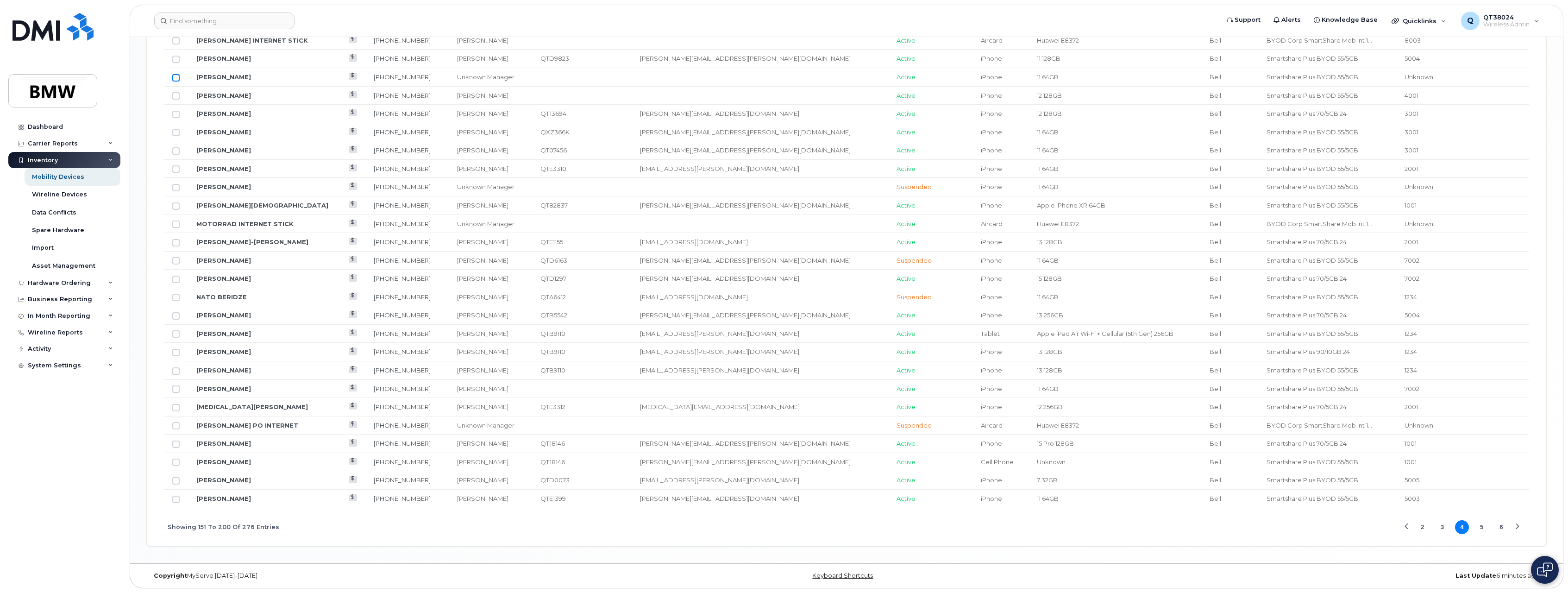
click at [176, 78] on input "Row Unselected" at bounding box center [176, 78] width 7 height 7
checkbox input "true"
click at [1420, 529] on button "2" at bounding box center [1423, 527] width 14 height 14
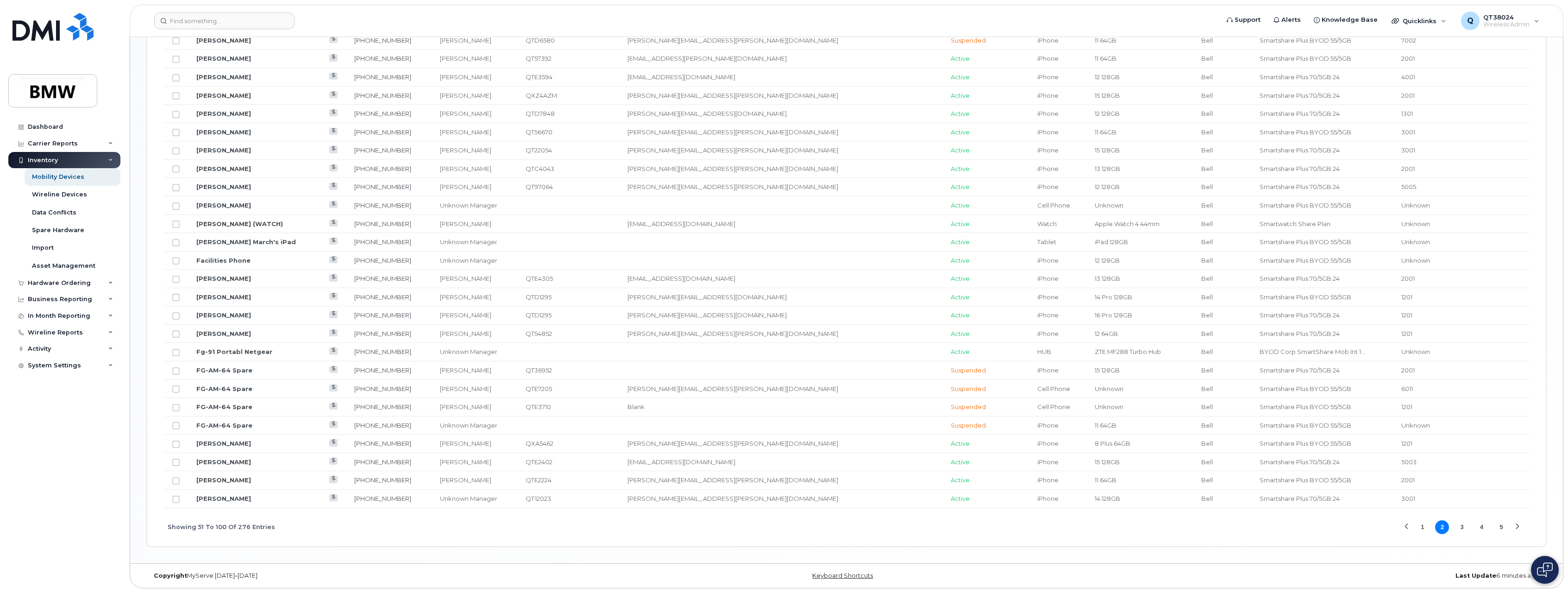
click at [1423, 528] on button "1" at bounding box center [1423, 527] width 14 height 14
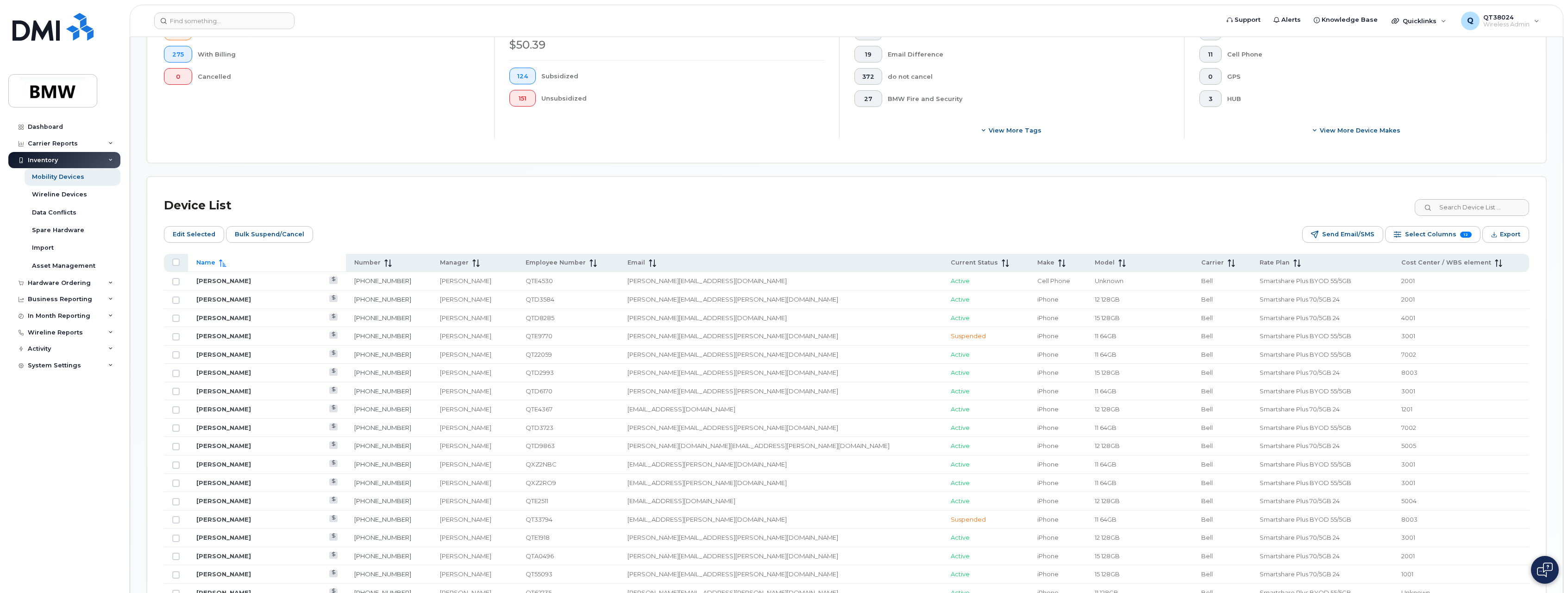
scroll to position [253, 0]
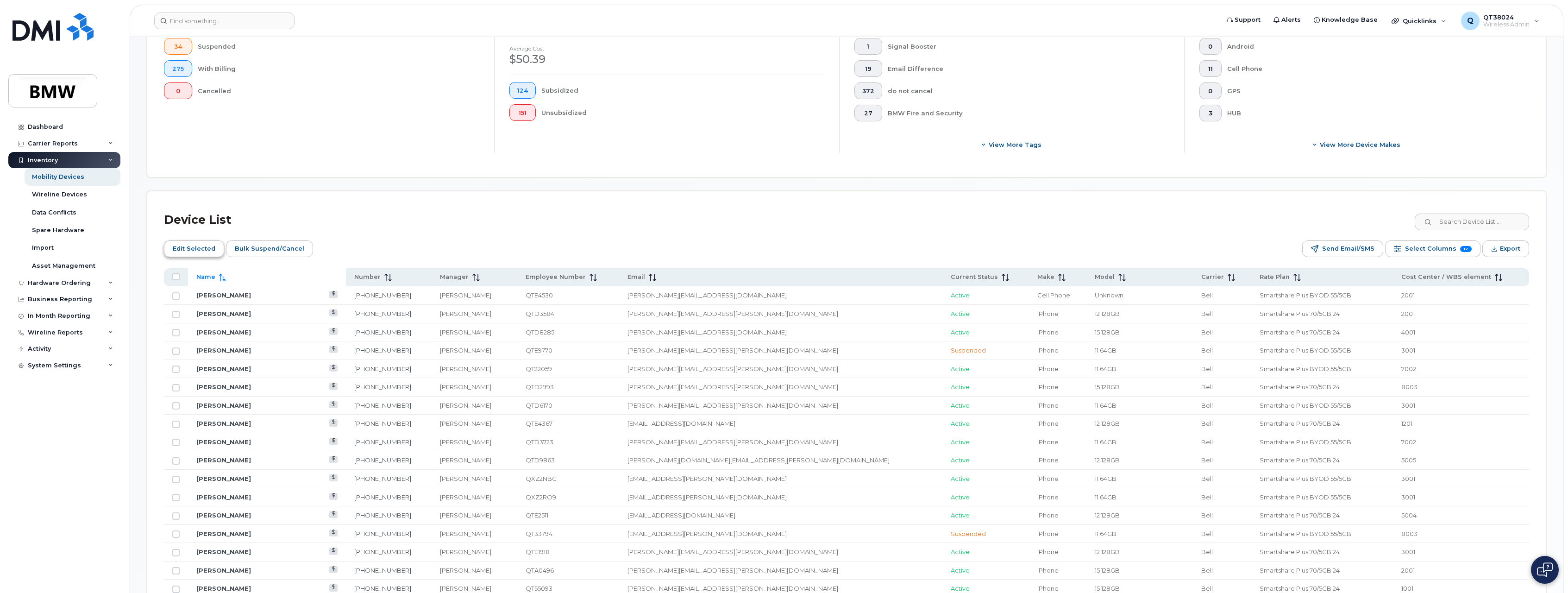
click at [183, 251] on span "Edit Selected" at bounding box center [194, 248] width 43 height 14
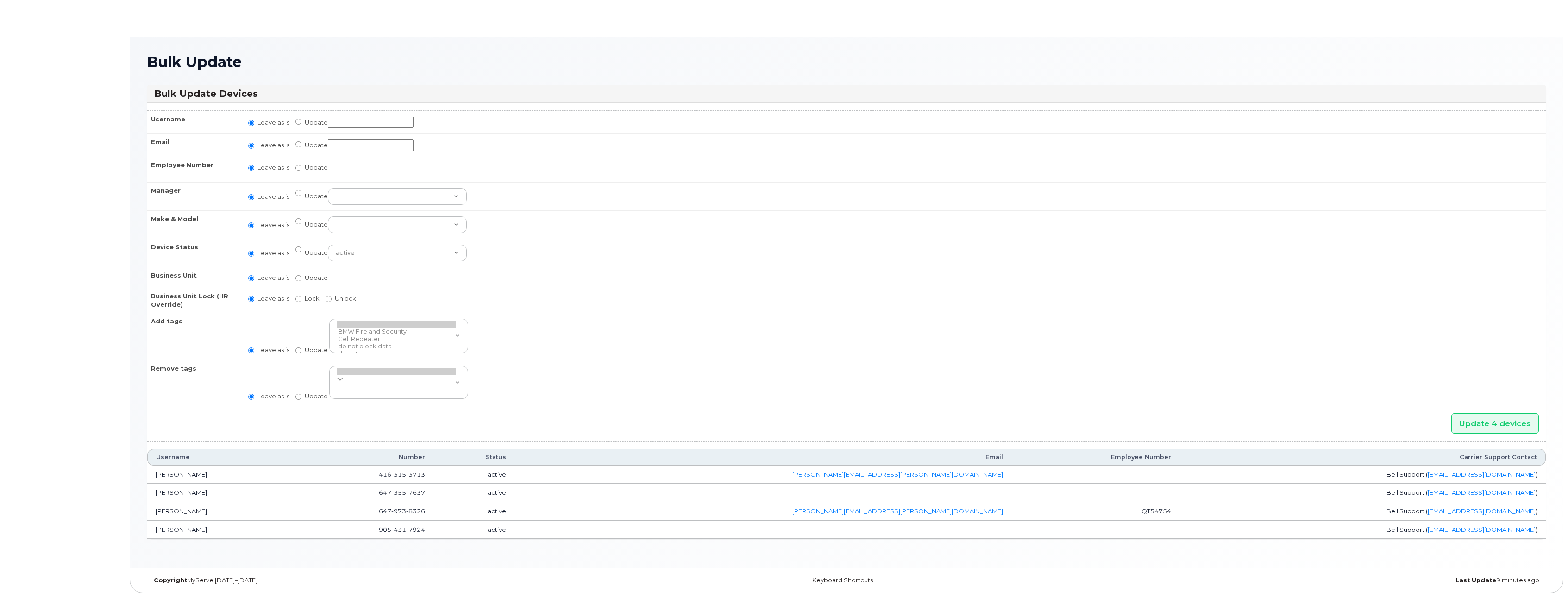
radio input "true"
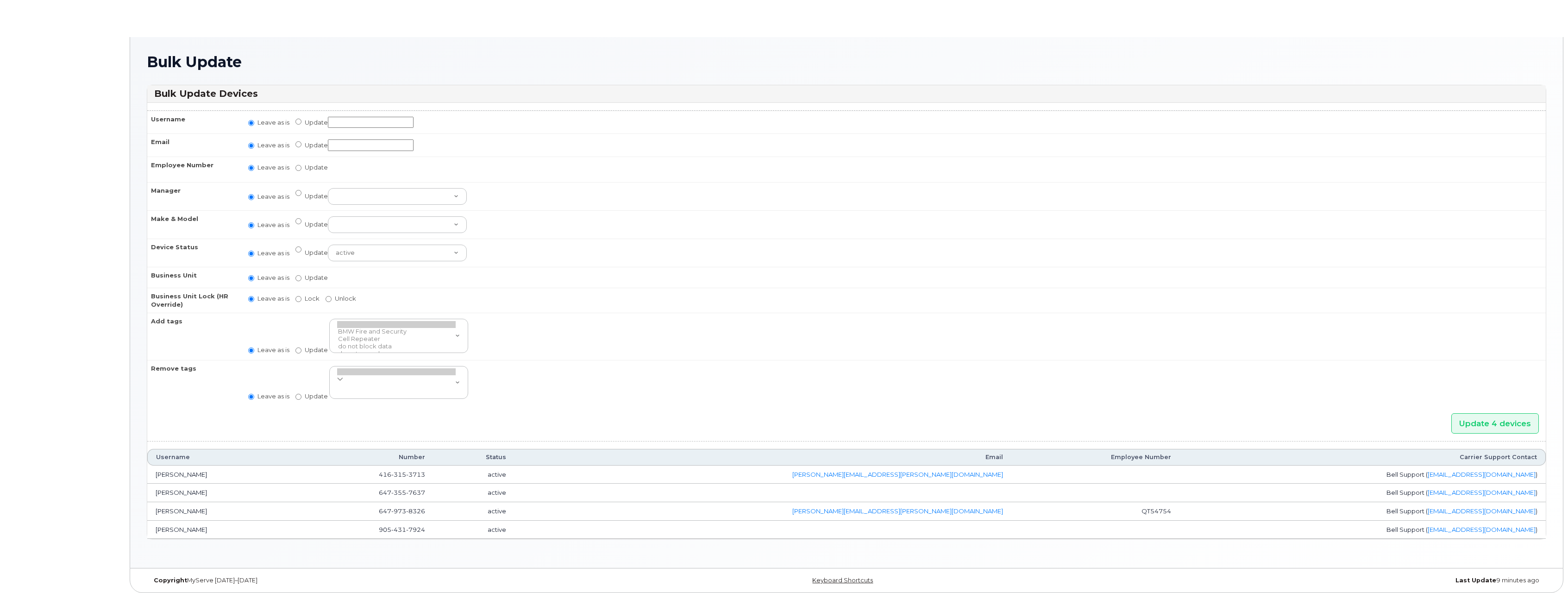
radio input "true"
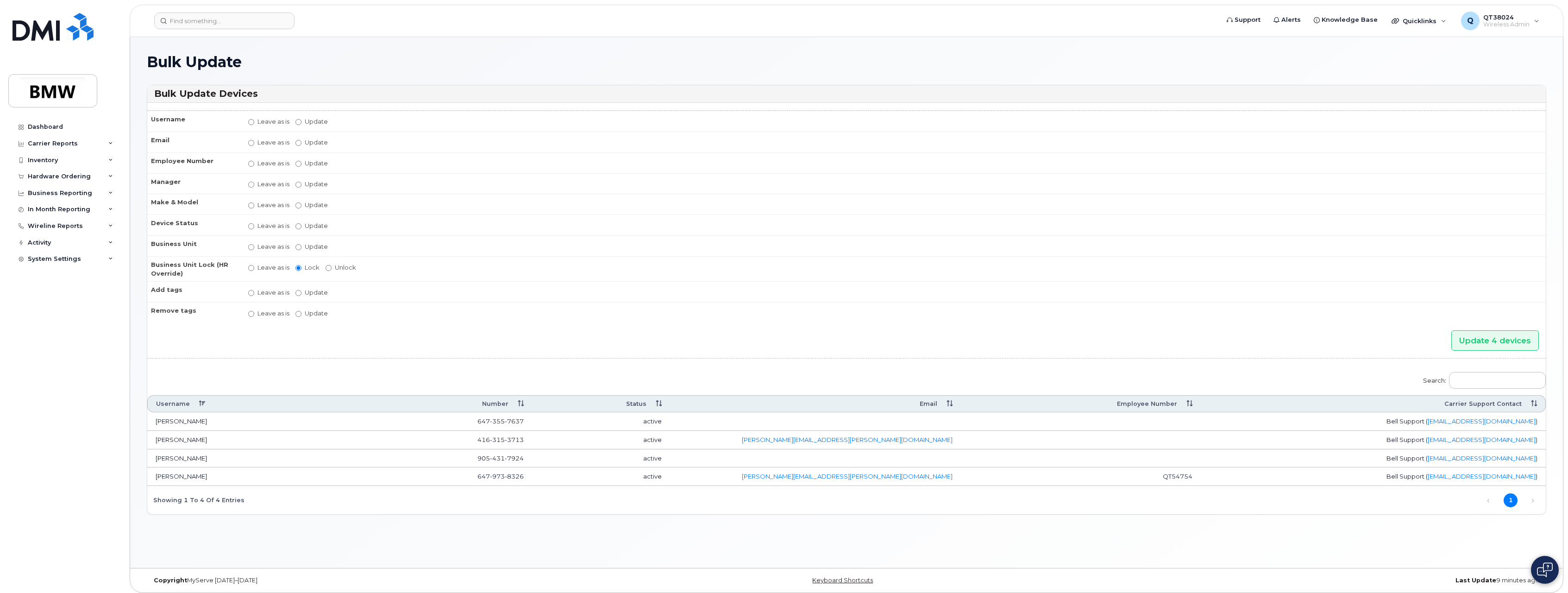
click at [309, 184] on label "Update Aaron Barton Aaron Clapp Aaron Dobbs Aaron Grener Aaron Kuck Adam Broomh…" at bounding box center [312, 184] width 32 height 9
click at [301, 184] on input "Update Aaron Barton Aaron Clapp Aaron Dobbs Aaron Grener Aaron Kuck Adam Broomh…" at bounding box center [299, 185] width 6 height 6
radio input "true"
radio input "false"
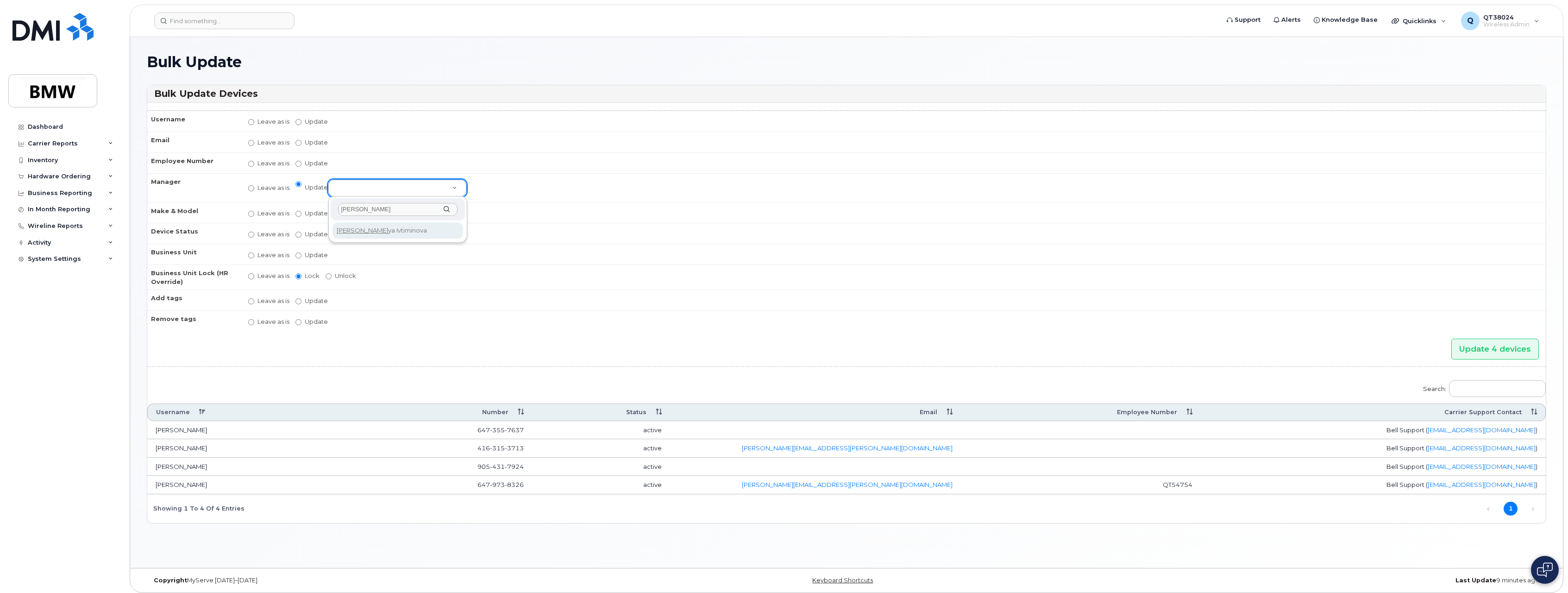
type input "Lili"
select select "1905690"
click at [1480, 354] on input "Update 4 devices" at bounding box center [1495, 349] width 88 height 21
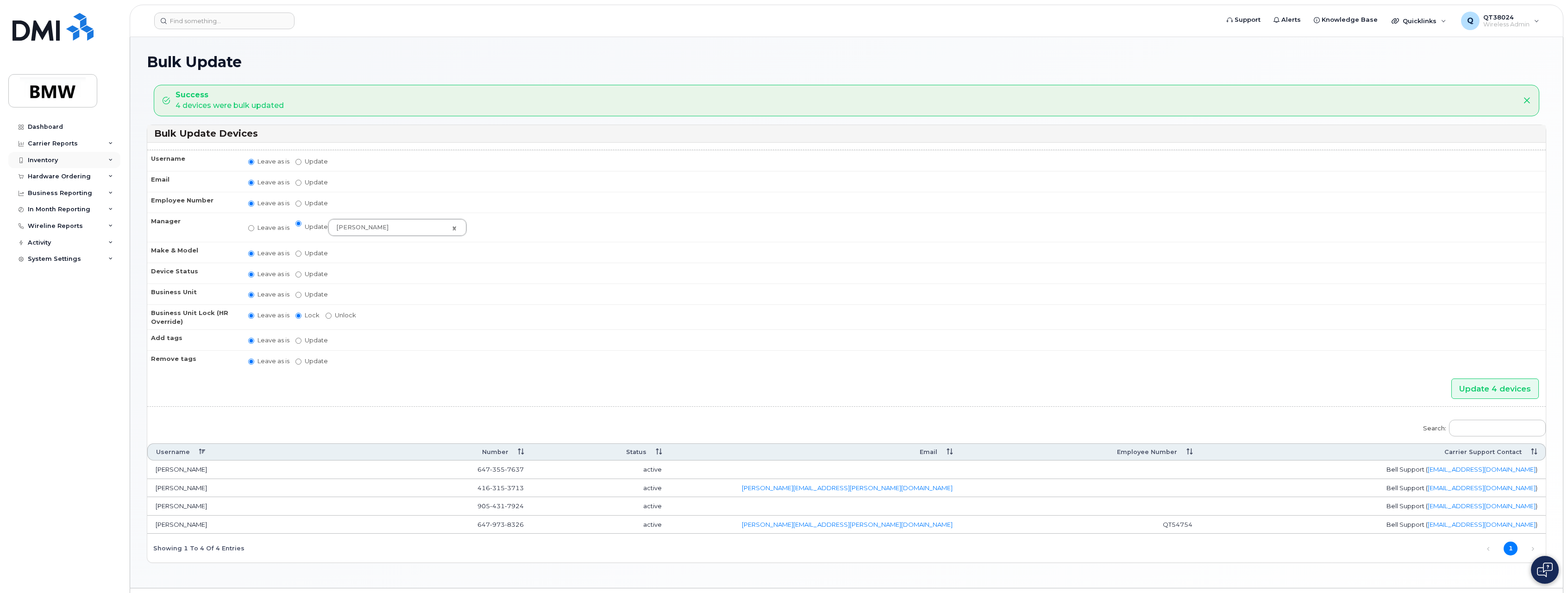
click at [107, 157] on div "Inventory" at bounding box center [65, 160] width 112 height 16
click at [77, 176] on div "Mobility Devices" at bounding box center [58, 177] width 52 height 9
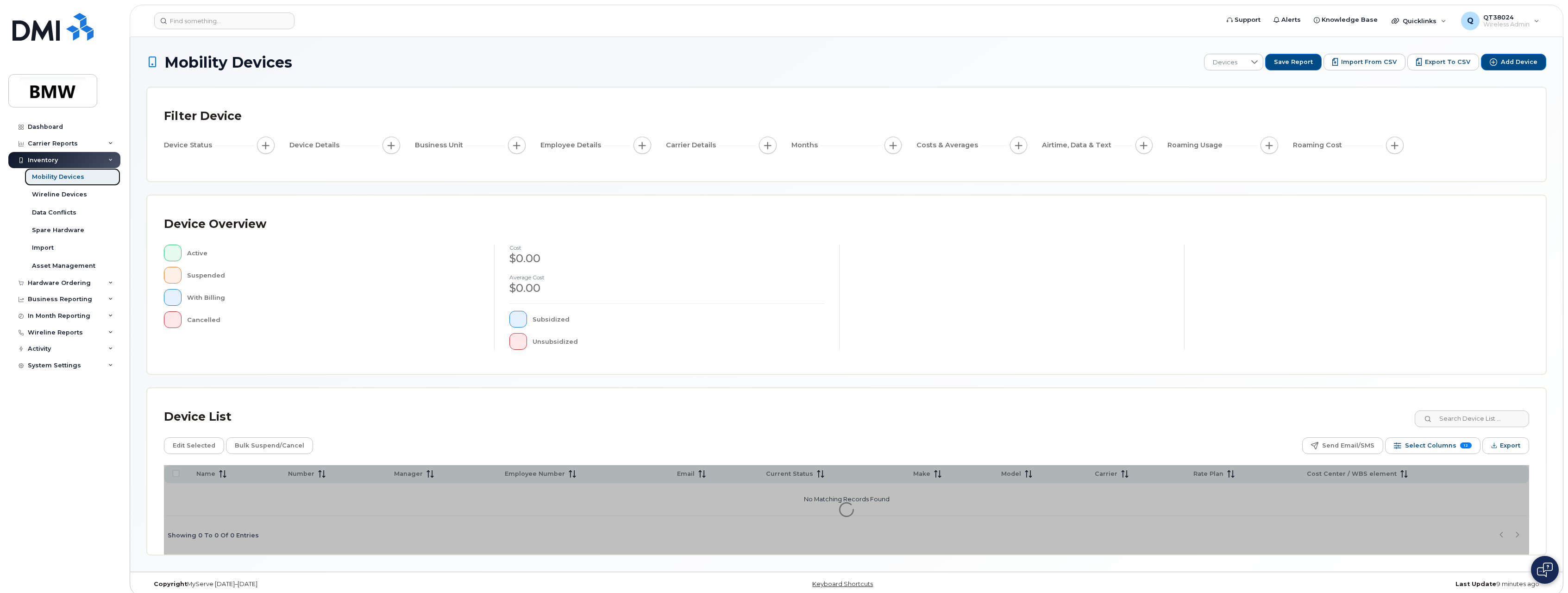
scroll to position [9, 0]
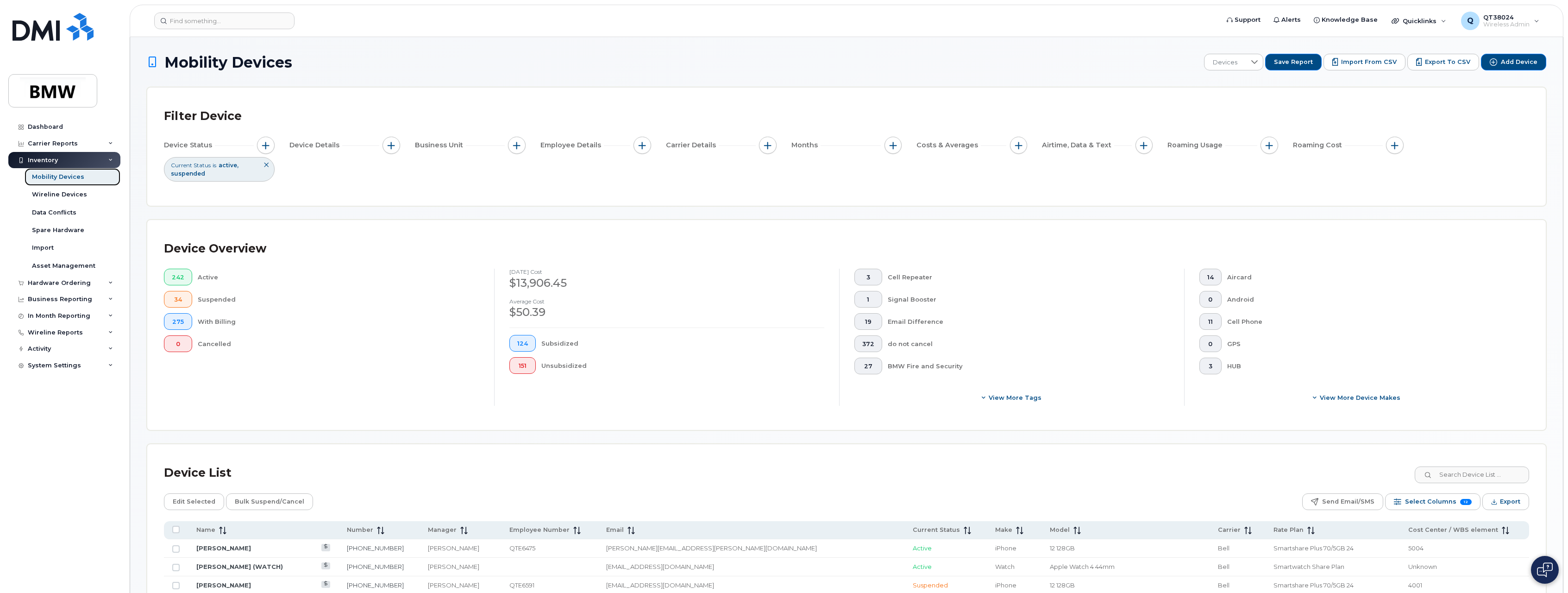
scroll to position [232, 0]
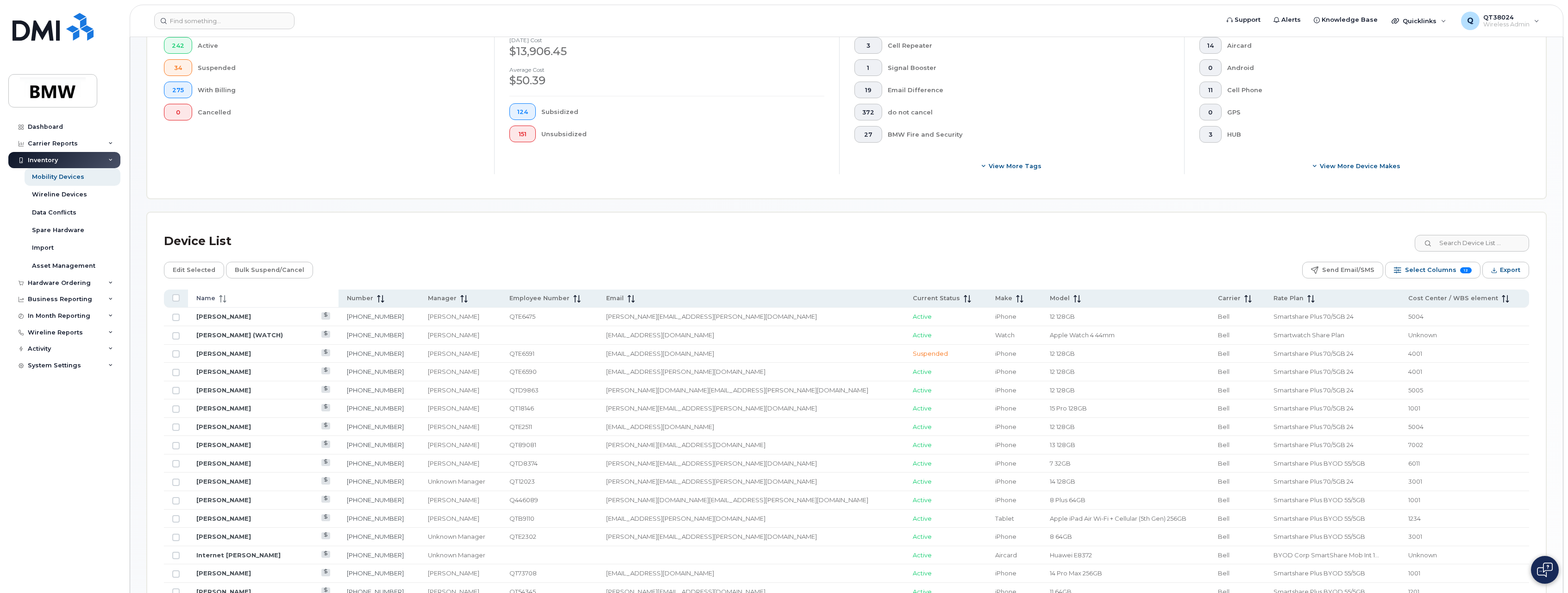
click at [209, 303] on span "Name" at bounding box center [206, 298] width 19 height 9
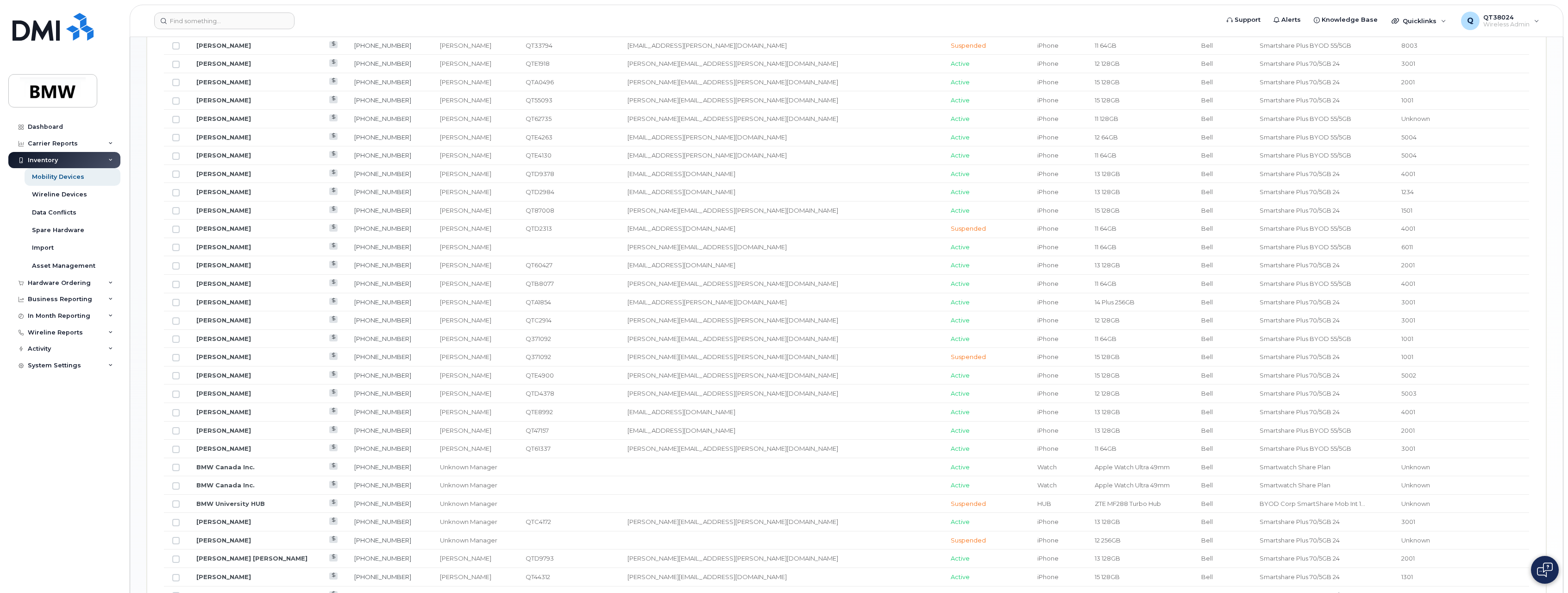
scroll to position [948, 0]
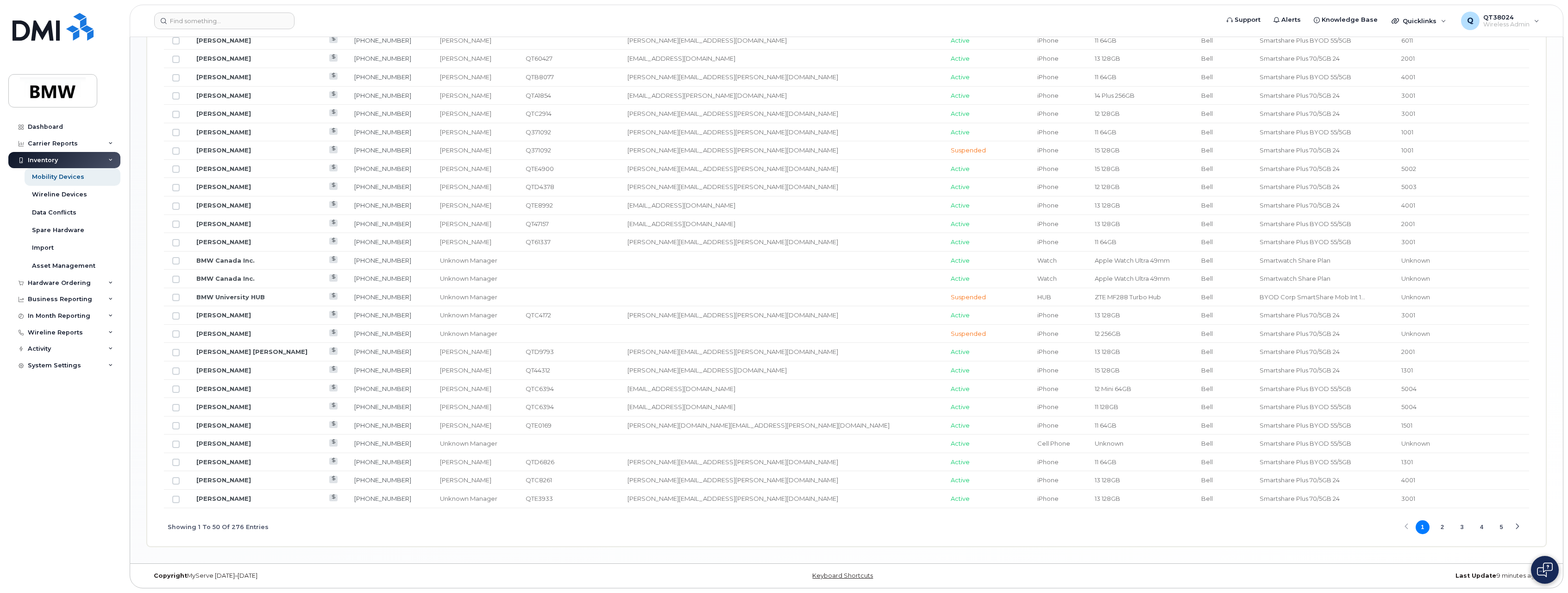
click at [1464, 529] on button "3" at bounding box center [1462, 527] width 14 height 14
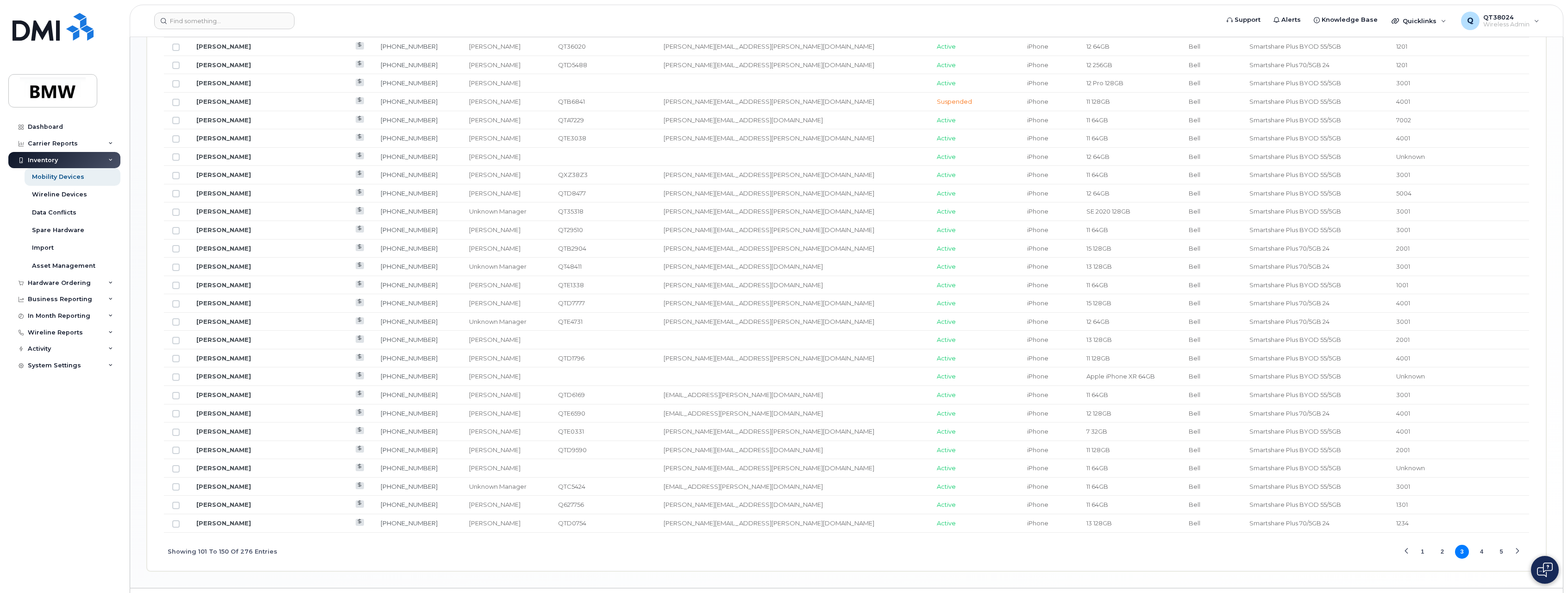
scroll to position [902, 0]
click at [174, 178] on input "Row Unselected" at bounding box center [176, 179] width 7 height 7
checkbox input "true"
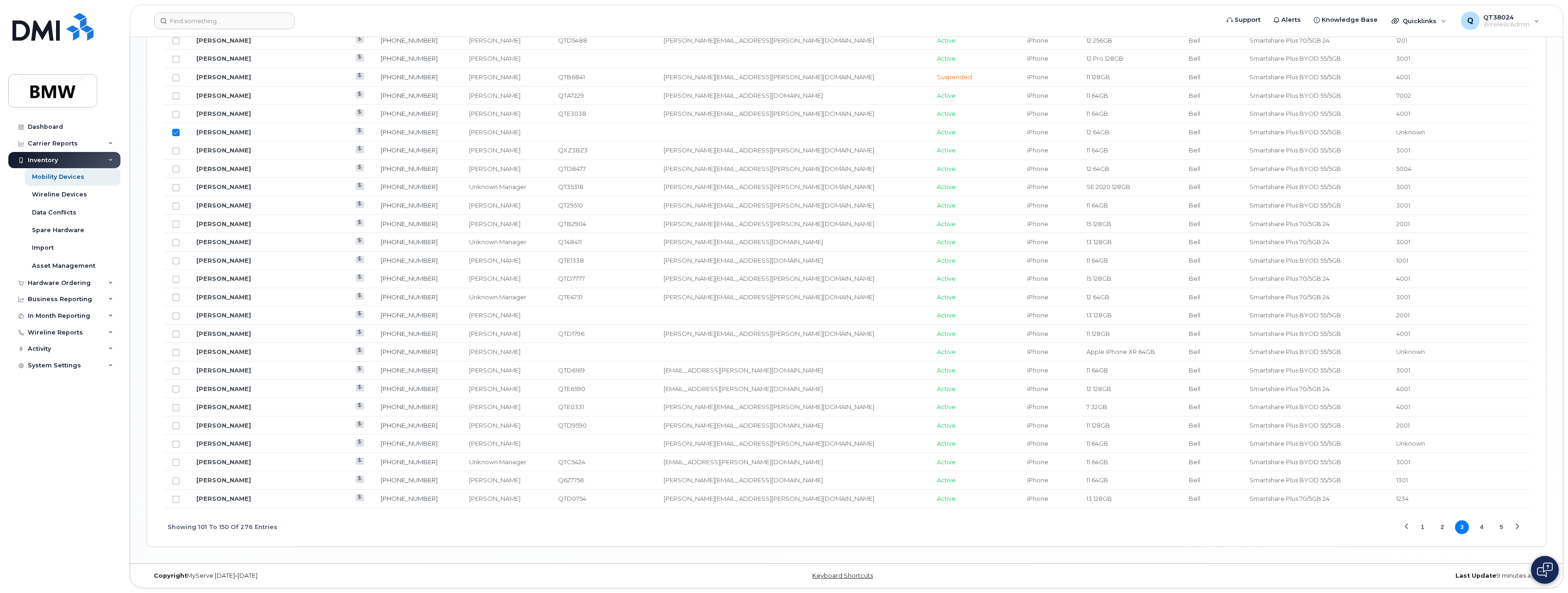
click at [1500, 525] on button "5" at bounding box center [1502, 527] width 14 height 14
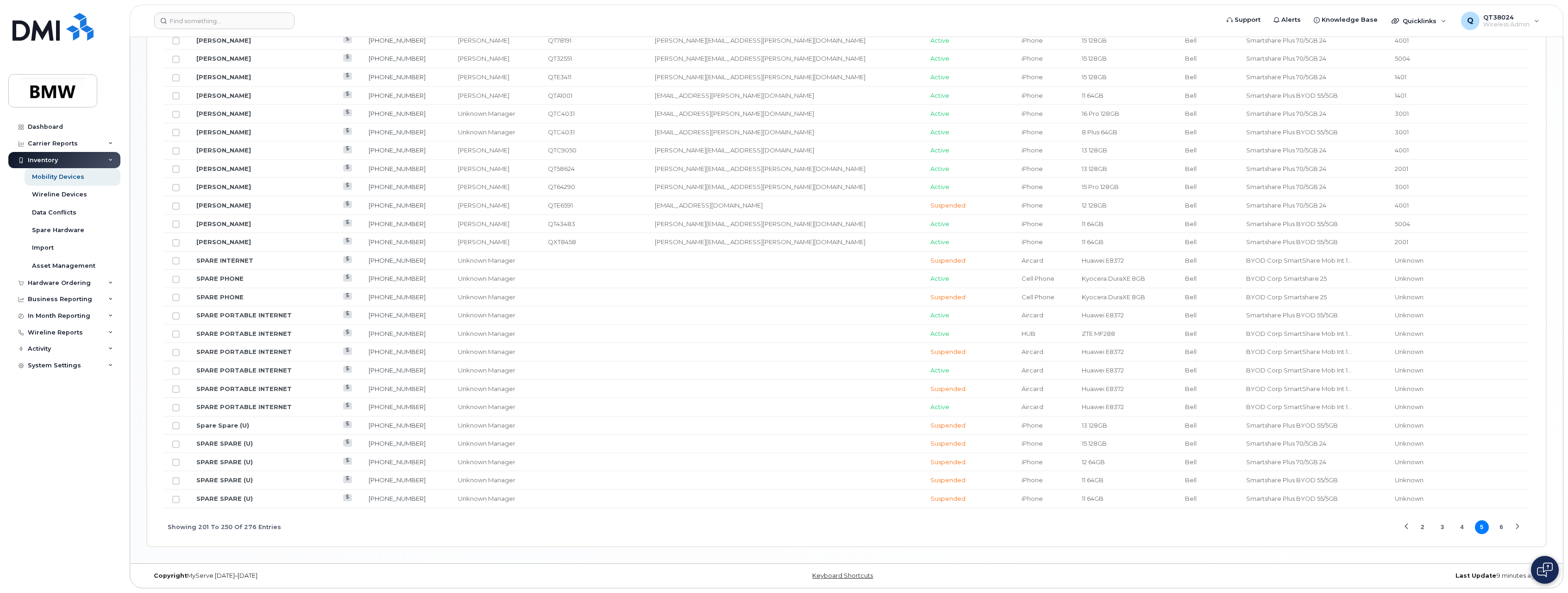
click at [1506, 526] on button "6" at bounding box center [1502, 527] width 14 height 14
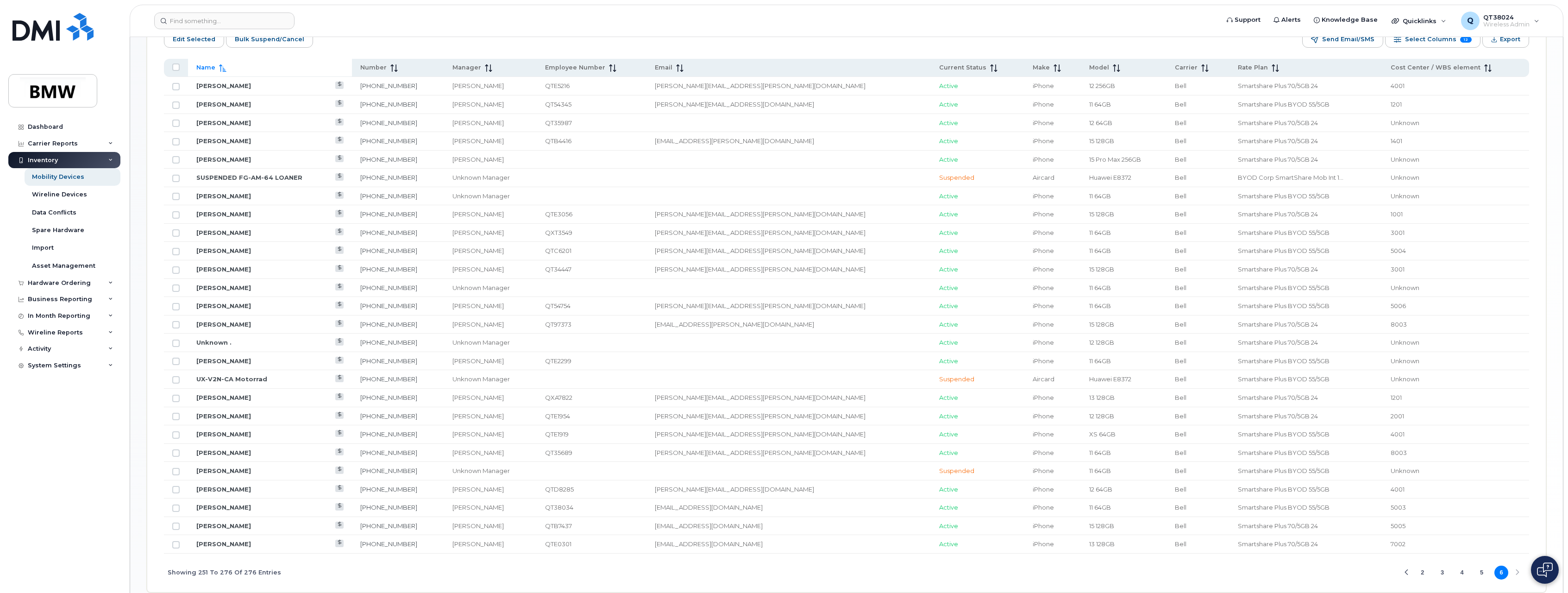
scroll to position [508, 0]
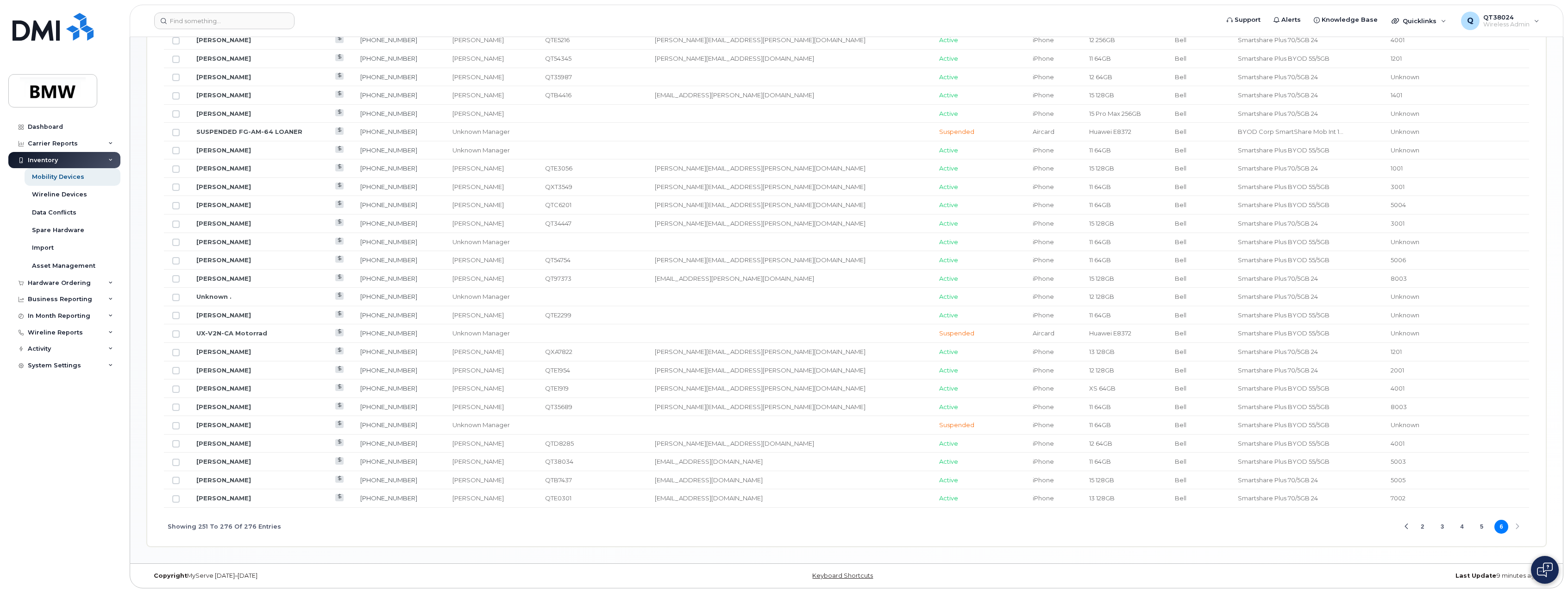
click at [1459, 530] on button "4" at bounding box center [1462, 527] width 14 height 14
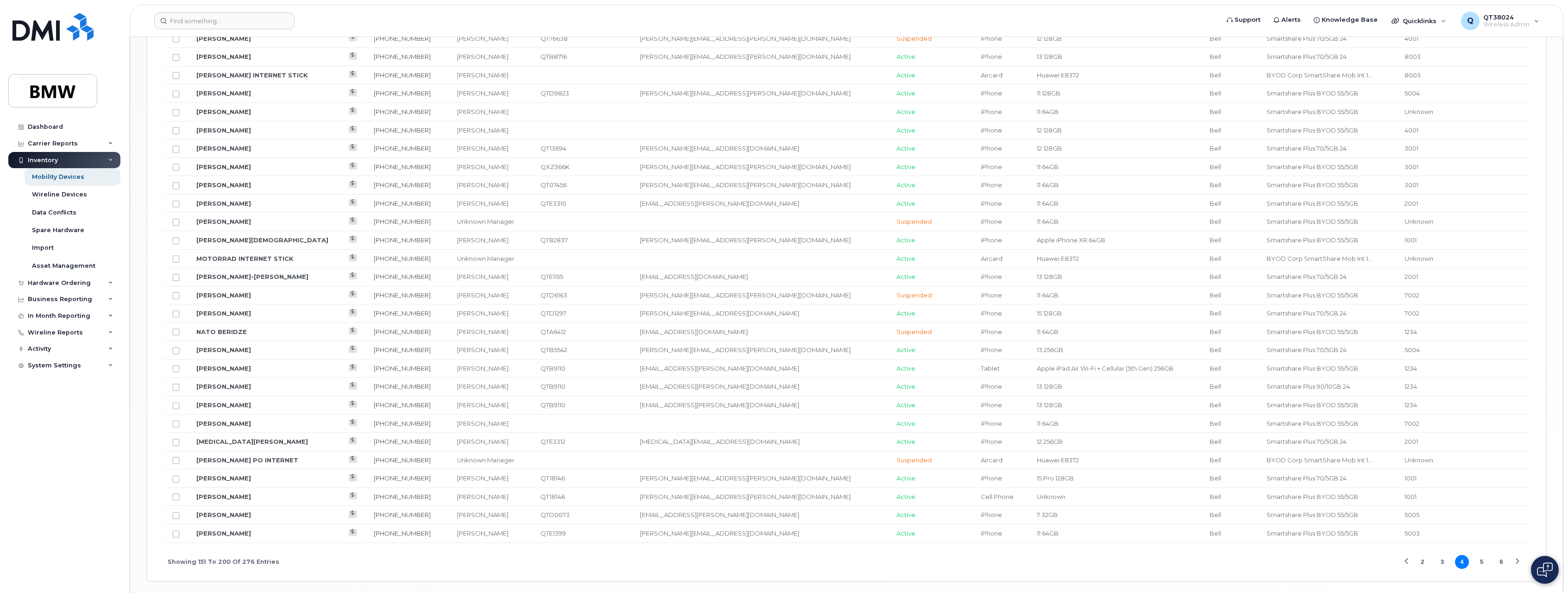
scroll to position [948, 0]
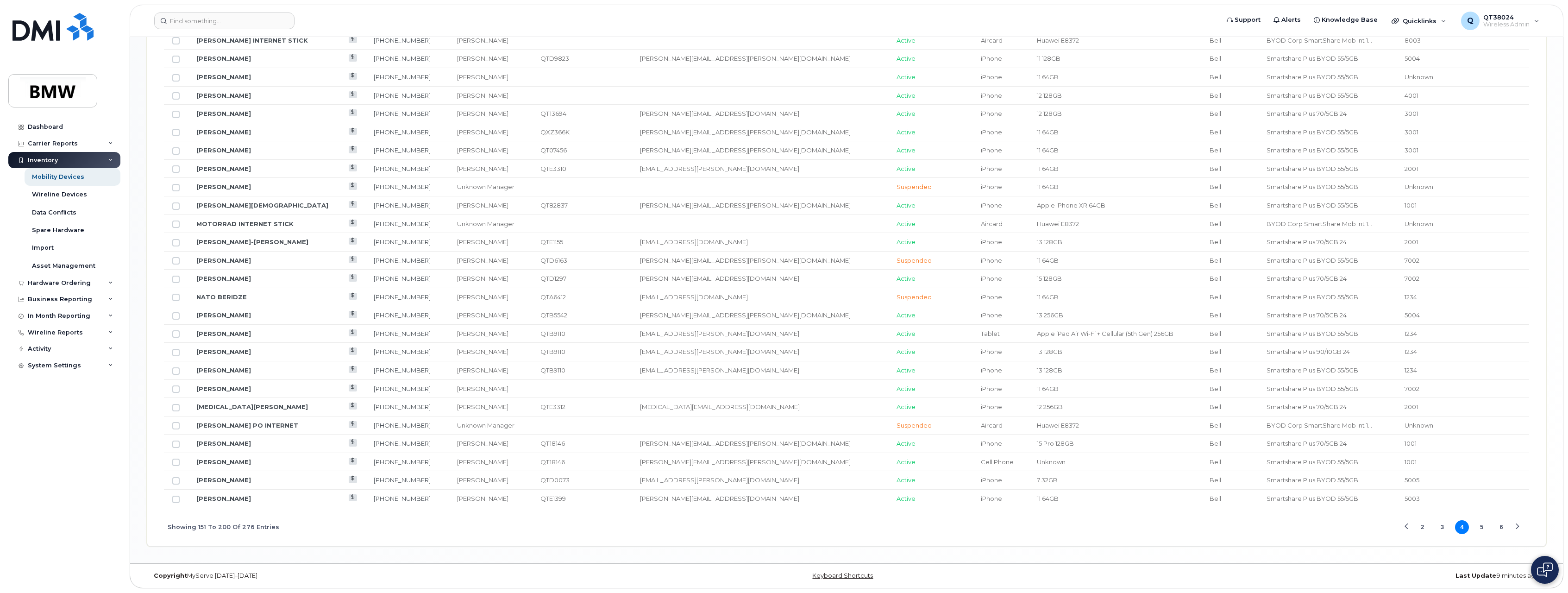
click at [1440, 525] on button "3" at bounding box center [1442, 527] width 14 height 14
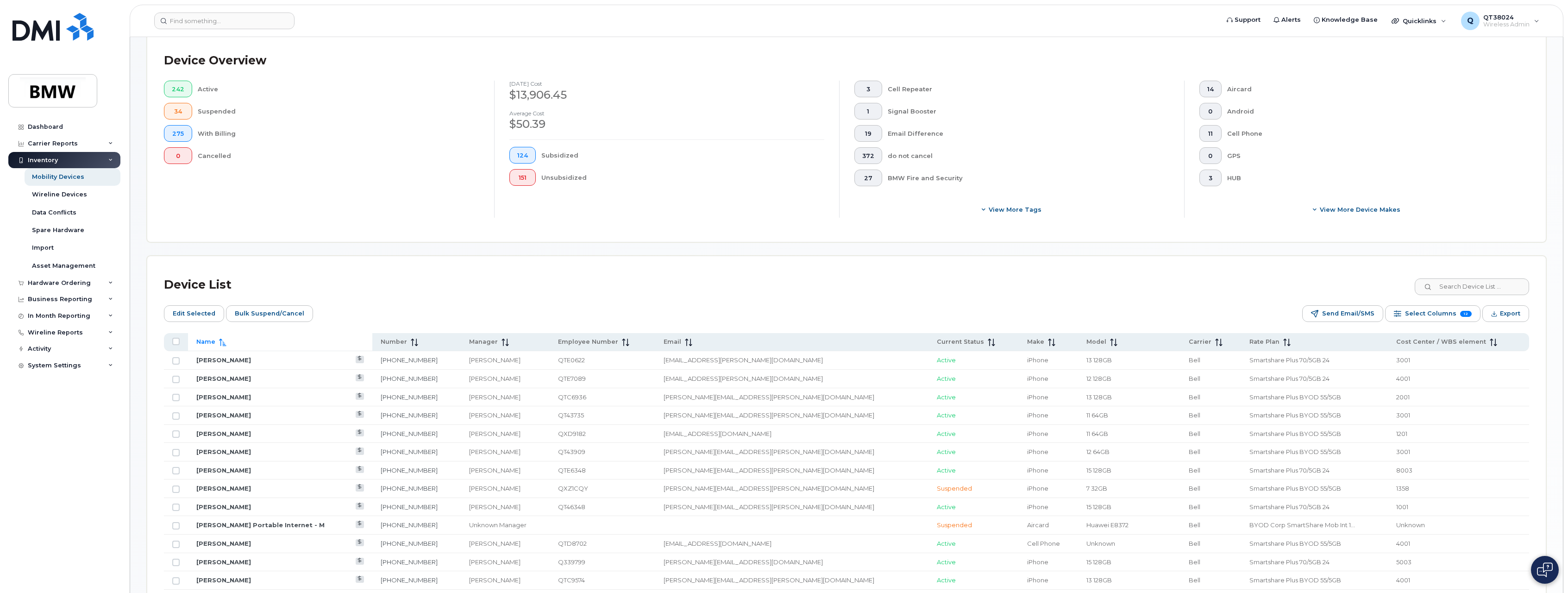
scroll to position [160, 0]
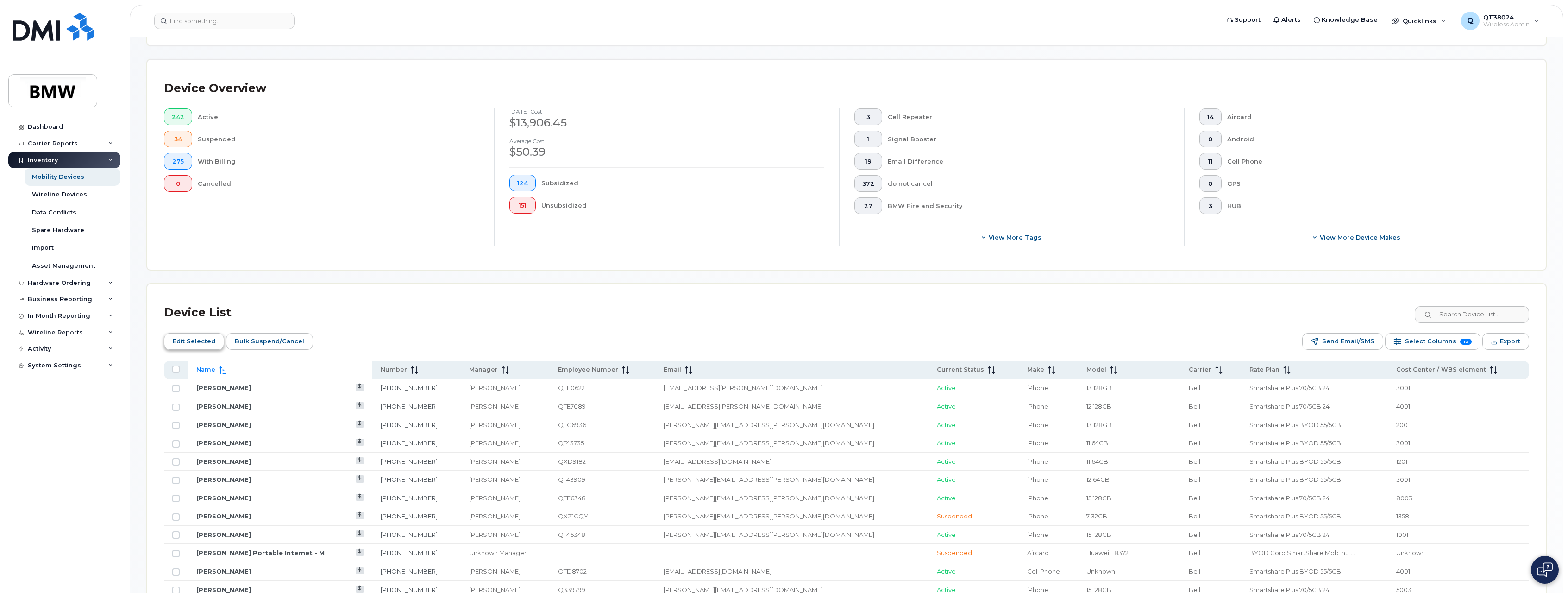
click at [182, 341] on span "Edit Selected" at bounding box center [194, 341] width 43 height 14
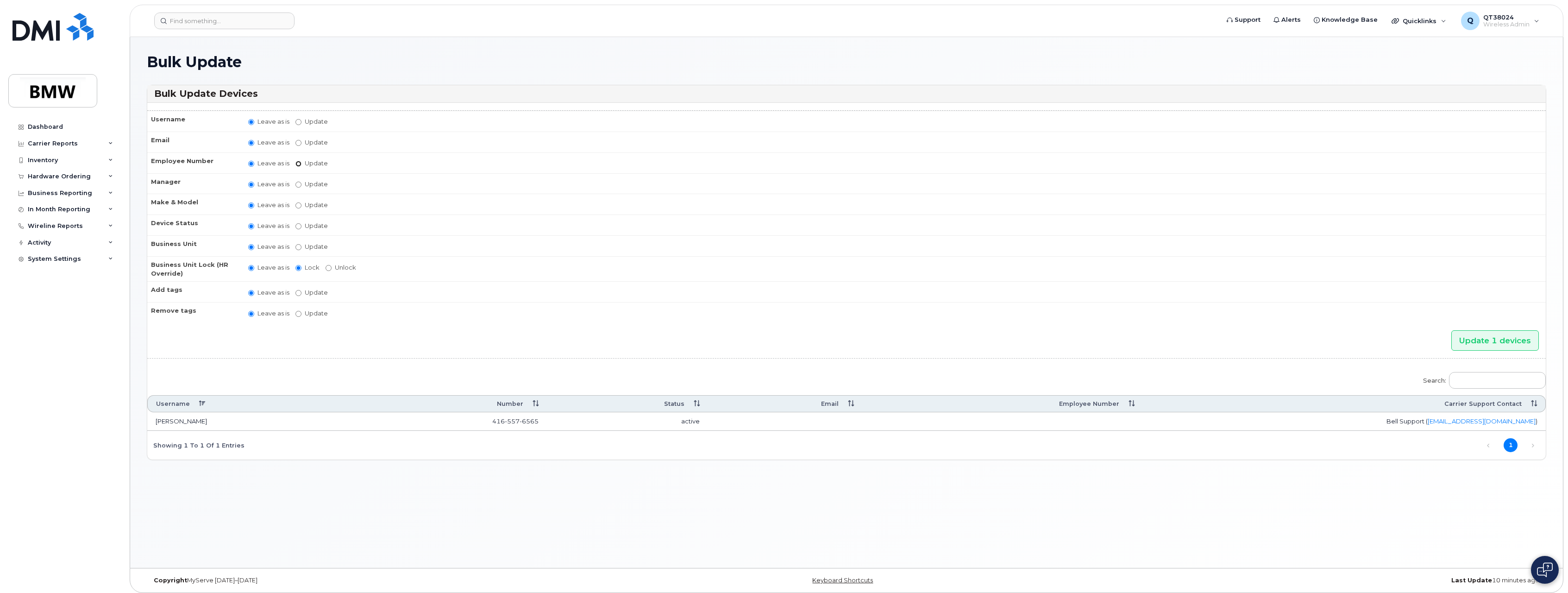
click at [301, 161] on input "Update" at bounding box center [299, 164] width 6 height 6
radio input "true"
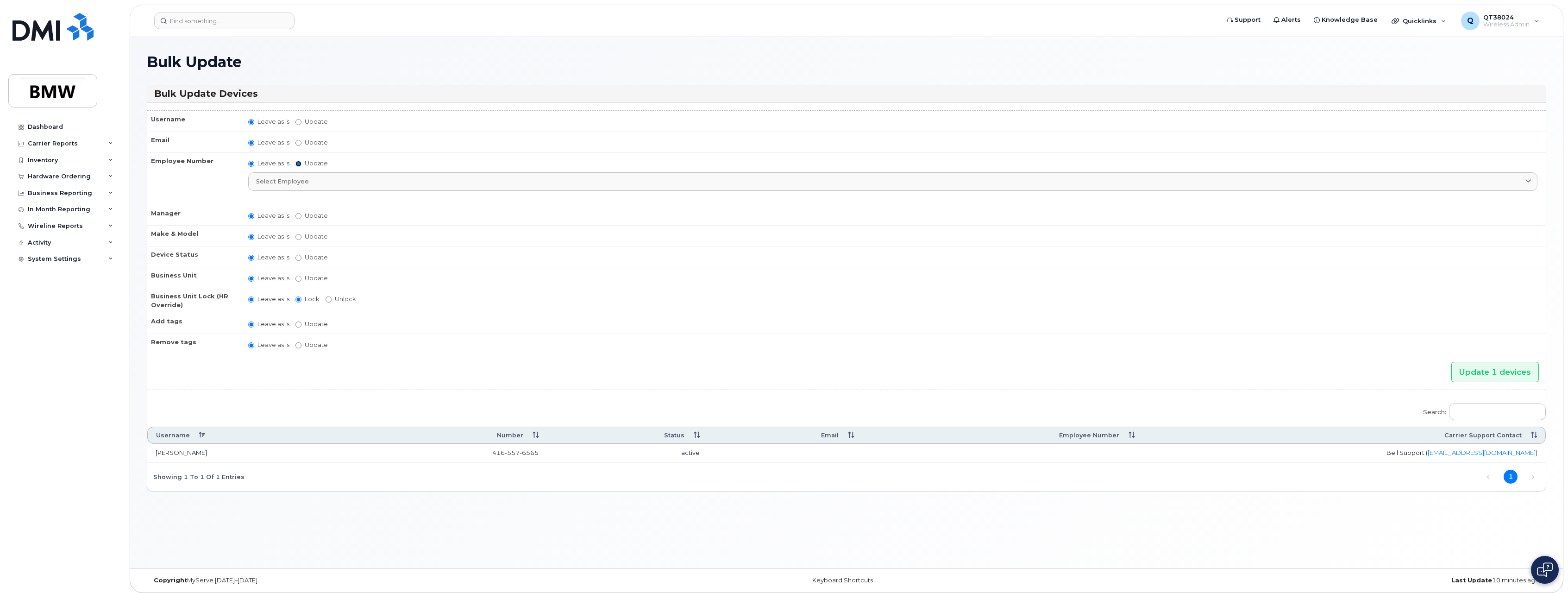
radio input "false"
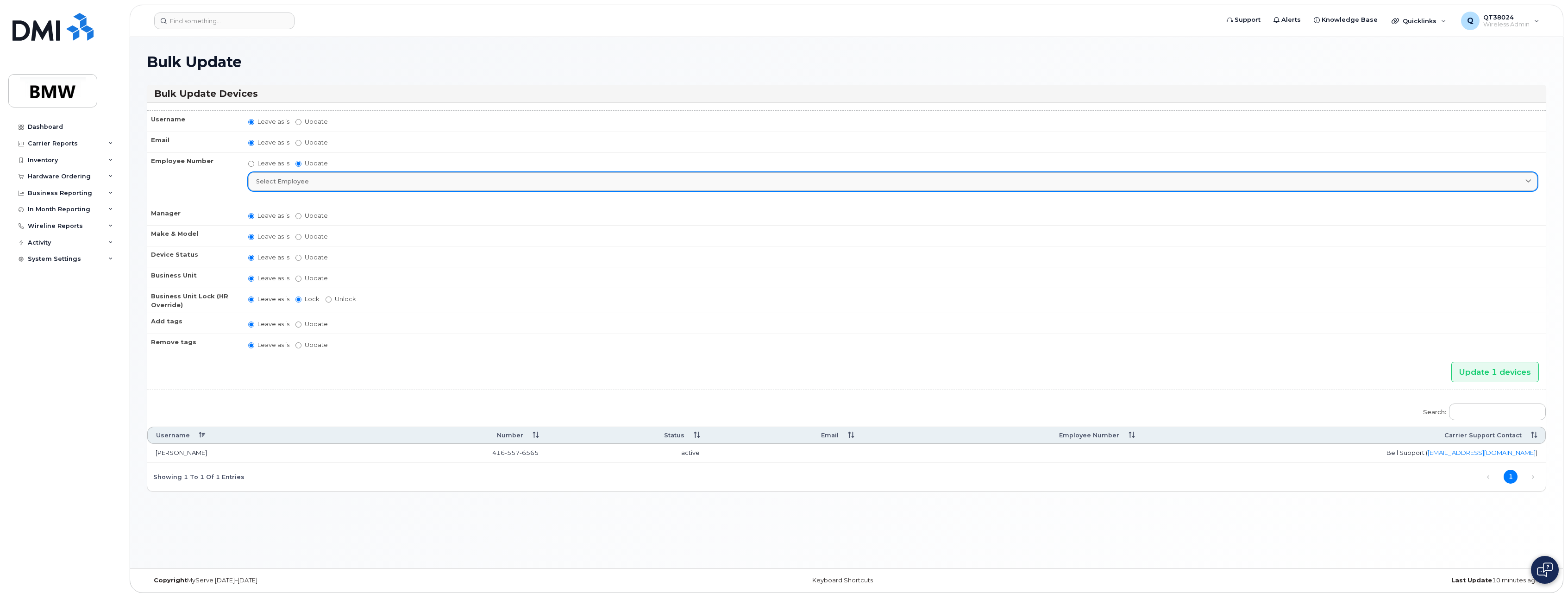
click at [313, 178] on div "Select employee" at bounding box center [893, 181] width 1273 height 9
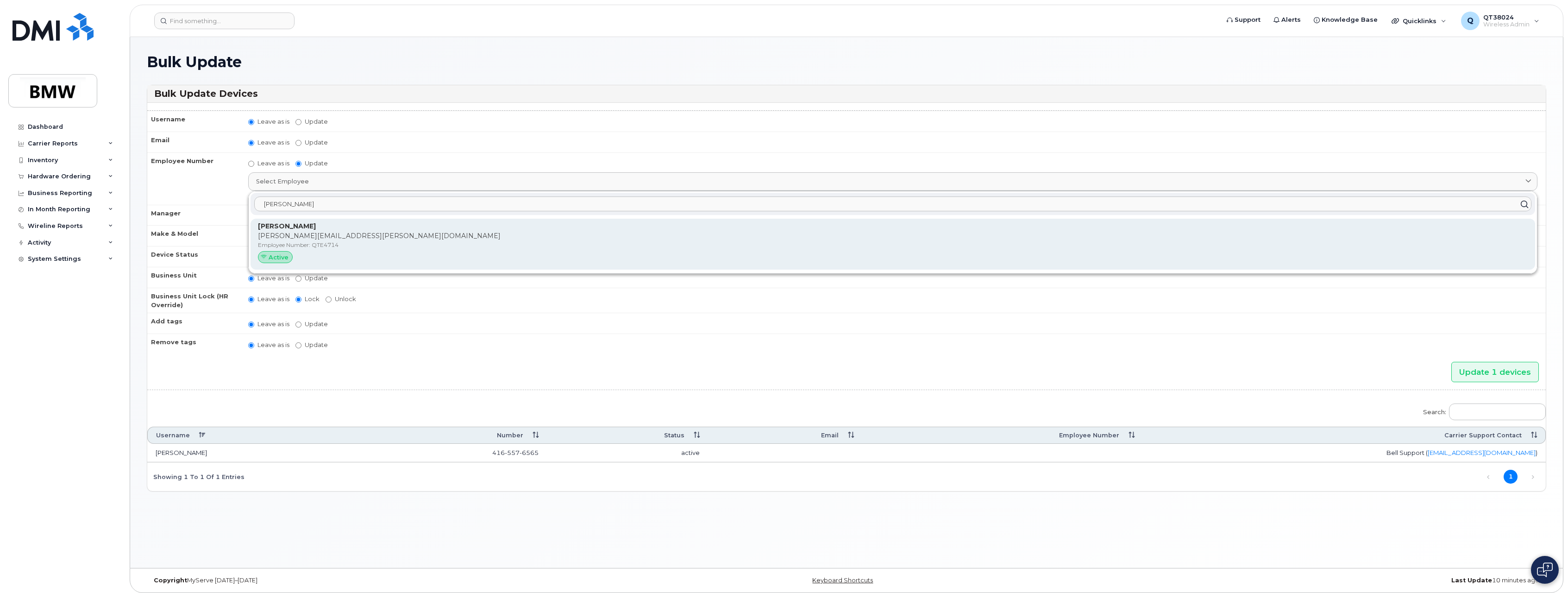
type input "Jessica Lau"
click at [282, 252] on div "Active" at bounding box center [275, 257] width 35 height 12
click at [361, 244] on p "Employee Number: QTE4714" at bounding box center [893, 245] width 1270 height 9
type input "QTE4714"
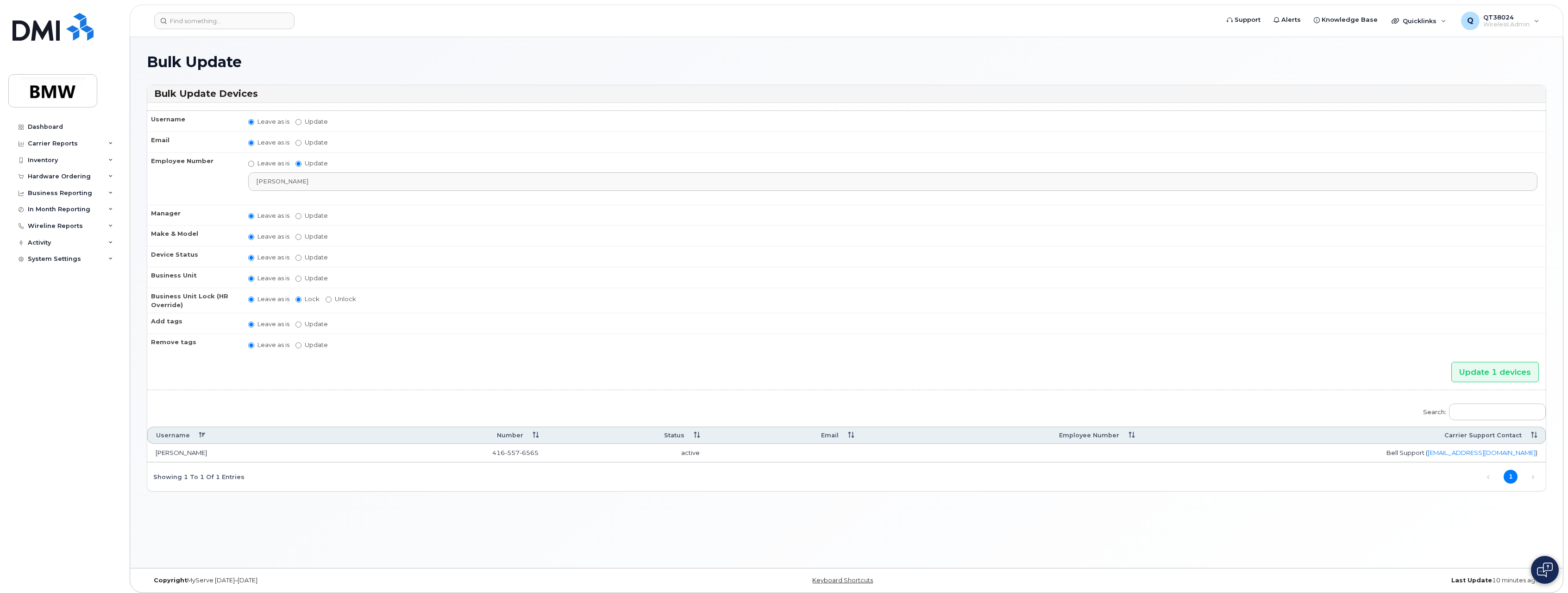
click at [307, 216] on label "Update Aaron Barton Aaron Clapp Aaron Dobbs Aaron Grener Aaron Kuck Adam Broomh…" at bounding box center [312, 215] width 32 height 9
click at [301, 216] on input "Update Aaron Barton Aaron Clapp Aaron Dobbs Aaron Grener Aaron Kuck Adam Broomh…" at bounding box center [299, 216] width 6 height 6
radio input "true"
radio input "false"
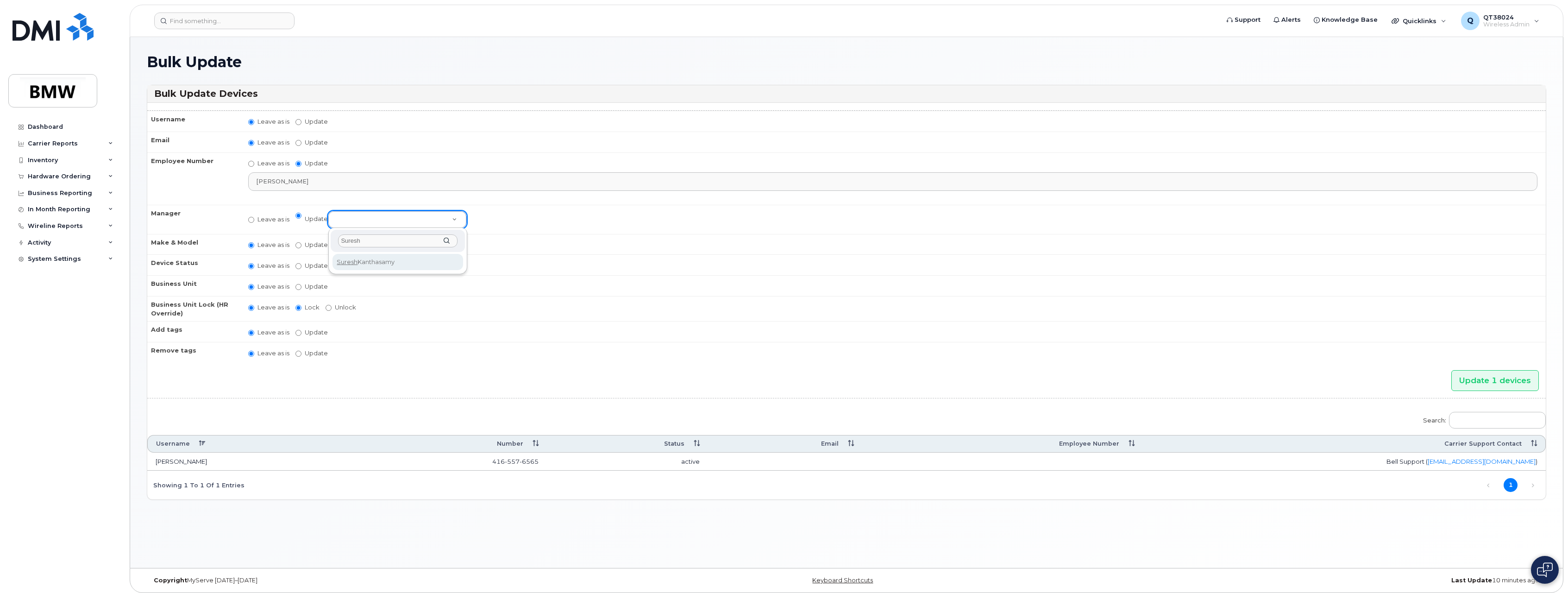
type input "Suresh"
select select "2966944"
click at [1474, 382] on input "Update 1 devices" at bounding box center [1495, 381] width 88 height 21
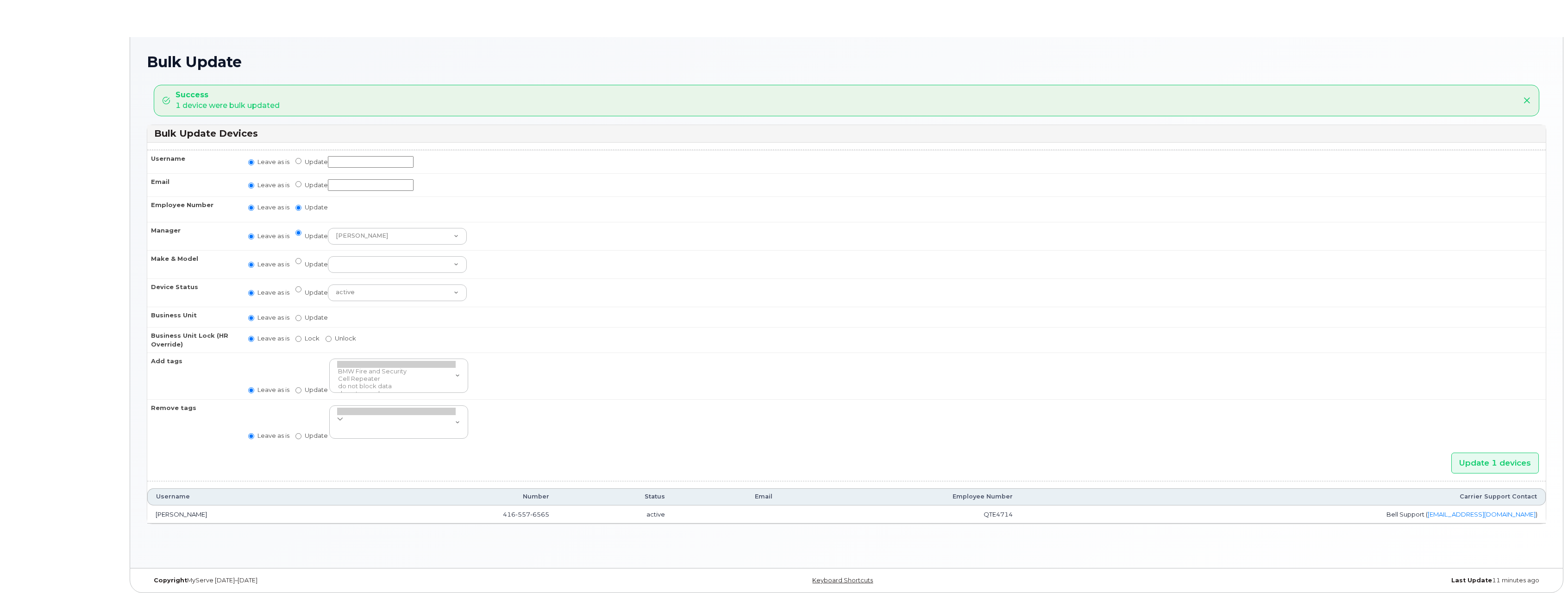
radio input "true"
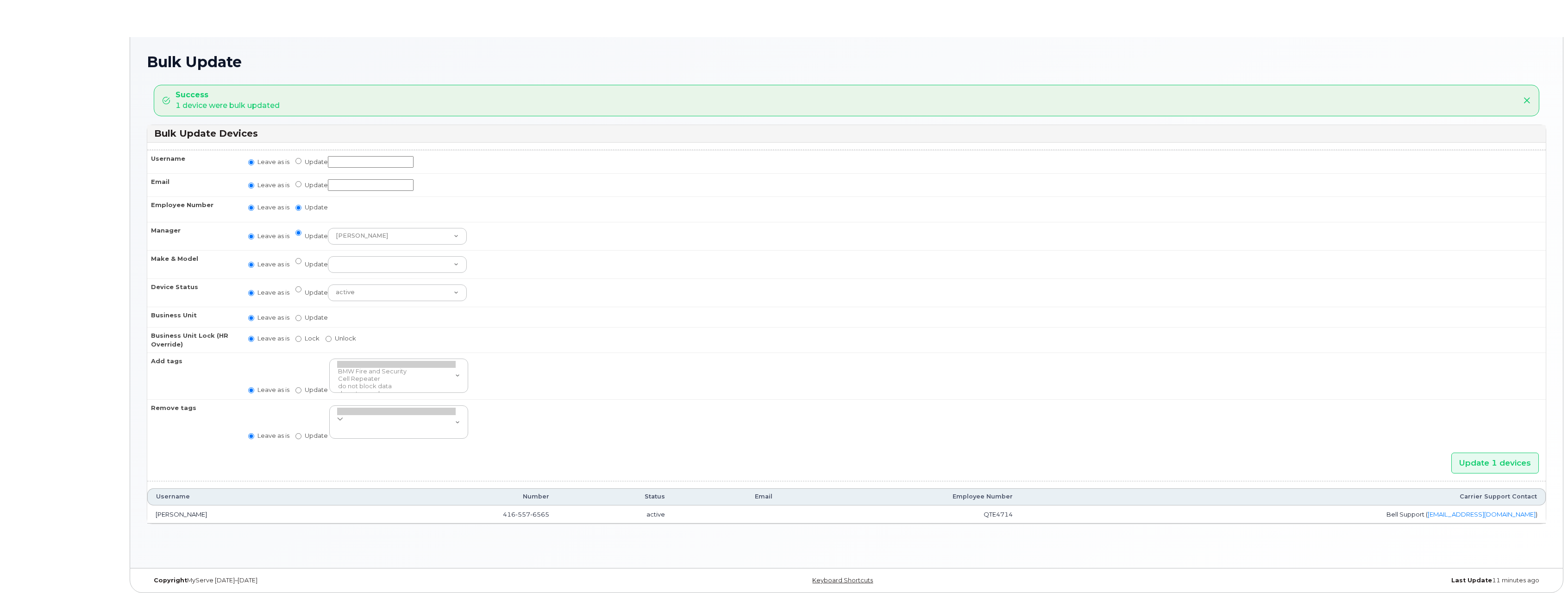
radio input "true"
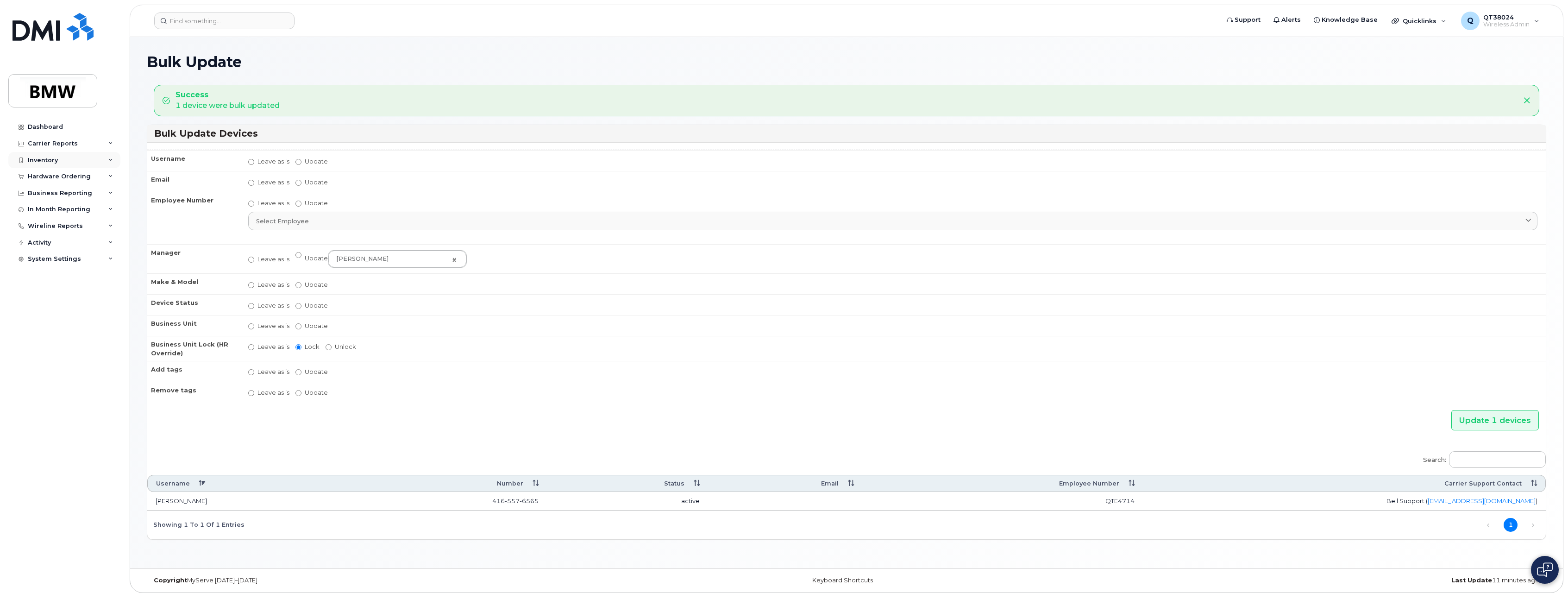
click at [46, 156] on div "Inventory" at bounding box center [65, 160] width 112 height 16
click at [57, 176] on div "Mobility Devices" at bounding box center [58, 177] width 52 height 9
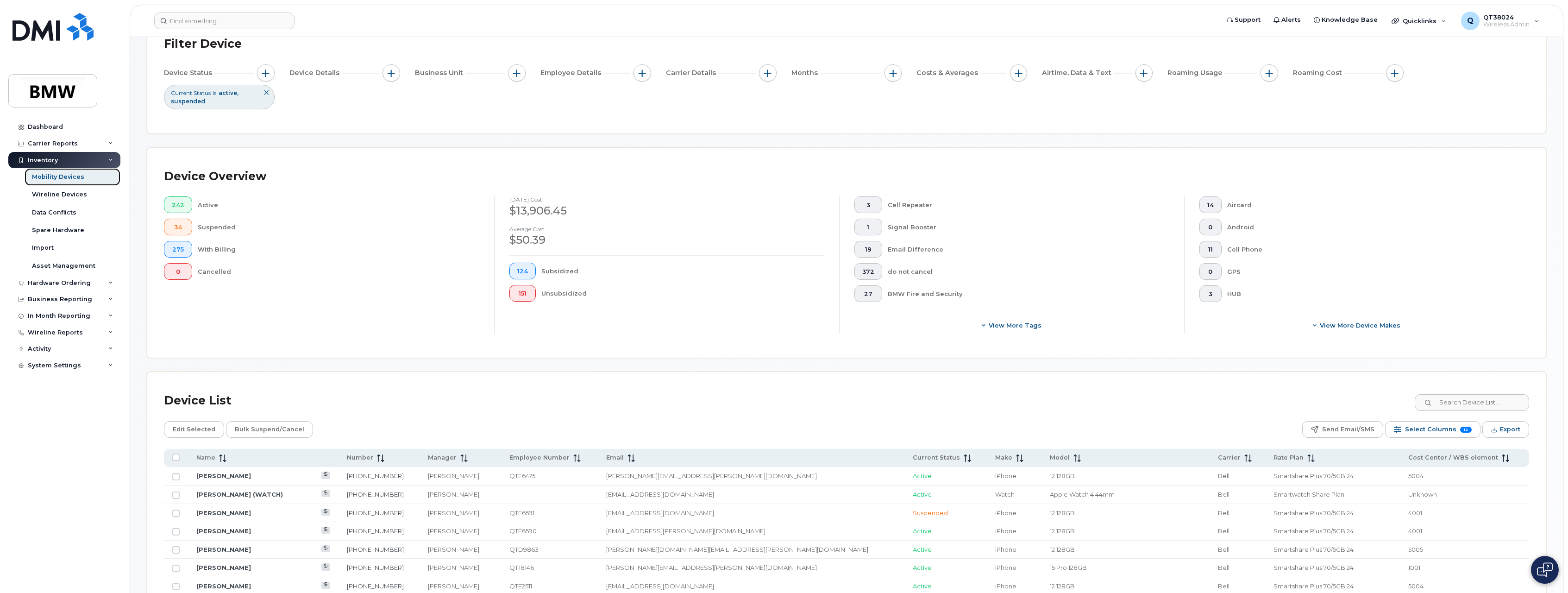
scroll to position [185, 0]
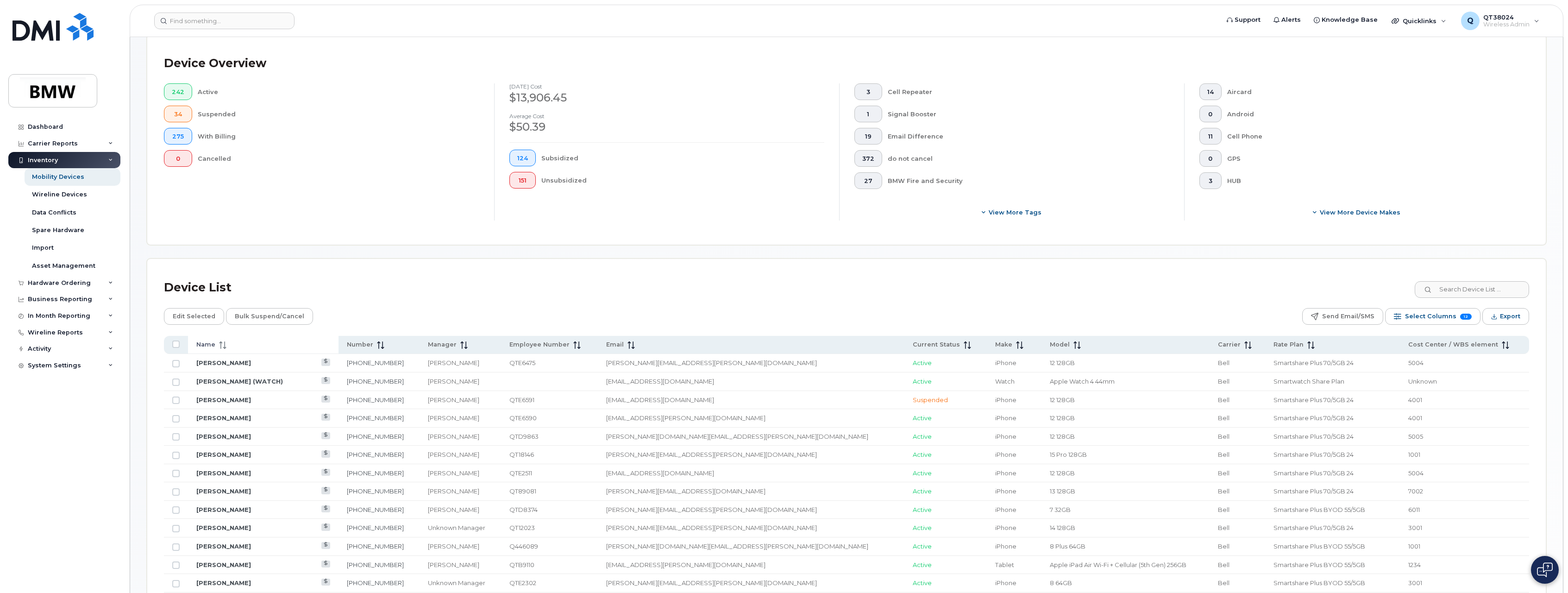
click at [209, 344] on span "Name" at bounding box center [206, 345] width 19 height 9
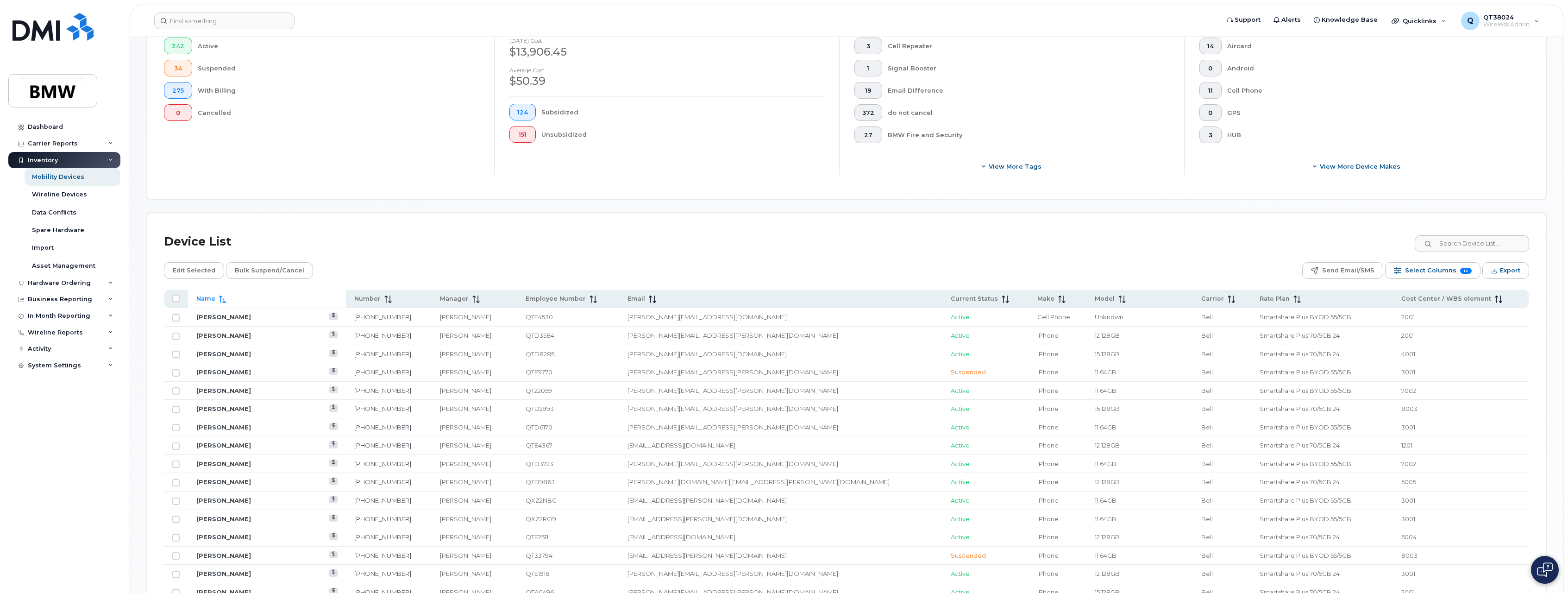
scroll to position [325, 0]
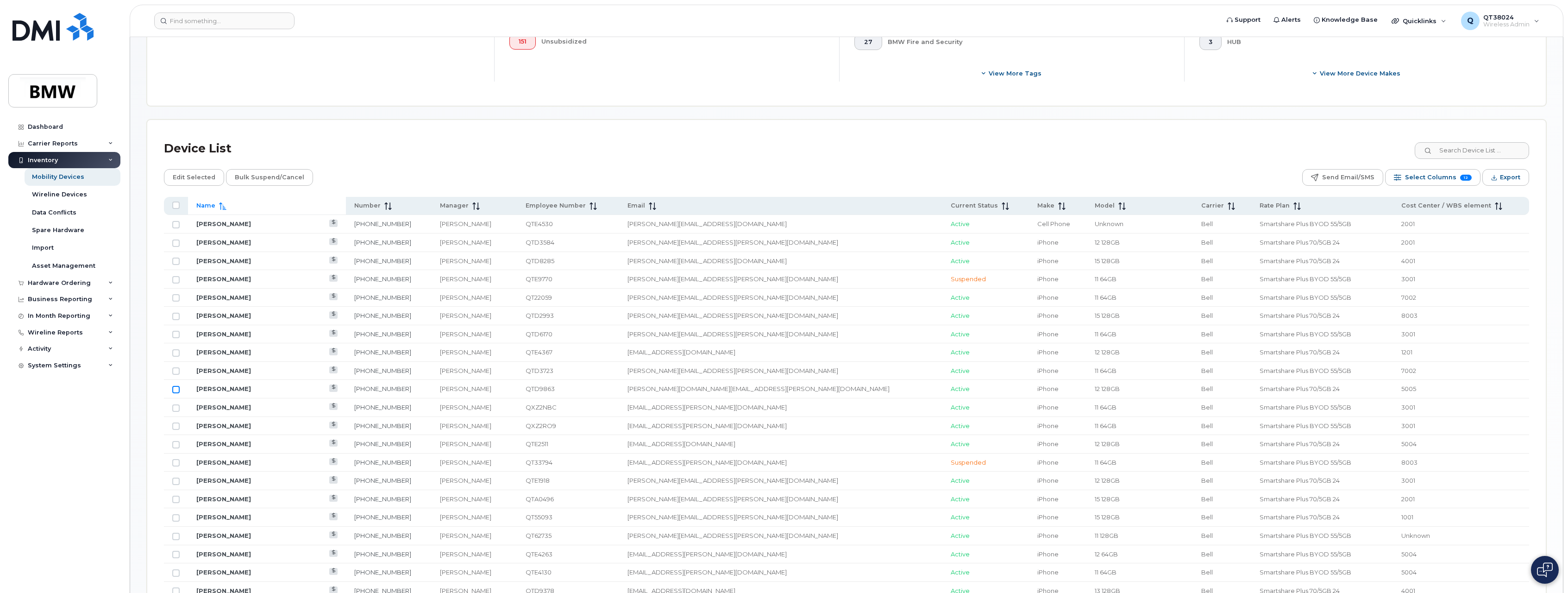
click at [177, 392] on input "Row Unselected" at bounding box center [176, 390] width 7 height 7
checkbox input "true"
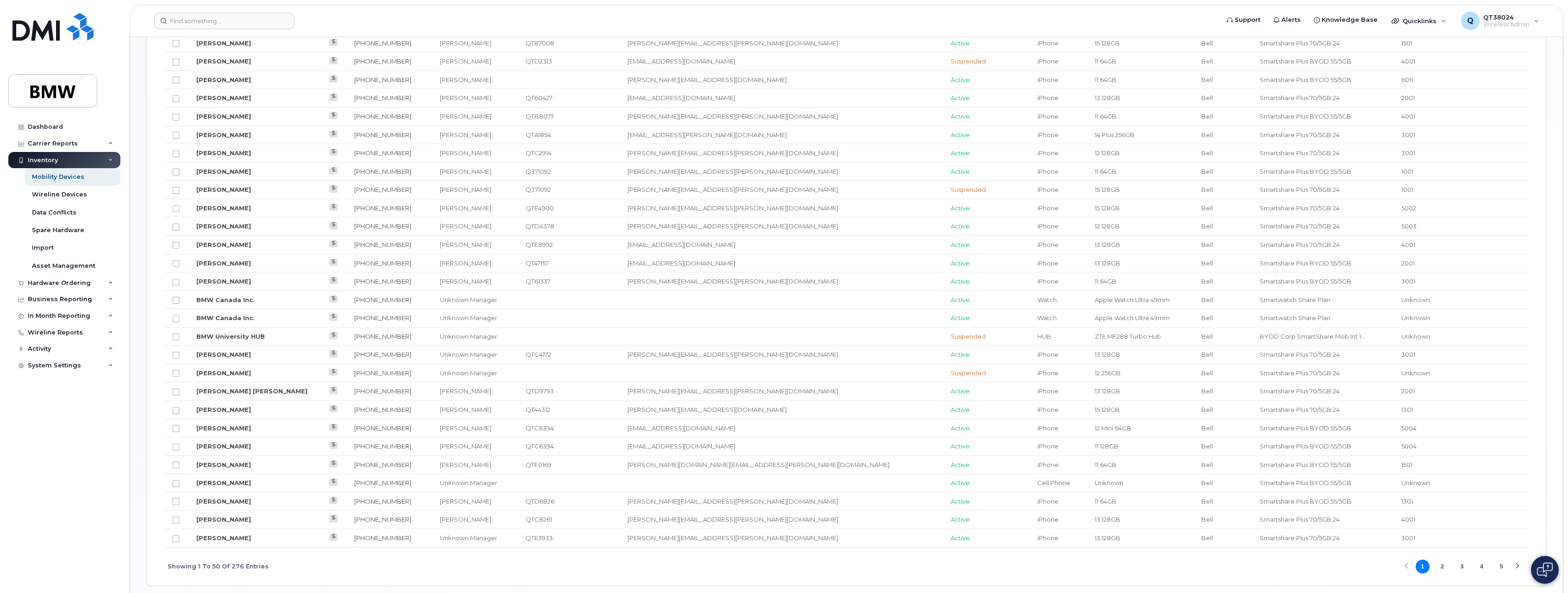
scroll to position [948, 0]
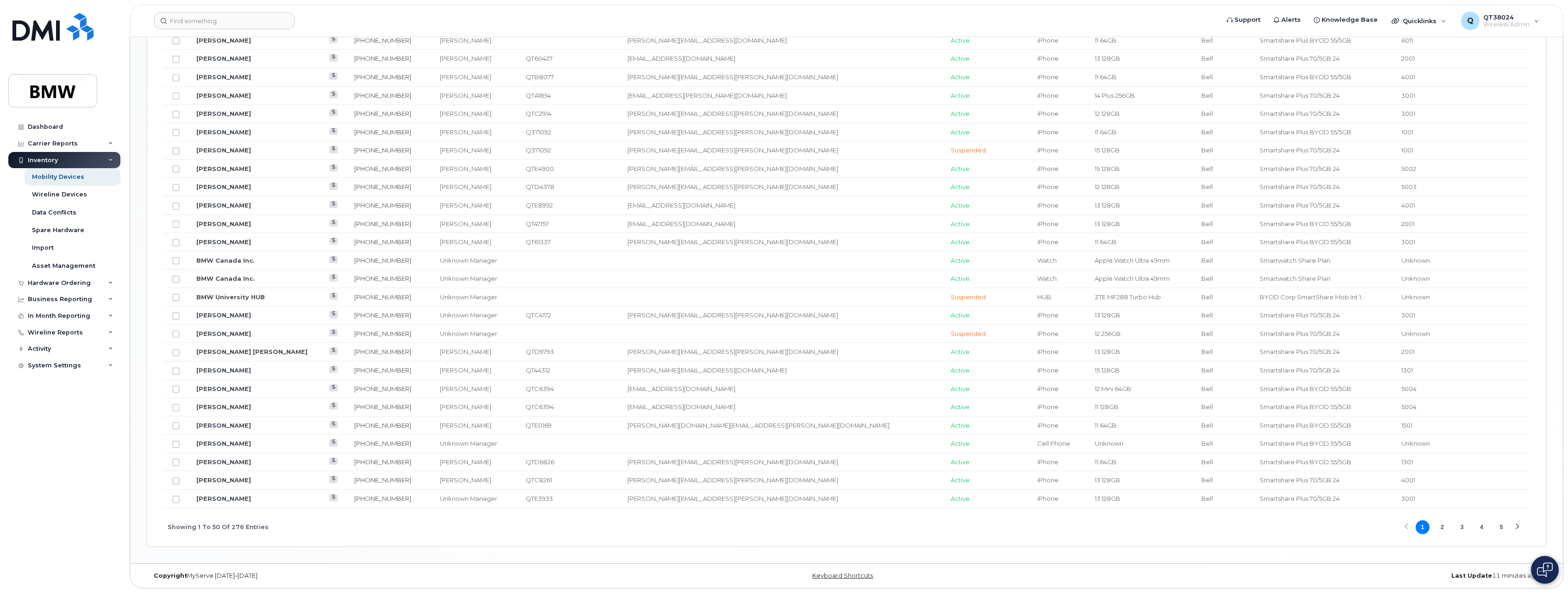
click at [1461, 525] on button "3" at bounding box center [1462, 527] width 14 height 14
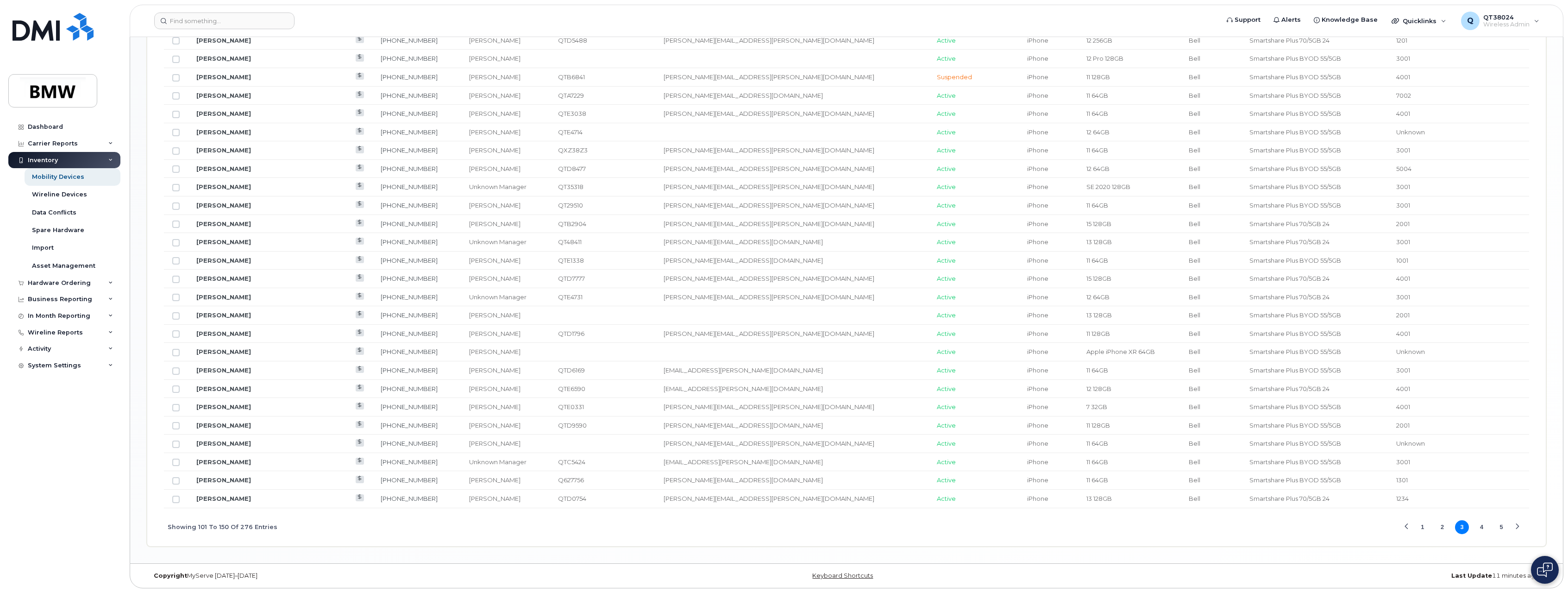
click at [1485, 528] on button "4" at bounding box center [1482, 527] width 14 height 14
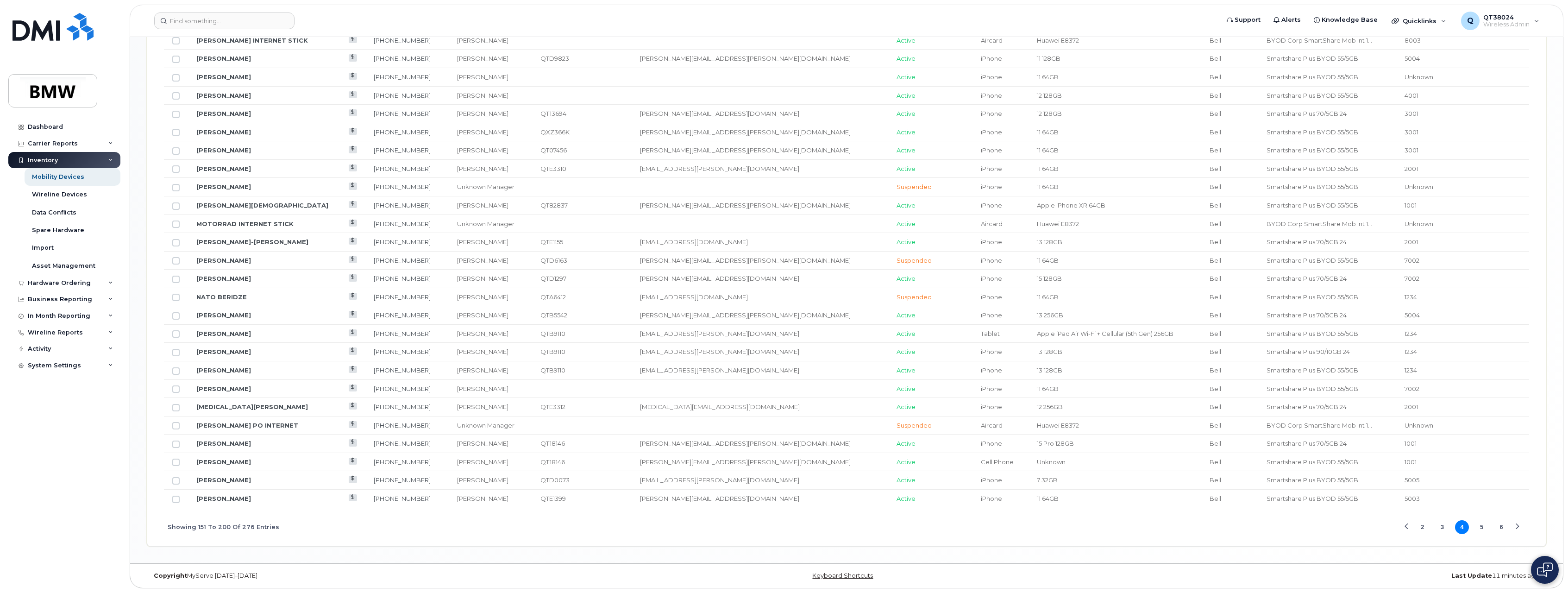
click at [180, 481] on td at bounding box center [176, 480] width 24 height 18
click at [176, 480] on input "Row Unselected" at bounding box center [176, 481] width 7 height 7
checkbox input "true"
click at [1423, 529] on button "2" at bounding box center [1423, 527] width 14 height 14
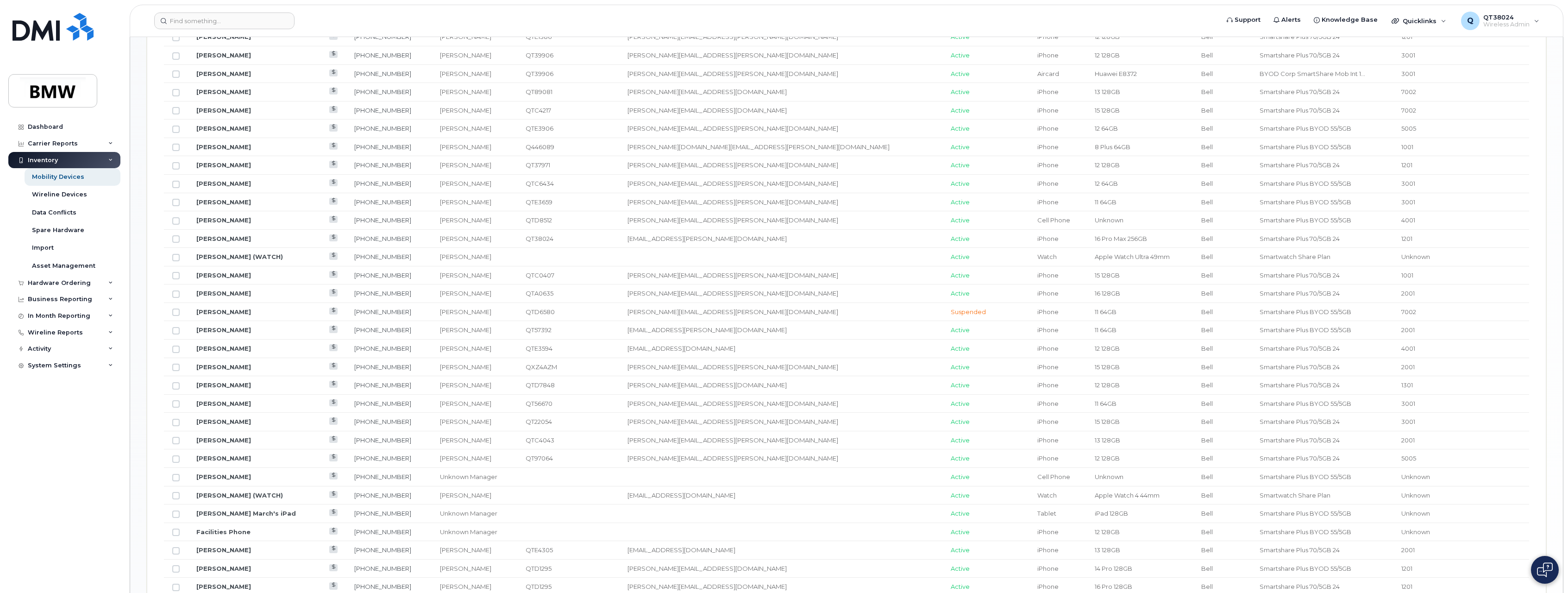
scroll to position [670, 0]
click at [176, 140] on td at bounding box center [176, 135] width 24 height 18
click at [176, 134] on input "Row Unselected" at bounding box center [176, 135] width 7 height 7
checkbox input "true"
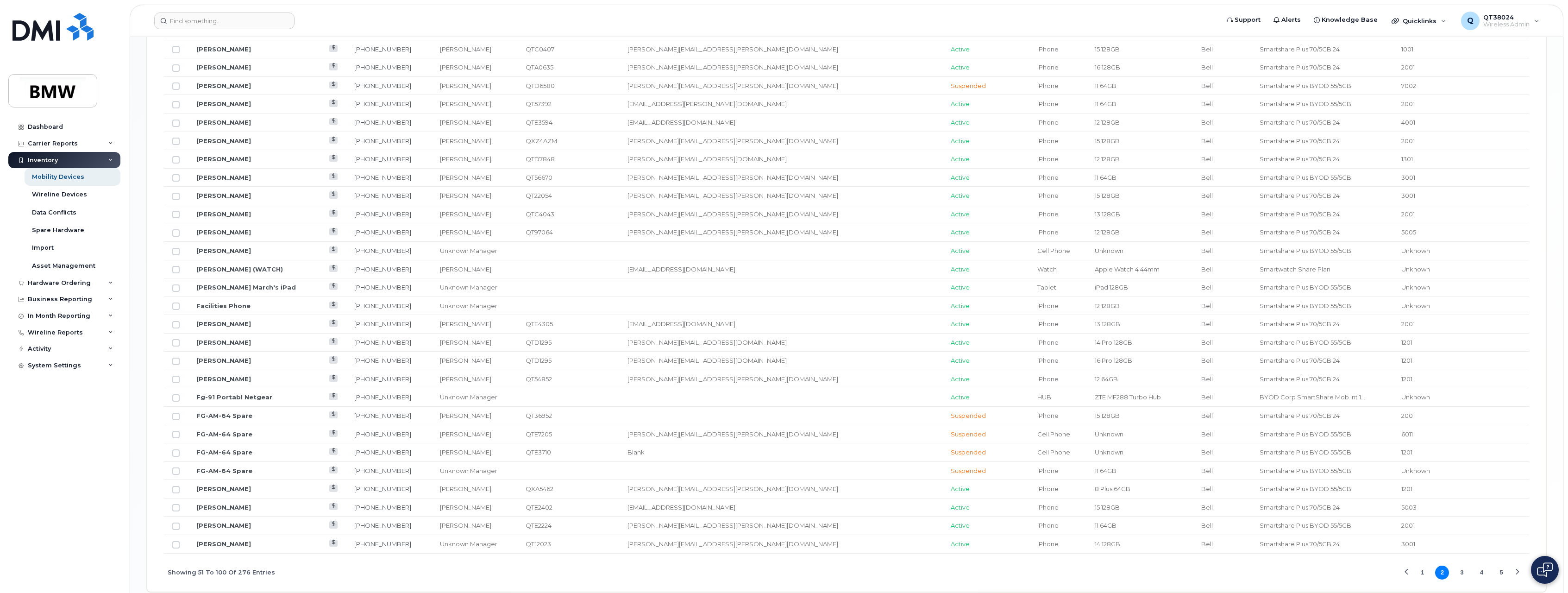
scroll to position [948, 0]
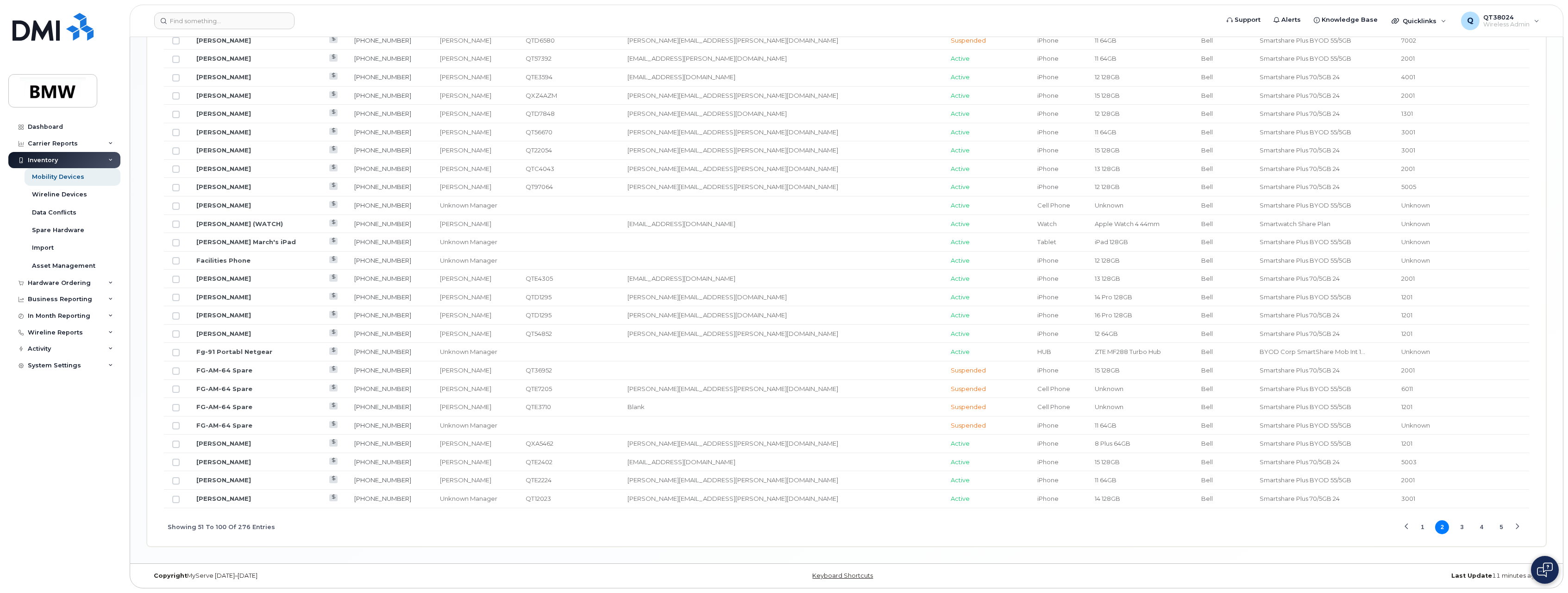
click at [1481, 528] on button "4" at bounding box center [1482, 527] width 14 height 14
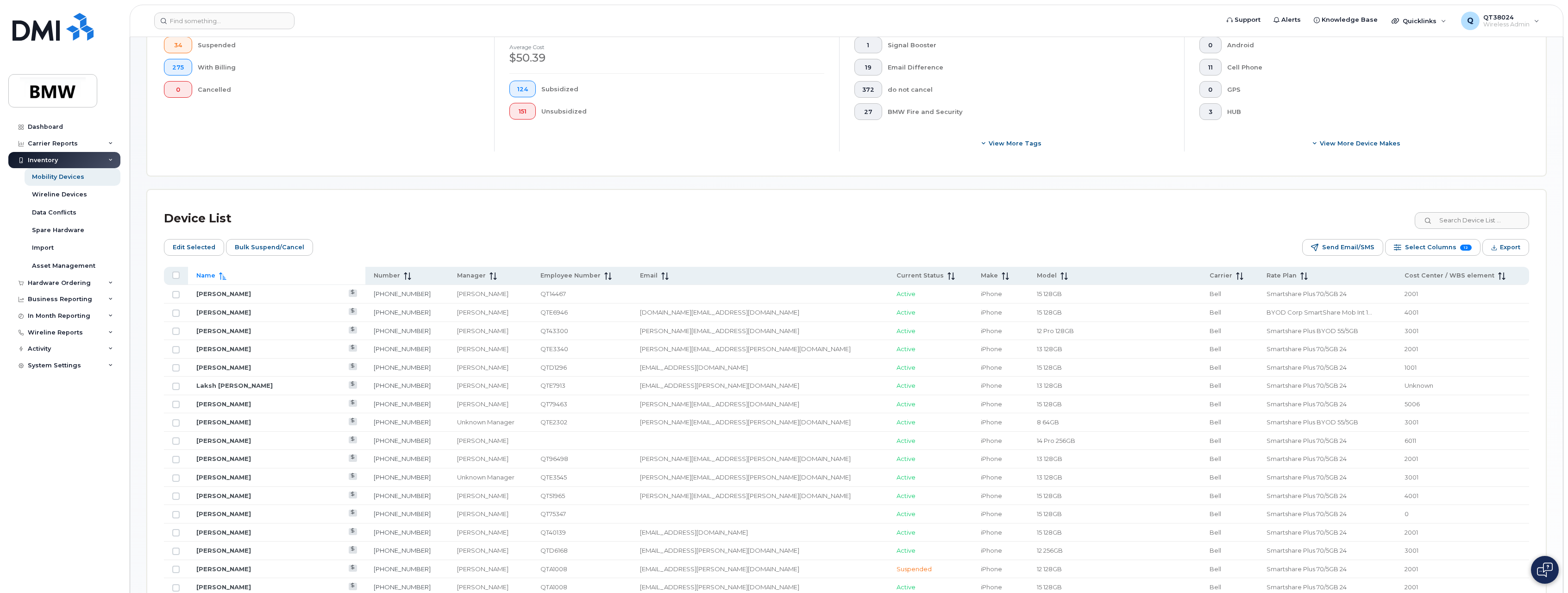
scroll to position [253, 0]
click at [196, 243] on span "Edit Selected" at bounding box center [194, 248] width 43 height 14
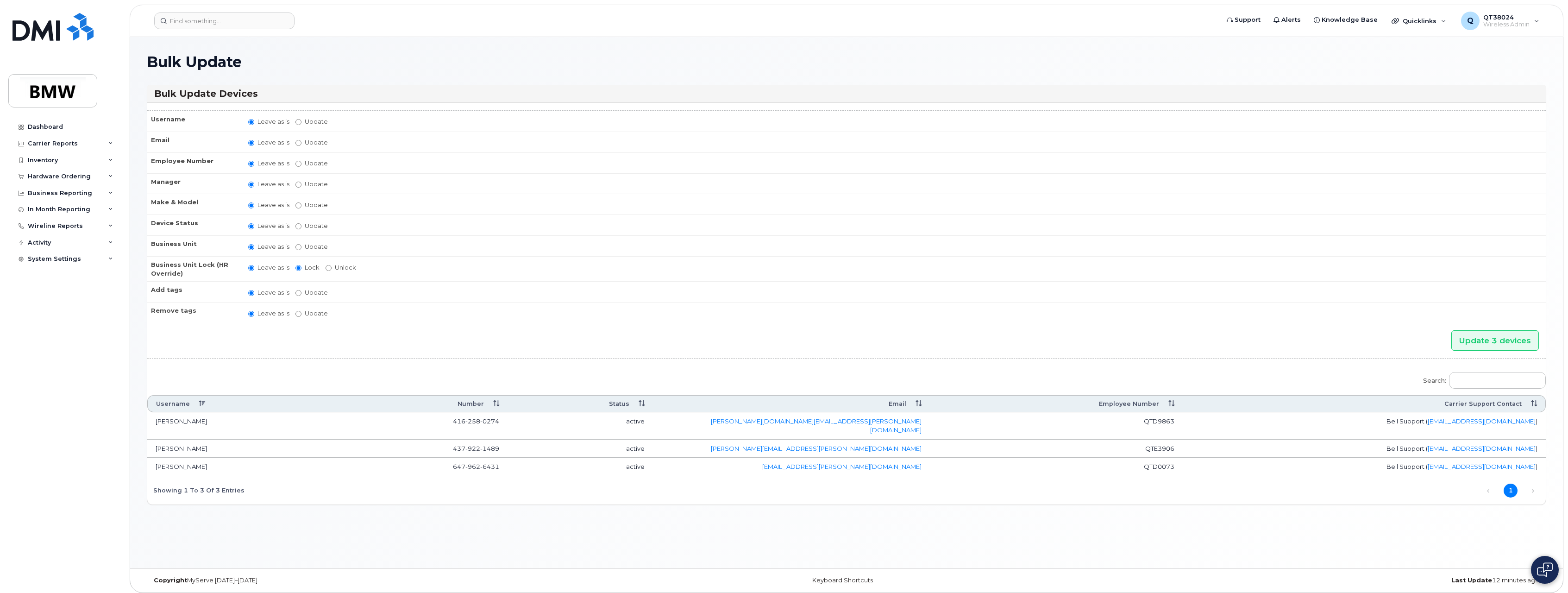
click at [306, 182] on label "Update [PERSON_NAME] [PERSON_NAME] [PERSON_NAME] [PERSON_NAME] [PERSON_NAME] [P…" at bounding box center [312, 184] width 32 height 9
click at [301, 182] on input "Update Aaron Barton Aaron Clapp Aaron Dobbs Aaron Grener Aaron Kuck Adam Broomh…" at bounding box center [299, 185] width 6 height 6
radio input "true"
radio input "false"
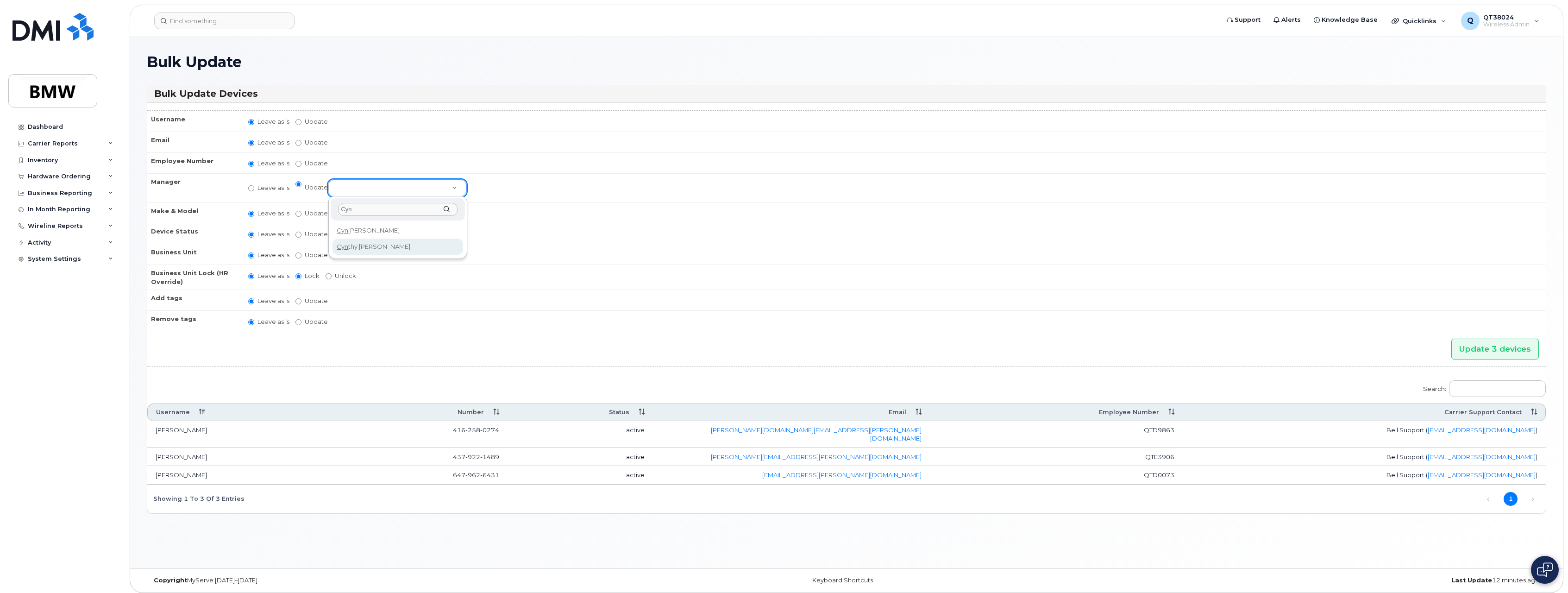
type input "Cyn"
select select "1895556"
click at [1481, 348] on input "Update 3 devices" at bounding box center [1495, 349] width 88 height 21
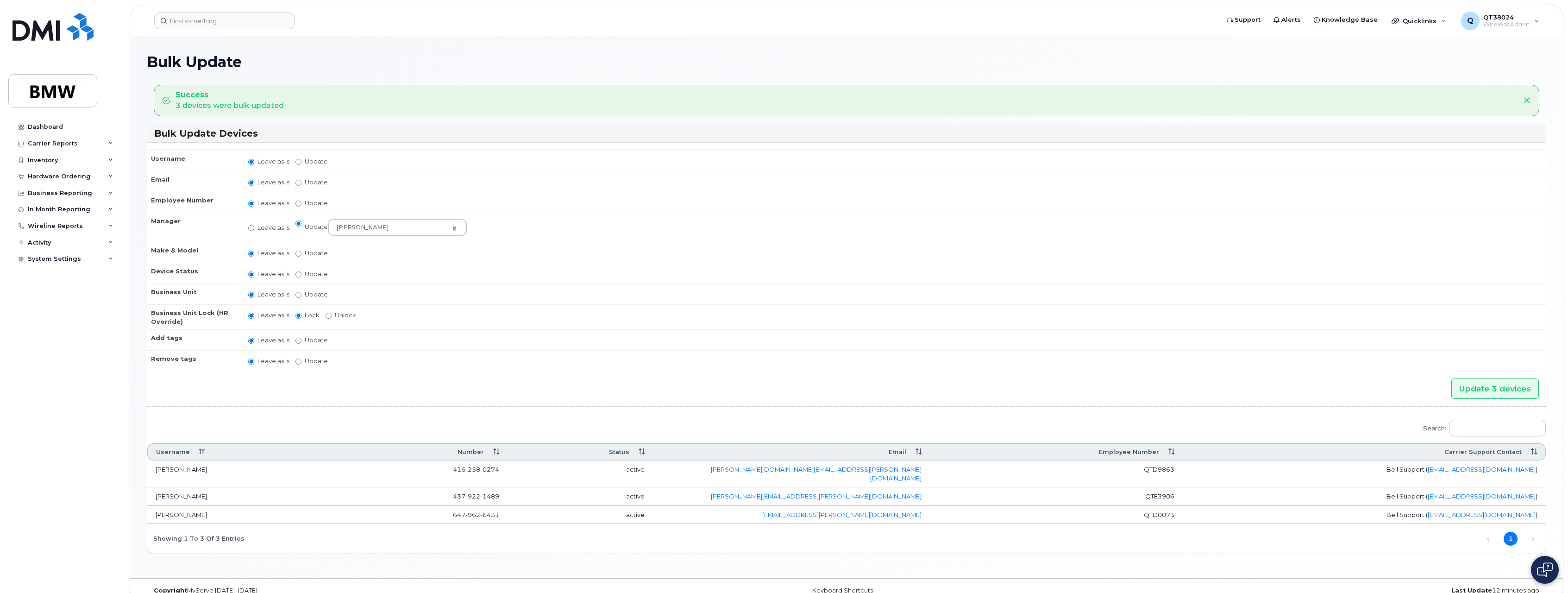
click at [571, 163] on td "Leave as is Update" at bounding box center [893, 160] width 1306 height 21
click at [54, 164] on div "Inventory" at bounding box center [43, 160] width 30 height 7
click at [49, 170] on link "Mobility Devices" at bounding box center [72, 177] width 96 height 18
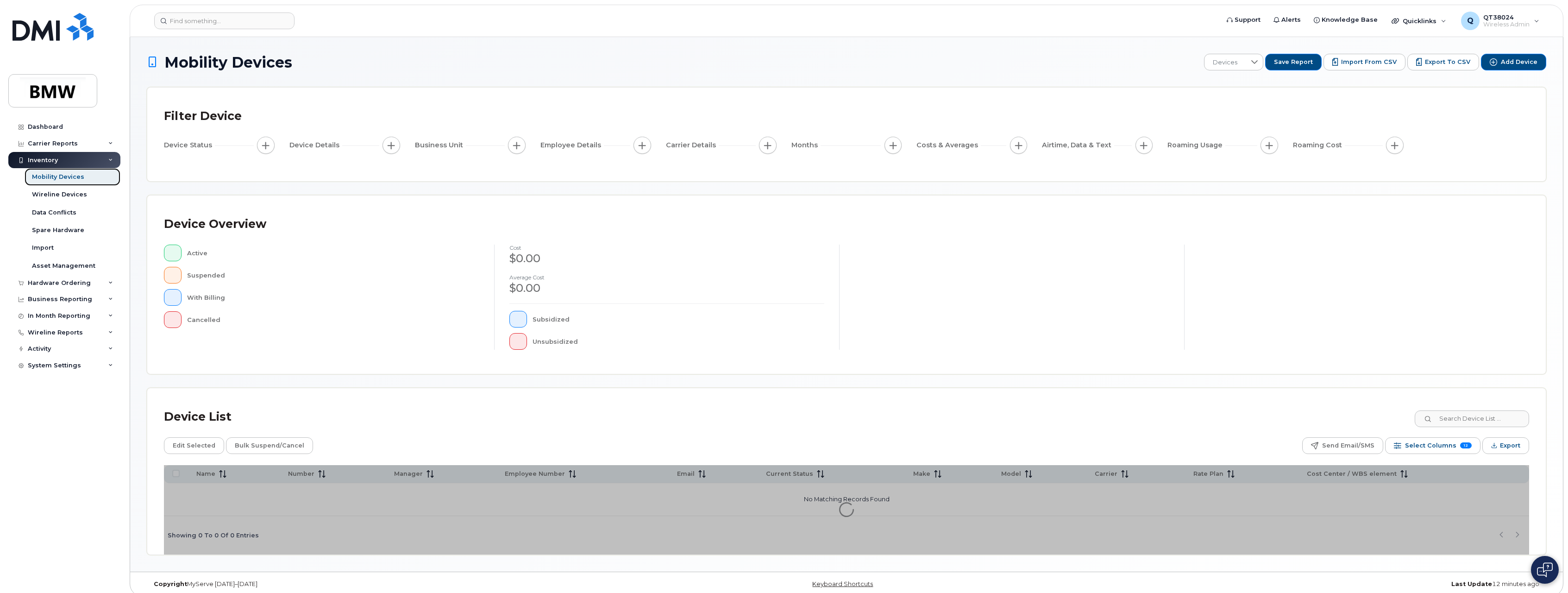
click at [74, 174] on div "Mobility Devices" at bounding box center [58, 177] width 52 height 9
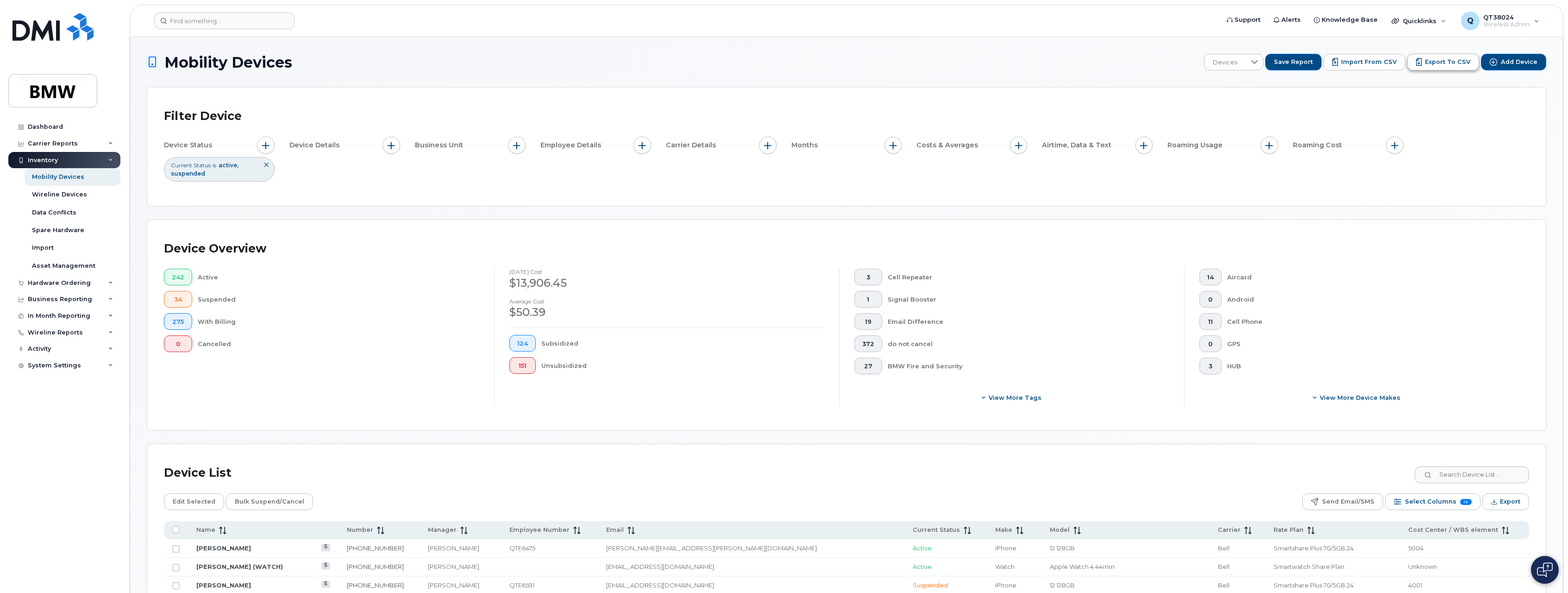
click at [1416, 63] on button "Export to CSV" at bounding box center [1444, 62] width 72 height 16
